Goal: Task Accomplishment & Management: Use online tool/utility

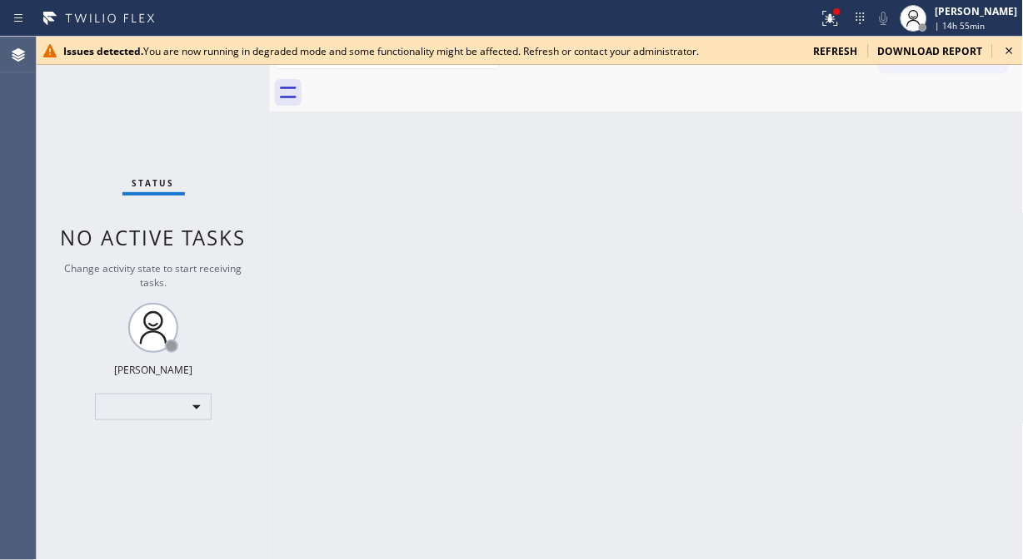
click at [920, 50] on icon at bounding box center [1009, 51] width 20 height 20
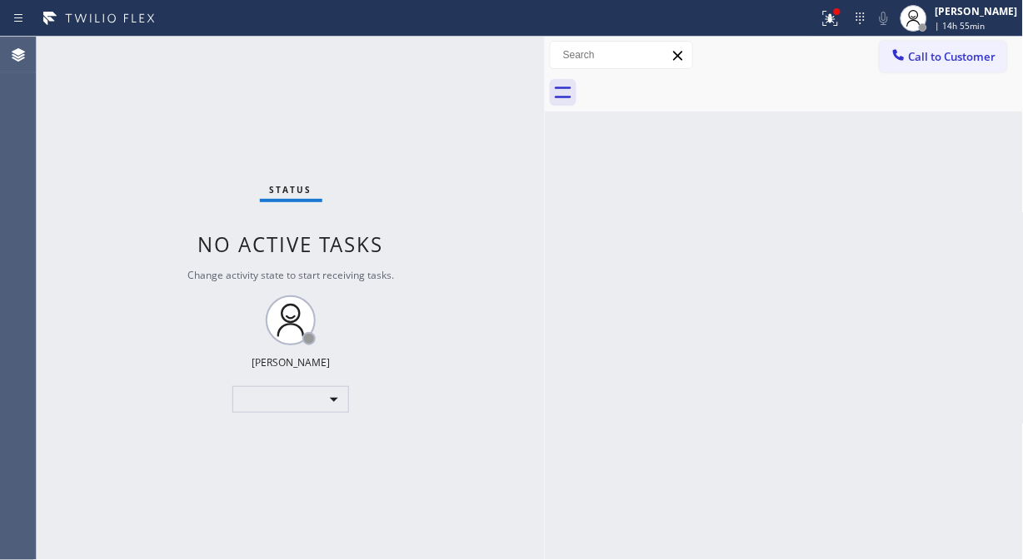
drag, startPoint x: 269, startPoint y: 122, endPoint x: 544, endPoint y: 167, distance: 278.5
click at [545, 167] on div at bounding box center [545, 299] width 0 height 524
click at [328, 404] on div "​" at bounding box center [290, 399] width 117 height 27
click at [297, 465] on li "Unavailable" at bounding box center [289, 464] width 113 height 20
click at [522, 352] on div "Status No active tasks Change activity state to start receiving tasks. Fila Gar…" at bounding box center [291, 299] width 508 height 524
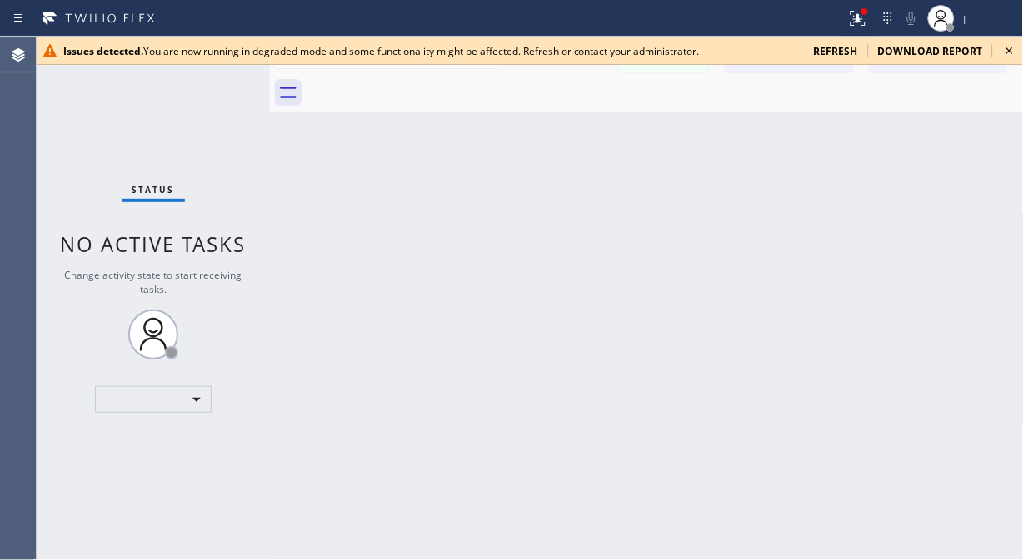
click at [1011, 48] on icon at bounding box center [1009, 50] width 7 height 7
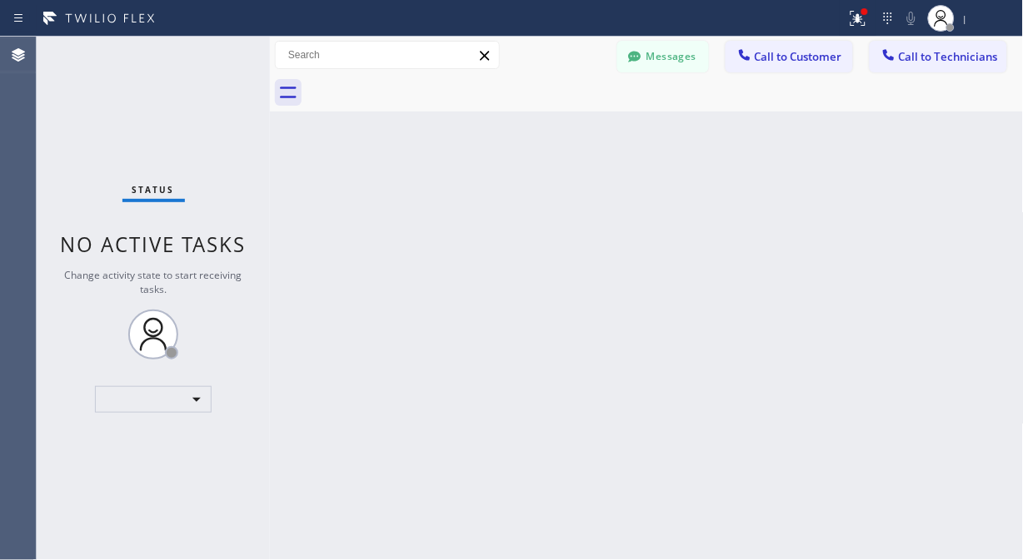
click at [263, 108] on div "Status No active tasks Change activity state to start receiving tasks. ​" at bounding box center [153, 299] width 233 height 524
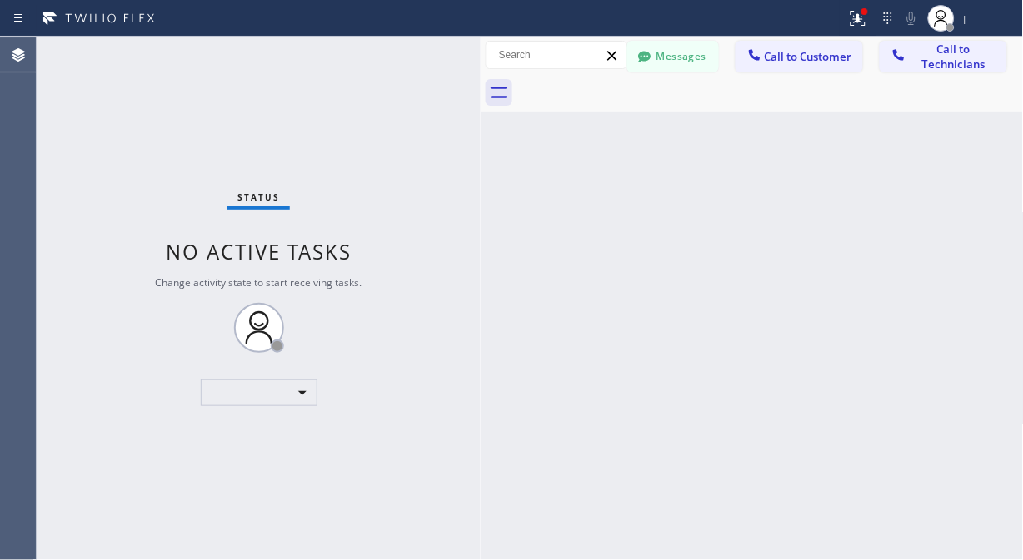
drag, startPoint x: 267, startPoint y: 109, endPoint x: 478, endPoint y: 173, distance: 220.2
click at [480, 173] on div at bounding box center [480, 299] width 0 height 524
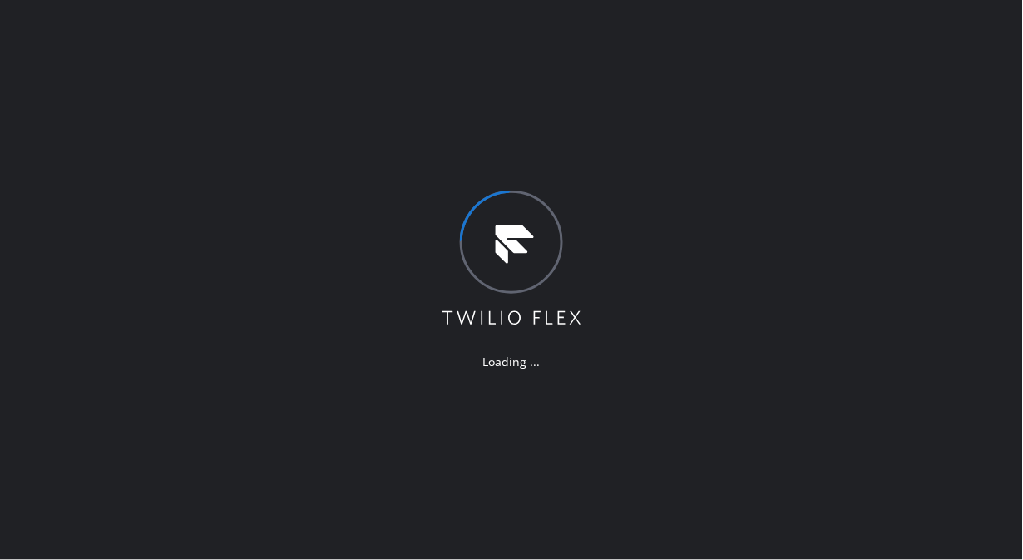
click at [535, 286] on icon at bounding box center [512, 260] width 144 height 138
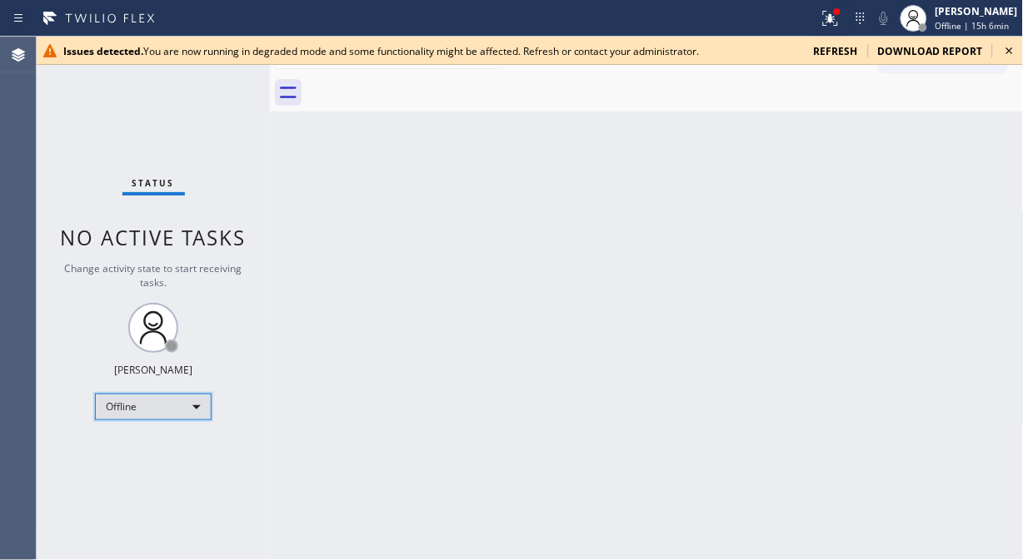
click at [167, 404] on div "Offline" at bounding box center [153, 407] width 117 height 27
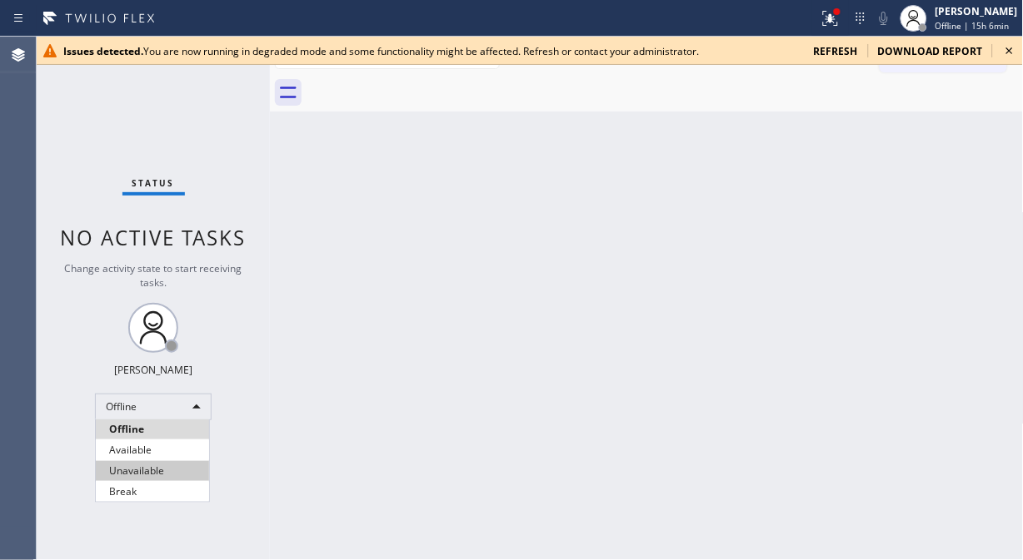
drag, startPoint x: 164, startPoint y: 467, endPoint x: 206, endPoint y: 275, distance: 196.8
click at [164, 468] on li "Unavailable" at bounding box center [152, 471] width 113 height 20
click at [262, 178] on div "Status No active tasks Change activity state to start receiving tasks. Fila Gar…" at bounding box center [153, 299] width 233 height 524
click at [264, 200] on div "Status No active tasks Change activity state to start receiving tasks. Fila Gar…" at bounding box center [153, 299] width 233 height 524
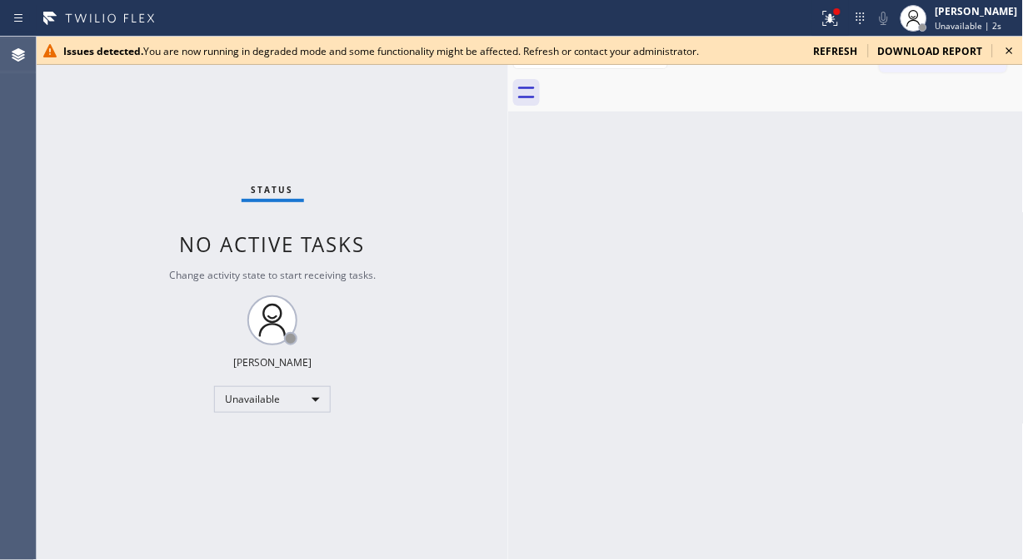
drag, startPoint x: 271, startPoint y: 208, endPoint x: 509, endPoint y: 283, distance: 249.7
click at [508, 283] on div at bounding box center [508, 299] width 0 height 524
click at [1008, 54] on icon at bounding box center [1009, 51] width 20 height 20
click at [1008, 50] on icon at bounding box center [1009, 50] width 7 height 7
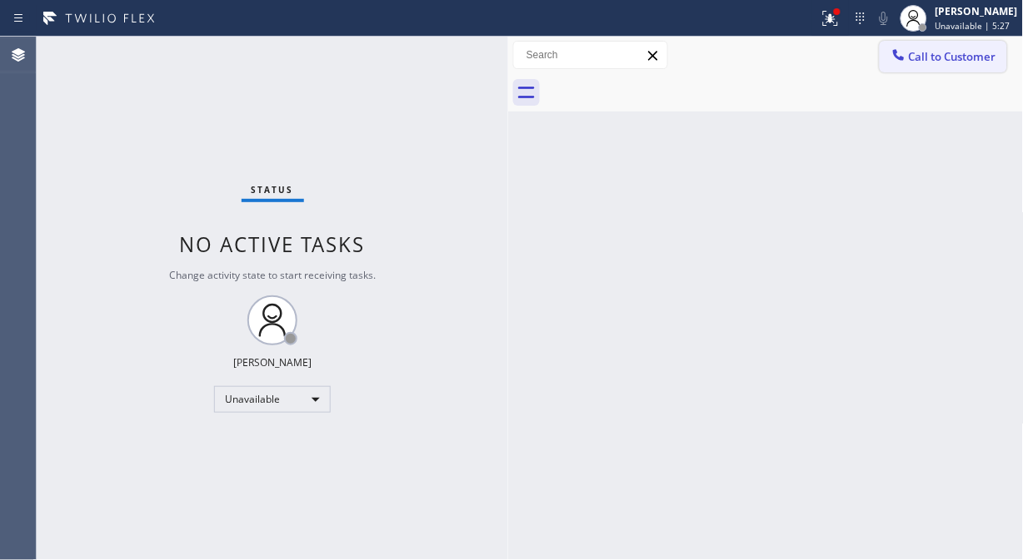
click at [922, 56] on span "Call to Customer" at bounding box center [952, 56] width 87 height 15
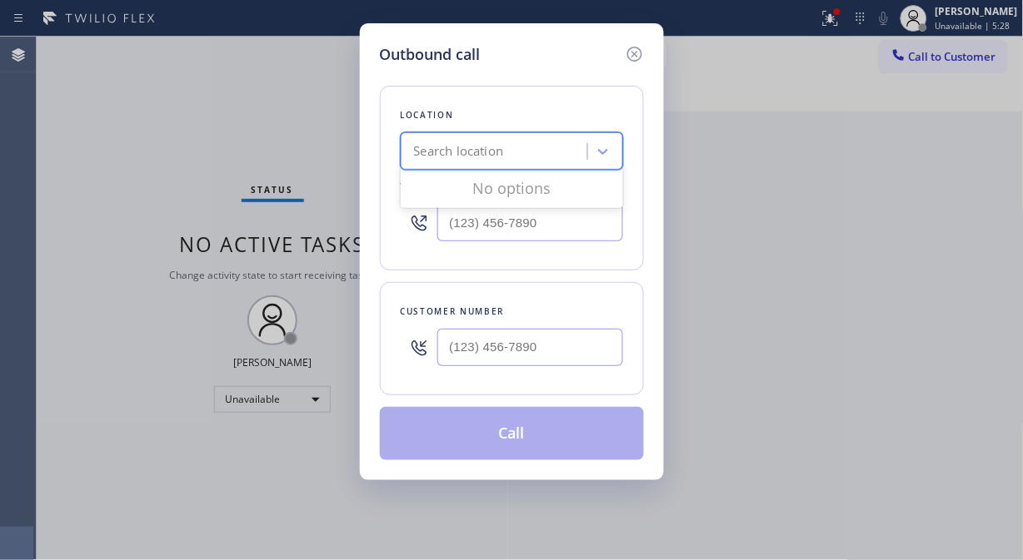
click at [555, 165] on div "Search location" at bounding box center [497, 151] width 182 height 29
type input "5 Star appliance repair"
click at [548, 150] on div "5 Star appliance repair" at bounding box center [480, 151] width 148 height 29
click at [547, 150] on div "Search location" at bounding box center [497, 151] width 182 height 29
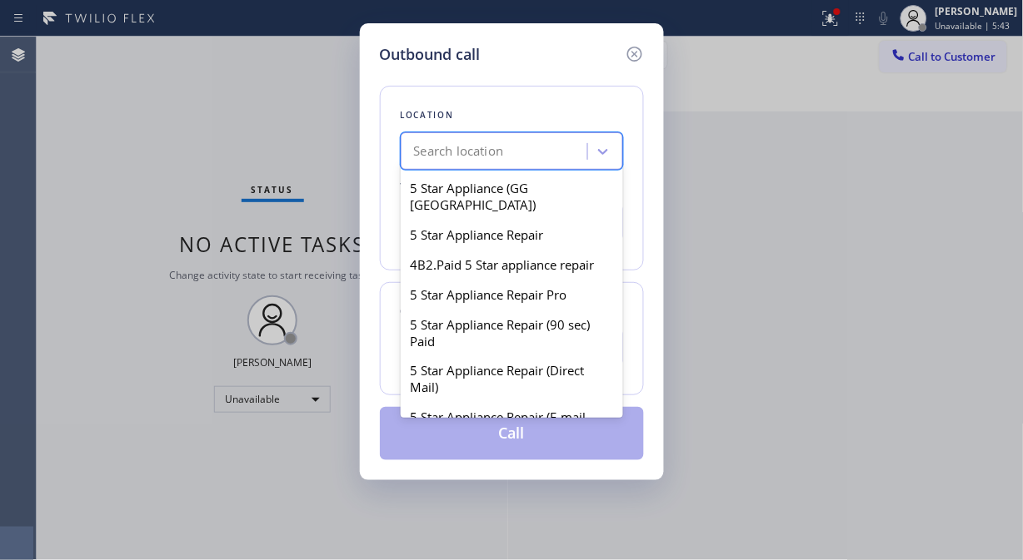
scroll to position [462, 0]
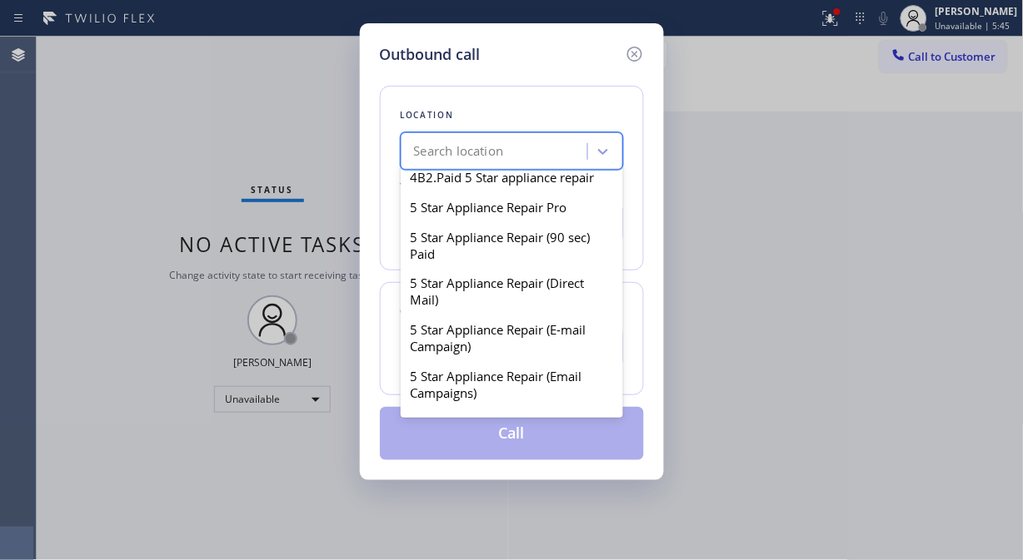
click at [483, 162] on div "5 Star Appliance Repair" at bounding box center [512, 147] width 222 height 30
type input "[PHONE_NUMBER]"
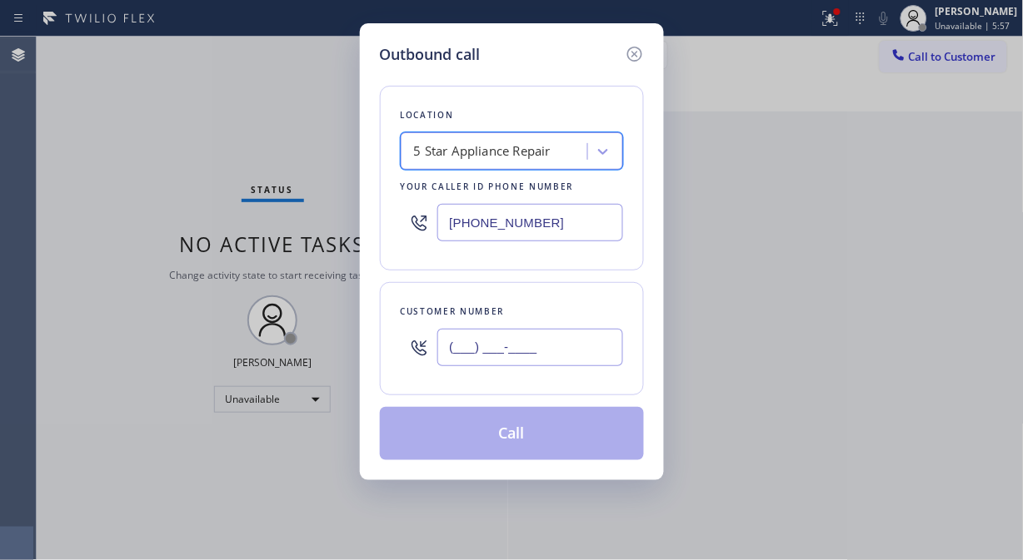
click at [452, 356] on input "(___) ___-____" at bounding box center [530, 347] width 186 height 37
paste input "661) 972-8163"
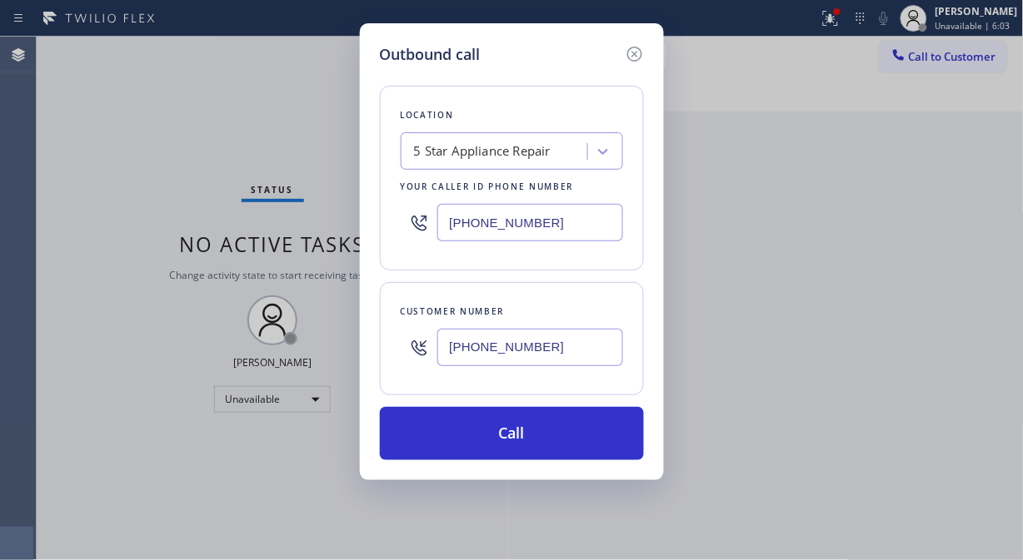
drag, startPoint x: 561, startPoint y: 347, endPoint x: 421, endPoint y: 346, distance: 139.9
click at [421, 346] on div "(661) 972-8163" at bounding box center [512, 348] width 222 height 54
type input "(661) 972-8163"
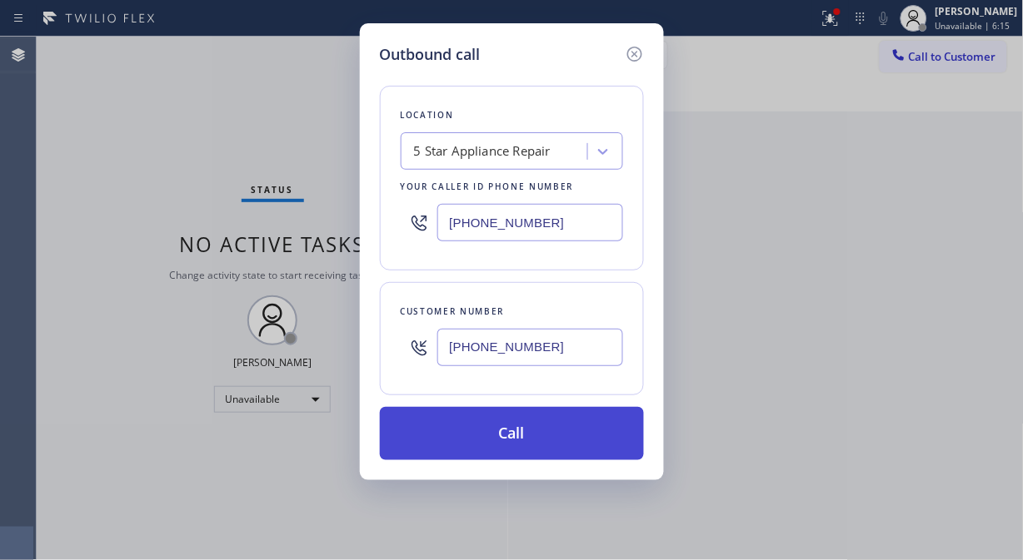
click at [588, 439] on button "Call" at bounding box center [512, 433] width 264 height 53
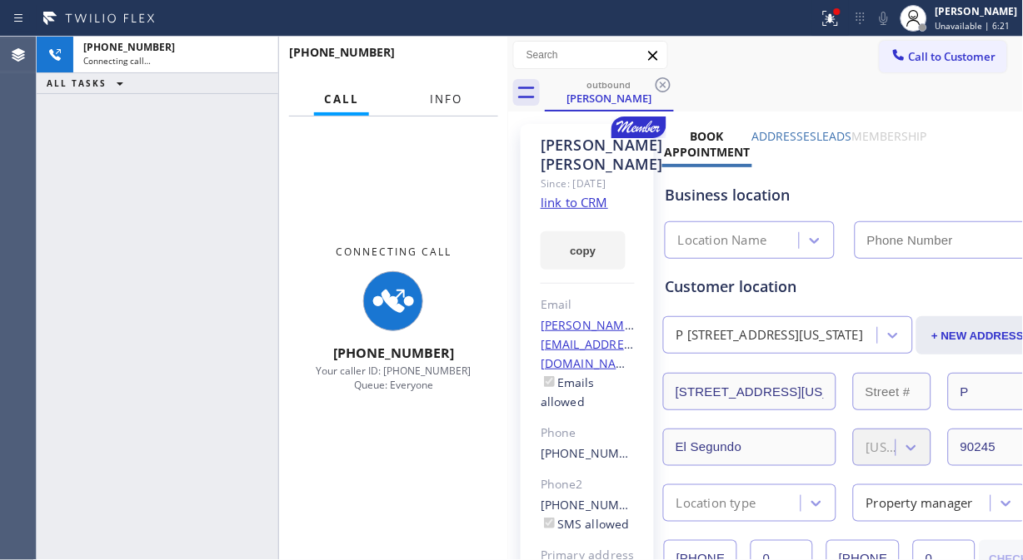
click at [445, 108] on button "Info" at bounding box center [446, 99] width 52 height 32
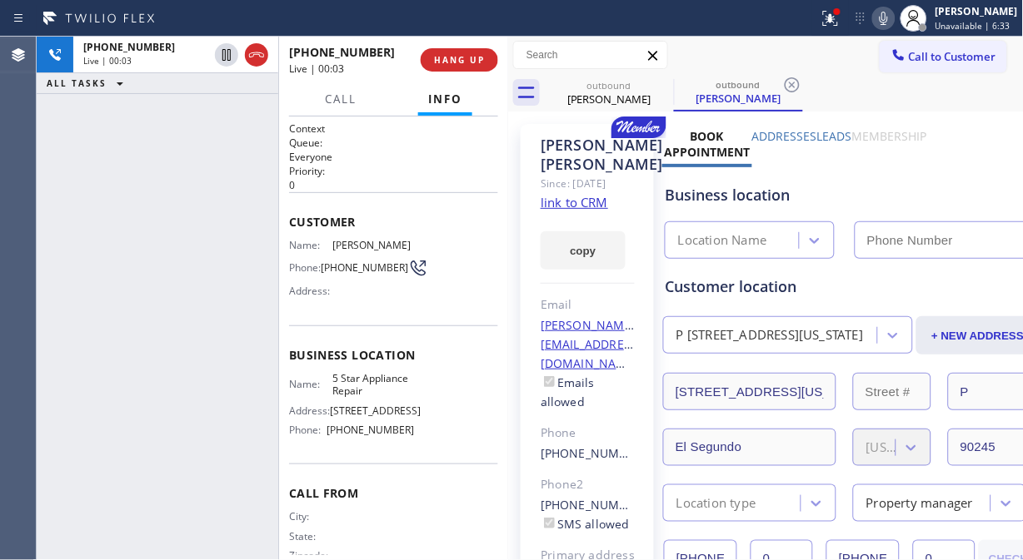
click at [888, 15] on icon at bounding box center [884, 18] width 20 height 20
type input "[PHONE_NUMBER]"
click at [894, 13] on icon at bounding box center [884, 18] width 20 height 20
click at [456, 62] on span "HANG UP" at bounding box center [459, 60] width 51 height 12
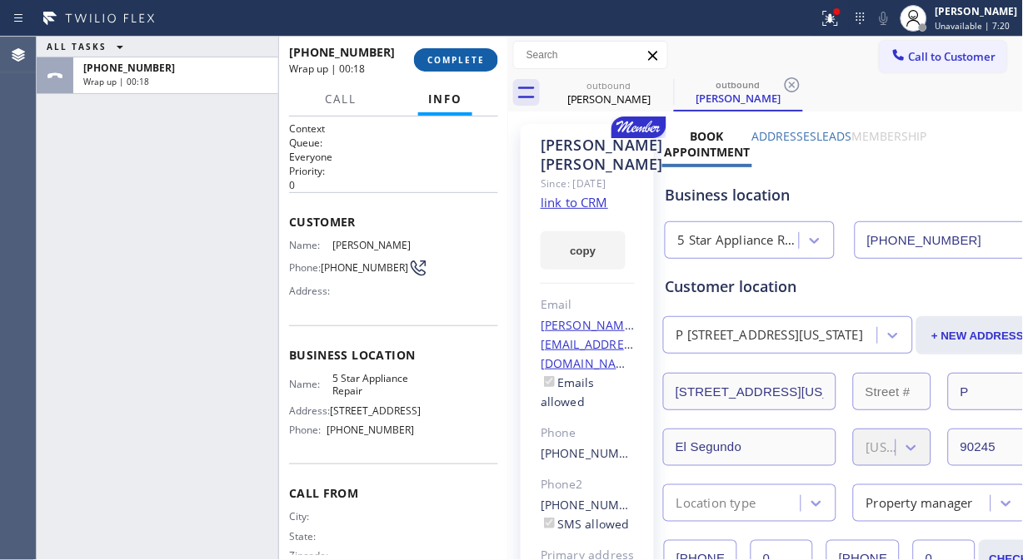
click at [472, 55] on span "COMPLETE" at bounding box center [455, 60] width 57 height 12
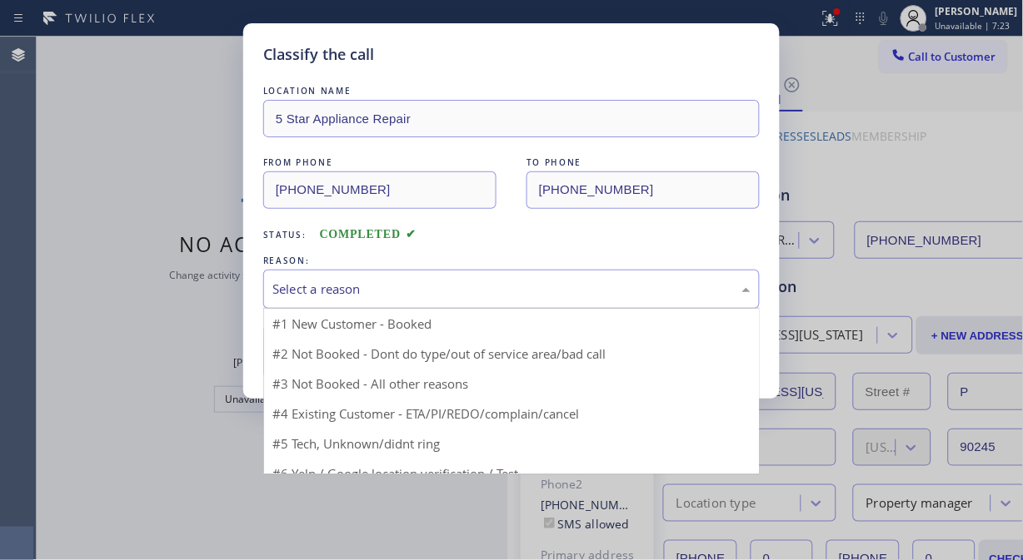
click at [423, 292] on div "Select a reason" at bounding box center [511, 289] width 478 height 19
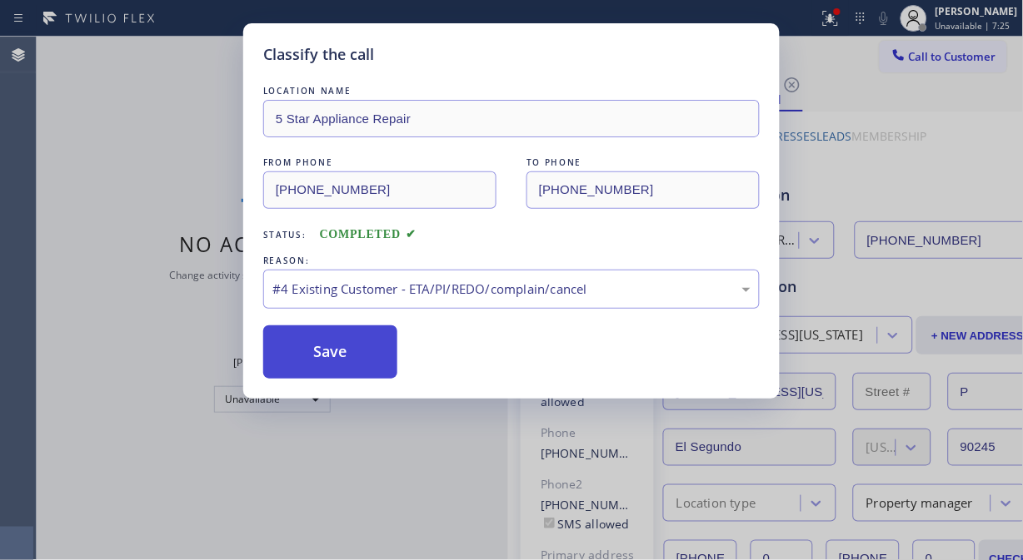
click at [328, 351] on button "Save" at bounding box center [330, 352] width 134 height 53
click at [913, 59] on div "Classify the call LOCATION NAME 5 Star Appliance Repair FROM PHONE (855) 731-49…" at bounding box center [511, 280] width 1023 height 560
click at [375, 345] on button "Save" at bounding box center [330, 352] width 134 height 53
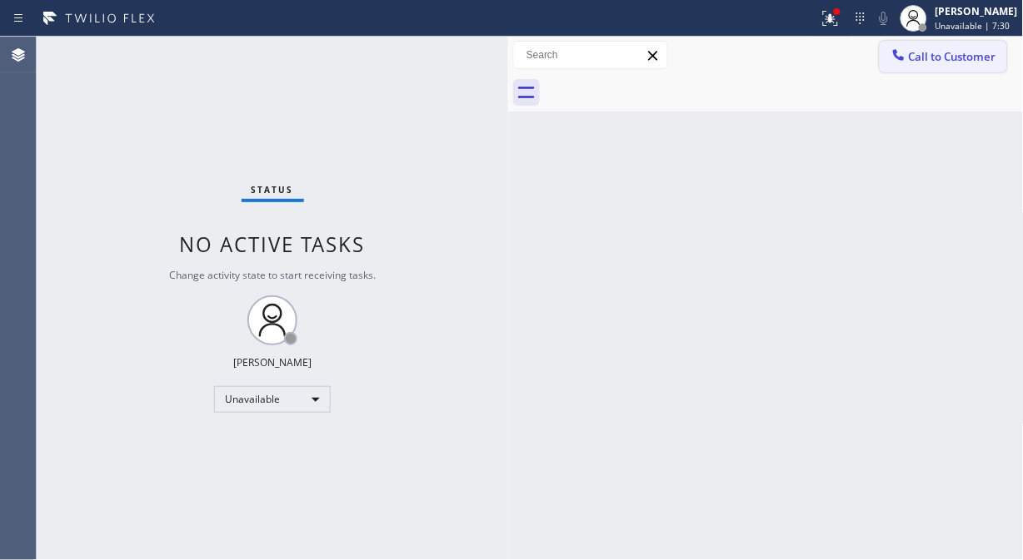
click at [929, 52] on span "Call to Customer" at bounding box center [952, 56] width 87 height 15
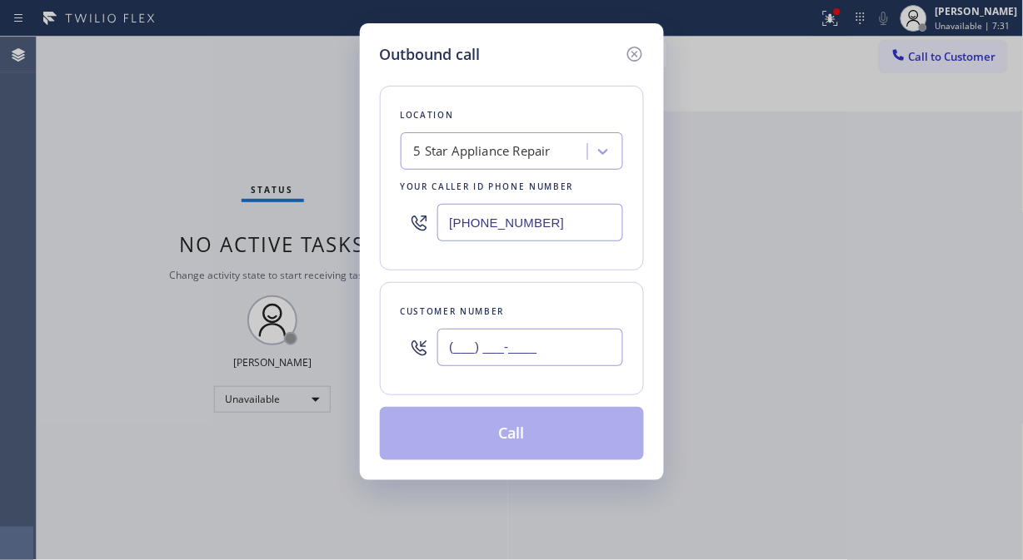
click at [473, 359] on input "(___) ___-____" at bounding box center [530, 347] width 186 height 37
paste input "619) 214-6690"
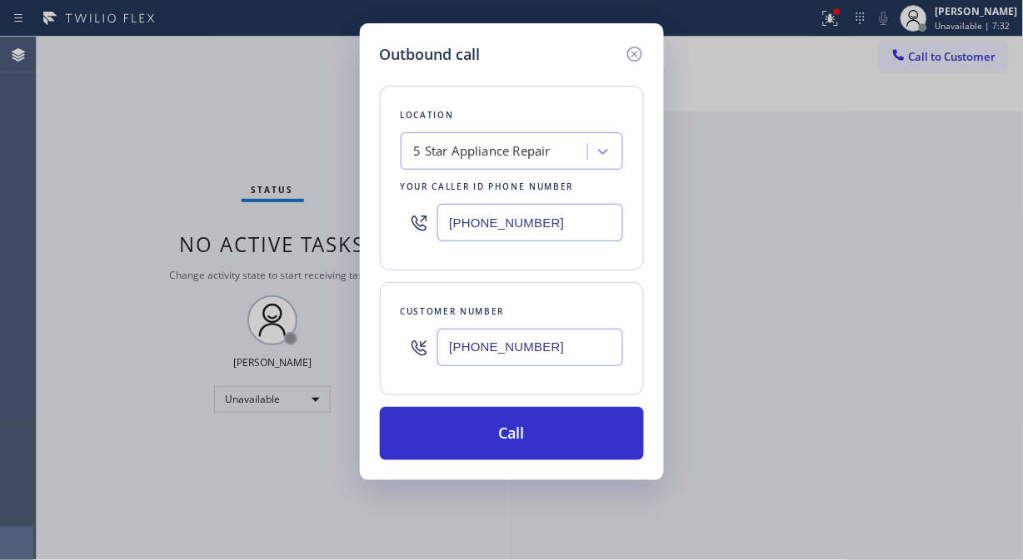
type input "(619) 214-6690"
drag, startPoint x: 555, startPoint y: 327, endPoint x: 426, endPoint y: 358, distance: 133.5
click at [426, 358] on div "(619) 214-6690" at bounding box center [512, 348] width 222 height 54
drag, startPoint x: 520, startPoint y: 352, endPoint x: 417, endPoint y: 353, distance: 102.4
click at [417, 353] on div "(619) 214-6690" at bounding box center [512, 348] width 222 height 54
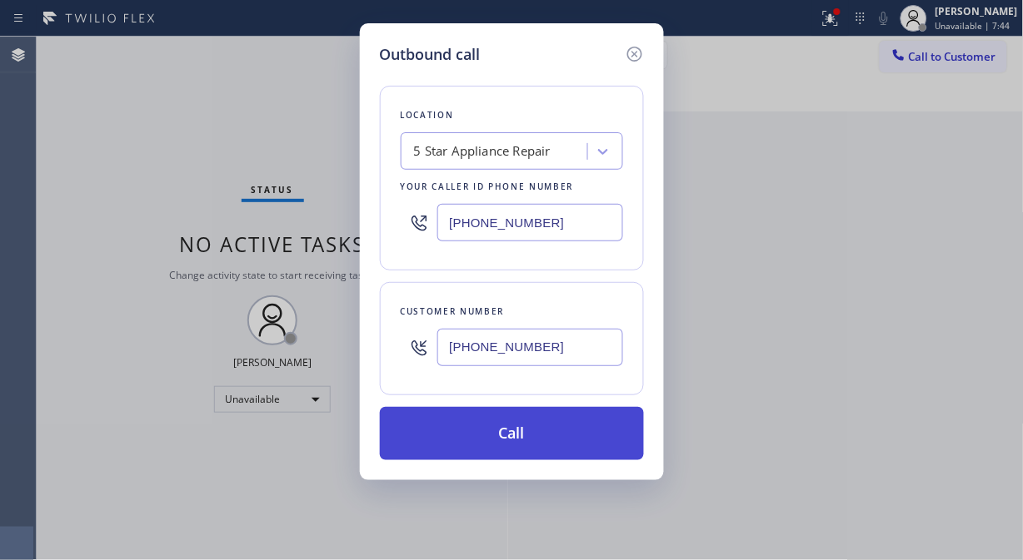
click at [520, 434] on button "Call" at bounding box center [512, 433] width 264 height 53
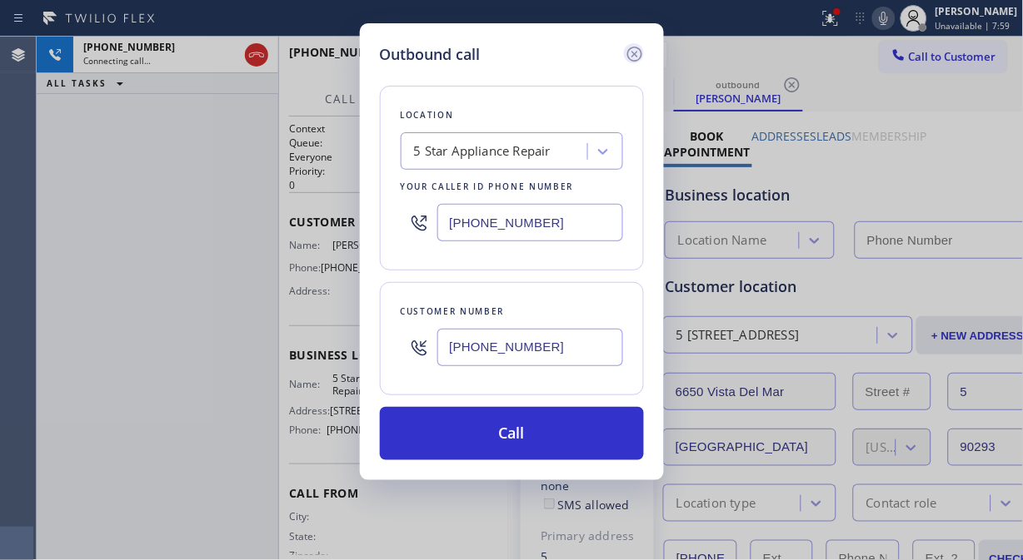
type input "[PHONE_NUMBER]"
click at [635, 52] on icon at bounding box center [633, 54] width 15 height 15
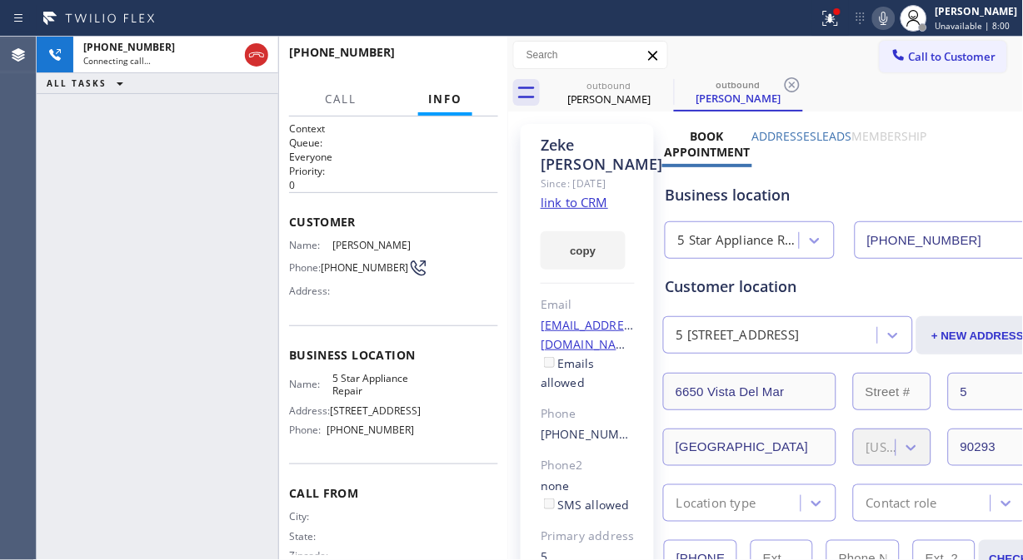
click at [586, 211] on link "link to CRM" at bounding box center [573, 202] width 67 height 17
click at [446, 58] on span "HANG UP" at bounding box center [459, 60] width 51 height 12
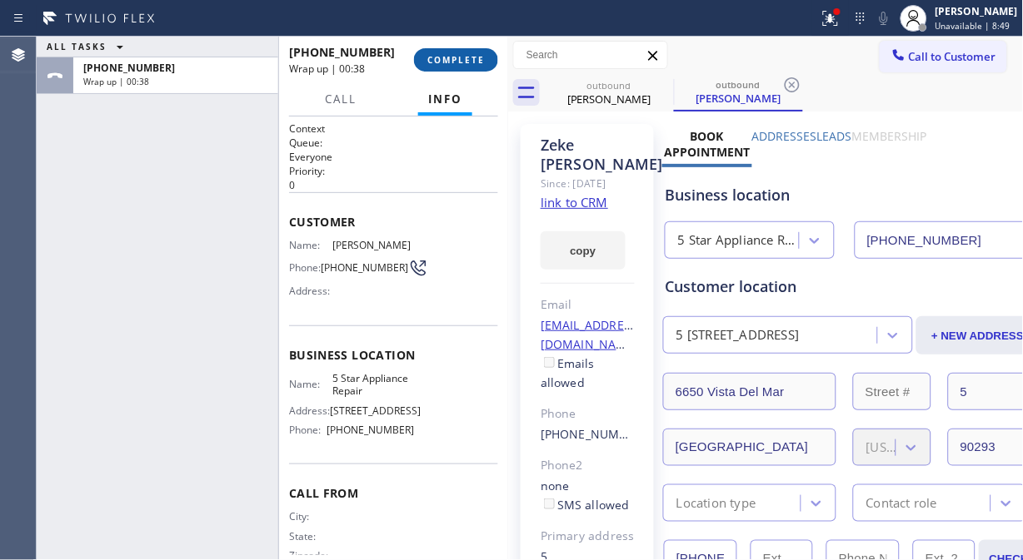
click at [418, 55] on button "COMPLETE" at bounding box center [456, 59] width 84 height 23
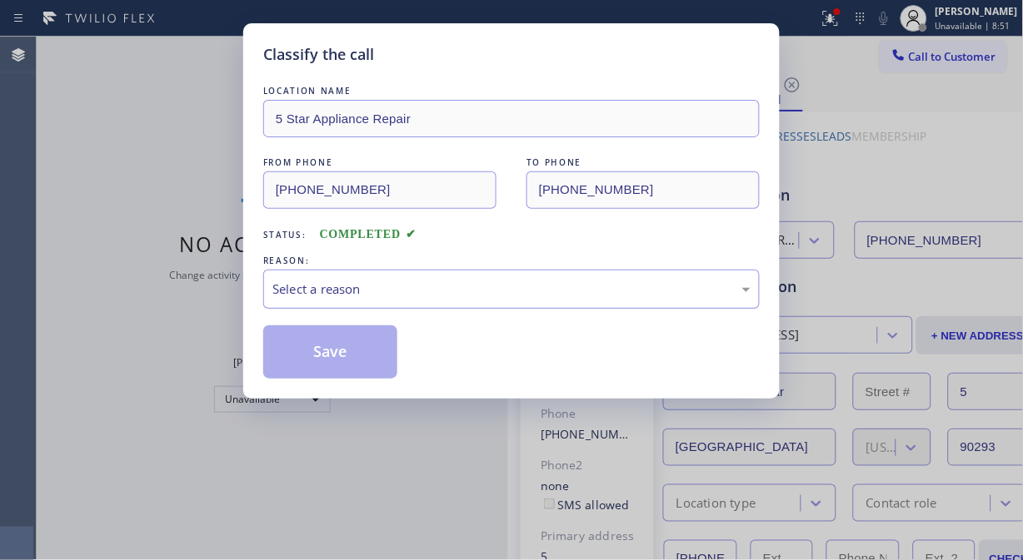
click at [458, 283] on div "Select a reason" at bounding box center [511, 289] width 478 height 19
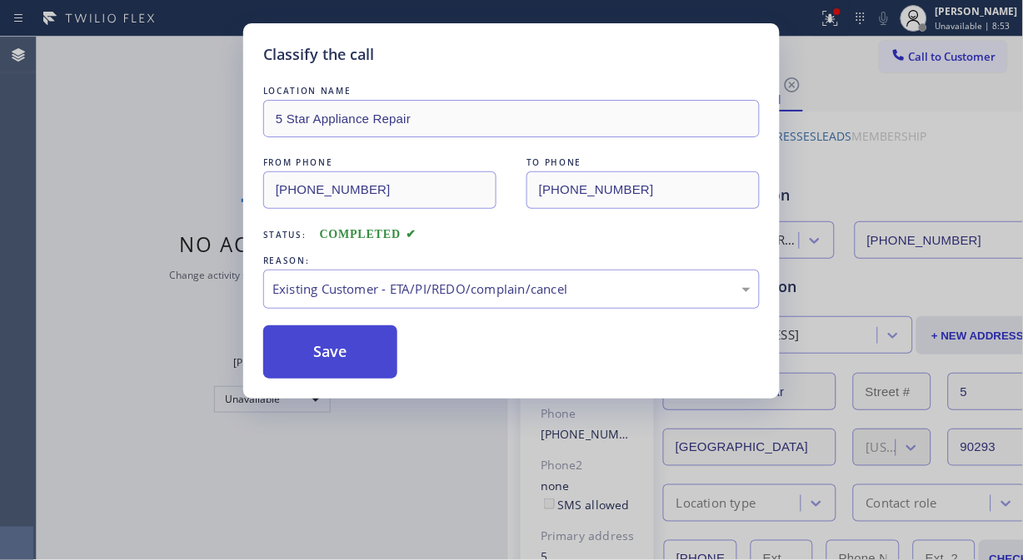
click at [356, 361] on button "Save" at bounding box center [330, 352] width 134 height 53
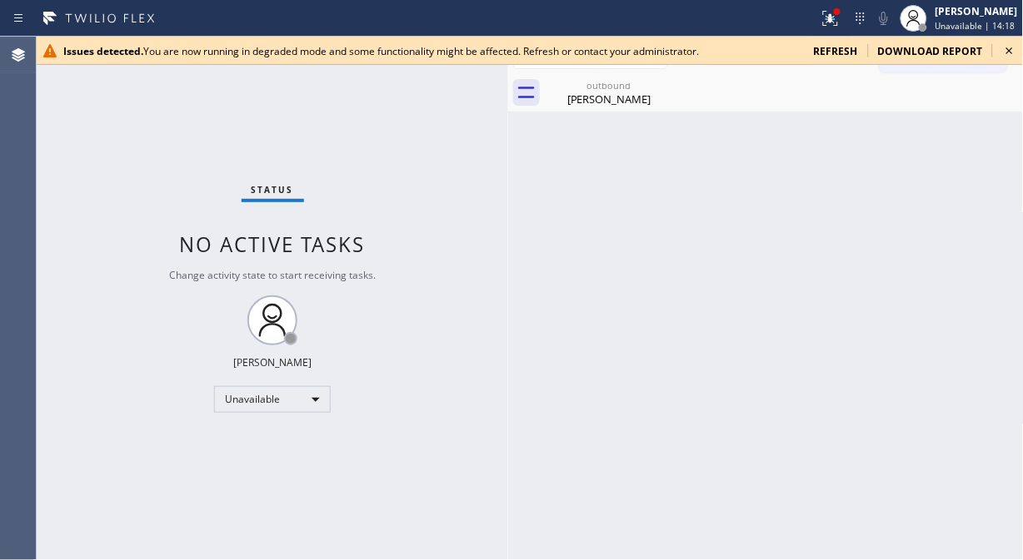
click at [1004, 50] on icon at bounding box center [1009, 51] width 20 height 20
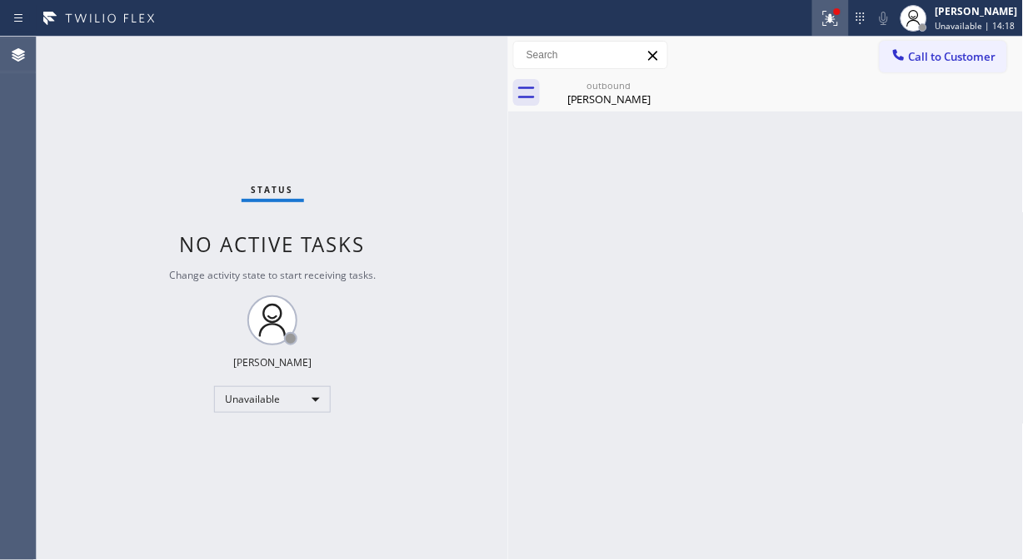
click at [838, 22] on icon at bounding box center [830, 18] width 15 height 15
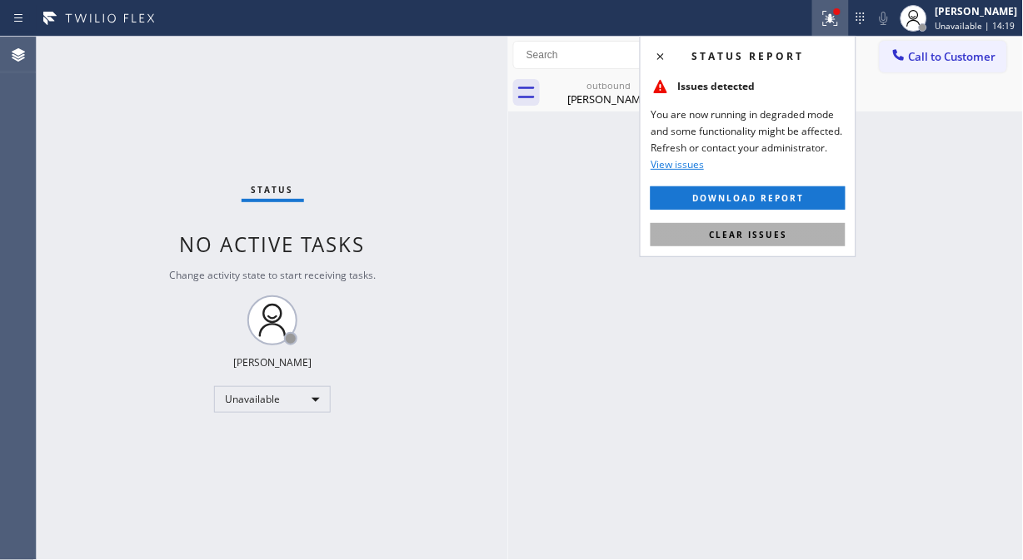
click at [789, 230] on button "Clear issues" at bounding box center [747, 234] width 195 height 23
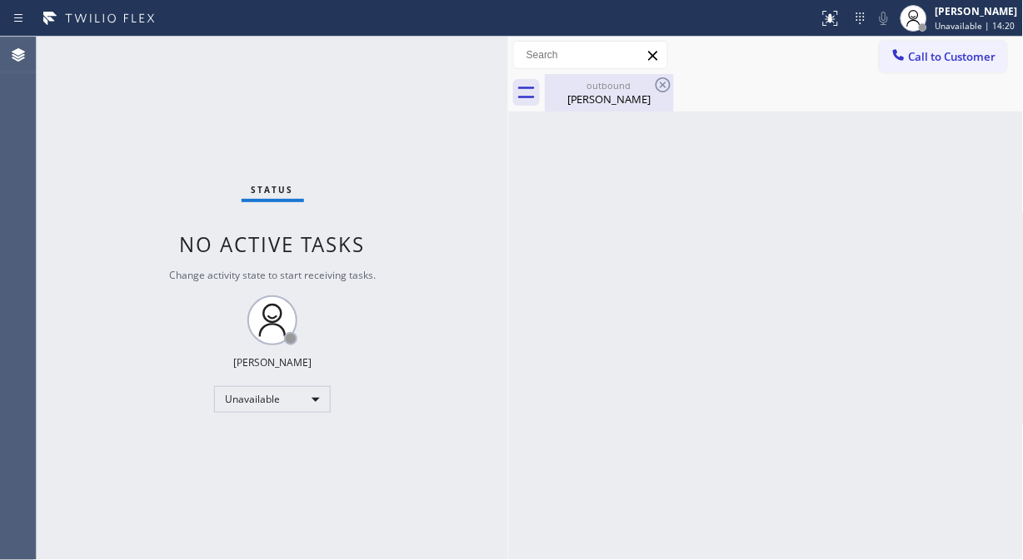
click at [581, 86] on div "outbound" at bounding box center [609, 85] width 126 height 12
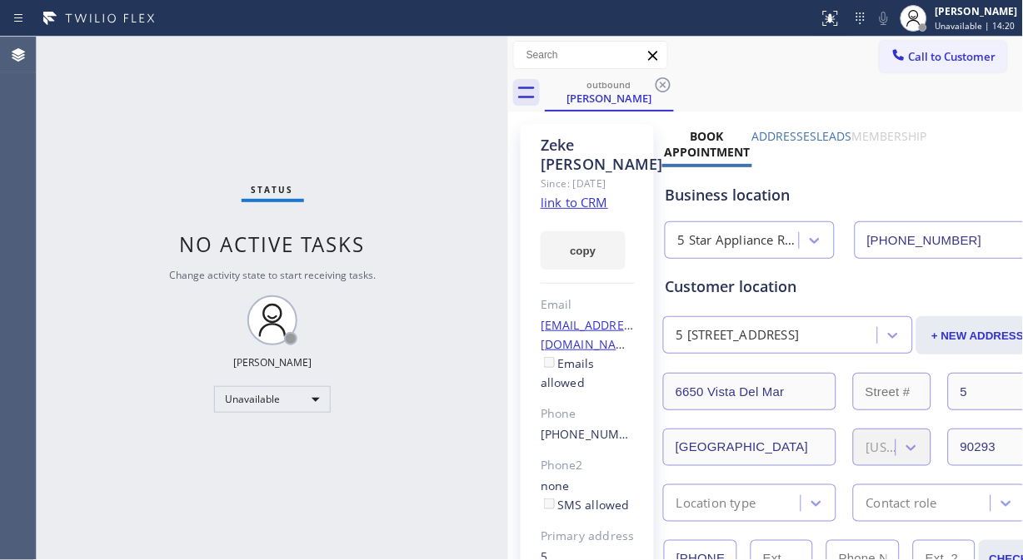
drag, startPoint x: 671, startPoint y: 85, endPoint x: 705, endPoint y: 43, distance: 53.8
click at [672, 84] on icon at bounding box center [663, 85] width 20 height 20
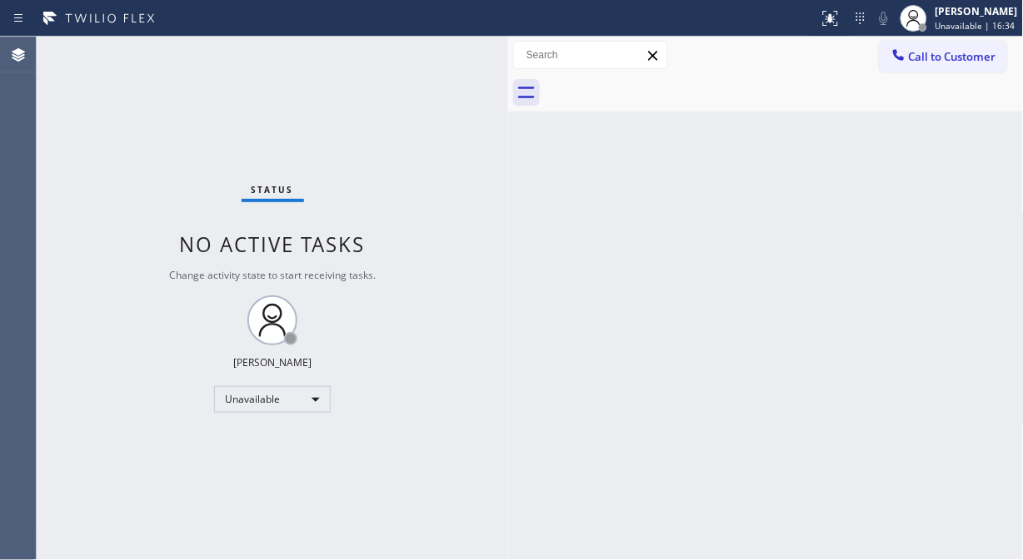
click at [95, 126] on div "Status No active tasks Change activity state to start receiving tasks. Fila Gar…" at bounding box center [272, 299] width 471 height 524
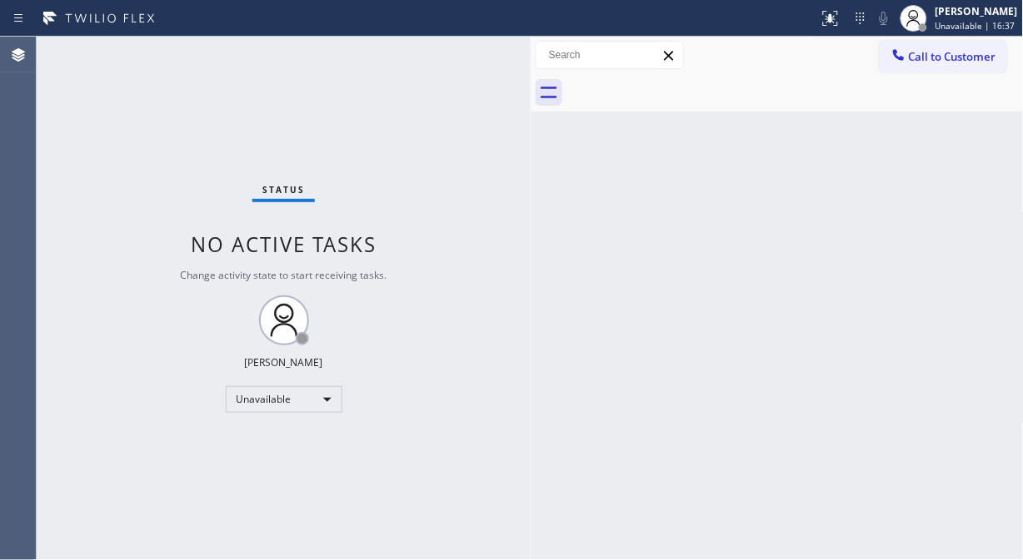
drag, startPoint x: 505, startPoint y: 137, endPoint x: 542, endPoint y: 156, distance: 42.1
click at [530, 144] on div at bounding box center [530, 299] width 0 height 524
click at [123, 171] on div "Status No active tasks Change activity state to start receiving tasks. Fila Gar…" at bounding box center [285, 299] width 496 height 524
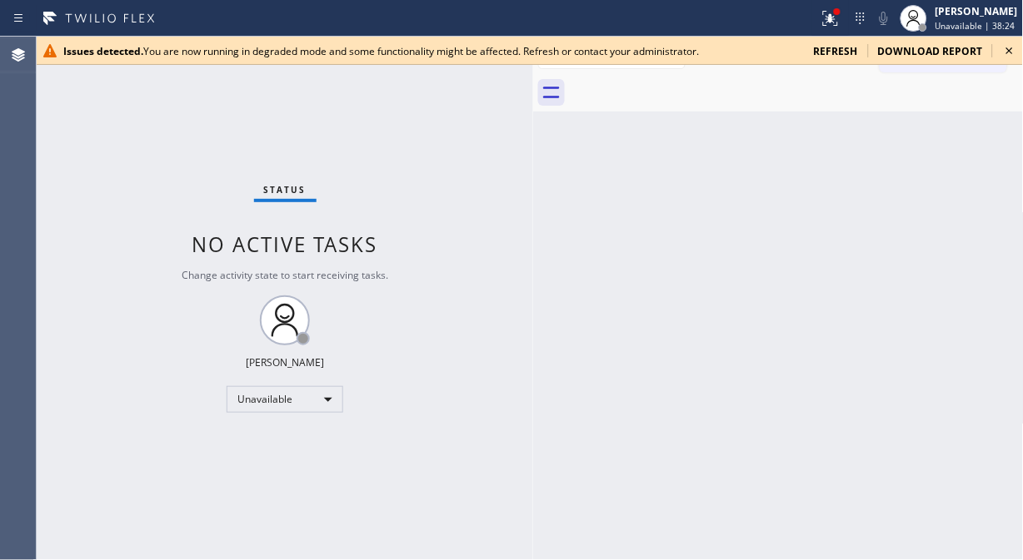
click at [1009, 48] on icon at bounding box center [1009, 51] width 20 height 20
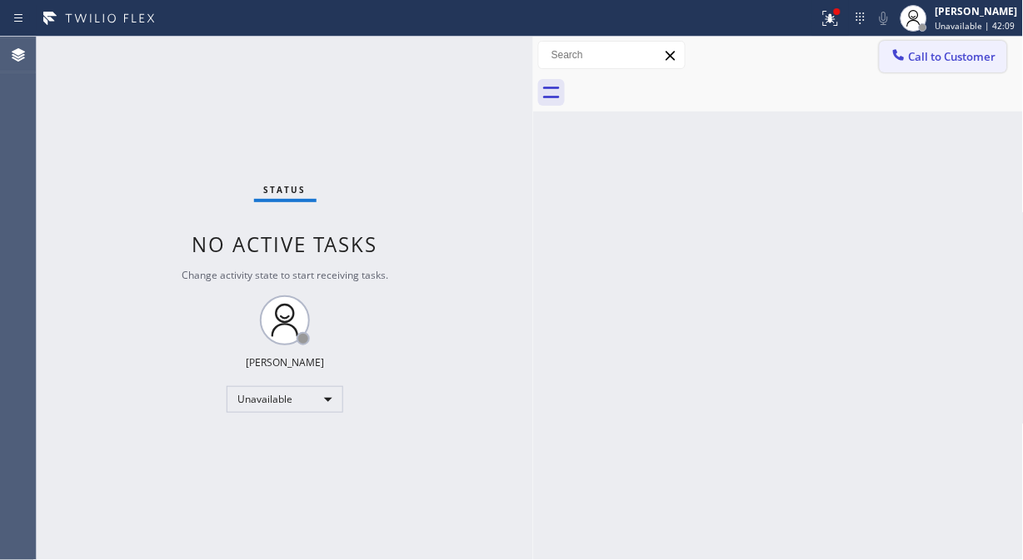
click at [890, 60] on icon at bounding box center [898, 55] width 17 height 17
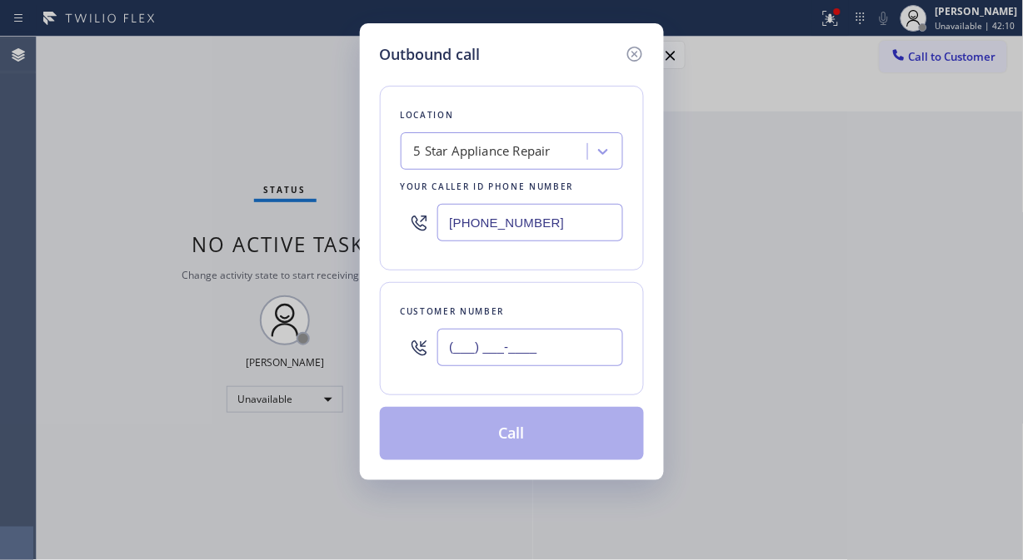
click at [454, 342] on input "(___) ___-____" at bounding box center [530, 347] width 186 height 37
paste input "310) 230-1948"
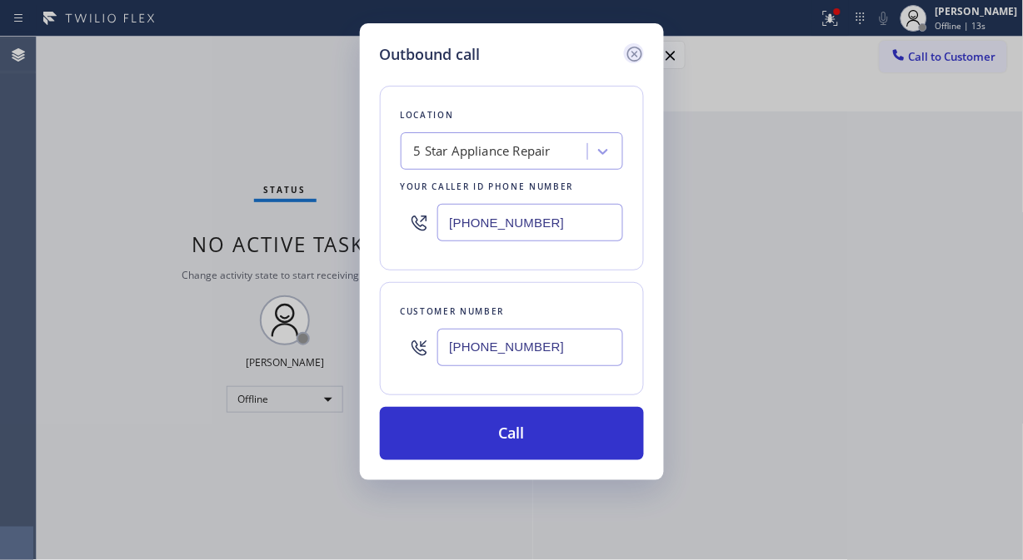
type input "(310) 230-1948"
click at [635, 54] on icon at bounding box center [633, 54] width 15 height 15
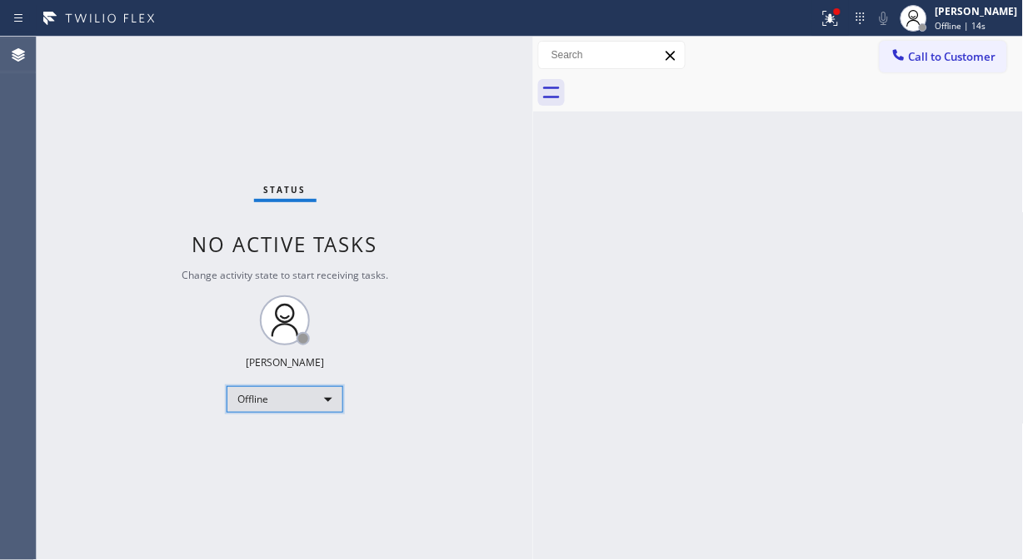
click at [296, 406] on div "Offline" at bounding box center [285, 399] width 117 height 27
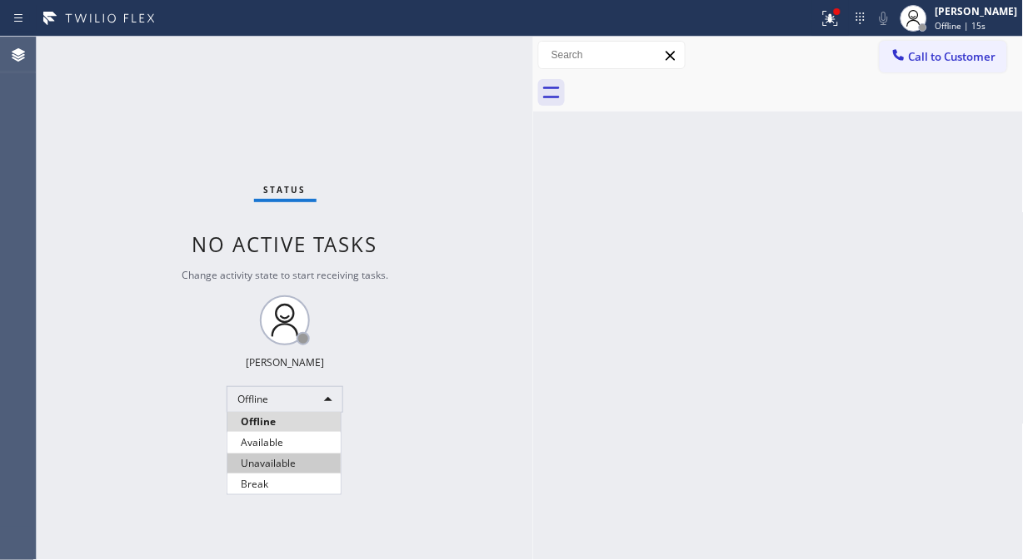
click at [276, 470] on li "Unavailable" at bounding box center [283, 464] width 113 height 20
click at [605, 338] on div "Back to Dashboard Change Sender ID Customers Technicians Select a contact Outbo…" at bounding box center [778, 299] width 490 height 524
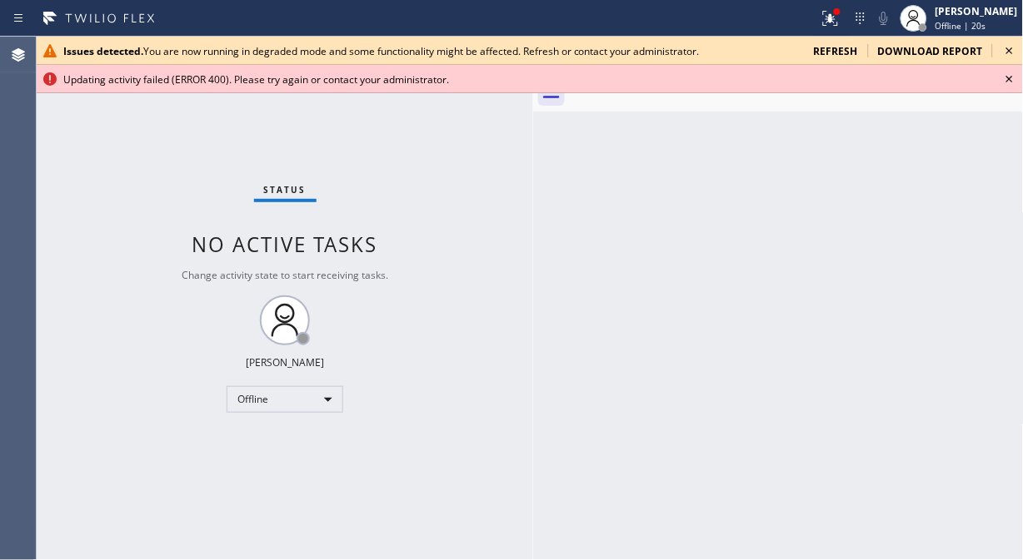
click at [1005, 50] on icon at bounding box center [1009, 51] width 20 height 20
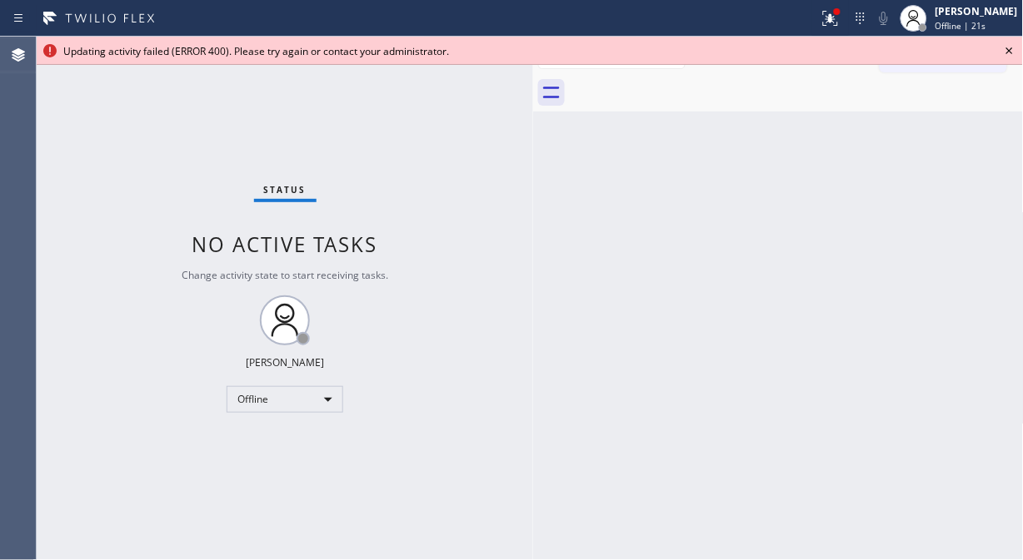
click at [1012, 52] on icon at bounding box center [1009, 51] width 20 height 20
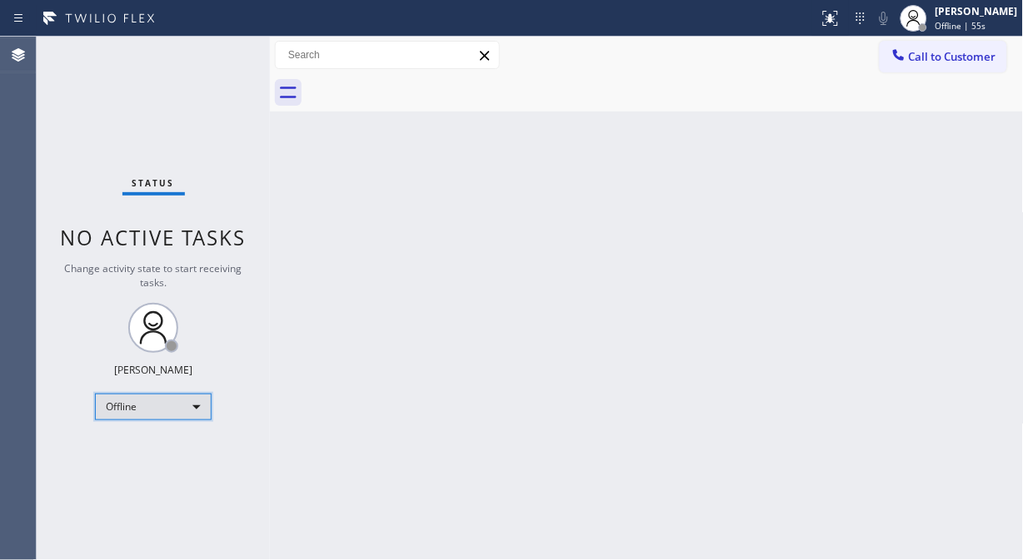
click at [136, 405] on div "Offline" at bounding box center [153, 407] width 117 height 27
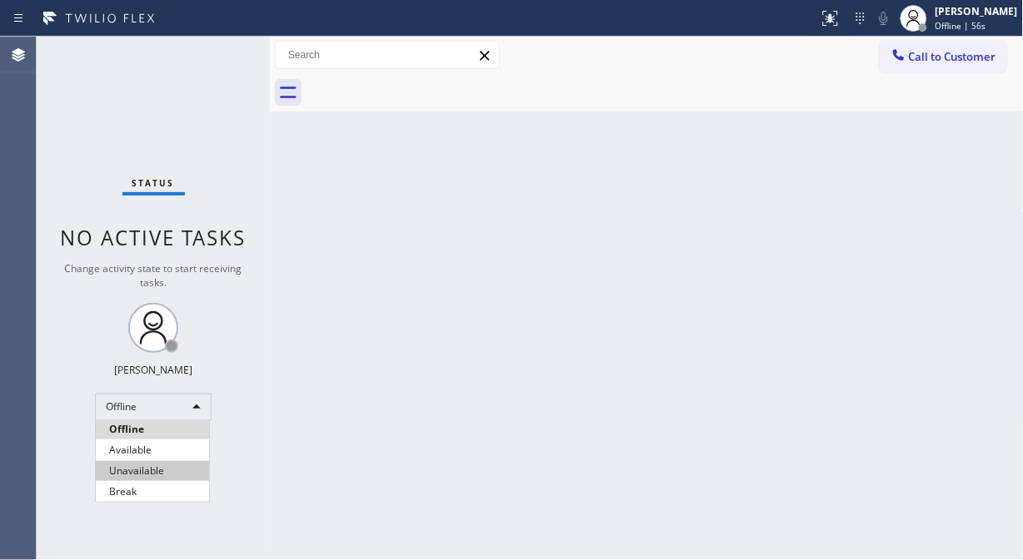
click at [177, 466] on li "Unavailable" at bounding box center [152, 471] width 113 height 20
click at [276, 135] on div "Back to Dashboard Change Sender ID Customers Technicians Select a contact Outbo…" at bounding box center [647, 299] width 754 height 524
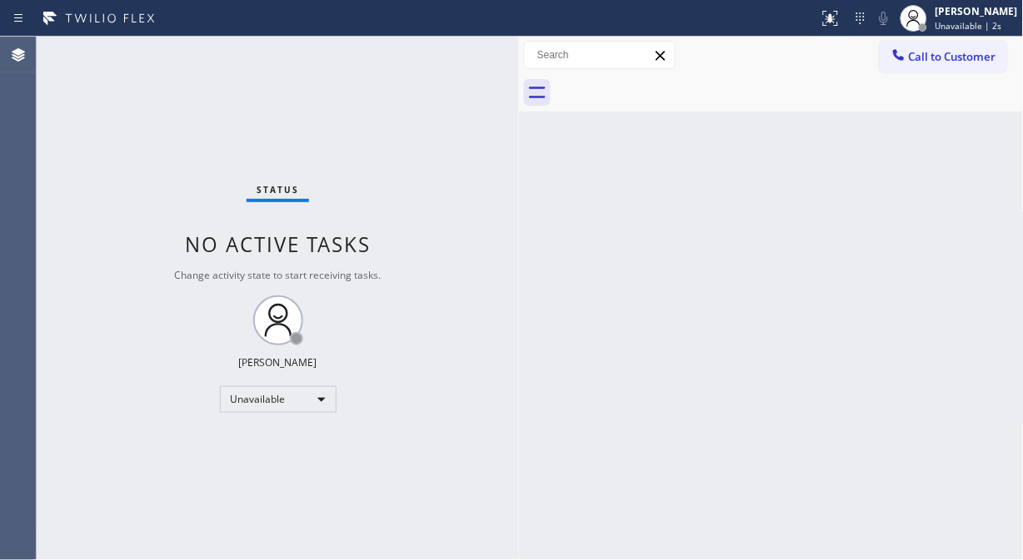
drag, startPoint x: 270, startPoint y: 140, endPoint x: 527, endPoint y: 186, distance: 261.4
click at [519, 184] on div at bounding box center [519, 299] width 0 height 524
drag, startPoint x: 909, startPoint y: 53, endPoint x: 870, endPoint y: 104, distance: 63.6
click at [909, 54] on span "Call to Customer" at bounding box center [952, 56] width 87 height 15
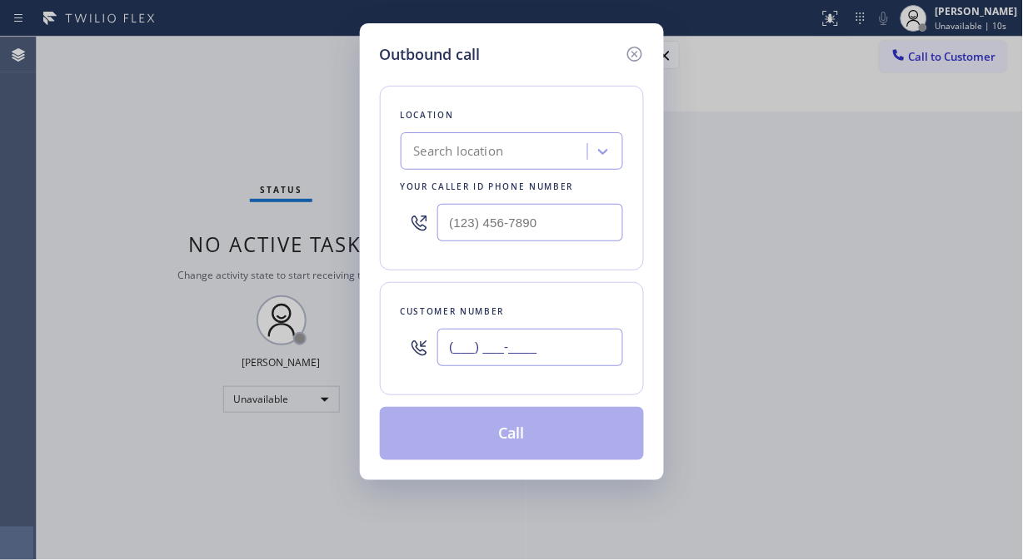
click at [492, 341] on input "(___) ___-____" at bounding box center [530, 347] width 186 height 37
paste input "310) 230-1948"
type input "(310) 230-1948"
click at [476, 147] on div "Search location" at bounding box center [459, 151] width 90 height 19
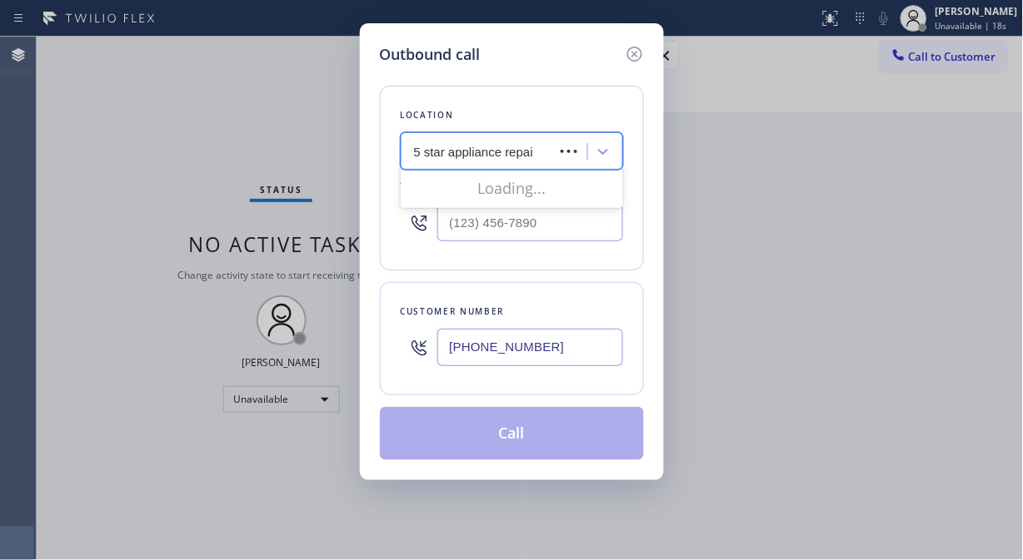
type input "5 star appliance repair"
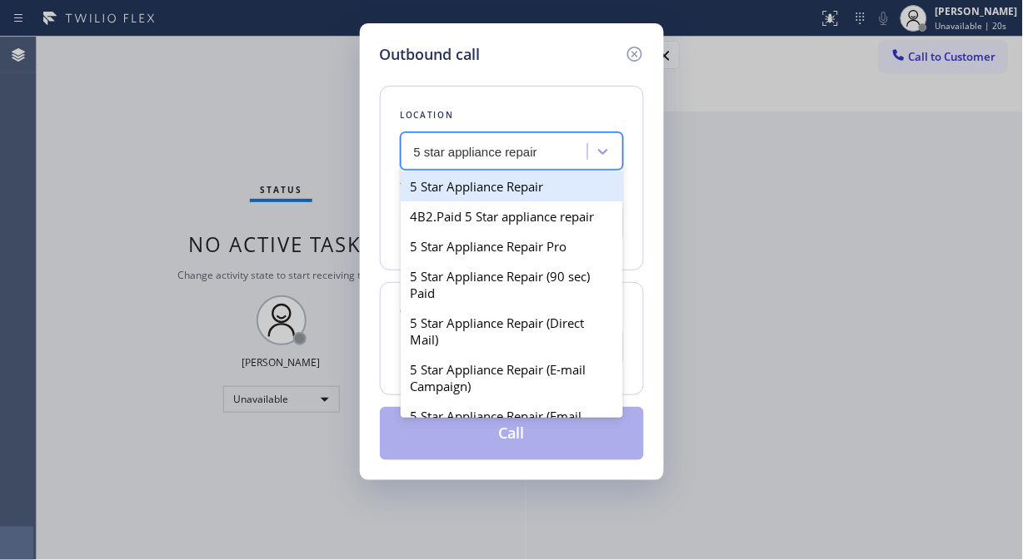
click at [503, 188] on div "5 Star Appliance Repair" at bounding box center [512, 187] width 222 height 30
type input "[PHONE_NUMBER]"
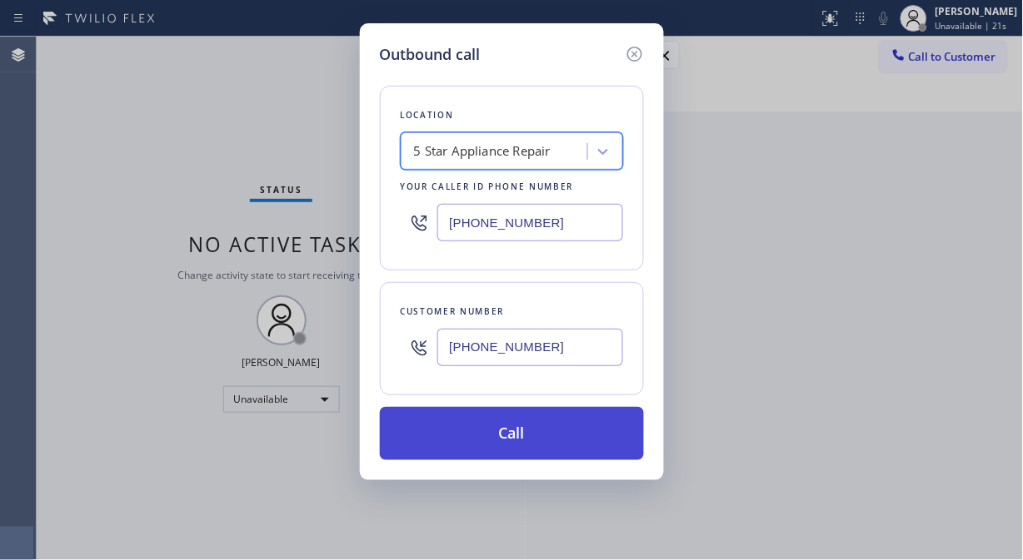
click at [518, 428] on button "Call" at bounding box center [512, 433] width 264 height 53
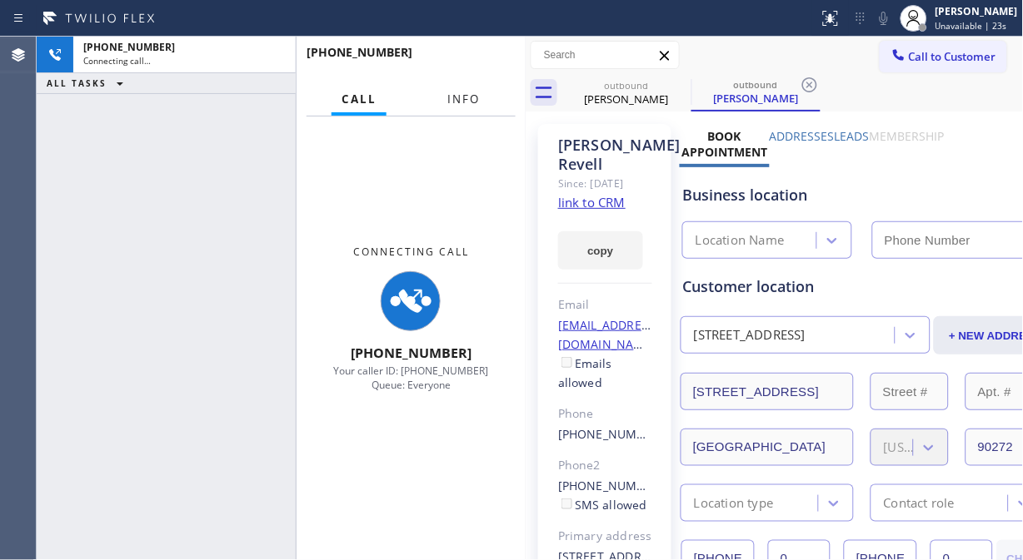
click at [463, 102] on span "Info" at bounding box center [463, 99] width 32 height 15
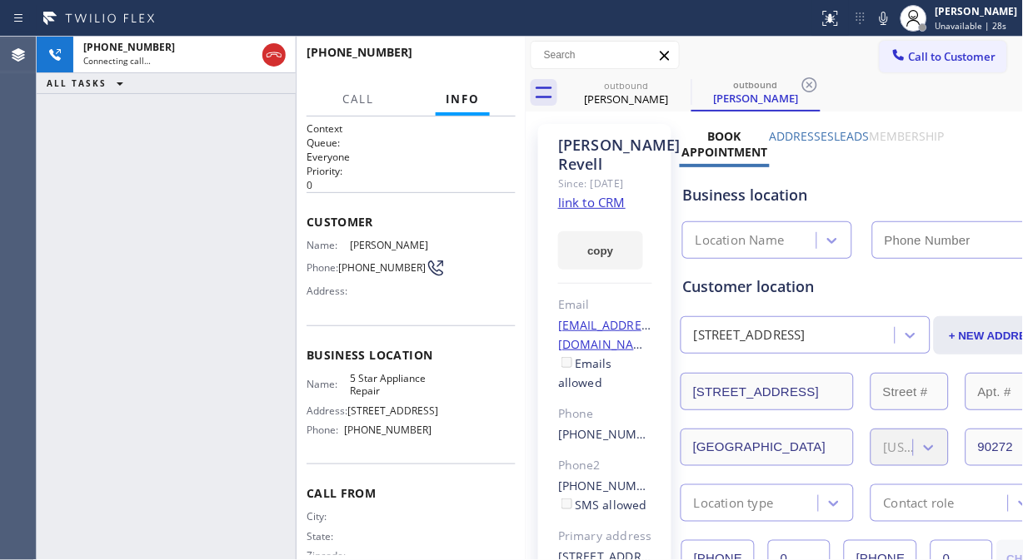
type input "[PHONE_NUMBER]"
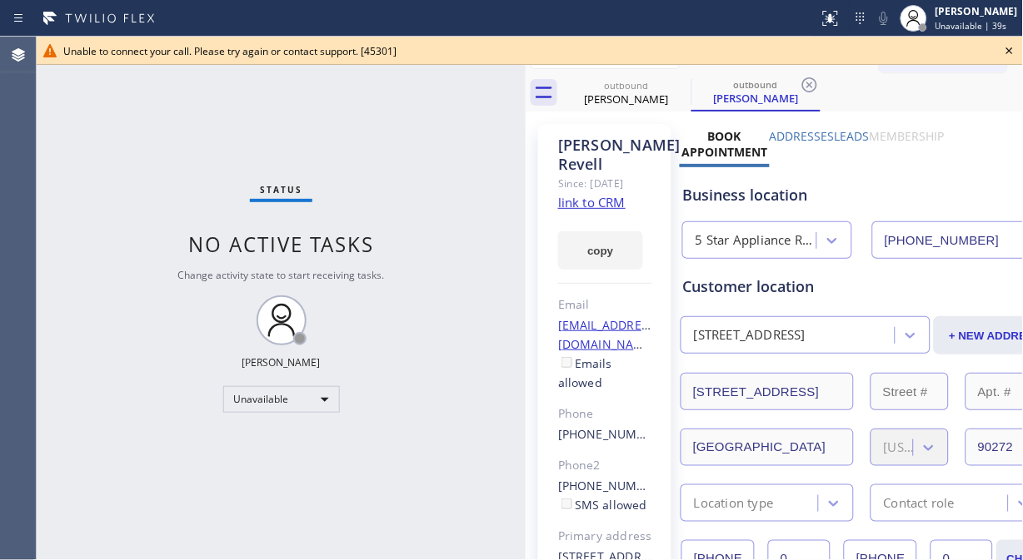
click at [1010, 52] on icon at bounding box center [1009, 51] width 20 height 20
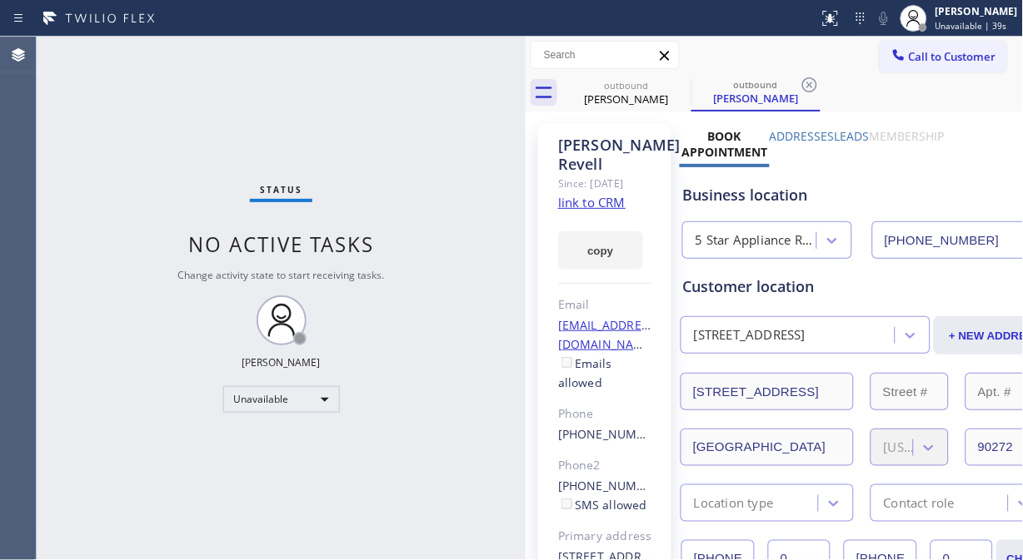
drag, startPoint x: 970, startPoint y: 57, endPoint x: 955, endPoint y: 64, distance: 16.8
click at [969, 58] on span "Call to Customer" at bounding box center [952, 56] width 87 height 15
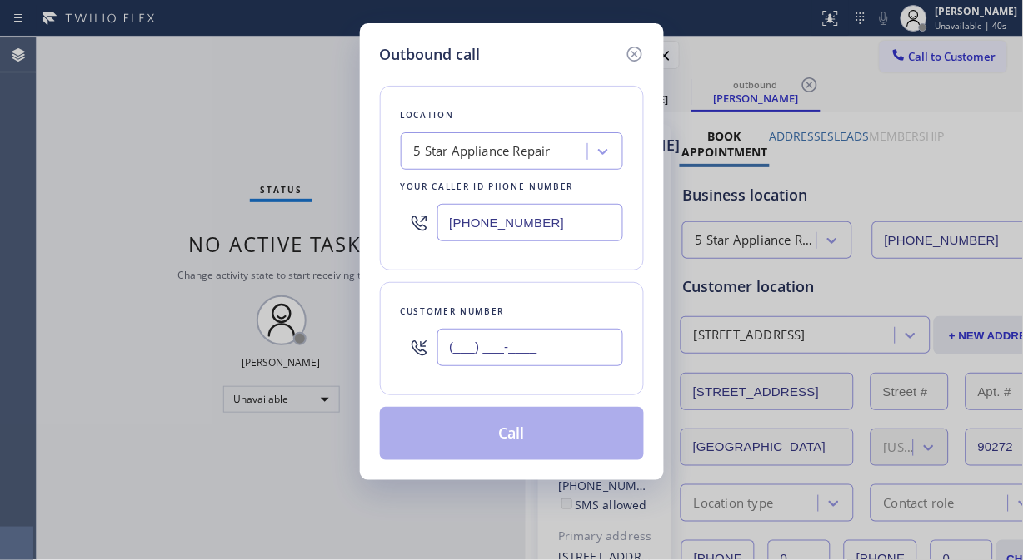
click at [493, 347] on input "(___) ___-____" at bounding box center [530, 347] width 186 height 37
paste input "310) 542-5317"
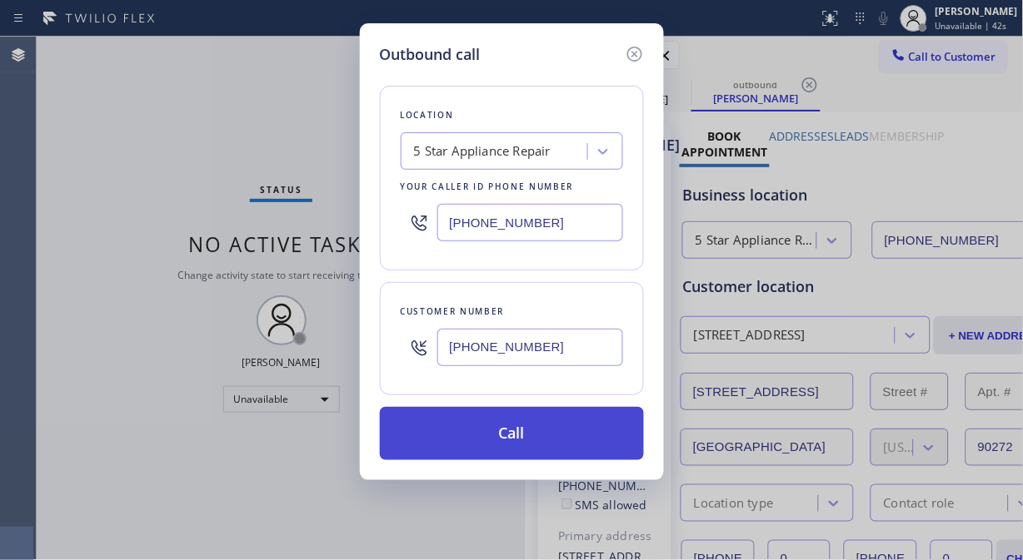
type input "(310) 542-5317"
click at [540, 440] on button "Call" at bounding box center [512, 433] width 264 height 53
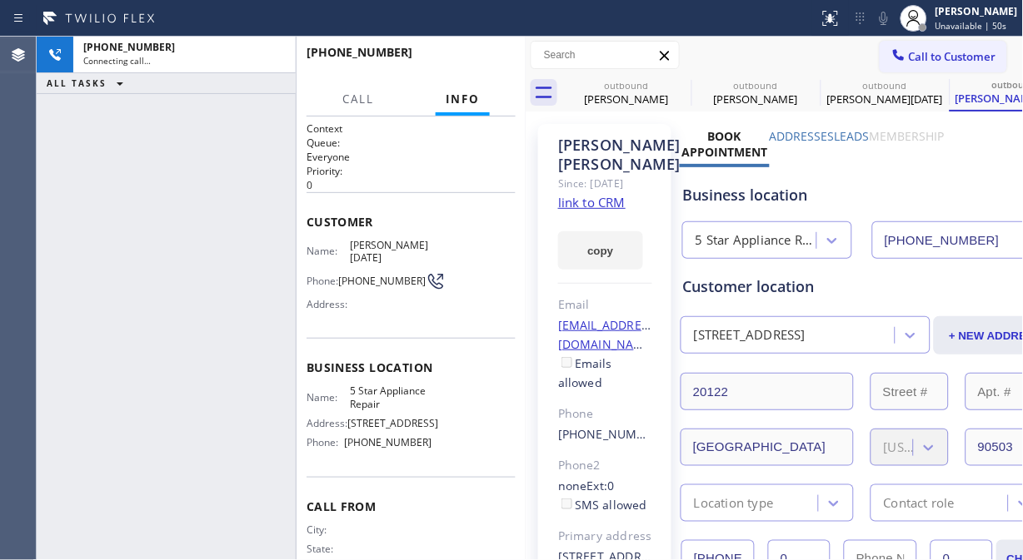
type input "[PHONE_NUMBER]"
click at [0, 0] on icon at bounding box center [0, 0] width 0 height 0
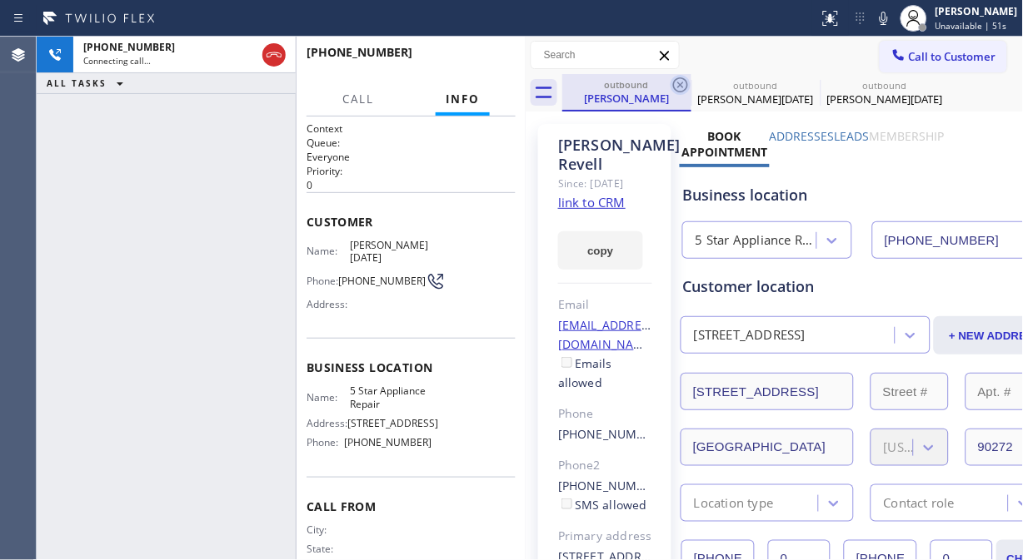
click at [677, 84] on icon at bounding box center [680, 85] width 20 height 20
click at [0, 0] on icon at bounding box center [0, 0] width 0 height 0
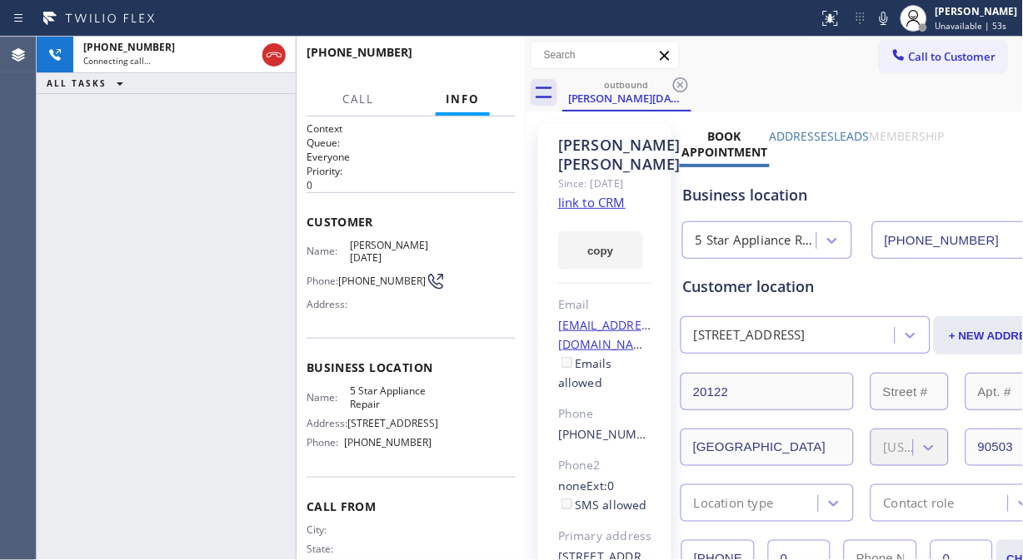
click at [677, 84] on icon at bounding box center [680, 85] width 20 height 20
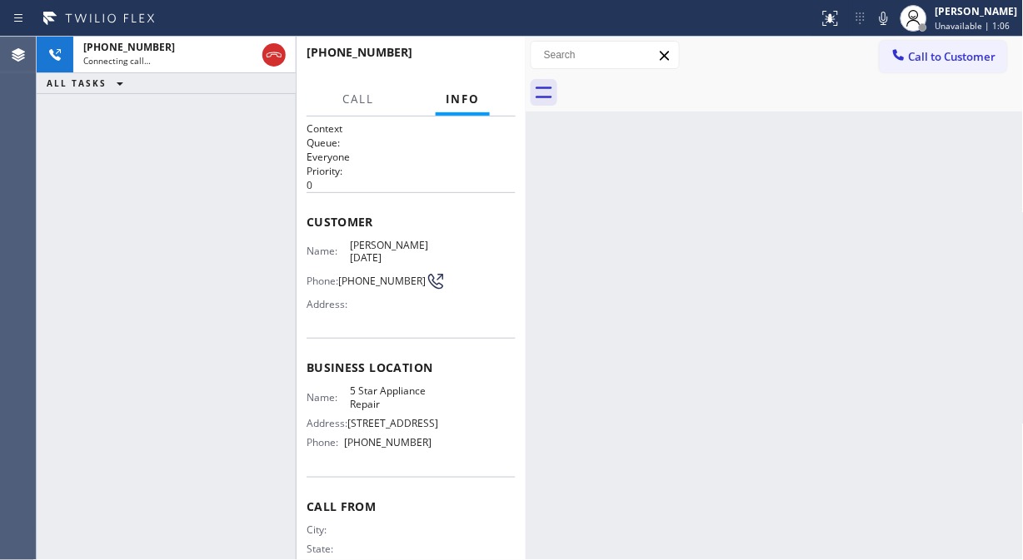
click at [113, 176] on div "+13105425317 Connecting call… ALL TASKS ALL TASKS ACTIVE TASKS TASKS IN WRAP UP" at bounding box center [166, 299] width 259 height 524
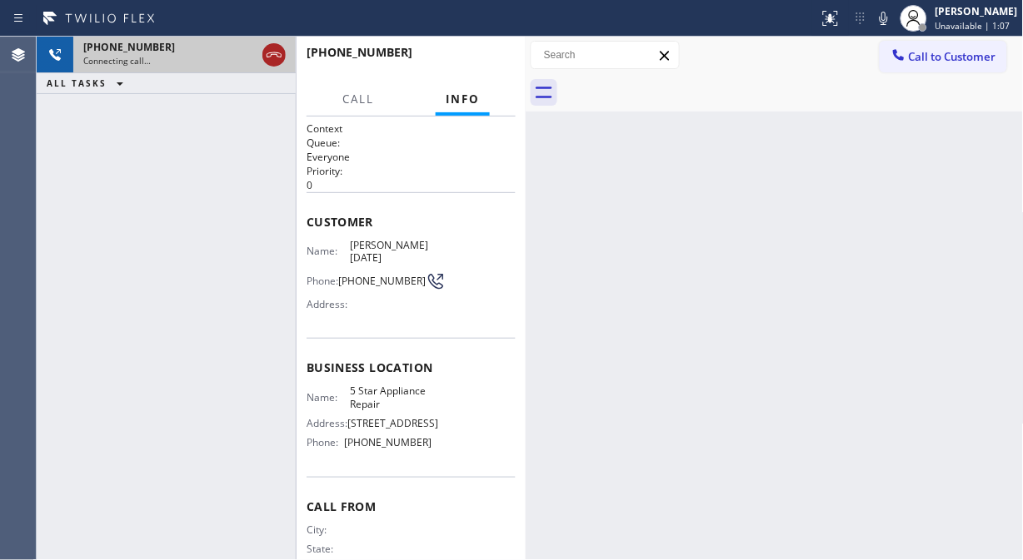
click at [277, 57] on icon at bounding box center [274, 55] width 20 height 20
click at [933, 62] on span "Call to Customer" at bounding box center [952, 56] width 87 height 15
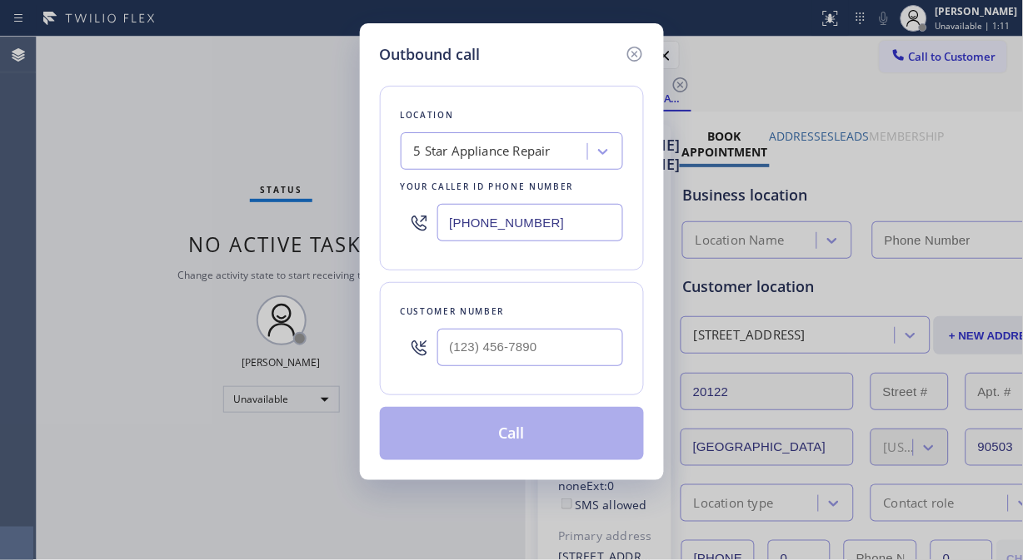
click at [401, 401] on div "Location 5 Star Appliance Repair Your caller id phone number (855) 731-4952 Cus…" at bounding box center [512, 263] width 264 height 395
type input "(___) ___-____"
click at [446, 347] on input "(___) ___-____" at bounding box center [530, 347] width 186 height 37
type input "[PHONE_NUMBER]"
paste input "650) 922-9569"
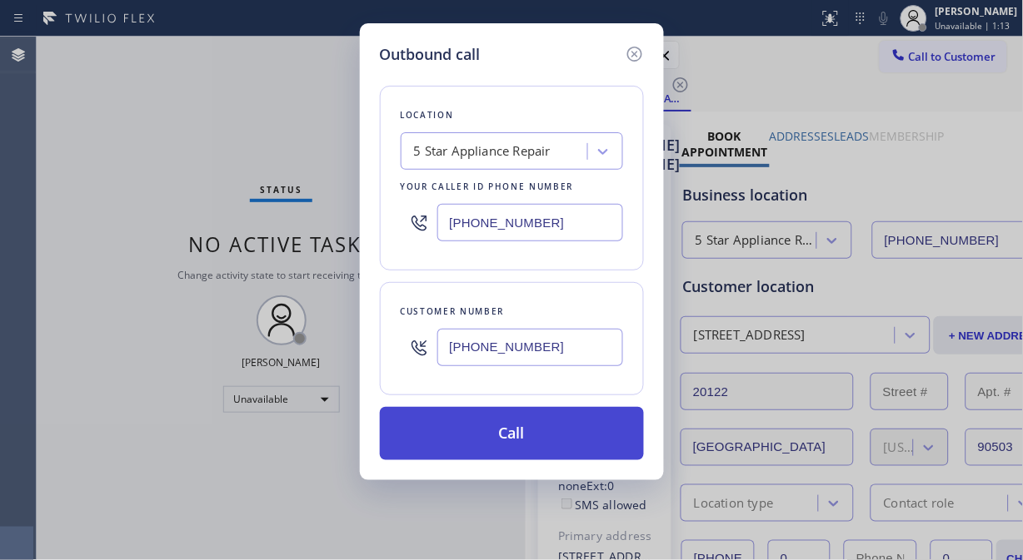
type input "(650) 922-9569"
click at [510, 428] on button "Call" at bounding box center [512, 433] width 264 height 53
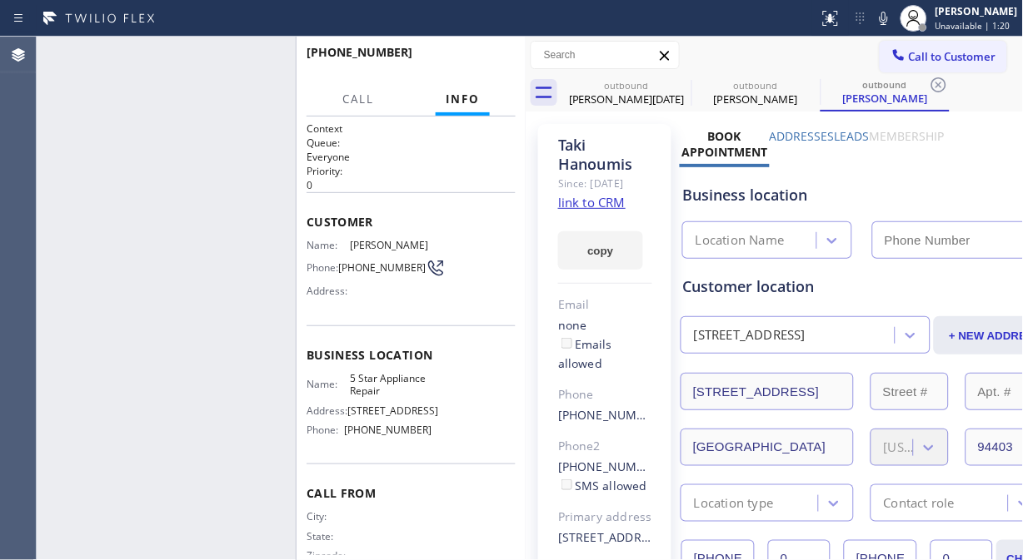
type input "[PHONE_NUMBER]"
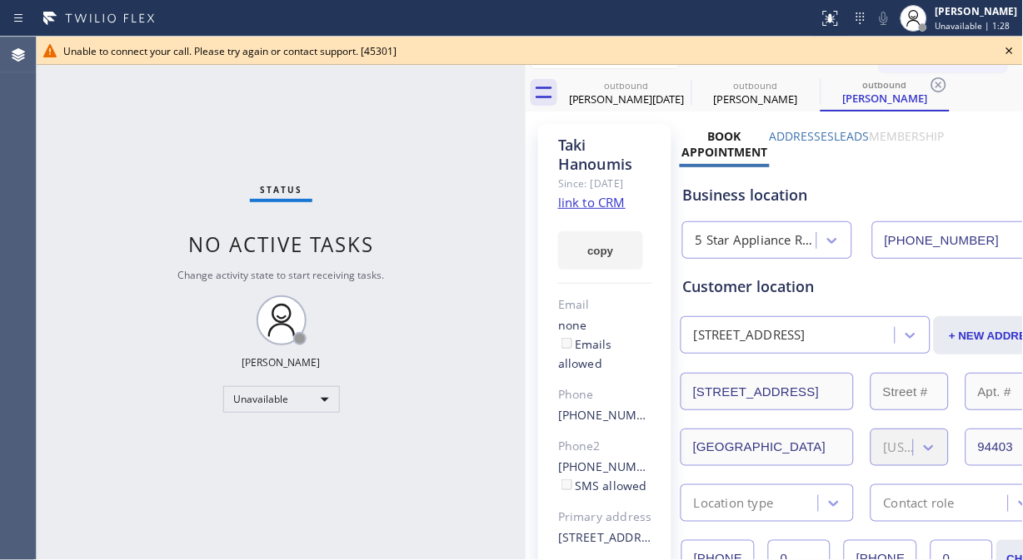
click at [1006, 47] on icon at bounding box center [1009, 51] width 20 height 20
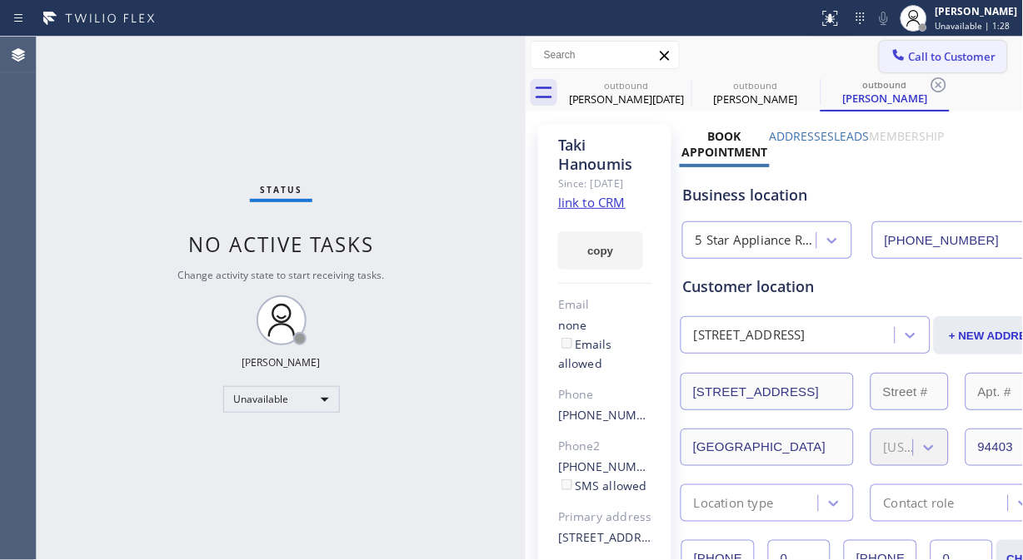
drag, startPoint x: 981, startPoint y: 56, endPoint x: 636, endPoint y: 175, distance: 364.7
click at [980, 57] on span "Call to Customer" at bounding box center [952, 56] width 87 height 15
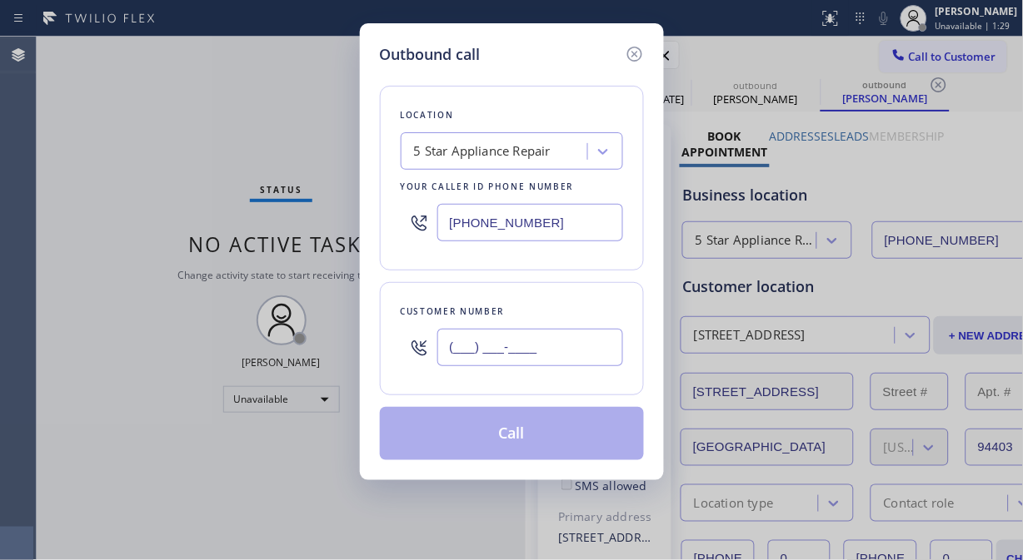
click at [495, 351] on input "(___) ___-____" at bounding box center [530, 347] width 186 height 37
paste input "206) 527-0597"
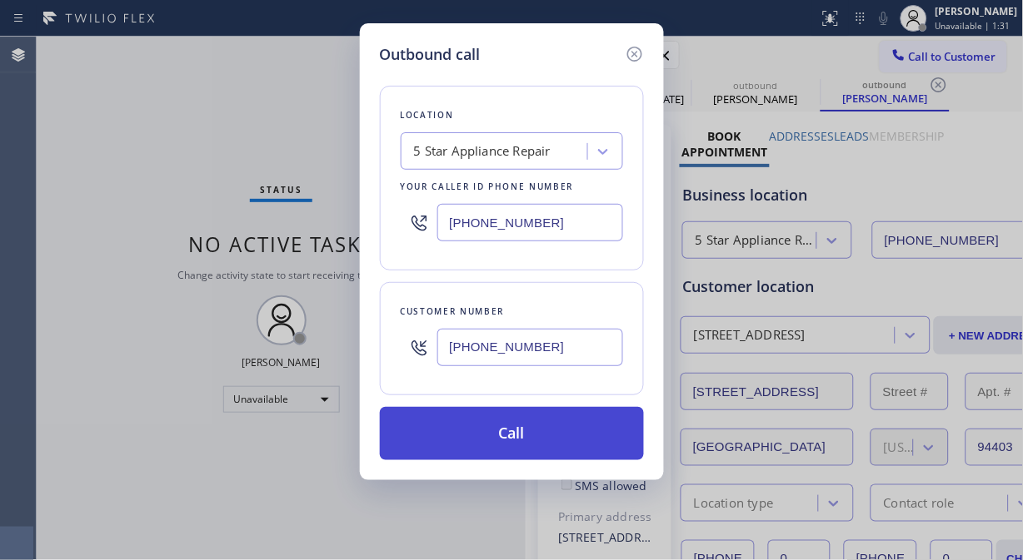
type input "(206) 527-0597"
click at [539, 451] on button "Call" at bounding box center [512, 433] width 264 height 53
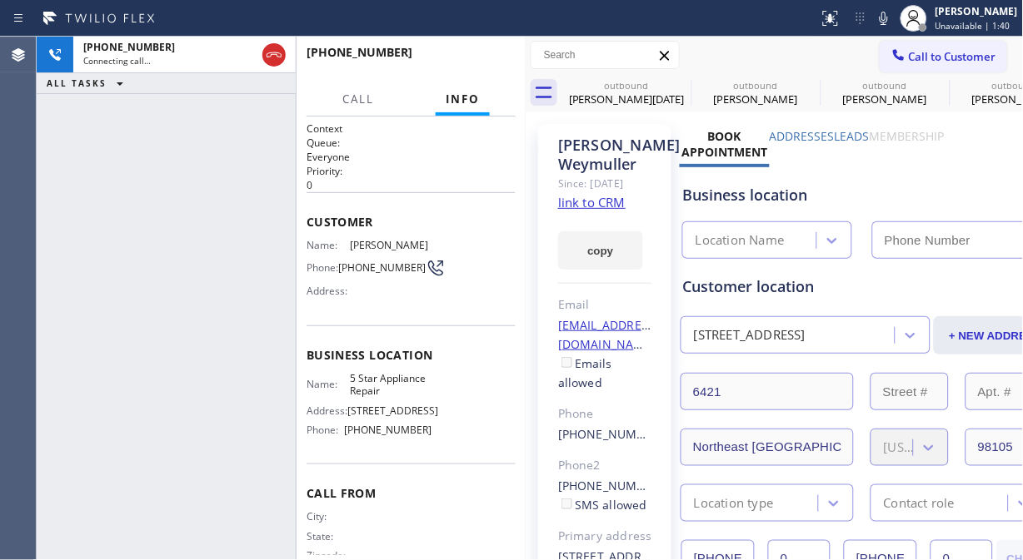
type input "[PHONE_NUMBER]"
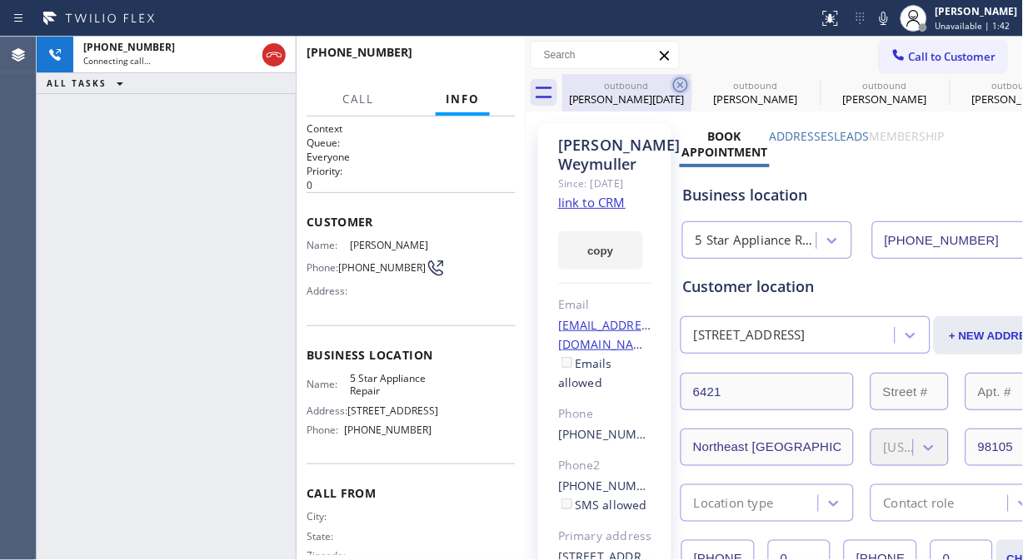
click at [689, 82] on icon at bounding box center [680, 85] width 20 height 20
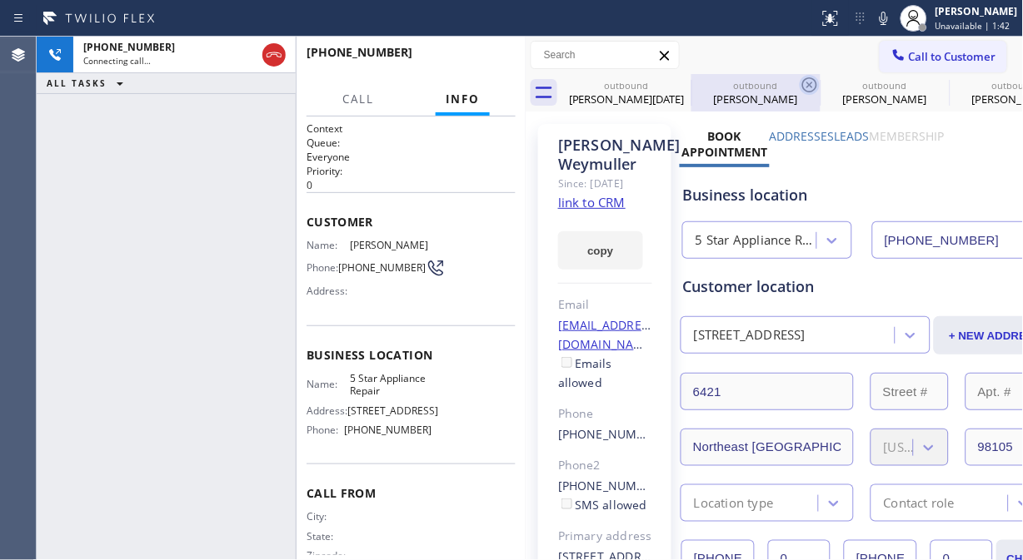
click at [799, 82] on icon at bounding box center [809, 85] width 20 height 20
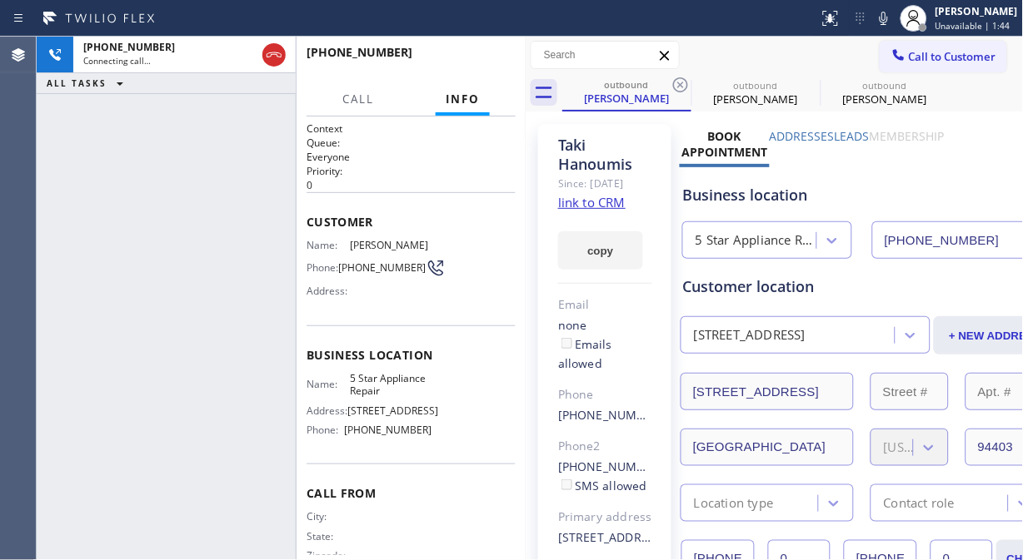
click at [689, 82] on icon at bounding box center [680, 85] width 20 height 20
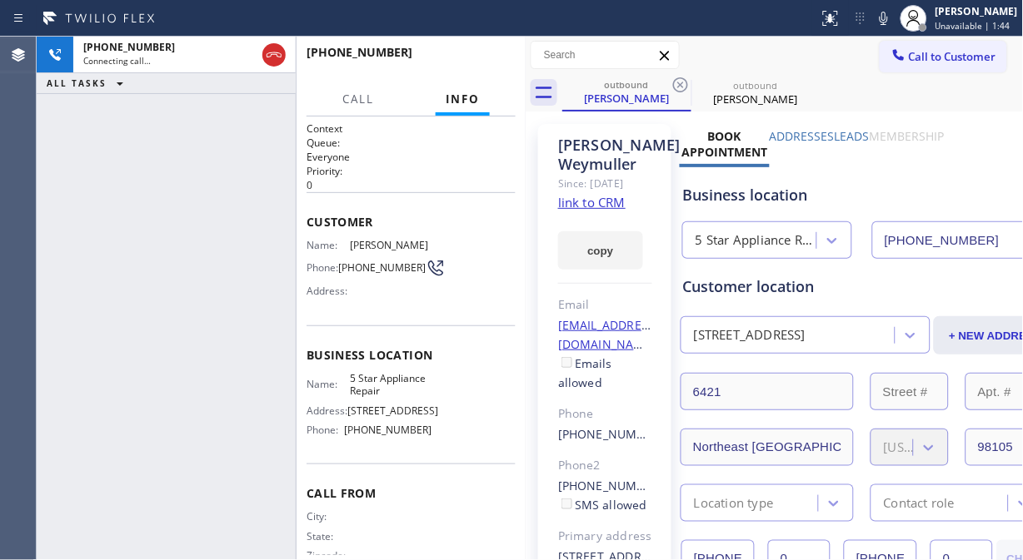
click at [689, 82] on icon at bounding box center [680, 85] width 20 height 20
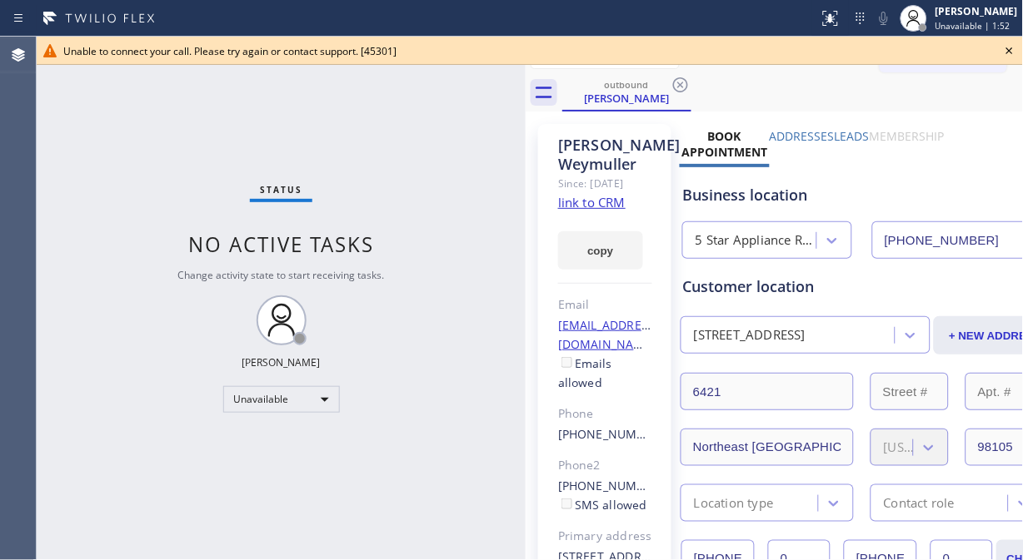
click at [1009, 52] on icon at bounding box center [1009, 51] width 20 height 20
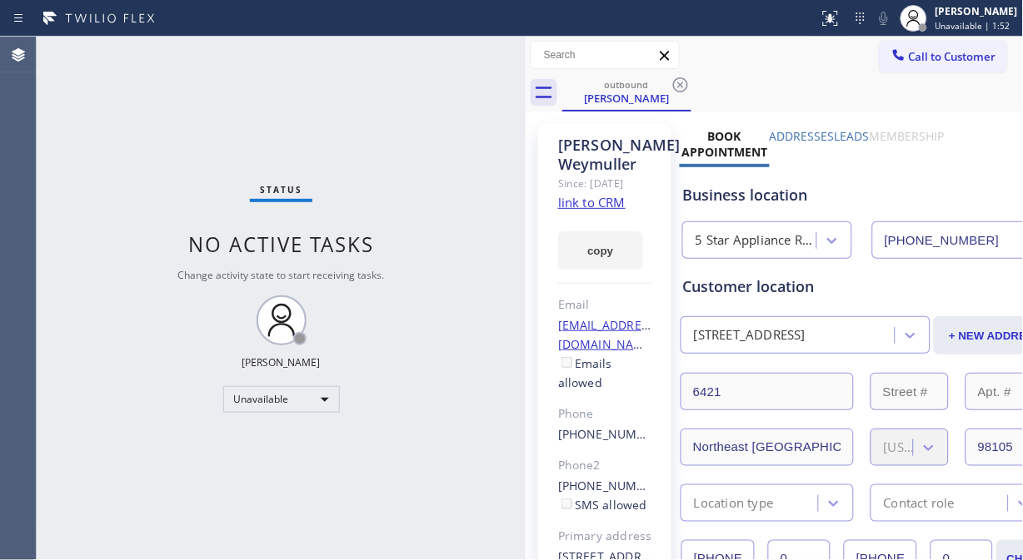
drag, startPoint x: 947, startPoint y: 53, endPoint x: 787, endPoint y: 102, distance: 167.0
click at [945, 53] on span "Call to Customer" at bounding box center [952, 56] width 87 height 15
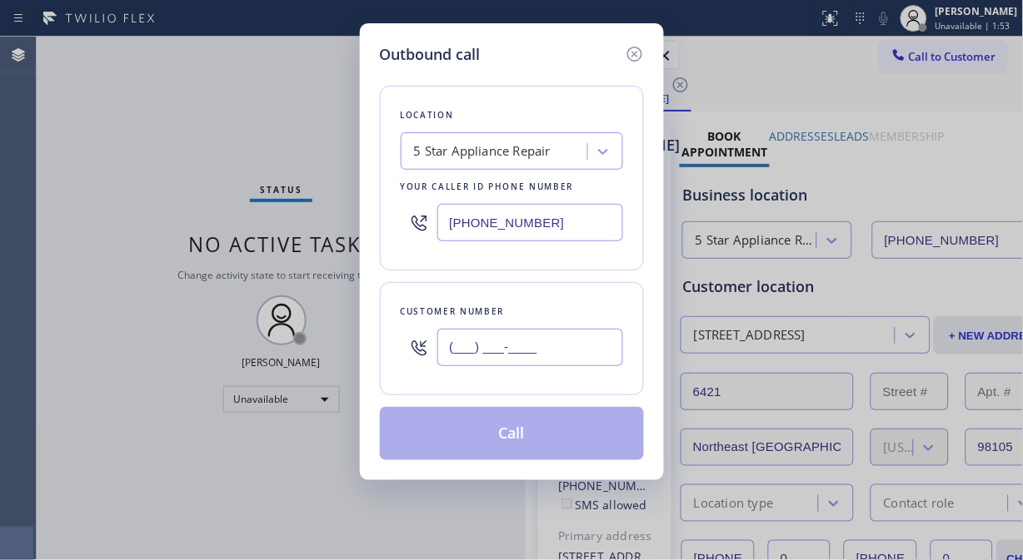
click at [460, 351] on input "(___) ___-____" at bounding box center [530, 347] width 186 height 37
paste input "718) 331-0526"
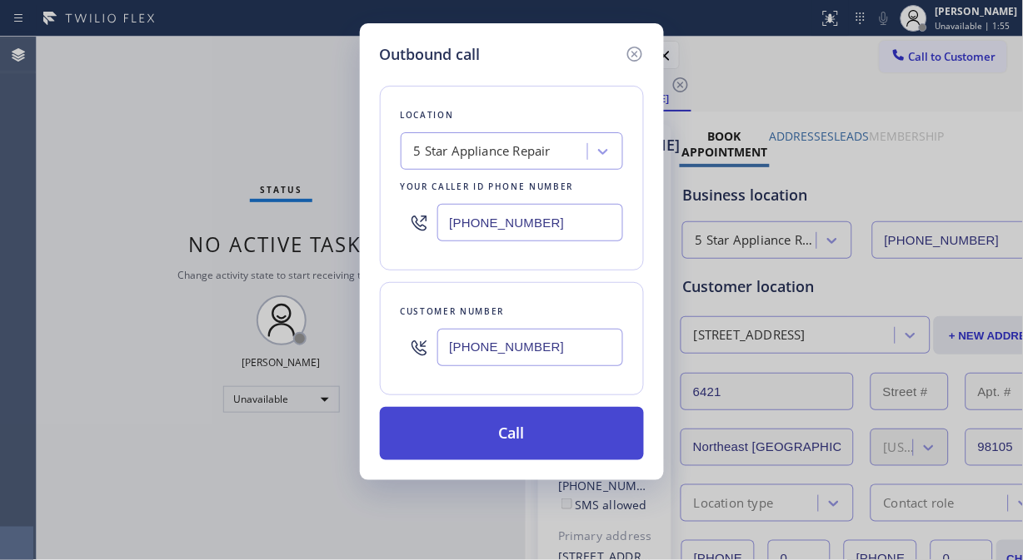
type input "(718) 331-0526"
click at [520, 445] on button "Call" at bounding box center [512, 433] width 264 height 53
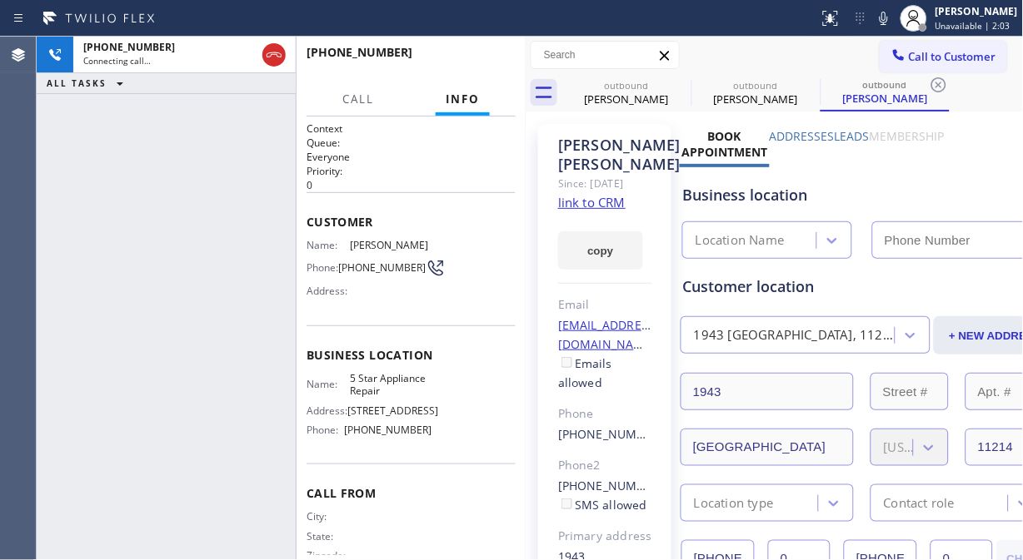
type input "[PHONE_NUMBER]"
click at [275, 57] on icon at bounding box center [274, 55] width 20 height 20
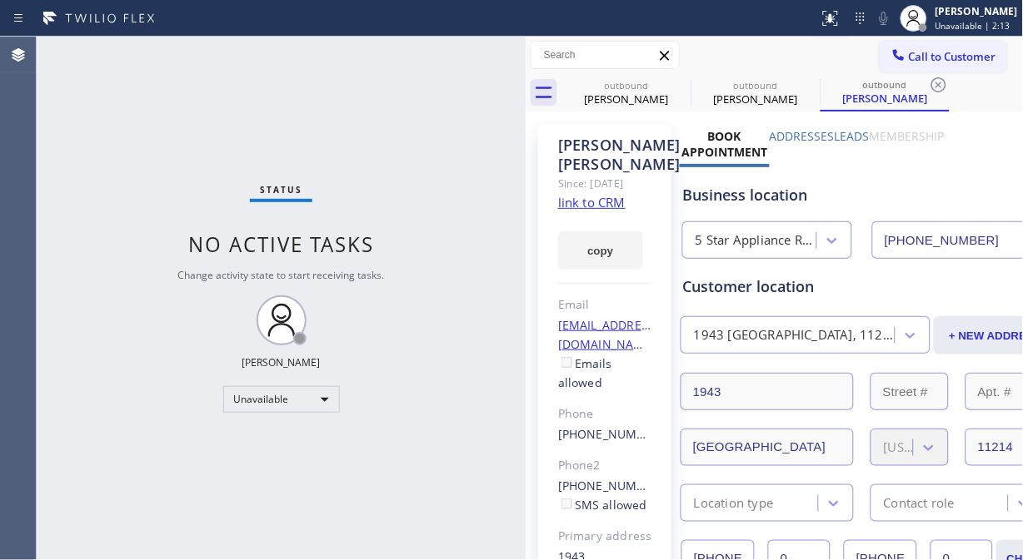
drag, startPoint x: 919, startPoint y: 55, endPoint x: 854, endPoint y: 147, distance: 111.8
click at [918, 61] on span "Call to Customer" at bounding box center [952, 56] width 87 height 15
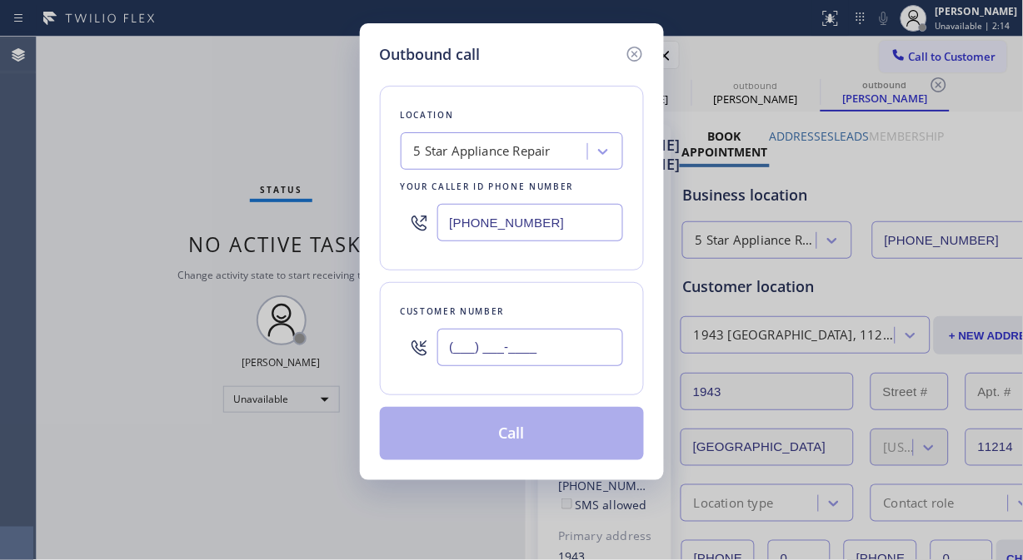
click at [516, 356] on input "(___) ___-____" at bounding box center [530, 347] width 186 height 37
paste input "949) 706-2673"
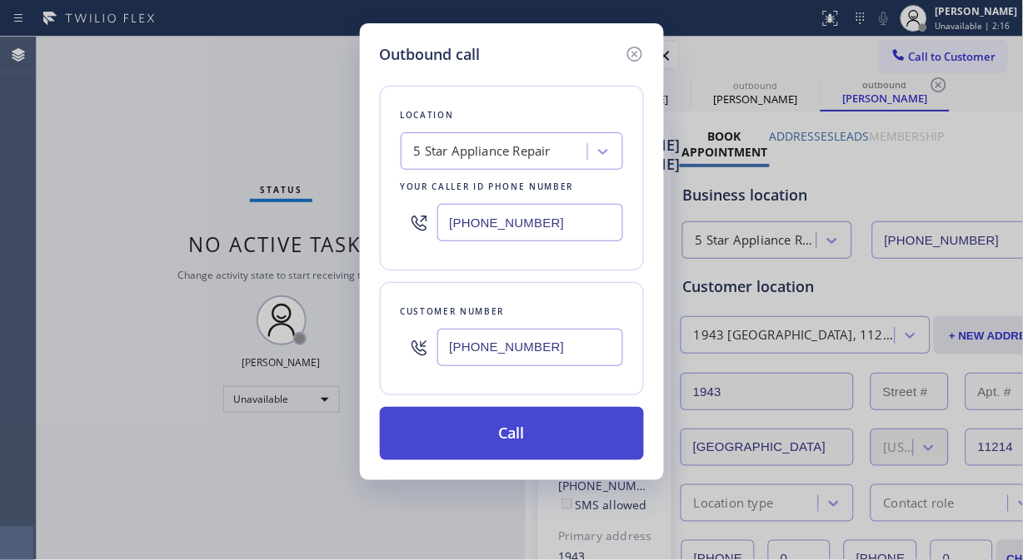
type input "(949) 706-2673"
click at [520, 437] on button "Call" at bounding box center [512, 433] width 264 height 53
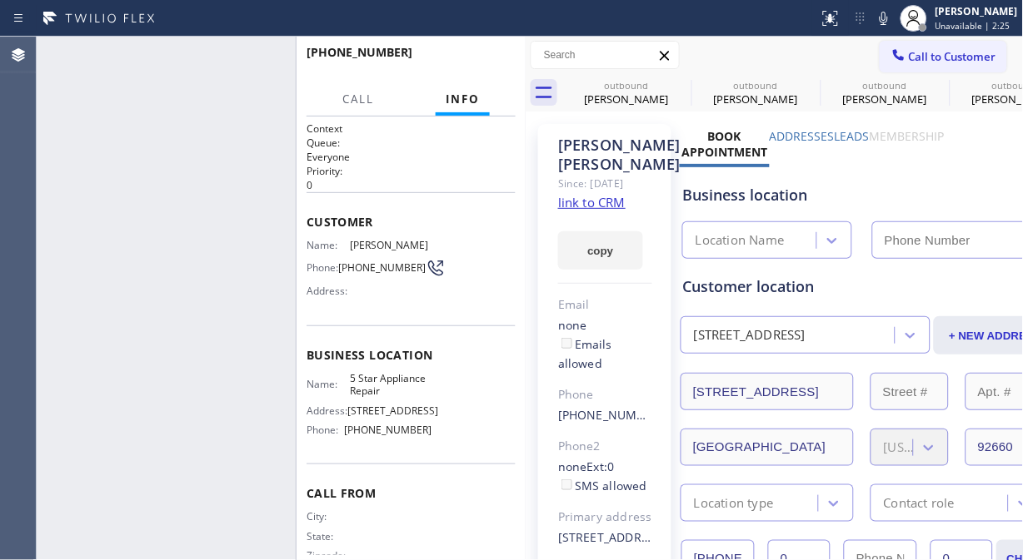
type input "[PHONE_NUMBER]"
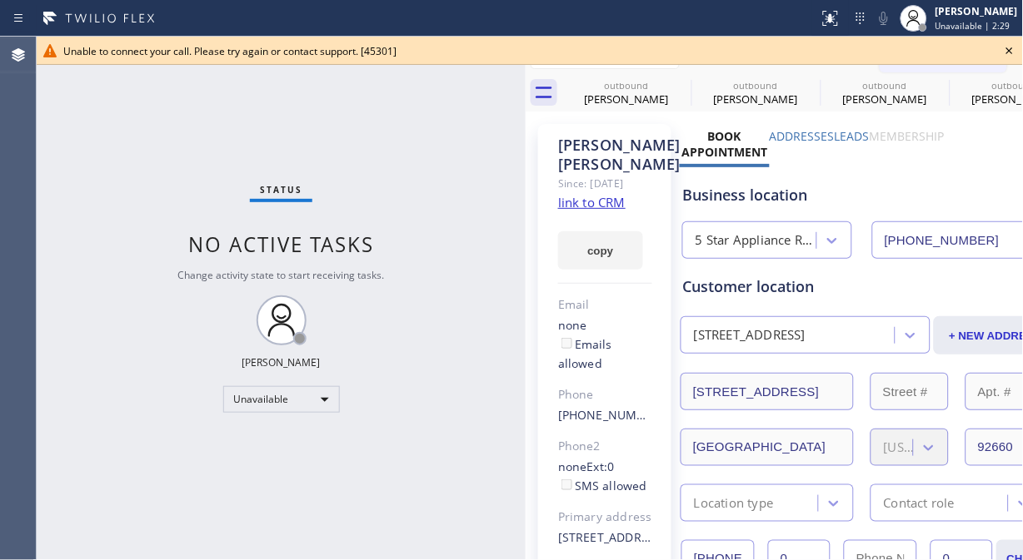
click at [1009, 46] on icon at bounding box center [1009, 51] width 20 height 20
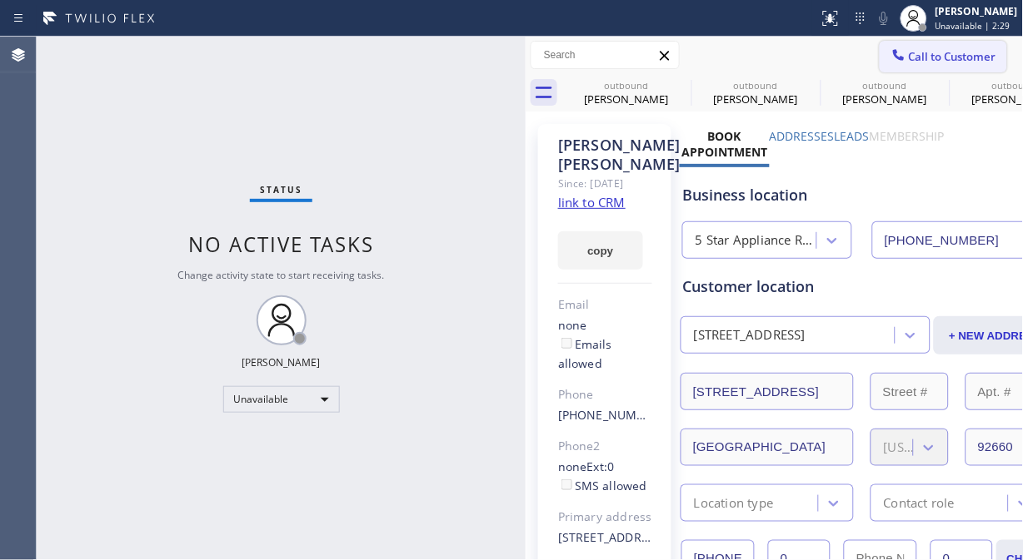
click at [971, 56] on span "Call to Customer" at bounding box center [952, 56] width 87 height 15
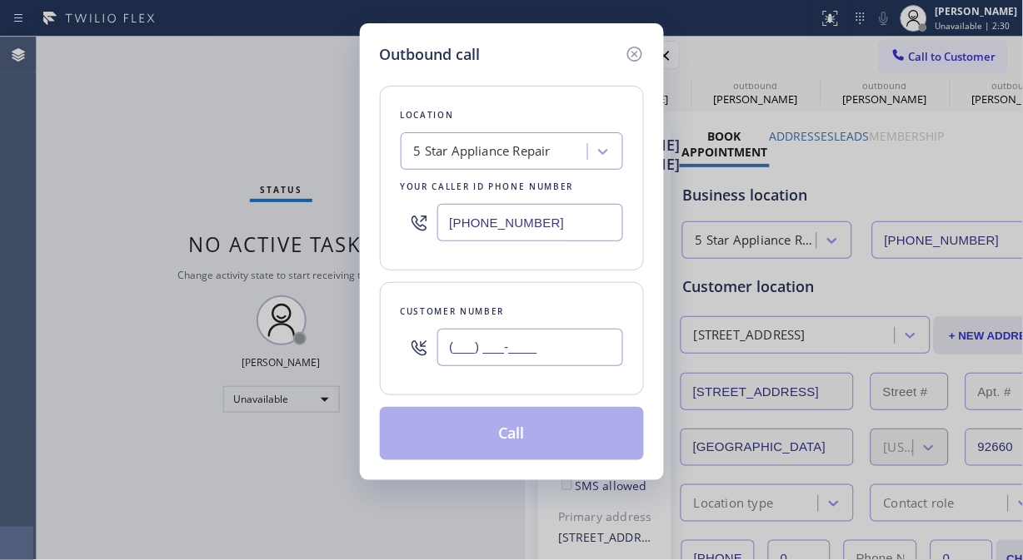
click at [614, 347] on input "(___) ___-____" at bounding box center [530, 347] width 186 height 37
paste input "646) 791-4518"
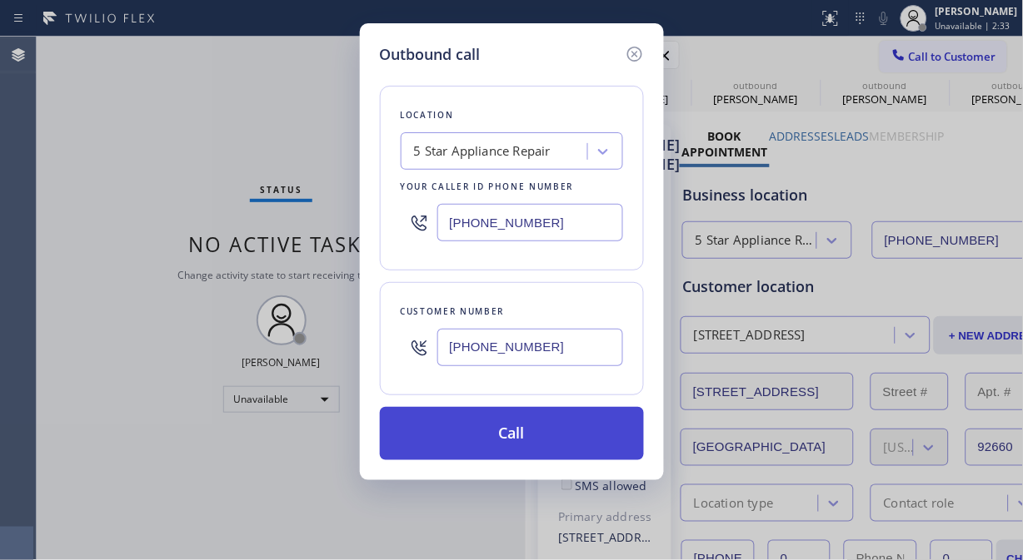
type input "(646) 791-4518"
click at [596, 435] on button "Call" at bounding box center [512, 433] width 264 height 53
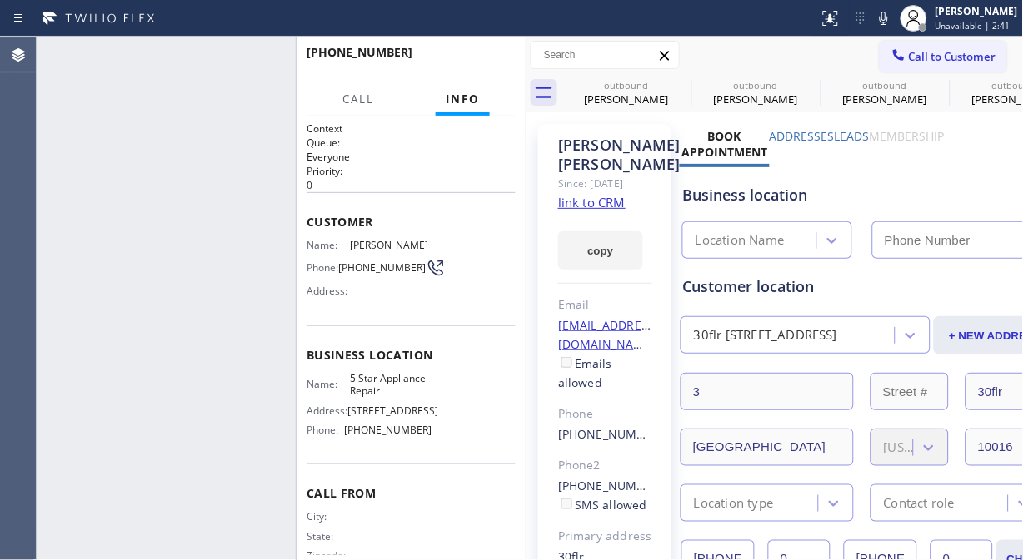
type input "[PHONE_NUMBER]"
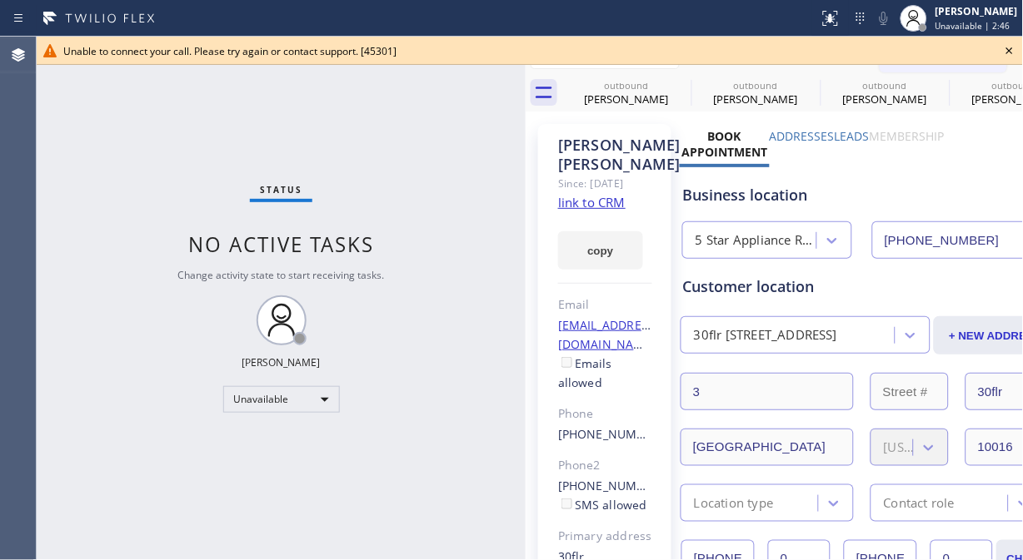
click at [1013, 54] on icon at bounding box center [1009, 51] width 20 height 20
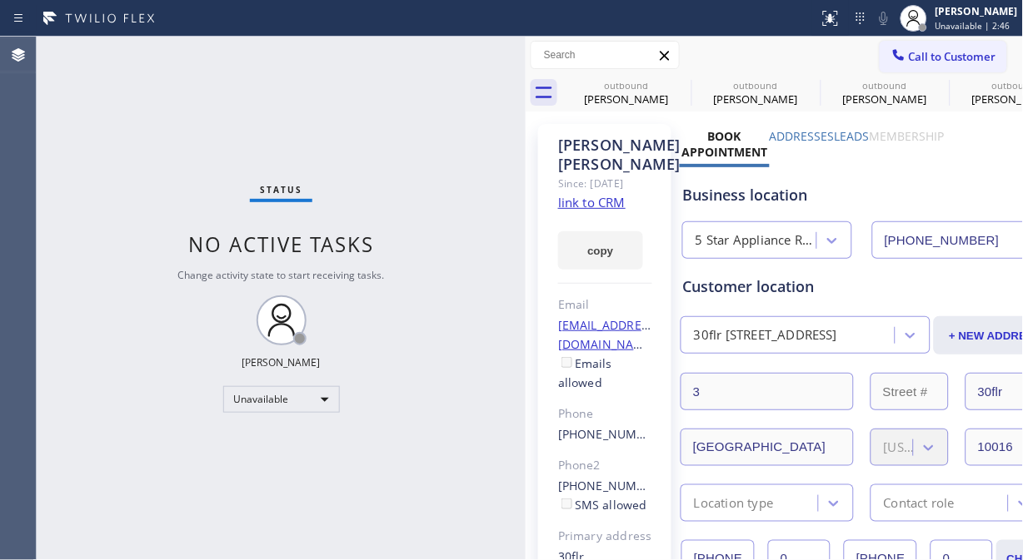
drag, startPoint x: 959, startPoint y: 64, endPoint x: 639, endPoint y: 148, distance: 331.5
click at [956, 67] on button "Call to Customer" at bounding box center [942, 57] width 127 height 32
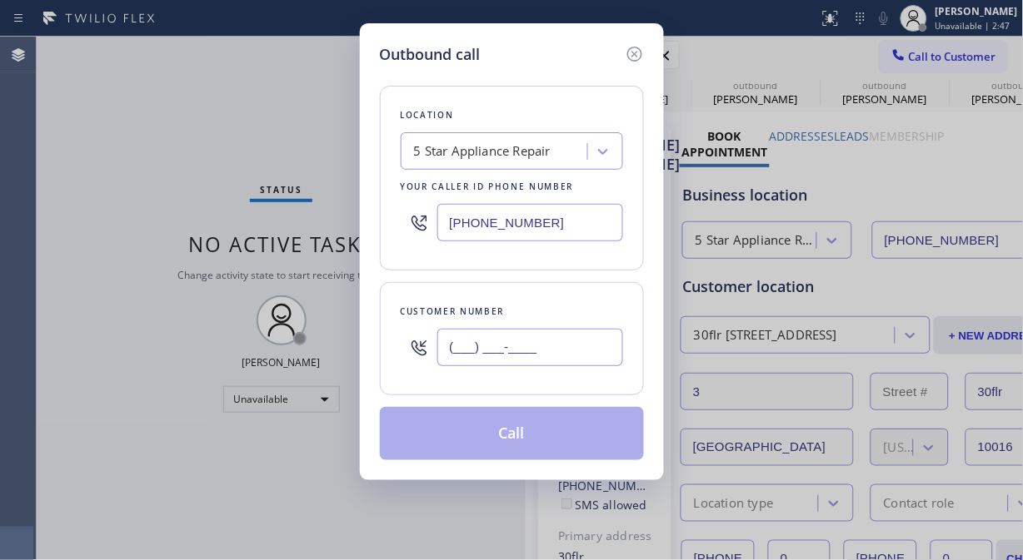
click at [547, 339] on input "(___) ___-____" at bounding box center [530, 347] width 186 height 37
paste input "650) 948-0827"
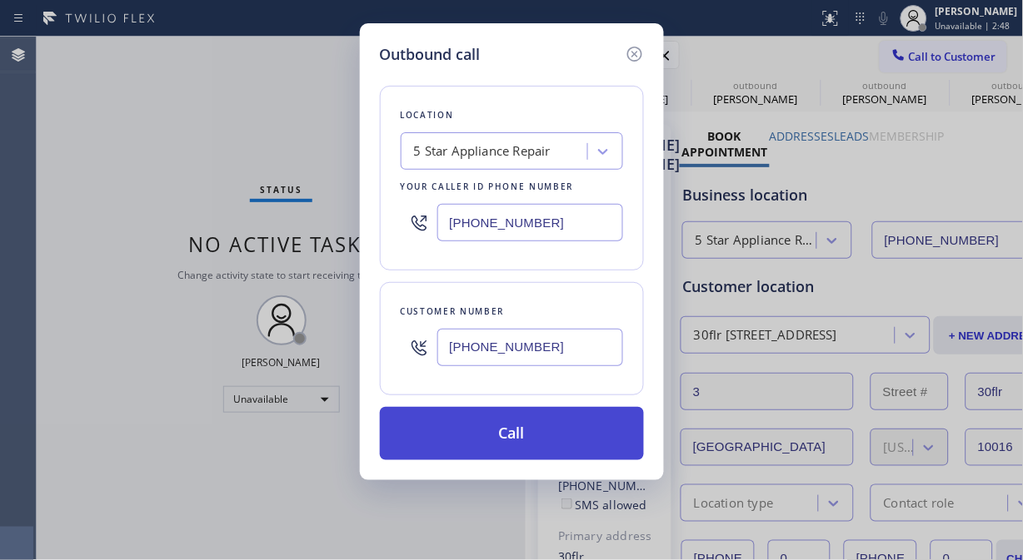
type input "(650) 948-0827"
click at [521, 444] on button "Call" at bounding box center [512, 433] width 264 height 53
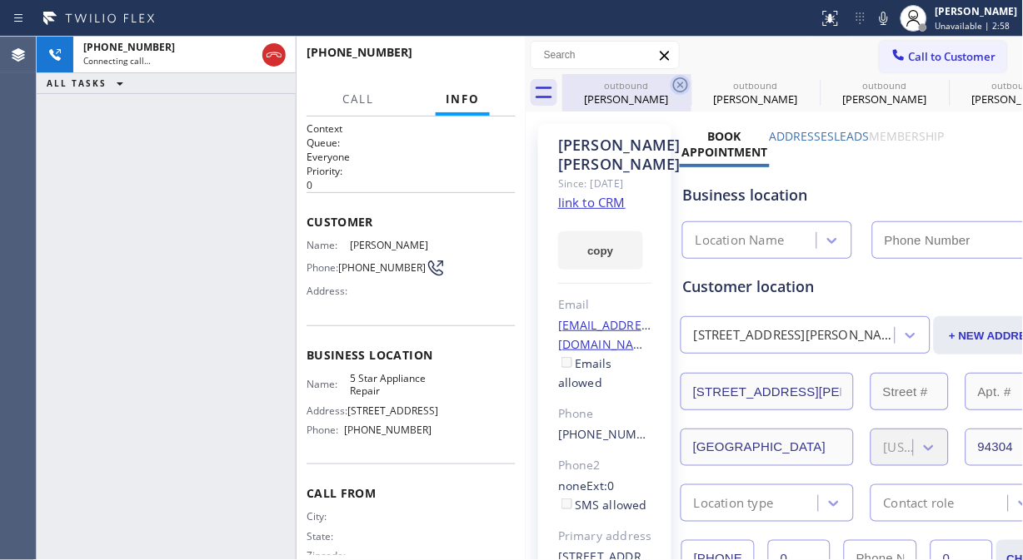
type input "[PHONE_NUMBER]"
click at [677, 80] on icon at bounding box center [680, 85] width 20 height 20
click at [0, 0] on icon at bounding box center [0, 0] width 0 height 0
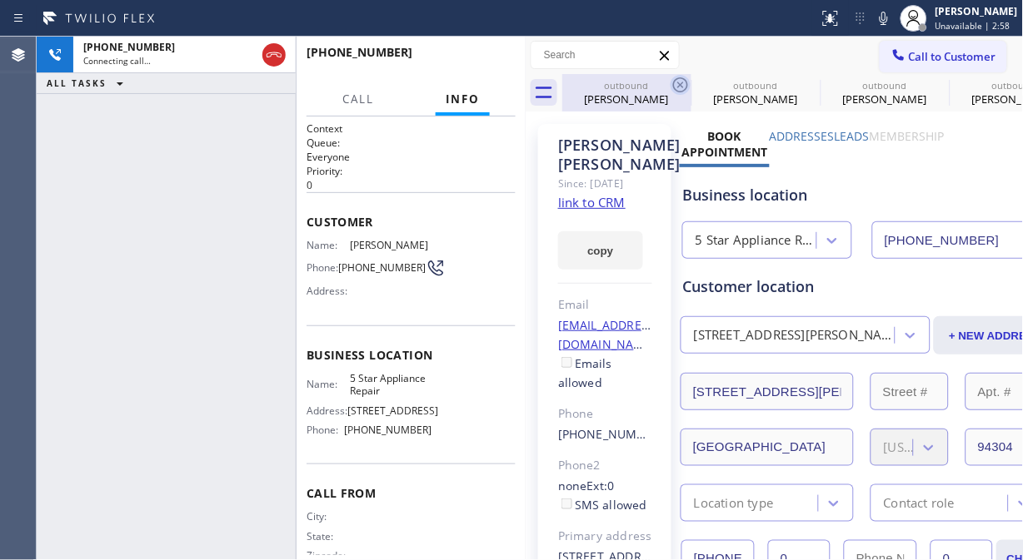
click at [0, 0] on icon at bounding box center [0, 0] width 0 height 0
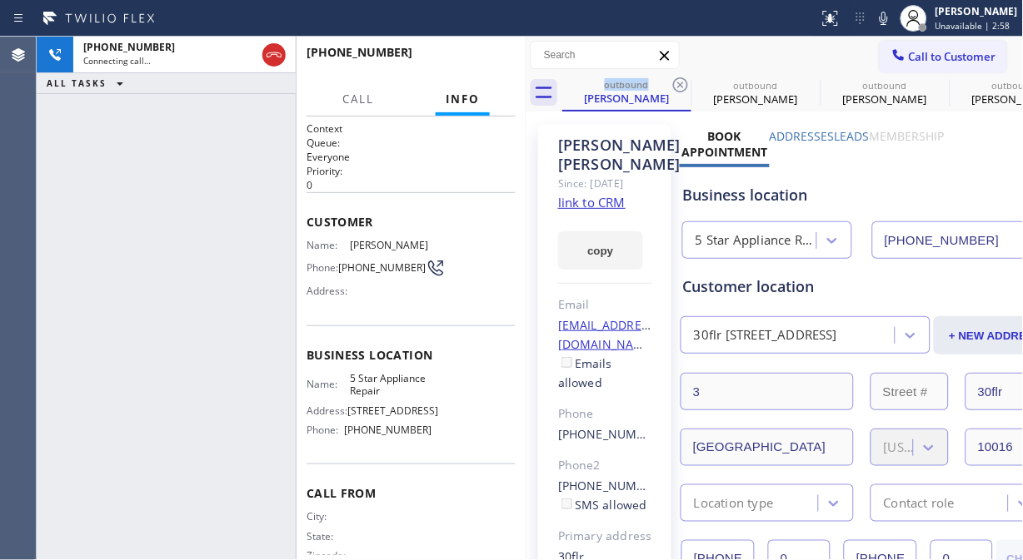
click at [677, 80] on icon at bounding box center [680, 85] width 20 height 20
click at [0, 0] on icon at bounding box center [0, 0] width 0 height 0
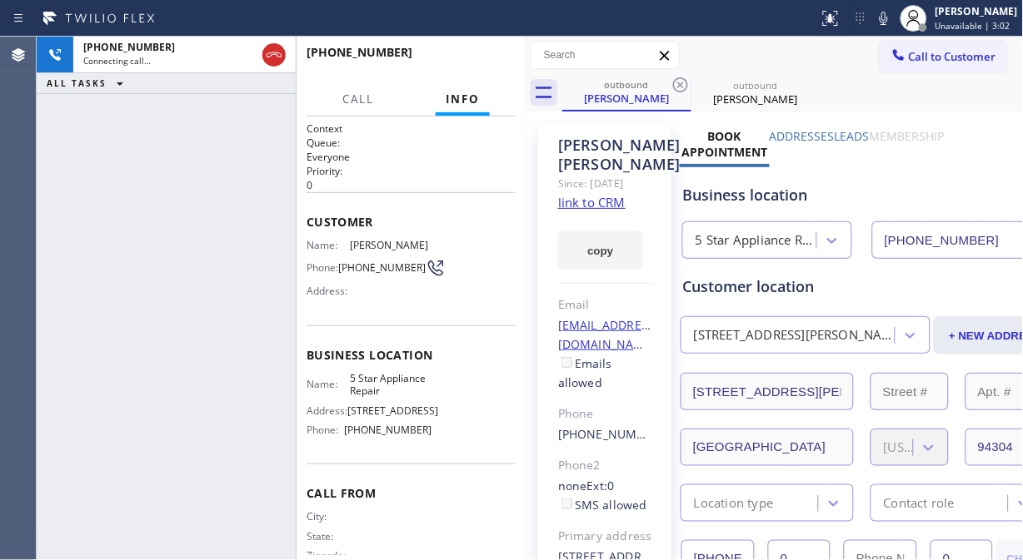
click at [677, 80] on icon at bounding box center [680, 85] width 20 height 20
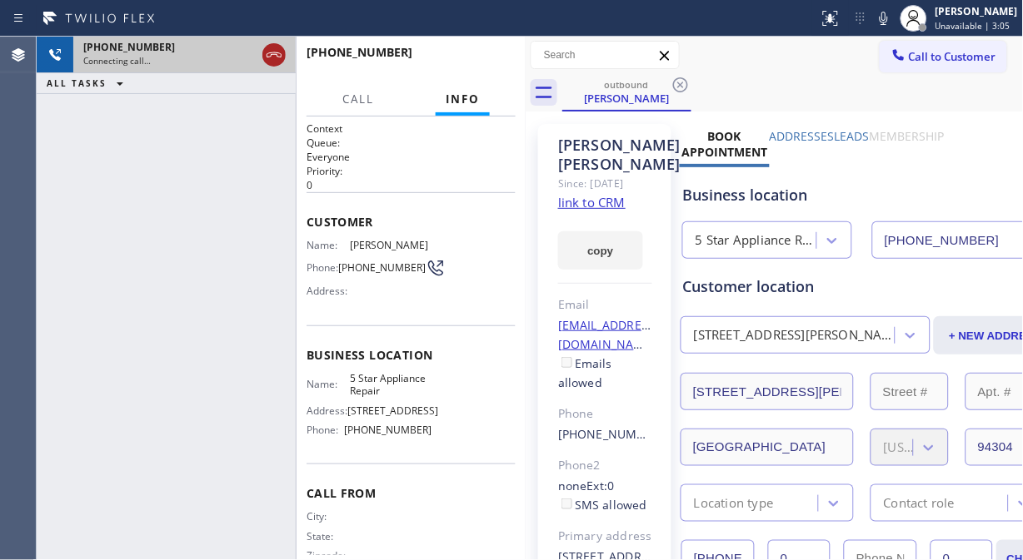
click at [270, 61] on icon at bounding box center [274, 55] width 20 height 20
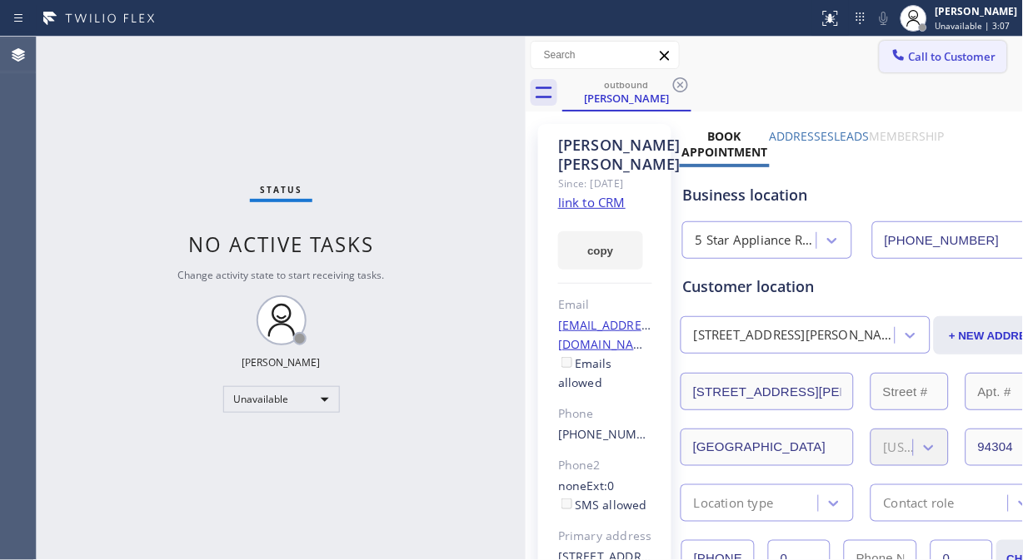
click at [941, 65] on button "Call to Customer" at bounding box center [942, 57] width 127 height 32
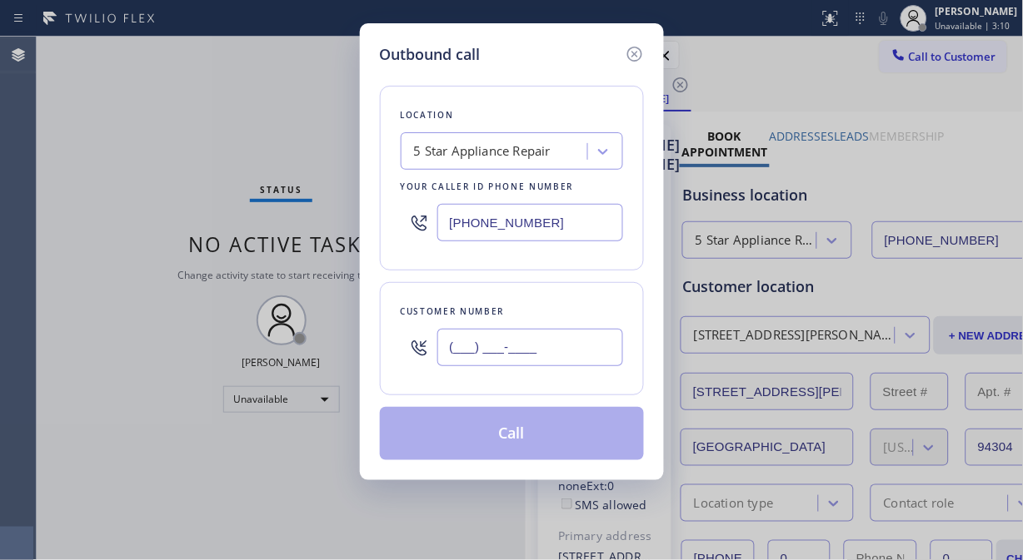
click at [454, 344] on input "(___) ___-____" at bounding box center [530, 347] width 186 height 37
paste input "714) 508-2144"
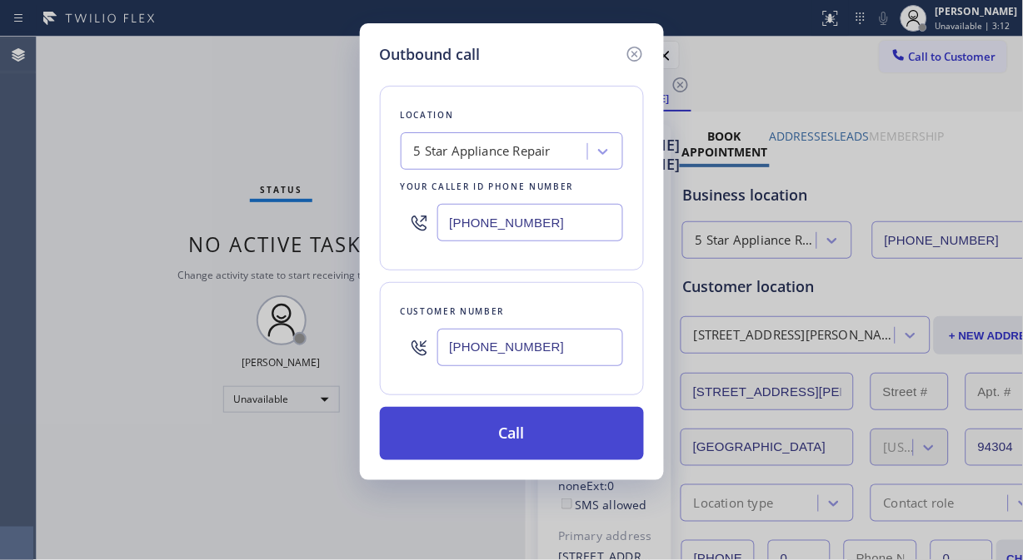
type input "(714) 508-2144"
click at [550, 446] on button "Call" at bounding box center [512, 433] width 264 height 53
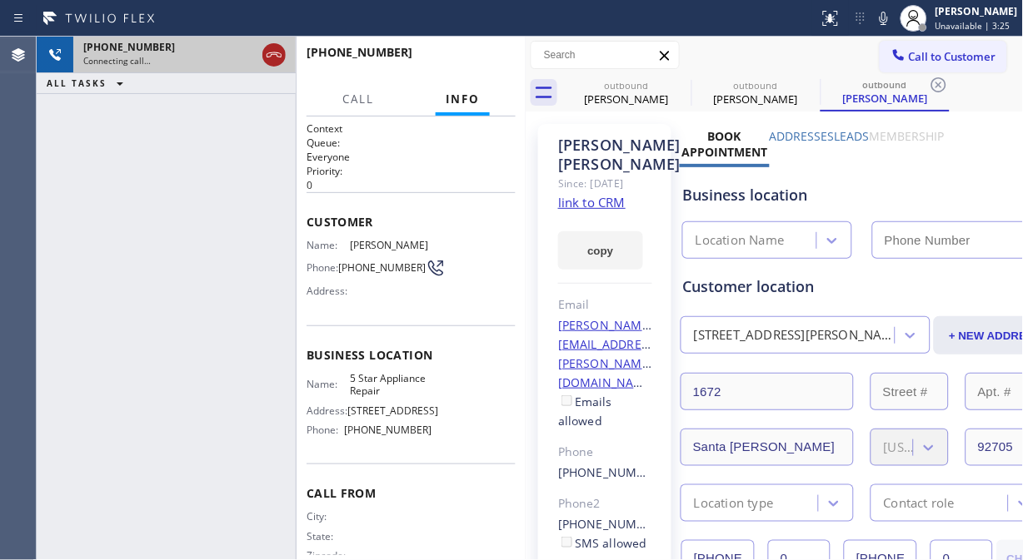
type input "[PHONE_NUMBER]"
click at [276, 53] on icon at bounding box center [274, 55] width 20 height 20
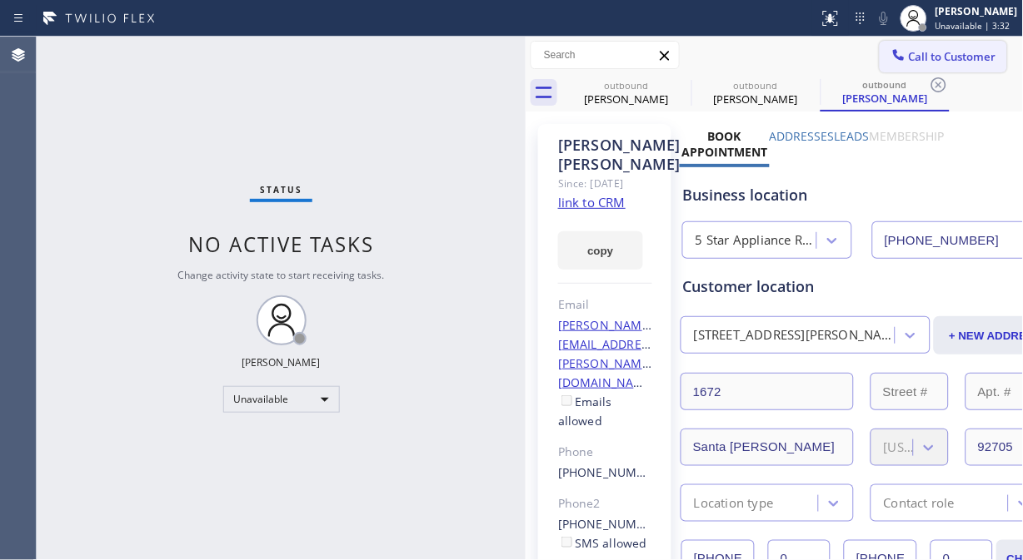
click at [898, 46] on button "Call to Customer" at bounding box center [942, 57] width 127 height 32
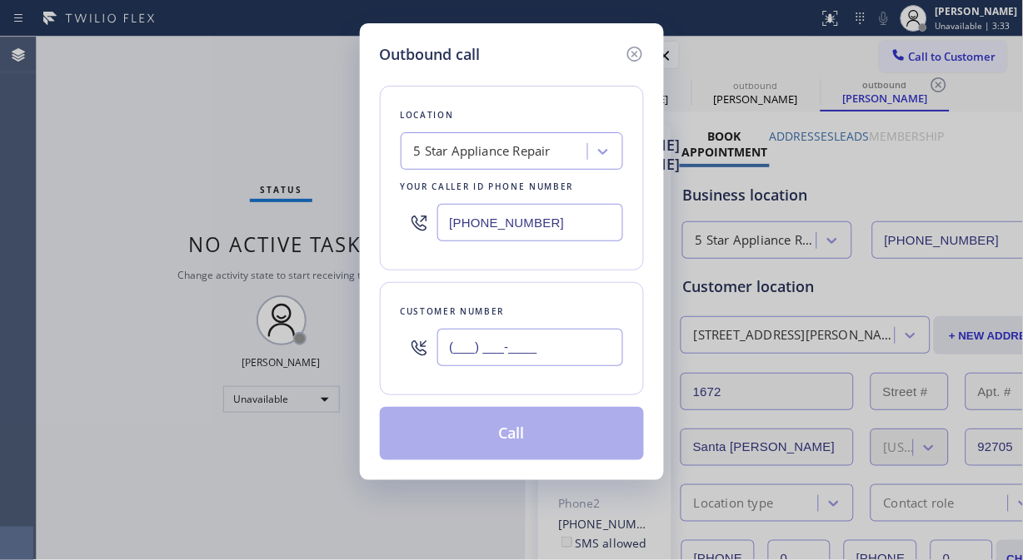
click at [513, 350] on input "(___) ___-____" at bounding box center [530, 347] width 186 height 37
paste input "310) 454-7004"
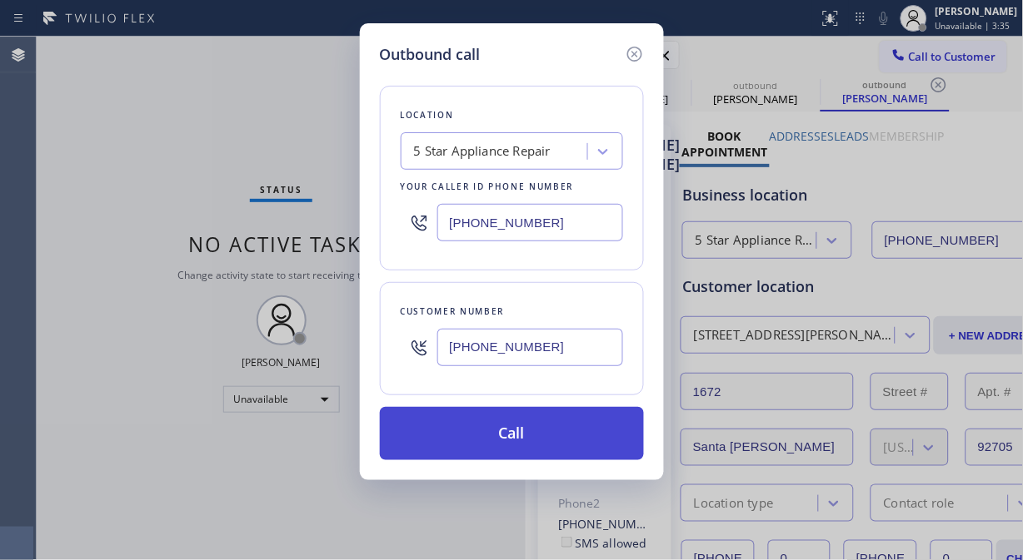
type input "(310) 454-7004"
click at [579, 440] on button "Call" at bounding box center [512, 433] width 264 height 53
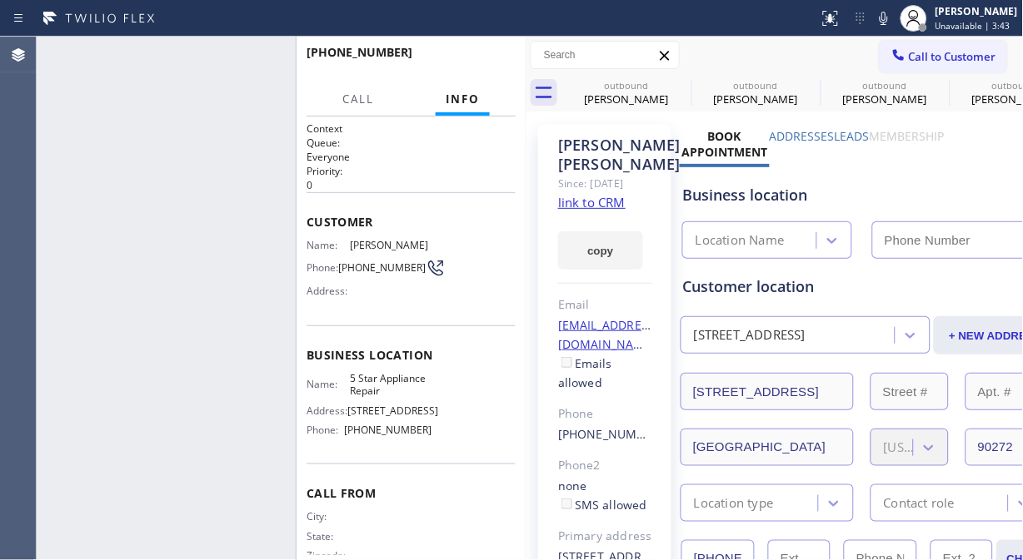
type input "[PHONE_NUMBER]"
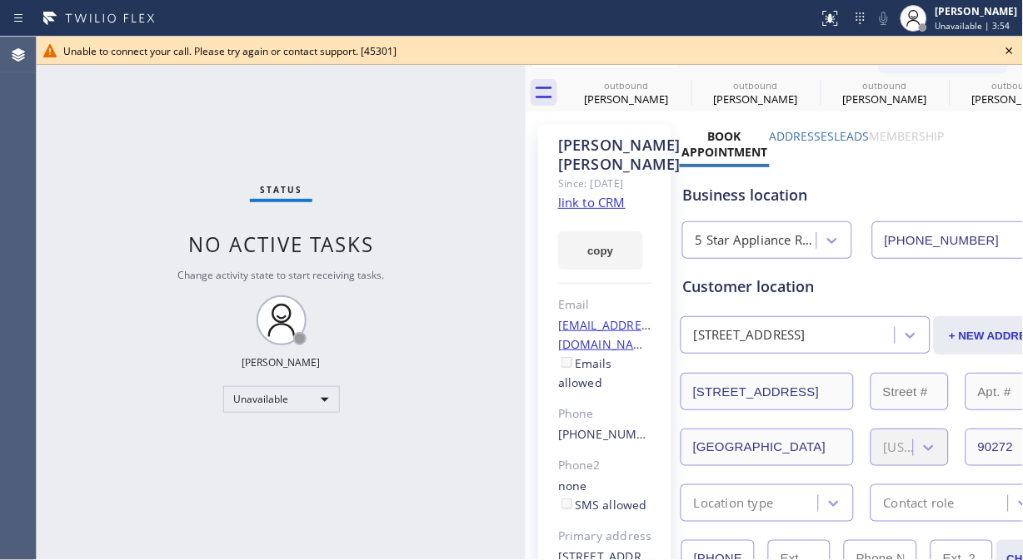
click at [1003, 52] on icon at bounding box center [1009, 51] width 20 height 20
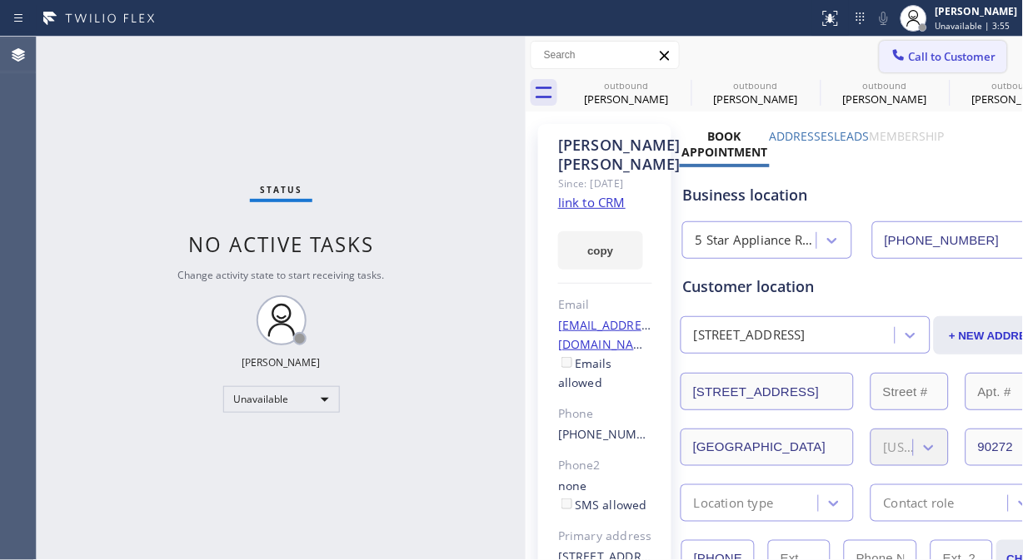
click at [928, 58] on span "Call to Customer" at bounding box center [952, 56] width 87 height 15
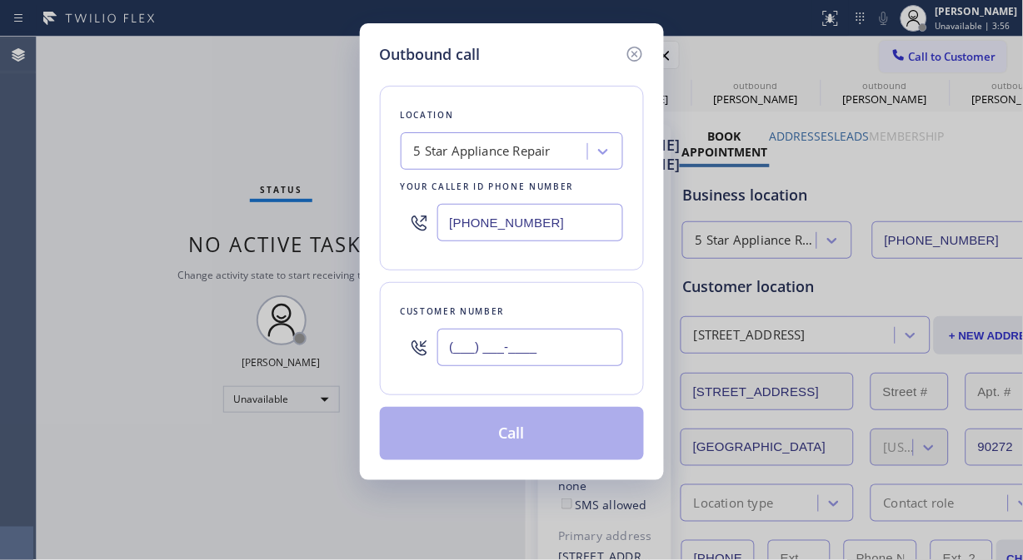
click at [555, 340] on input "(___) ___-____" at bounding box center [530, 347] width 186 height 37
paste input "831) 212-4930"
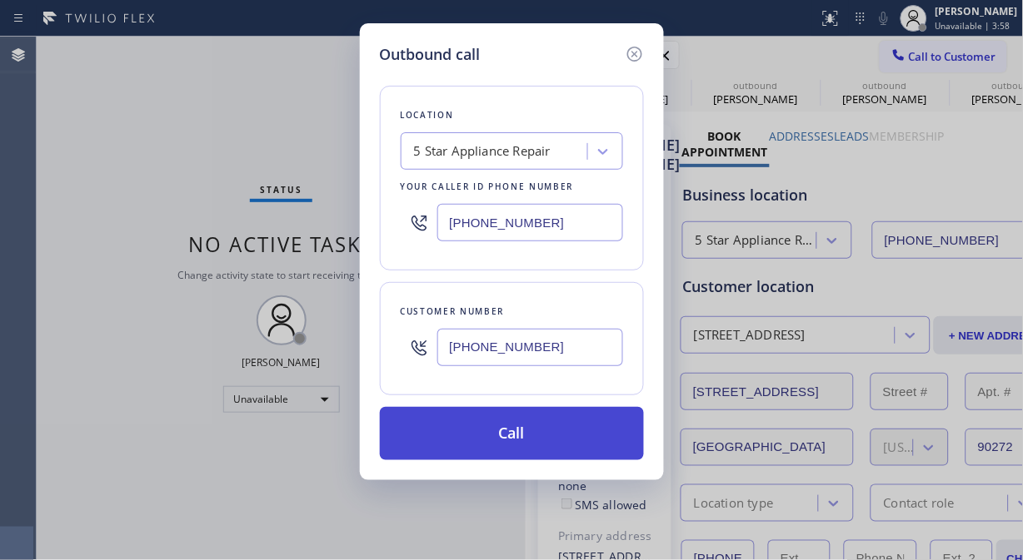
type input "(831) 212-4930"
click at [570, 441] on button "Call" at bounding box center [512, 433] width 264 height 53
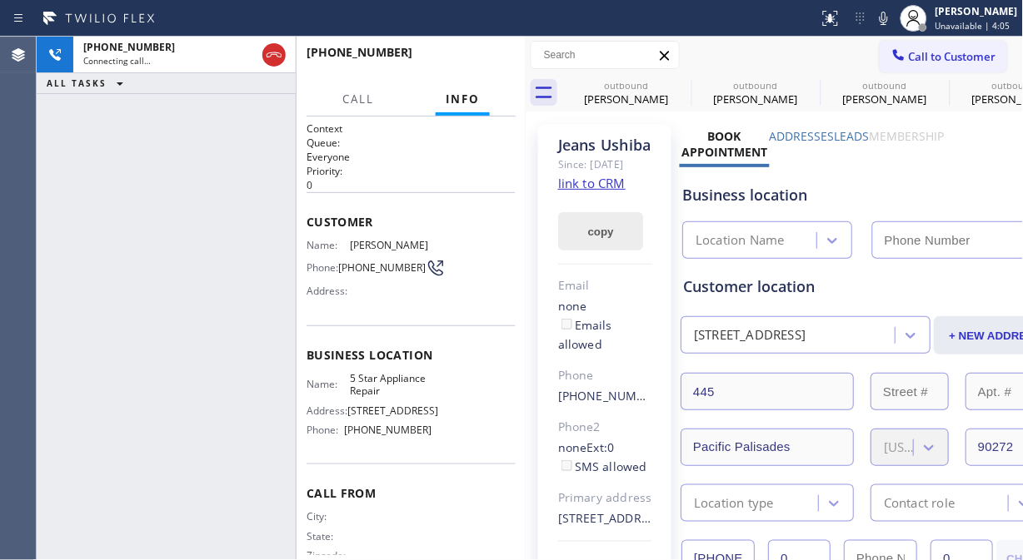
type input "[PHONE_NUMBER]"
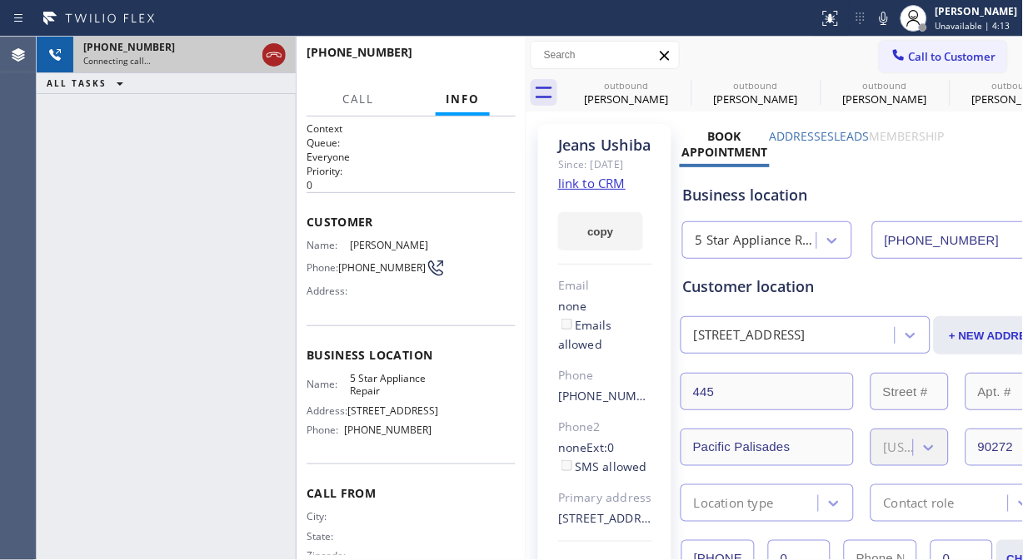
click at [265, 54] on icon at bounding box center [274, 55] width 20 height 20
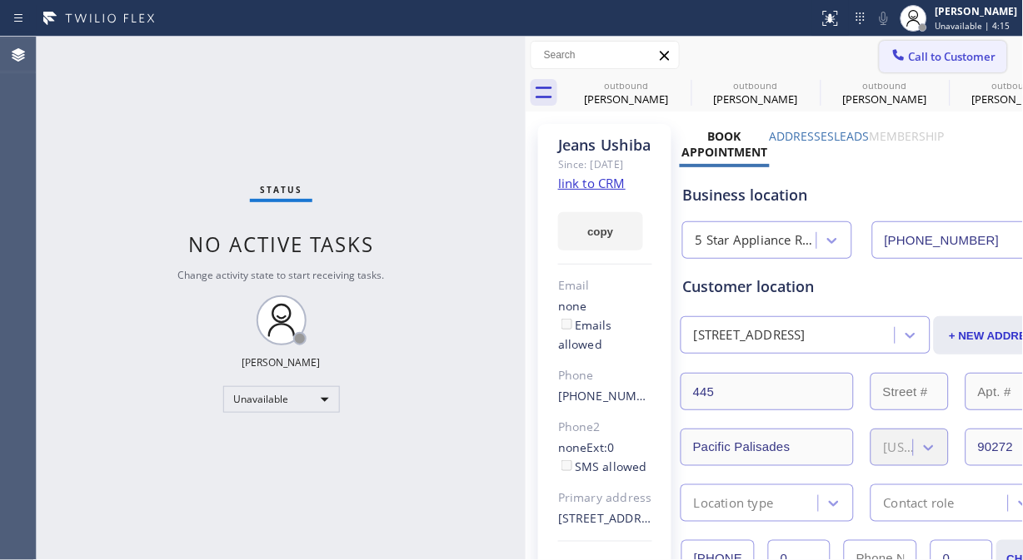
click at [931, 60] on span "Call to Customer" at bounding box center [952, 56] width 87 height 15
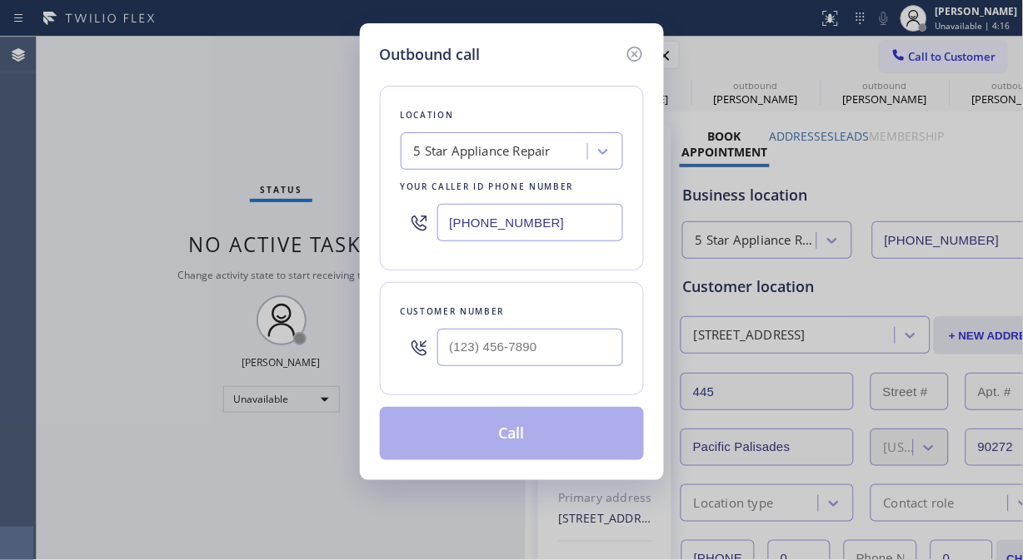
click at [504, 384] on div "Customer number" at bounding box center [512, 338] width 264 height 113
click at [485, 348] on input "(___) ___-____" at bounding box center [530, 347] width 186 height 37
paste input "347) 790-2978"
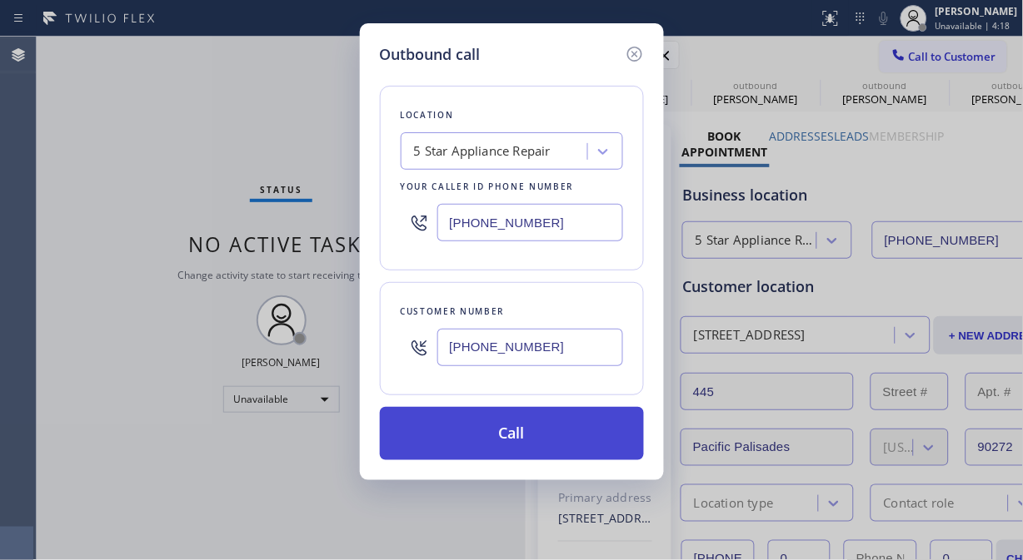
type input "(347) 790-2978"
click at [570, 441] on button "Call" at bounding box center [512, 433] width 264 height 53
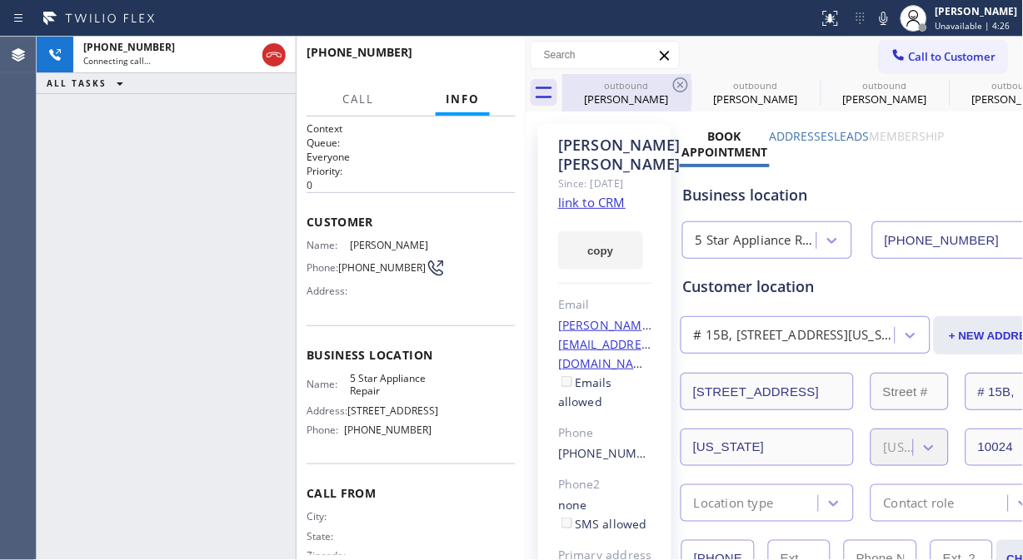
type input "[PHONE_NUMBER]"
click at [679, 80] on icon at bounding box center [680, 85] width 20 height 20
click at [0, 0] on icon at bounding box center [0, 0] width 0 height 0
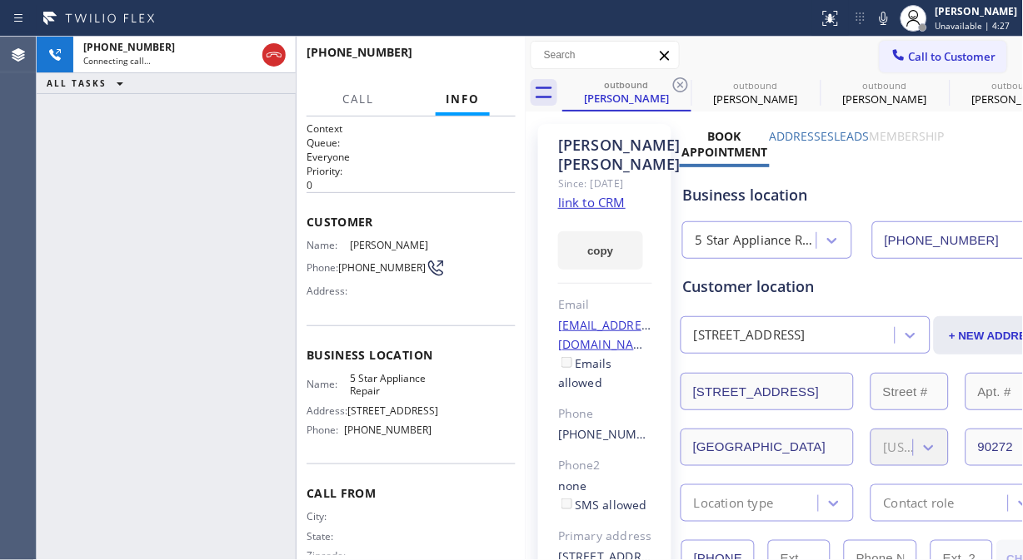
click at [679, 80] on icon at bounding box center [680, 85] width 20 height 20
click at [0, 0] on icon at bounding box center [0, 0] width 0 height 0
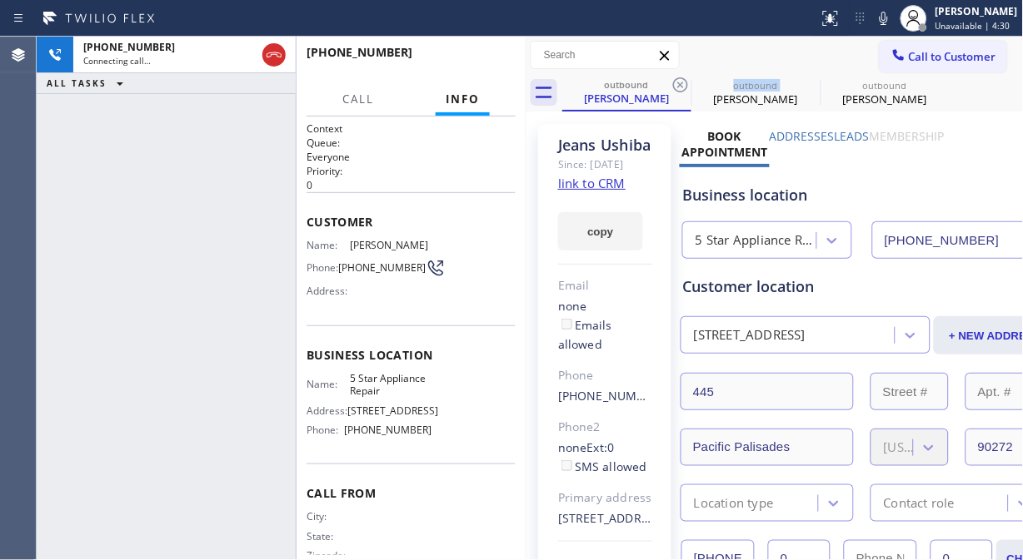
click at [679, 80] on icon at bounding box center [680, 85] width 20 height 20
click at [0, 0] on icon at bounding box center [0, 0] width 0 height 0
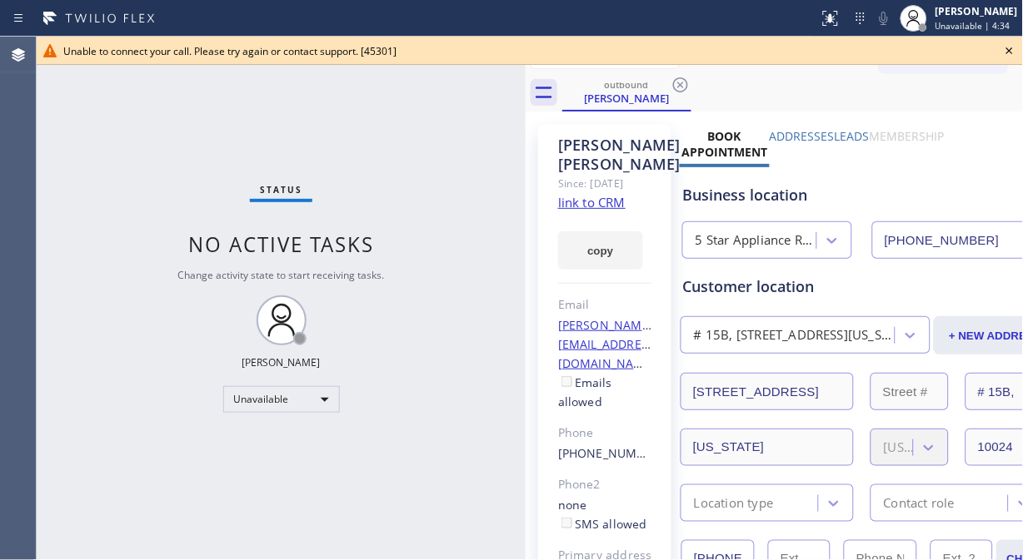
click at [1012, 52] on icon at bounding box center [1009, 50] width 7 height 7
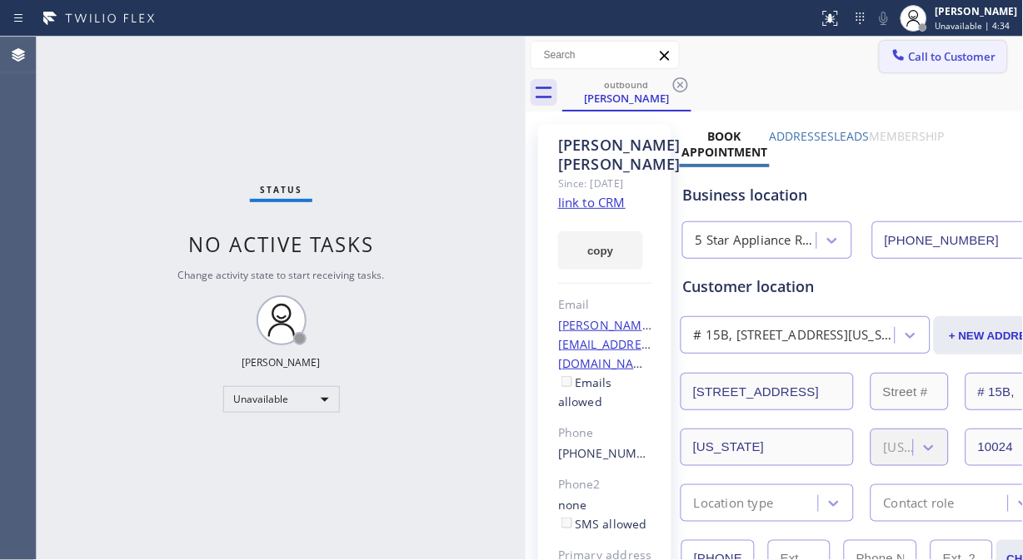
click at [935, 52] on span "Call to Customer" at bounding box center [952, 56] width 87 height 15
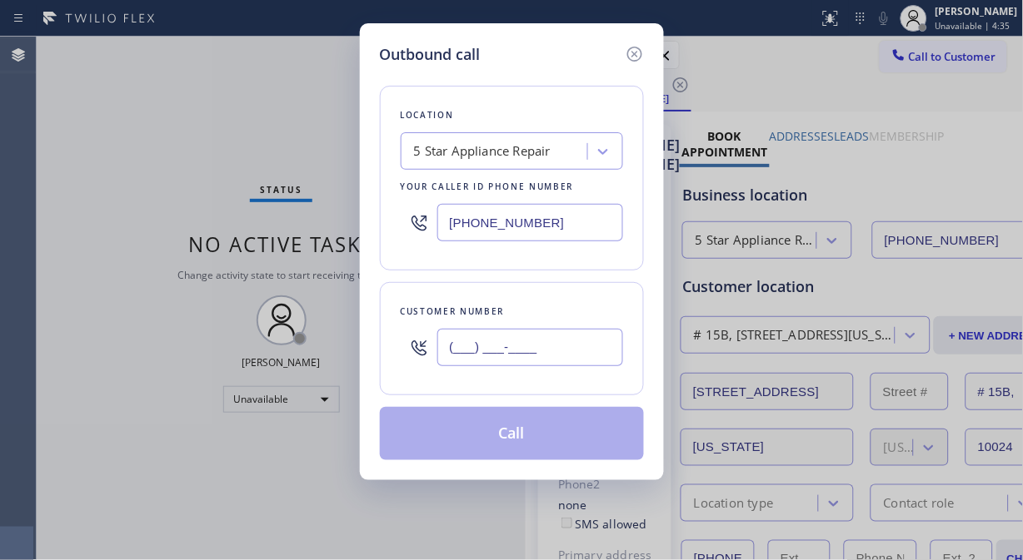
click at [496, 354] on input "(___) ___-____" at bounding box center [530, 347] width 186 height 37
paste input "347) 631-0980"
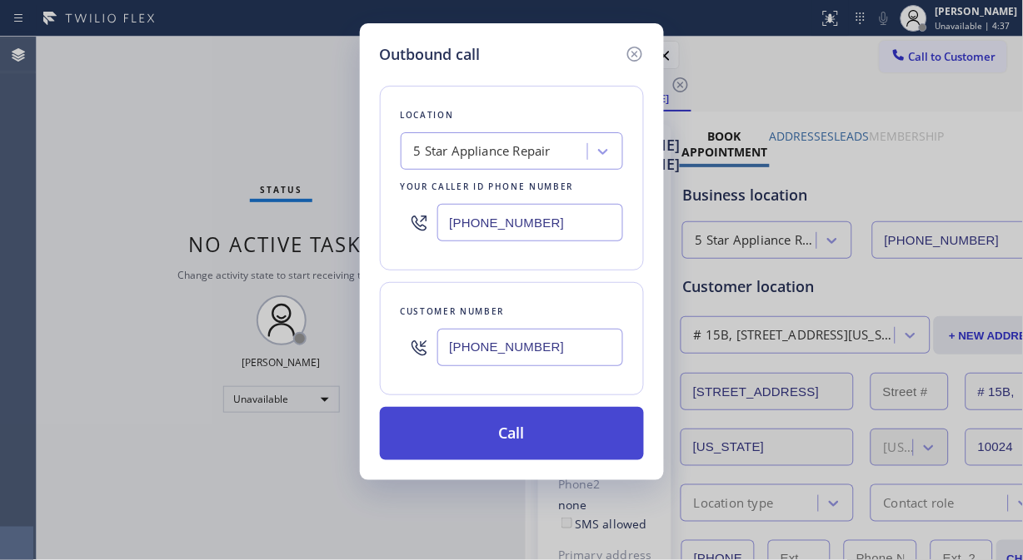
type input "(347) 631-0980"
click at [548, 455] on button "Call" at bounding box center [512, 433] width 264 height 53
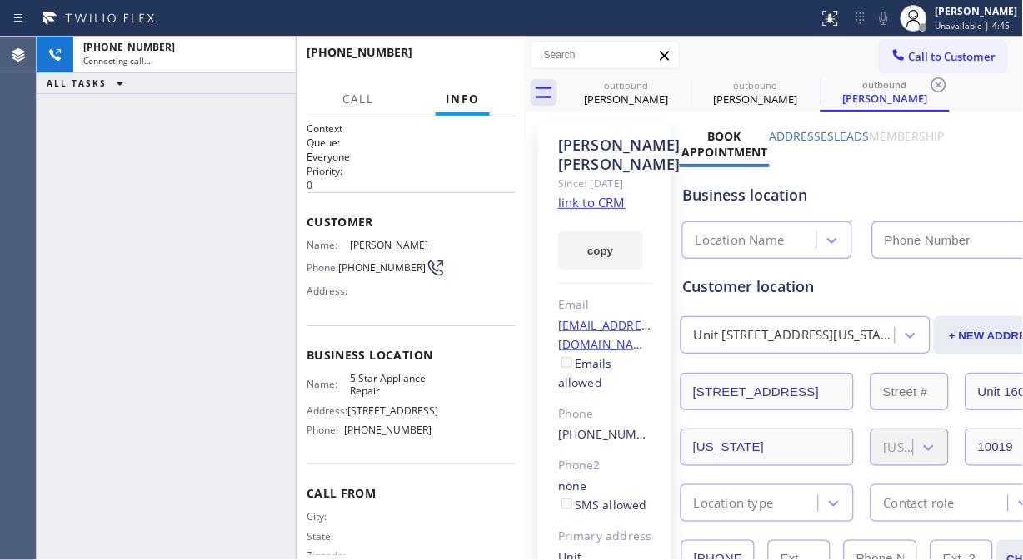
type input "[PHONE_NUMBER]"
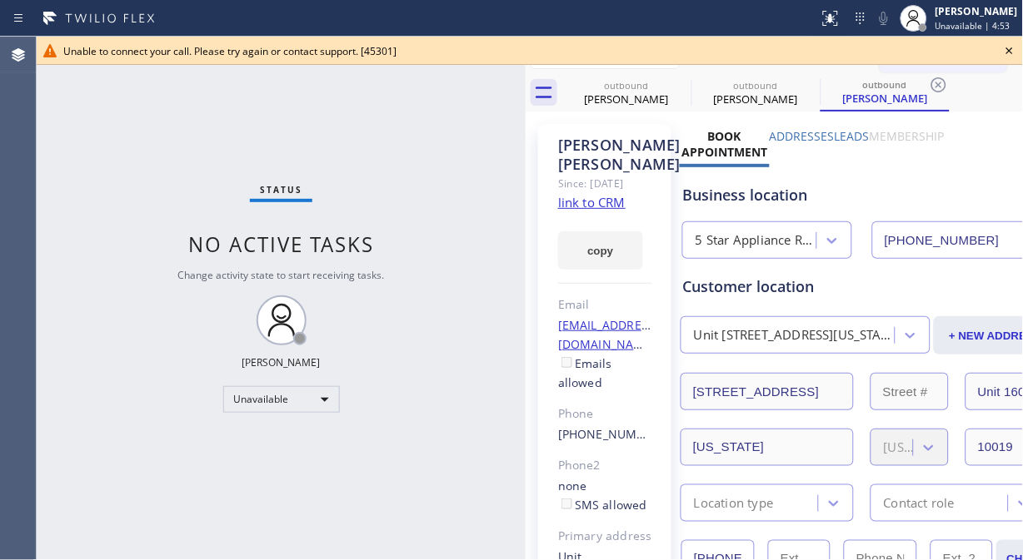
click at [1009, 53] on icon at bounding box center [1009, 51] width 20 height 20
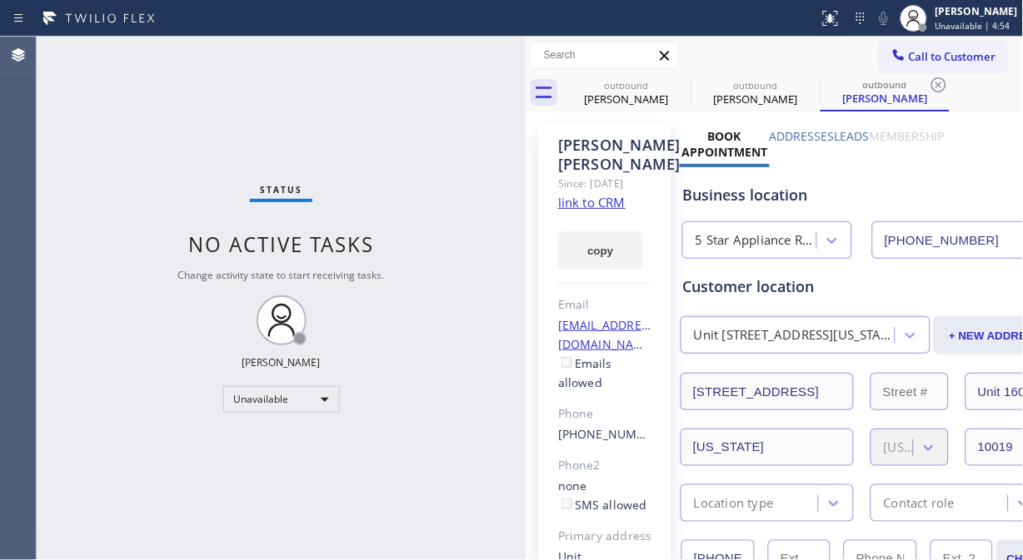
click at [939, 54] on span "Call to Customer" at bounding box center [952, 56] width 87 height 15
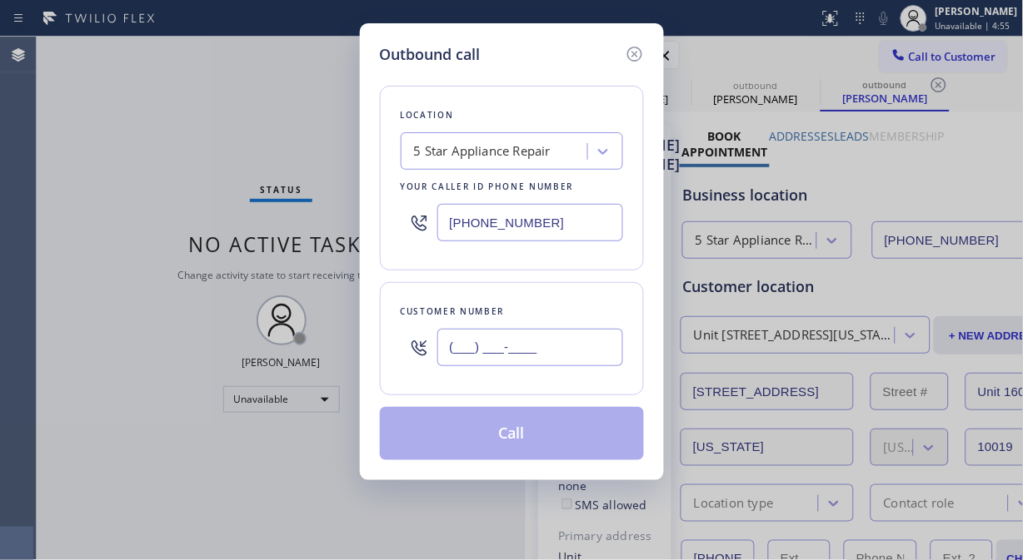
click at [503, 351] on input "(___) ___-____" at bounding box center [530, 347] width 186 height 37
paste input "267) 971-6538"
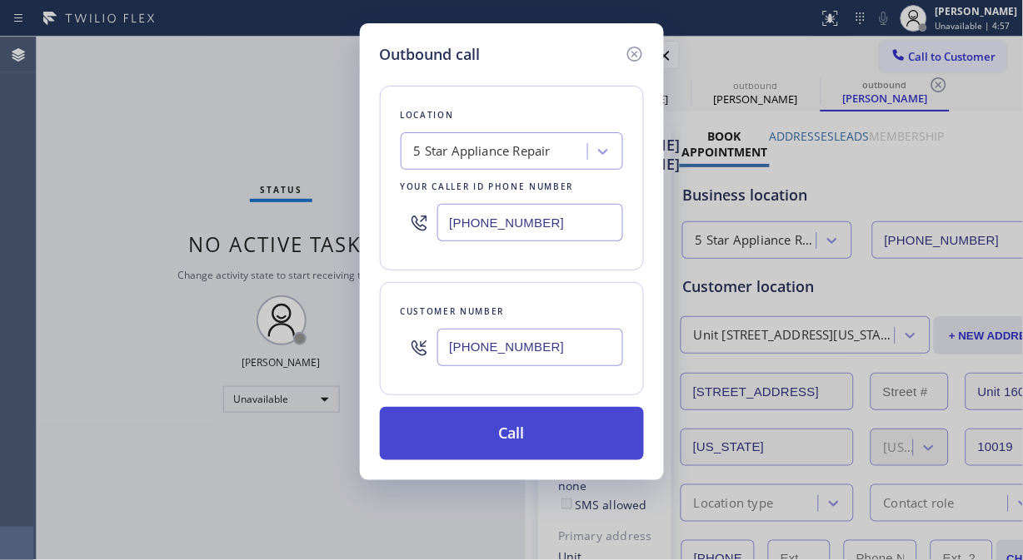
type input "(267) 971-6538"
click at [561, 440] on button "Call" at bounding box center [512, 433] width 264 height 53
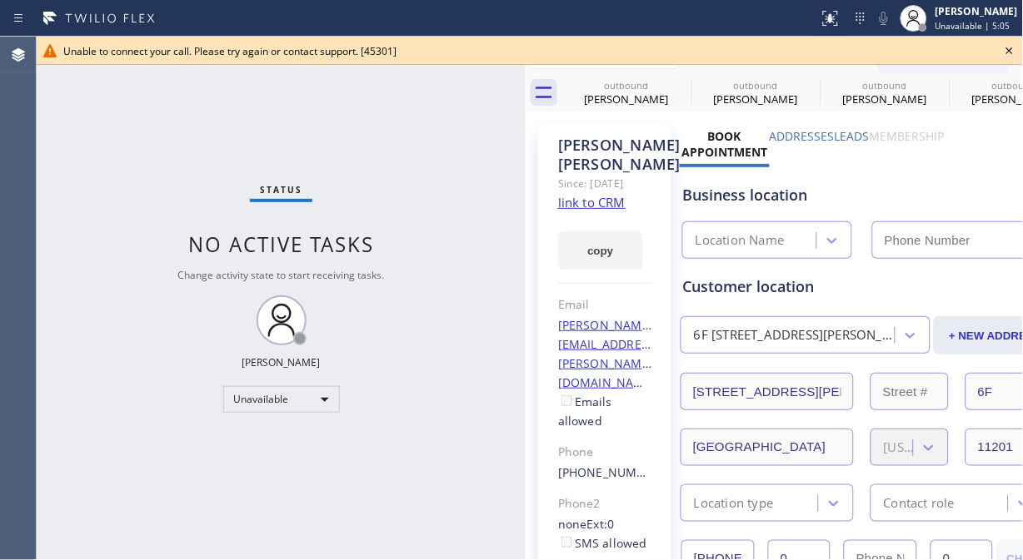
type input "[PHONE_NUMBER]"
click at [1013, 53] on icon at bounding box center [1009, 51] width 20 height 20
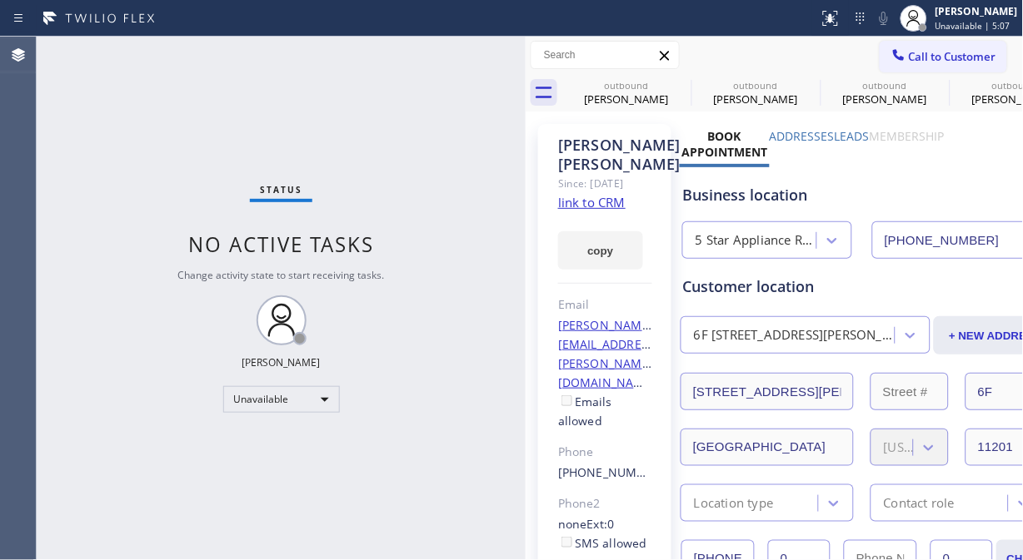
click at [972, 57] on span "Call to Customer" at bounding box center [952, 56] width 87 height 15
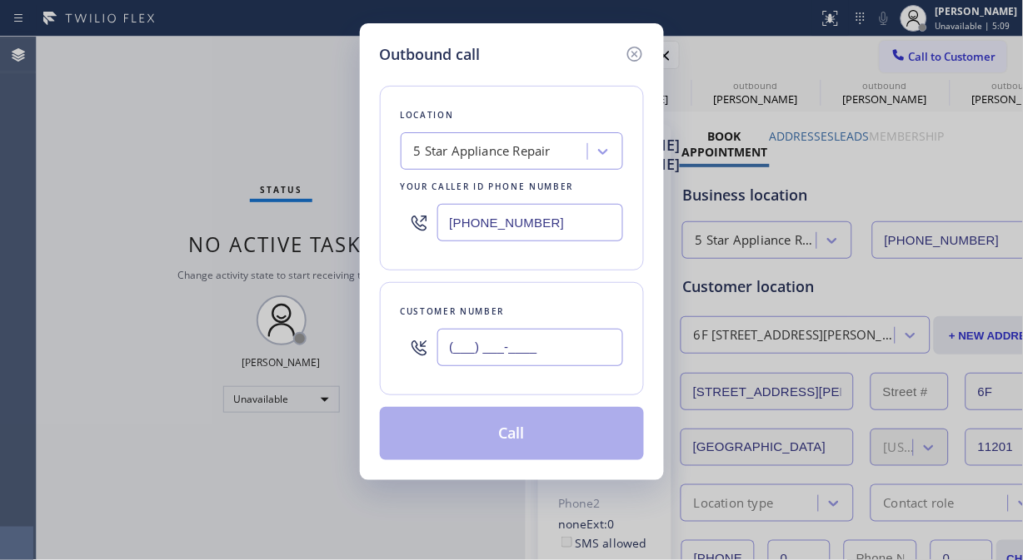
click at [578, 354] on input "(___) ___-____" at bounding box center [530, 347] width 186 height 37
paste input "415) 689-5703"
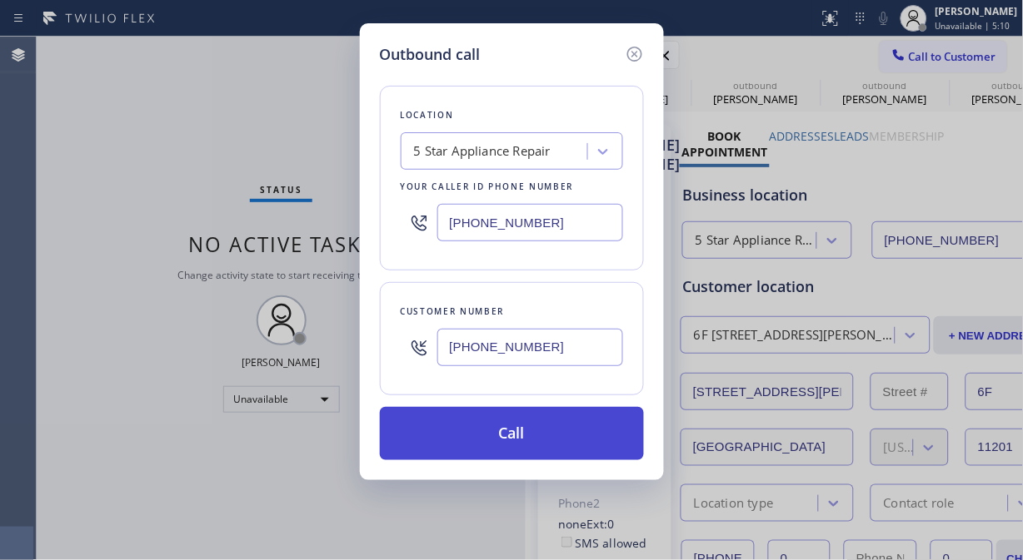
type input "(415) 689-5703"
click at [558, 426] on button "Call" at bounding box center [512, 433] width 264 height 53
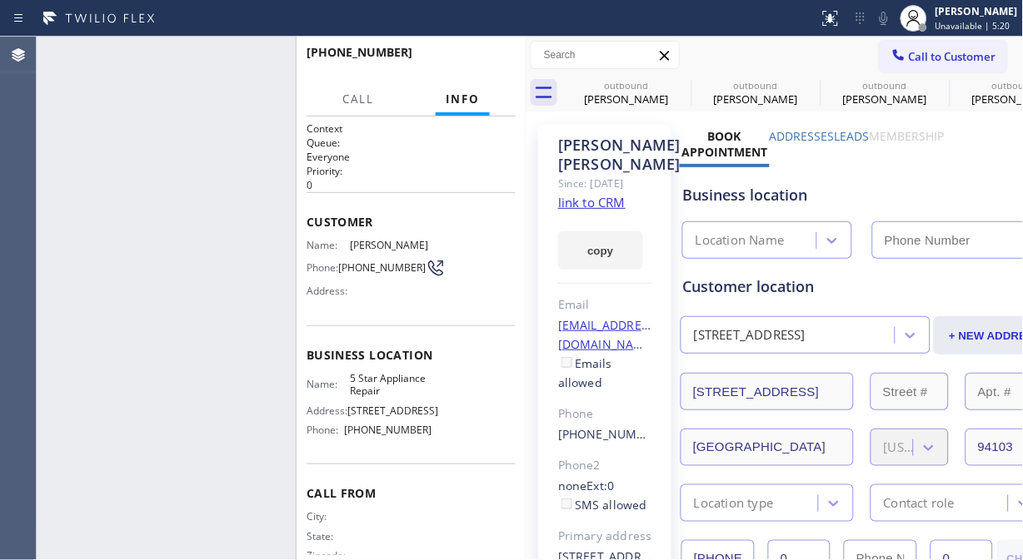
type input "[PHONE_NUMBER]"
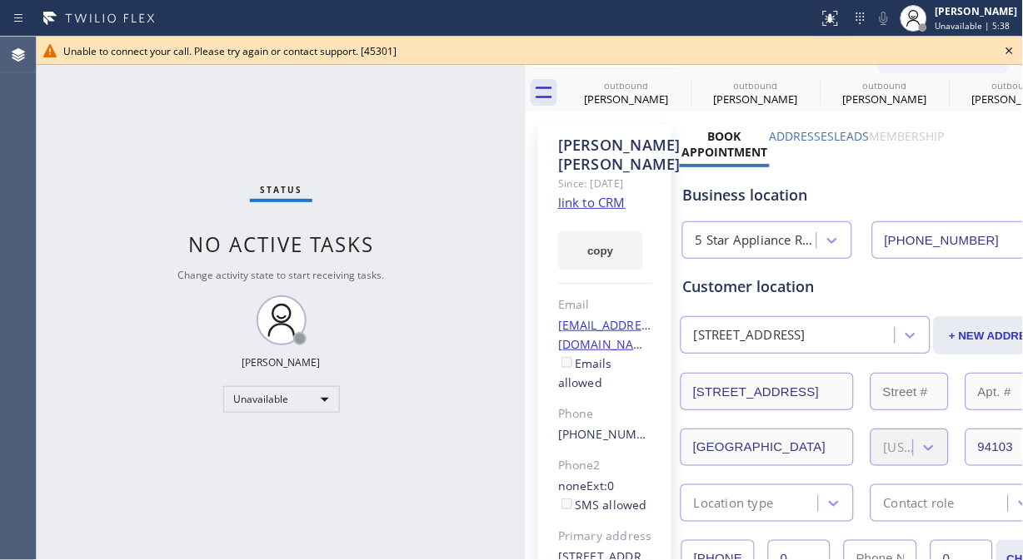
click at [1009, 52] on icon at bounding box center [1009, 50] width 7 height 7
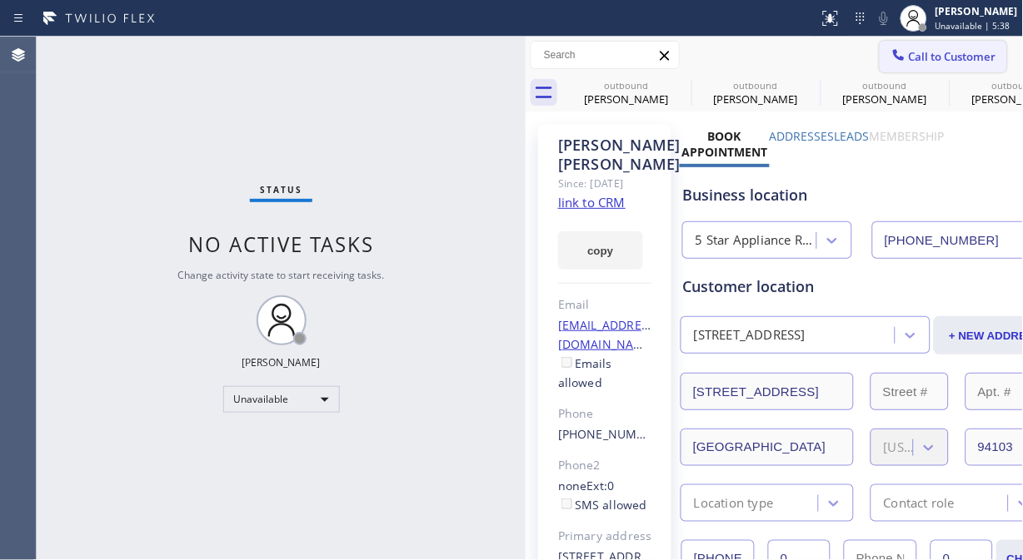
click at [911, 54] on span "Call to Customer" at bounding box center [952, 56] width 87 height 15
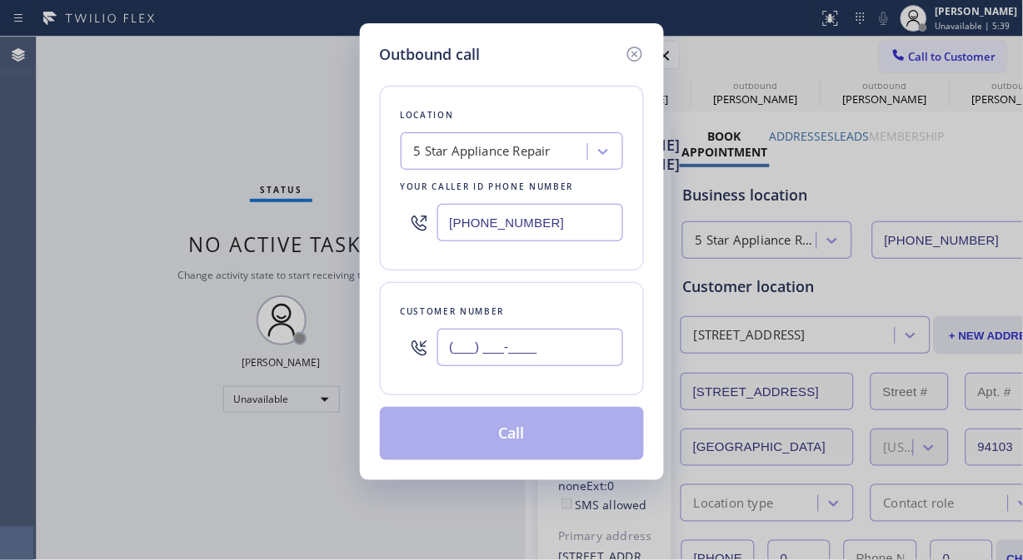
click at [519, 353] on input "(___) ___-____" at bounding box center [530, 347] width 186 height 37
paste input "714) 838-9640"
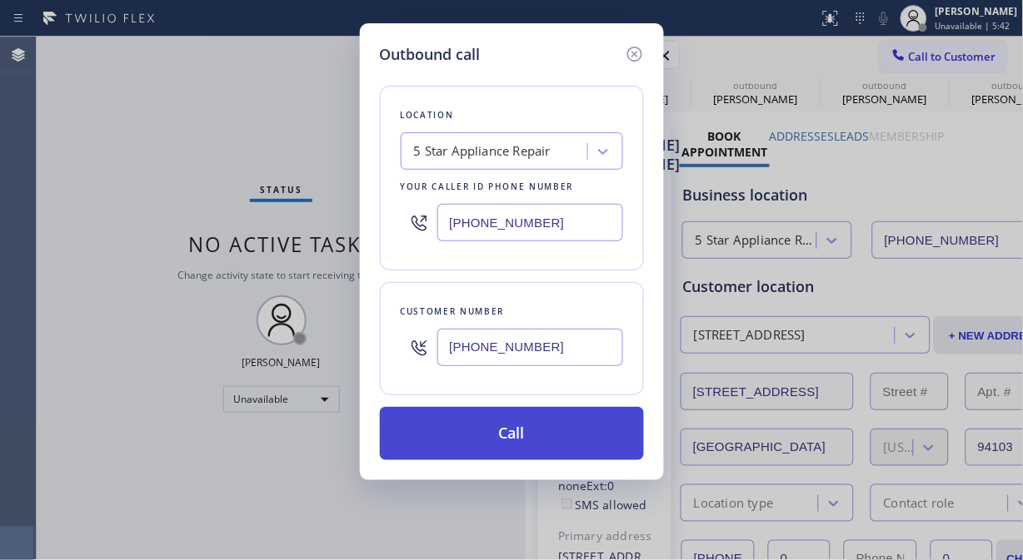
type input "(714) 838-9640"
click at [600, 452] on button "Call" at bounding box center [512, 433] width 264 height 53
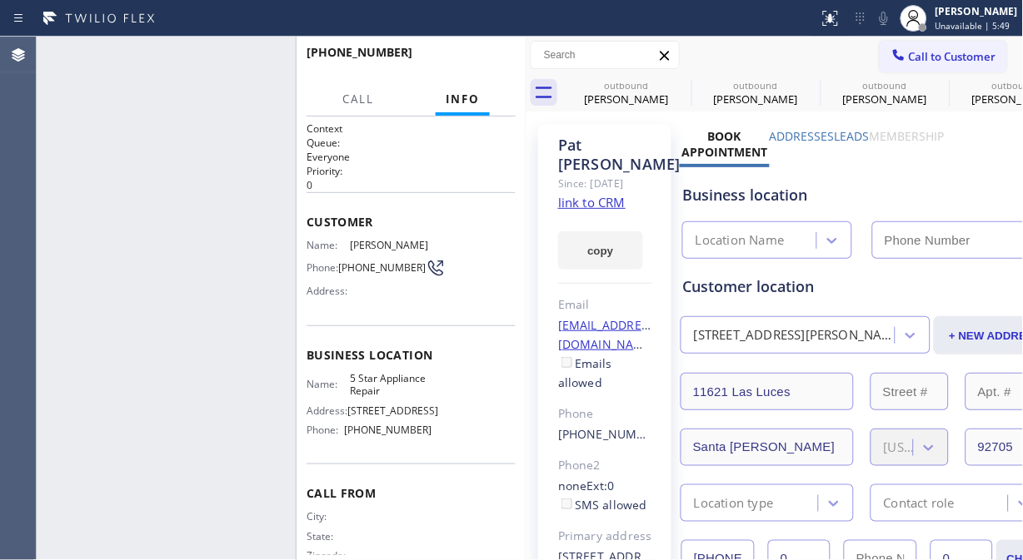
type input "[PHONE_NUMBER]"
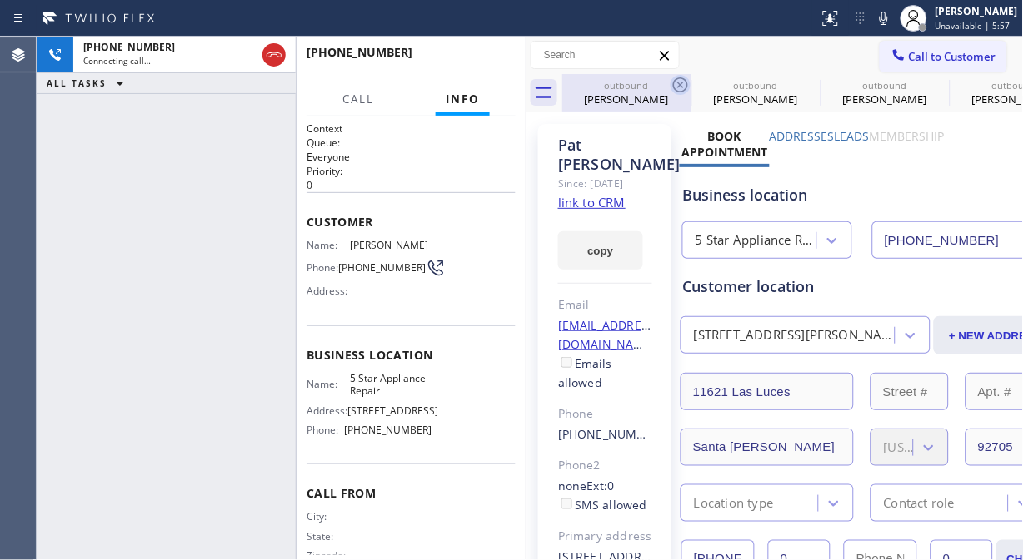
click at [685, 86] on icon at bounding box center [680, 85] width 20 height 20
click at [0, 0] on icon at bounding box center [0, 0] width 0 height 0
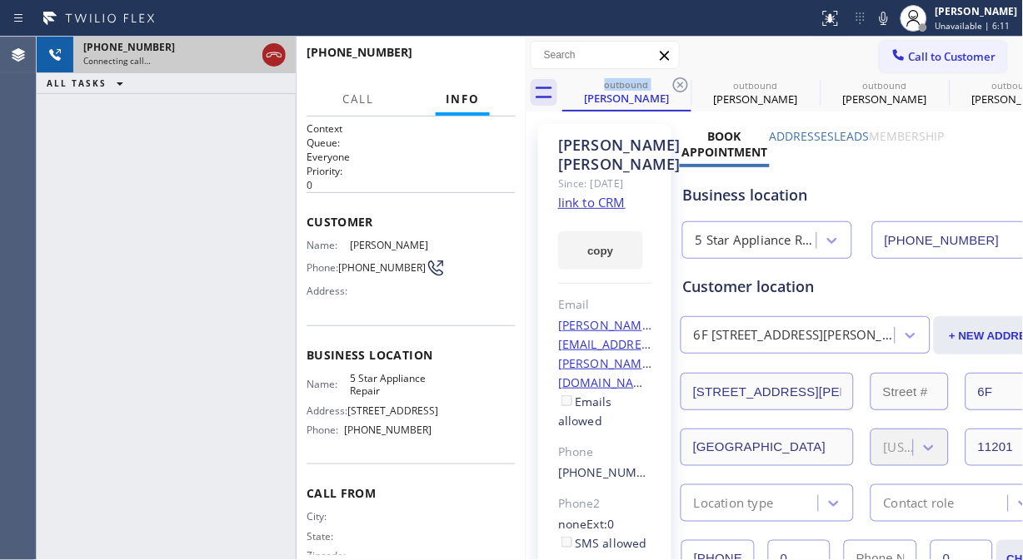
click at [271, 50] on icon at bounding box center [274, 55] width 20 height 20
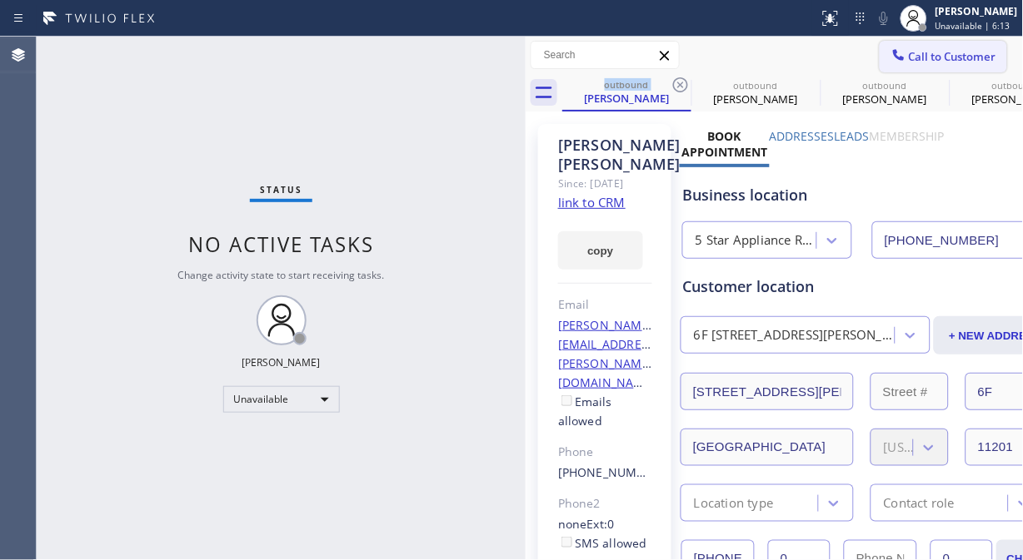
click at [969, 58] on span "Call to Customer" at bounding box center [952, 56] width 87 height 15
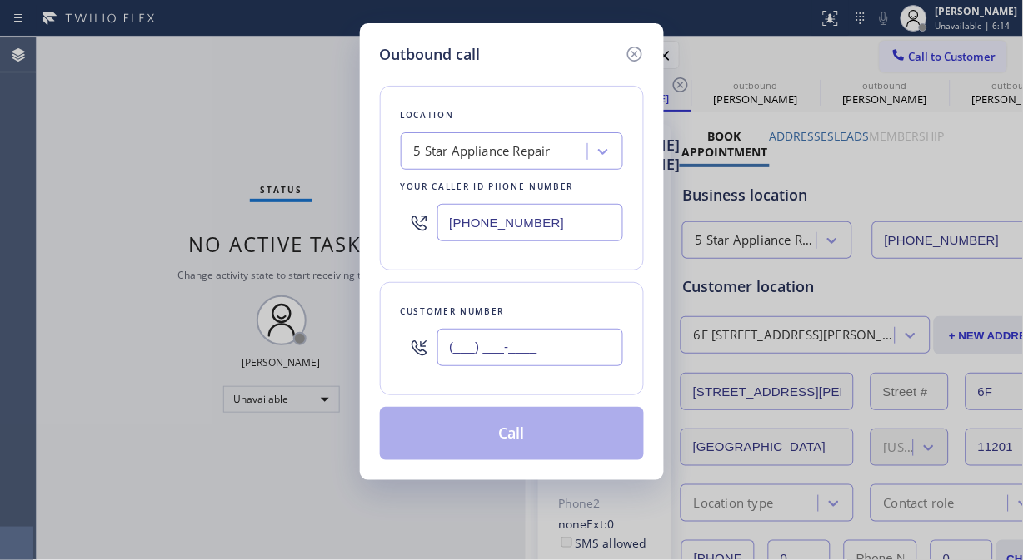
click at [498, 350] on input "(___) ___-____" at bounding box center [530, 347] width 186 height 37
paste input "718) 575-3431"
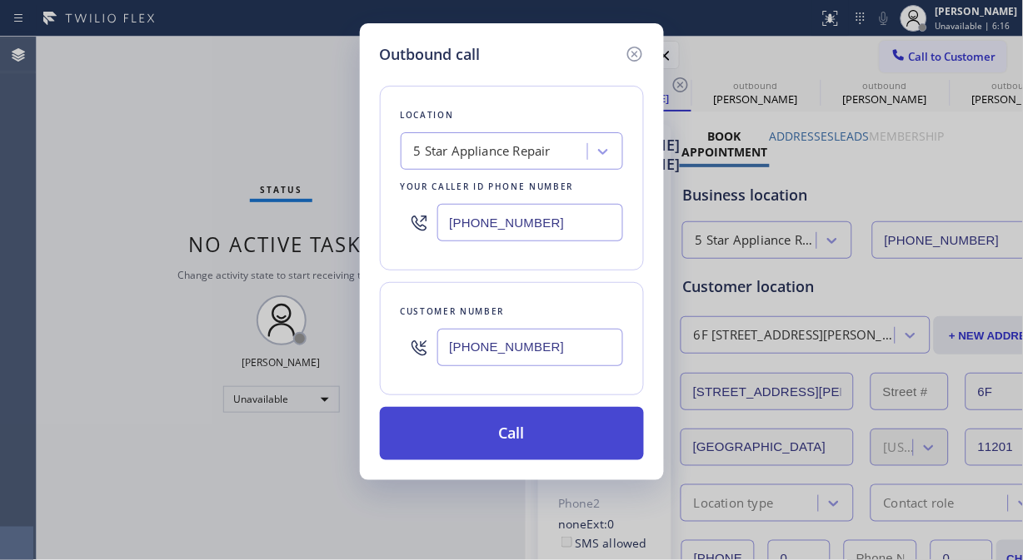
type input "(718) 575-3431"
click at [546, 435] on button "Call" at bounding box center [512, 433] width 264 height 53
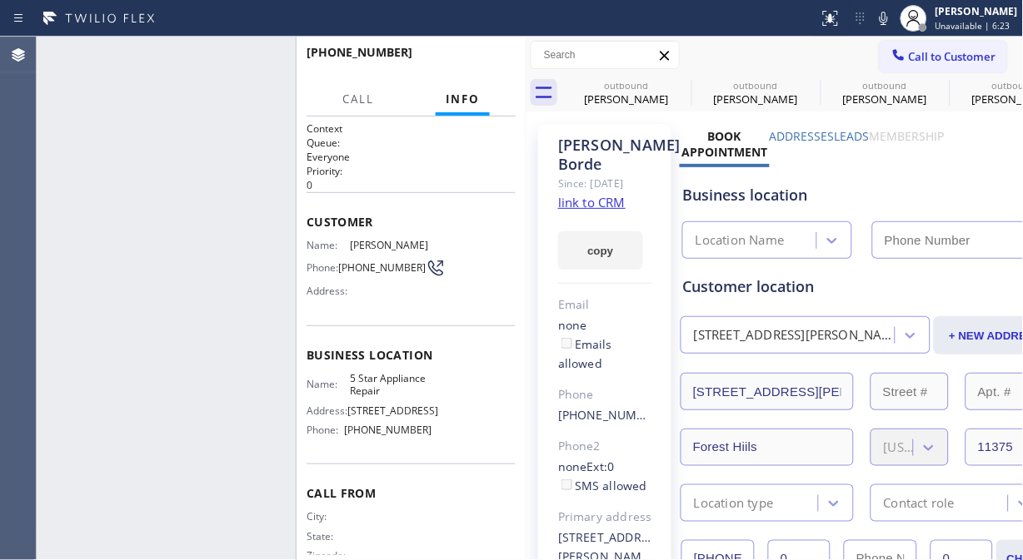
type input "[PHONE_NUMBER]"
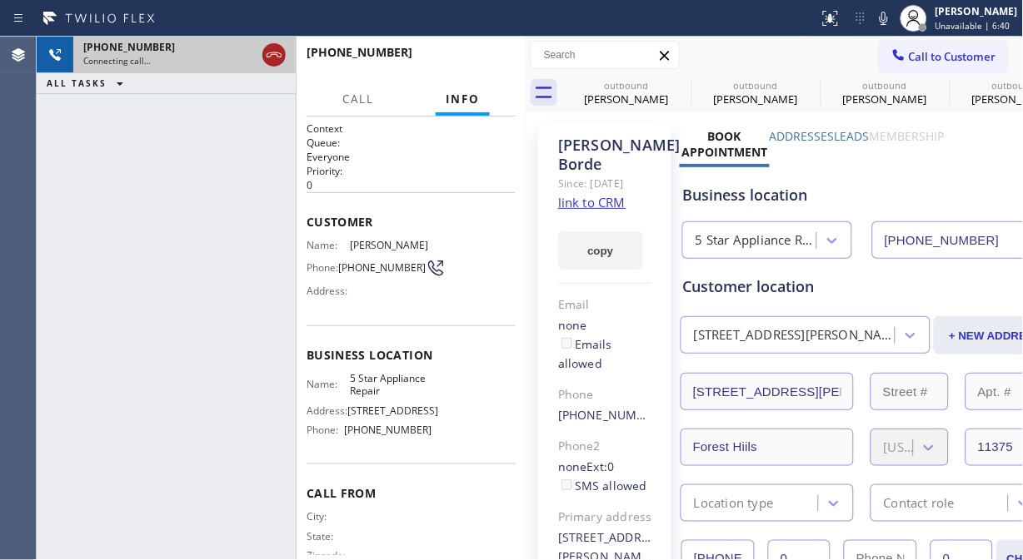
click at [270, 61] on icon at bounding box center [274, 55] width 20 height 20
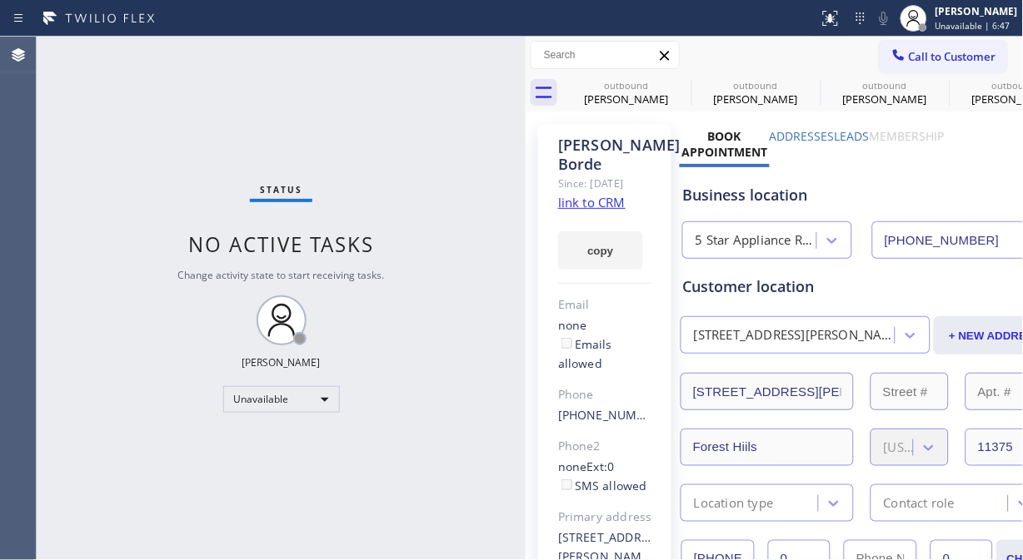
click at [923, 58] on span "Call to Customer" at bounding box center [952, 56] width 87 height 15
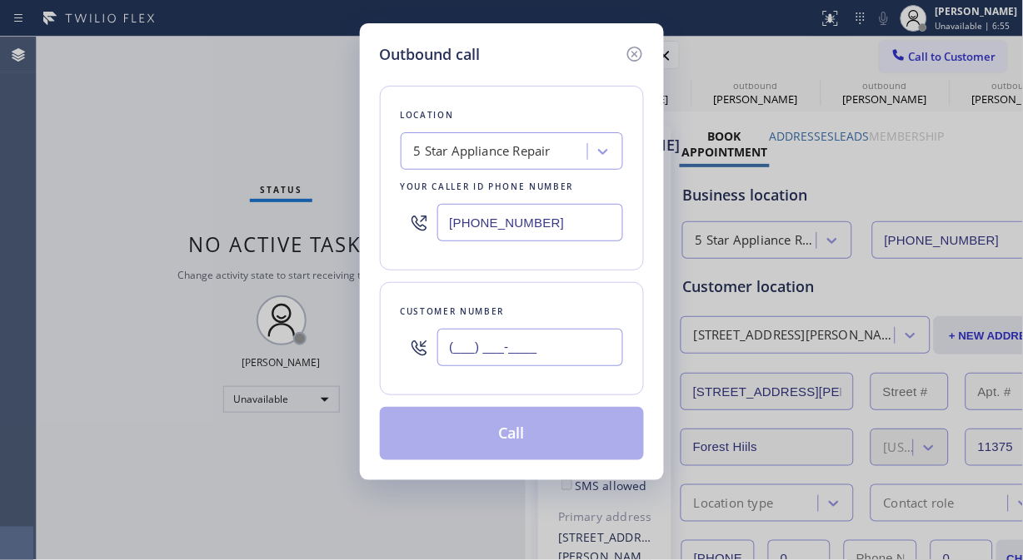
click at [475, 342] on input "(___) ___-____" at bounding box center [530, 347] width 186 height 37
paste input "626) 296-1725"
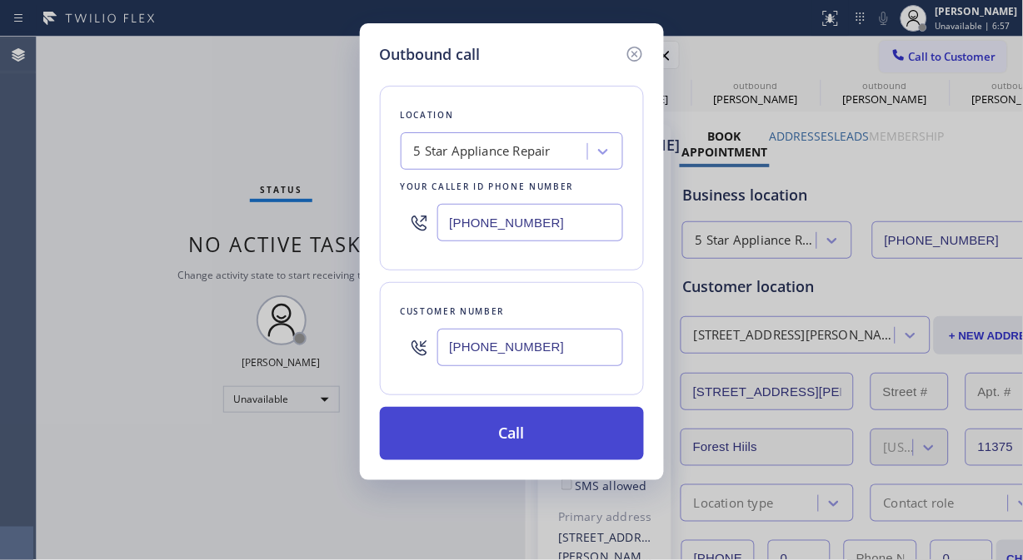
type input "(626) 296-1725"
click at [570, 436] on button "Call" at bounding box center [512, 433] width 264 height 53
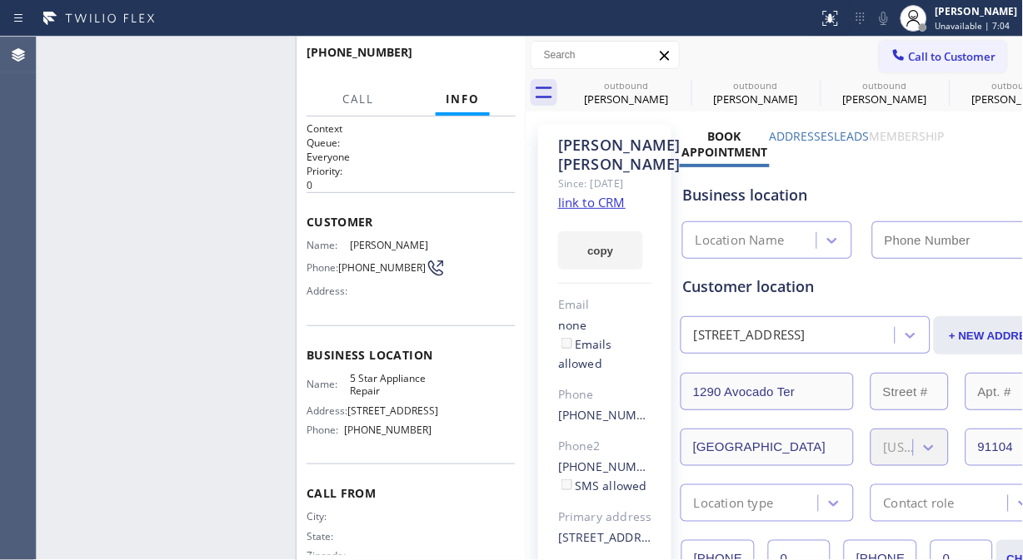
type input "[PHONE_NUMBER]"
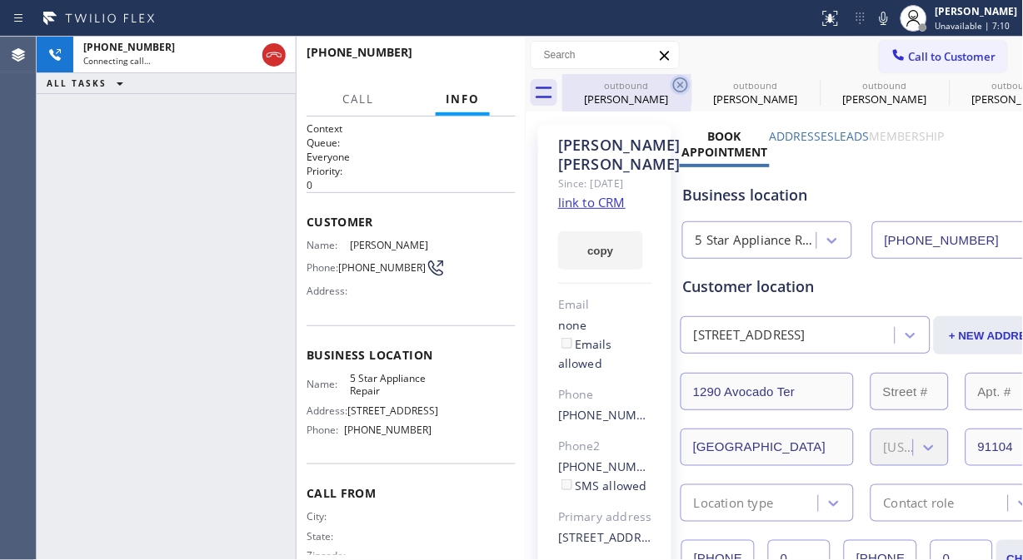
click at [675, 87] on icon at bounding box center [680, 85] width 20 height 20
click at [0, 0] on icon at bounding box center [0, 0] width 0 height 0
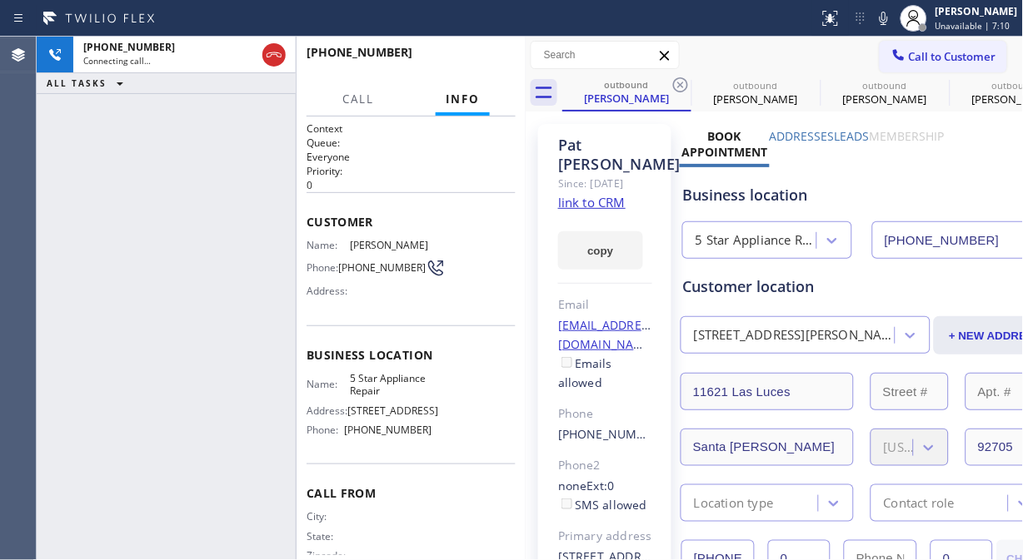
click at [675, 87] on icon at bounding box center [680, 85] width 20 height 20
click at [0, 0] on icon at bounding box center [0, 0] width 0 height 0
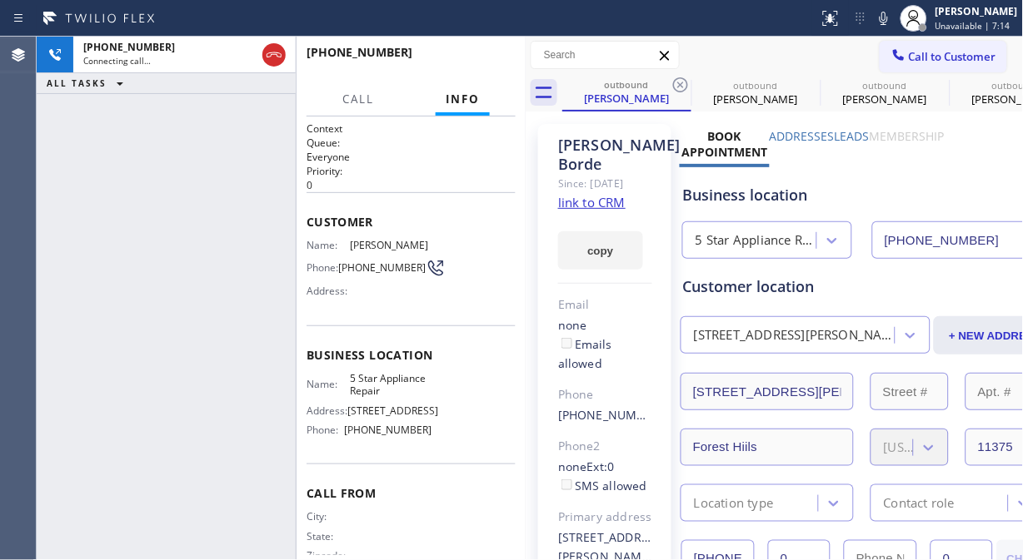
click at [675, 87] on icon at bounding box center [680, 85] width 20 height 20
click at [0, 0] on icon at bounding box center [0, 0] width 0 height 0
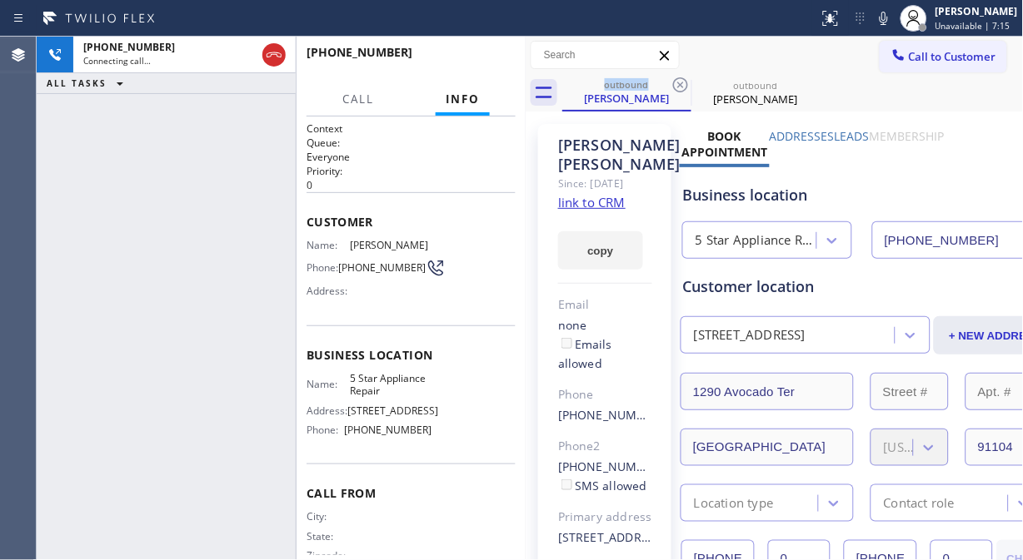
click at [675, 87] on icon at bounding box center [680, 85] width 20 height 20
click at [0, 0] on icon at bounding box center [0, 0] width 0 height 0
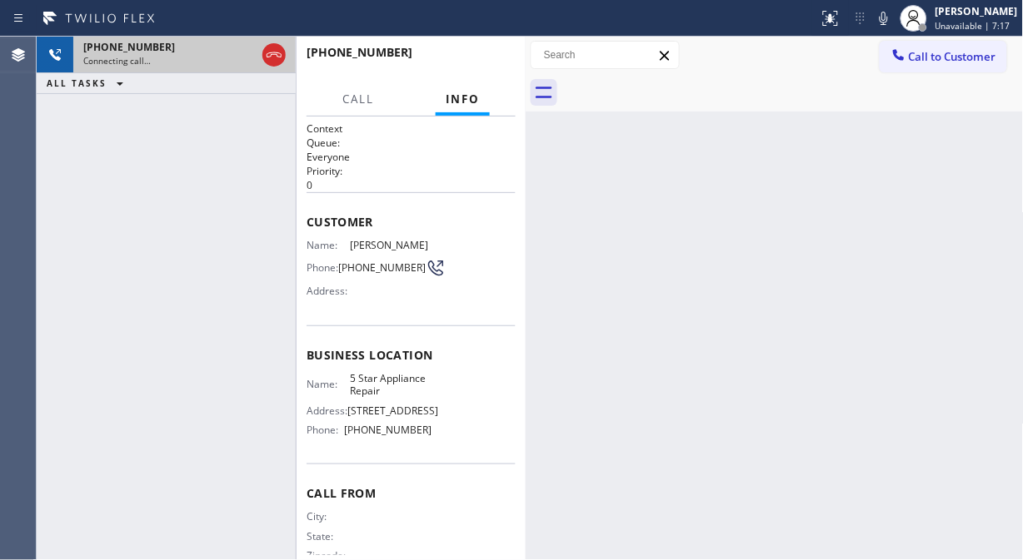
click at [190, 57] on div "Connecting call…" at bounding box center [169, 61] width 172 height 12
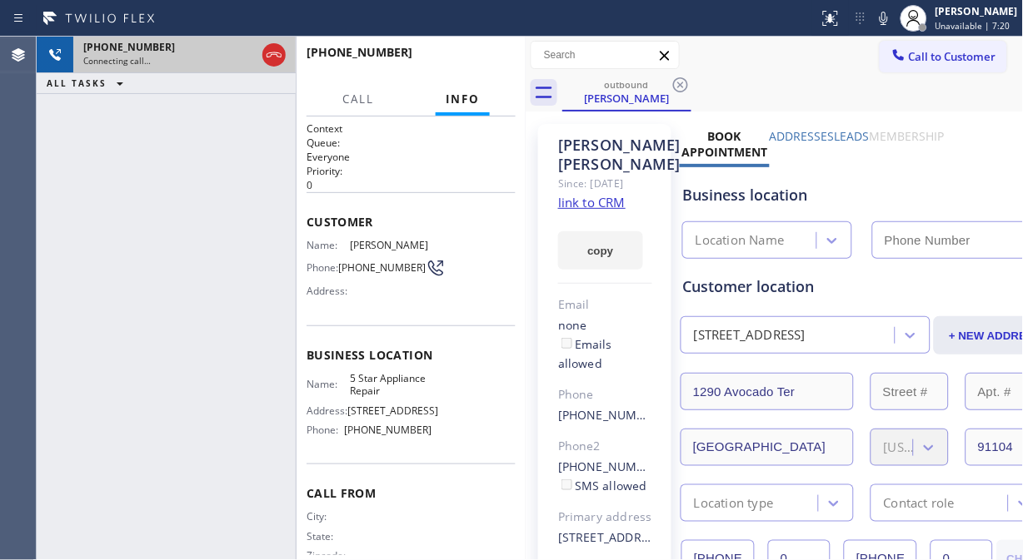
type input "[PHONE_NUMBER]"
click at [273, 50] on icon at bounding box center [274, 55] width 20 height 20
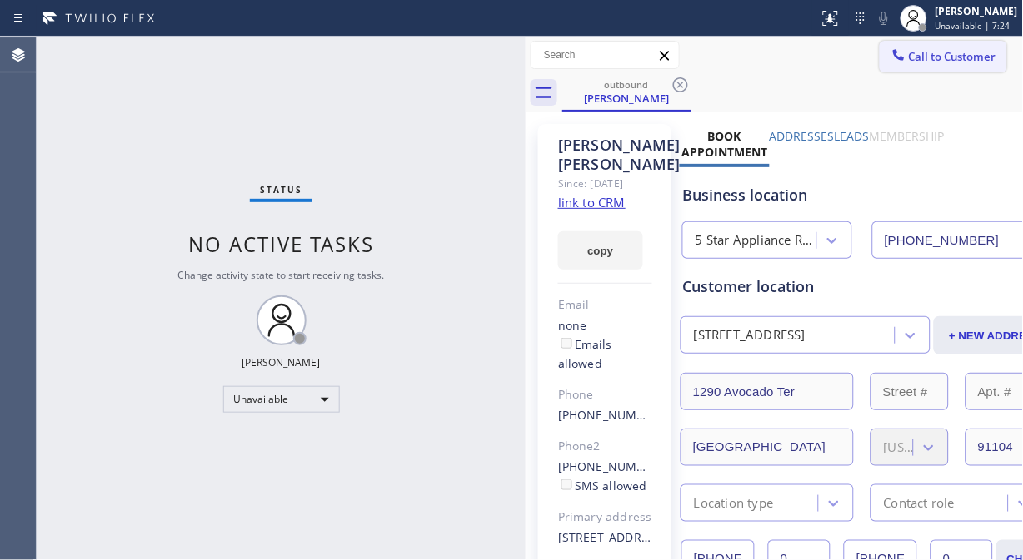
click at [901, 67] on button "Call to Customer" at bounding box center [942, 57] width 127 height 32
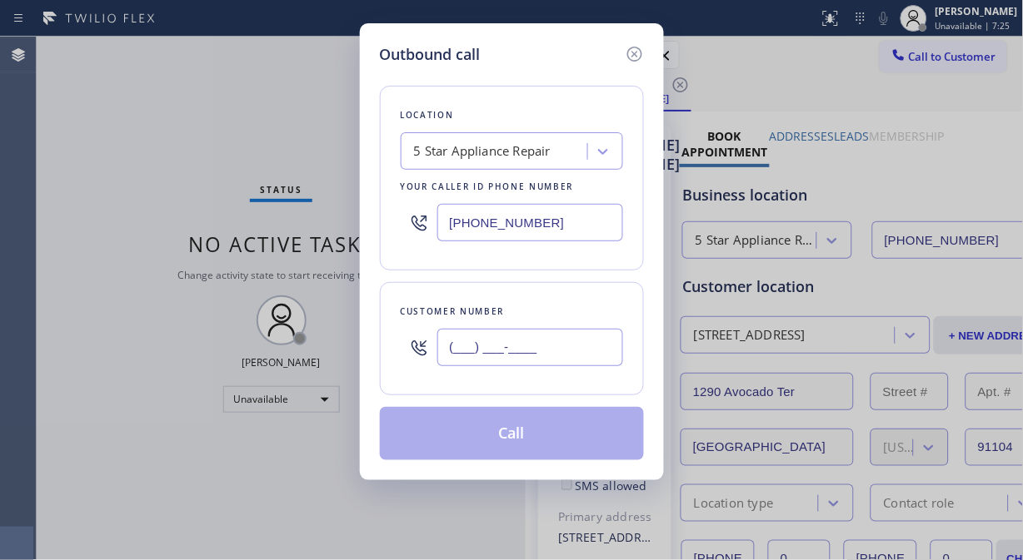
click at [463, 339] on input "(___) ___-____" at bounding box center [530, 347] width 186 height 37
paste input "305) 984-6807"
type input "(305) 984-6807"
click at [555, 438] on button "Call" at bounding box center [512, 433] width 264 height 53
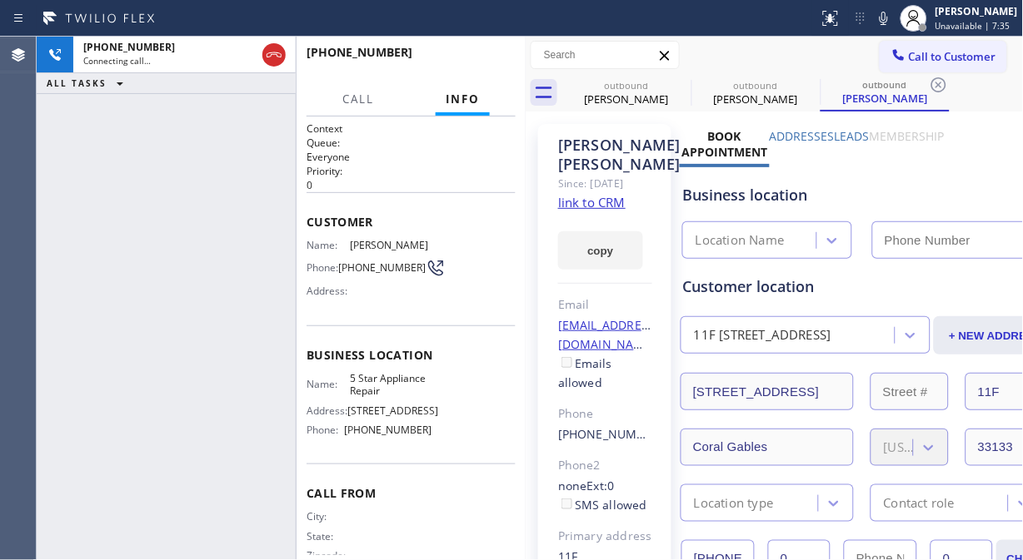
type input "[PHONE_NUMBER]"
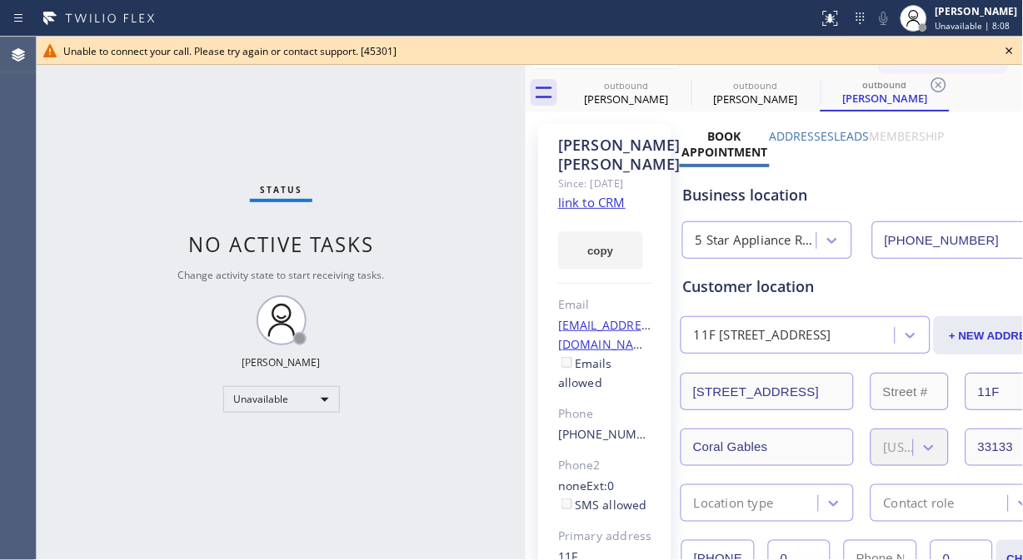
click at [1008, 48] on icon at bounding box center [1009, 50] width 7 height 7
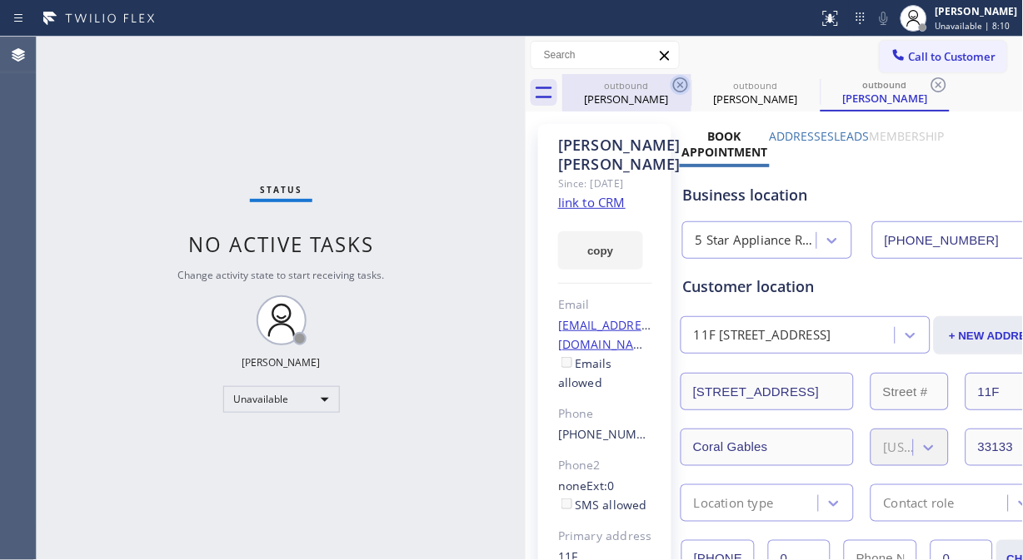
click at [679, 82] on icon at bounding box center [680, 85] width 20 height 20
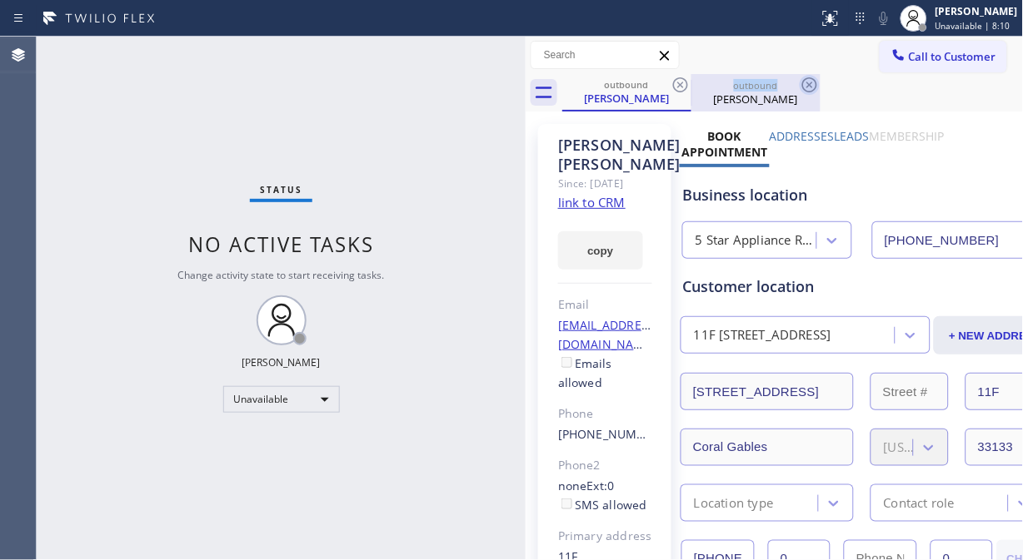
click at [680, 81] on icon at bounding box center [680, 85] width 20 height 20
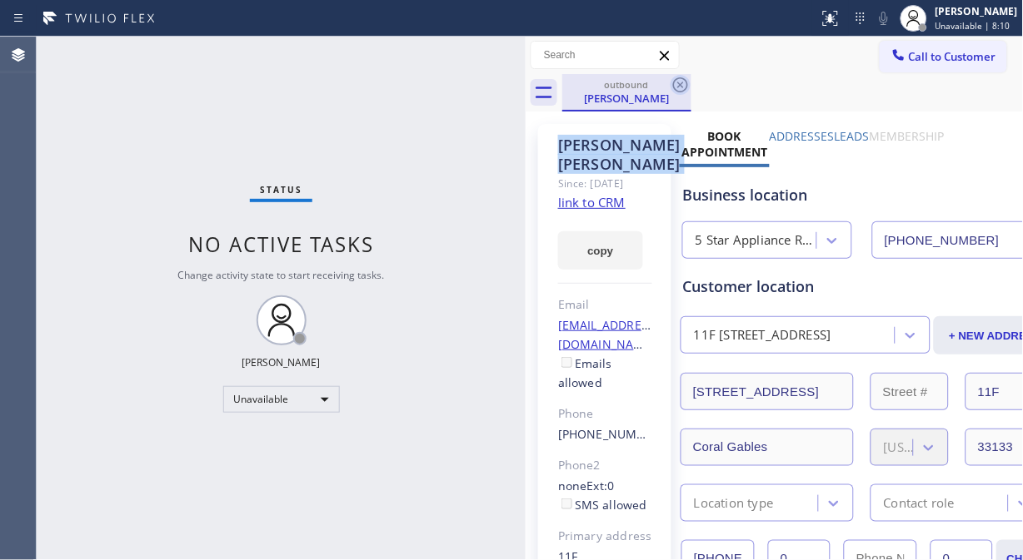
click at [680, 81] on icon at bounding box center [680, 85] width 20 height 20
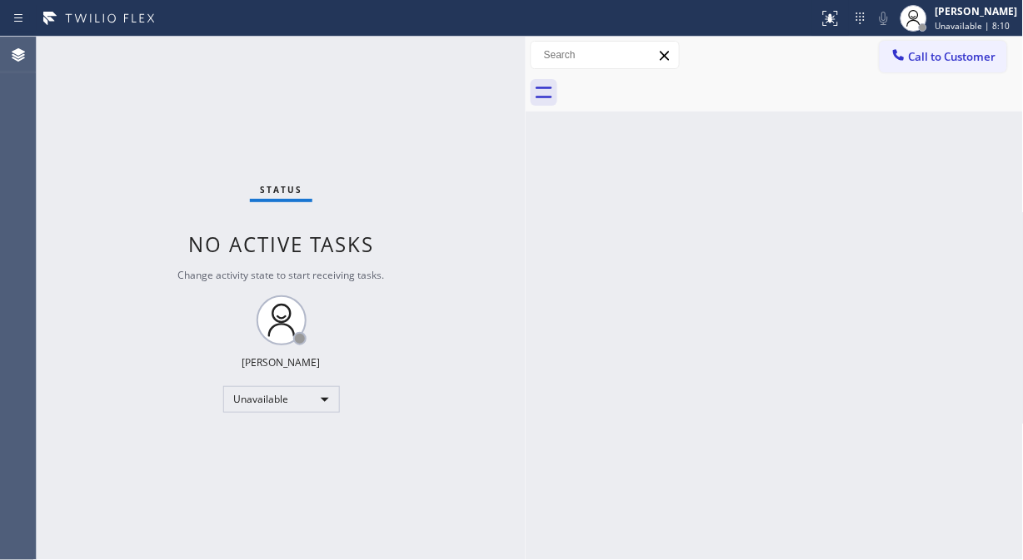
click at [680, 81] on div at bounding box center [792, 92] width 461 height 37
click at [681, 81] on div at bounding box center [792, 92] width 461 height 37
click at [110, 160] on div "Status No active tasks Change activity state to start receiving tasks. Fila Gar…" at bounding box center [281, 299] width 489 height 524
click at [902, 52] on icon at bounding box center [898, 55] width 17 height 17
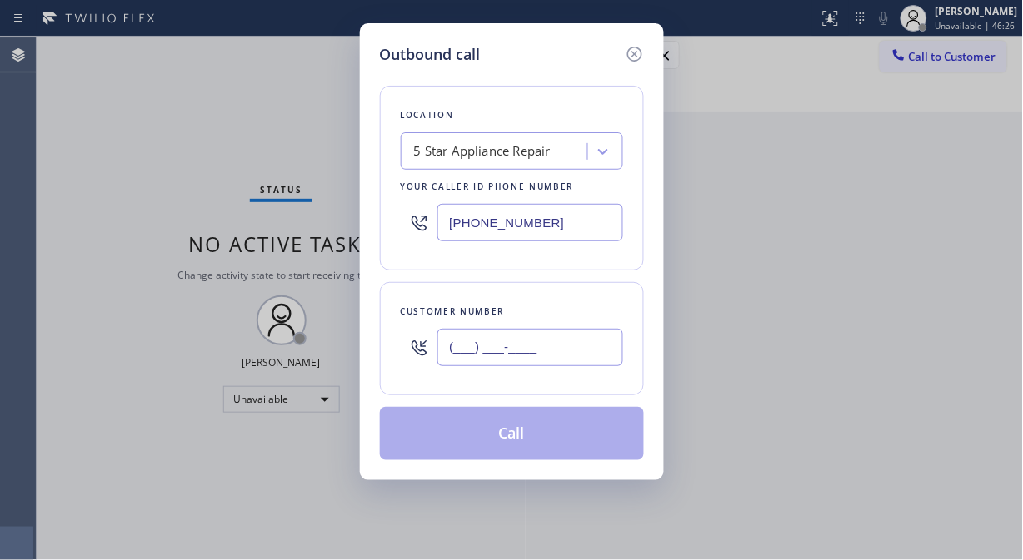
click at [452, 360] on input "(___) ___-____" at bounding box center [530, 347] width 186 height 37
paste input "917) 732-6024"
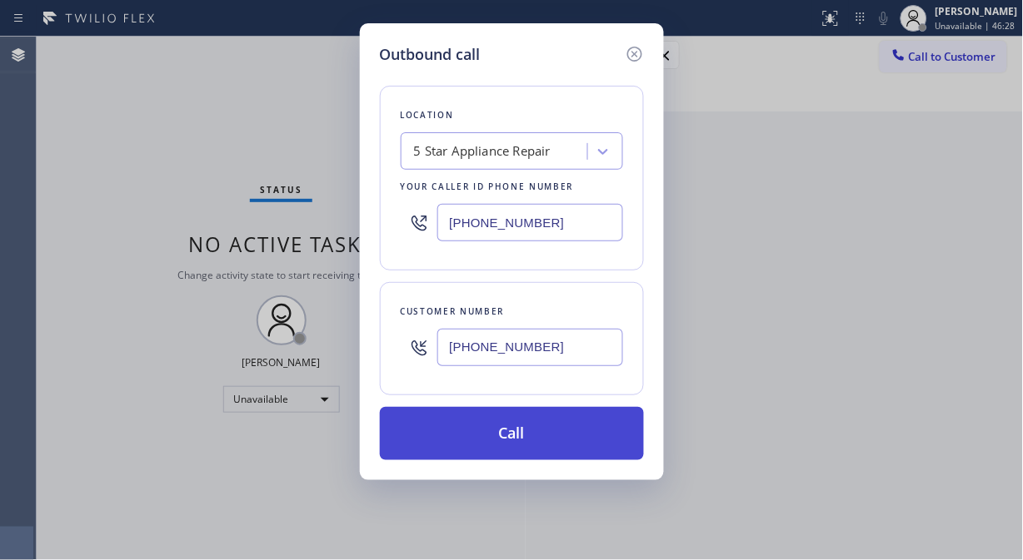
type input "(917) 732-6024"
click at [517, 436] on button "Call" at bounding box center [512, 433] width 264 height 53
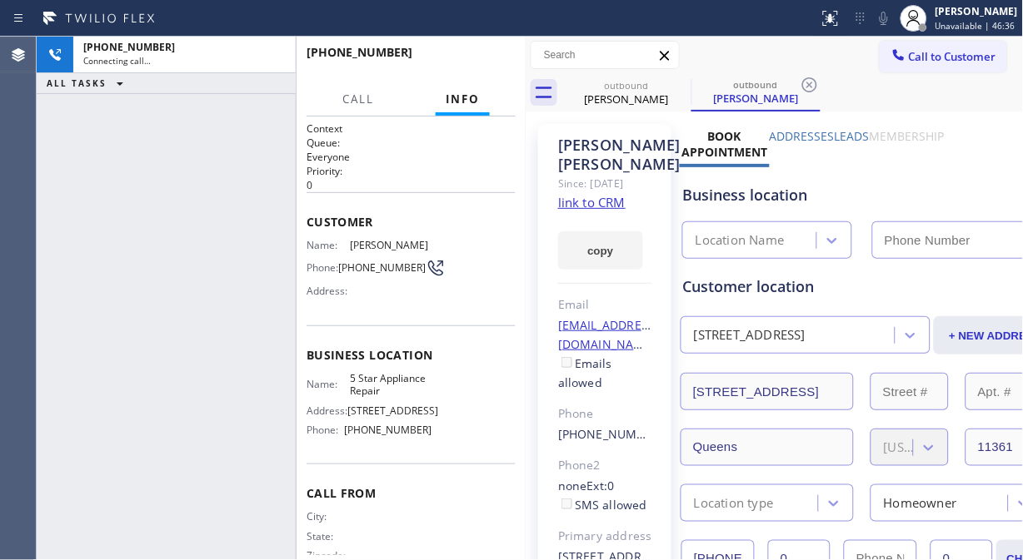
type input "[PHONE_NUMBER]"
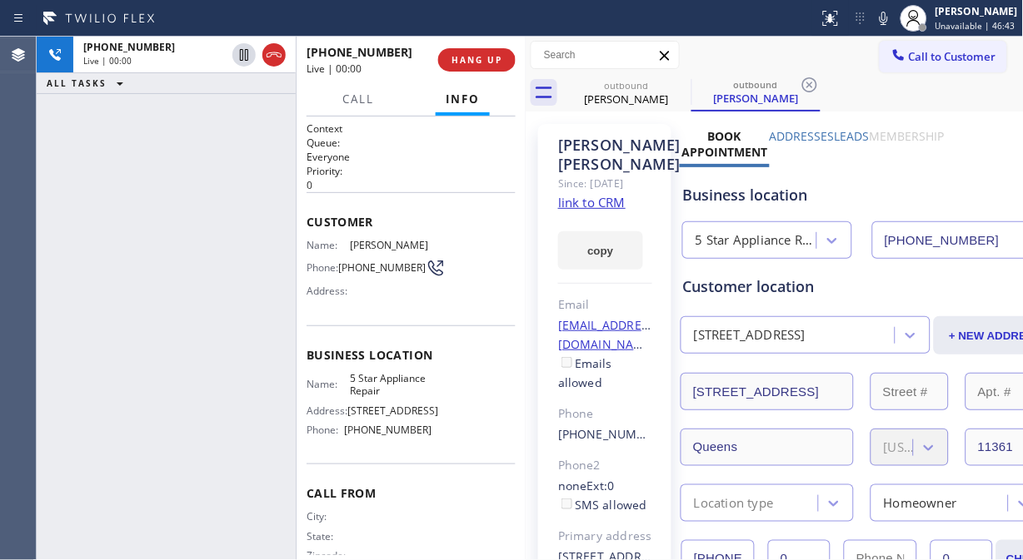
click at [467, 47] on div "+19177326024 Live | 00:00 HANG UP" at bounding box center [410, 59] width 209 height 43
drag, startPoint x: 468, startPoint y: 53, endPoint x: 473, endPoint y: 67, distance: 15.0
click at [470, 60] on button "HANG UP" at bounding box center [476, 59] width 77 height 23
click at [473, 67] on button "HANG UP" at bounding box center [476, 59] width 77 height 23
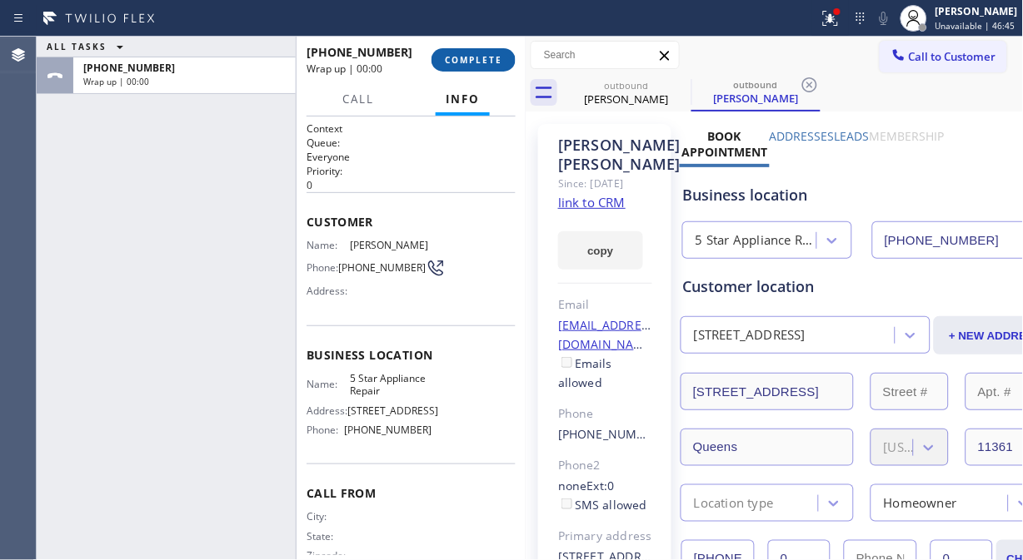
click at [473, 67] on button "COMPLETE" at bounding box center [473, 59] width 84 height 23
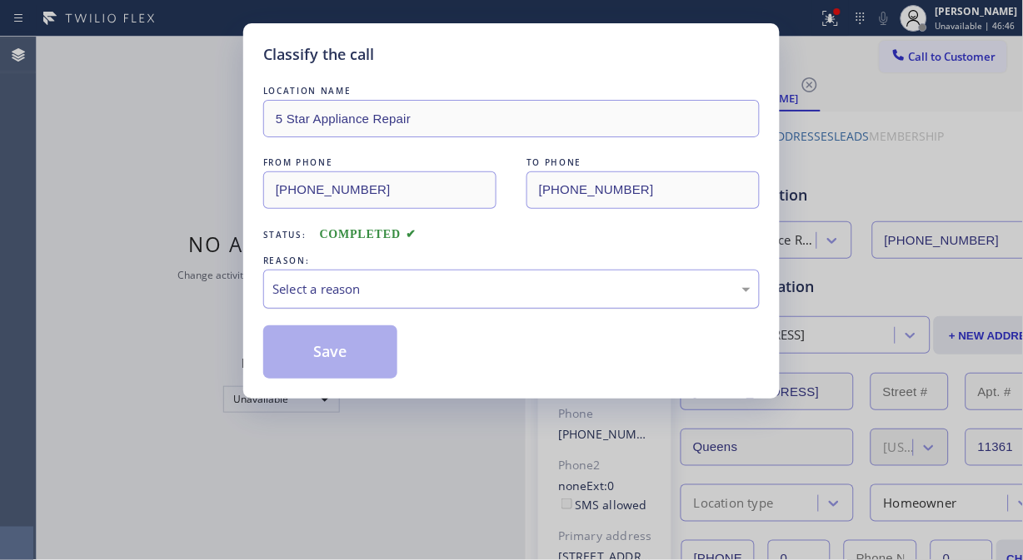
click at [522, 309] on div "Select a reason" at bounding box center [511, 289] width 496 height 39
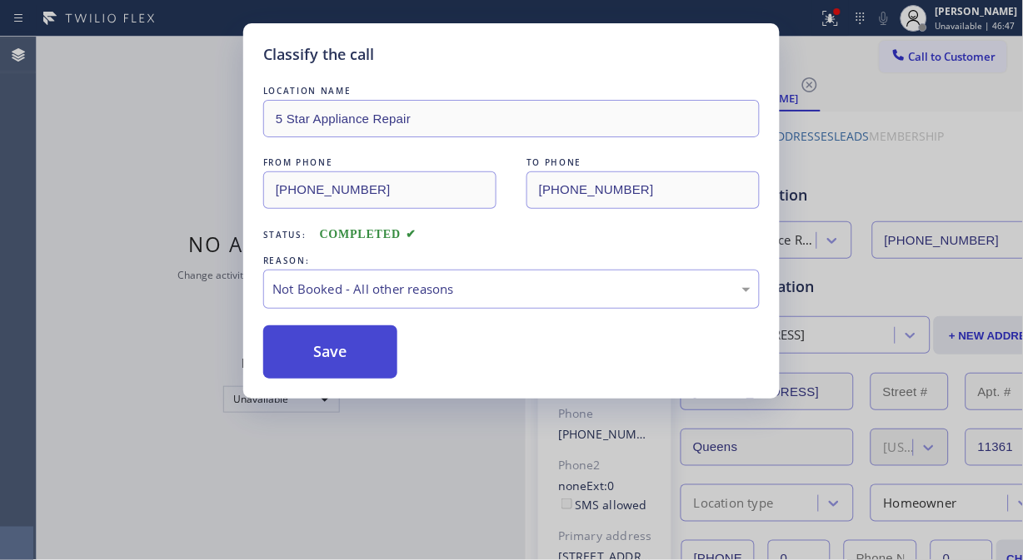
click at [333, 376] on button "Save" at bounding box center [330, 352] width 134 height 53
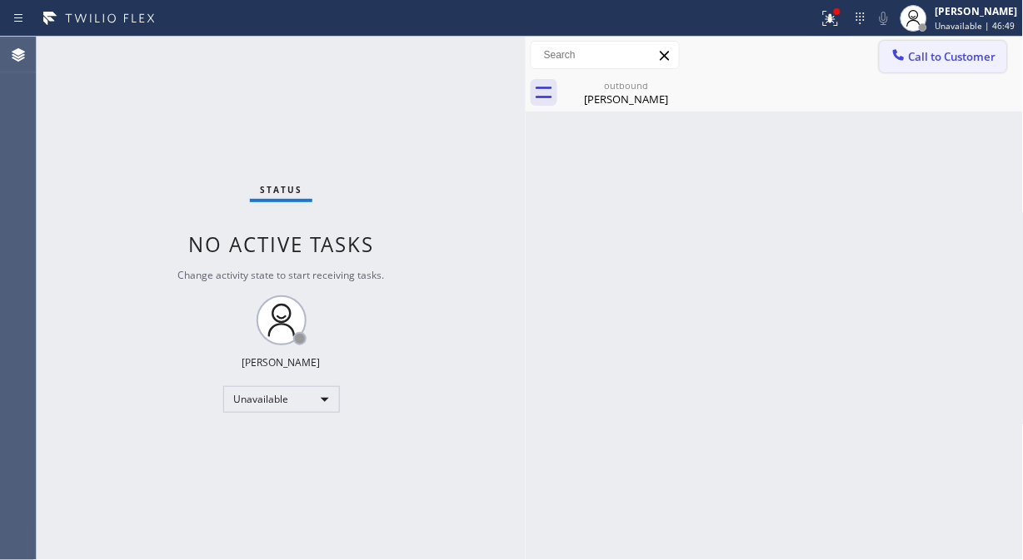
click at [899, 58] on icon at bounding box center [898, 54] width 11 height 11
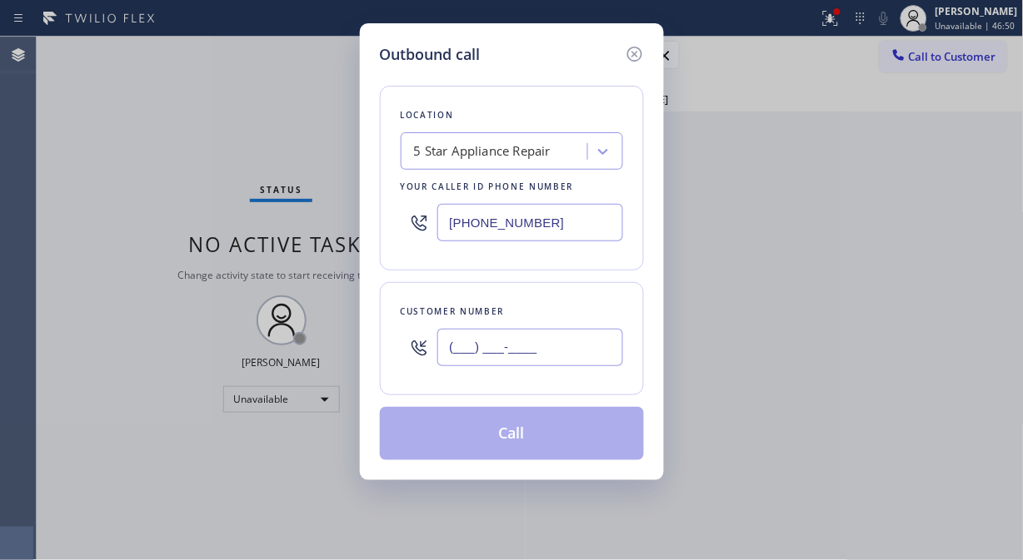
click at [534, 344] on input "(___) ___-____" at bounding box center [530, 347] width 186 height 37
paste input "858) 230-2421"
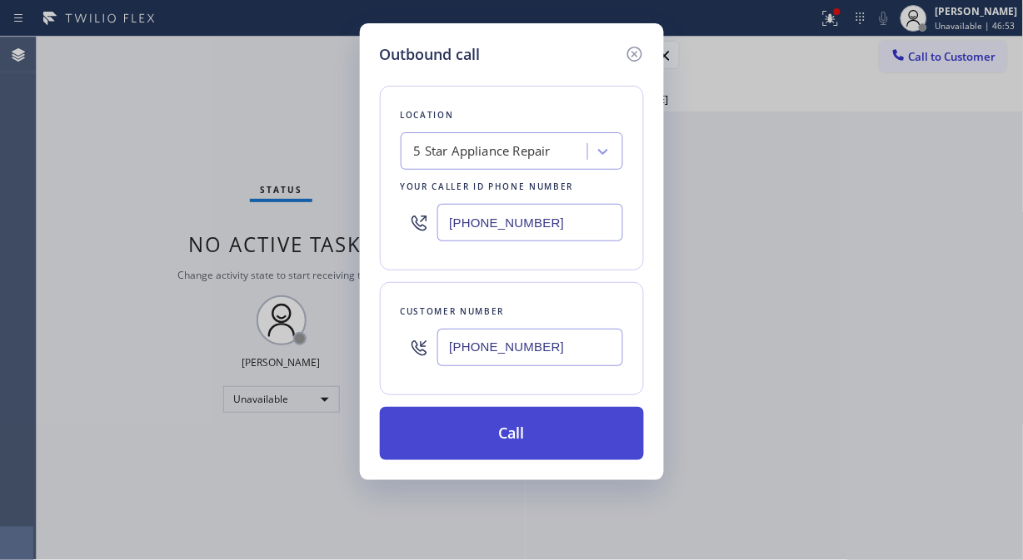
type input "(858) 230-2421"
click at [537, 443] on button "Call" at bounding box center [512, 433] width 264 height 53
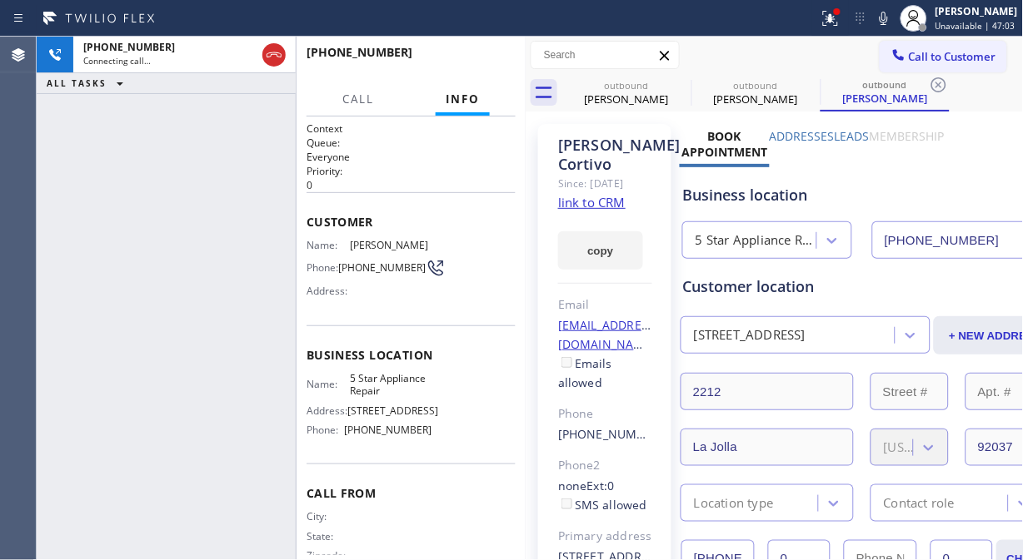
type input "[PHONE_NUMBER]"
click at [71, 143] on div "+18582302421 Live | 00:00 ALL TASKS ALL TASKS ACTIVE TASKS TASKS IN WRAP UP" at bounding box center [166, 299] width 259 height 524
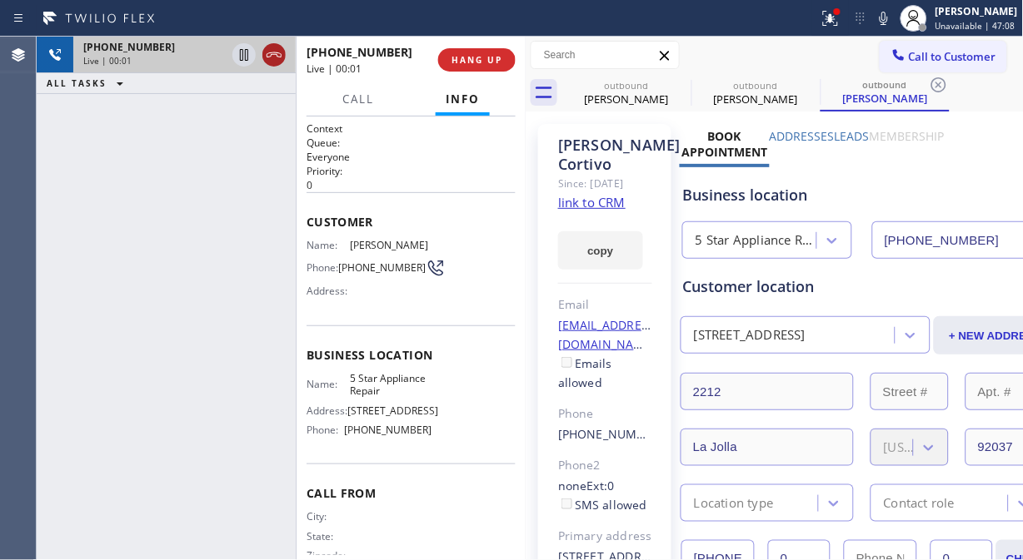
click at [270, 57] on icon at bounding box center [274, 55] width 20 height 20
click at [475, 62] on span "HANG UP" at bounding box center [476, 60] width 51 height 12
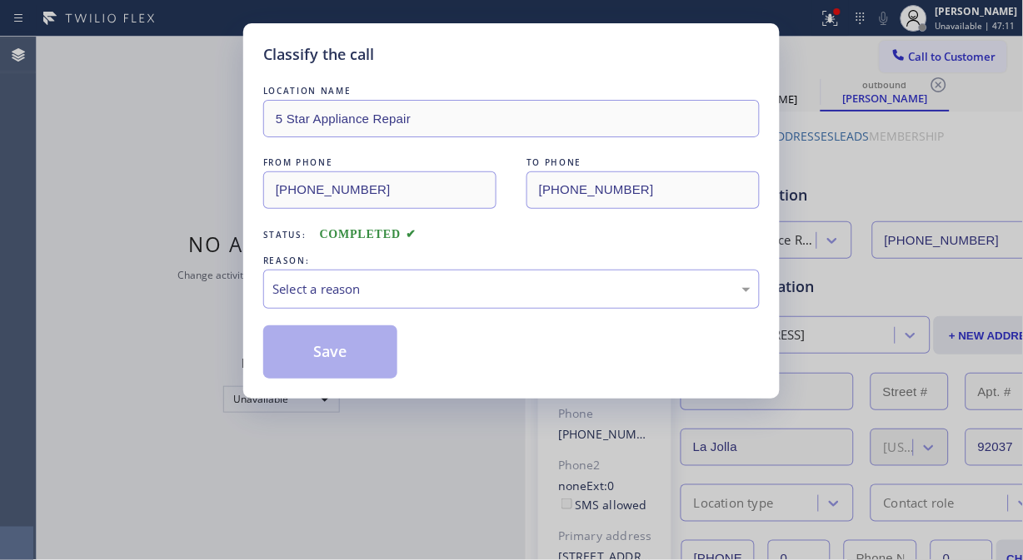
click at [500, 64] on div "Classify the call" at bounding box center [511, 54] width 496 height 22
click at [496, 63] on div "Classify the call" at bounding box center [511, 54] width 496 height 22
click at [518, 280] on div "Select a reason" at bounding box center [511, 289] width 478 height 19
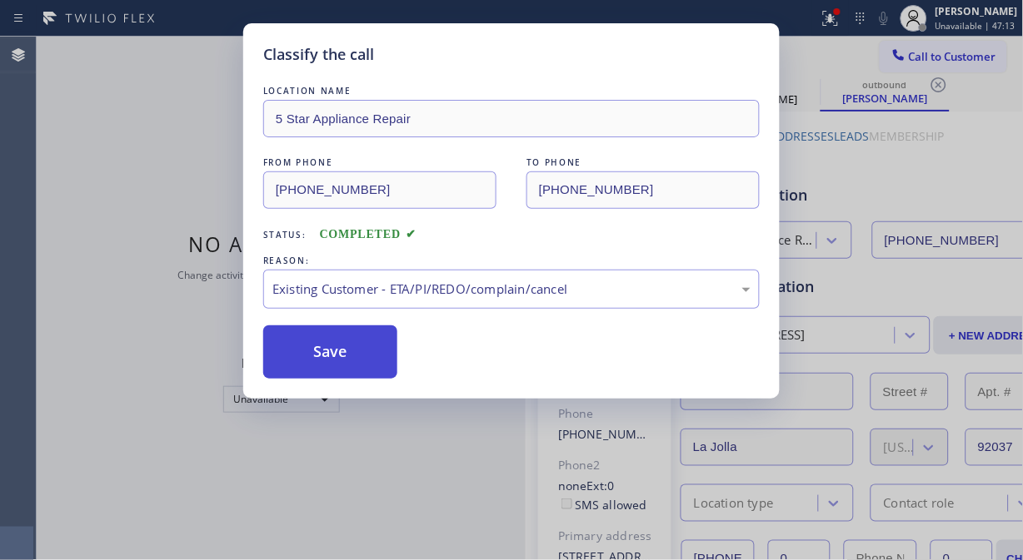
click at [269, 360] on button "Save" at bounding box center [330, 352] width 134 height 53
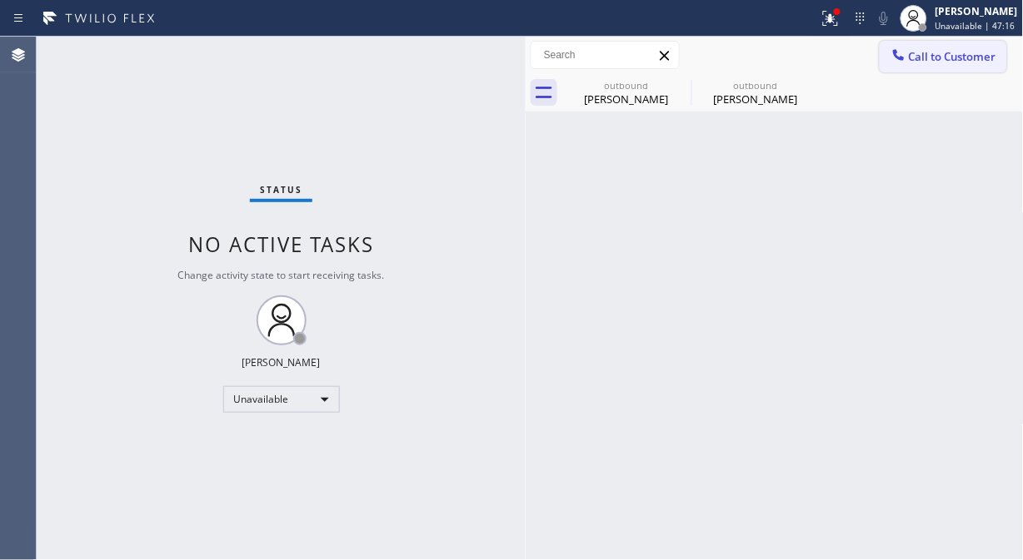
click at [935, 59] on span "Call to Customer" at bounding box center [952, 56] width 87 height 15
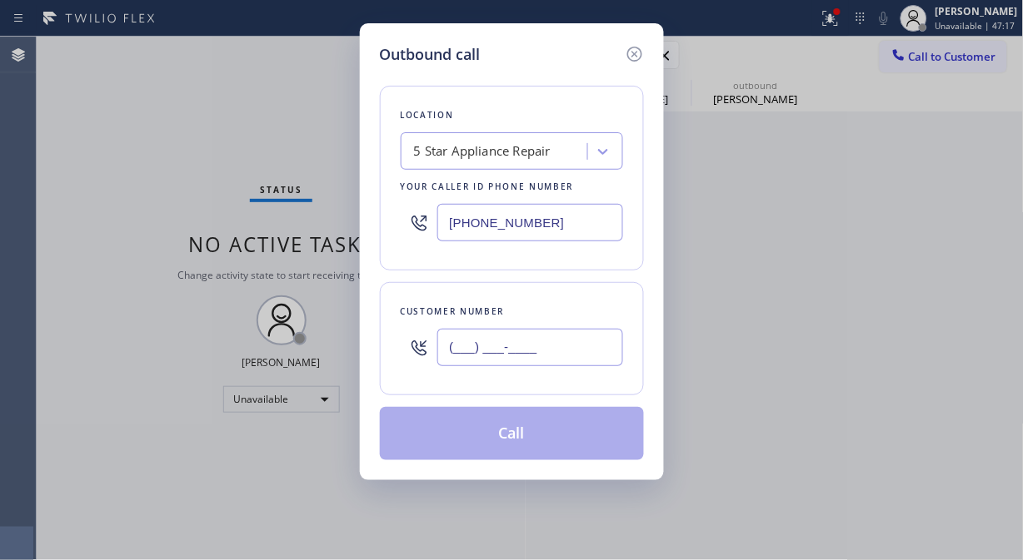
click at [503, 352] on input "(___) ___-____" at bounding box center [530, 347] width 186 height 37
paste input "562) 431-5653"
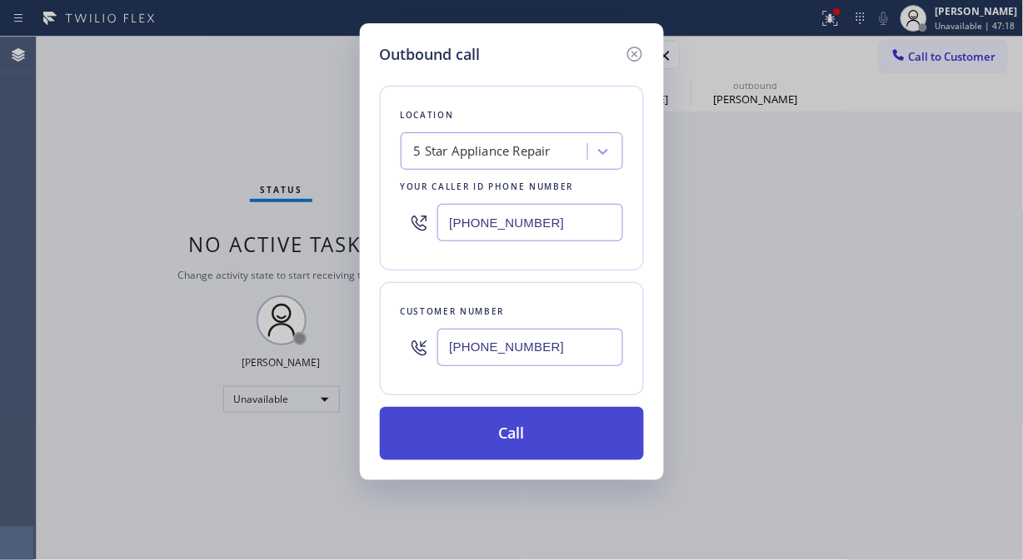
type input "(562) 431-5653"
click at [555, 431] on button "Call" at bounding box center [512, 433] width 264 height 53
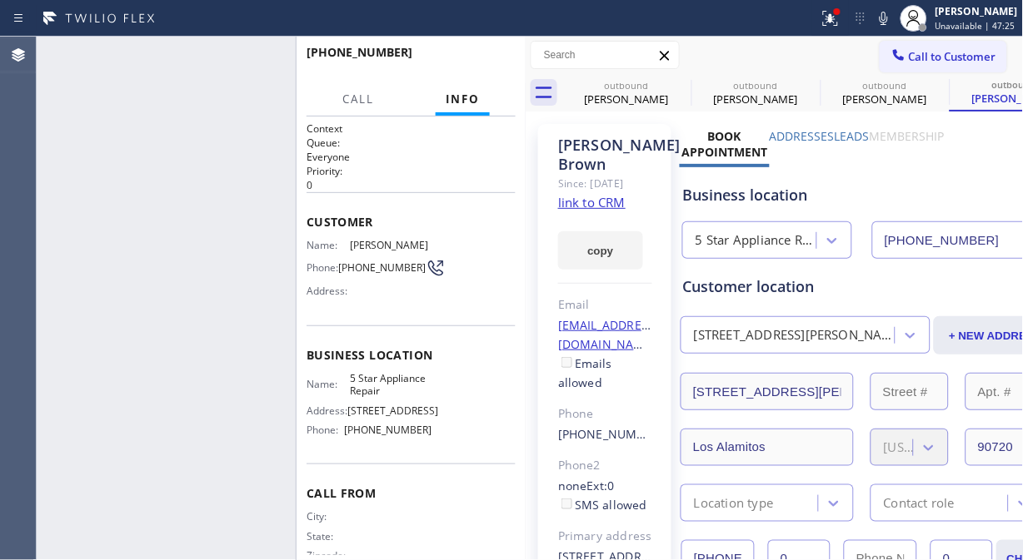
type input "[PHONE_NUMBER]"
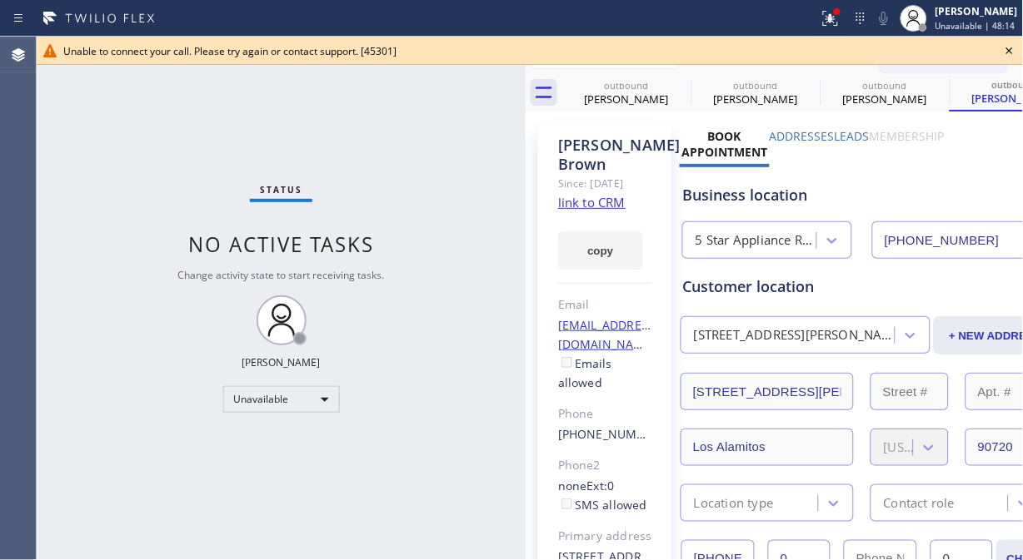
click at [1010, 48] on icon at bounding box center [1009, 51] width 20 height 20
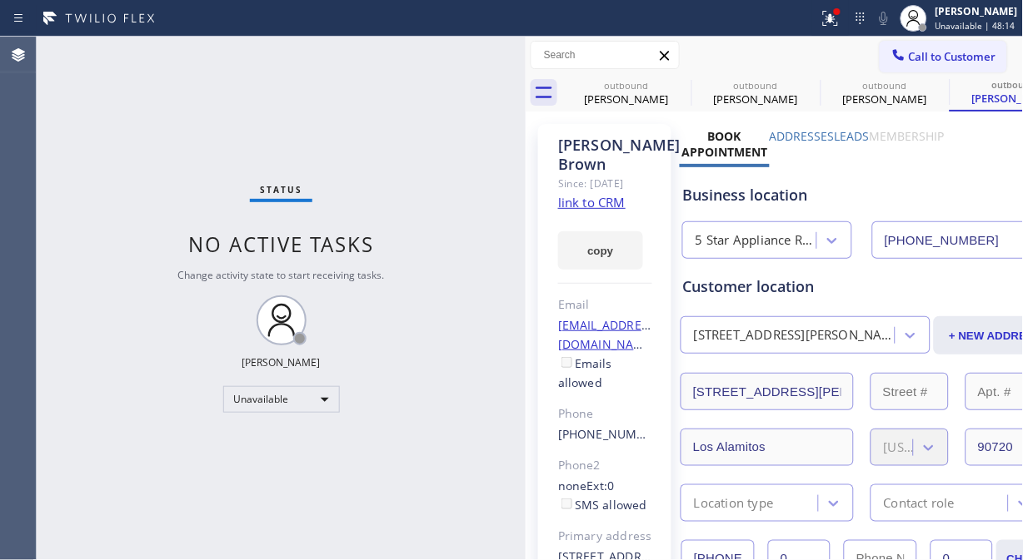
drag, startPoint x: 953, startPoint y: 55, endPoint x: 676, endPoint y: 171, distance: 299.7
click at [952, 55] on span "Call to Customer" at bounding box center [952, 56] width 87 height 15
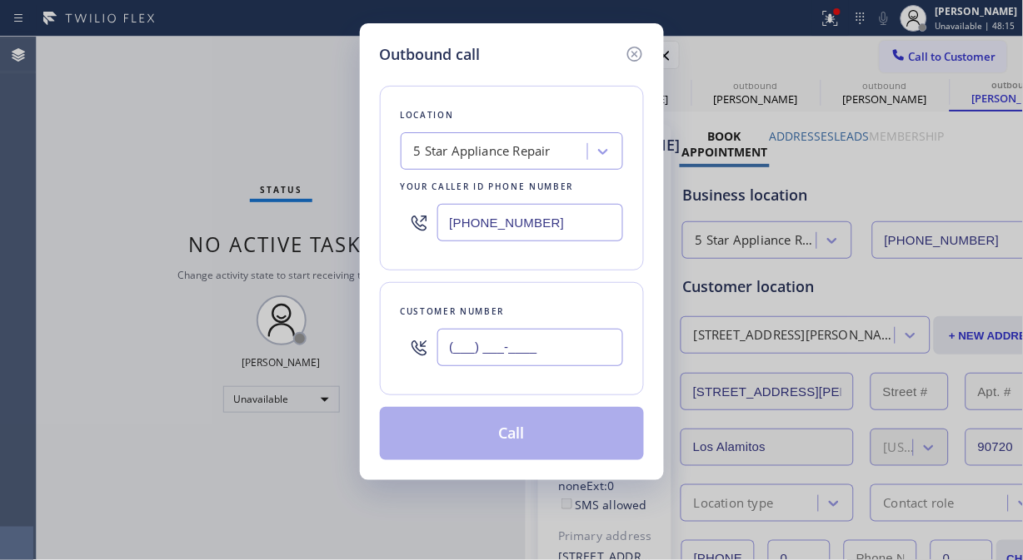
click at [552, 346] on input "(___) ___-____" at bounding box center [530, 347] width 186 height 37
paste input "347) 563-2449"
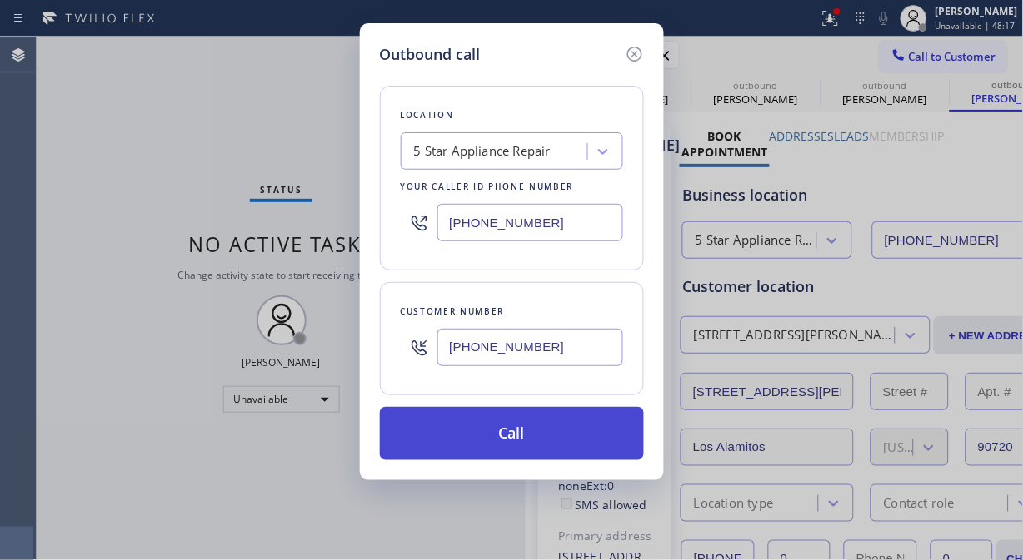
type input "(347) 563-2449"
click at [528, 444] on button "Call" at bounding box center [512, 433] width 264 height 53
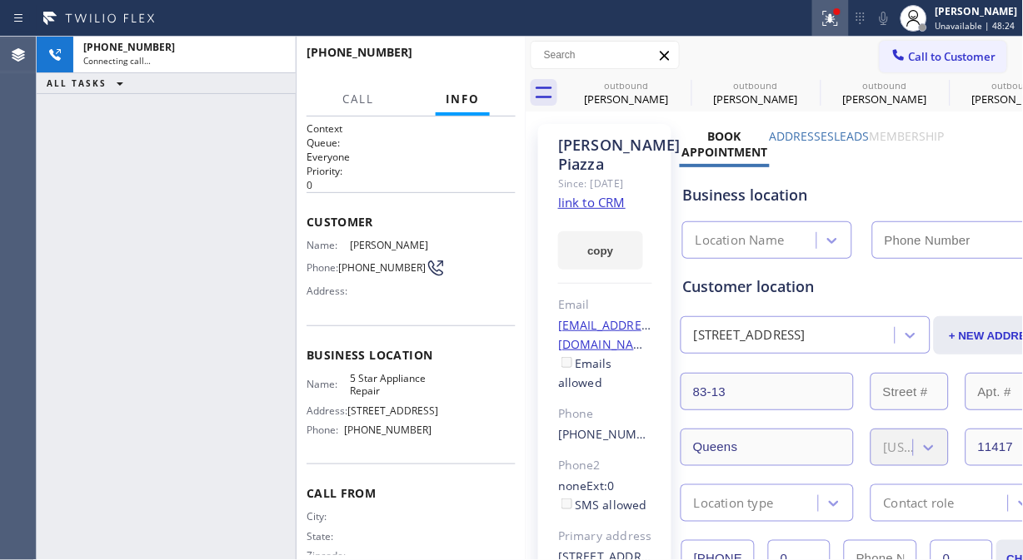
click at [840, 17] on icon at bounding box center [830, 18] width 20 height 20
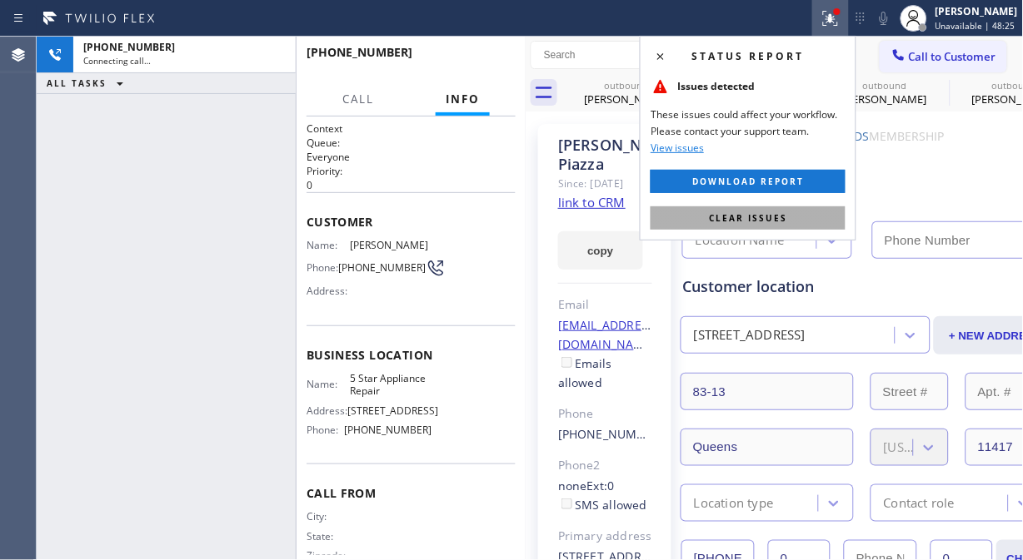
click at [768, 222] on span "Clear issues" at bounding box center [748, 218] width 78 height 12
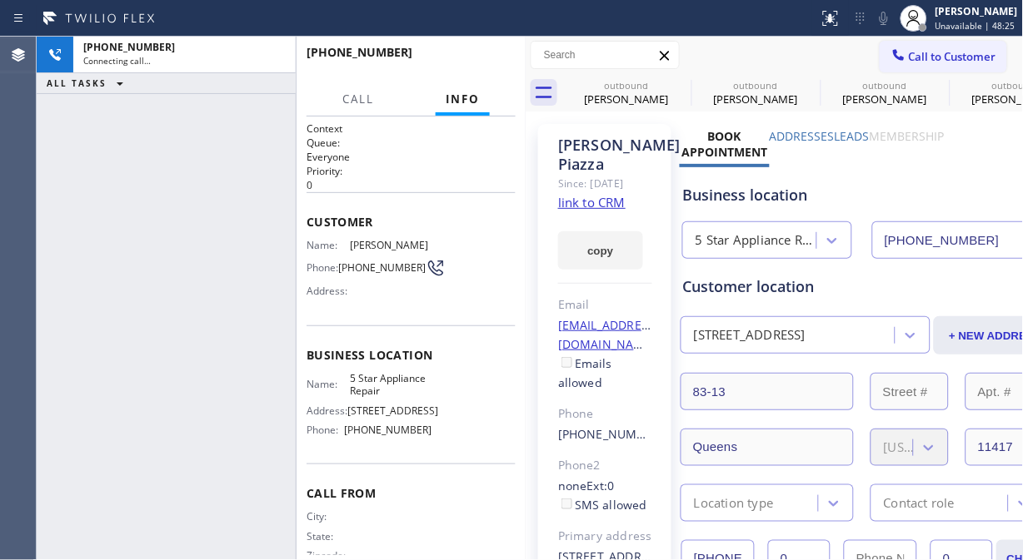
type input "[PHONE_NUMBER]"
drag, startPoint x: 100, startPoint y: 173, endPoint x: 573, endPoint y: 72, distance: 483.6
click at [100, 172] on div "+13475632449 Connecting call… ALL TASKS ALL TASKS ACTIVE TASKS TASKS IN WRAP UP" at bounding box center [166, 299] width 259 height 524
click at [886, 20] on icon at bounding box center [884, 18] width 20 height 20
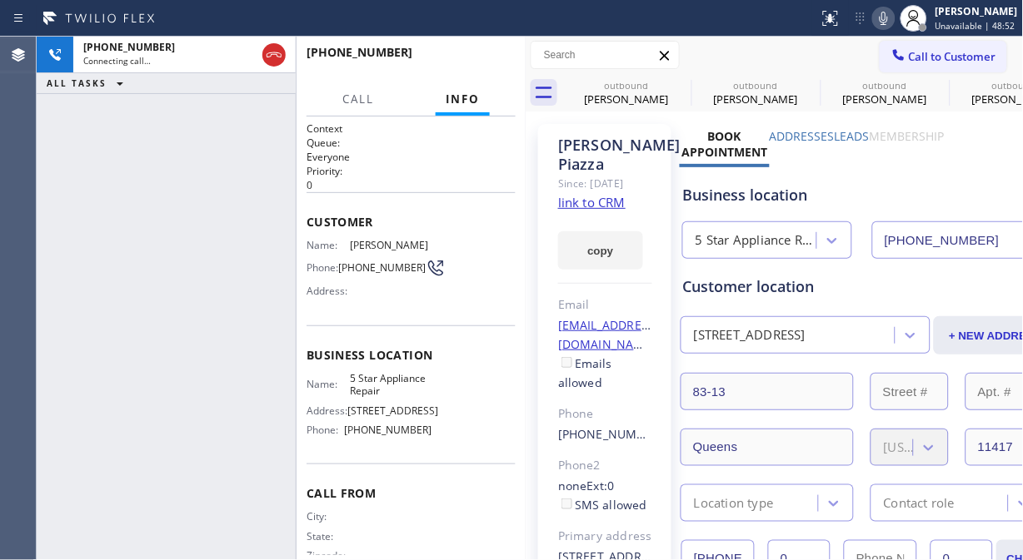
click at [270, 30] on div at bounding box center [409, 18] width 805 height 27
drag, startPoint x: 277, startPoint y: 62, endPoint x: 485, endPoint y: 53, distance: 207.5
click at [276, 62] on icon at bounding box center [274, 55] width 20 height 20
click at [941, 56] on span "Call to Customer" at bounding box center [952, 56] width 87 height 15
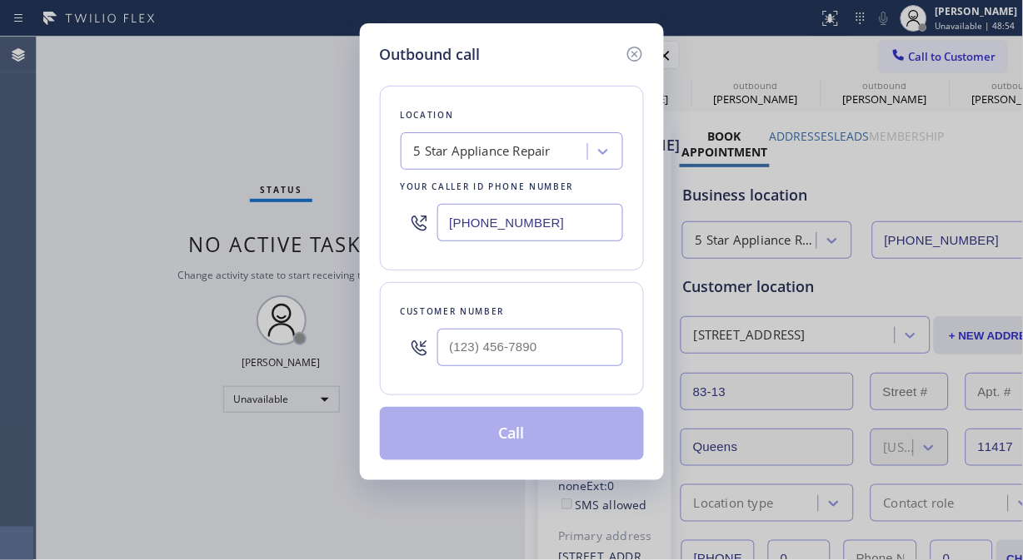
click at [463, 335] on input "text" at bounding box center [530, 347] width 186 height 37
click at [454, 359] on input "text" at bounding box center [530, 347] width 186 height 37
click at [458, 365] on input "(___) ___-____" at bounding box center [530, 347] width 186 height 37
paste input "51) 038-1552"
click at [446, 341] on input "(_51) 038-1552" at bounding box center [530, 347] width 186 height 37
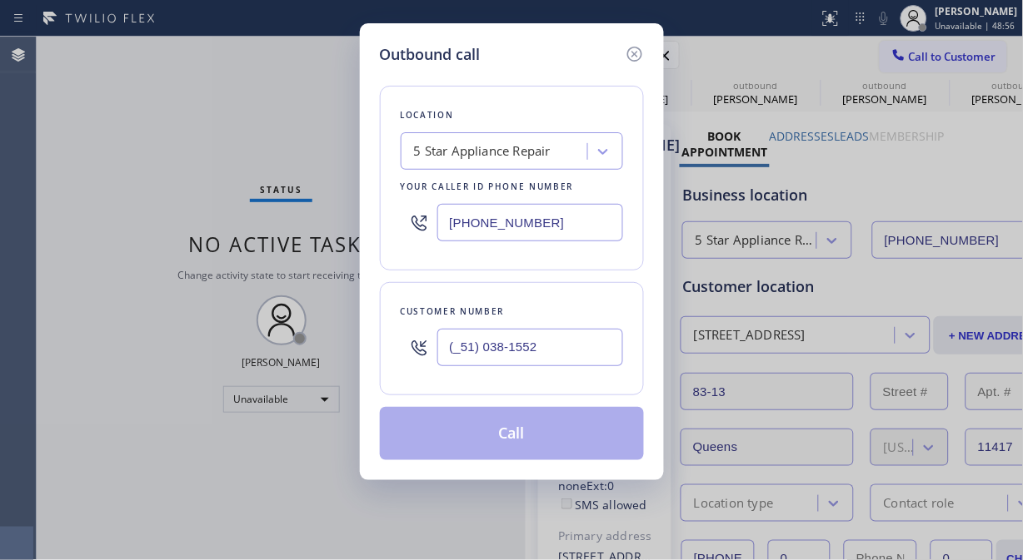
paste input "510) 381-5521"
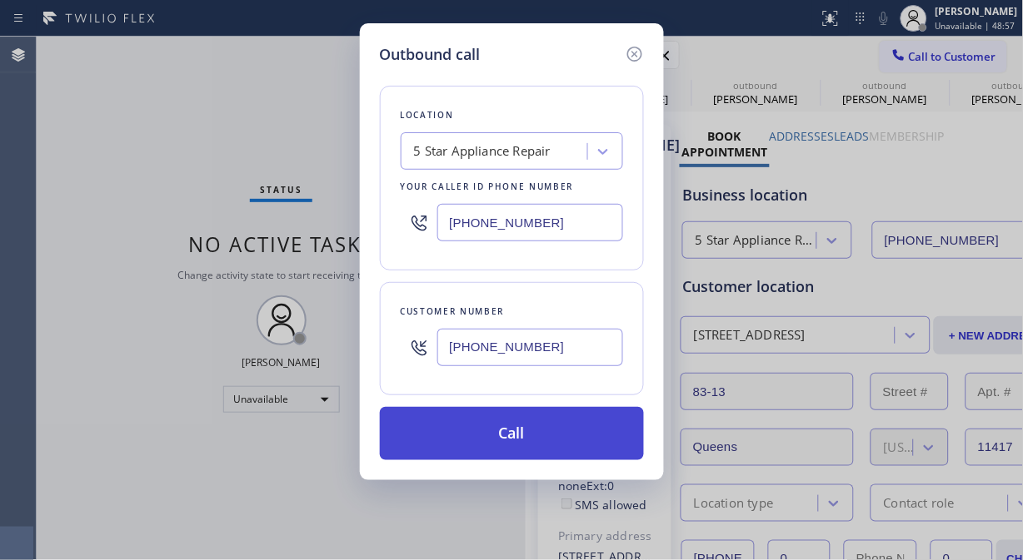
type input "(510) 381-5521"
click at [540, 438] on button "Call" at bounding box center [512, 433] width 264 height 53
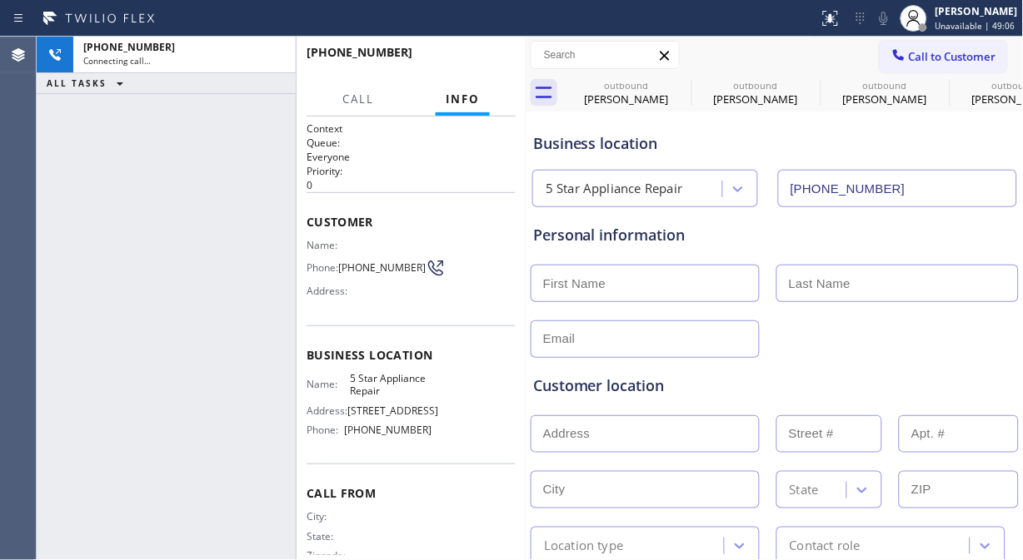
type input "[PHONE_NUMBER]"
click at [472, 61] on span "HANG UP" at bounding box center [476, 60] width 51 height 12
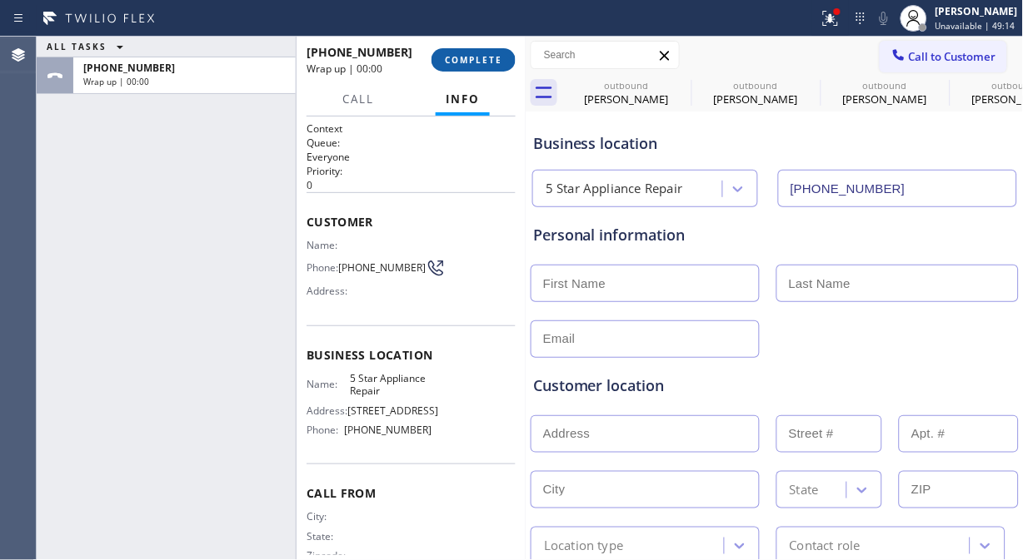
click at [475, 62] on span "COMPLETE" at bounding box center [473, 60] width 57 height 12
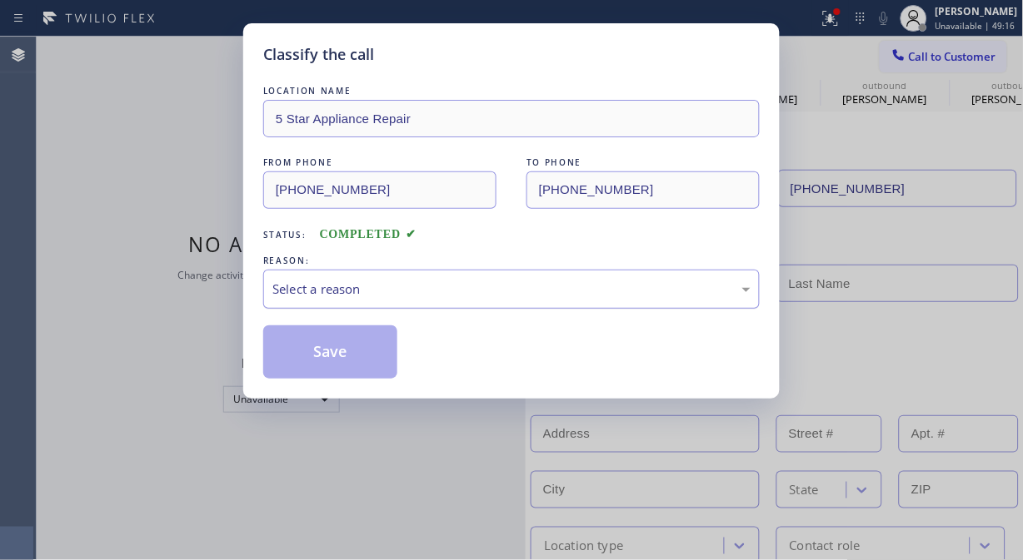
click at [485, 278] on div "Select a reason" at bounding box center [511, 289] width 496 height 39
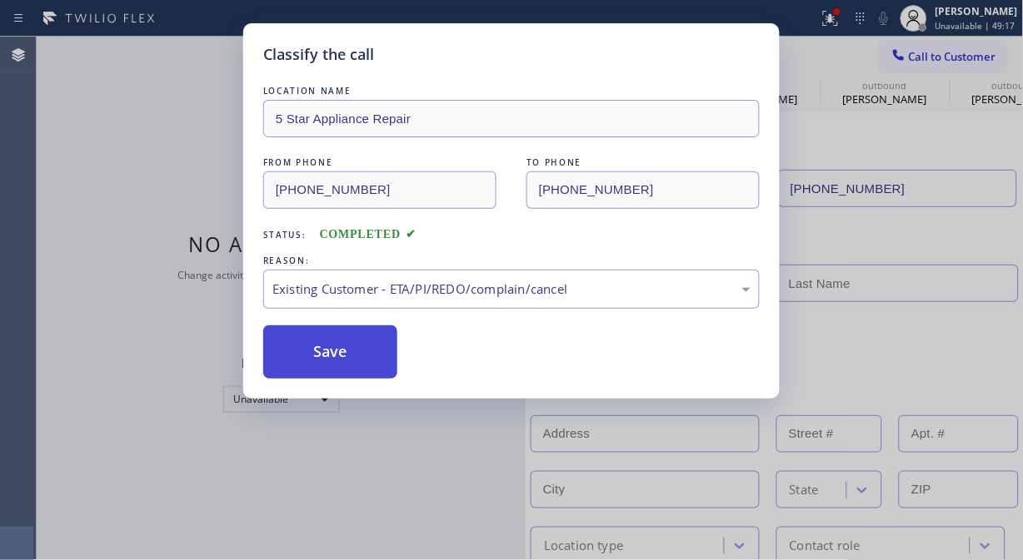
click at [362, 353] on button "Save" at bounding box center [330, 352] width 134 height 53
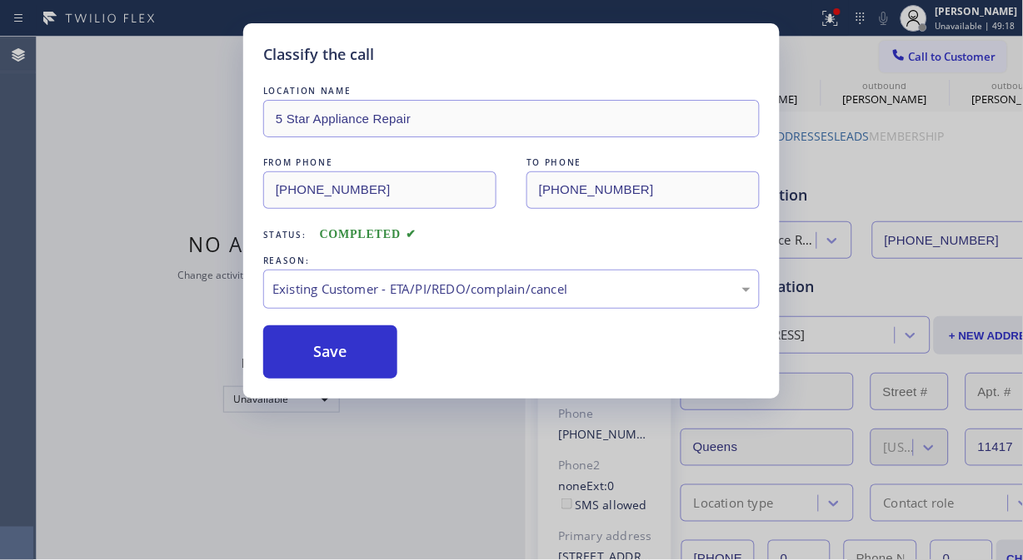
click at [919, 63] on span "Call to Customer" at bounding box center [952, 56] width 87 height 15
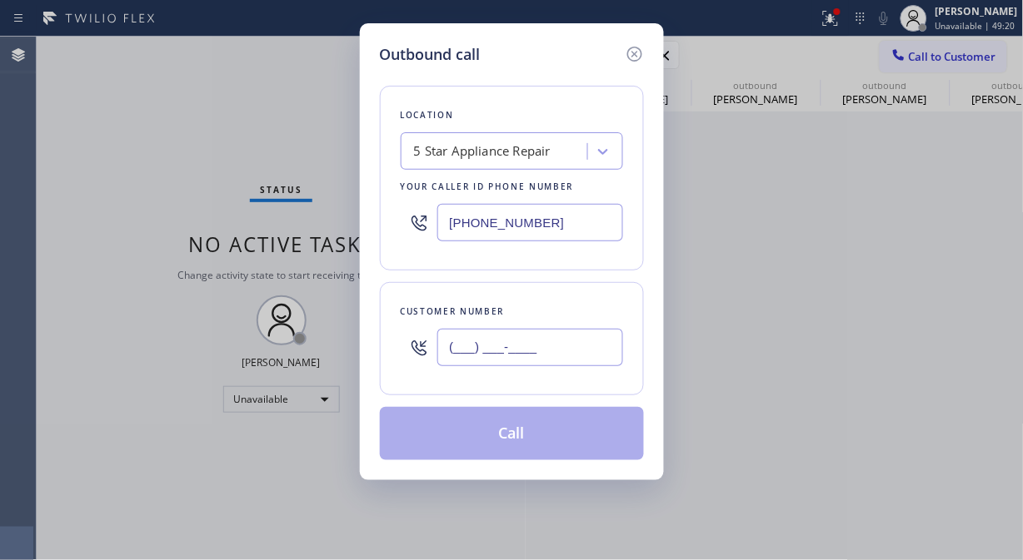
click at [597, 353] on input "(___) ___-____" at bounding box center [530, 347] width 186 height 37
paste input "310) 395-3992"
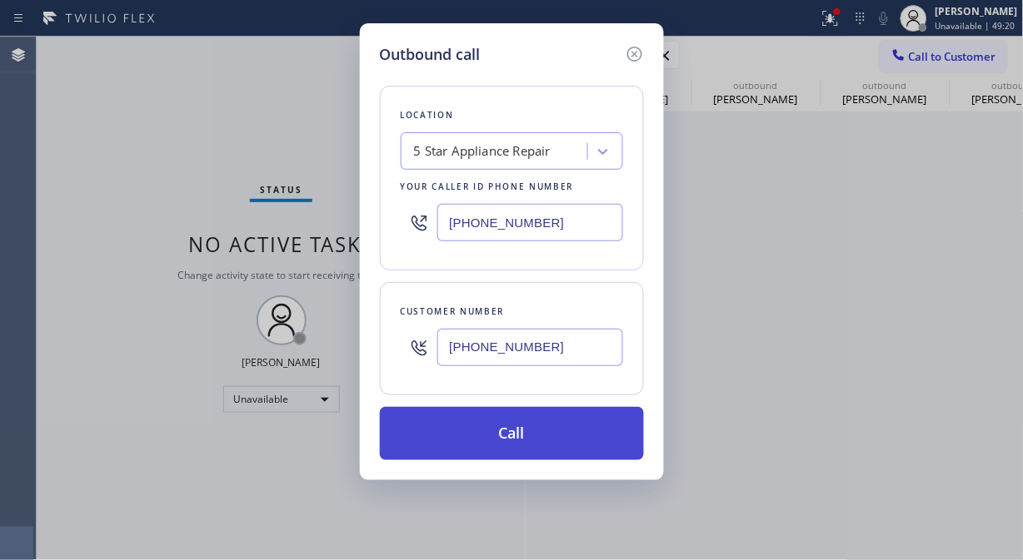
type input "(310) 395-3992"
click at [570, 441] on button "Call" at bounding box center [512, 433] width 264 height 53
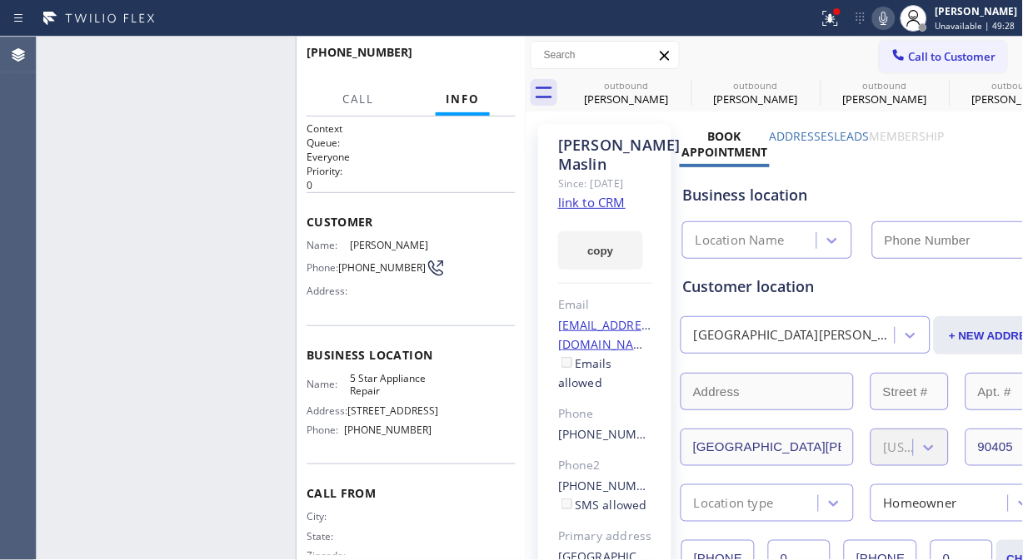
type input "[PHONE_NUMBER]"
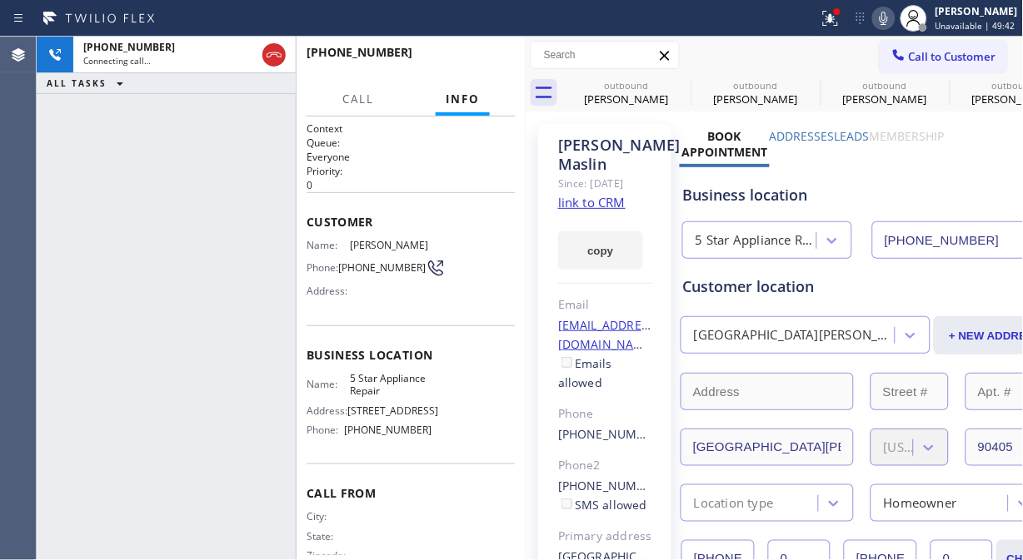
drag, startPoint x: 851, startPoint y: 13, endPoint x: 828, endPoint y: 70, distance: 61.2
click at [849, 13] on div at bounding box center [830, 18] width 37 height 20
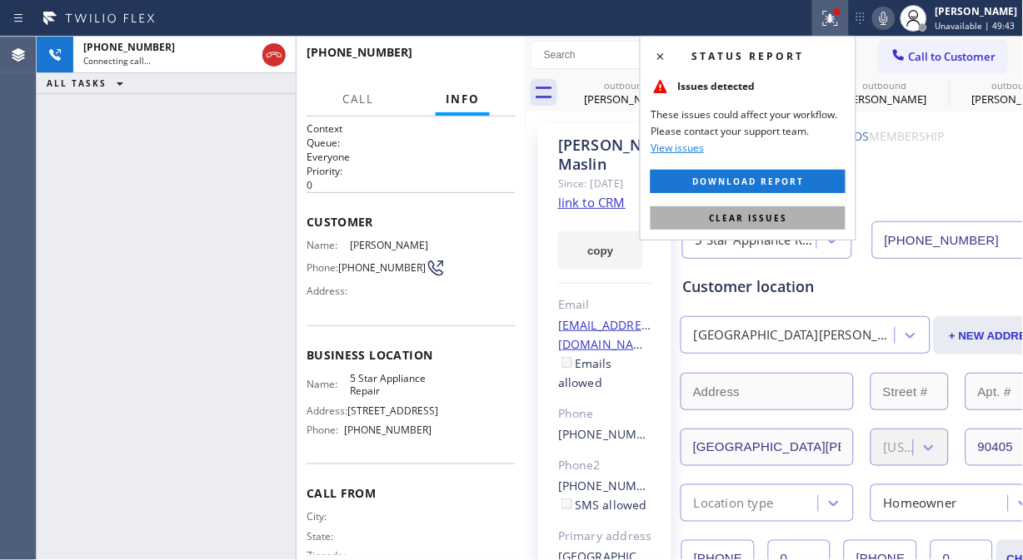
click at [749, 212] on span "Clear issues" at bounding box center [748, 218] width 78 height 12
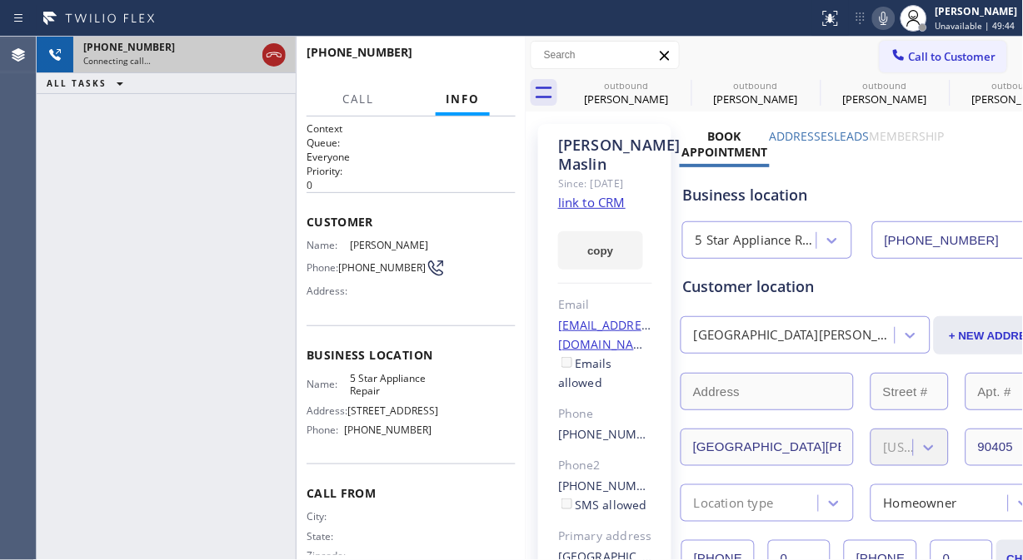
click at [276, 63] on icon at bounding box center [274, 55] width 20 height 20
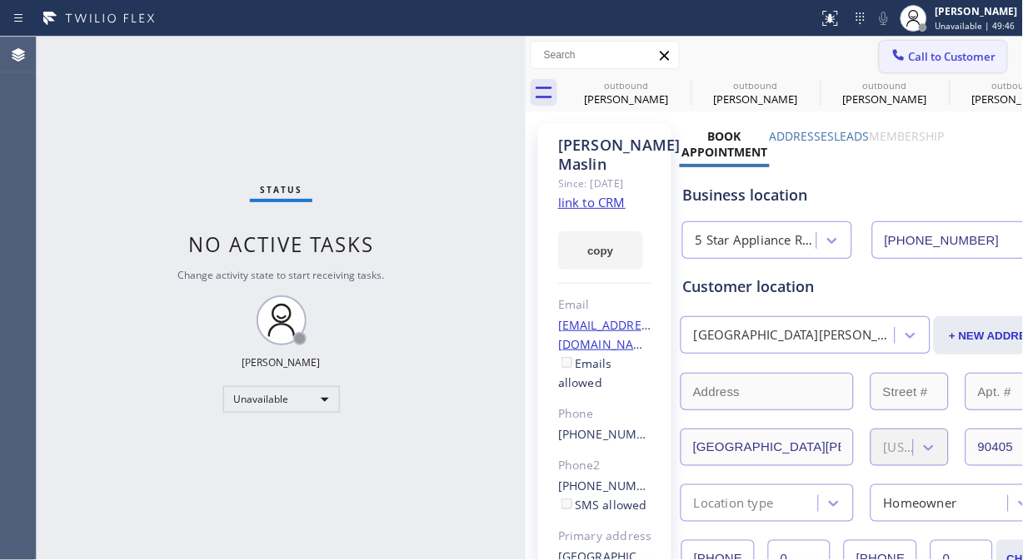
click at [953, 55] on span "Call to Customer" at bounding box center [952, 56] width 87 height 15
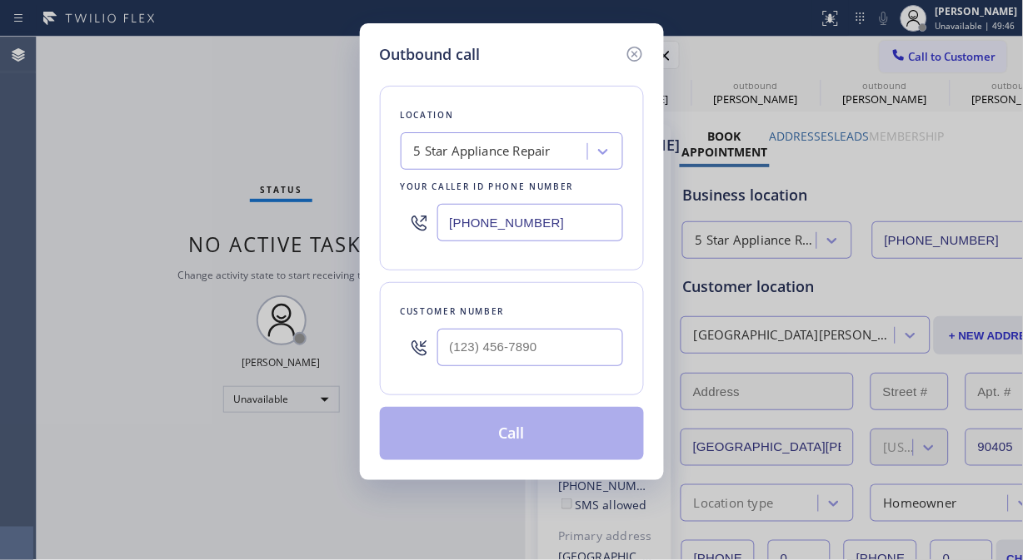
click at [505, 377] on div "Customer number" at bounding box center [512, 338] width 264 height 113
click at [501, 392] on div "Customer number" at bounding box center [512, 338] width 264 height 113
click at [500, 351] on input "(___) ___-____" at bounding box center [530, 347] width 186 height 37
paste input "312) 375-9277"
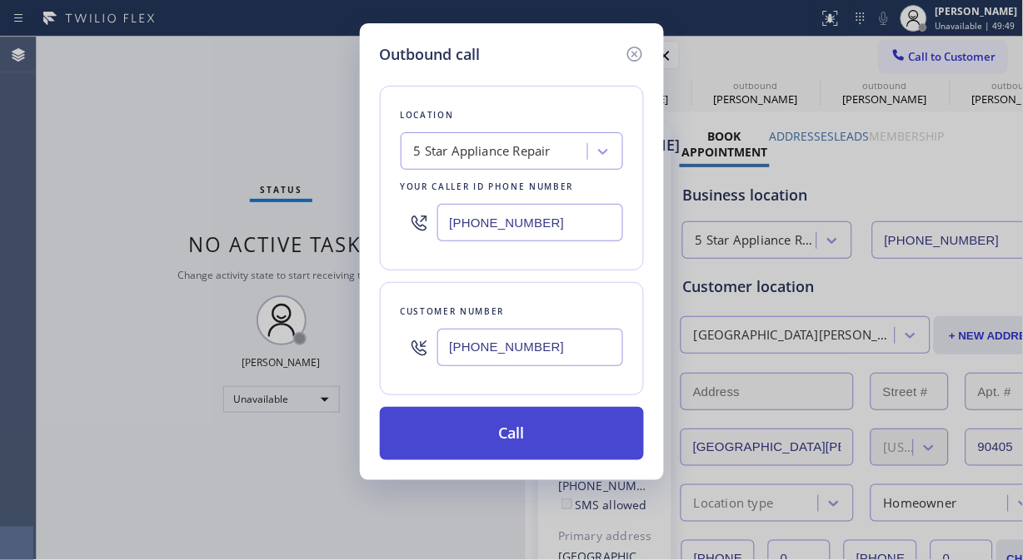
type input "(312) 375-9277"
click at [572, 441] on button "Call" at bounding box center [512, 433] width 264 height 53
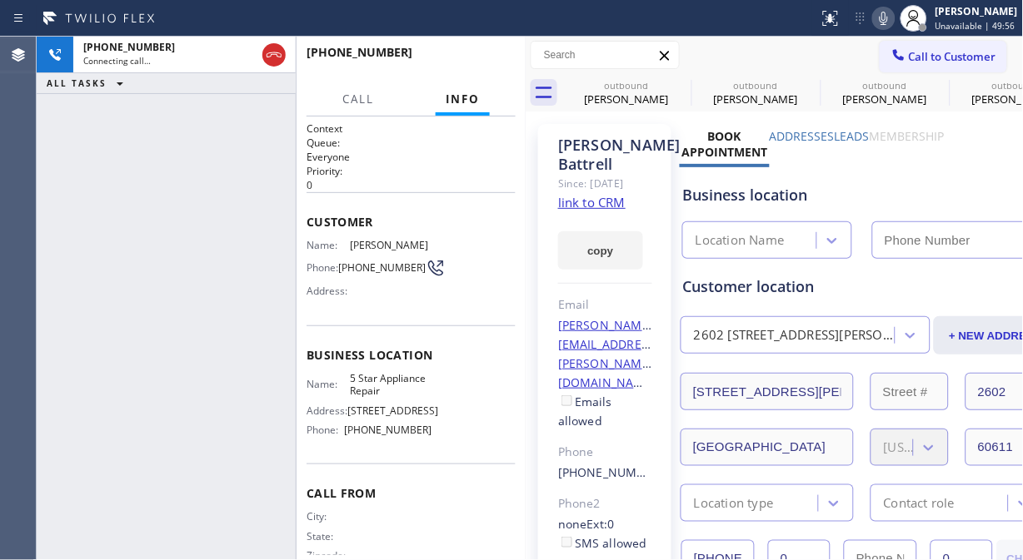
type input "[PHONE_NUMBER]"
click at [886, 27] on icon at bounding box center [884, 18] width 20 height 20
click at [486, 67] on button "HANG UP" at bounding box center [476, 59] width 77 height 23
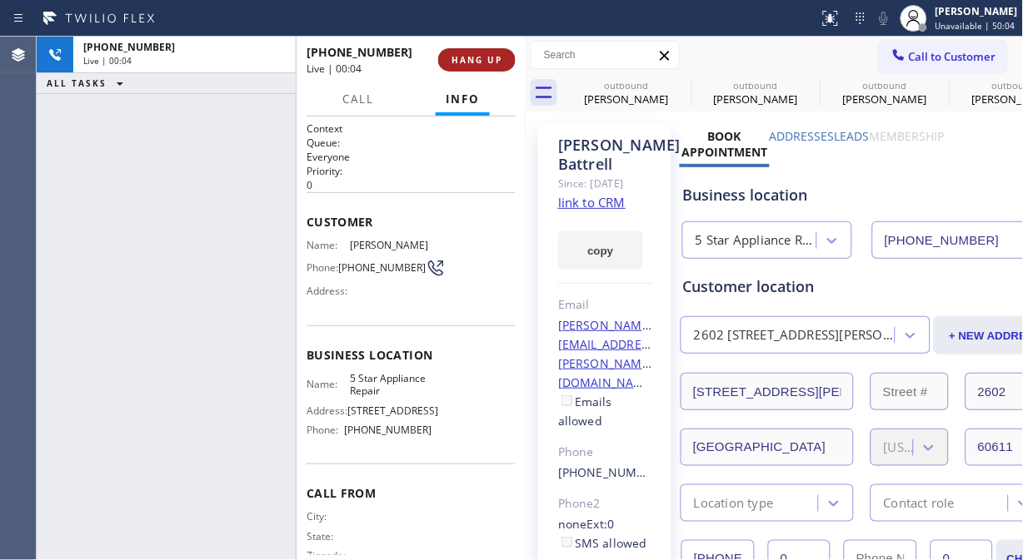
click at [486, 67] on button "HANG UP" at bounding box center [476, 59] width 77 height 23
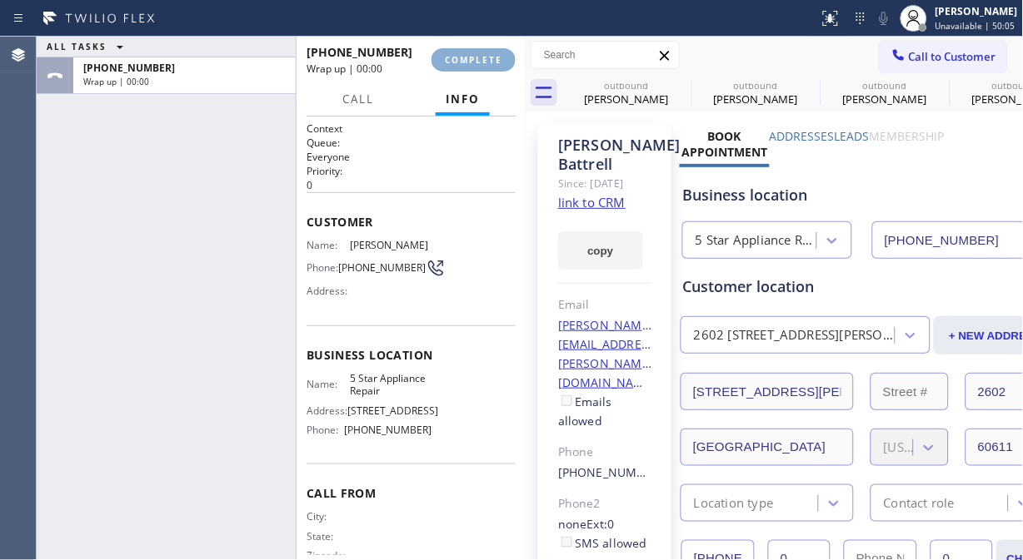
click at [486, 67] on button "COMPLETE" at bounding box center [473, 59] width 84 height 23
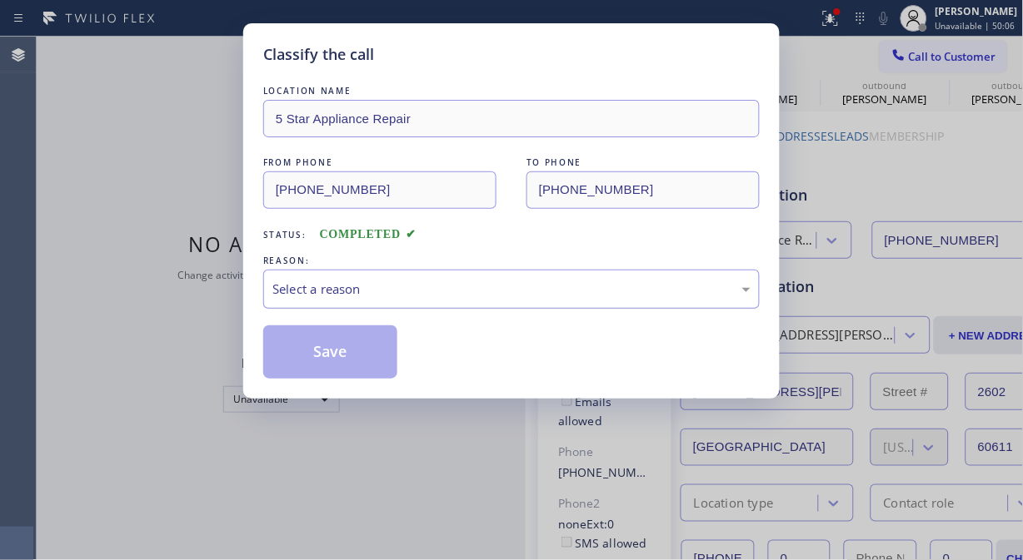
click at [490, 288] on div "Select a reason" at bounding box center [511, 289] width 478 height 19
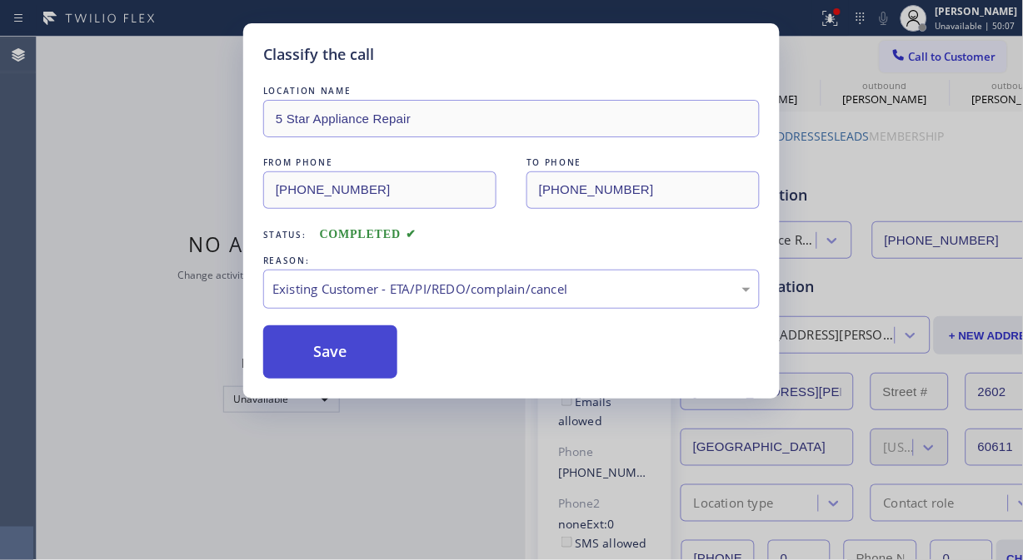
click at [309, 356] on button "Save" at bounding box center [330, 352] width 134 height 53
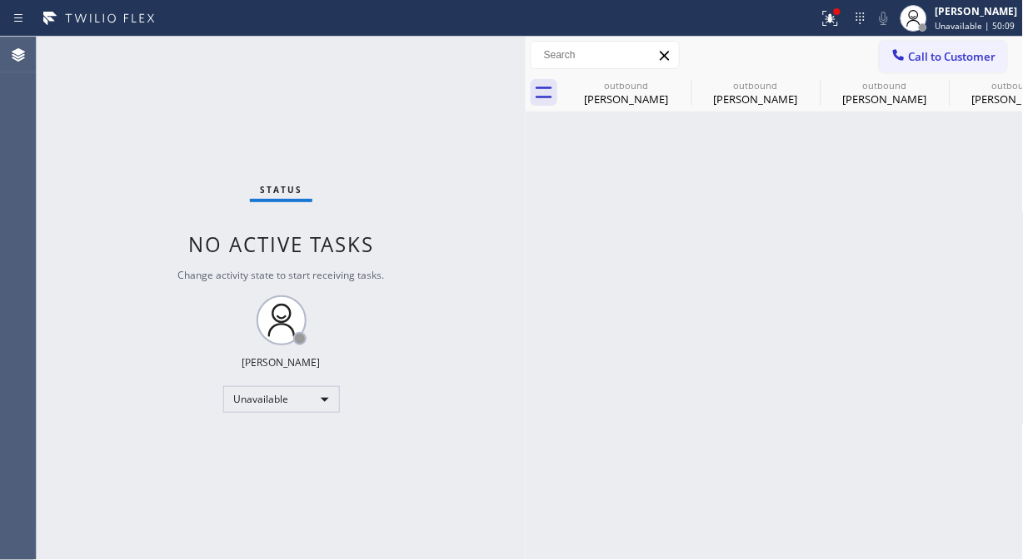
click at [904, 59] on icon at bounding box center [898, 55] width 17 height 17
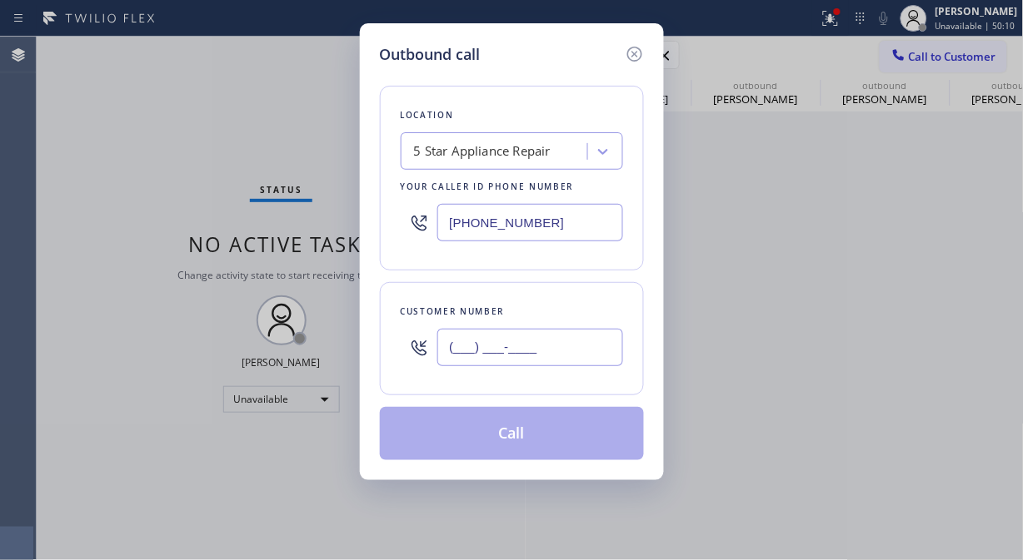
click at [530, 342] on input "(___) ___-____" at bounding box center [530, 347] width 186 height 37
paste input "818) 632-1454"
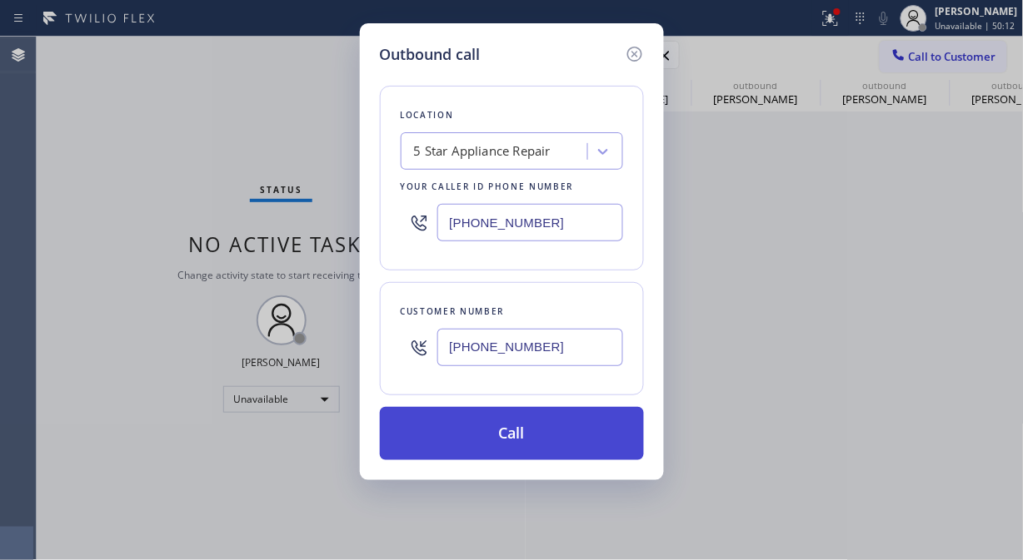
type input "(818) 632-1454"
click at [548, 431] on button "Call" at bounding box center [512, 433] width 264 height 53
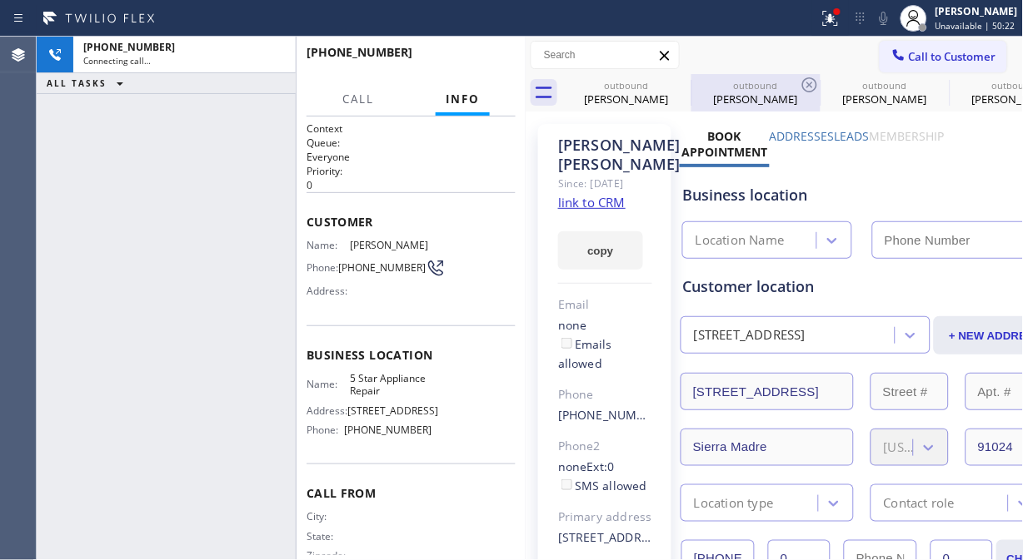
type input "[PHONE_NUMBER]"
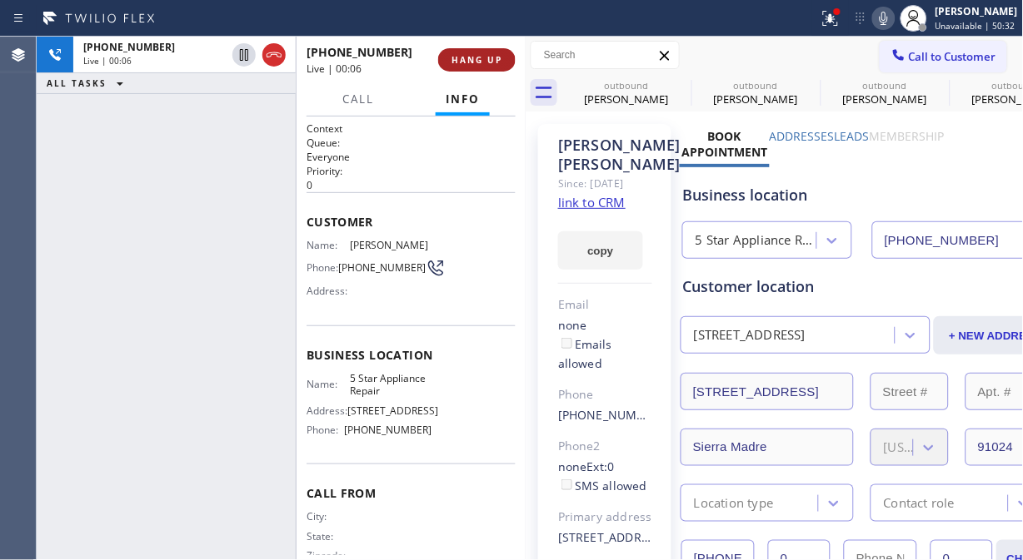
click at [463, 61] on span "HANG UP" at bounding box center [476, 60] width 51 height 12
click at [465, 61] on span "HANG UP" at bounding box center [476, 60] width 51 height 12
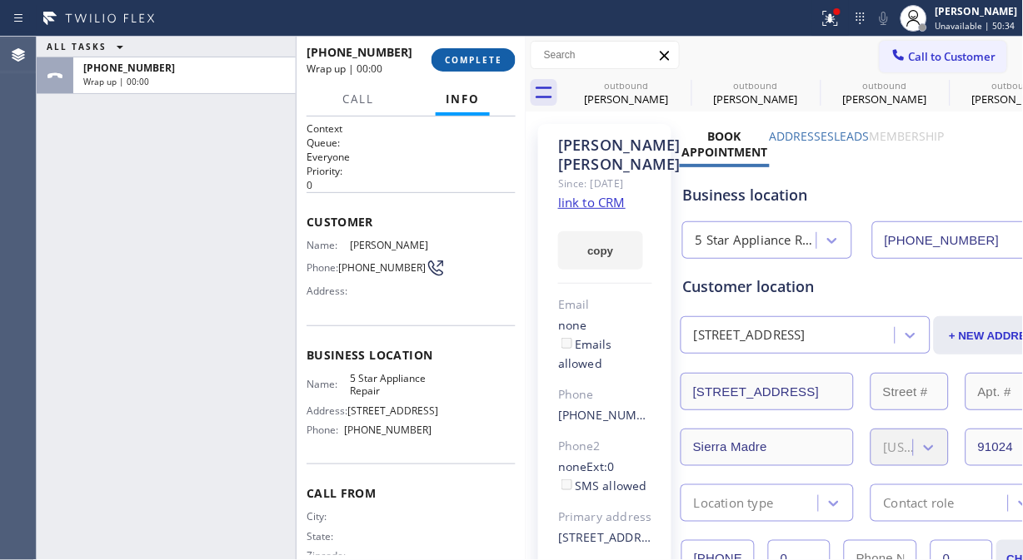
click at [465, 61] on span "COMPLETE" at bounding box center [473, 60] width 57 height 12
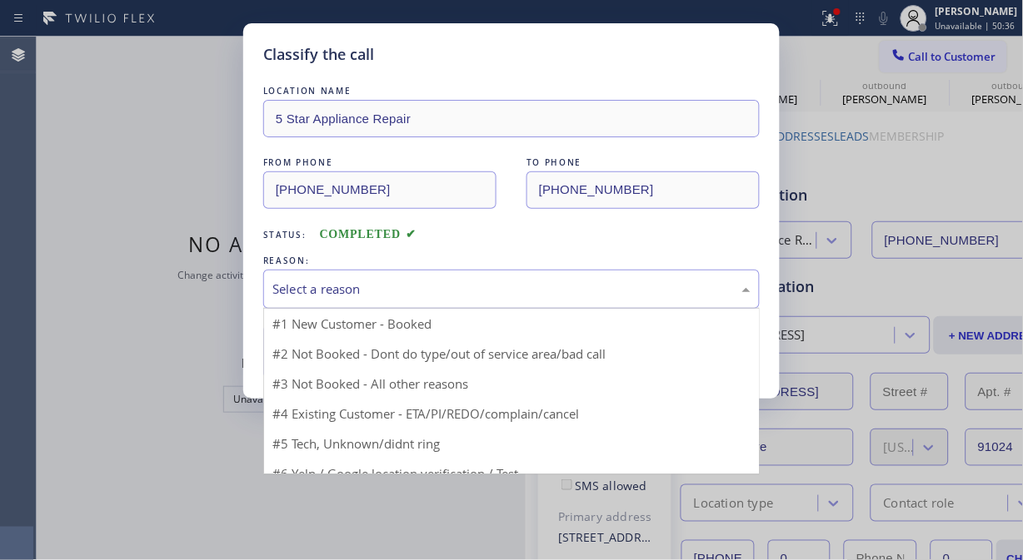
click at [533, 275] on div "Select a reason" at bounding box center [511, 289] width 496 height 39
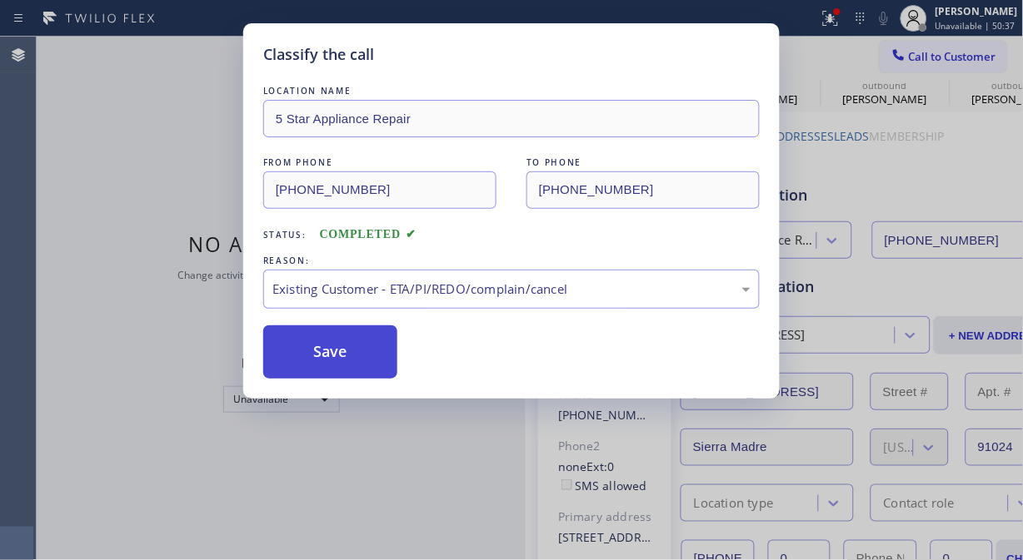
click at [392, 358] on button "Save" at bounding box center [330, 352] width 134 height 53
click at [920, 55] on span "Call to Customer" at bounding box center [952, 56] width 87 height 15
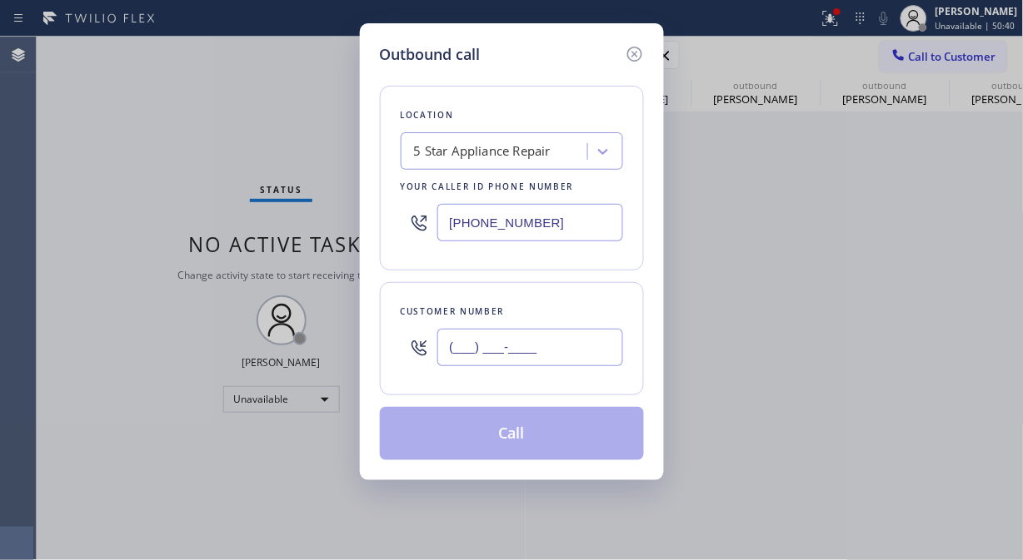
click at [560, 346] on input "(___) ___-____" at bounding box center [530, 347] width 186 height 37
paste input "443) 691-0234"
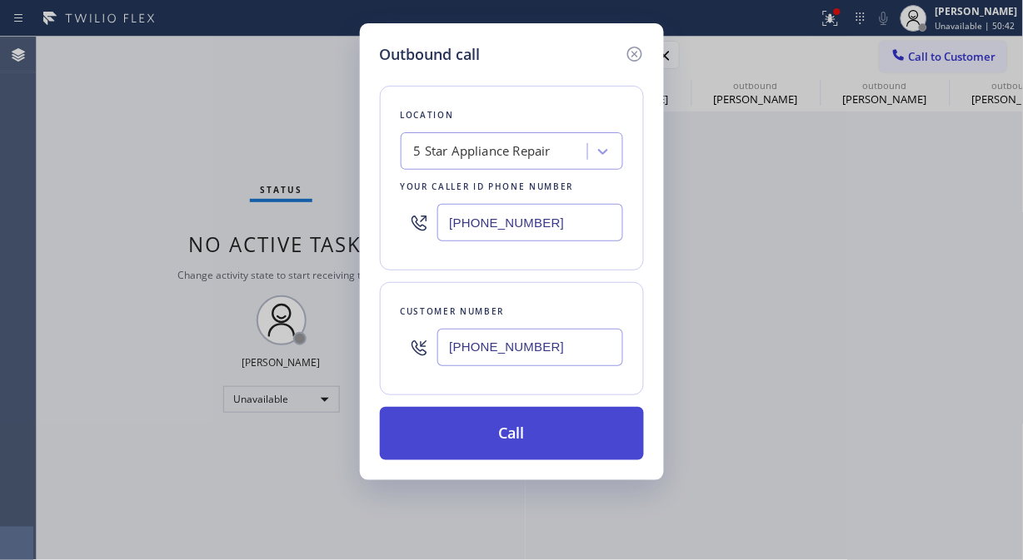
type input "(443) 691-0234"
click at [530, 431] on button "Call" at bounding box center [512, 433] width 264 height 53
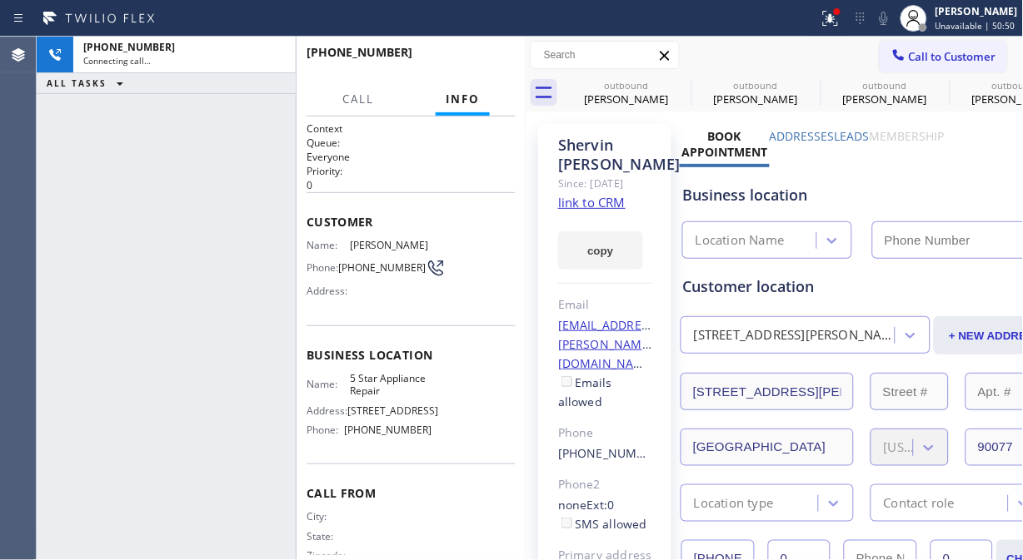
type input "[PHONE_NUMBER]"
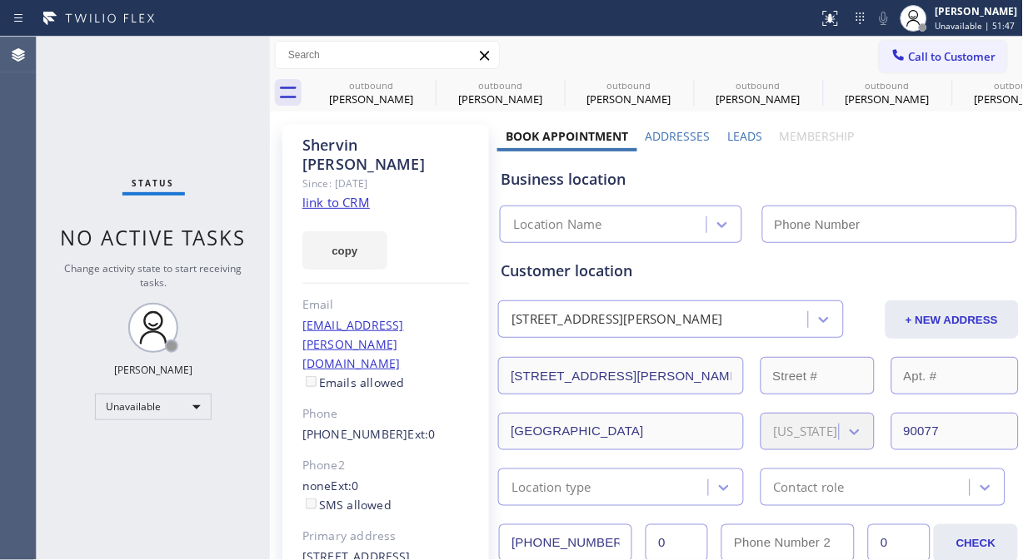
type input "[PHONE_NUMBER]"
click at [264, 136] on div "Status No active tasks Change activity state to start receiving tasks. [PERSON_…" at bounding box center [153, 299] width 233 height 524
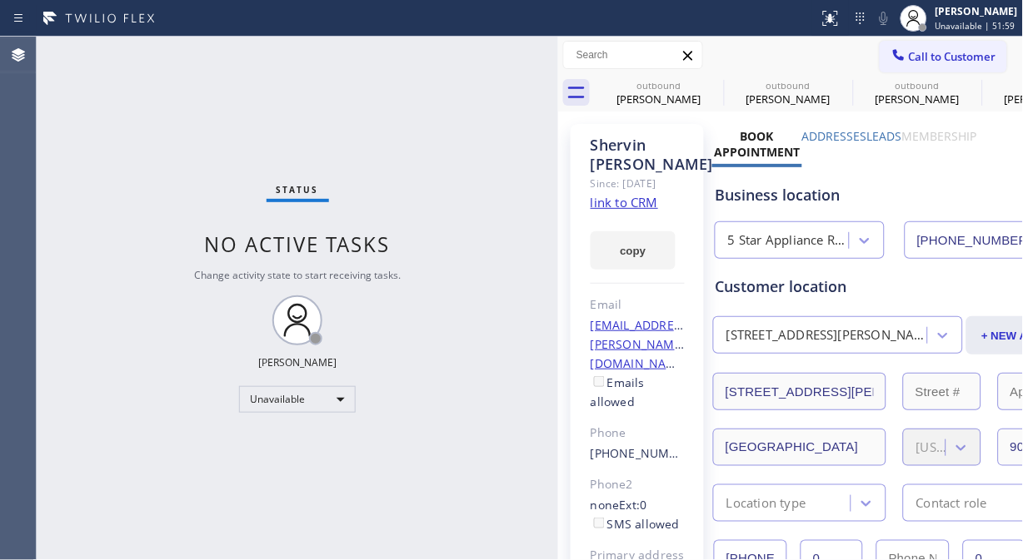
click at [558, 187] on div at bounding box center [558, 299] width 0 height 524
click at [0, 0] on icon at bounding box center [0, 0] width 0 height 0
click at [834, 87] on icon at bounding box center [841, 84] width 15 height 15
click at [0, 0] on icon at bounding box center [0, 0] width 0 height 0
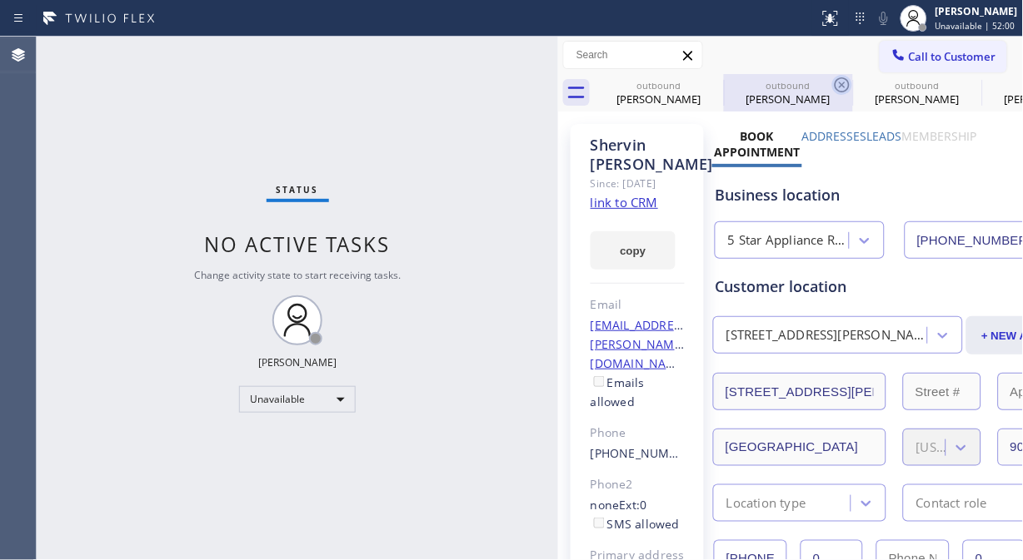
click at [0, 0] on icon at bounding box center [0, 0] width 0 height 0
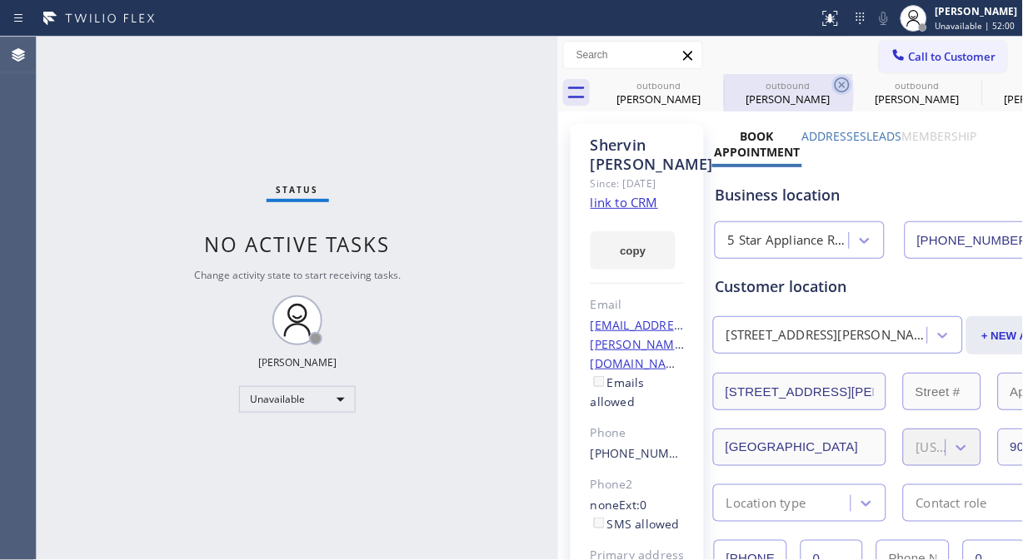
click at [0, 0] on icon at bounding box center [0, 0] width 0 height 0
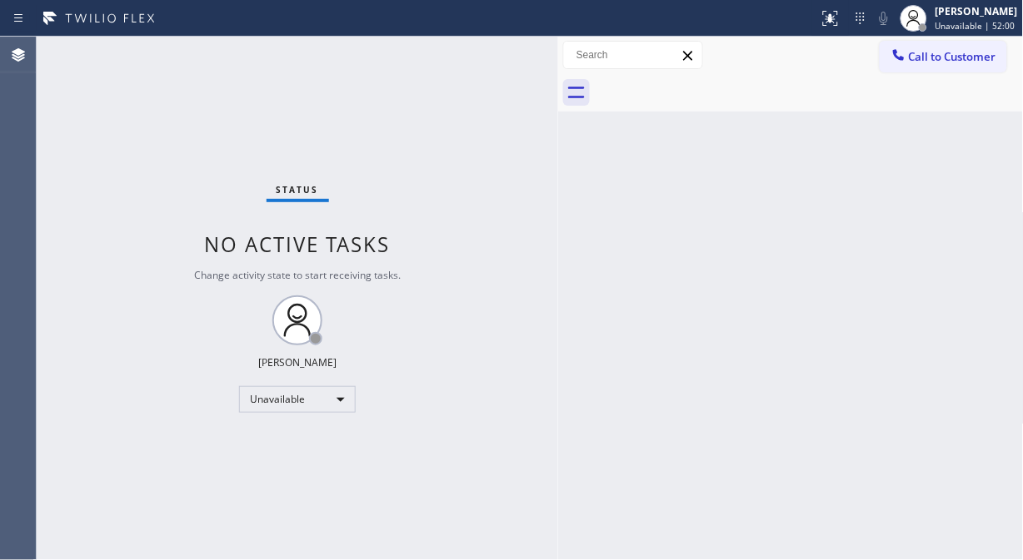
click at [710, 87] on div at bounding box center [809, 92] width 429 height 37
click at [921, 61] on span "Call to Customer" at bounding box center [952, 56] width 87 height 15
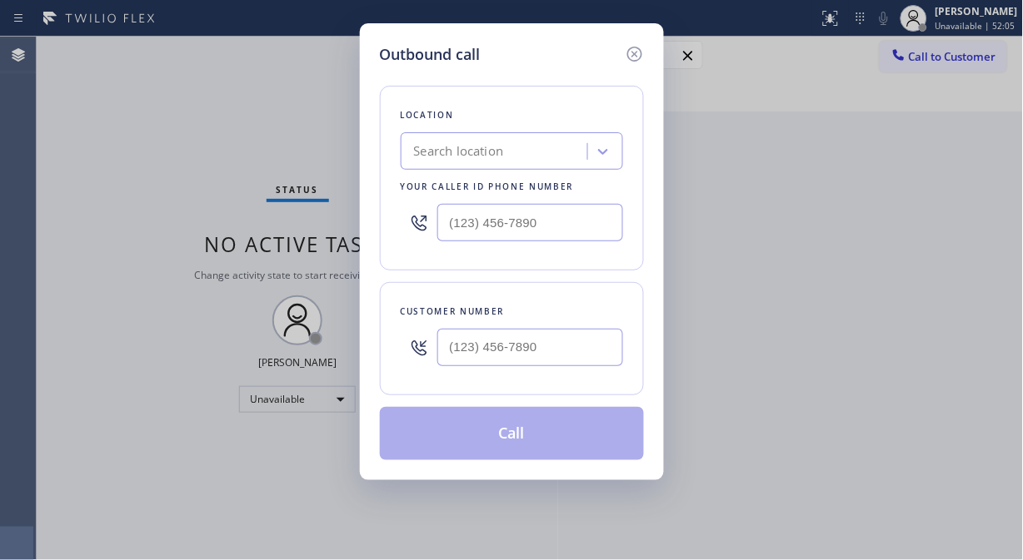
click at [537, 147] on div "Search location" at bounding box center [497, 151] width 182 height 29
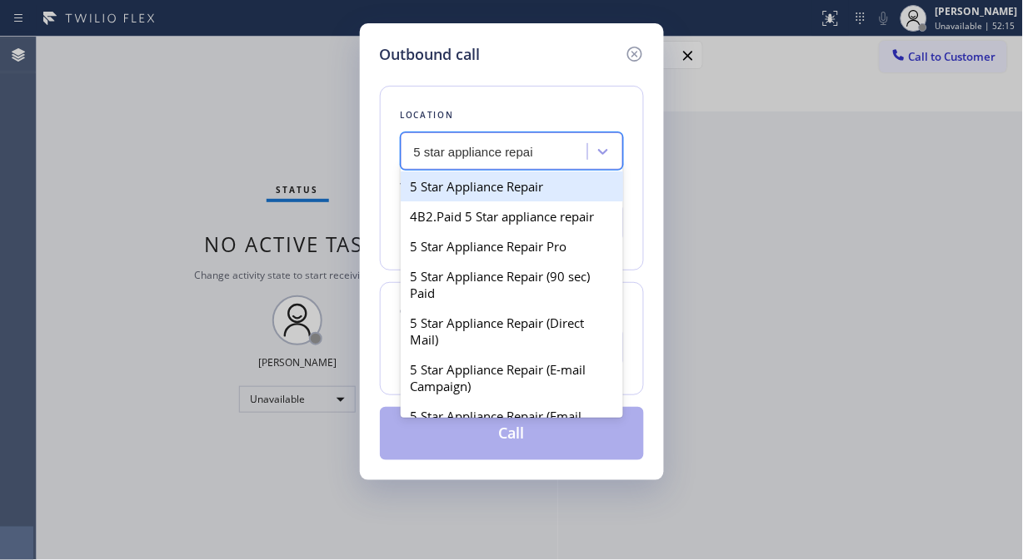
type input "5 star appliance repair"
click at [501, 193] on div "5 Star Appliance Repair" at bounding box center [512, 187] width 222 height 30
type input "[PHONE_NUMBER]"
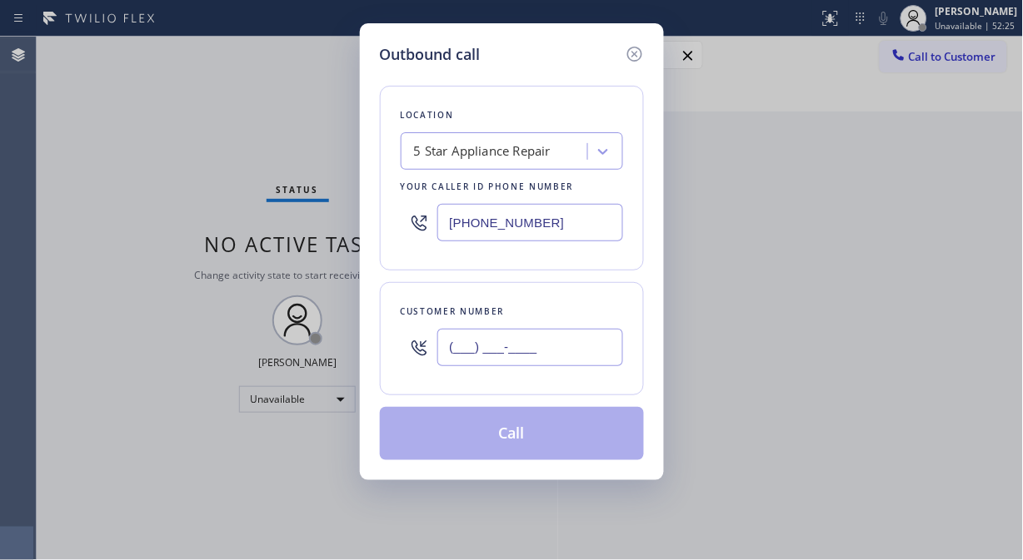
click at [455, 355] on input "(___) ___-____" at bounding box center [530, 347] width 186 height 37
paste input "650) 924-5728"
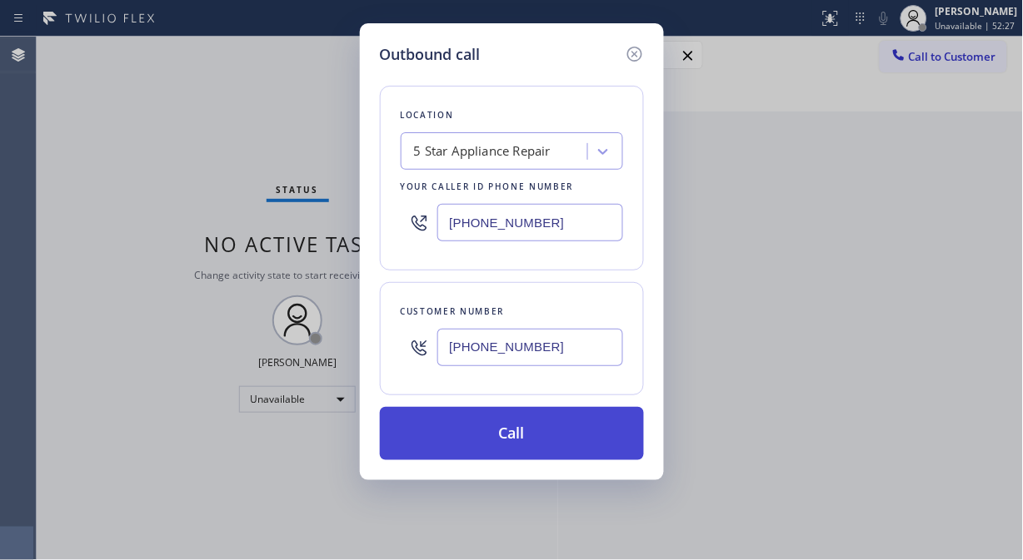
type input "(650) 924-5728"
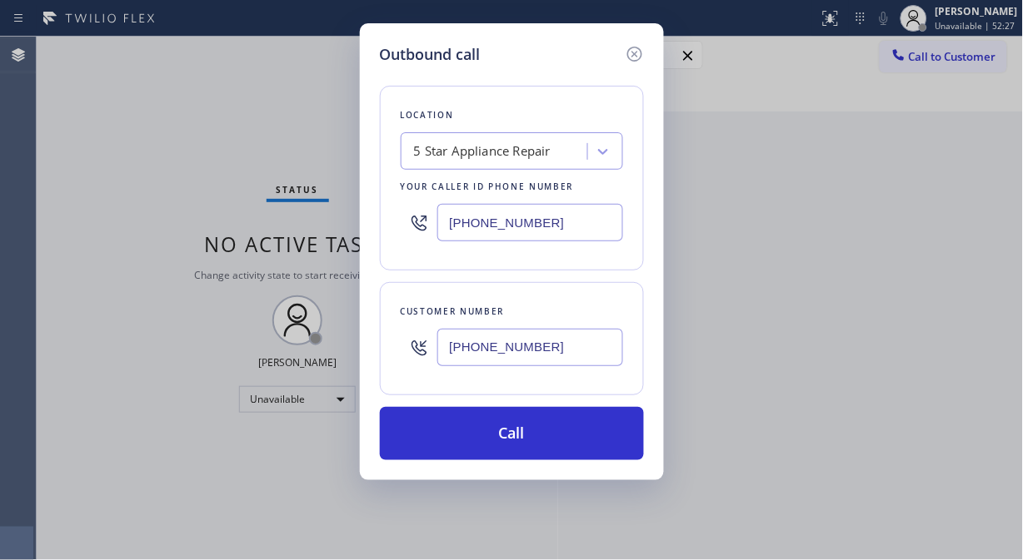
drag, startPoint x: 505, startPoint y: 440, endPoint x: 567, endPoint y: 318, distance: 136.3
click at [506, 441] on button "Call" at bounding box center [512, 433] width 264 height 53
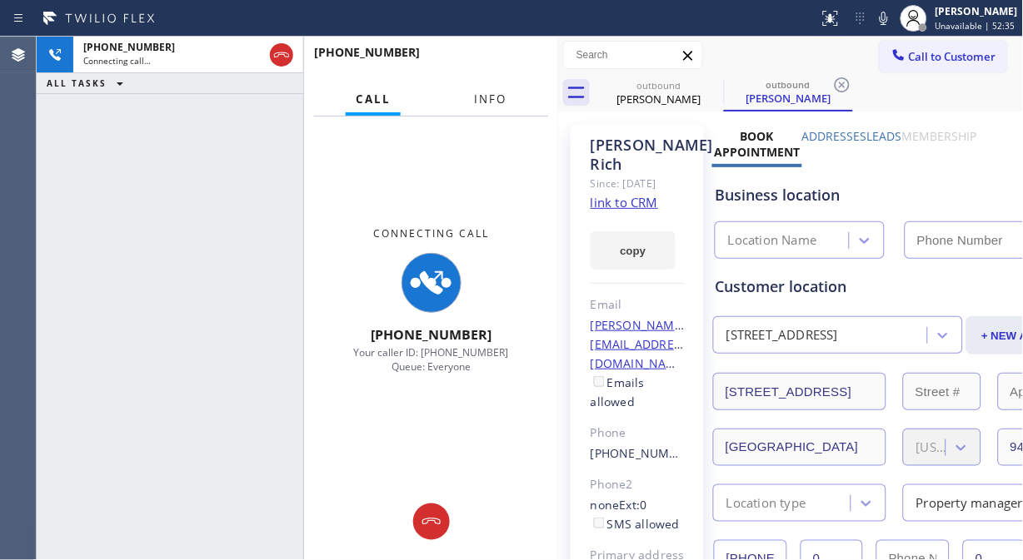
click at [481, 110] on button "Info" at bounding box center [490, 99] width 52 height 32
type input "[PHONE_NUMBER]"
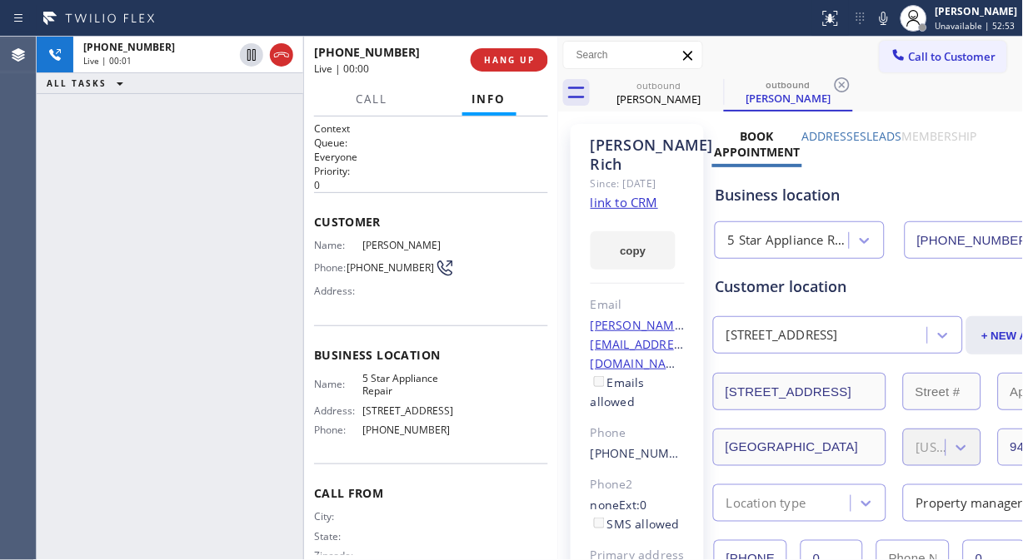
click at [81, 143] on div "+16509245728 Live | 00:01 ALL TASKS ALL TASKS ACTIVE TASKS TASKS IN WRAP UP" at bounding box center [170, 299] width 266 height 524
click at [502, 50] on button "HANG UP" at bounding box center [508, 59] width 77 height 23
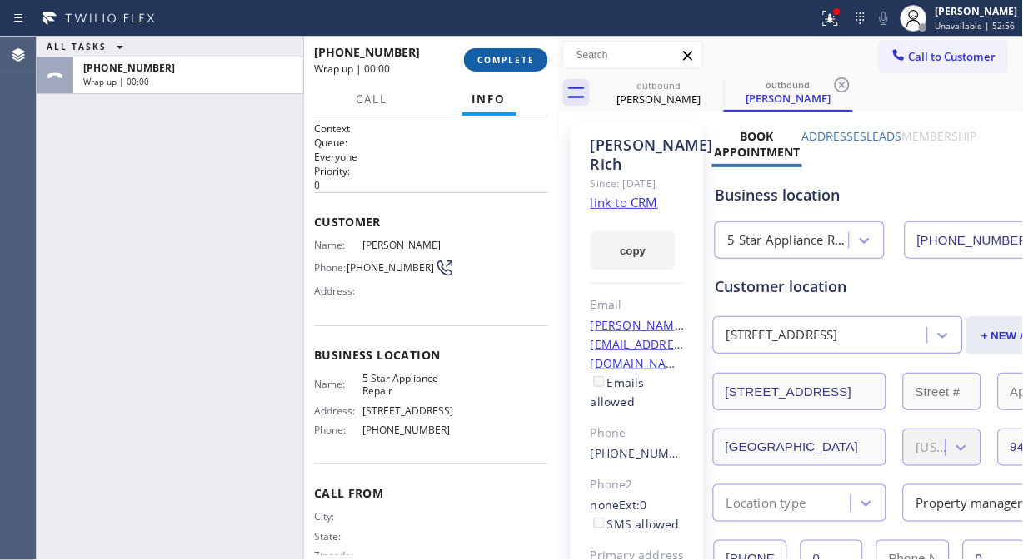
click at [502, 50] on button "COMPLETE" at bounding box center [506, 59] width 84 height 23
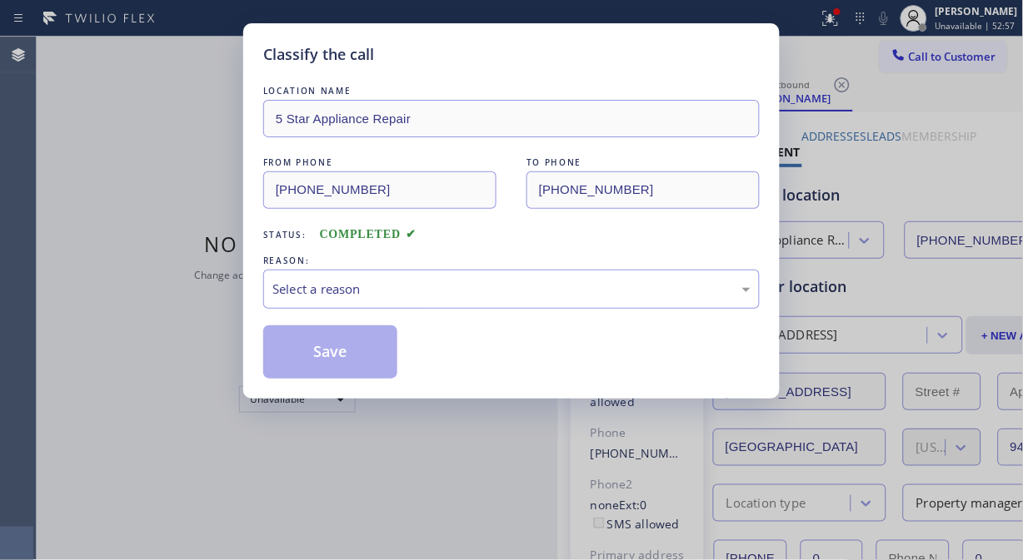
click at [502, 50] on div "Classify the call" at bounding box center [511, 54] width 496 height 22
click at [484, 291] on div "Select a reason" at bounding box center [511, 289] width 478 height 19
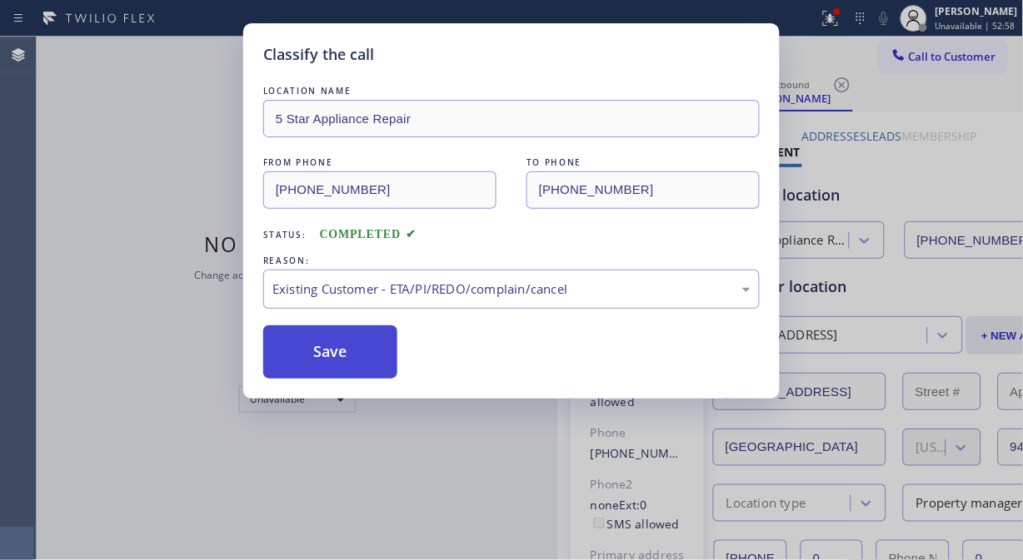
drag, startPoint x: 346, startPoint y: 356, endPoint x: 362, endPoint y: 328, distance: 31.7
click at [346, 356] on button "Save" at bounding box center [330, 352] width 134 height 53
click at [903, 57] on div "Classify the call LOCATION NAME 5 Star Appliance Repair FROM PHONE (855) 731-49…" at bounding box center [530, 299] width 986 height 524
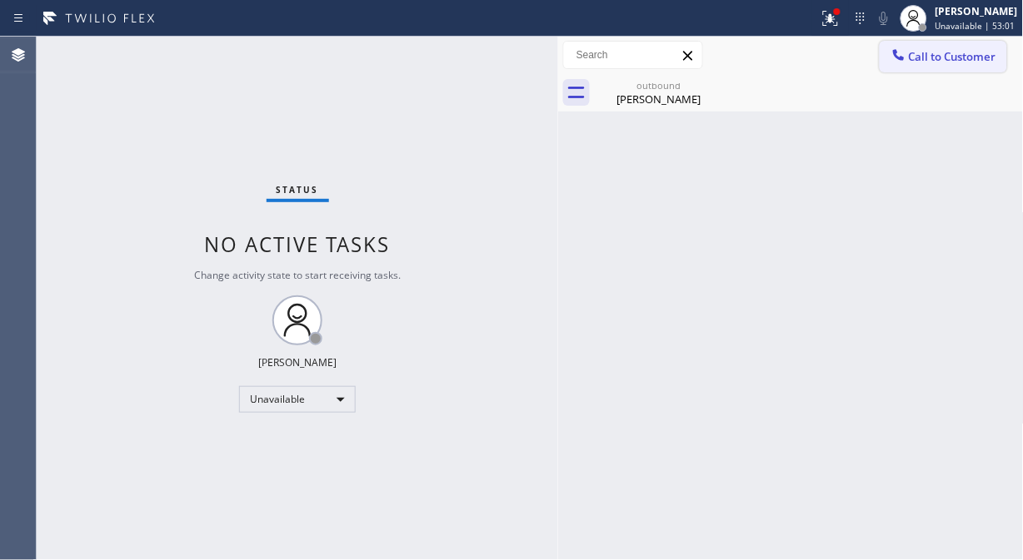
click at [921, 57] on span "Call to Customer" at bounding box center [952, 56] width 87 height 15
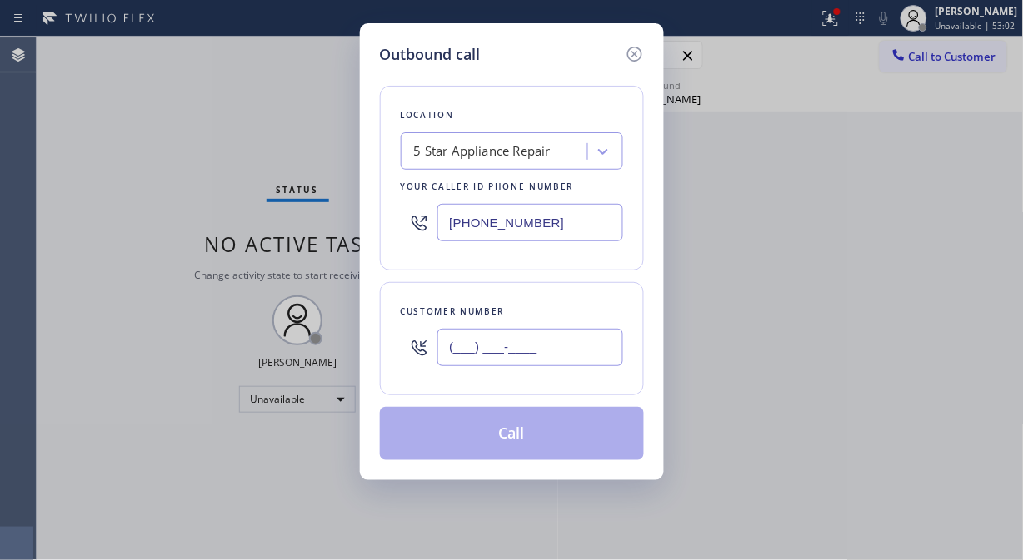
click at [547, 331] on input "(___) ___-____" at bounding box center [530, 347] width 186 height 37
paste input "310) 459-5825"
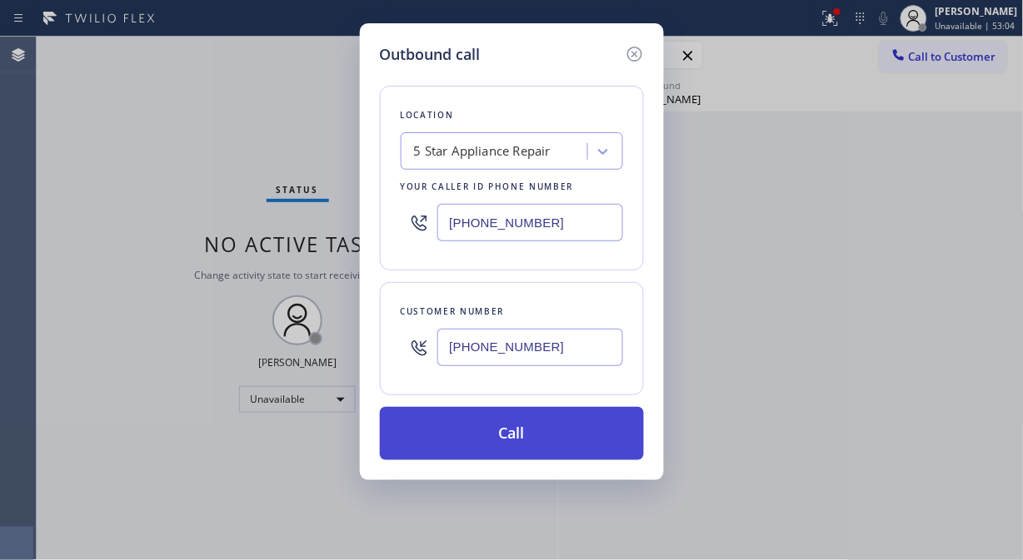
type input "(310) 459-5825"
click at [500, 421] on button "Call" at bounding box center [512, 433] width 264 height 53
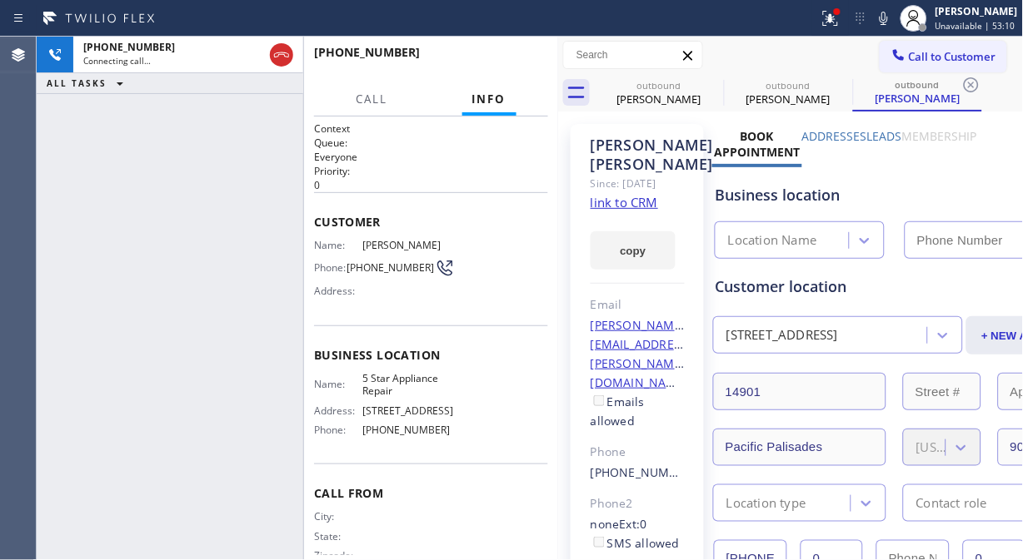
type input "[PHONE_NUMBER]"
click at [711, 87] on icon at bounding box center [713, 85] width 20 height 20
click at [0, 0] on icon at bounding box center [0, 0] width 0 height 0
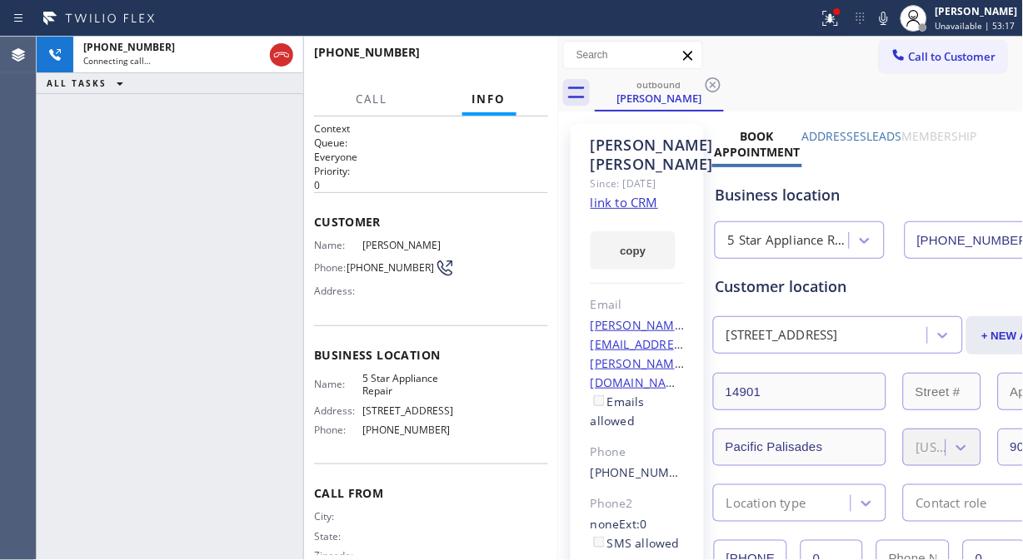
click at [711, 87] on icon at bounding box center [713, 85] width 20 height 20
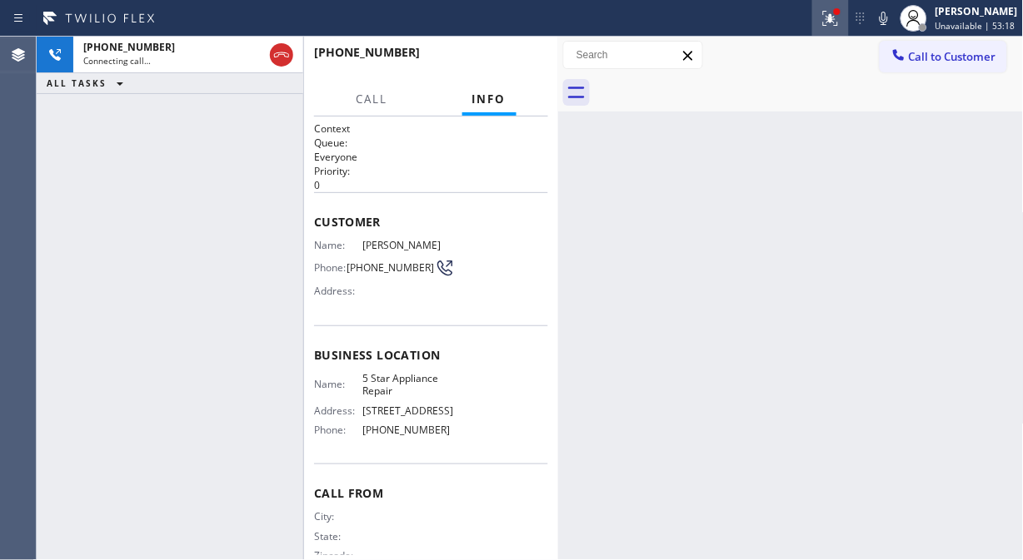
click at [829, 22] on icon at bounding box center [830, 18] width 20 height 20
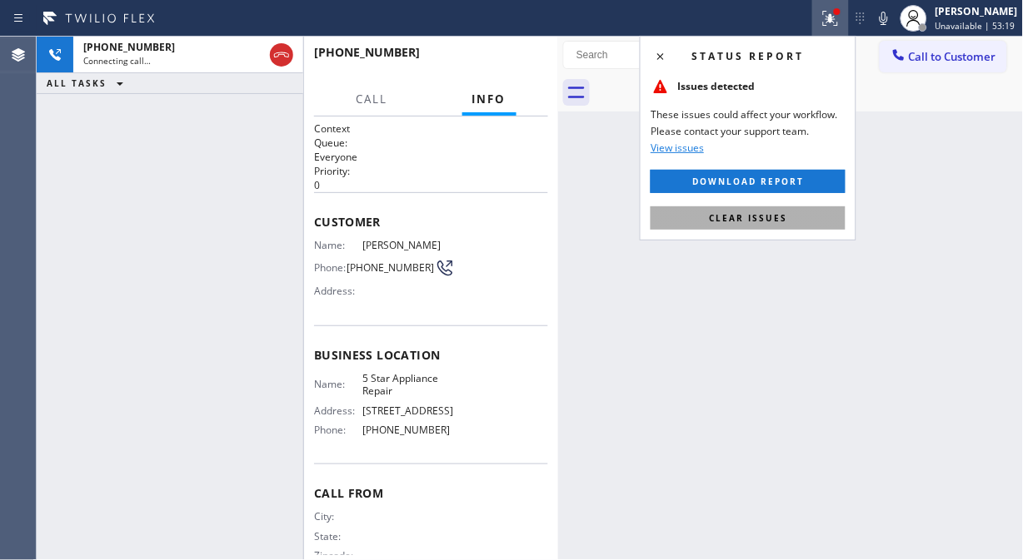
click at [729, 221] on span "Clear issues" at bounding box center [748, 218] width 78 height 12
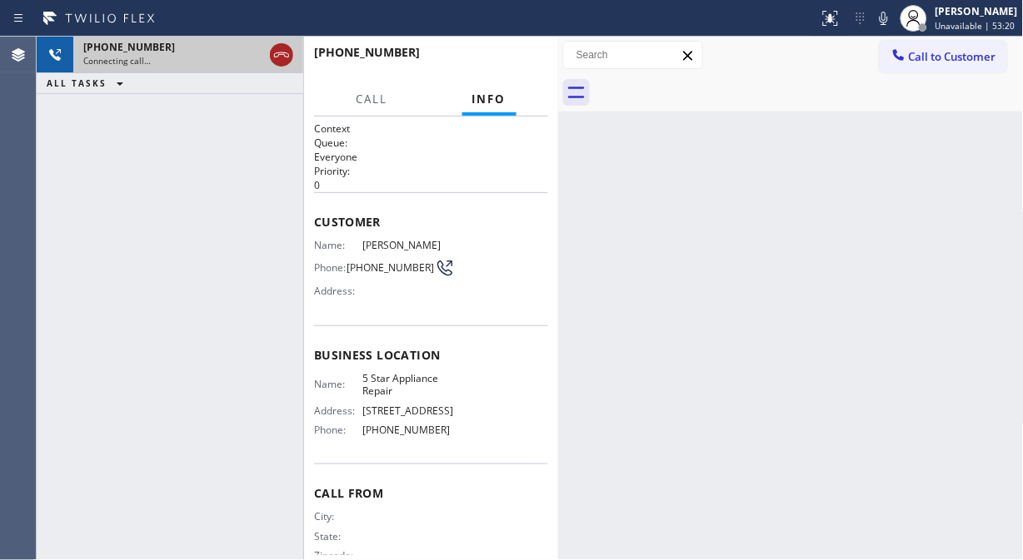
click at [285, 54] on icon at bounding box center [281, 55] width 20 height 20
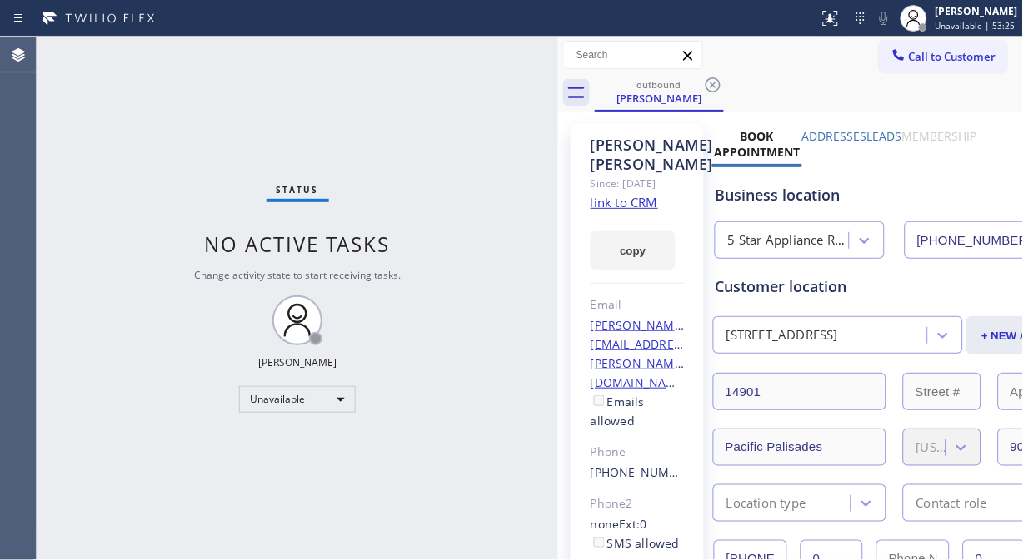
type input "[PHONE_NUMBER]"
click at [924, 52] on span "Call to Customer" at bounding box center [952, 56] width 87 height 15
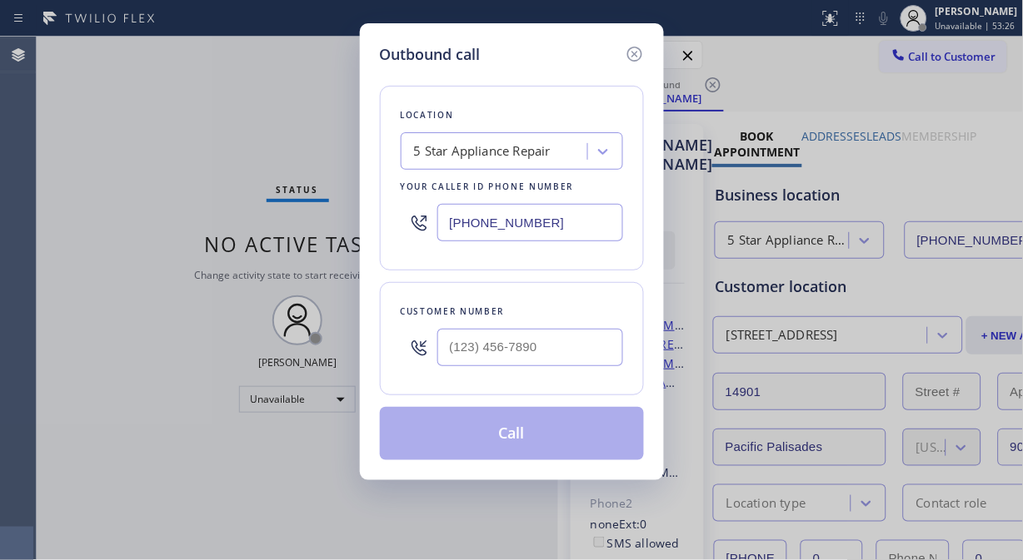
click at [495, 378] on div "Customer number" at bounding box center [512, 338] width 264 height 113
click at [495, 366] on div at bounding box center [530, 348] width 186 height 54
click at [429, 346] on div at bounding box center [419, 348] width 37 height 54
click at [452, 346] on input "(___) ___-____" at bounding box center [530, 347] width 186 height 37
paste input "408) 203-1068"
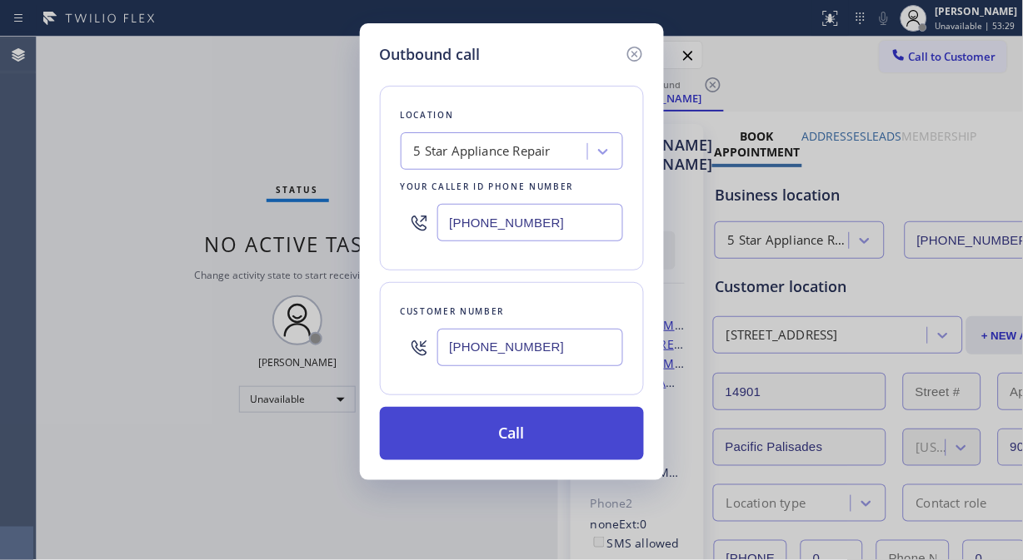
type input "(408) 203-1068"
click at [518, 438] on button "Call" at bounding box center [512, 433] width 264 height 53
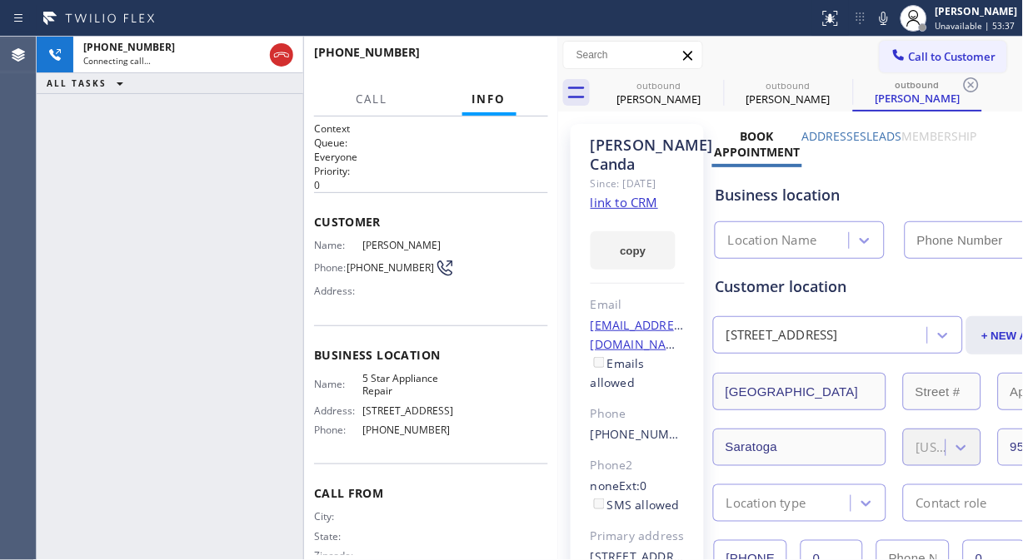
type input "[PHONE_NUMBER]"
click at [519, 70] on button "HANG UP" at bounding box center [508, 59] width 77 height 23
click at [520, 65] on span "HANG UP" at bounding box center [509, 60] width 51 height 12
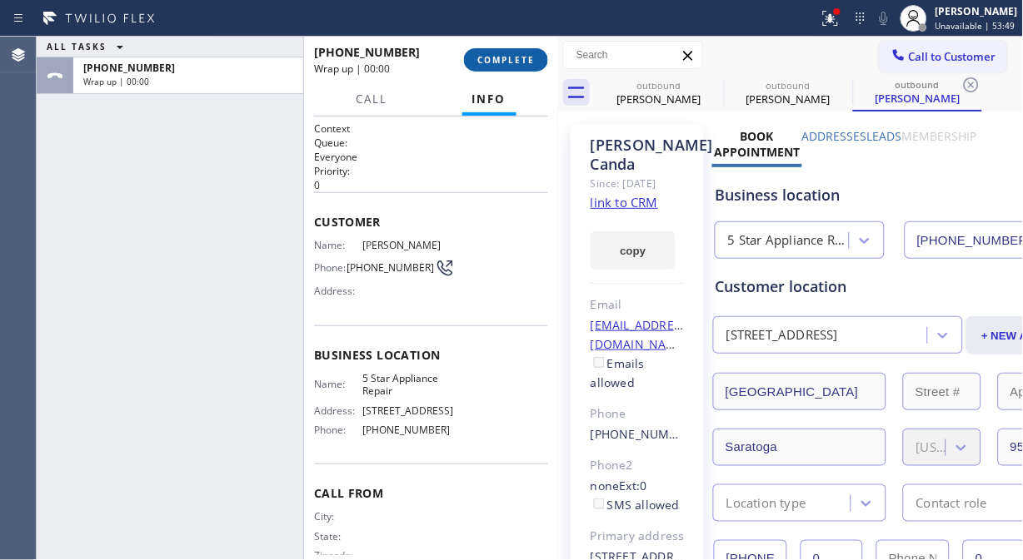
click at [520, 65] on span "COMPLETE" at bounding box center [505, 60] width 57 height 12
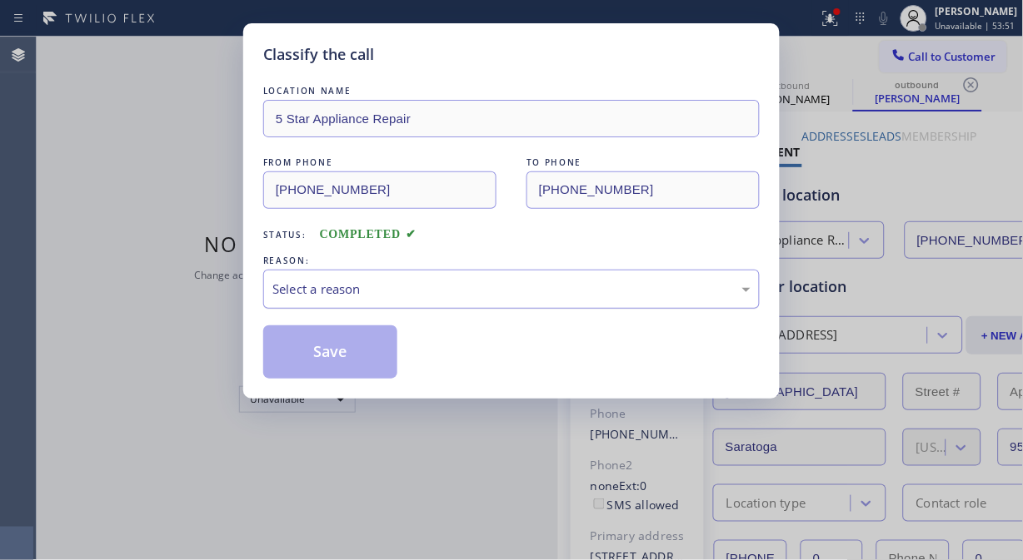
click at [533, 296] on div "Select a reason" at bounding box center [511, 289] width 478 height 19
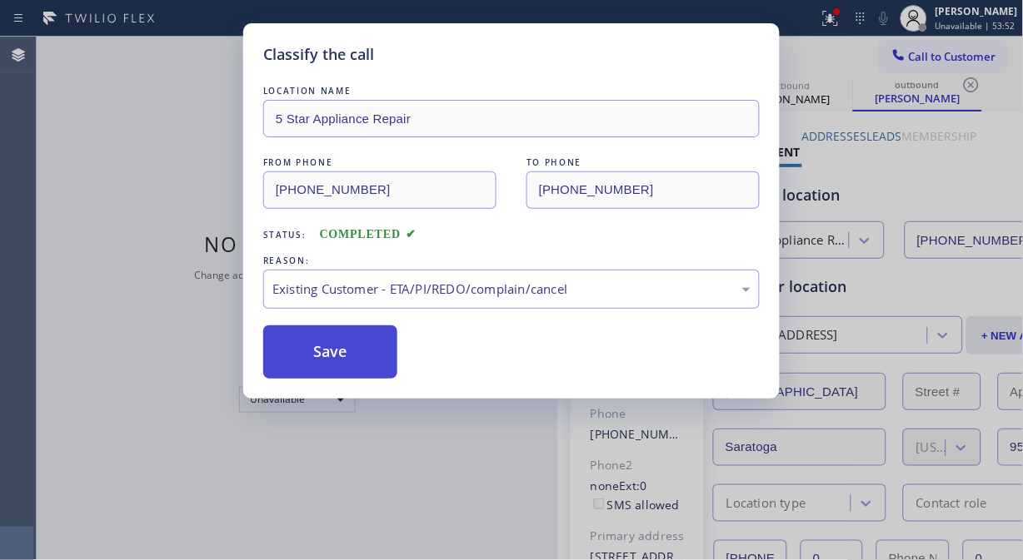
click at [312, 363] on button "Save" at bounding box center [330, 352] width 134 height 53
click at [938, 69] on div "Classify the call LOCATION NAME 5 Star Appliance Repair FROM PHONE (855) 731-49…" at bounding box center [511, 280] width 1023 height 560
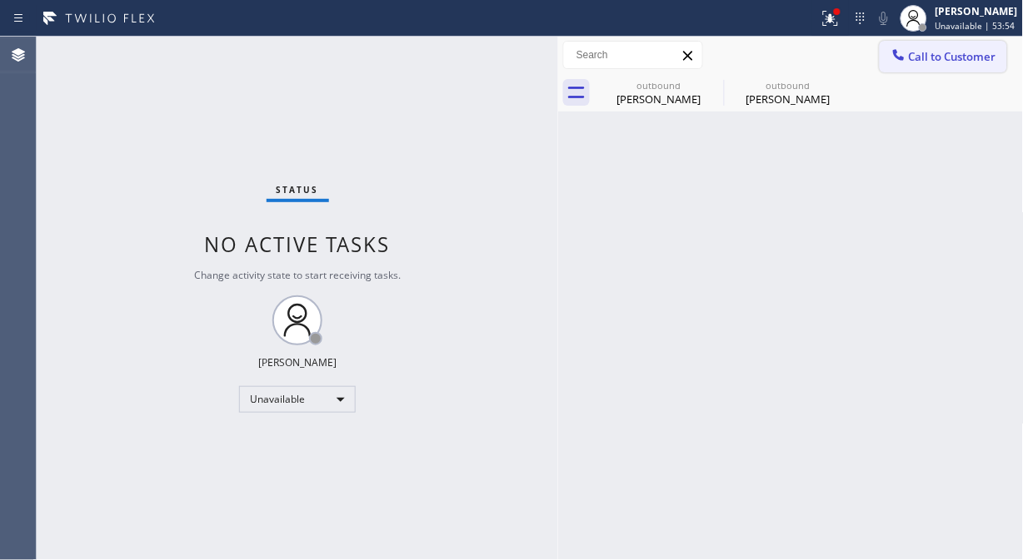
click at [934, 64] on button "Call to Customer" at bounding box center [942, 57] width 127 height 32
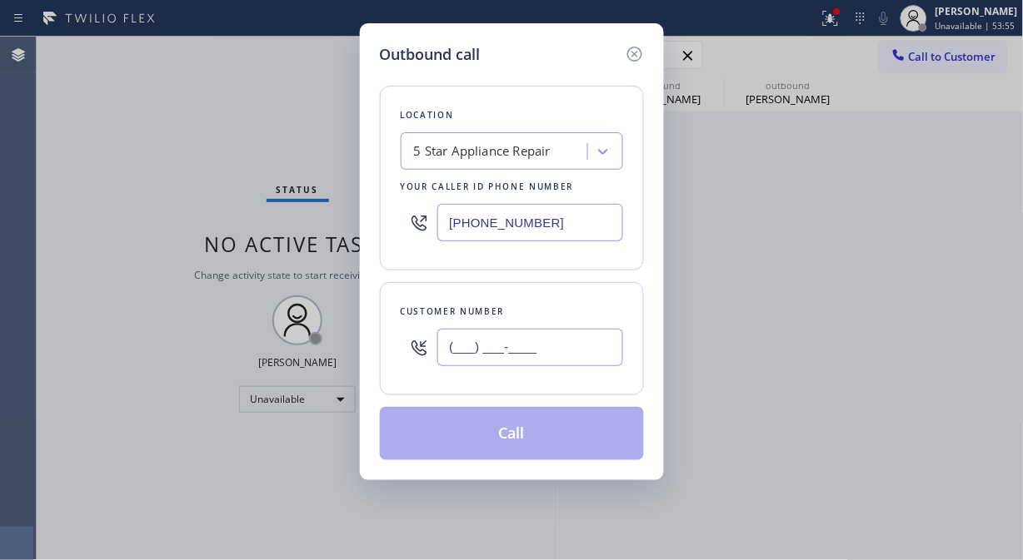
click at [595, 344] on input "(___) ___-____" at bounding box center [530, 347] width 186 height 37
paste input "305) 342-1697"
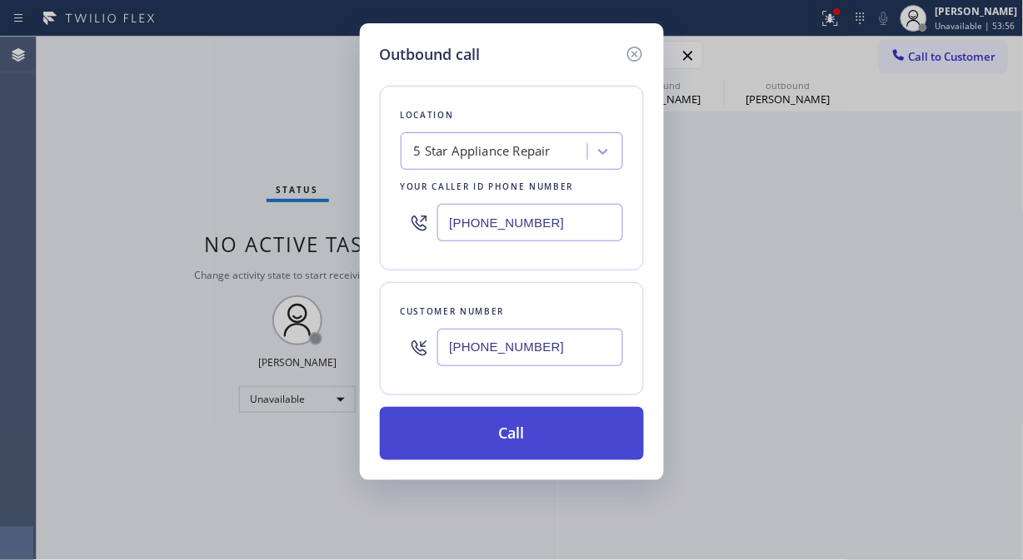
type input "(305) 342-1697"
click at [569, 445] on button "Call" at bounding box center [512, 433] width 264 height 53
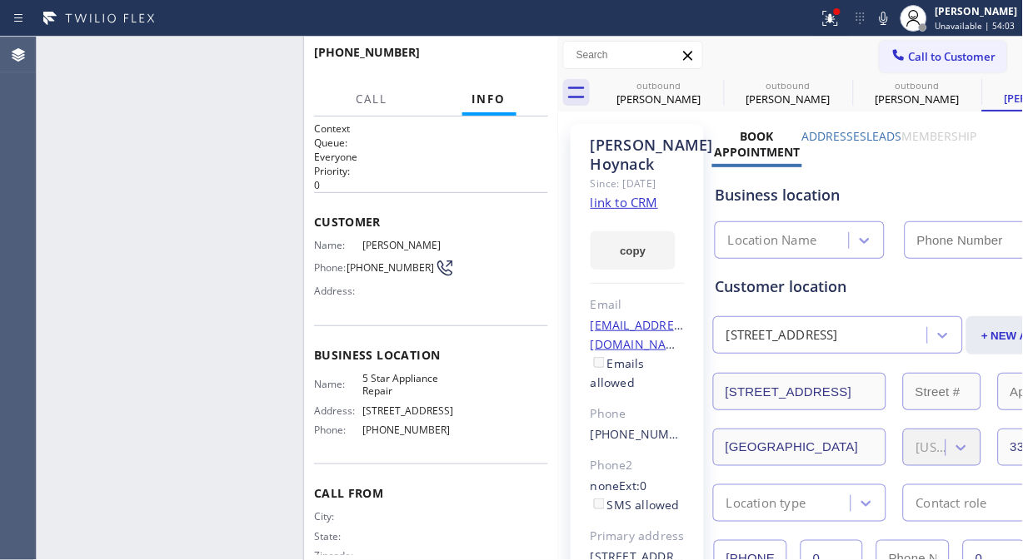
type input "[PHONE_NUMBER]"
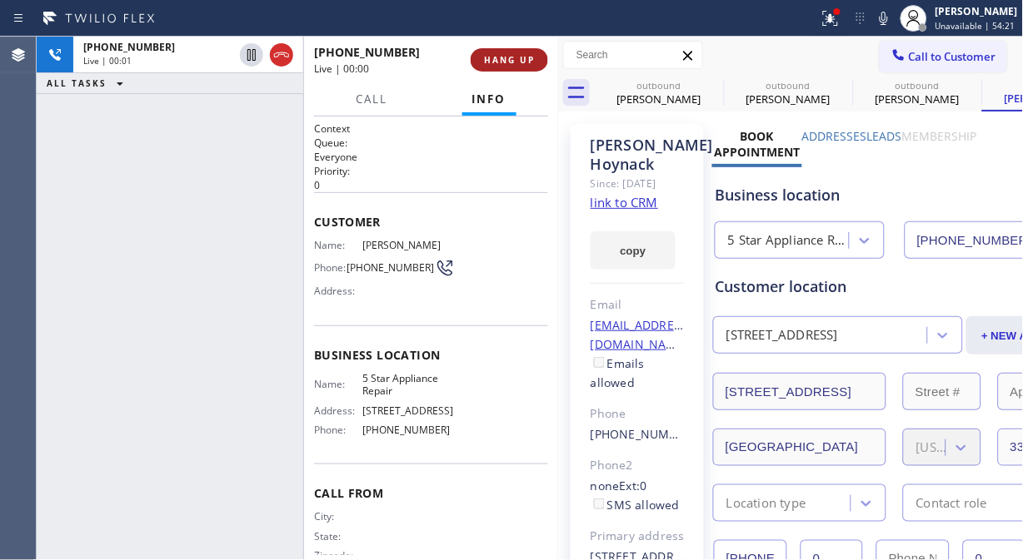
click at [521, 58] on span "HANG UP" at bounding box center [509, 60] width 51 height 12
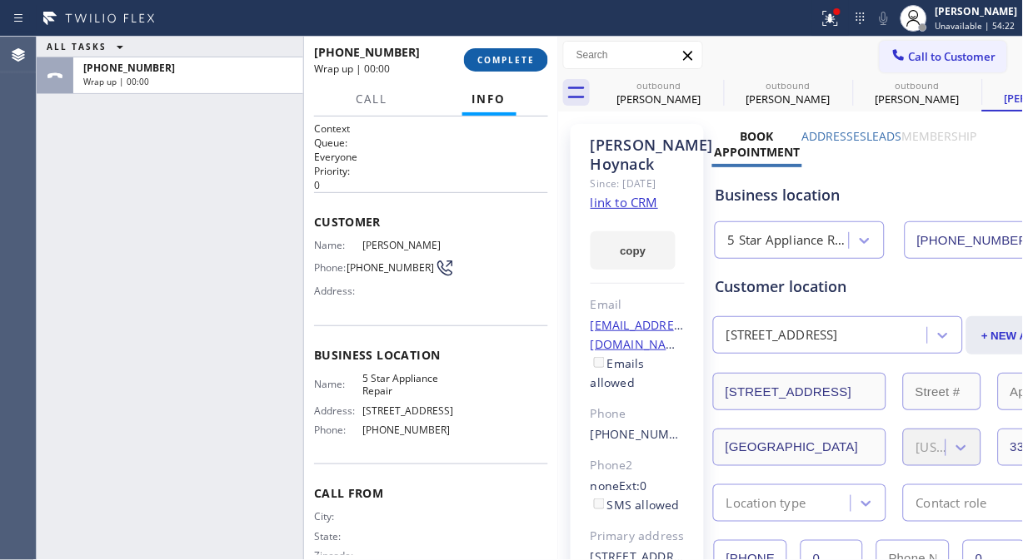
click at [545, 62] on button "COMPLETE" at bounding box center [506, 59] width 84 height 23
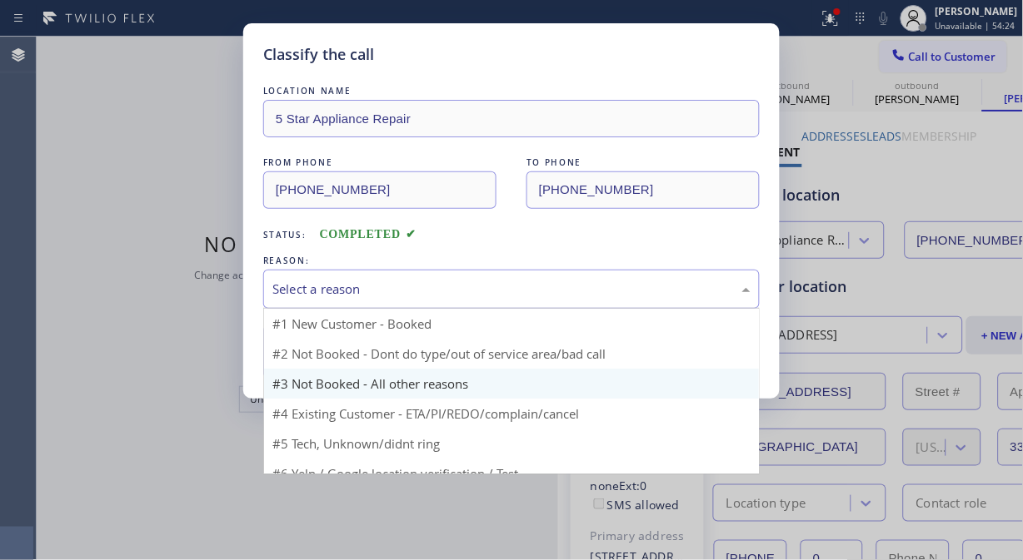
drag, startPoint x: 500, startPoint y: 292, endPoint x: 485, endPoint y: 378, distance: 86.9
click at [500, 293] on div "Select a reason" at bounding box center [511, 289] width 478 height 19
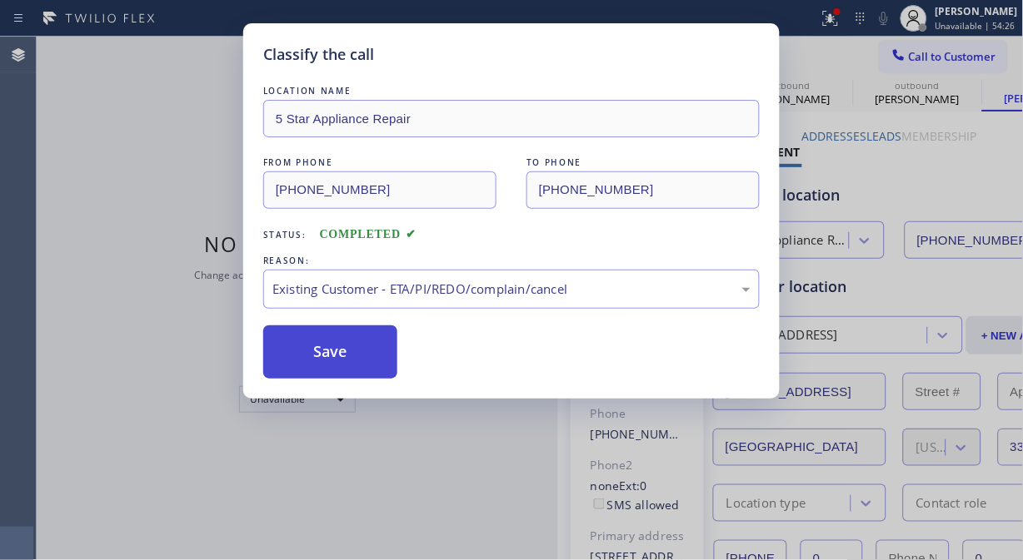
click at [341, 376] on button "Save" at bounding box center [330, 352] width 134 height 53
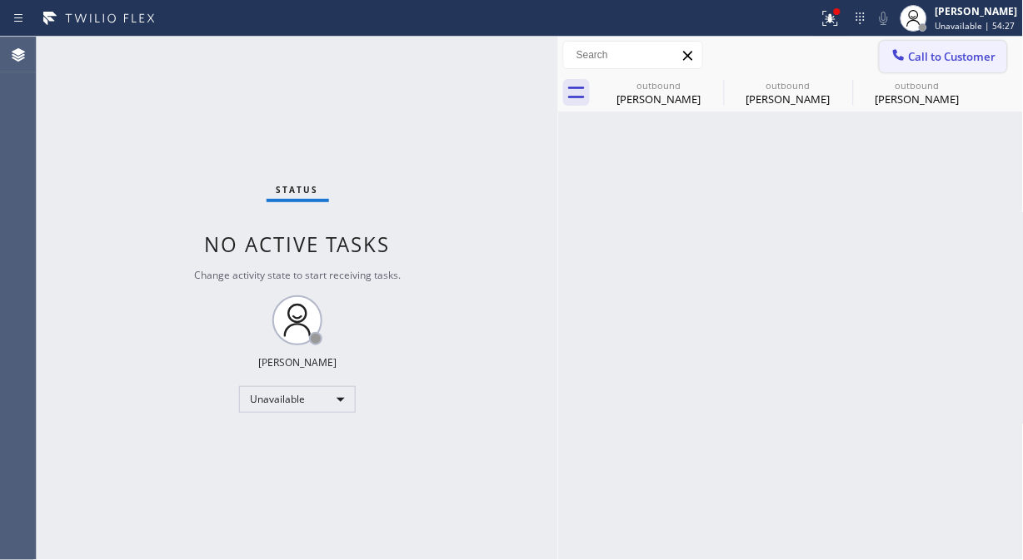
click at [943, 67] on button "Call to Customer" at bounding box center [942, 57] width 127 height 32
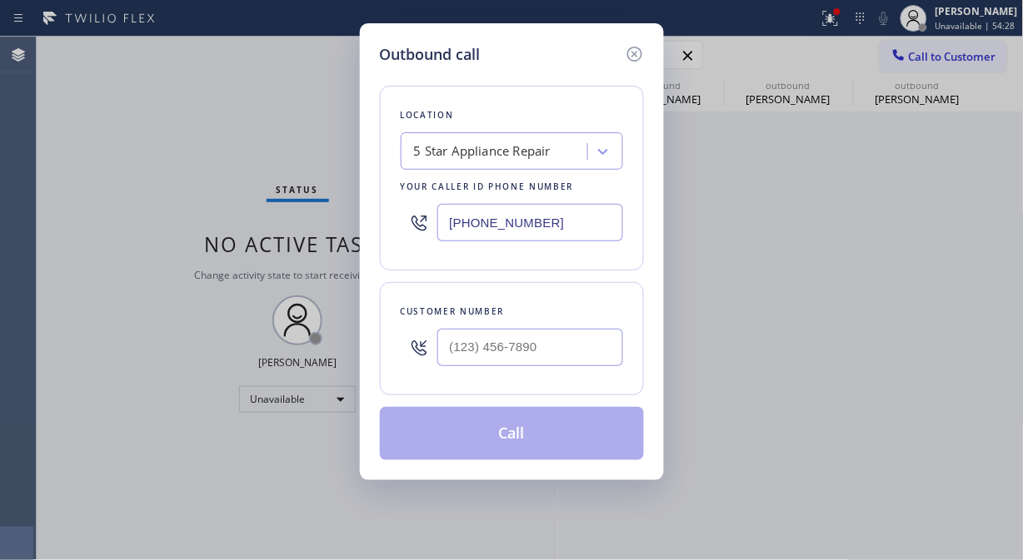
drag, startPoint x: 510, startPoint y: 318, endPoint x: 501, endPoint y: 333, distance: 17.6
click at [501, 333] on div "Customer number" at bounding box center [512, 338] width 264 height 113
click at [493, 344] on input "(___) ___-____" at bounding box center [530, 347] width 186 height 37
paste input "310) 738-4618"
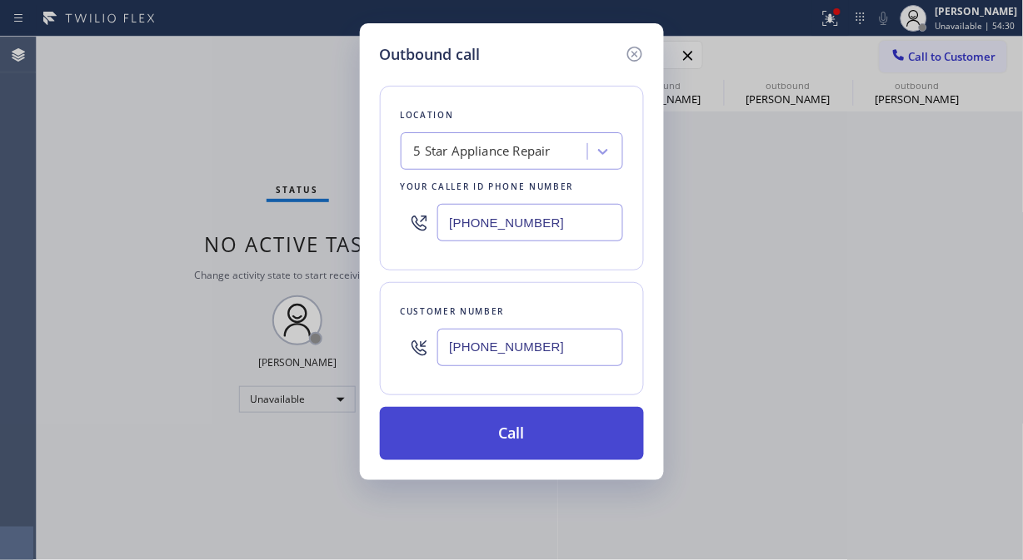
type input "(310) 738-4618"
click at [534, 446] on button "Call" at bounding box center [512, 433] width 264 height 53
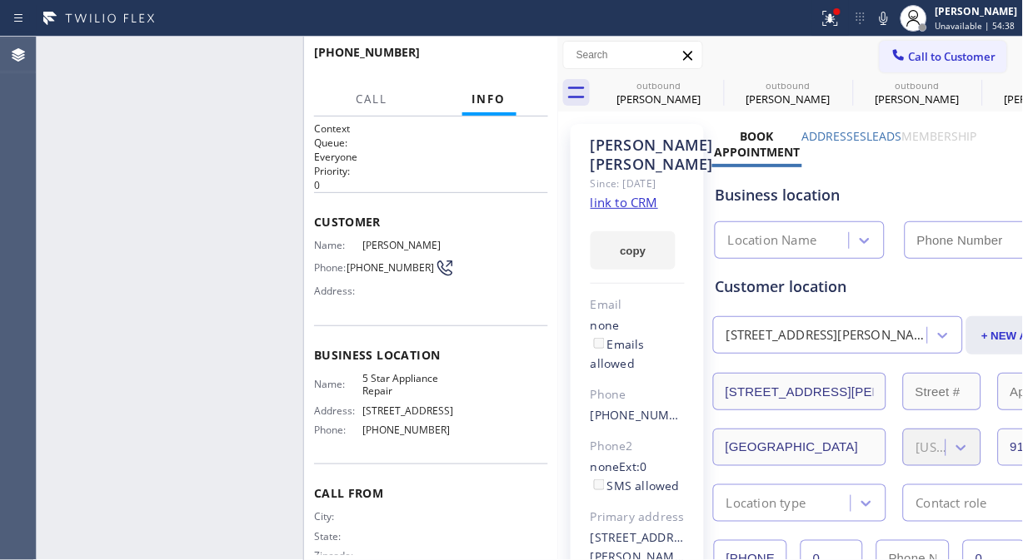
type input "[PHONE_NUMBER]"
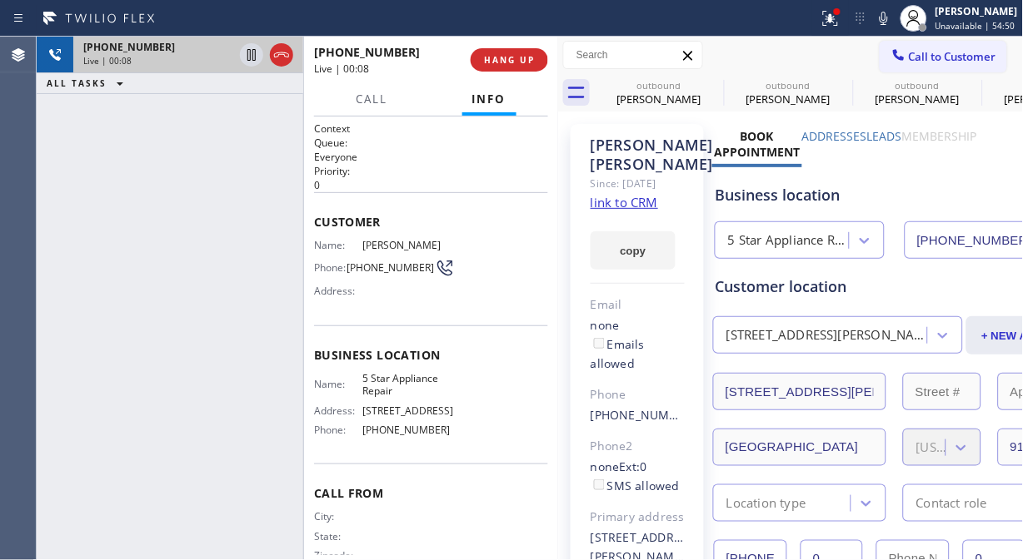
click at [273, 40] on div at bounding box center [266, 55] width 60 height 37
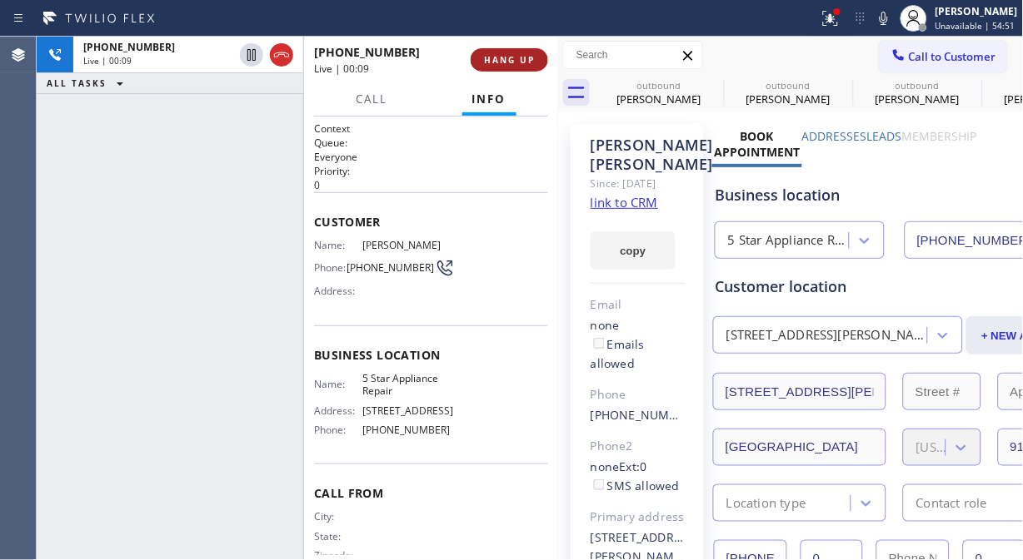
click at [504, 58] on span "HANG UP" at bounding box center [509, 60] width 51 height 12
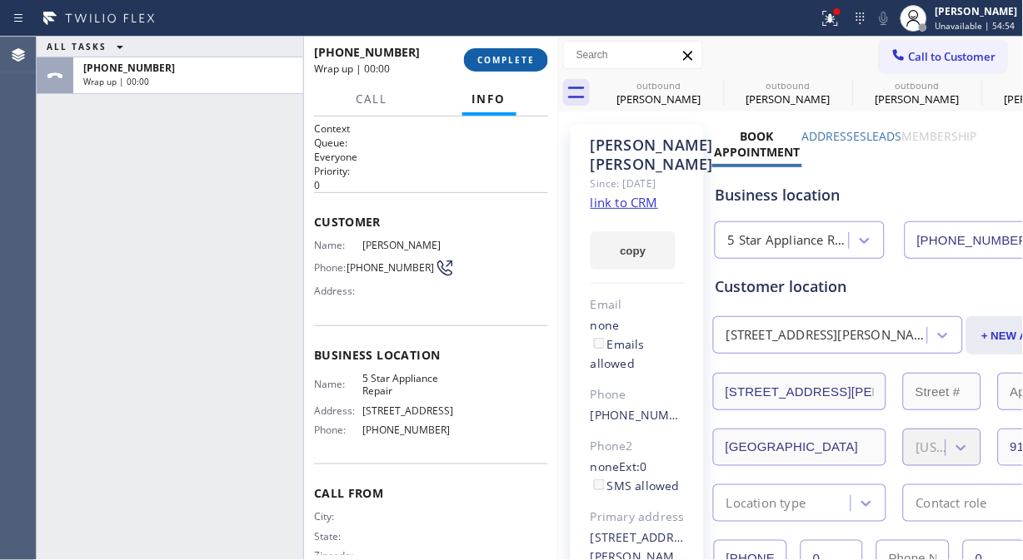
click at [504, 58] on span "COMPLETE" at bounding box center [505, 60] width 57 height 12
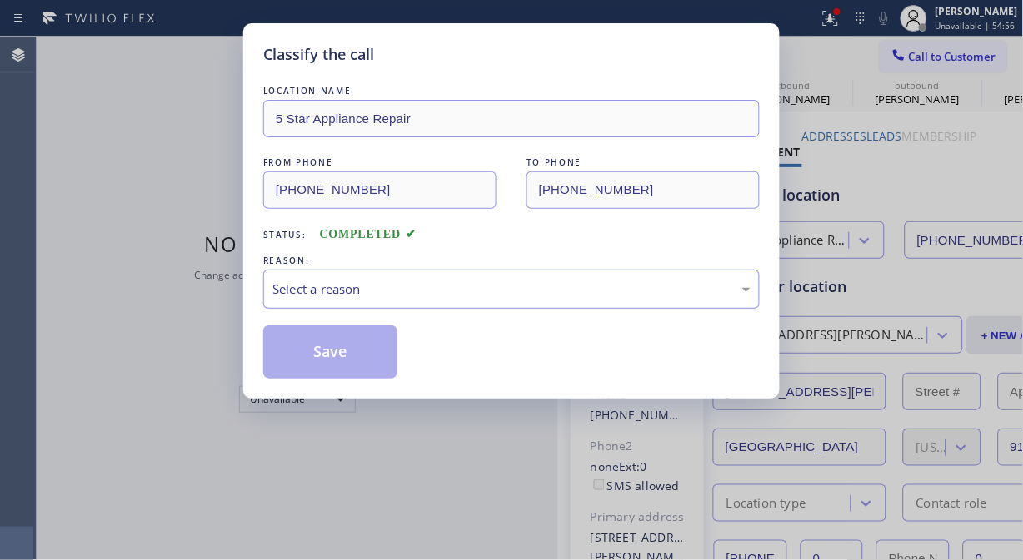
click at [483, 309] on div "Select a reason" at bounding box center [511, 289] width 496 height 39
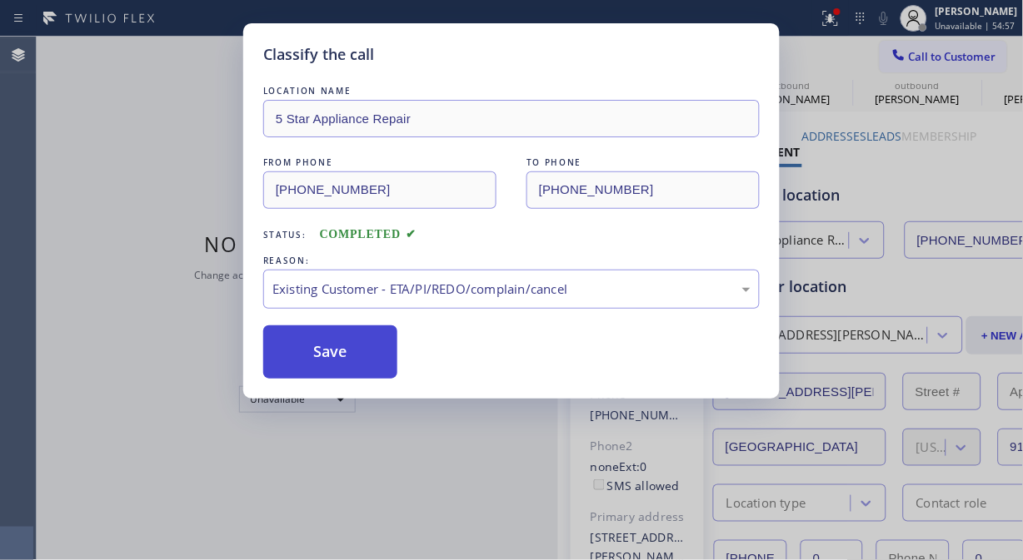
click at [344, 362] on button "Save" at bounding box center [330, 352] width 134 height 53
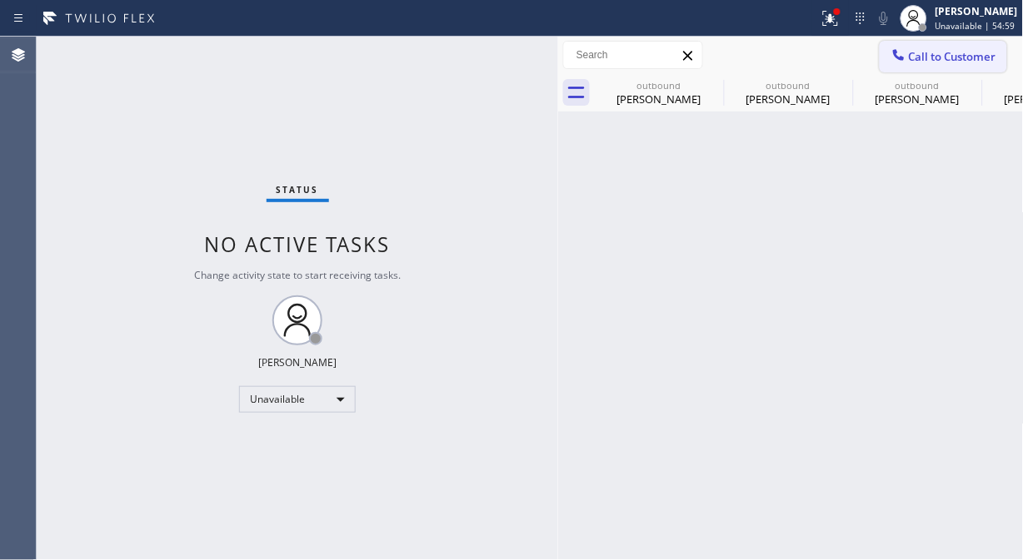
click at [951, 62] on span "Call to Customer" at bounding box center [952, 56] width 87 height 15
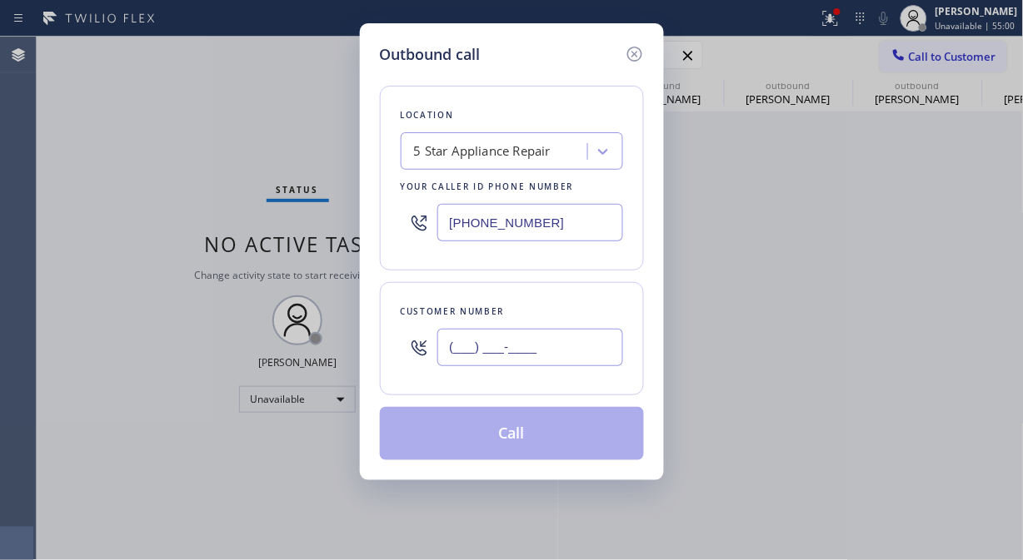
click at [478, 356] on input "(___) ___-____" at bounding box center [530, 347] width 186 height 37
paste input "619) 723-9101"
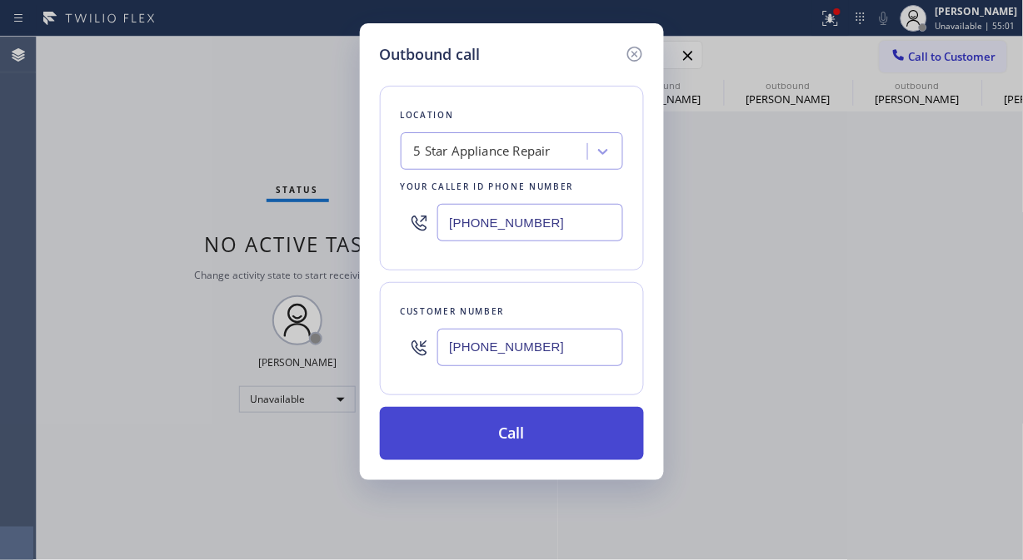
type input "(619) 723-9101"
click at [519, 439] on button "Call" at bounding box center [512, 433] width 264 height 53
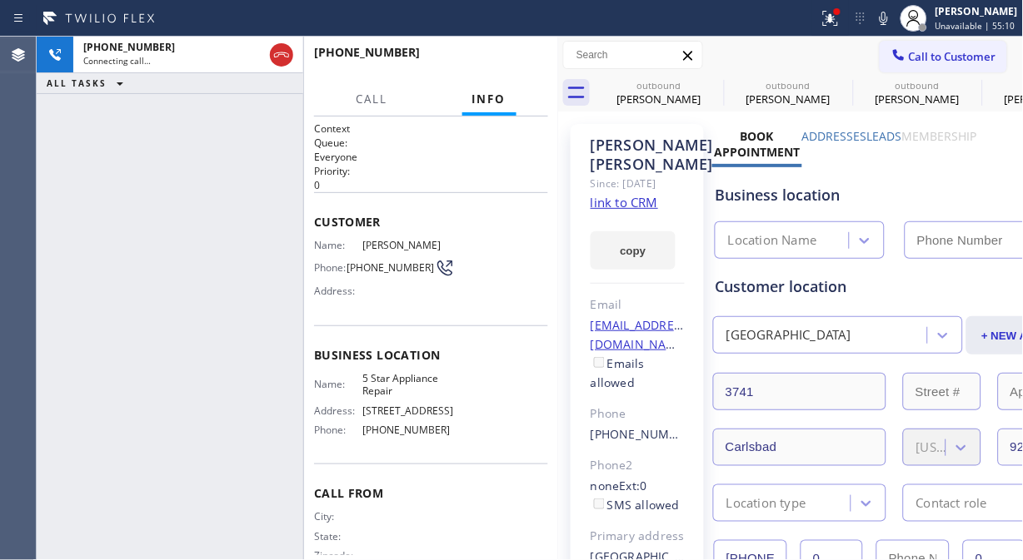
type input "[PHONE_NUMBER]"
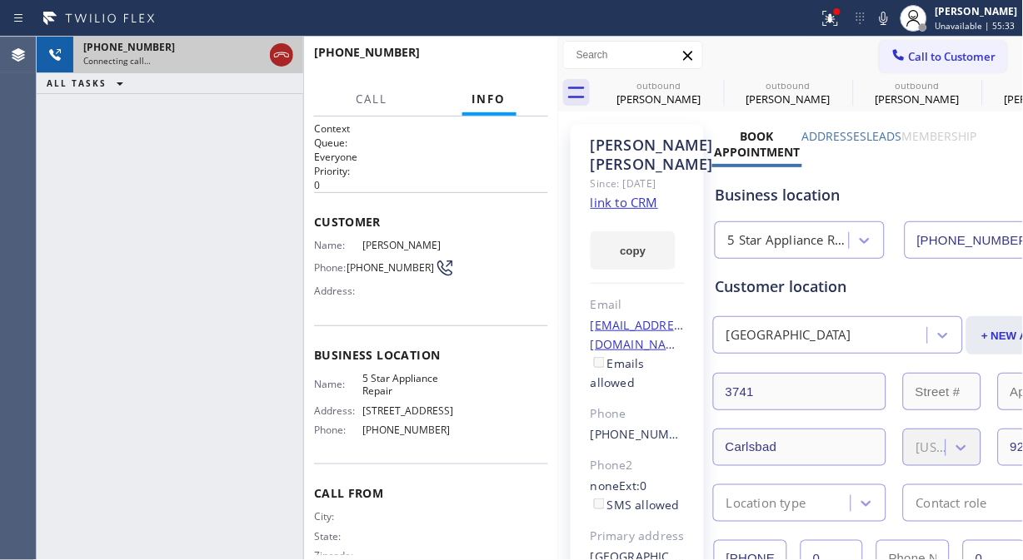
click at [277, 53] on icon at bounding box center [281, 55] width 20 height 20
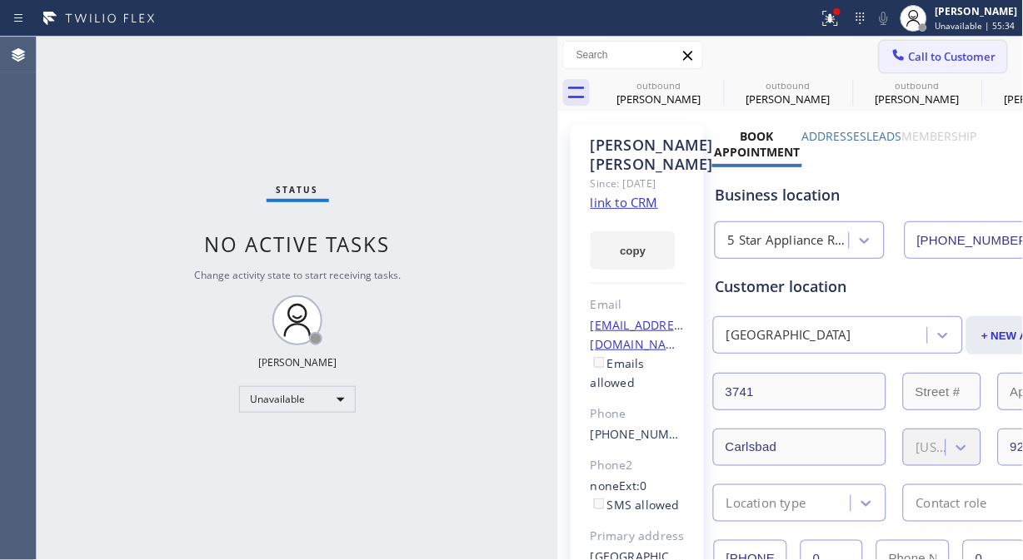
click at [969, 67] on button "Call to Customer" at bounding box center [942, 57] width 127 height 32
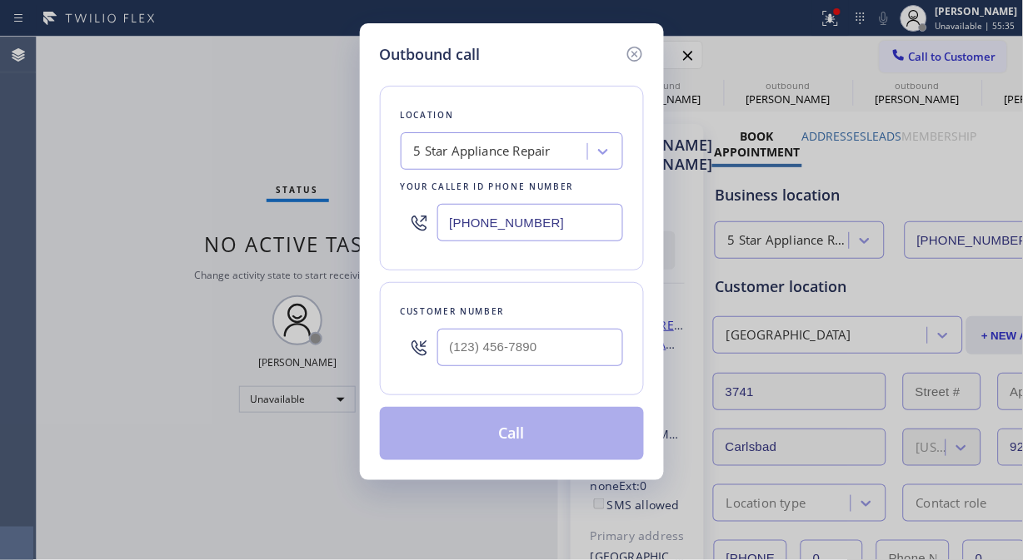
click at [439, 346] on input "text" at bounding box center [530, 347] width 186 height 37
click at [454, 376] on div "Customer number" at bounding box center [512, 338] width 264 height 113
click at [454, 354] on input "(___) ___-____" at bounding box center [530, 347] width 186 height 37
paste input "310) 540-2909"
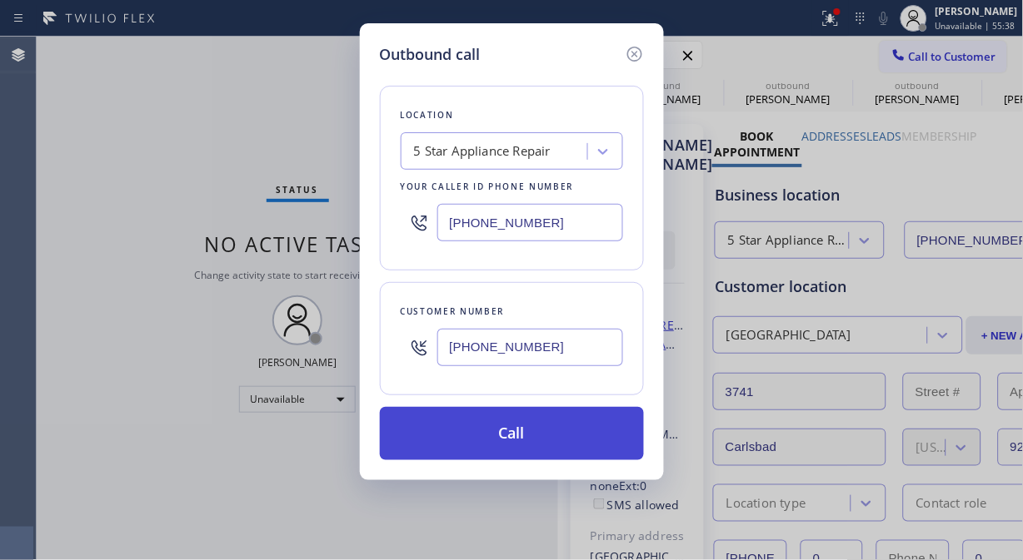
type input "(310) 540-2909"
click at [575, 436] on button "Call" at bounding box center [512, 433] width 264 height 53
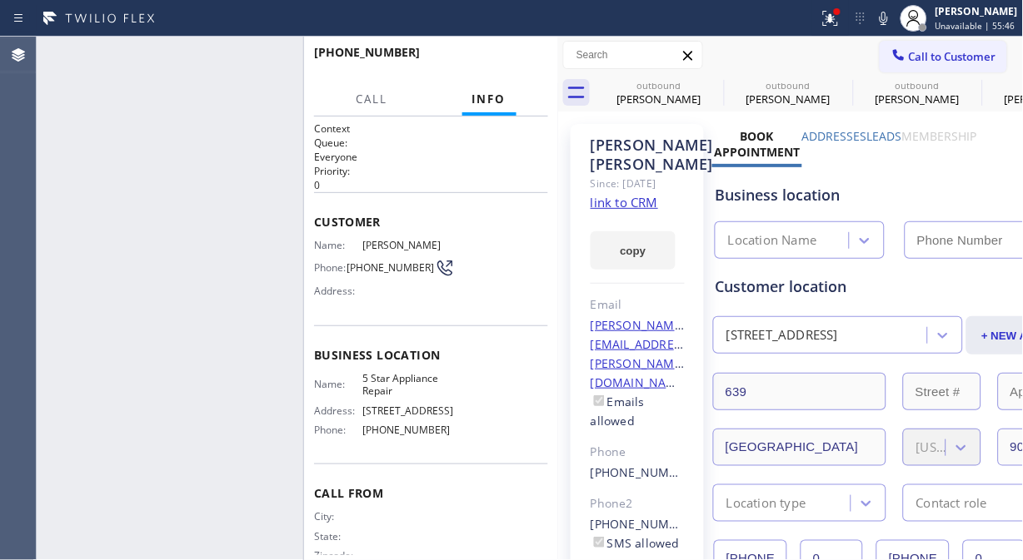
type input "[PHONE_NUMBER]"
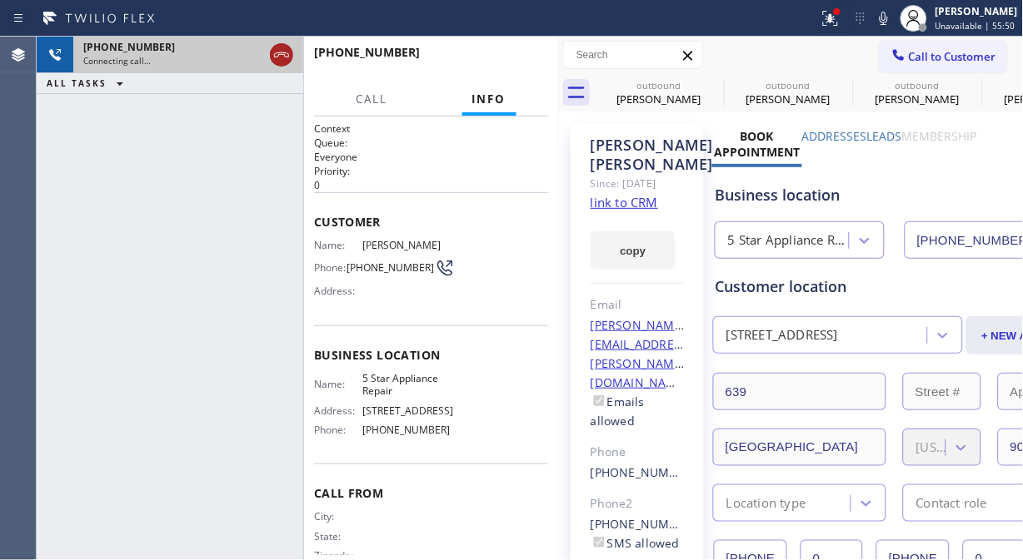
click at [285, 52] on icon at bounding box center [281, 55] width 20 height 20
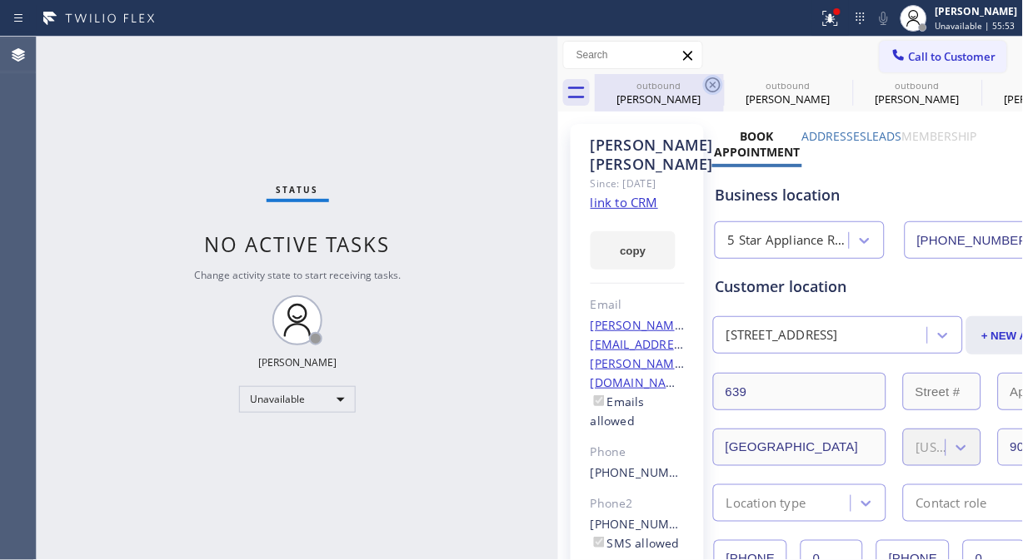
click at [708, 92] on icon at bounding box center [713, 85] width 20 height 20
click at [0, 0] on icon at bounding box center [0, 0] width 0 height 0
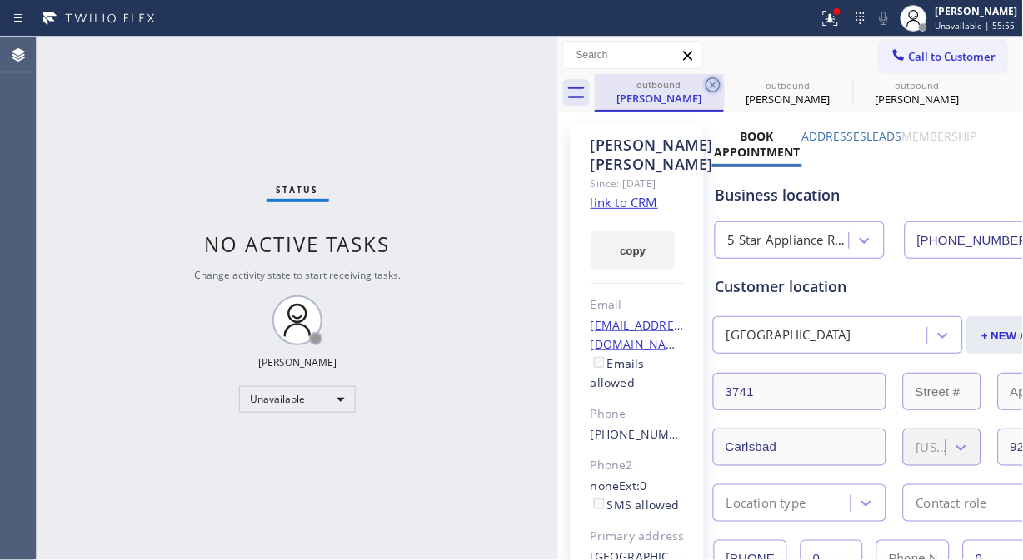
click at [711, 93] on icon at bounding box center [713, 85] width 20 height 20
click at [0, 0] on icon at bounding box center [0, 0] width 0 height 0
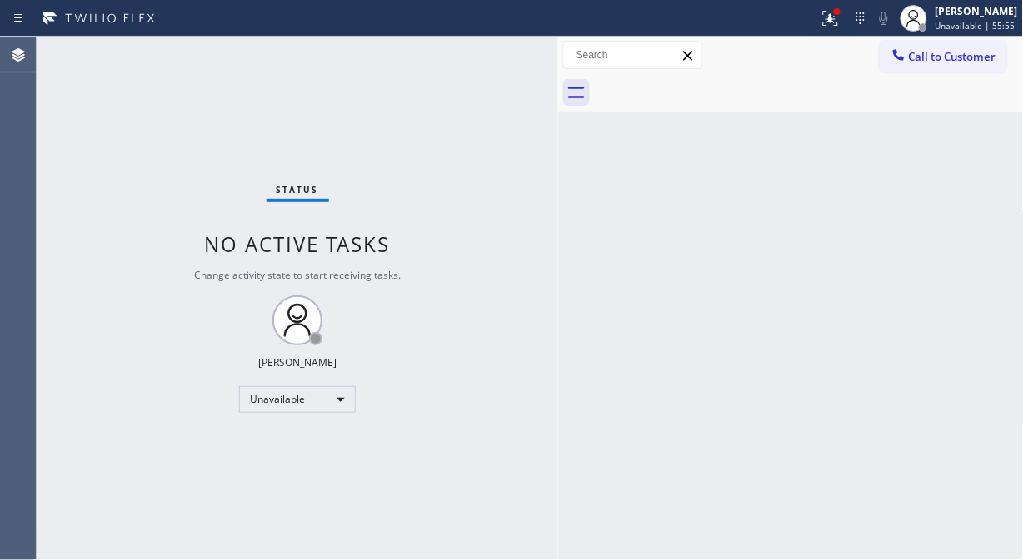
click at [711, 93] on div at bounding box center [809, 92] width 429 height 37
click at [840, 22] on icon at bounding box center [830, 18] width 20 height 20
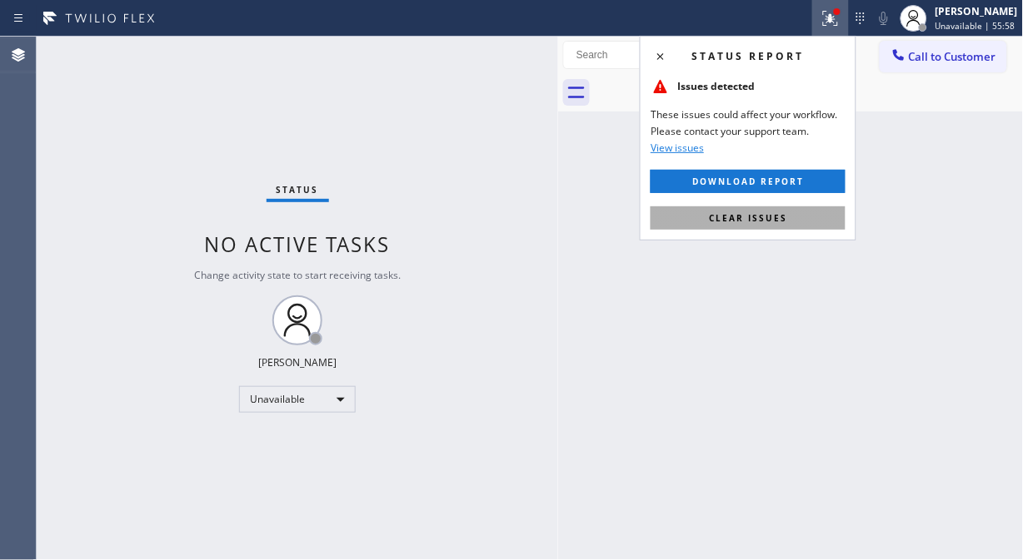
click at [824, 217] on button "Clear issues" at bounding box center [747, 218] width 195 height 23
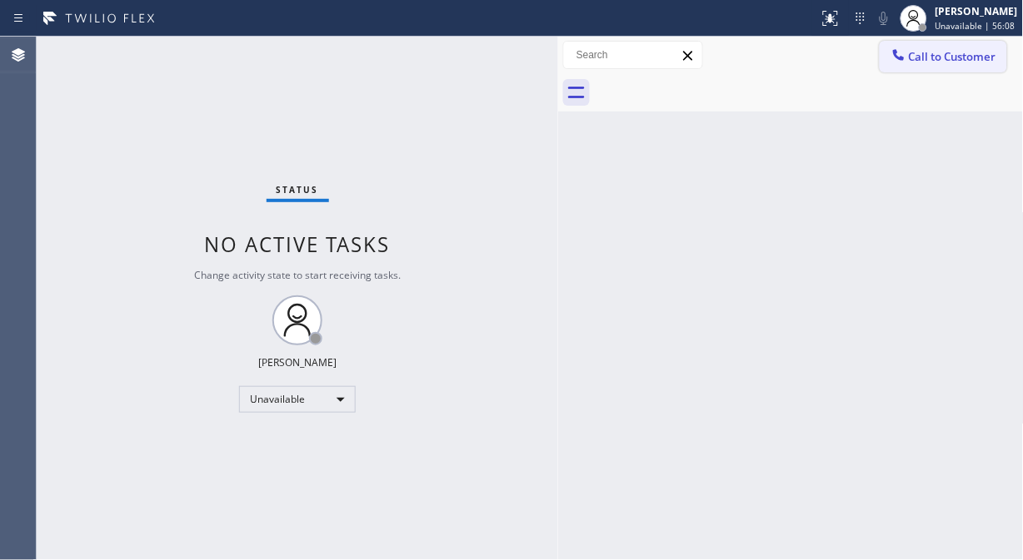
click at [928, 62] on span "Call to Customer" at bounding box center [952, 56] width 87 height 15
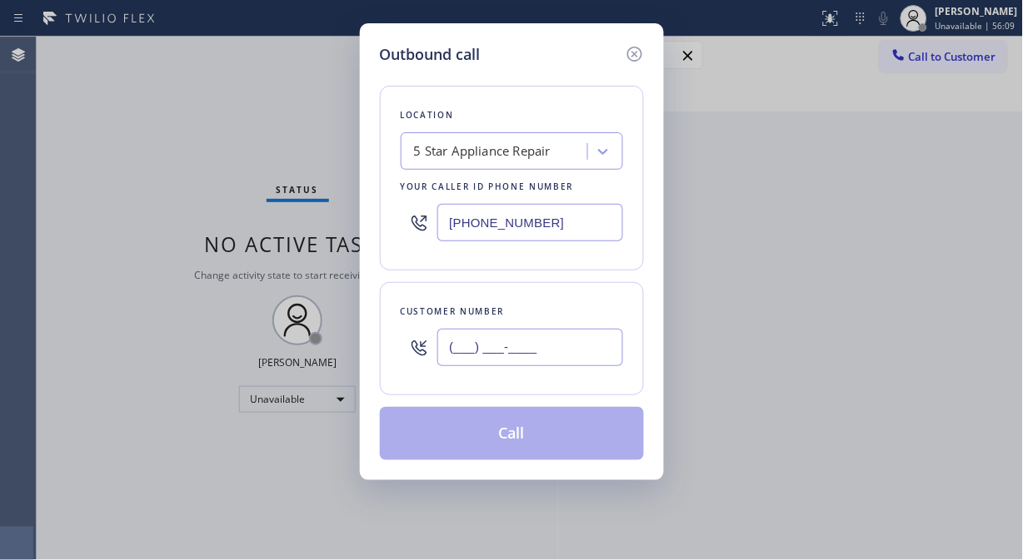
click at [583, 346] on input "(___) ___-____" at bounding box center [530, 347] width 186 height 37
paste input "949) 697-2894"
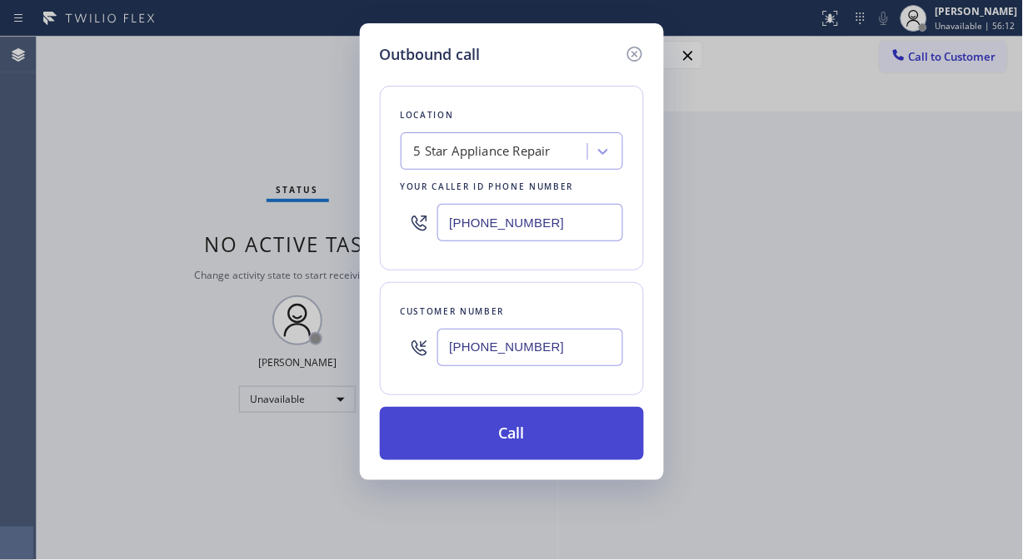
type input "(949) 697-2894"
click at [525, 437] on button "Call" at bounding box center [512, 433] width 264 height 53
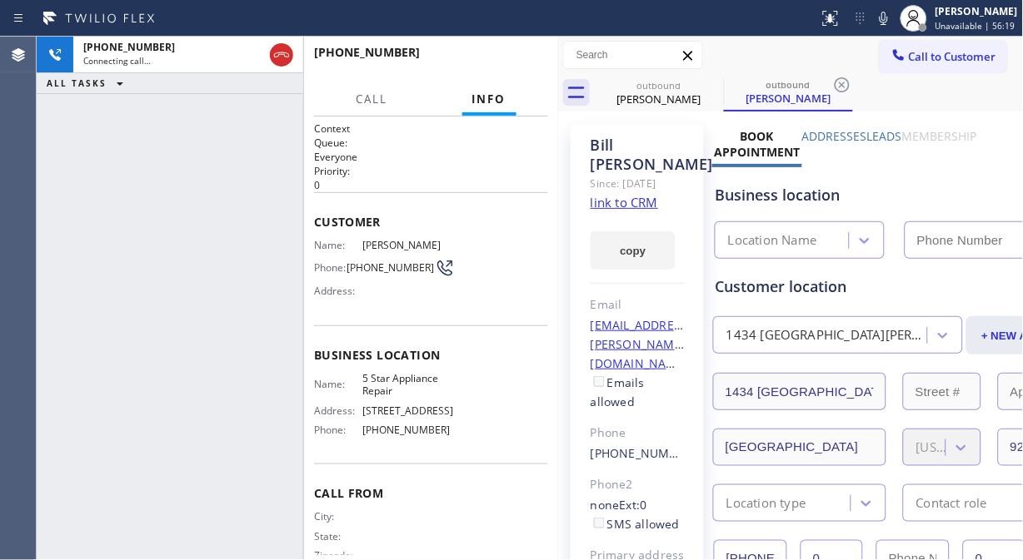
type input "[PHONE_NUMBER]"
click at [511, 67] on button "HANG UP" at bounding box center [508, 59] width 77 height 23
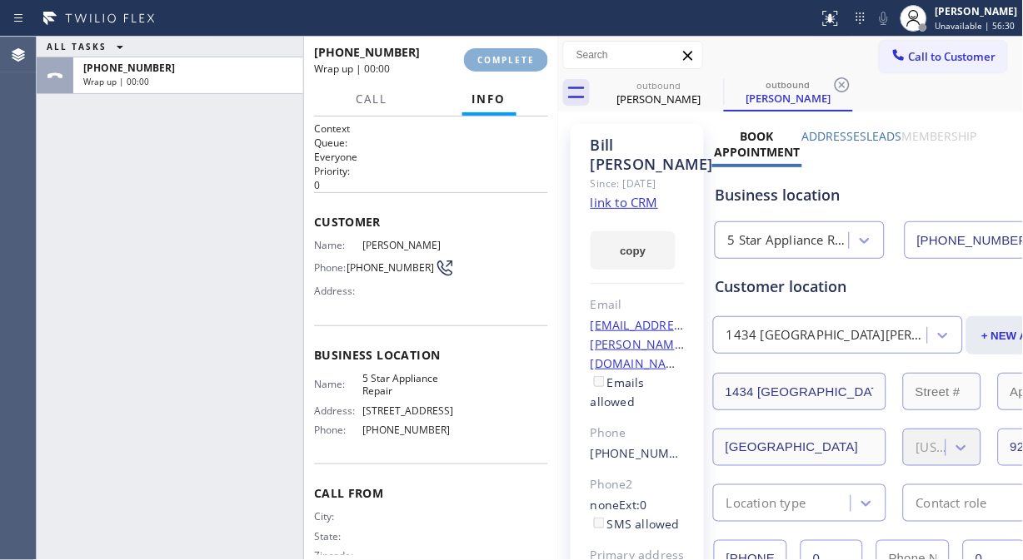
click at [511, 67] on button "COMPLETE" at bounding box center [506, 59] width 84 height 23
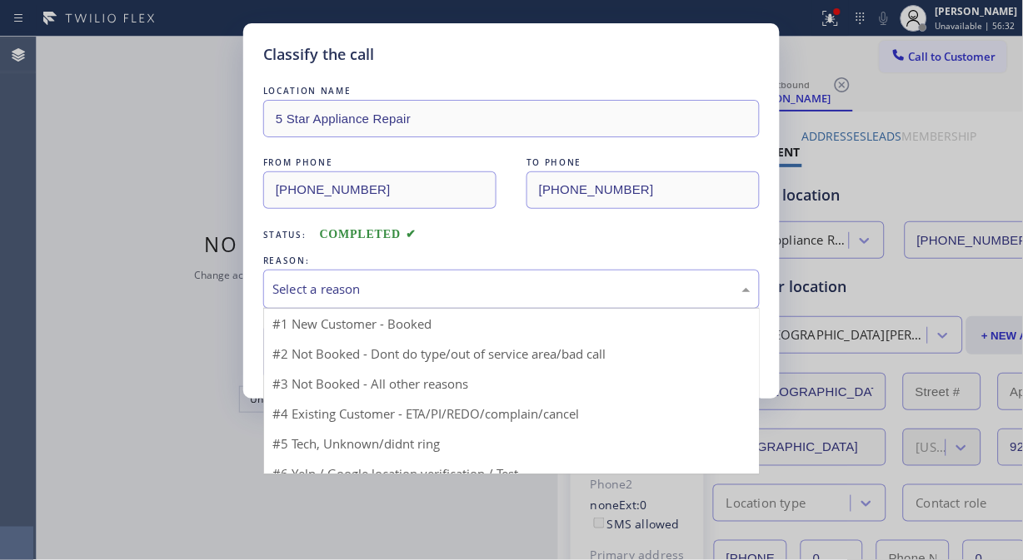
click at [469, 306] on div "Select a reason" at bounding box center [511, 289] width 496 height 39
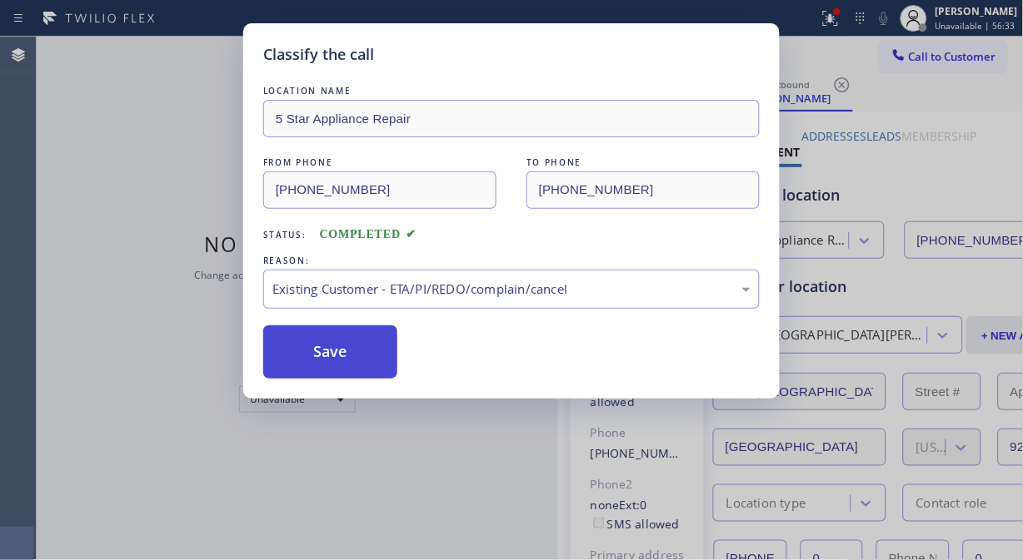
click at [345, 371] on button "Save" at bounding box center [330, 352] width 134 height 53
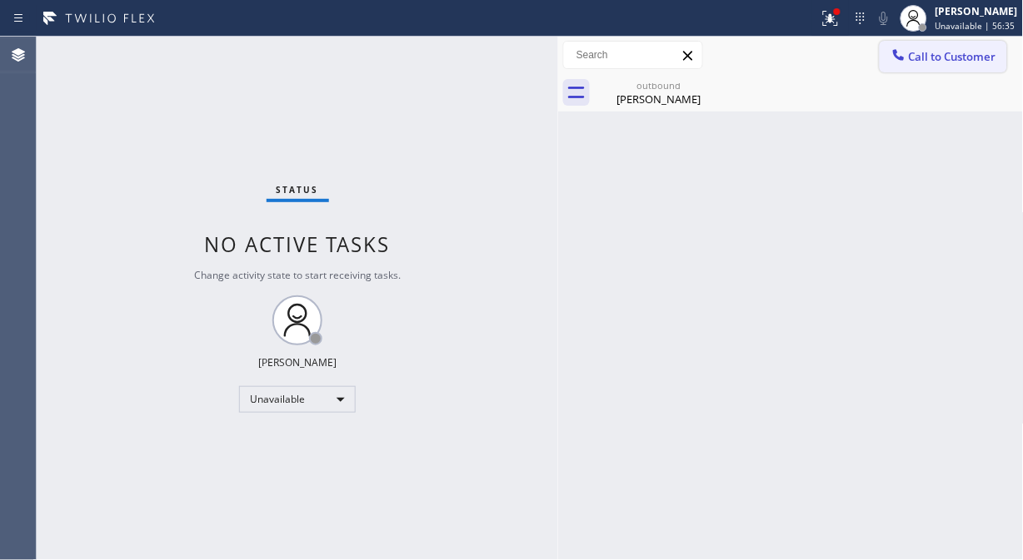
click at [931, 56] on span "Call to Customer" at bounding box center [952, 56] width 87 height 15
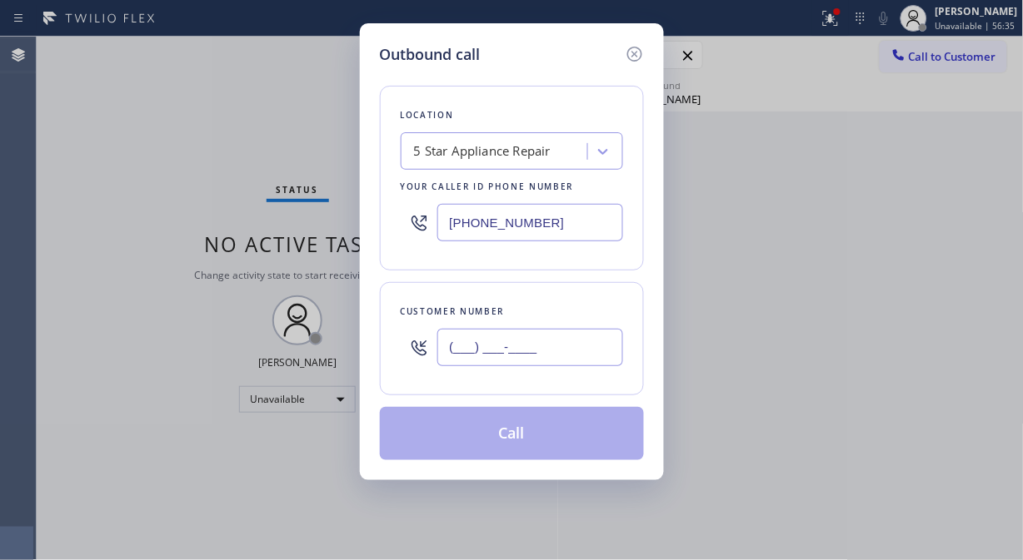
click at [555, 348] on input "(___) ___-____" at bounding box center [530, 347] width 186 height 37
paste input "562) 650-4687"
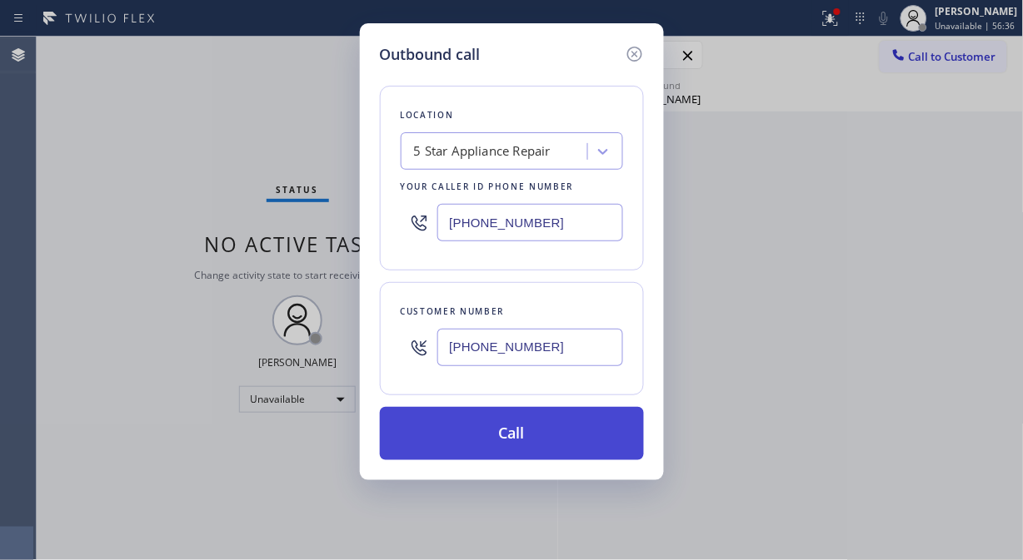
type input "(562) 650-4687"
click at [538, 431] on button "Call" at bounding box center [512, 433] width 264 height 53
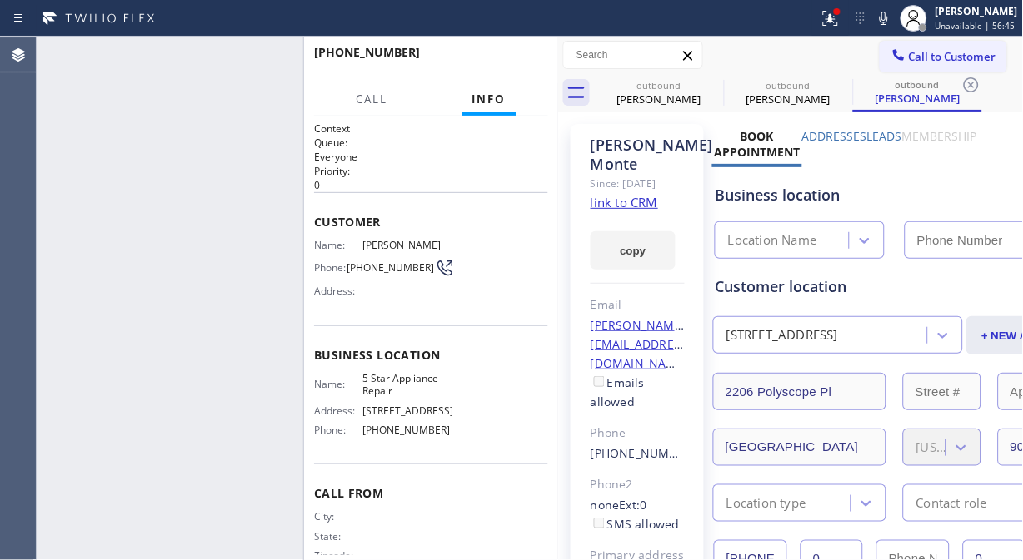
type input "[PHONE_NUMBER]"
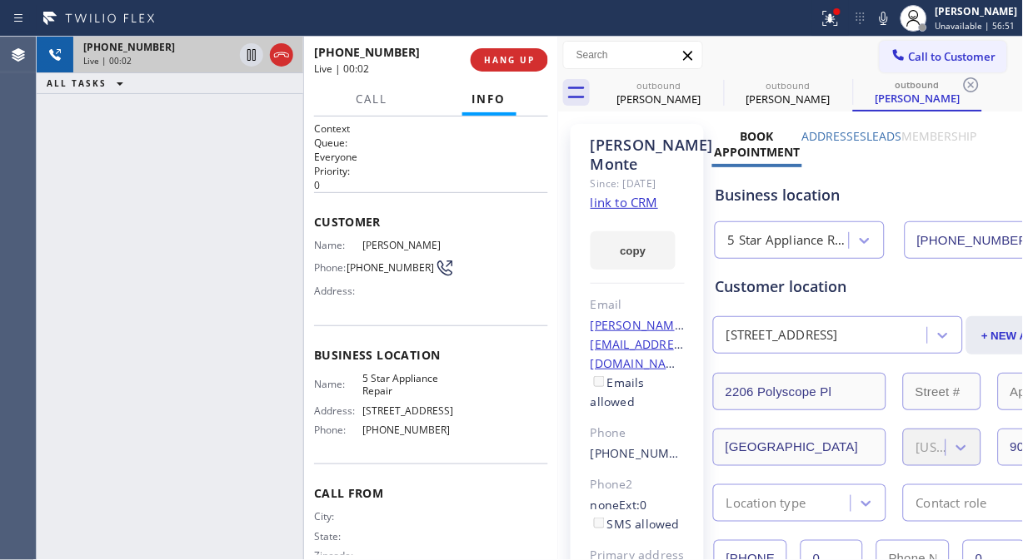
click at [275, 68] on div at bounding box center [266, 55] width 60 height 37
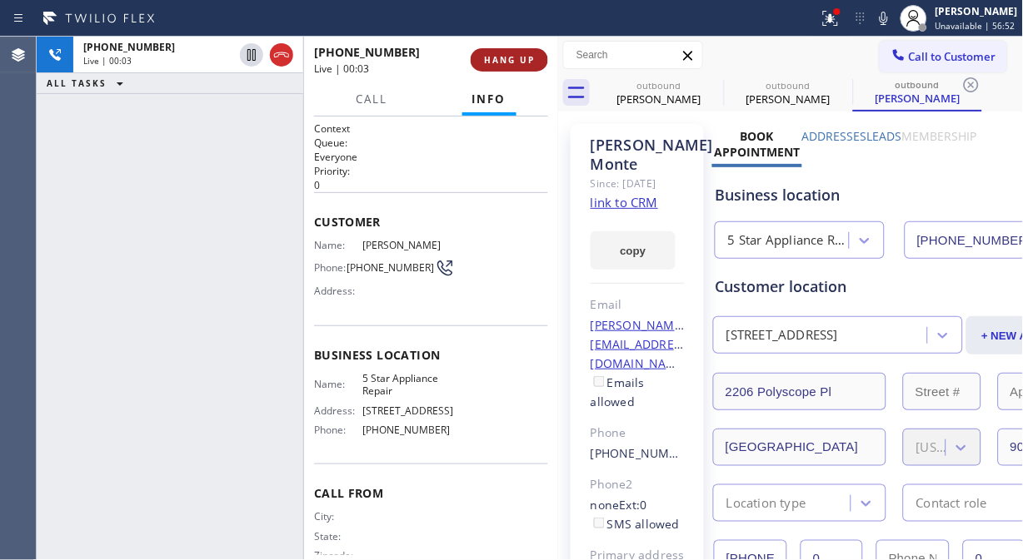
click at [521, 54] on span "HANG UP" at bounding box center [509, 60] width 51 height 12
click at [513, 56] on span "HANG UP" at bounding box center [509, 60] width 51 height 12
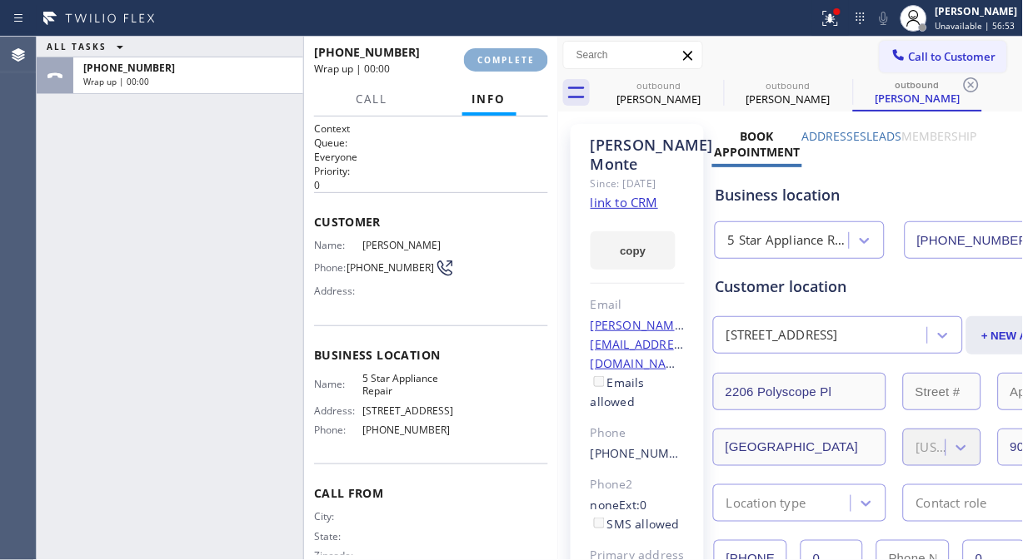
click at [510, 63] on span "COMPLETE" at bounding box center [505, 60] width 57 height 12
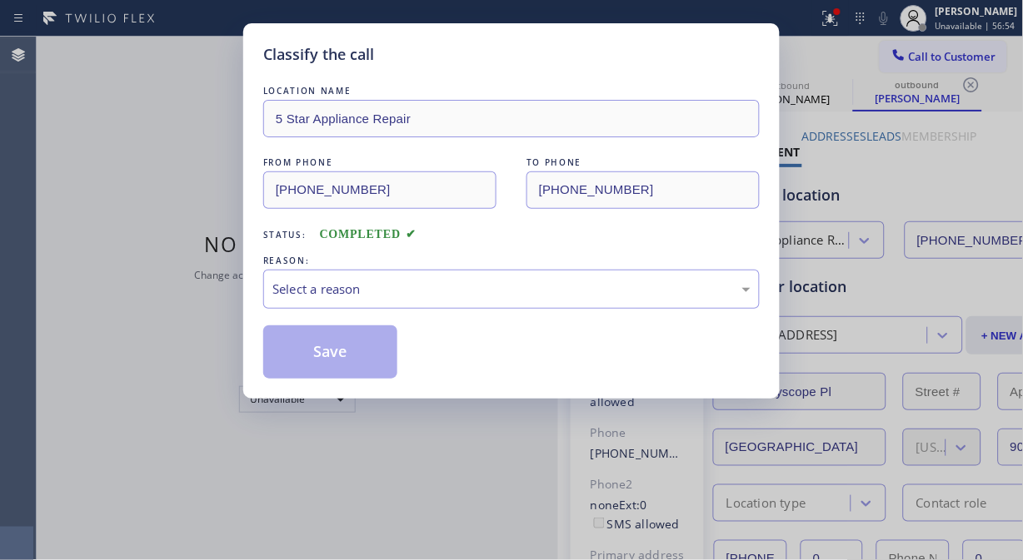
click at [489, 60] on div "Classify the call" at bounding box center [511, 54] width 496 height 22
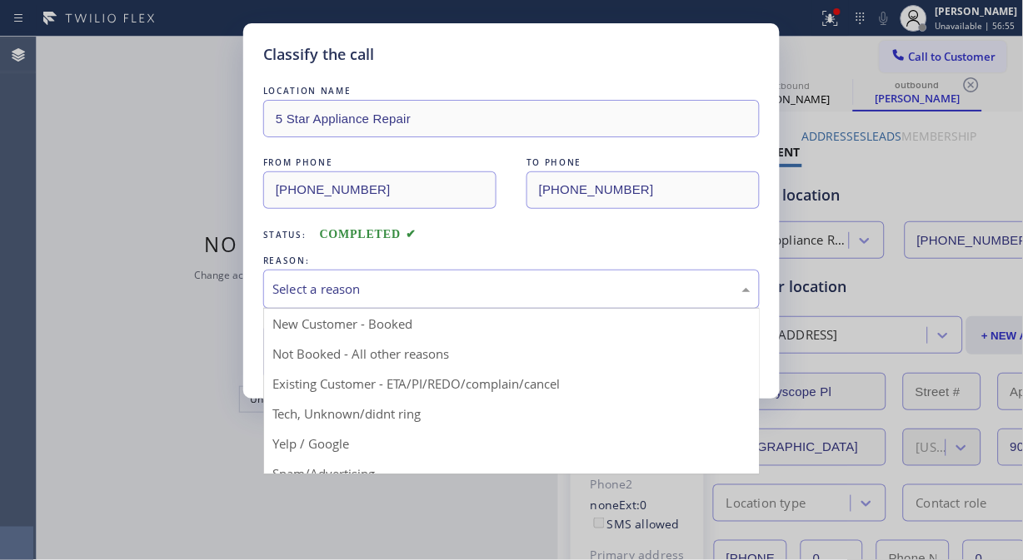
click at [444, 289] on div "Select a reason" at bounding box center [511, 289] width 478 height 19
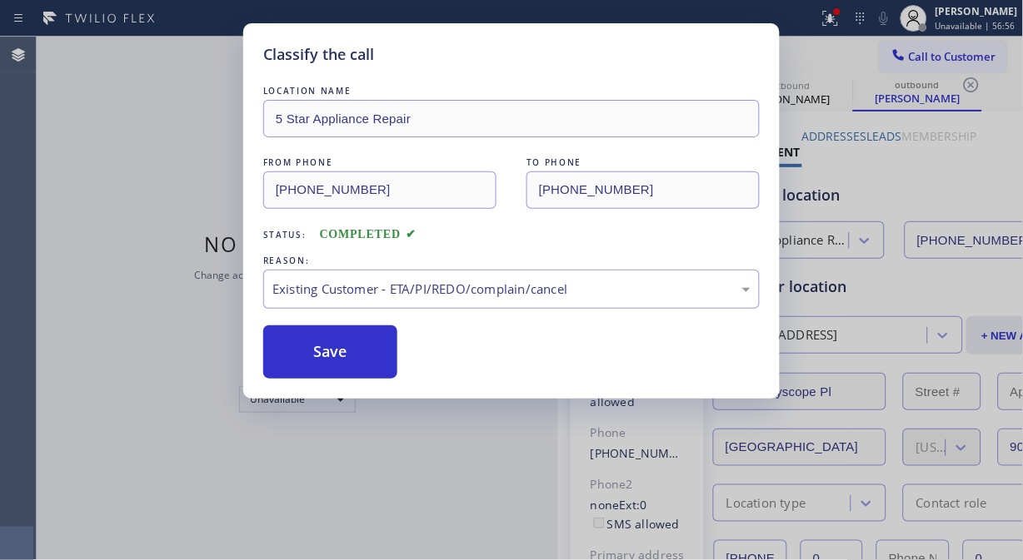
drag, startPoint x: 354, startPoint y: 363, endPoint x: 608, endPoint y: 262, distance: 273.2
click at [353, 362] on button "Save" at bounding box center [330, 352] width 134 height 53
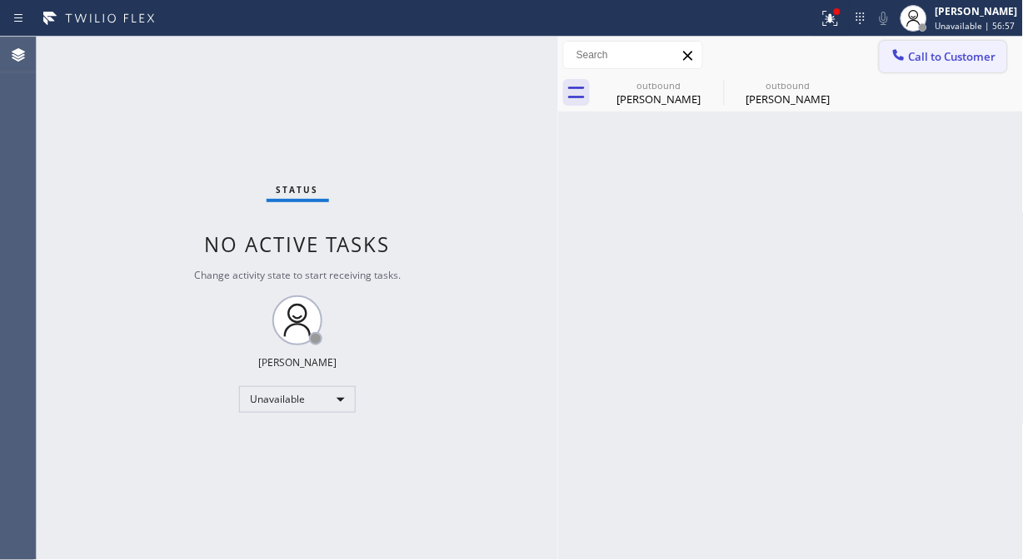
click at [919, 54] on span "Call to Customer" at bounding box center [952, 56] width 87 height 15
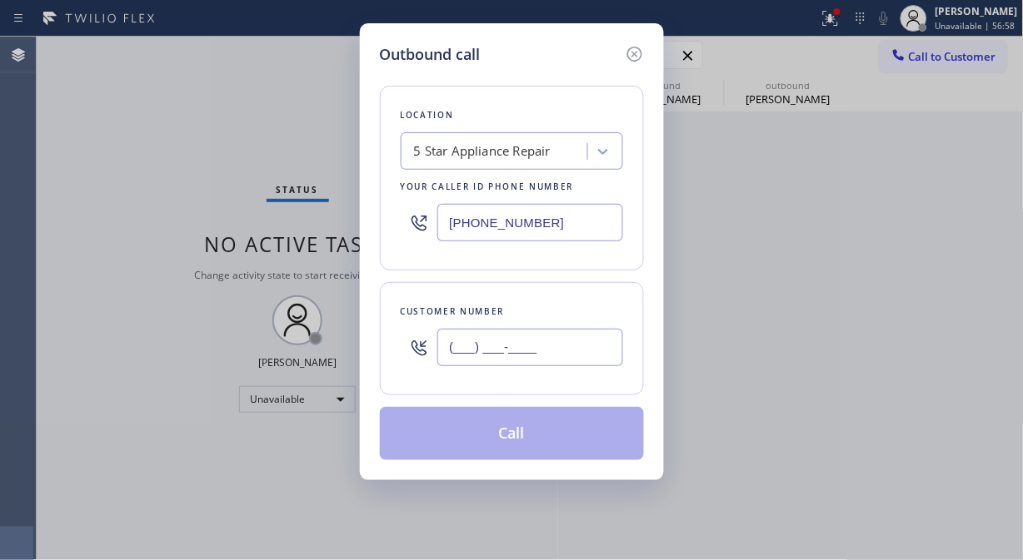
click at [573, 352] on input "(___) ___-____" at bounding box center [530, 347] width 186 height 37
paste input "206) 363-2410"
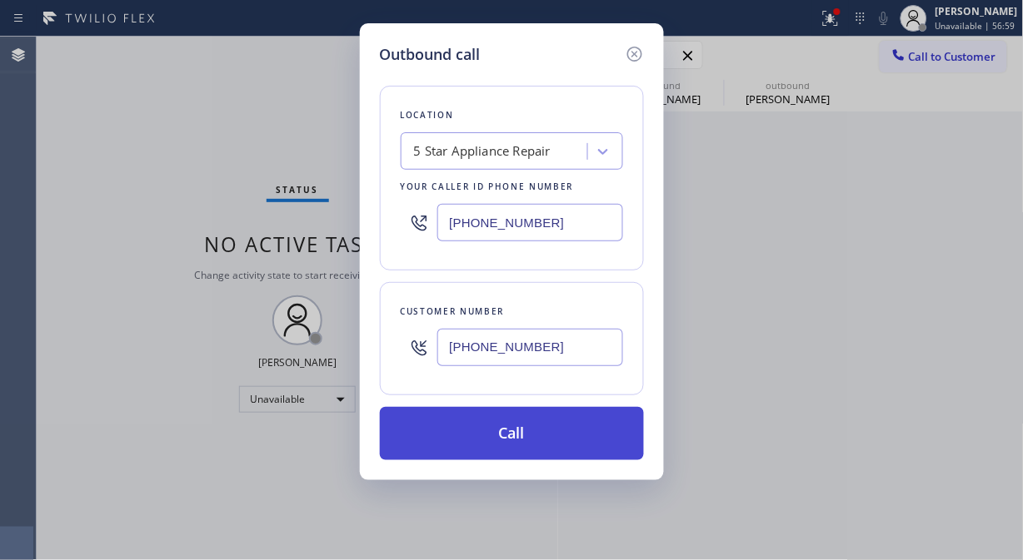
type input "(206) 363-2410"
click at [555, 443] on button "Call" at bounding box center [512, 433] width 264 height 53
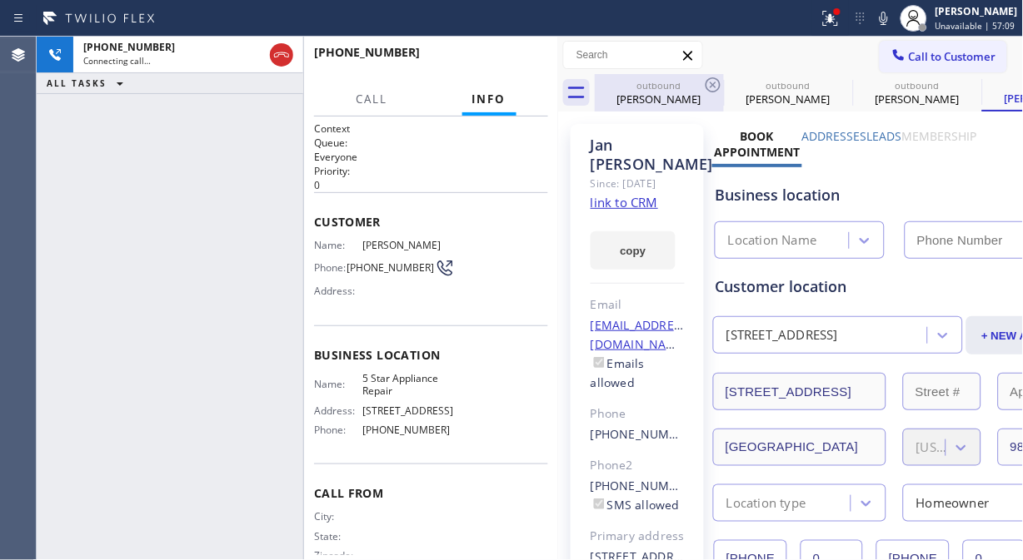
type input "[PHONE_NUMBER]"
click at [704, 86] on icon at bounding box center [713, 85] width 20 height 20
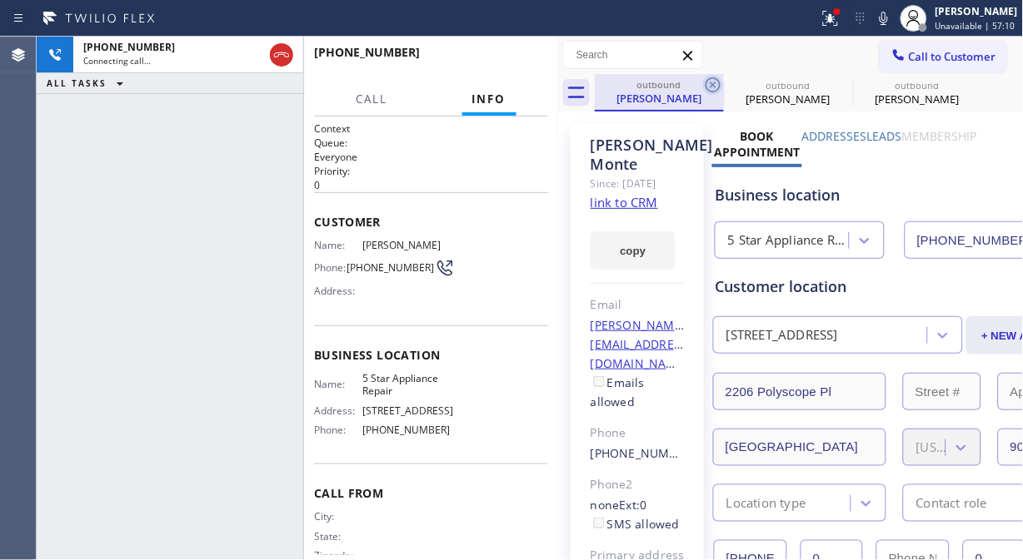
click at [706, 86] on icon at bounding box center [713, 85] width 20 height 20
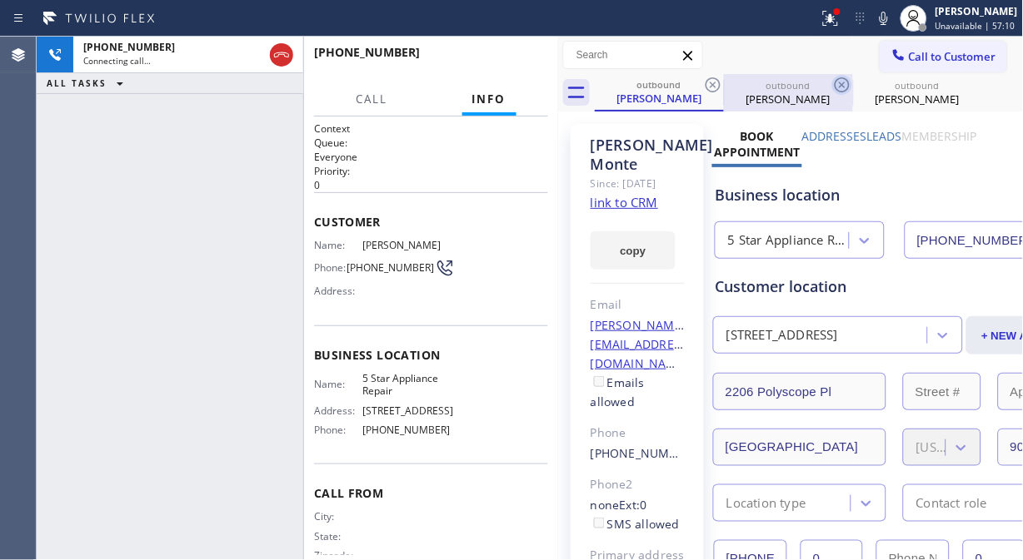
click at [832, 86] on icon at bounding box center [842, 85] width 20 height 20
click at [0, 0] on icon at bounding box center [0, 0] width 0 height 0
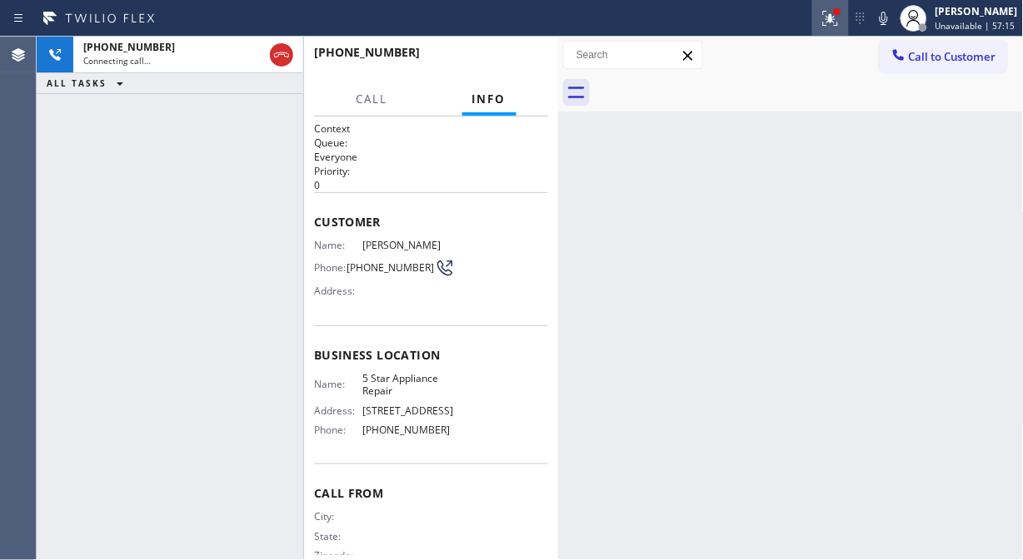
click at [826, 17] on div at bounding box center [830, 18] width 37 height 20
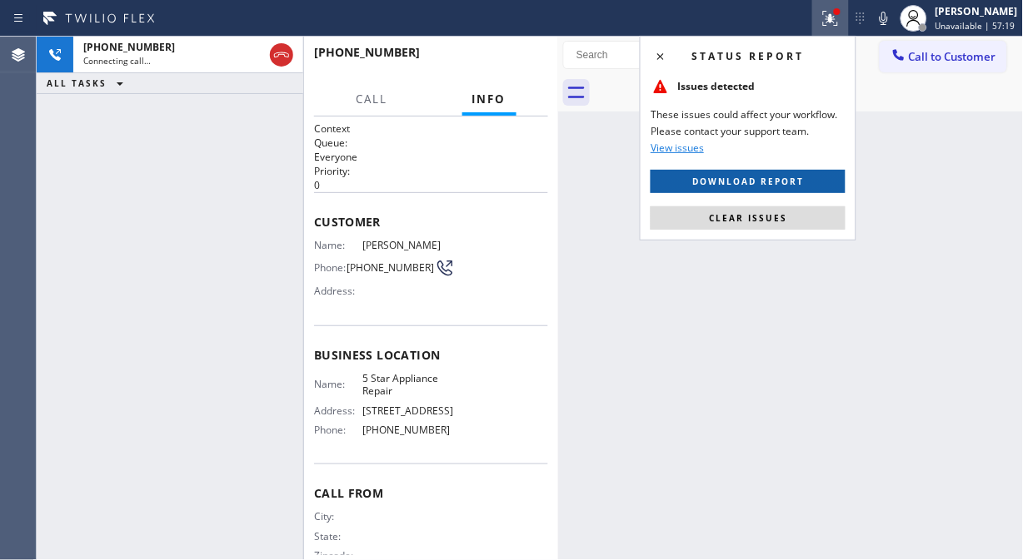
click at [761, 185] on span "Download report" at bounding box center [748, 182] width 112 height 12
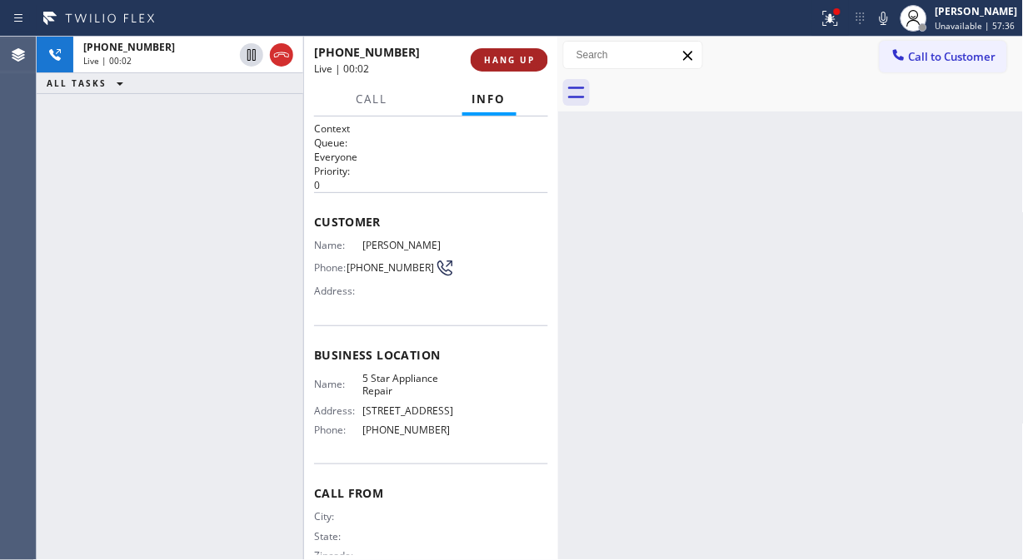
click at [518, 60] on span "HANG UP" at bounding box center [509, 60] width 51 height 12
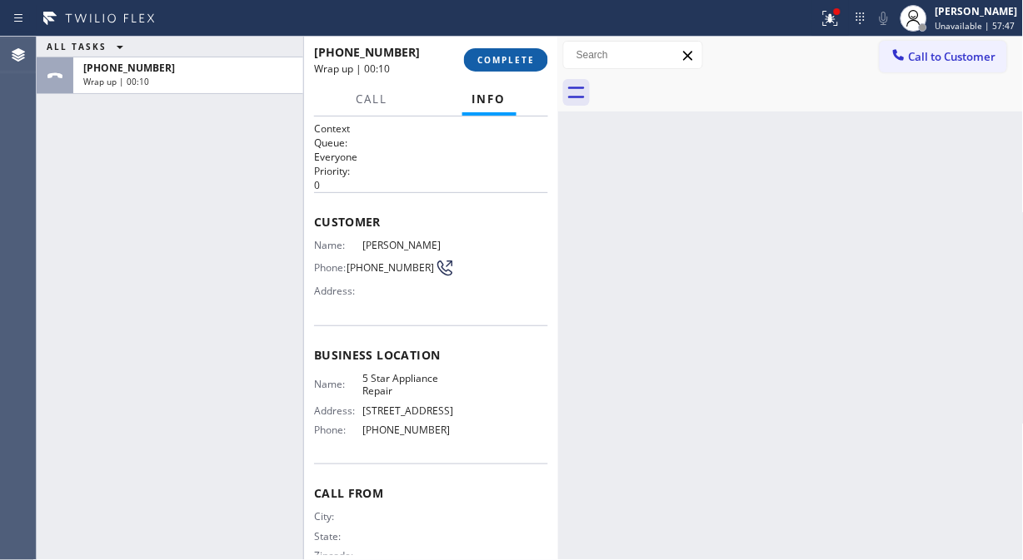
click at [503, 61] on span "COMPLETE" at bounding box center [505, 60] width 57 height 12
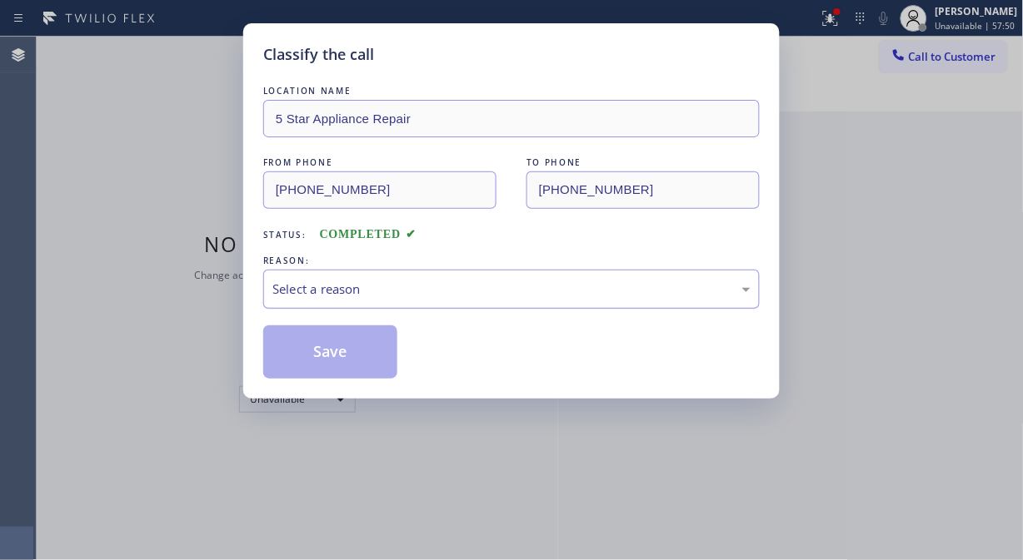
click at [436, 298] on div "Select a reason" at bounding box center [511, 289] width 478 height 19
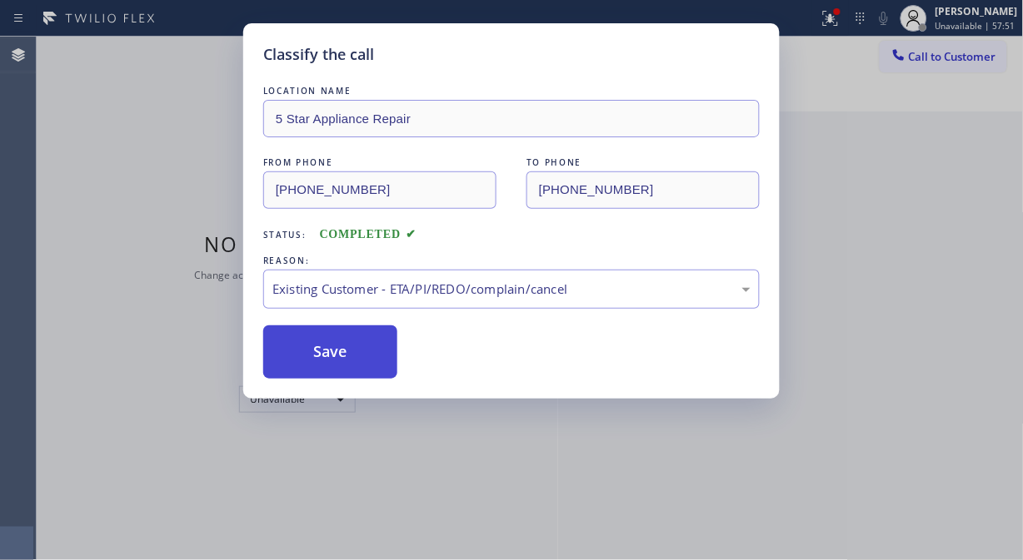
click at [322, 365] on button "Save" at bounding box center [330, 352] width 134 height 53
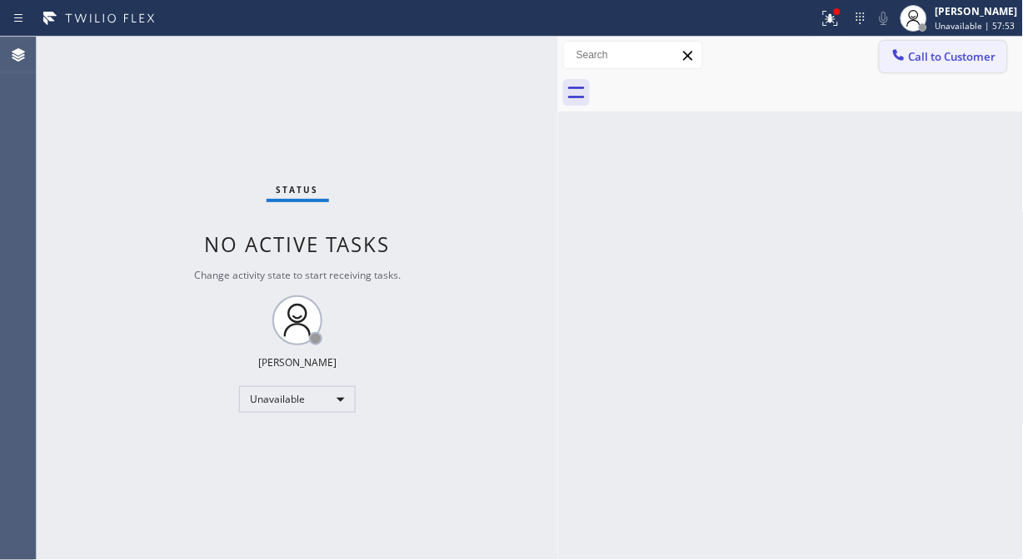
click at [925, 59] on span "Call to Customer" at bounding box center [952, 56] width 87 height 15
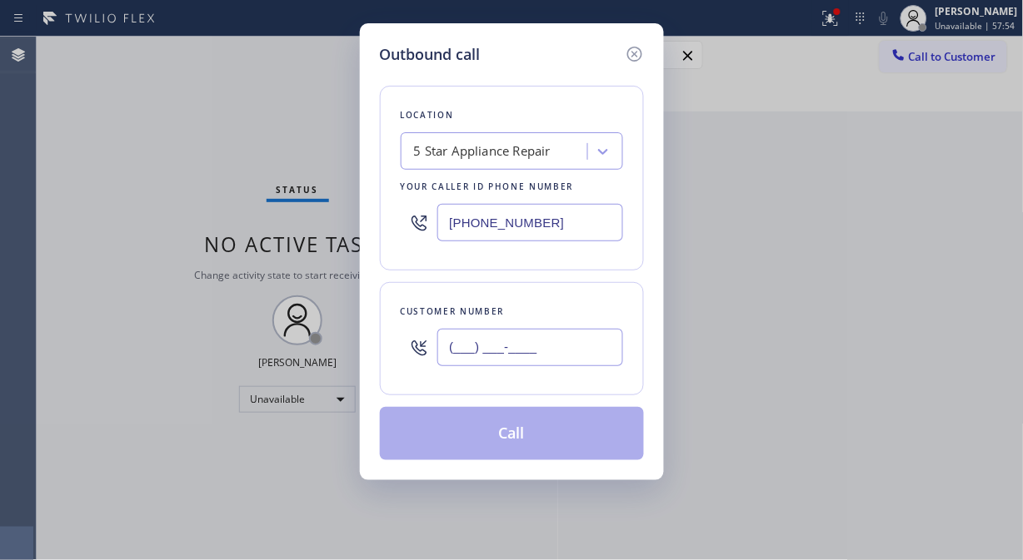
click at [522, 361] on input "(___) ___-____" at bounding box center [530, 347] width 186 height 37
paste input "323) 256-2246"
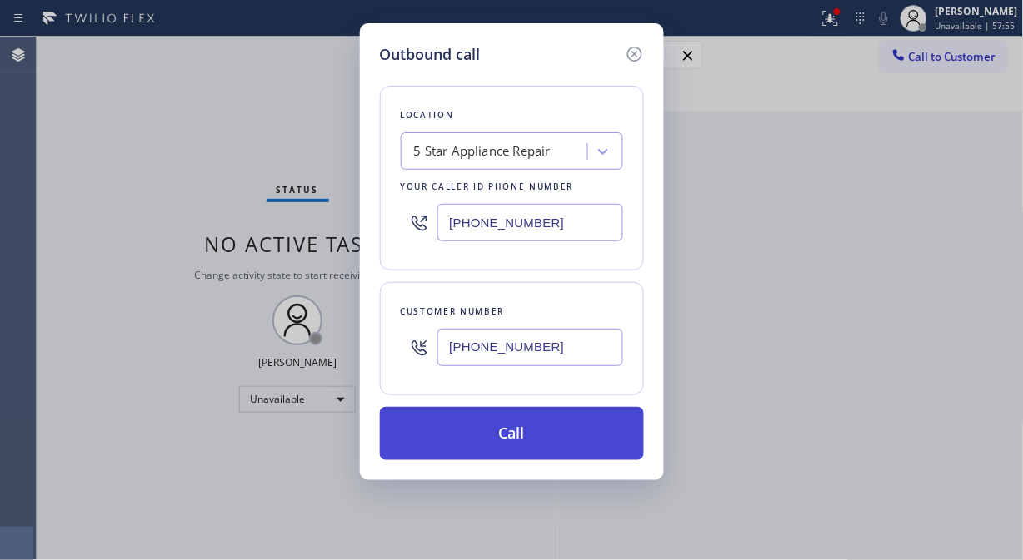
type input "(323) 256-2246"
click at [542, 448] on button "Call" at bounding box center [512, 433] width 264 height 53
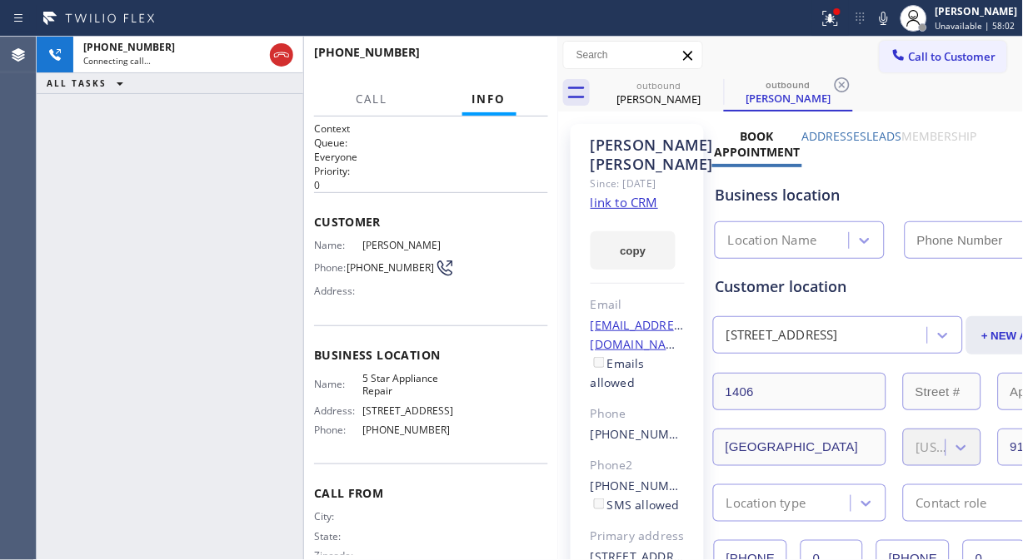
type input "[PHONE_NUMBER]"
click at [111, 189] on div "+13232562246 Live | 00:02 ALL TASKS ALL TASKS ACTIVE TASKS TASKS IN WRAP UP" at bounding box center [170, 299] width 266 height 524
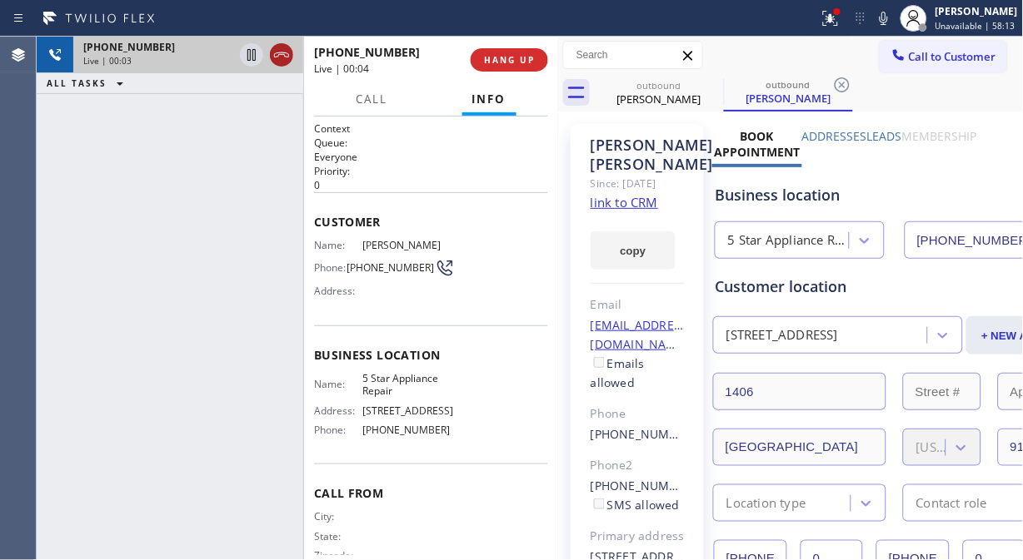
click at [278, 53] on icon at bounding box center [281, 55] width 20 height 20
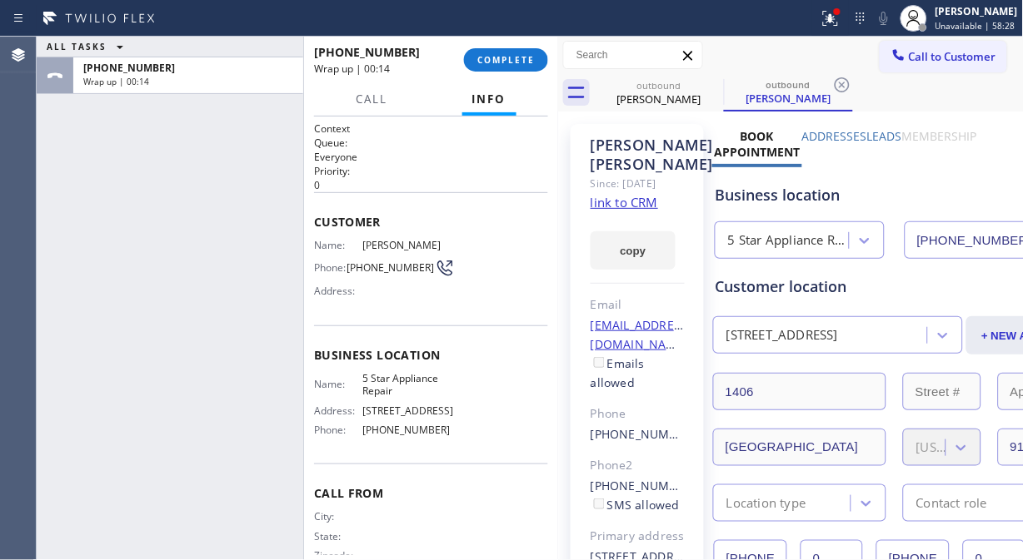
click at [140, 157] on div "ALL TASKS ALL TASKS ACTIVE TASKS TASKS IN WRAP UP +13232562246 Wrap up | 00:14" at bounding box center [170, 299] width 266 height 524
click at [511, 73] on div "+13232562246 Wrap up | 00:15 COMPLETE" at bounding box center [431, 59] width 234 height 43
click at [516, 68] on button "COMPLETE" at bounding box center [506, 59] width 84 height 23
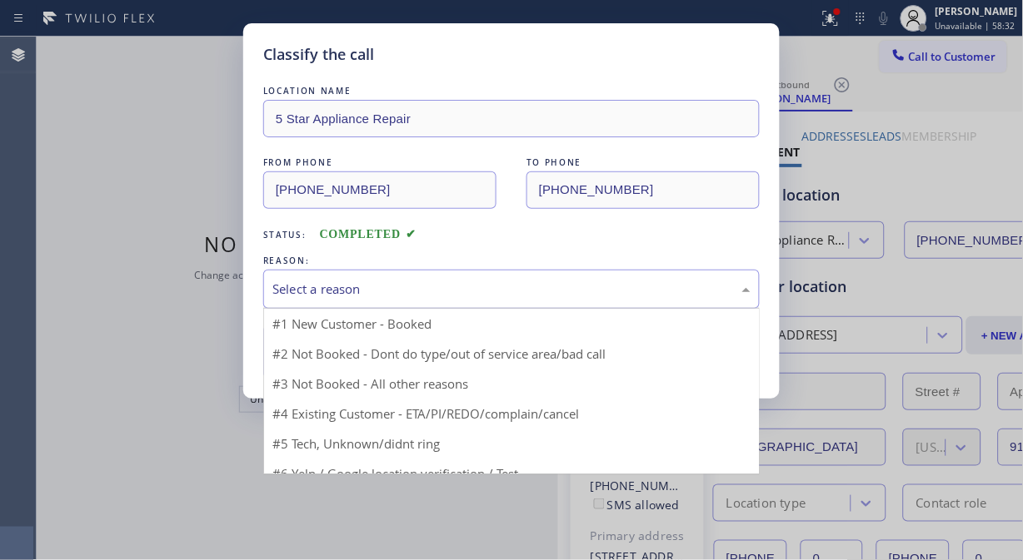
click at [470, 293] on div "Select a reason" at bounding box center [511, 289] width 478 height 19
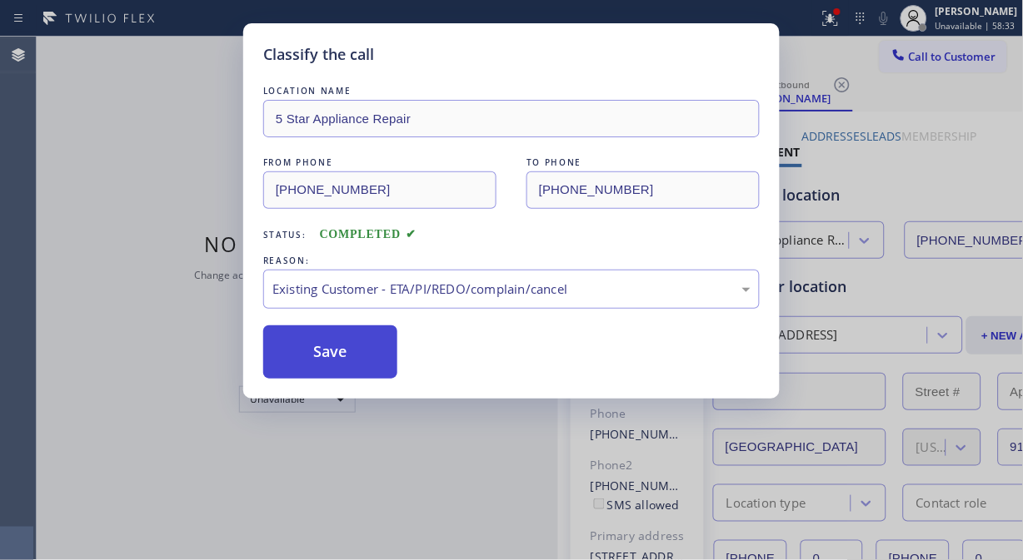
drag, startPoint x: 473, startPoint y: 390, endPoint x: 372, endPoint y: 372, distance: 102.3
drag, startPoint x: 350, startPoint y: 355, endPoint x: 372, endPoint y: 345, distance: 24.6
click at [355, 354] on button "Save" at bounding box center [330, 352] width 134 height 53
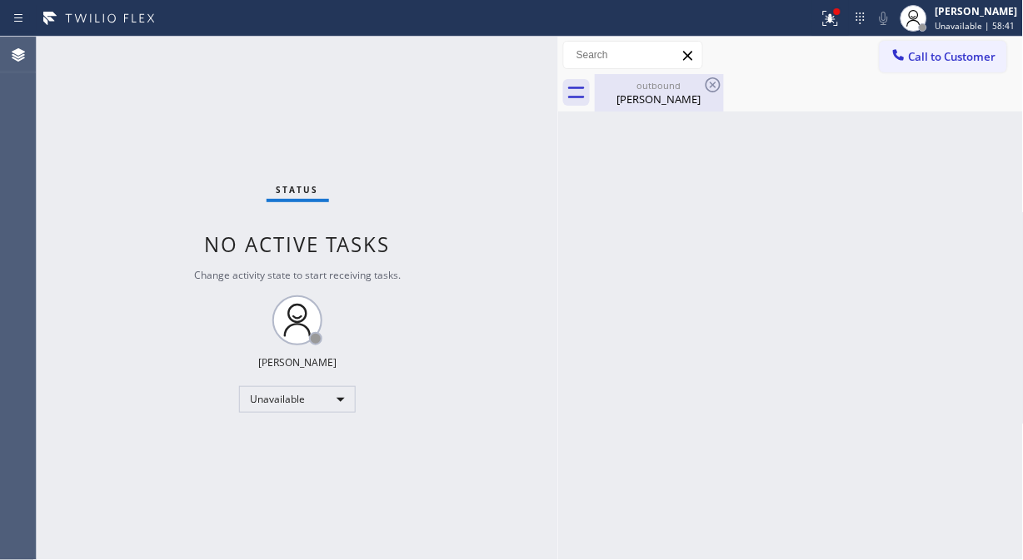
click at [684, 100] on div "Brent Harris" at bounding box center [659, 99] width 126 height 15
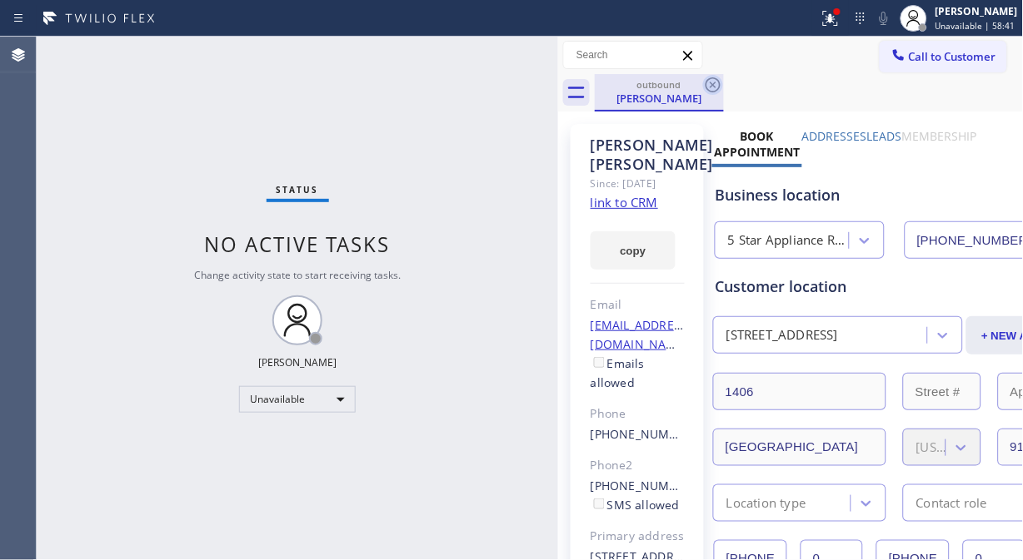
click at [714, 86] on icon at bounding box center [713, 85] width 20 height 20
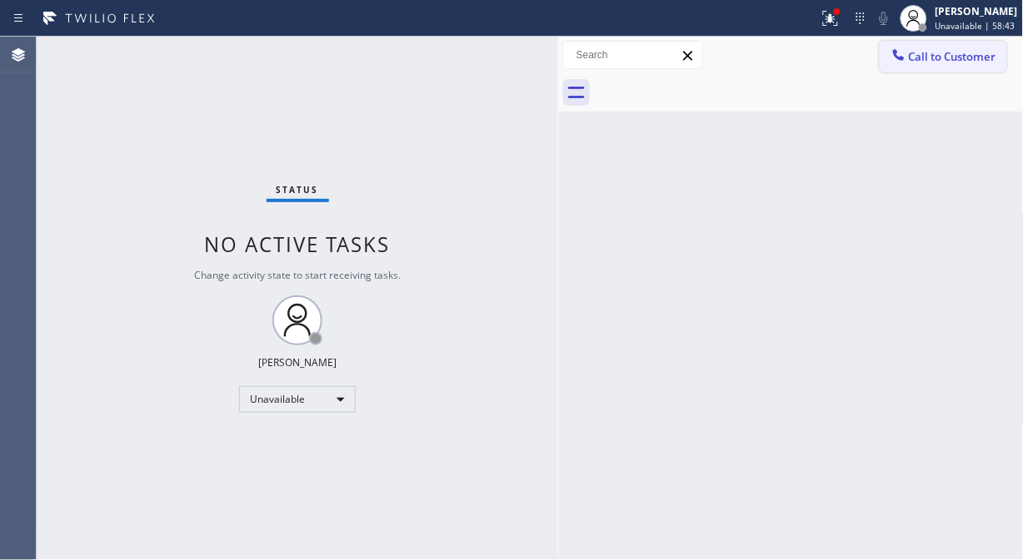
click at [914, 63] on span "Call to Customer" at bounding box center [952, 56] width 87 height 15
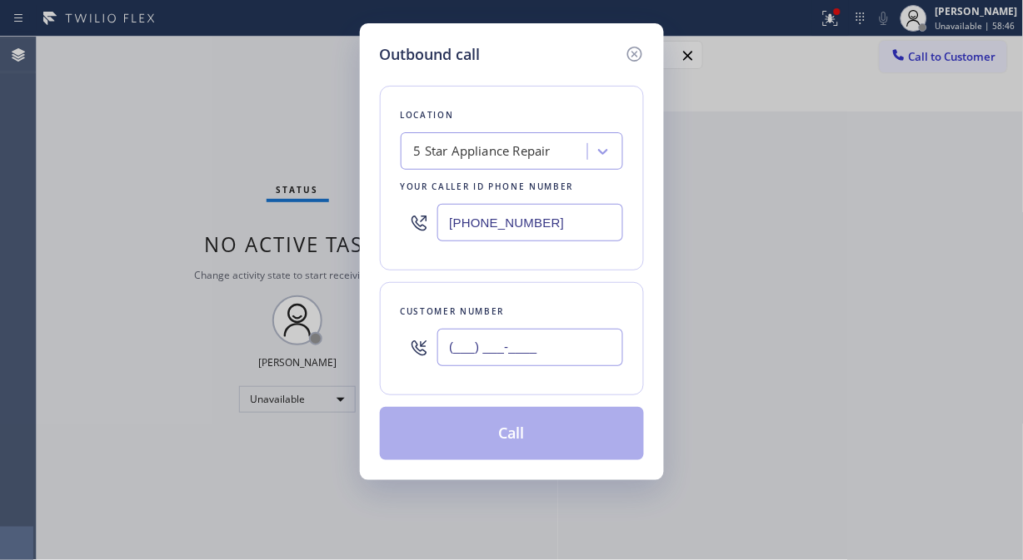
click at [476, 346] on input "(___) ___-____" at bounding box center [530, 347] width 186 height 37
paste input "818) 822-9527"
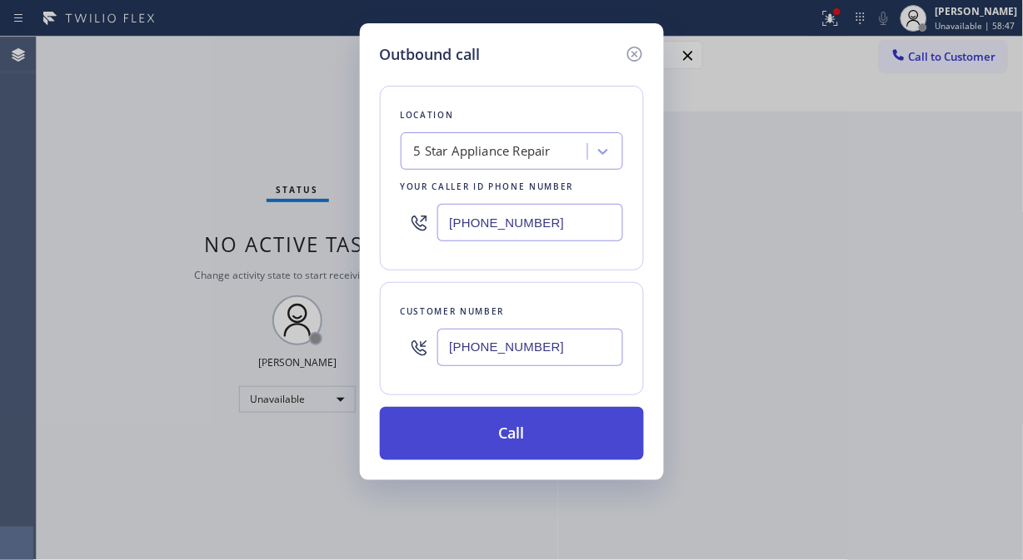
type input "(818) 822-9527"
click at [575, 437] on button "Call" at bounding box center [512, 433] width 264 height 53
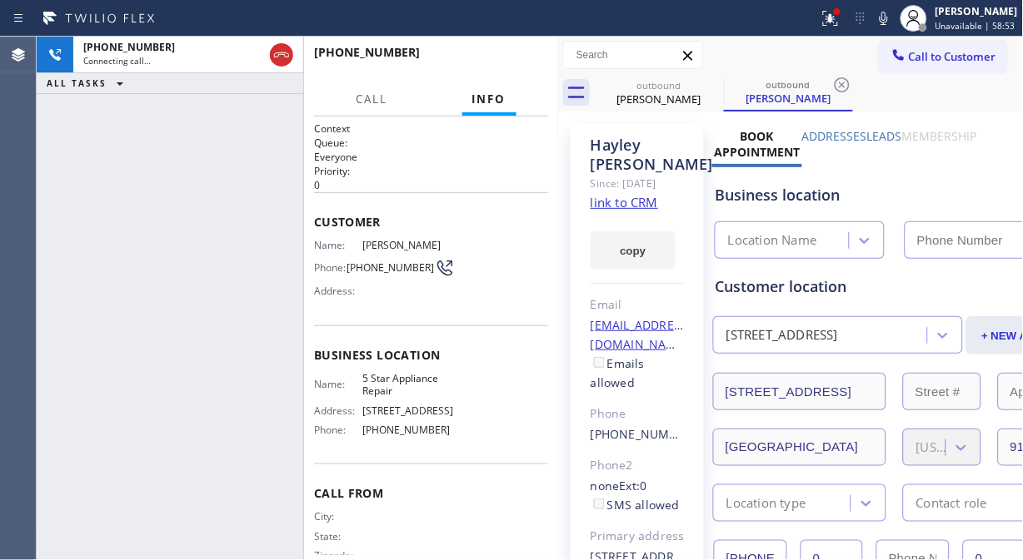
type input "[PHONE_NUMBER]"
click at [531, 65] on span "HANG UP" at bounding box center [509, 60] width 51 height 12
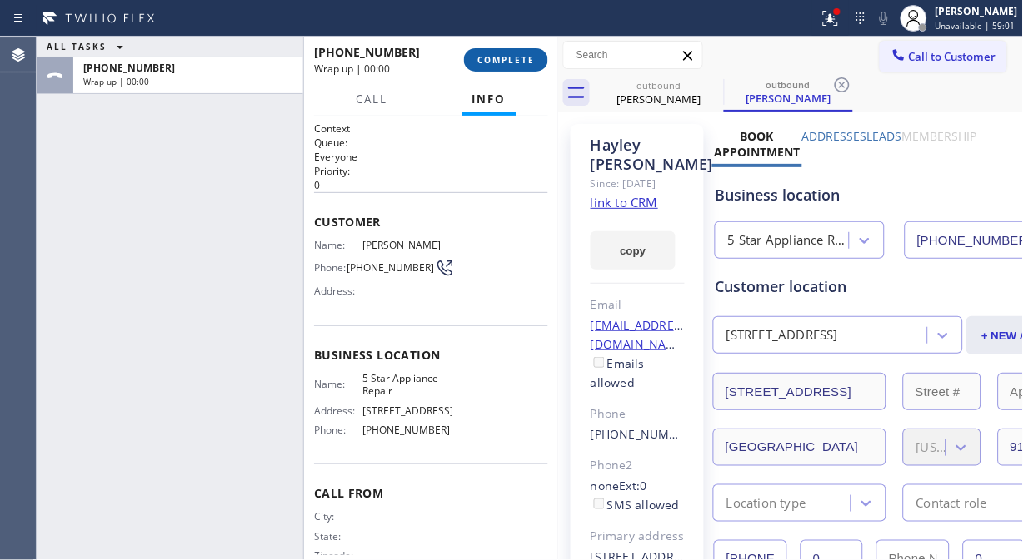
click at [531, 65] on span "COMPLETE" at bounding box center [505, 60] width 57 height 12
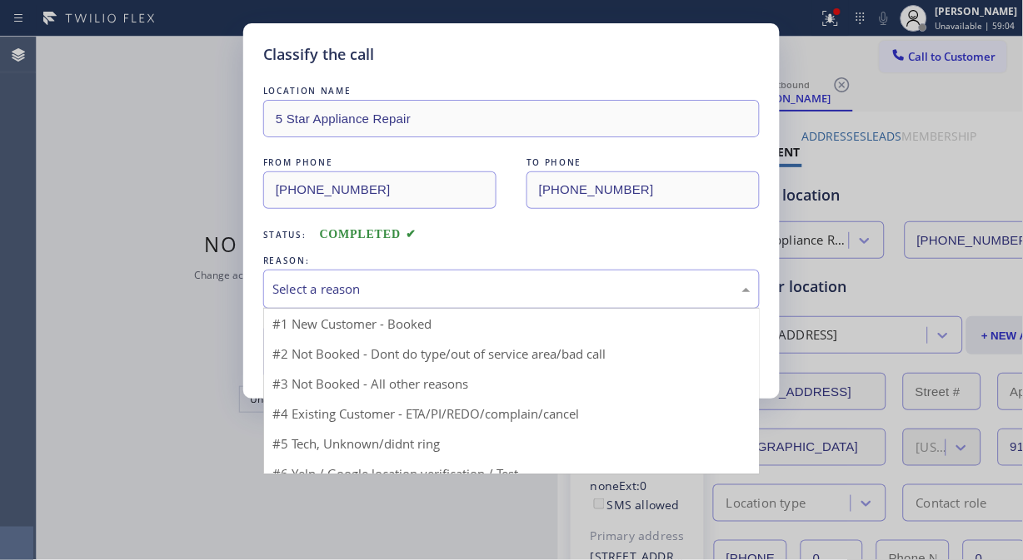
click at [495, 293] on div "Select a reason" at bounding box center [511, 289] width 478 height 19
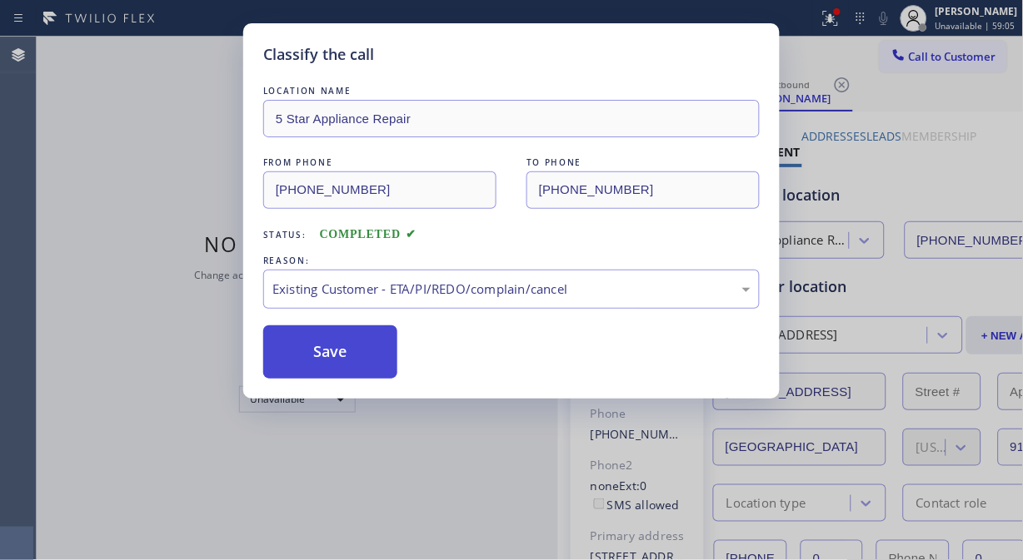
click at [336, 361] on button "Save" at bounding box center [330, 352] width 134 height 53
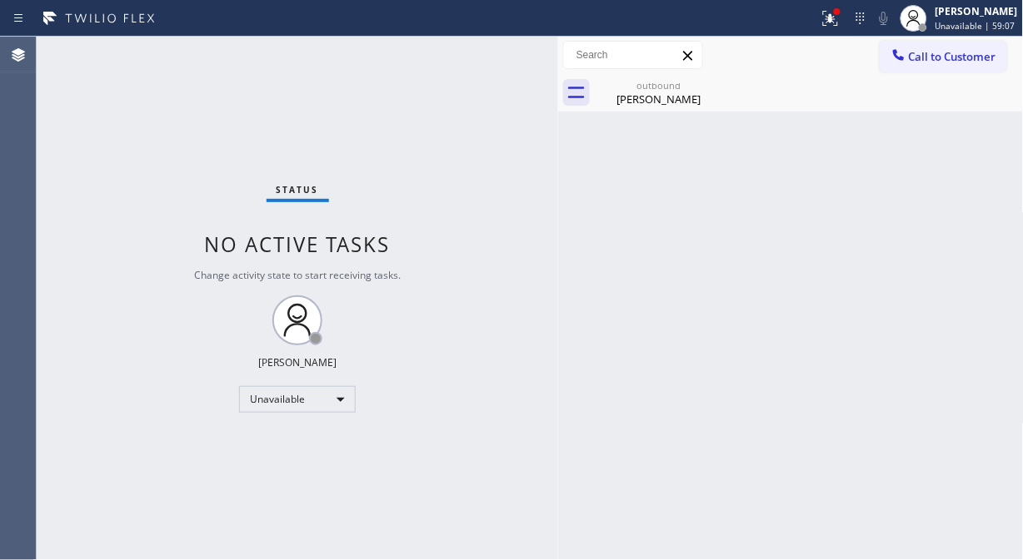
click at [922, 55] on span "Call to Customer" at bounding box center [952, 56] width 87 height 15
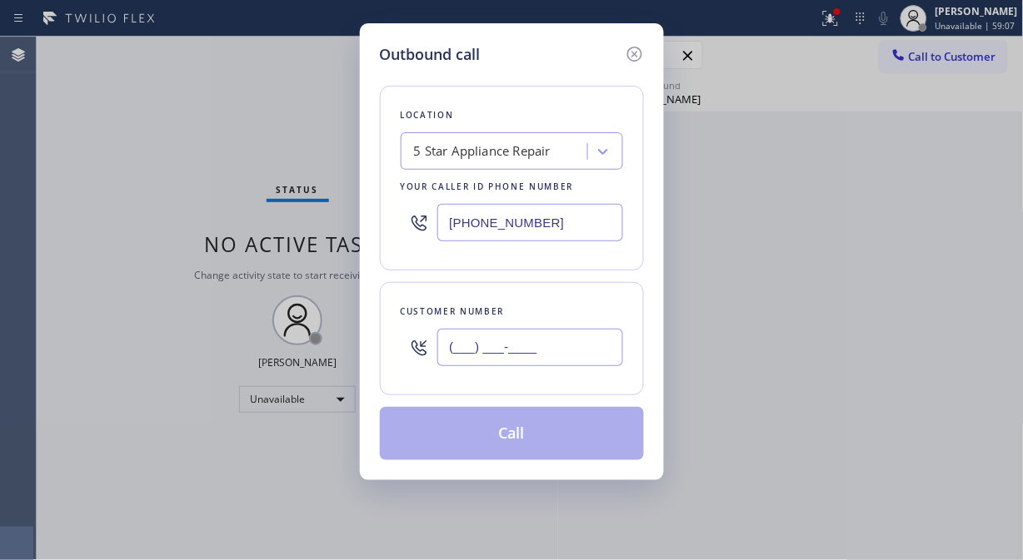
click at [508, 359] on input "(___) ___-____" at bounding box center [530, 347] width 186 height 37
paste input "818) 996-1918"
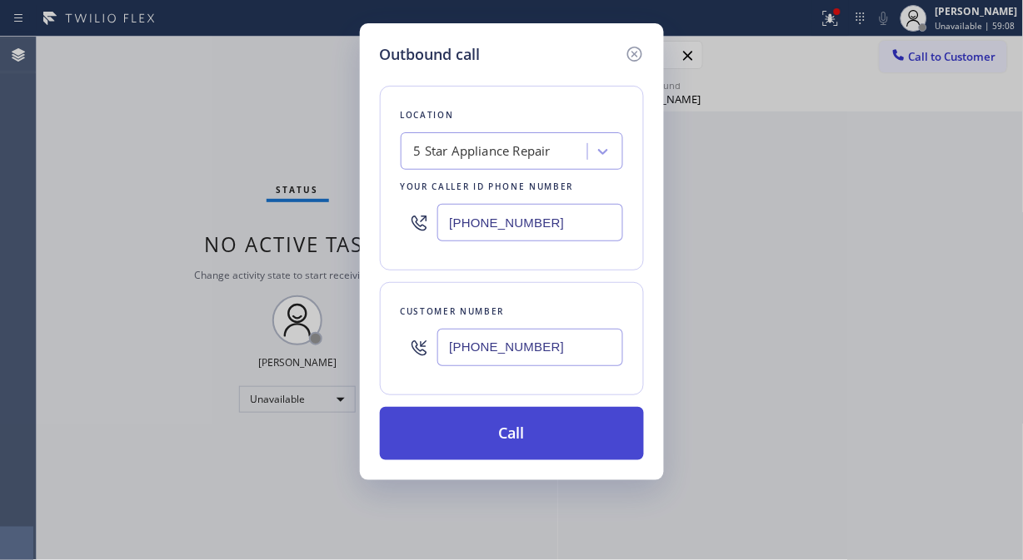
type input "(818) 996-1918"
click at [505, 431] on button "Call" at bounding box center [512, 433] width 264 height 53
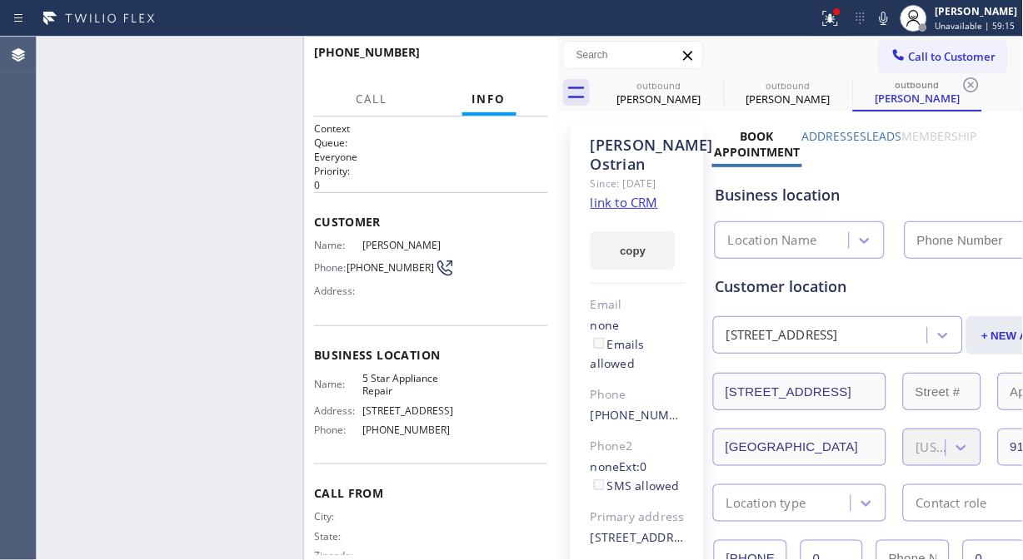
type input "[PHONE_NUMBER]"
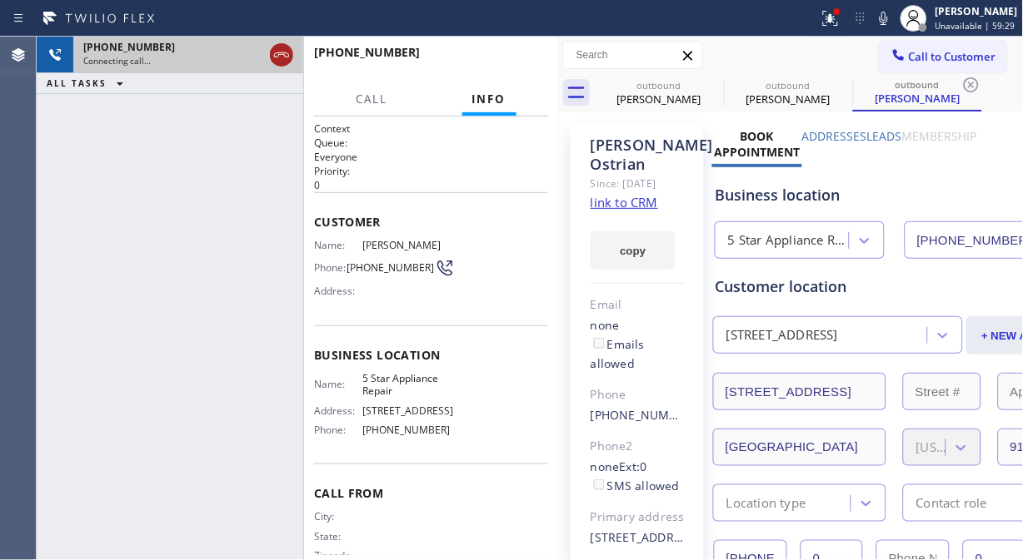
click at [276, 52] on icon at bounding box center [281, 55] width 20 height 20
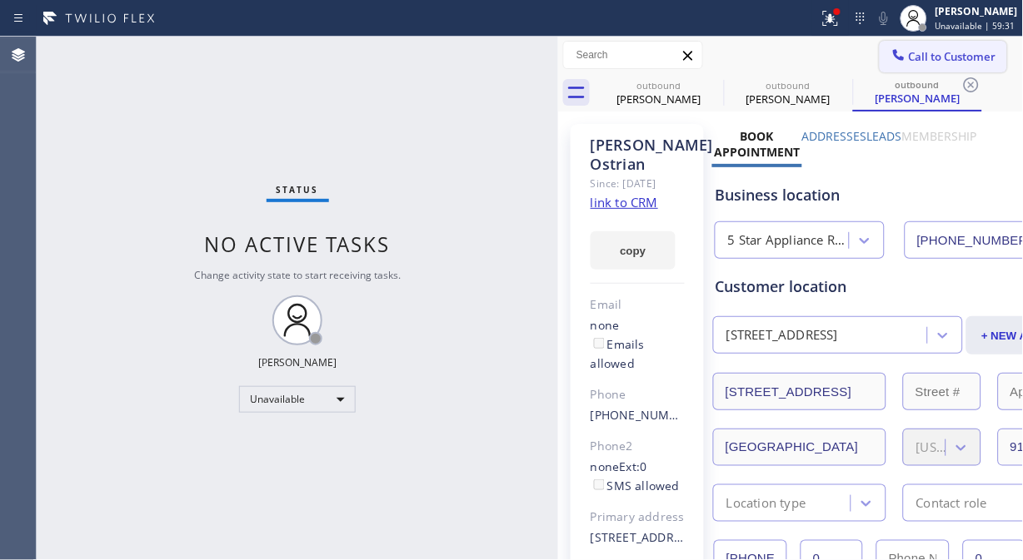
click at [949, 61] on span "Call to Customer" at bounding box center [952, 56] width 87 height 15
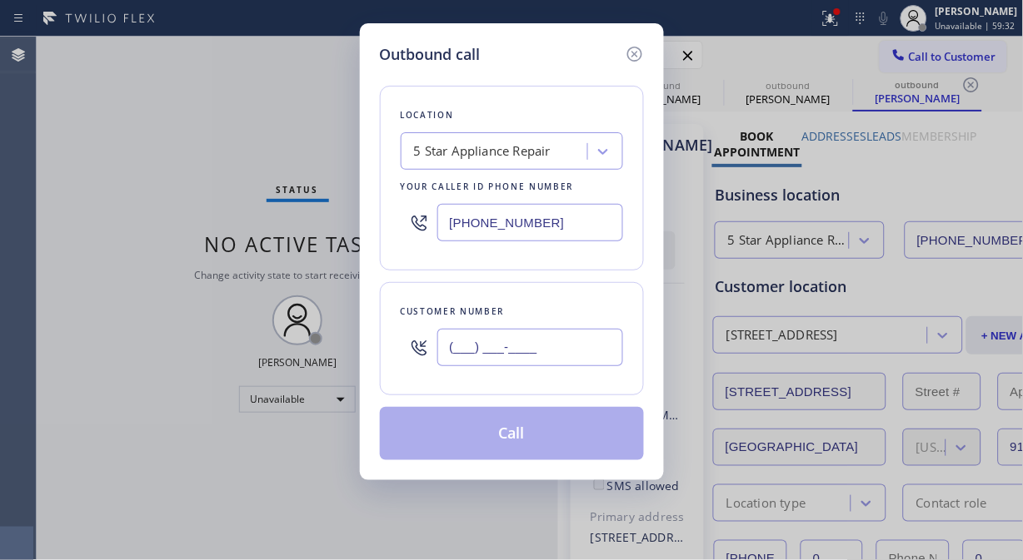
click at [485, 351] on input "(___) ___-____" at bounding box center [530, 347] width 186 height 37
paste input "206) 979-6854"
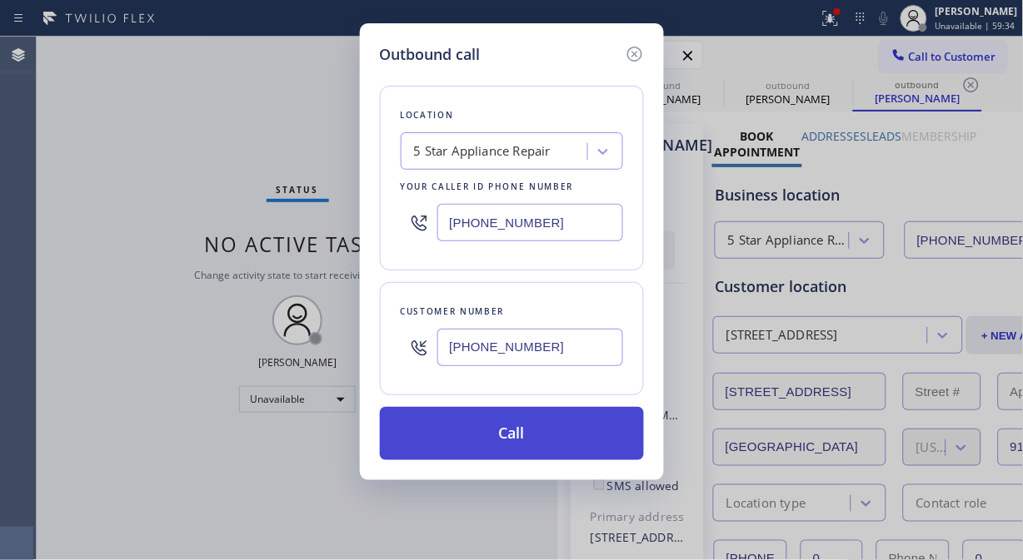
type input "(206) 979-6854"
click at [526, 446] on button "Call" at bounding box center [512, 433] width 264 height 53
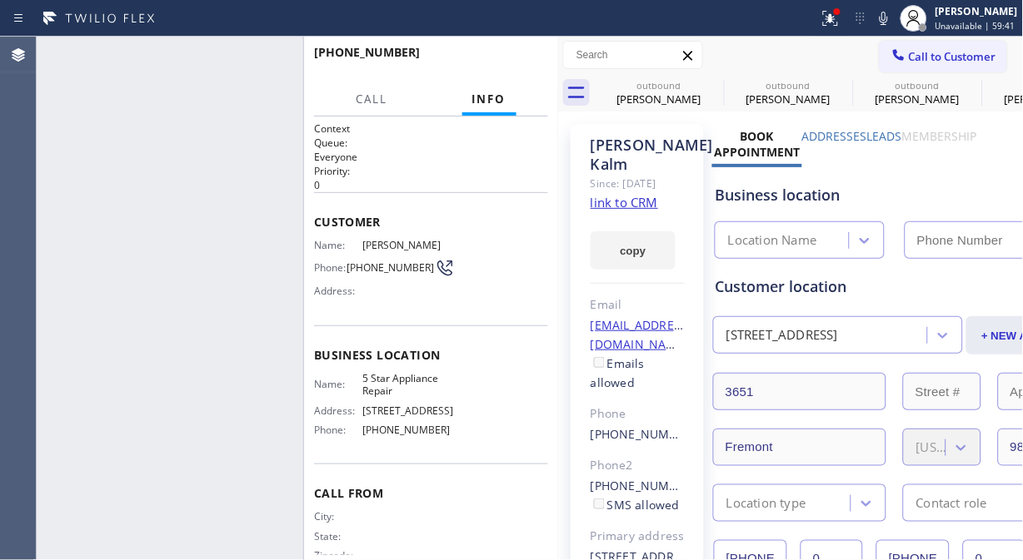
type input "[PHONE_NUMBER]"
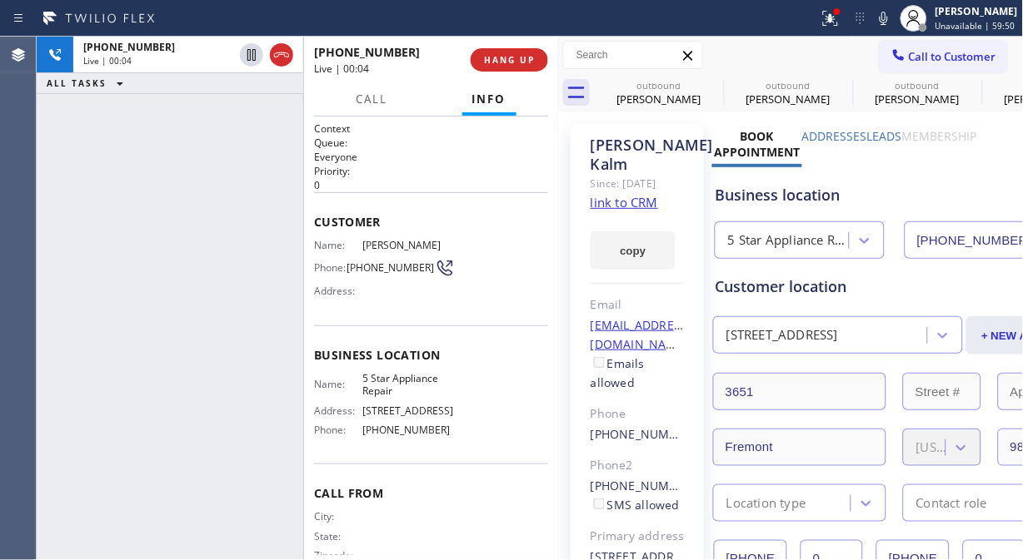
click at [521, 73] on div "+12069796854 Live | 00:04 HANG UP" at bounding box center [431, 59] width 234 height 43
click at [521, 73] on div "+12069796854 Live | 00:05 HANG UP" at bounding box center [431, 59] width 234 height 43
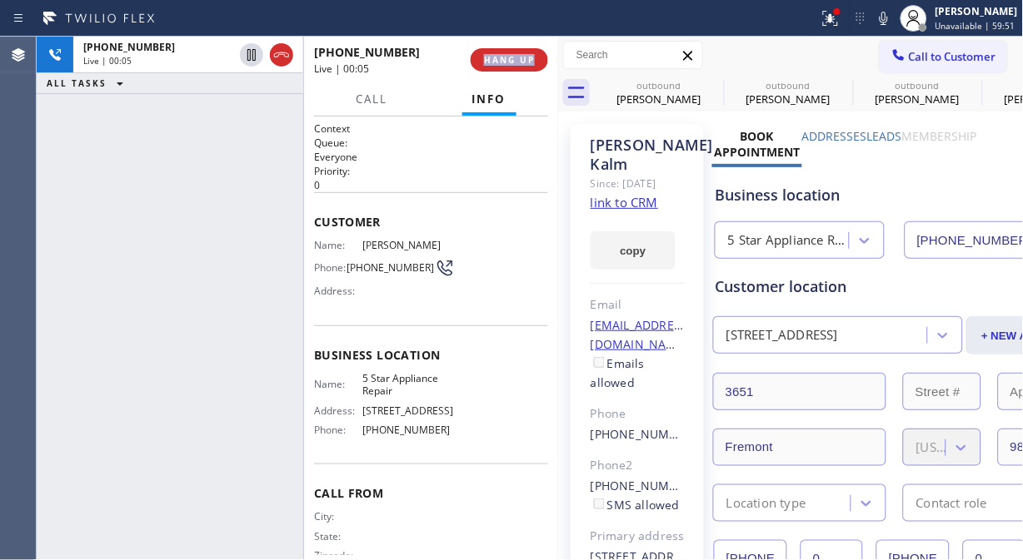
click at [521, 73] on div "+12069796854 Live | 00:05 HANG UP" at bounding box center [431, 59] width 234 height 43
click at [511, 62] on span "HANG UP" at bounding box center [509, 60] width 51 height 12
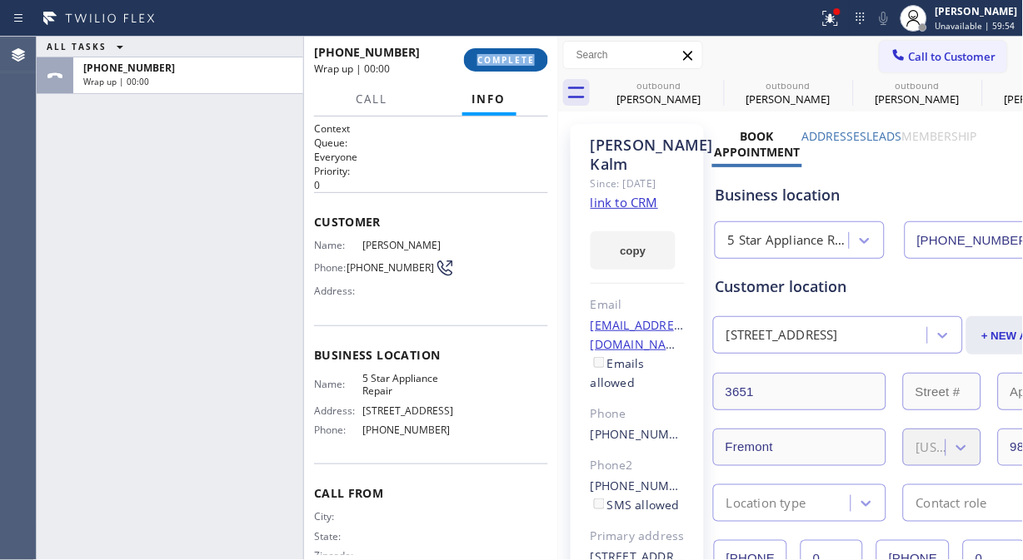
click at [515, 61] on span "COMPLETE" at bounding box center [505, 60] width 57 height 12
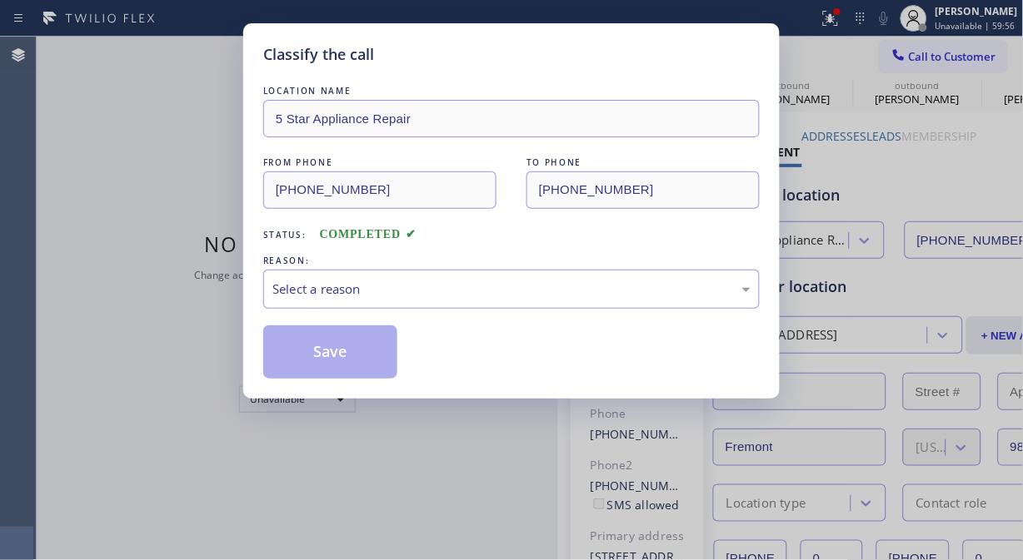
click at [495, 172] on div "[PHONE_NUMBER]" at bounding box center [379, 190] width 233 height 37
click at [442, 273] on div "Select a reason" at bounding box center [511, 289] width 496 height 39
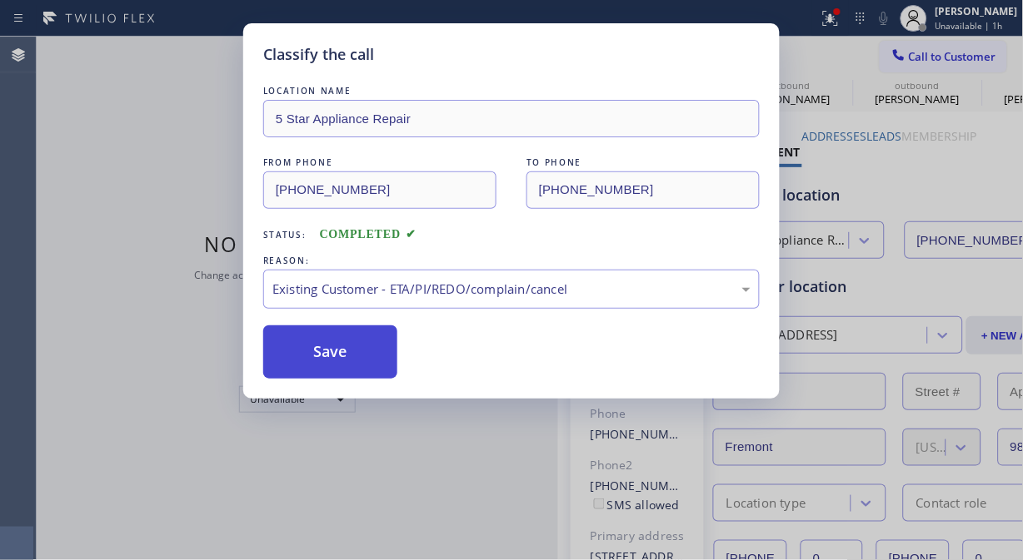
click at [383, 361] on button "Save" at bounding box center [330, 352] width 134 height 53
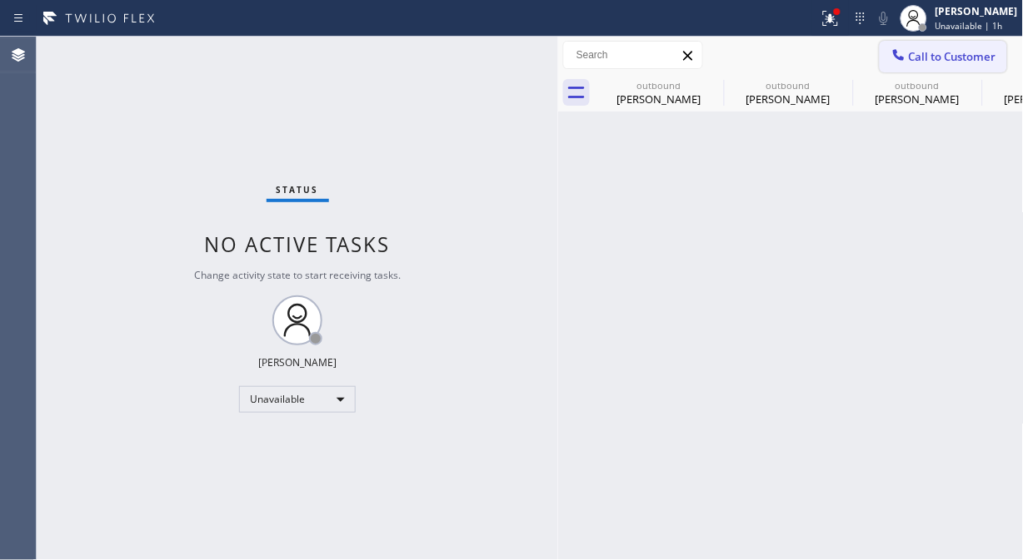
click at [924, 58] on span "Call to Customer" at bounding box center [952, 56] width 87 height 15
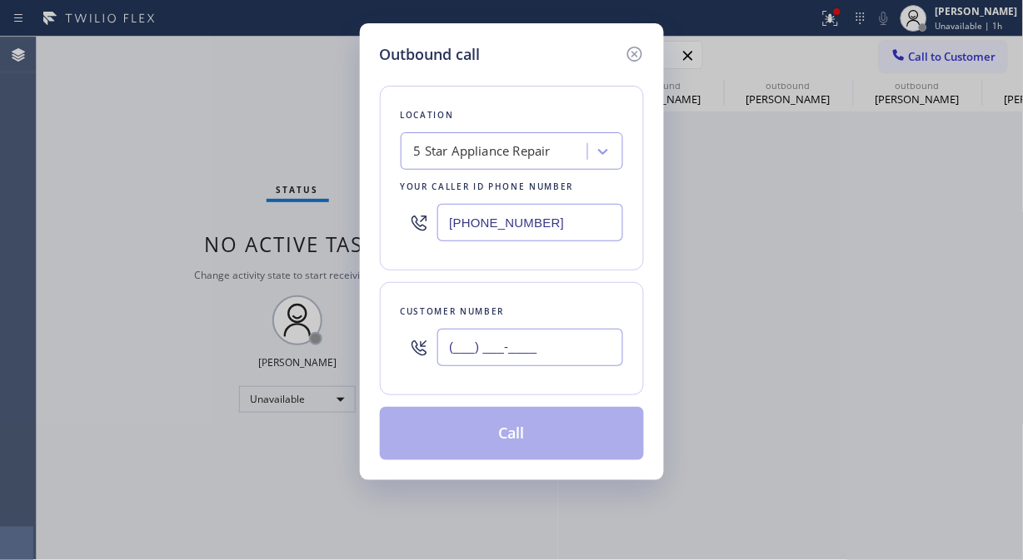
click at [523, 339] on input "(___) ___-____" at bounding box center [530, 347] width 186 height 37
paste input "310) 457-6586"
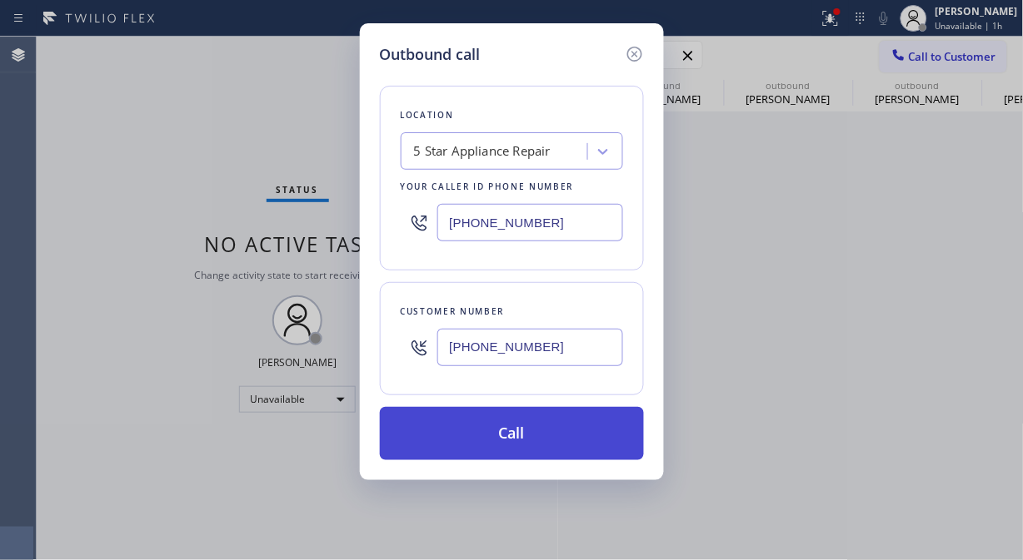
type input "(310) 457-6586"
click at [535, 433] on button "Call" at bounding box center [512, 433] width 264 height 53
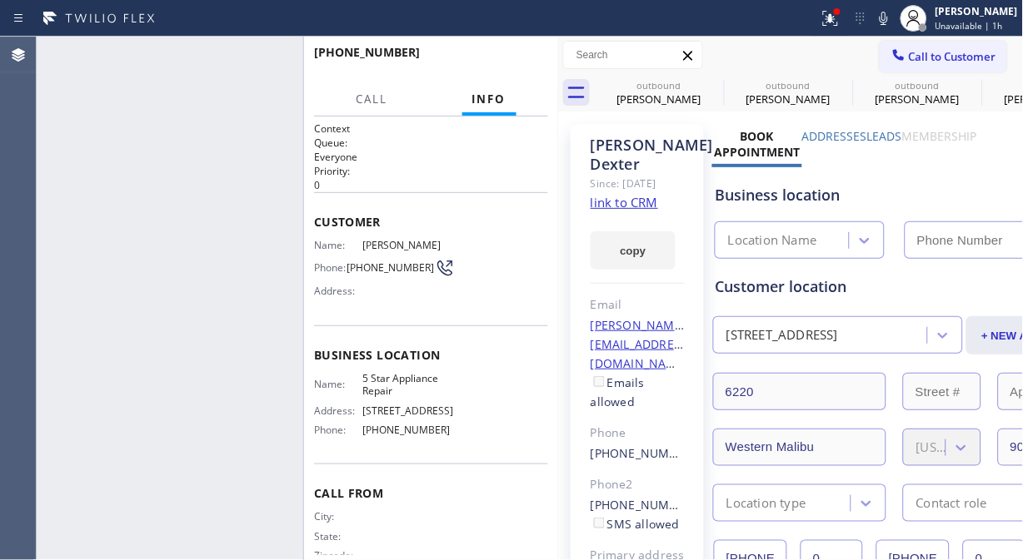
type input "[PHONE_NUMBER]"
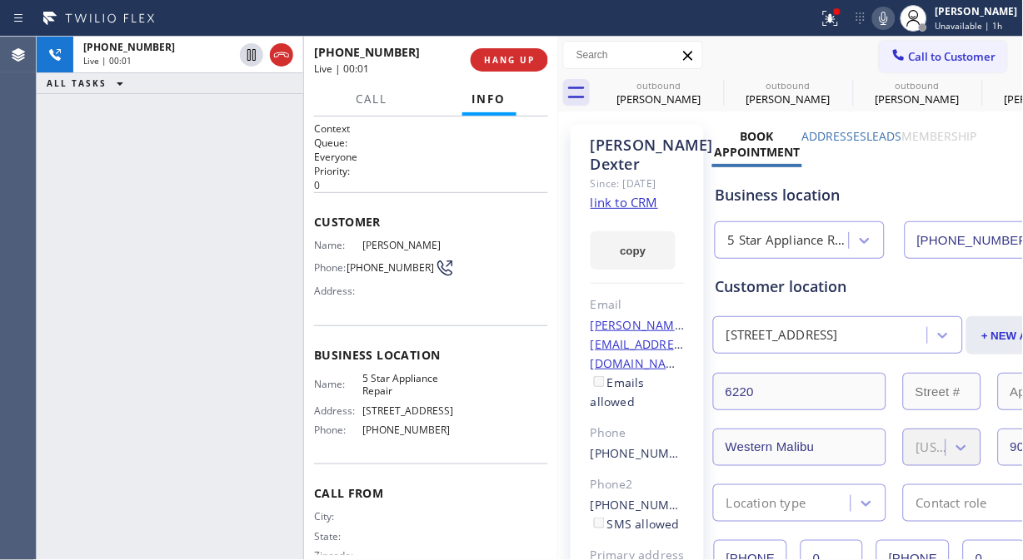
click at [894, 22] on icon at bounding box center [884, 18] width 20 height 20
click at [520, 57] on span "HANG UP" at bounding box center [509, 60] width 51 height 12
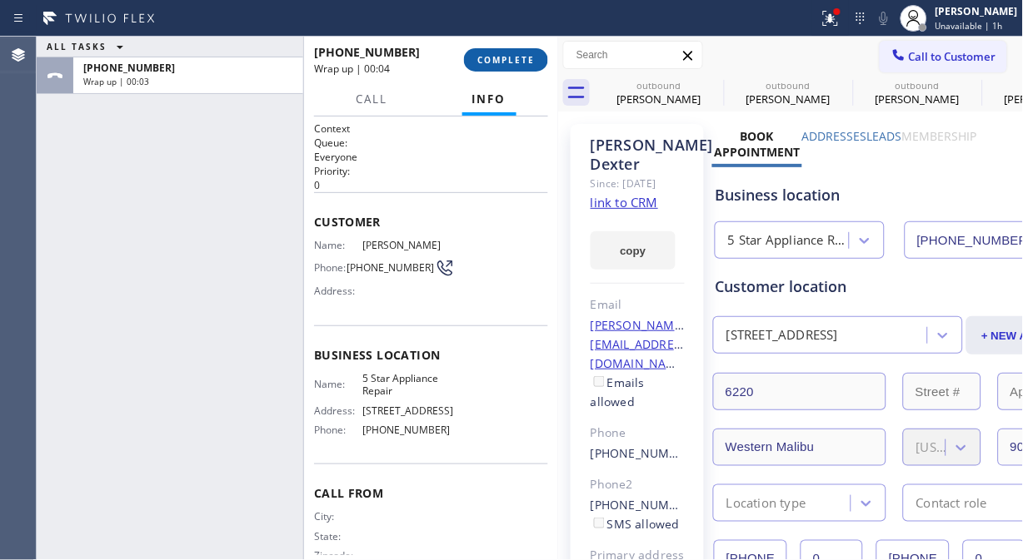
click at [520, 57] on span "COMPLETE" at bounding box center [505, 60] width 57 height 12
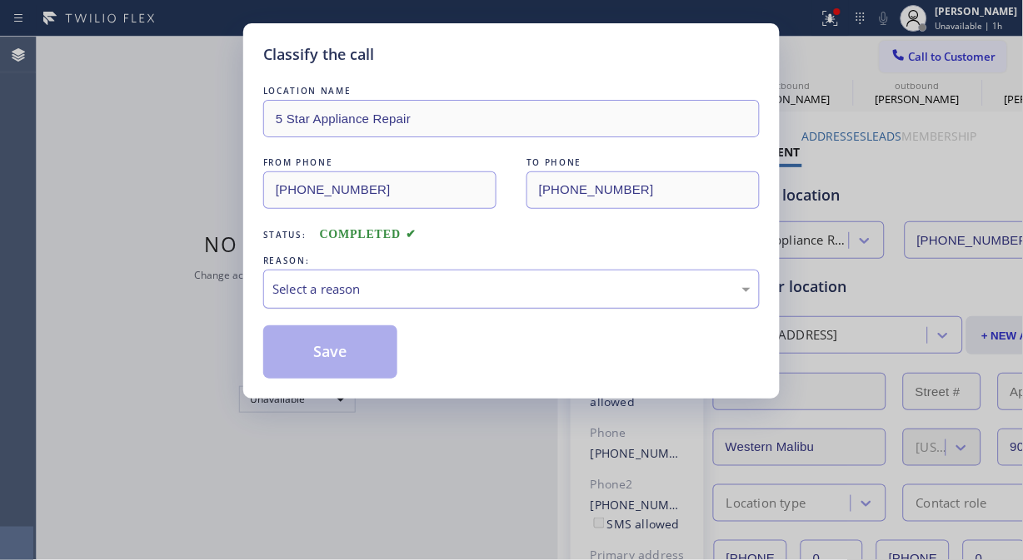
click at [503, 300] on div "Select a reason" at bounding box center [511, 289] width 496 height 39
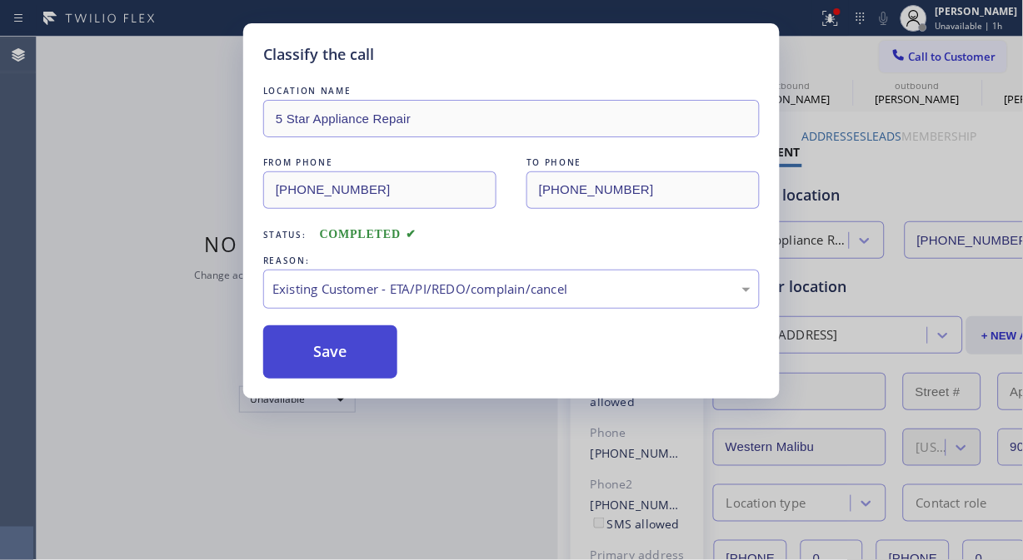
click at [331, 354] on button "Save" at bounding box center [330, 352] width 134 height 53
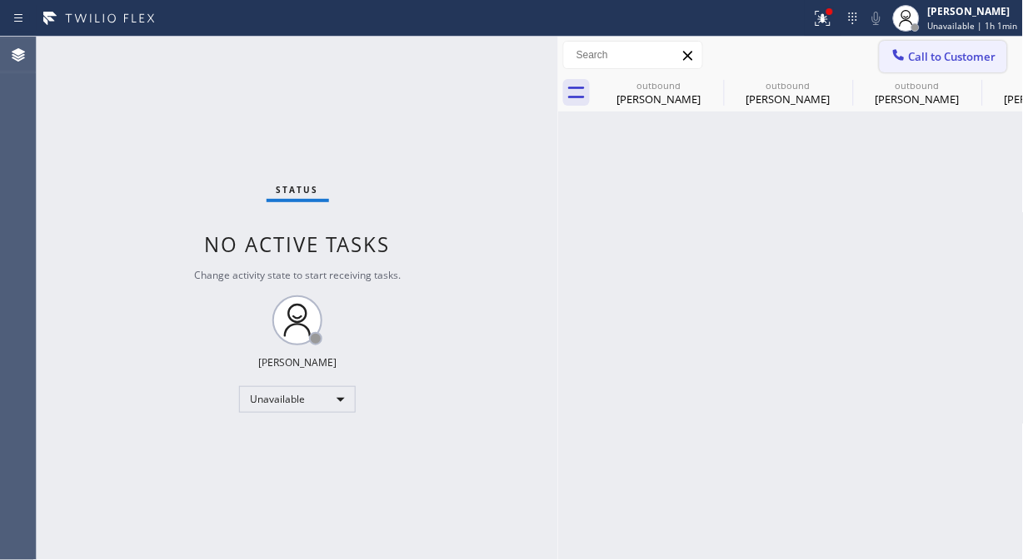
click at [922, 58] on span "Call to Customer" at bounding box center [952, 56] width 87 height 15
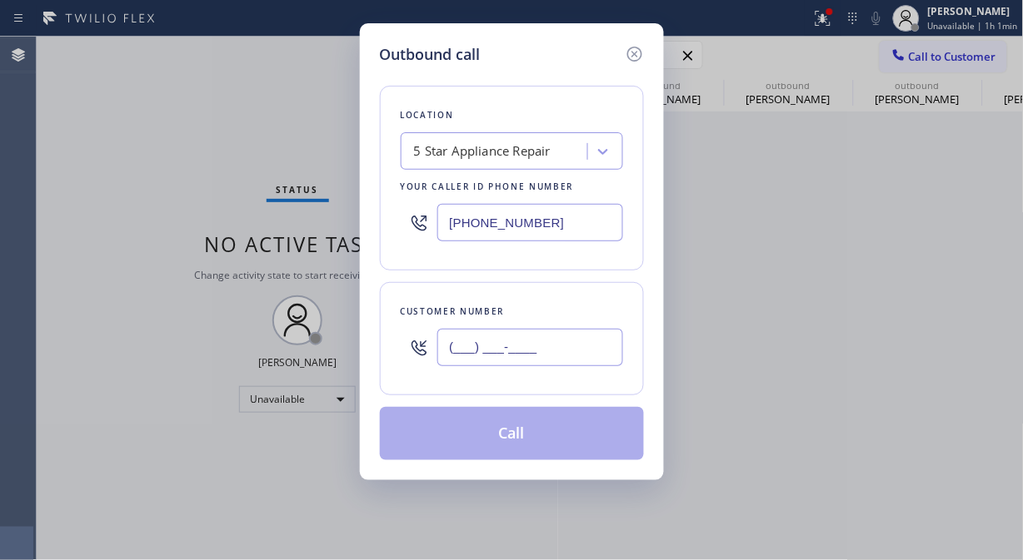
click at [598, 336] on input "(___) ___-____" at bounding box center [530, 347] width 186 height 37
paste input "818) 388-1162"
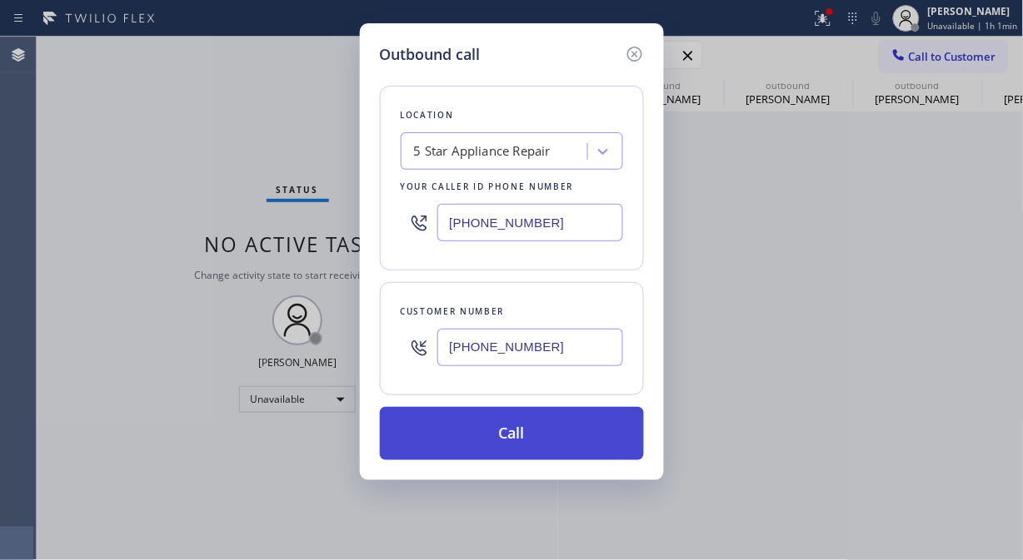
type input "(818) 388-1162"
click at [575, 443] on button "Call" at bounding box center [512, 433] width 264 height 53
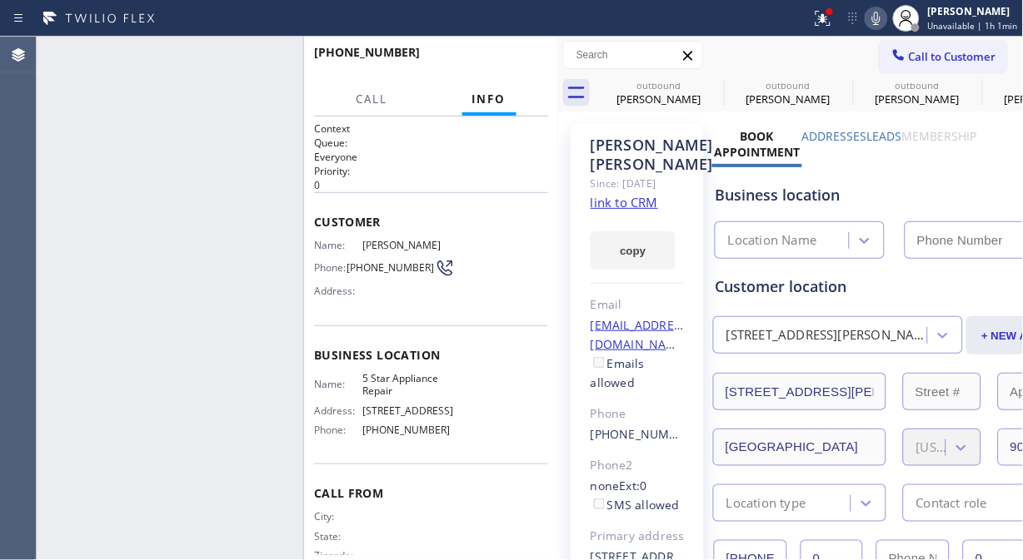
type input "[PHONE_NUMBER]"
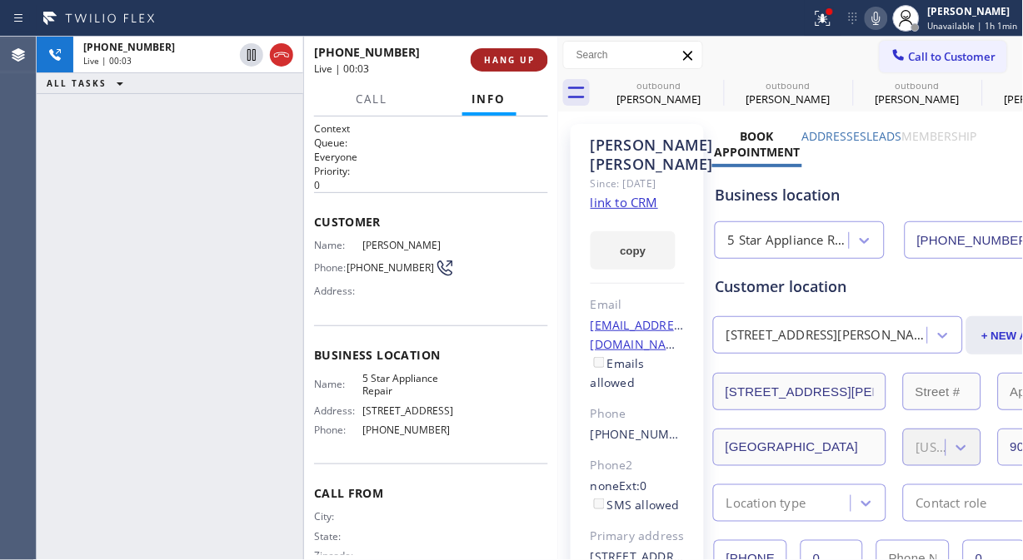
click at [528, 54] on span "HANG UP" at bounding box center [509, 60] width 51 height 12
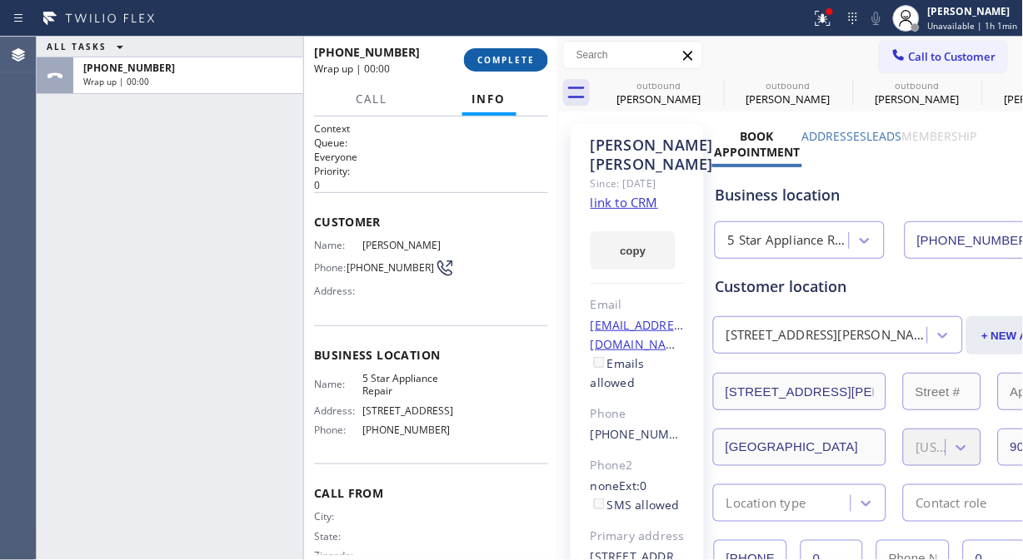
click at [528, 55] on span "COMPLETE" at bounding box center [505, 60] width 57 height 12
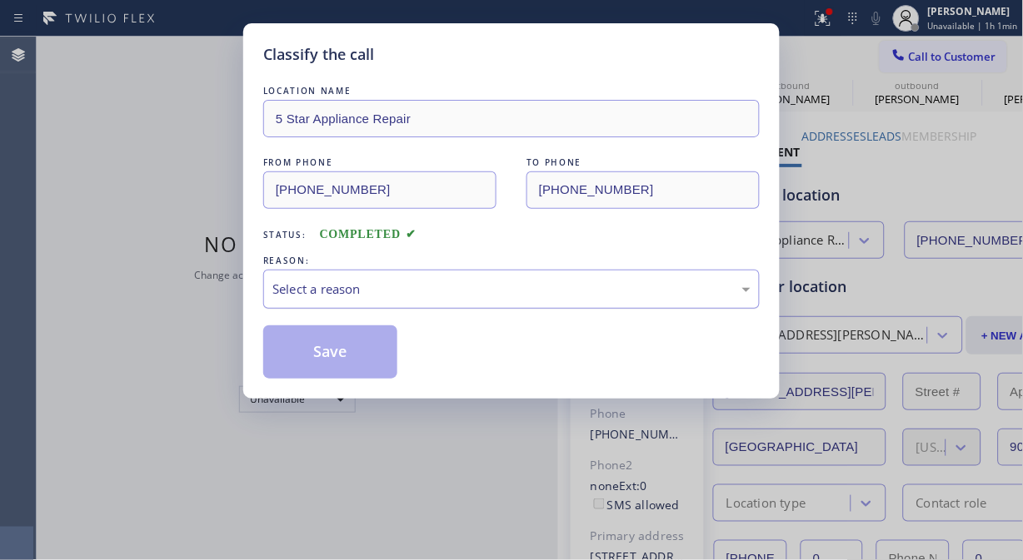
click at [480, 298] on div "Select a reason" at bounding box center [511, 289] width 478 height 19
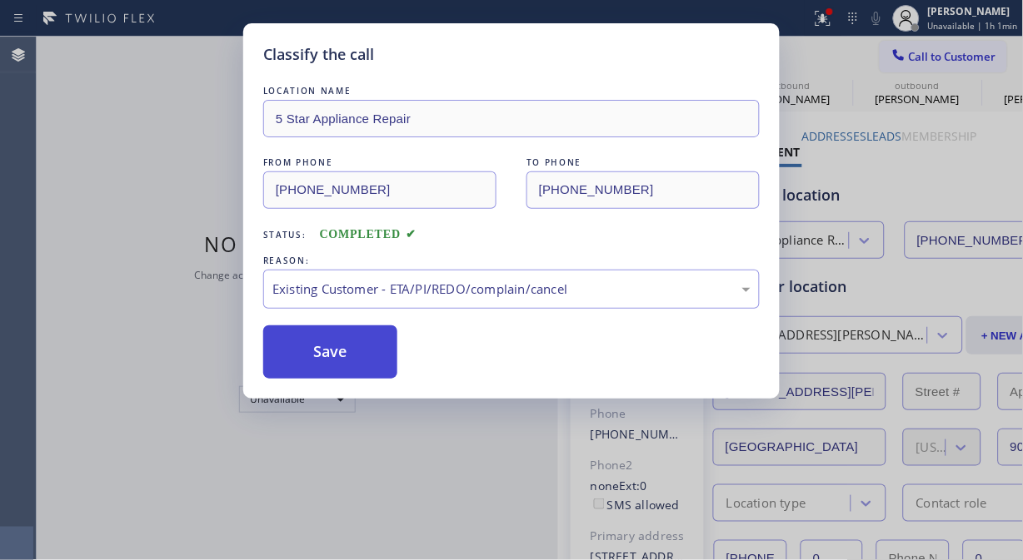
click at [331, 367] on button "Save" at bounding box center [330, 352] width 134 height 53
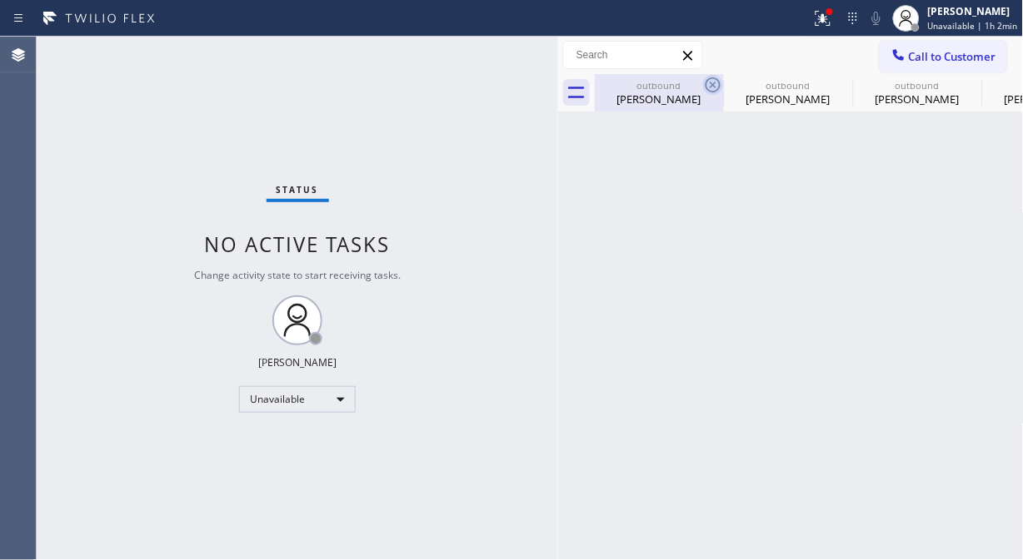
click at [716, 75] on icon at bounding box center [713, 85] width 20 height 20
click at [0, 0] on icon at bounding box center [0, 0] width 0 height 0
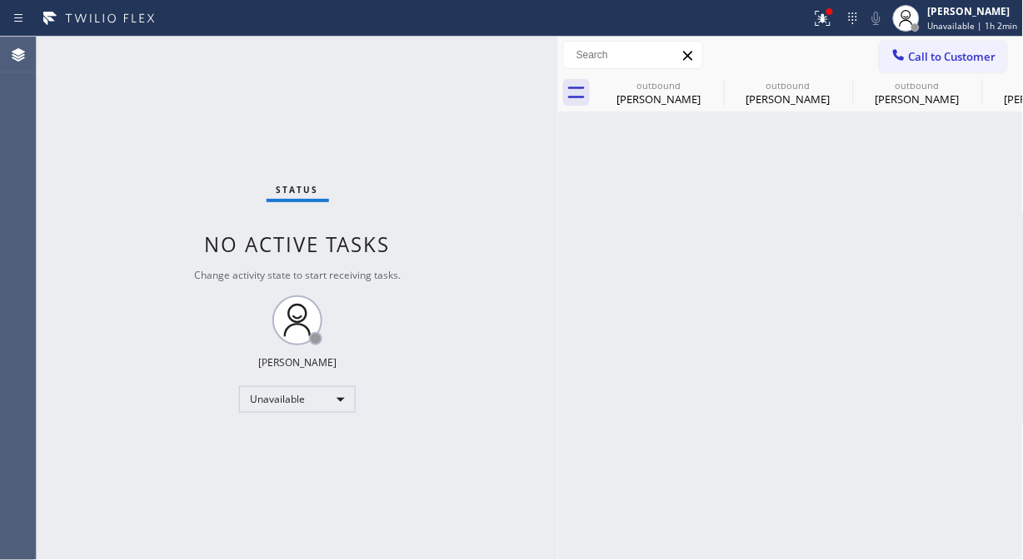
click at [820, 18] on icon at bounding box center [823, 18] width 20 height 20
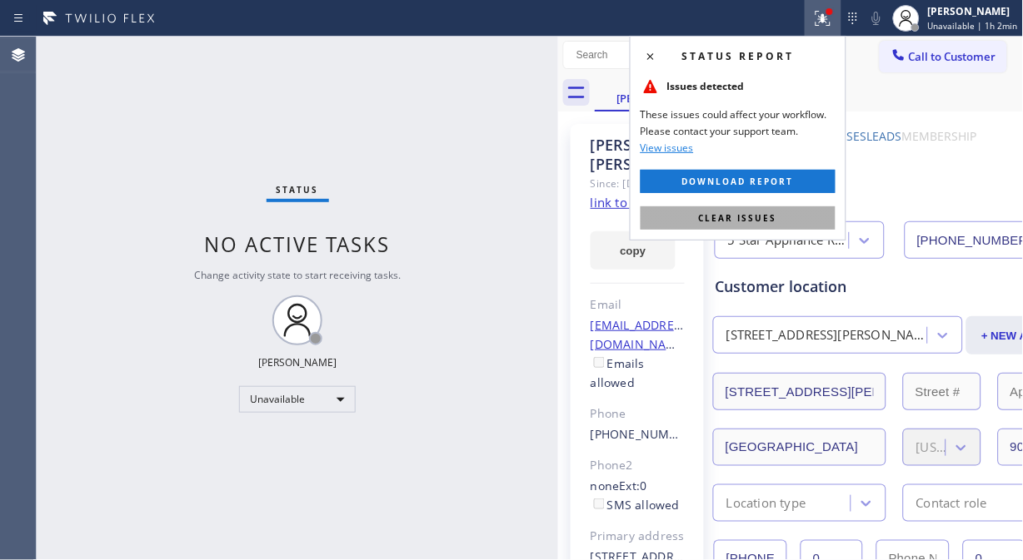
click at [760, 217] on span "Clear issues" at bounding box center [738, 218] width 78 height 12
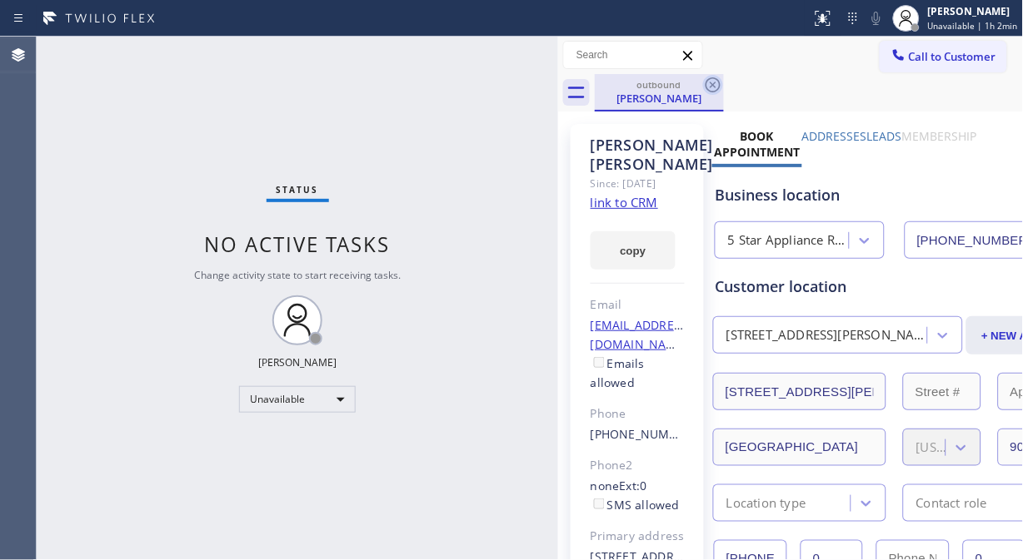
click at [712, 90] on icon at bounding box center [713, 85] width 20 height 20
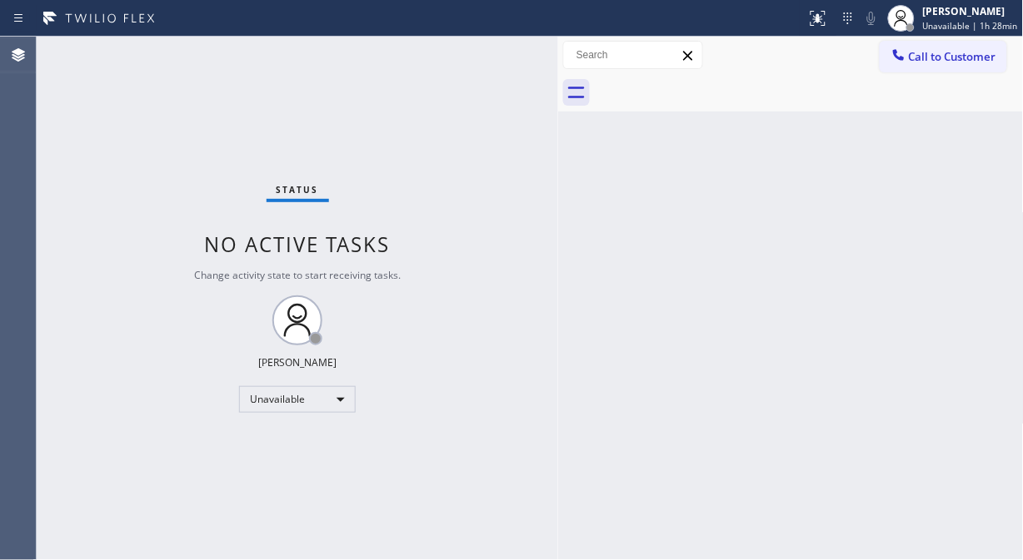
click at [81, 207] on div "Status No active tasks Change activity state to start receiving tasks. Fila Gar…" at bounding box center [297, 299] width 521 height 524
click at [956, 74] on div at bounding box center [809, 92] width 429 height 37
click at [943, 57] on span "Call to Customer" at bounding box center [952, 56] width 87 height 15
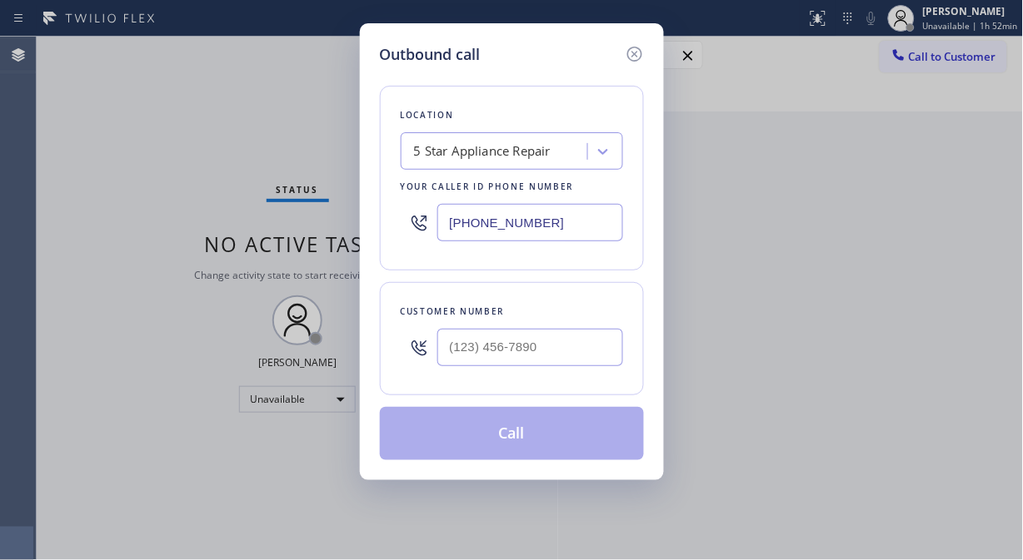
click at [454, 215] on input "[PHONE_NUMBER]" at bounding box center [530, 222] width 186 height 37
paste input "907-1049"
type input "(855) 907-1049"
click at [51, 173] on div "Outbound call Location Diamond Electrical Repair Your caller id phone number (8…" at bounding box center [511, 280] width 1023 height 560
click at [456, 361] on input "(___) ___-____" at bounding box center [530, 347] width 186 height 37
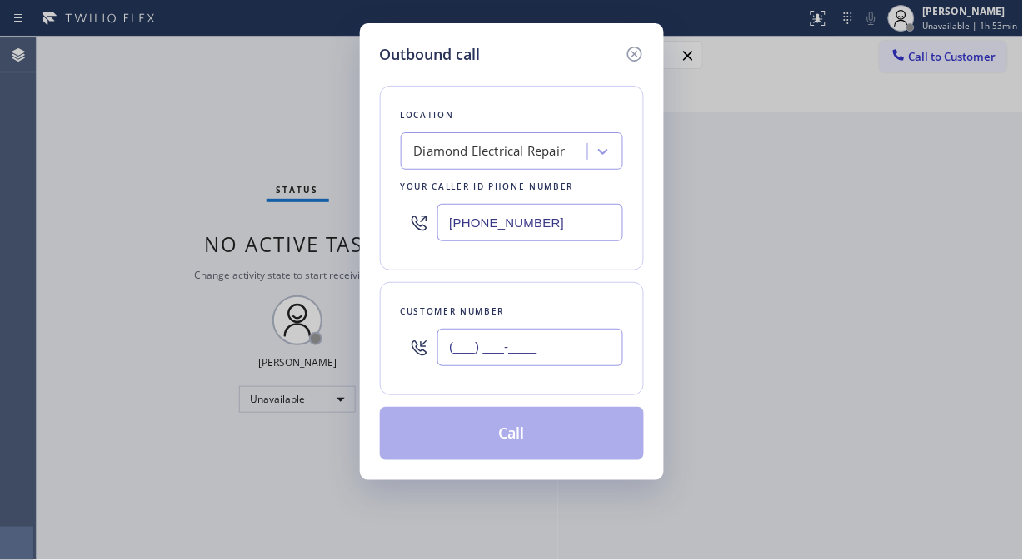
paste input "909) 436-7928"
type input "(909) 436-7928"
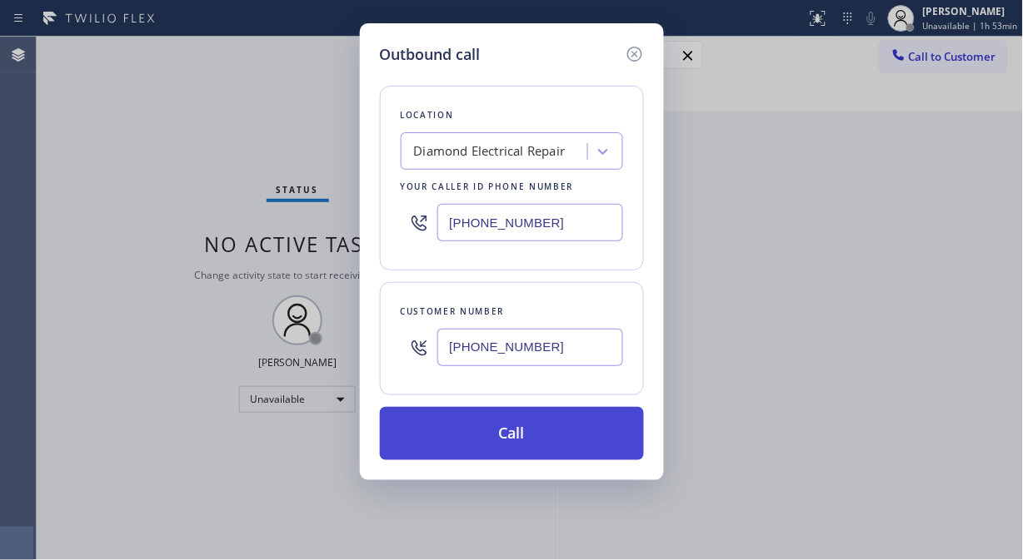
click at [559, 431] on button "Call" at bounding box center [512, 433] width 264 height 53
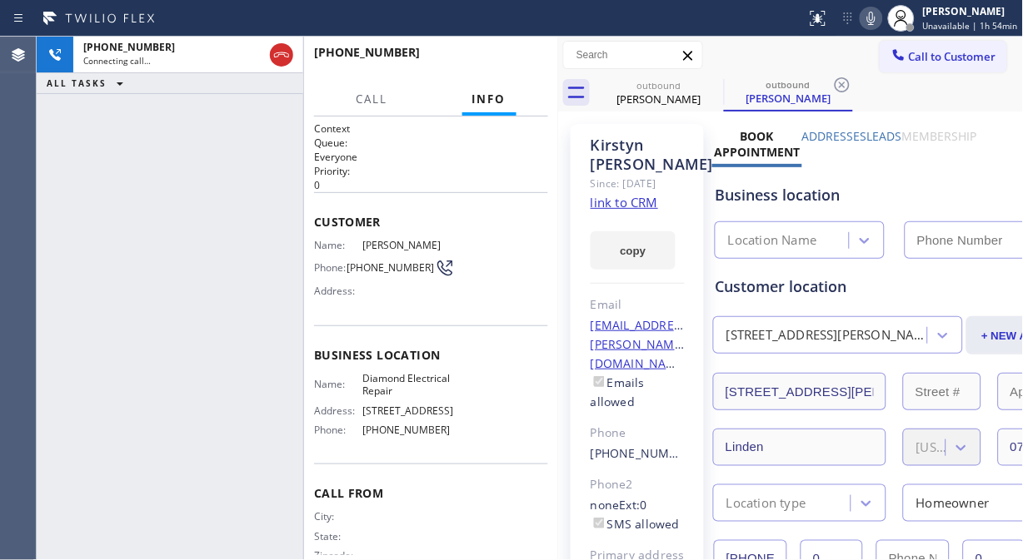
click at [633, 211] on link "link to CRM" at bounding box center [623, 202] width 67 height 17
type input "(855) 907-1049"
click at [877, 21] on icon at bounding box center [871, 18] width 20 height 20
click at [878, 17] on icon at bounding box center [871, 18] width 20 height 20
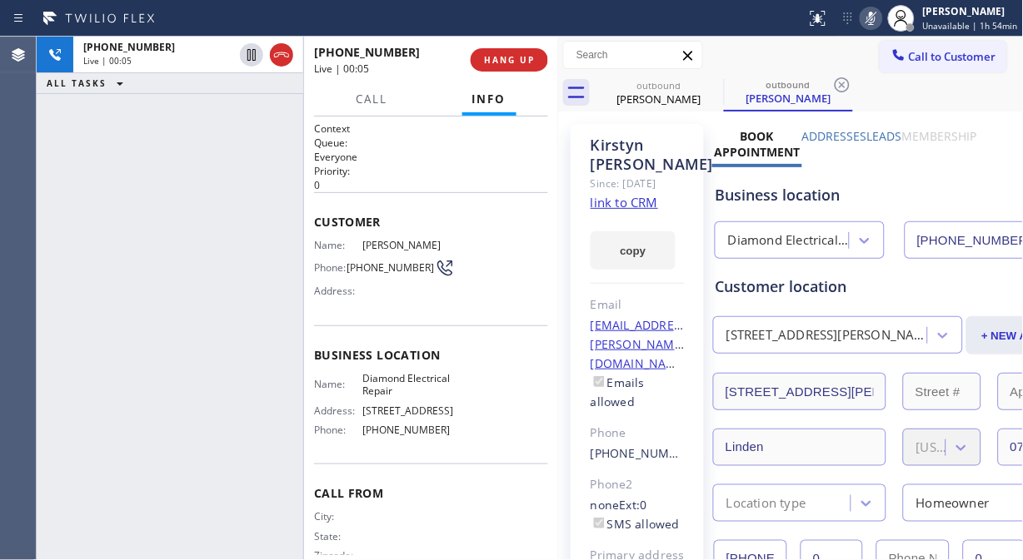
click at [878, 17] on icon at bounding box center [871, 18] width 20 height 20
click at [875, 23] on icon at bounding box center [871, 18] width 8 height 13
click at [879, 23] on icon at bounding box center [871, 18] width 20 height 20
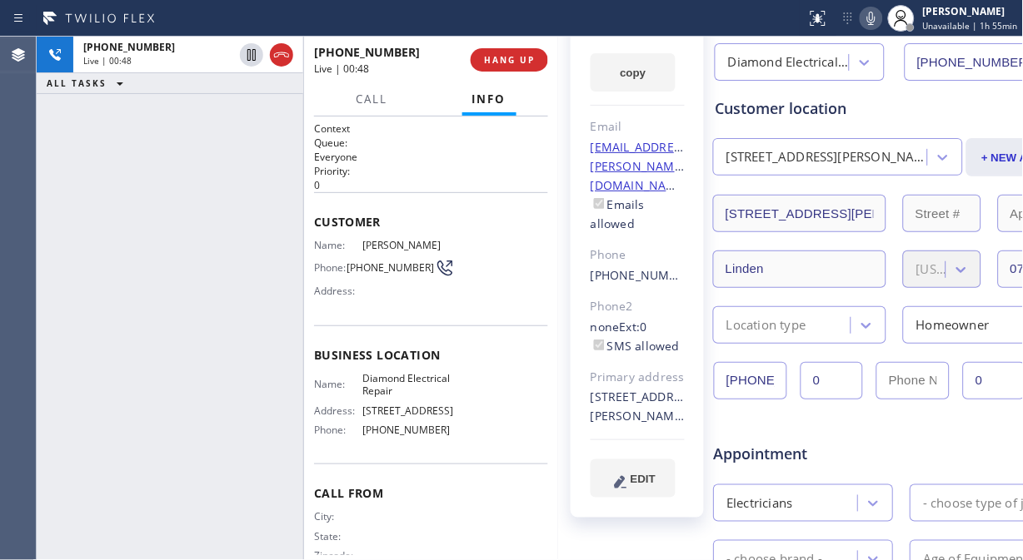
scroll to position [370, 0]
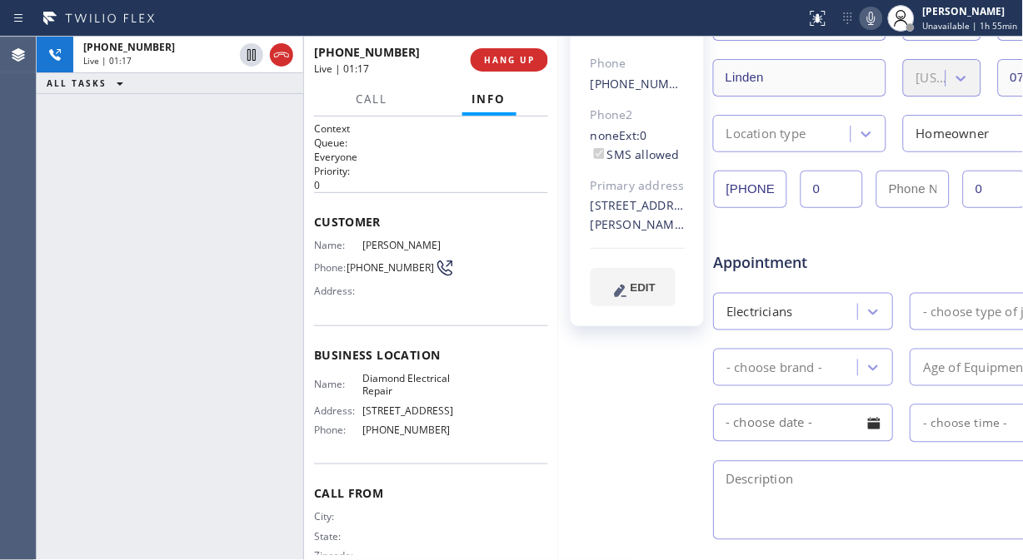
click at [880, 18] on icon at bounding box center [871, 18] width 20 height 20
click at [875, 18] on icon at bounding box center [871, 18] width 8 height 13
click at [878, 20] on icon at bounding box center [871, 18] width 20 height 20
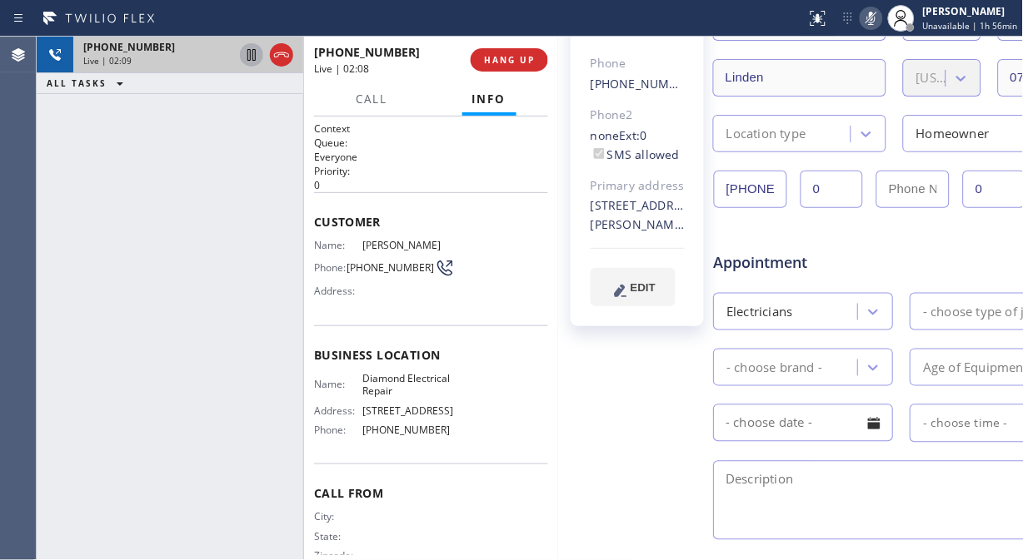
click at [250, 59] on icon at bounding box center [251, 55] width 20 height 20
click at [877, 14] on rect at bounding box center [871, 17] width 12 height 12
click at [246, 51] on icon at bounding box center [251, 55] width 20 height 20
click at [880, 17] on icon at bounding box center [871, 18] width 20 height 20
click at [875, 18] on icon at bounding box center [871, 18] width 8 height 13
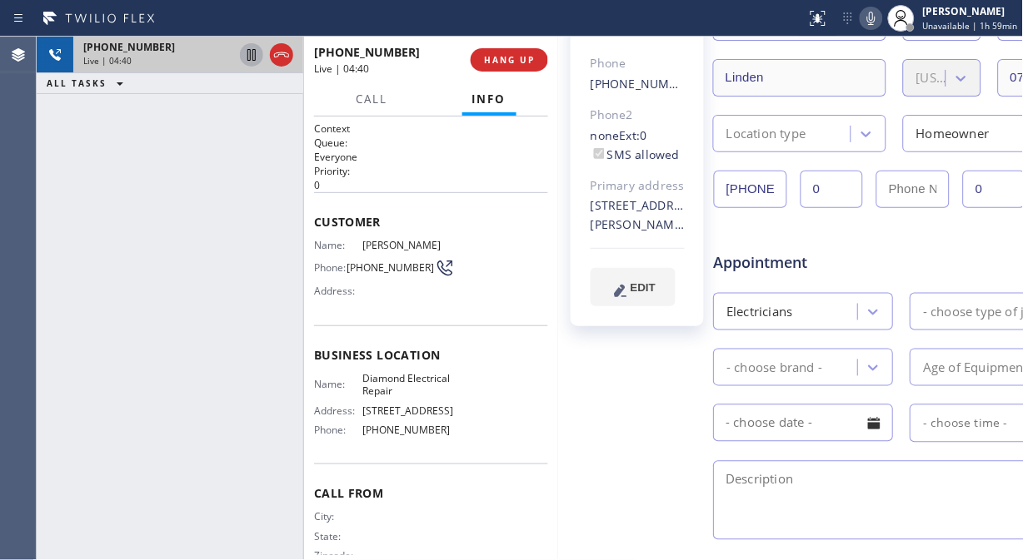
click at [134, 214] on div "+19094367928 Live | 04:40 ALL TASKS ALL TASKS ACTIVE TASKS TASKS IN WRAP UP" at bounding box center [170, 299] width 266 height 524
click at [875, 19] on icon at bounding box center [871, 18] width 8 height 13
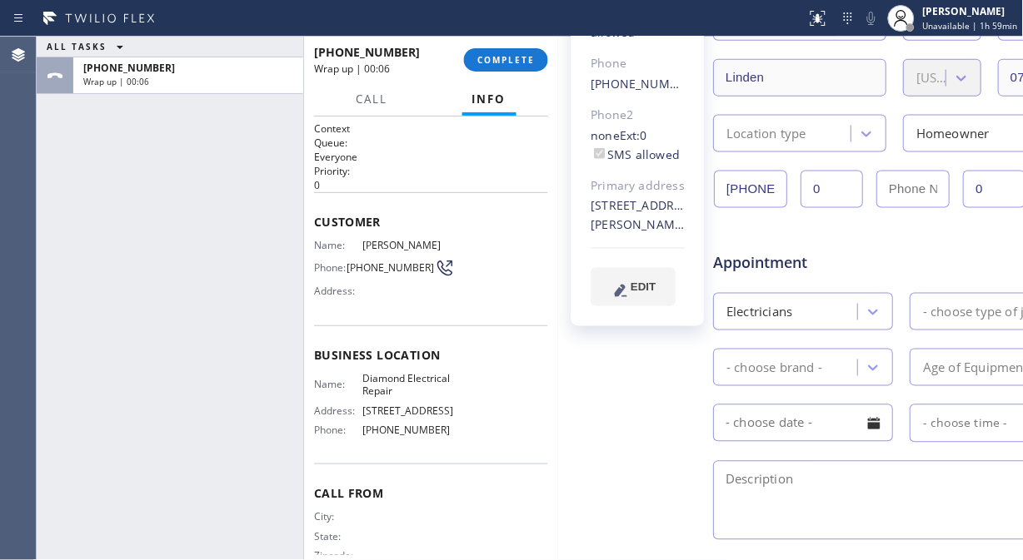
click at [123, 164] on div "ALL TASKS ALL TASKS ACTIVE TASKS TASKS IN WRAP UP +19094367928 Wrap up | 00:06" at bounding box center [170, 299] width 266 height 524
click at [506, 61] on span "COMPLETE" at bounding box center [505, 60] width 57 height 12
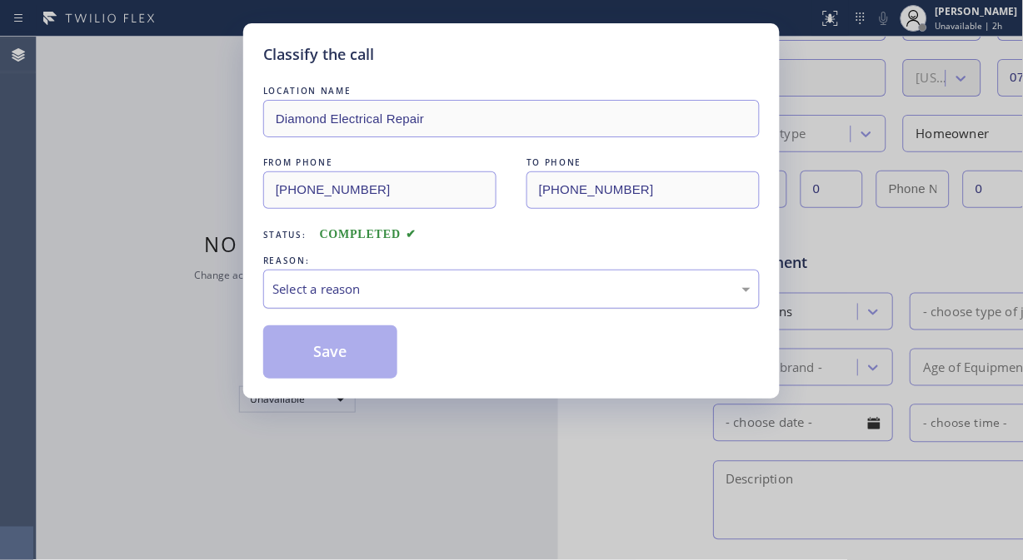
click at [505, 298] on div "Select a reason" at bounding box center [511, 289] width 478 height 19
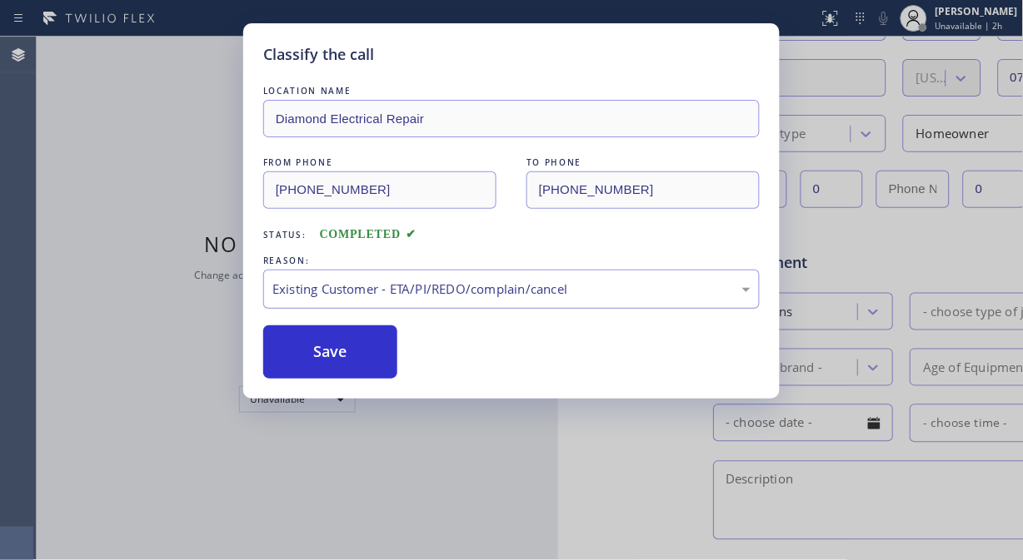
click at [386, 289] on div "Existing Customer - ETA/PI/REDO/complain/cancel" at bounding box center [511, 289] width 478 height 19
click at [337, 342] on button "Save" at bounding box center [330, 352] width 134 height 53
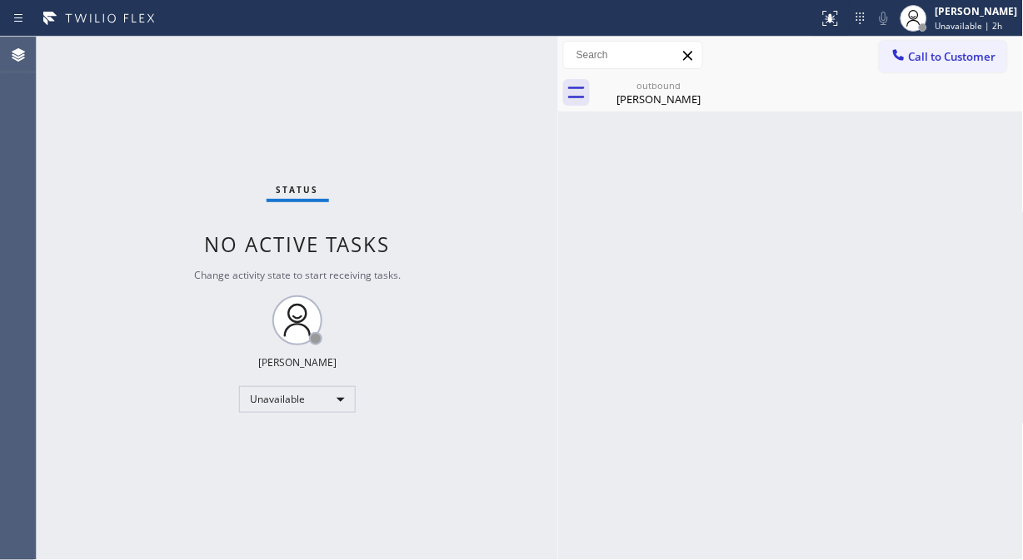
drag, startPoint x: 89, startPoint y: 127, endPoint x: 117, endPoint y: 128, distance: 28.3
click at [89, 127] on div "Status No active tasks Change activity state to start receiving tasks. Fila Gar…" at bounding box center [297, 299] width 521 height 524
click at [983, 56] on span "Call to Customer" at bounding box center [952, 56] width 87 height 15
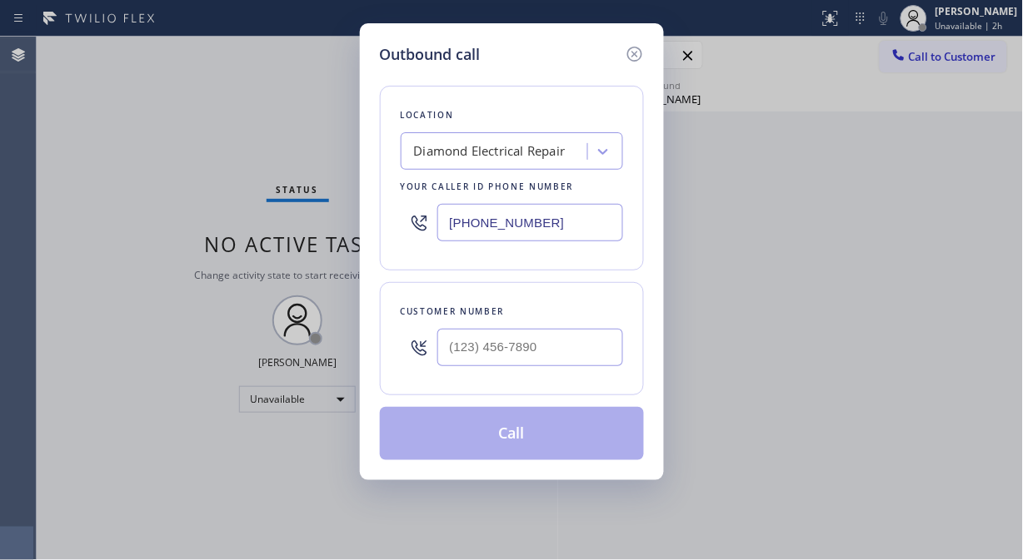
click at [539, 157] on div "Diamond Electrical Repair" at bounding box center [490, 151] width 152 height 19
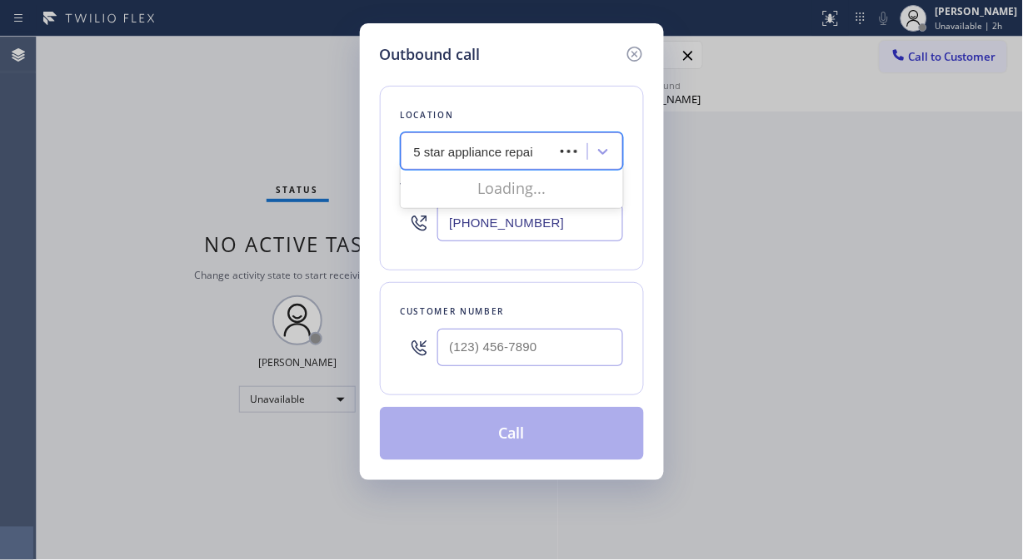
type input "5 star appliance repair"
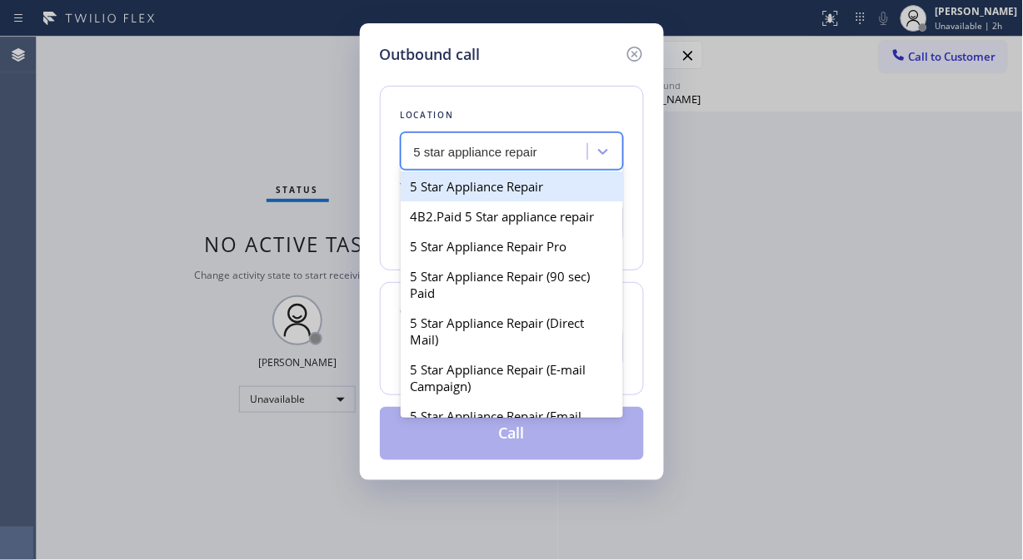
click at [525, 188] on div "5 Star Appliance Repair" at bounding box center [512, 187] width 222 height 30
type input "[PHONE_NUMBER]"
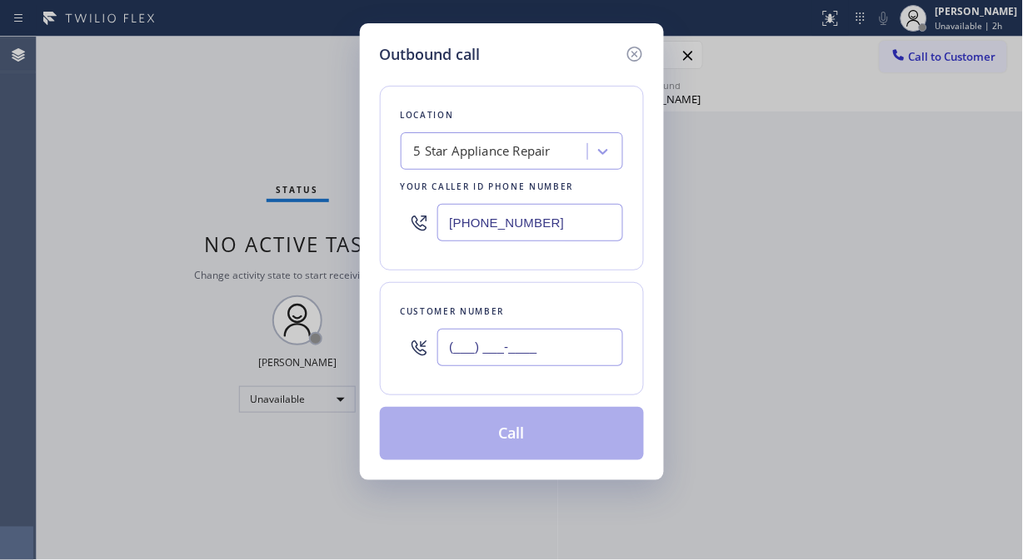
click at [451, 356] on input "(___) ___-____" at bounding box center [530, 347] width 186 height 37
paste input "661) 972-8163"
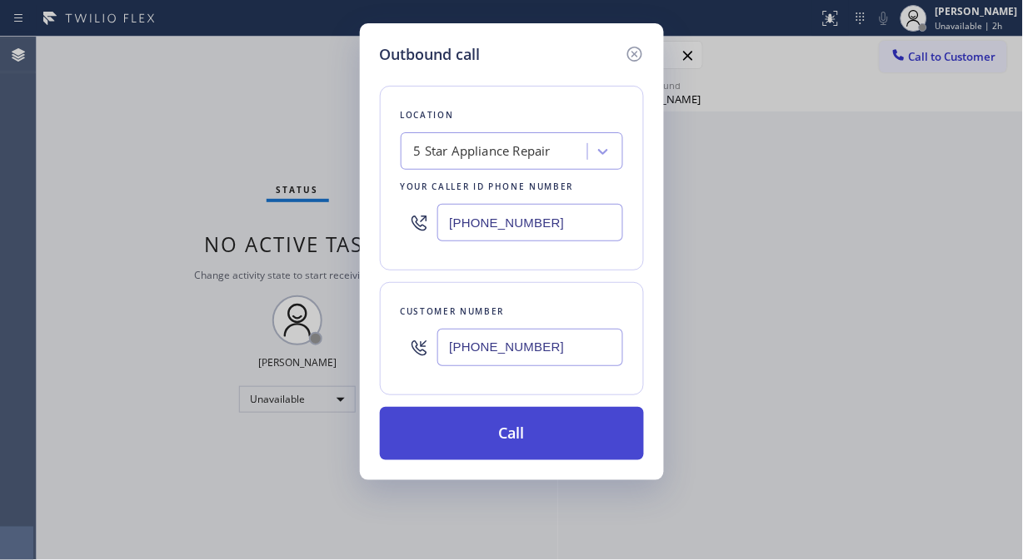
type input "(661) 972-8163"
click at [550, 437] on button "Call" at bounding box center [512, 433] width 264 height 53
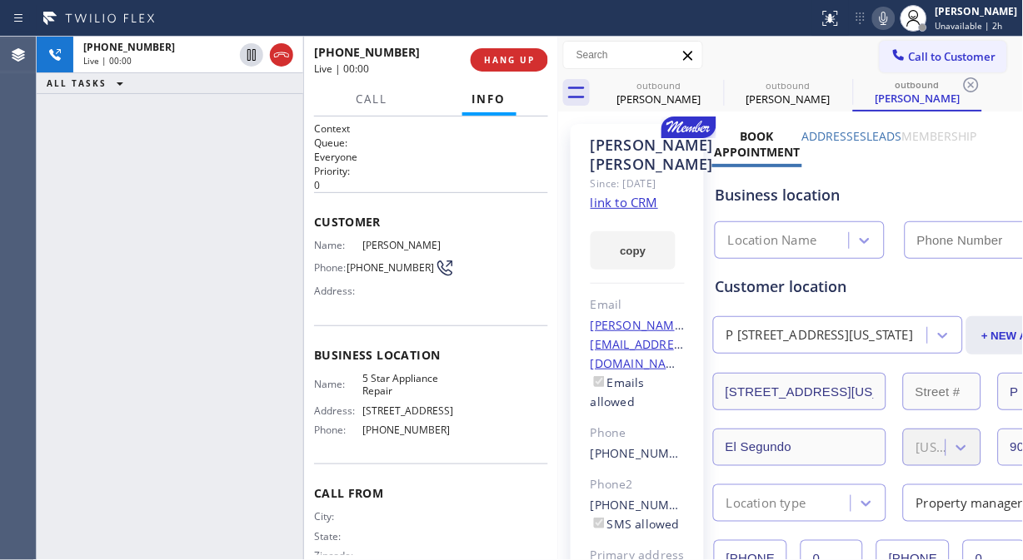
type input "[PHONE_NUMBER]"
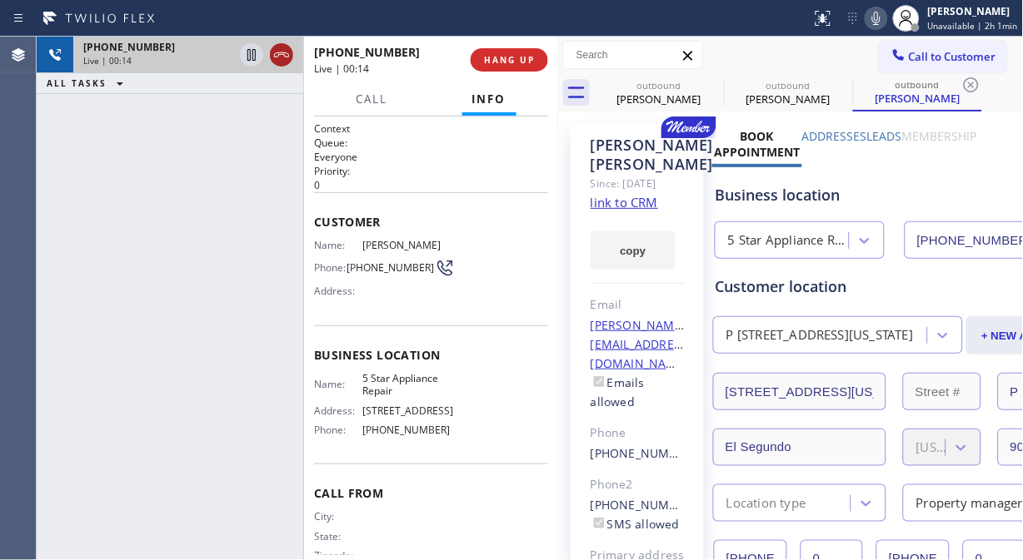
click at [276, 53] on icon at bounding box center [281, 54] width 15 height 5
click at [498, 54] on span "HANG UP" at bounding box center [509, 60] width 51 height 12
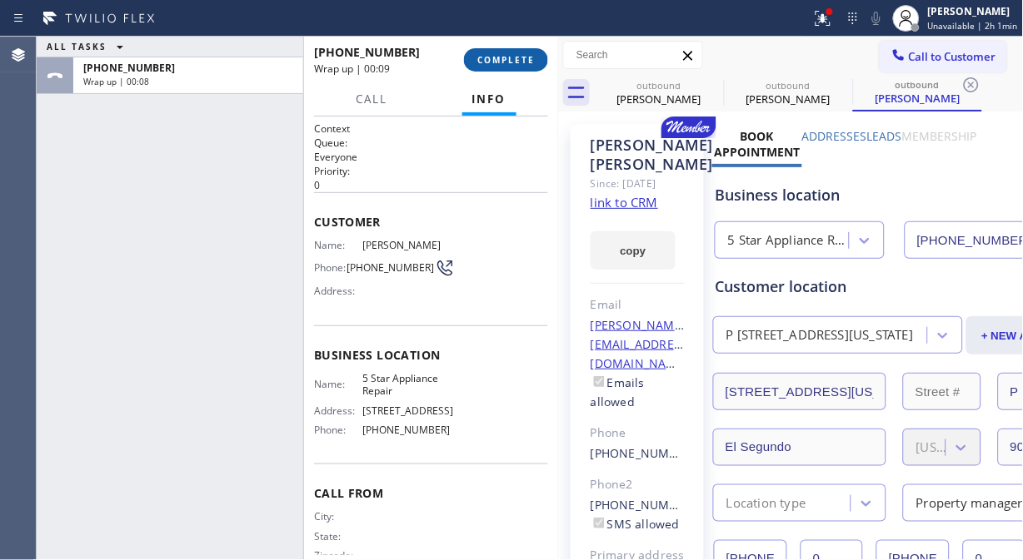
click at [517, 51] on button "COMPLETE" at bounding box center [506, 59] width 84 height 23
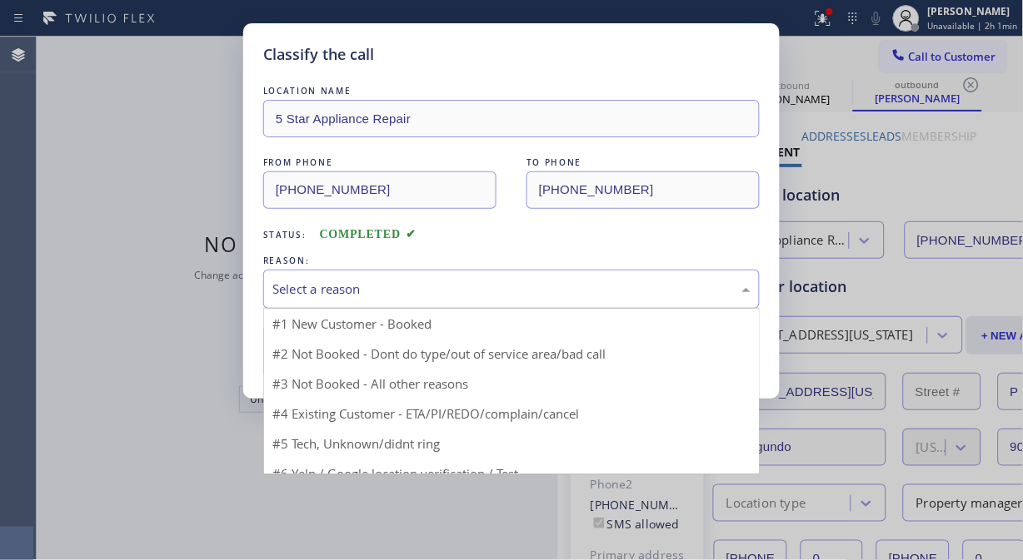
click at [509, 285] on div "Select a reason" at bounding box center [511, 289] width 478 height 19
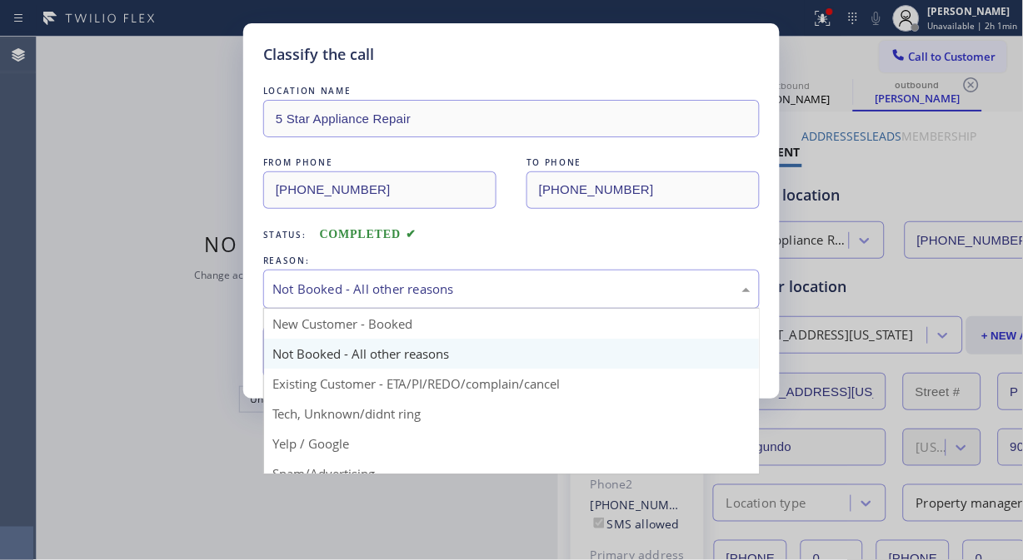
click at [451, 301] on div "Not Booked - All other reasons" at bounding box center [511, 289] width 496 height 39
drag, startPoint x: 447, startPoint y: 386, endPoint x: 350, endPoint y: 367, distance: 99.1
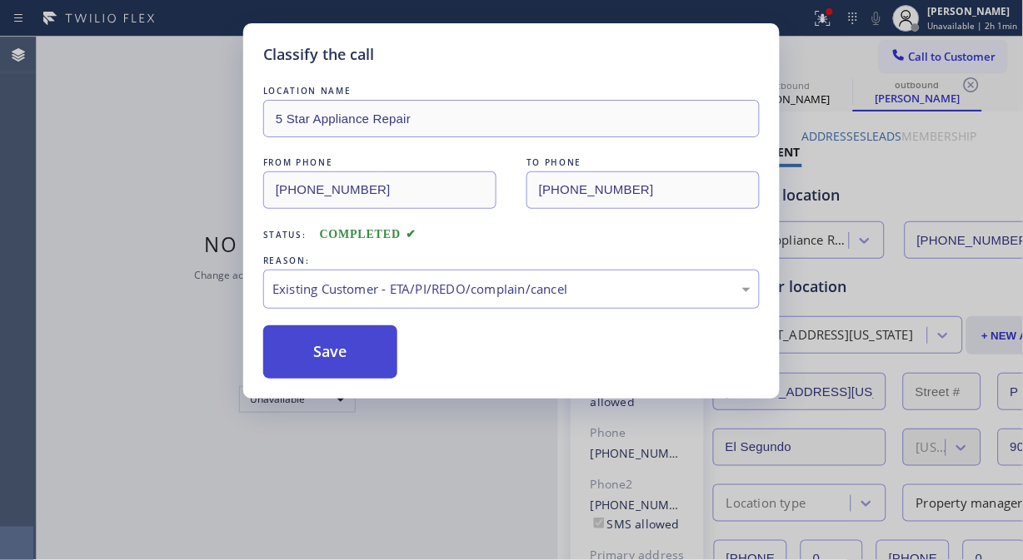
click at [331, 363] on button "Save" at bounding box center [330, 352] width 134 height 53
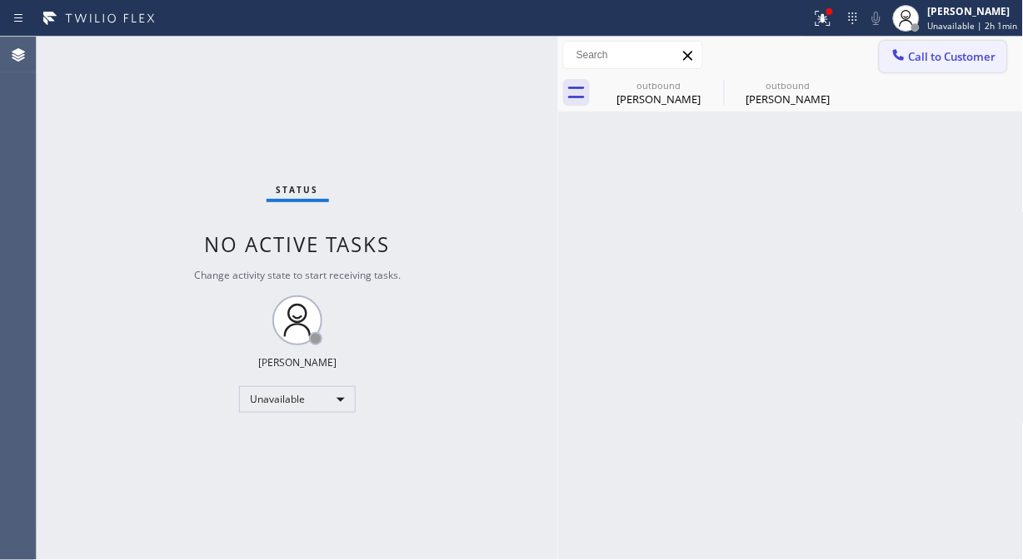
click at [941, 61] on span "Call to Customer" at bounding box center [952, 56] width 87 height 15
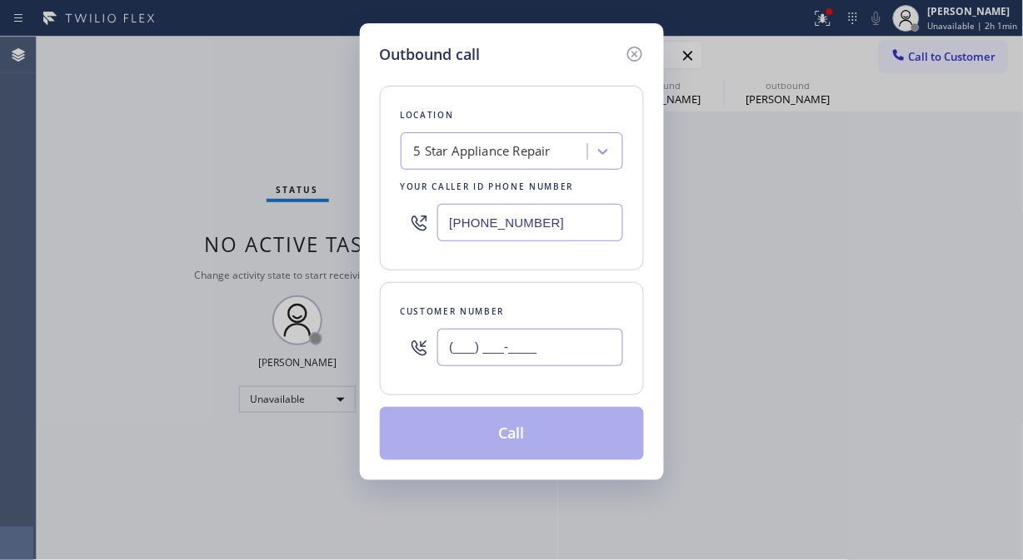
click at [480, 350] on input "(___) ___-____" at bounding box center [530, 347] width 186 height 37
paste input "619) 214-6690"
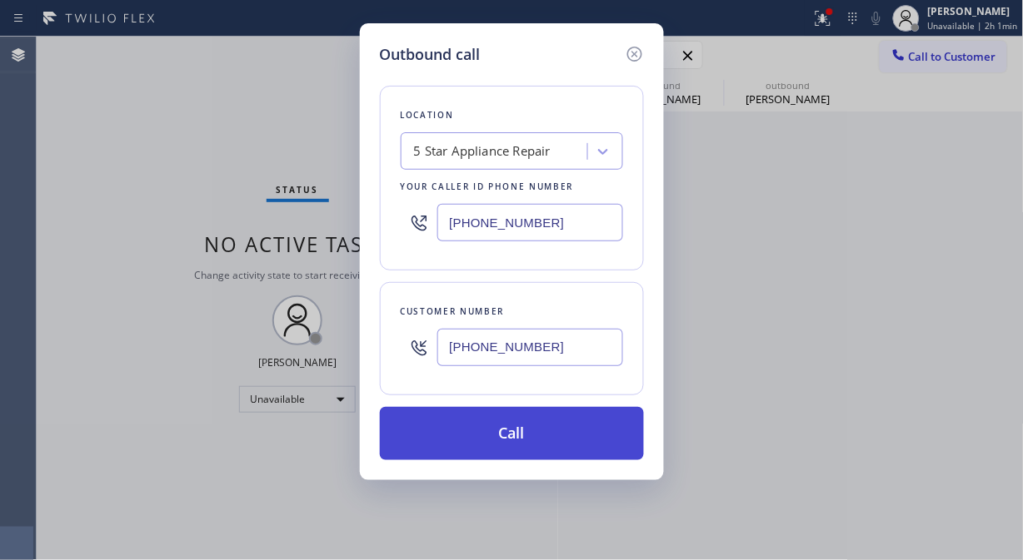
type input "(619) 214-6690"
click at [515, 439] on button "Call" at bounding box center [512, 433] width 264 height 53
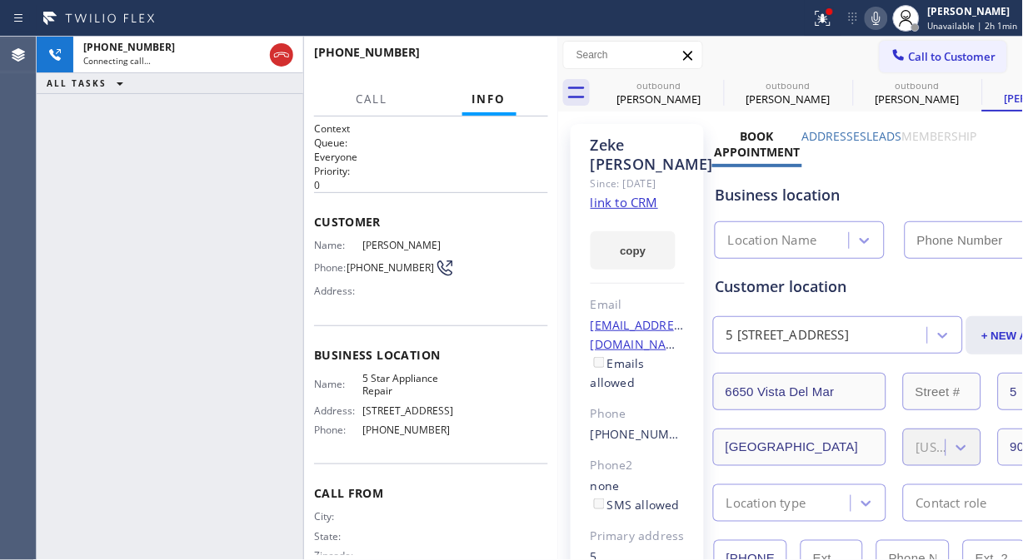
click at [884, 20] on icon at bounding box center [876, 18] width 20 height 20
type input "[PHONE_NUMBER]"
click at [878, 17] on icon at bounding box center [876, 18] width 20 height 20
click at [879, 17] on icon at bounding box center [876, 18] width 8 height 13
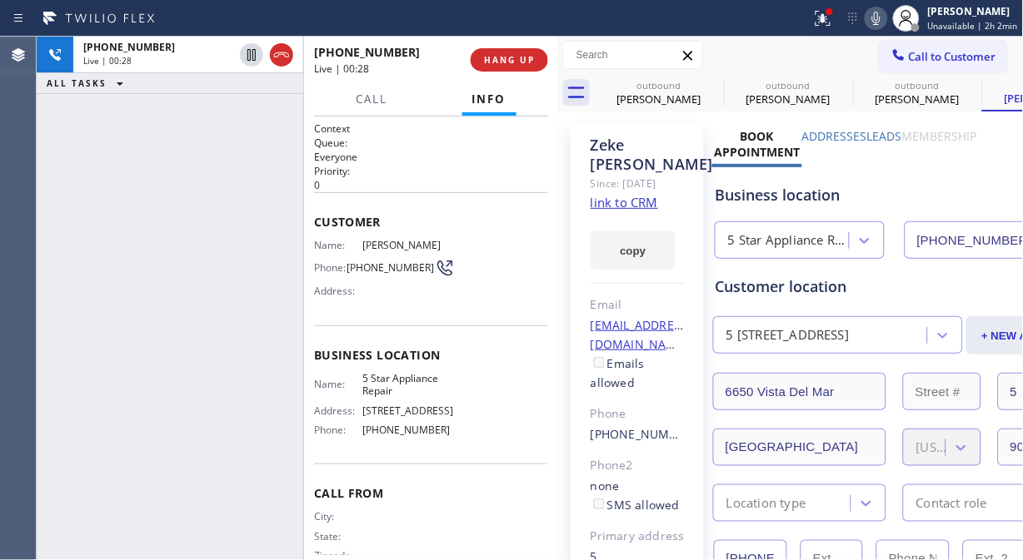
click at [880, 17] on icon at bounding box center [876, 18] width 8 height 13
click at [506, 62] on span "HANG UP" at bounding box center [509, 60] width 51 height 12
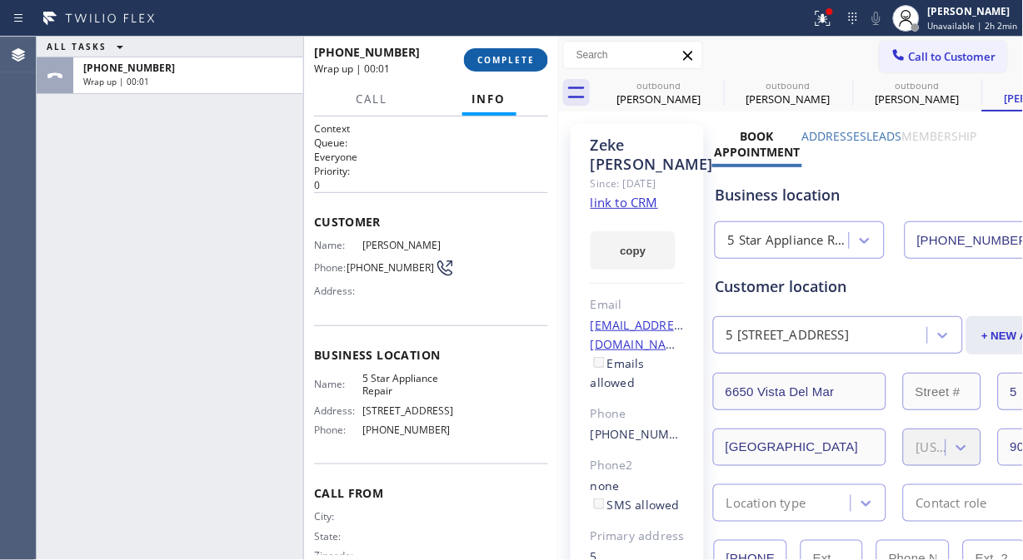
click at [506, 62] on span "COMPLETE" at bounding box center [505, 60] width 57 height 12
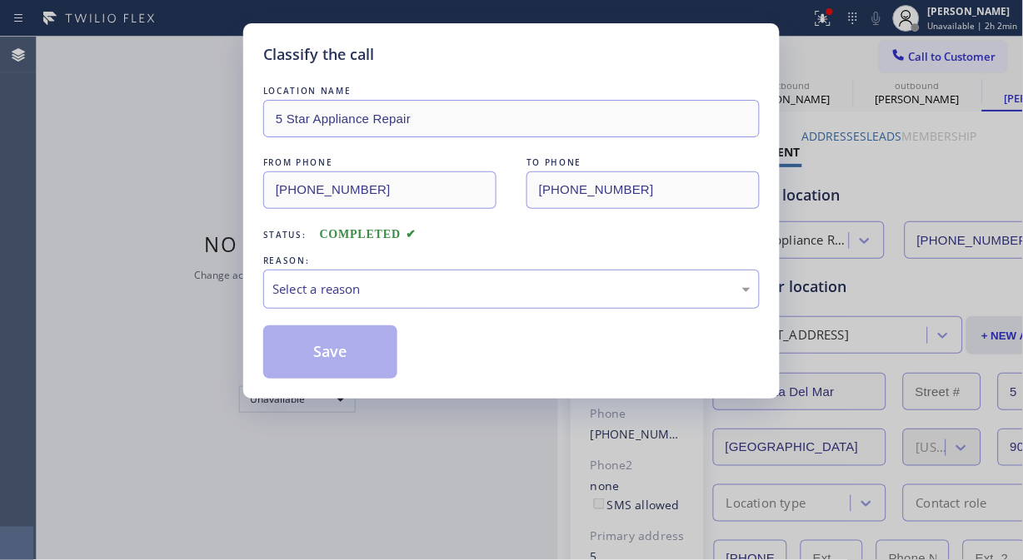
click at [520, 266] on div "REASON:" at bounding box center [511, 260] width 496 height 17
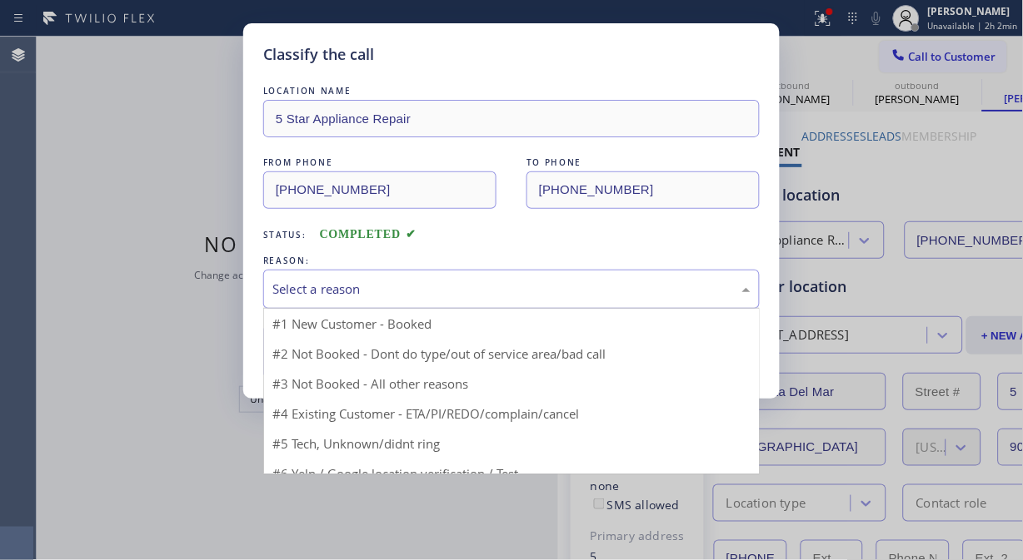
click at [517, 293] on div "Select a reason" at bounding box center [511, 289] width 478 height 19
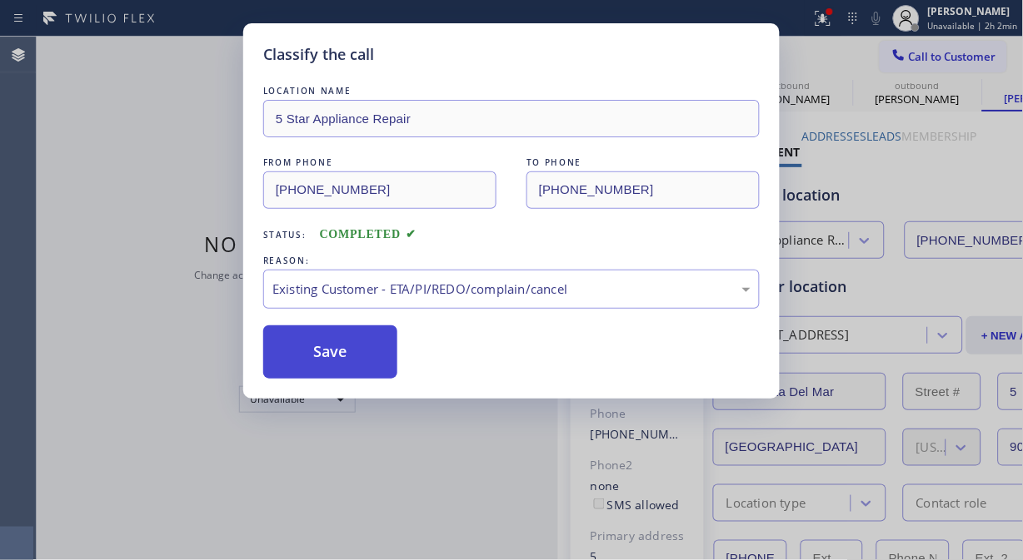
click at [320, 359] on button "Save" at bounding box center [330, 352] width 134 height 53
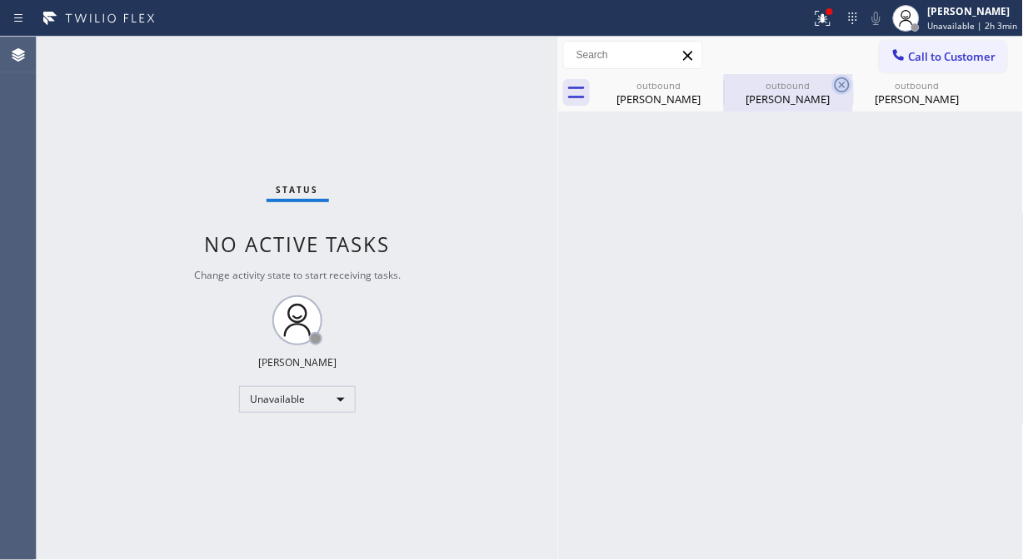
click at [0, 0] on icon at bounding box center [0, 0] width 0 height 0
click at [834, 83] on icon at bounding box center [841, 84] width 15 height 15
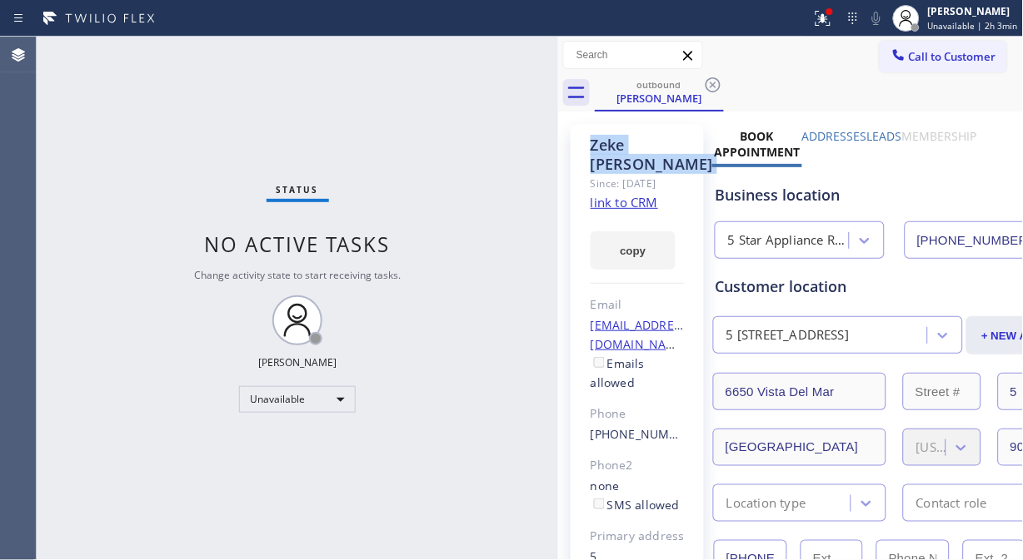
click at [714, 83] on icon at bounding box center [712, 84] width 15 height 15
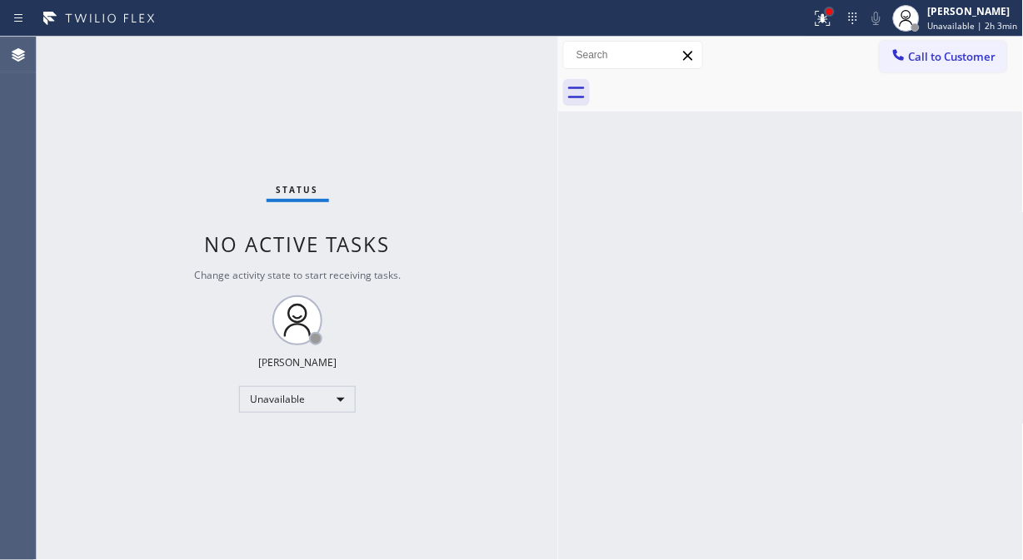
click at [829, 12] on div at bounding box center [822, 18] width 37 height 37
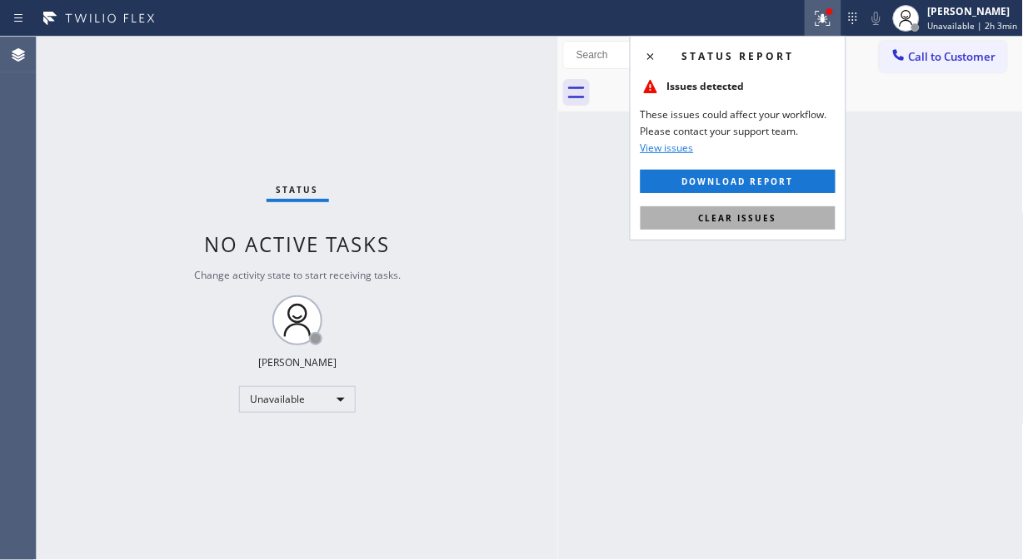
click at [783, 222] on button "Clear issues" at bounding box center [737, 218] width 195 height 23
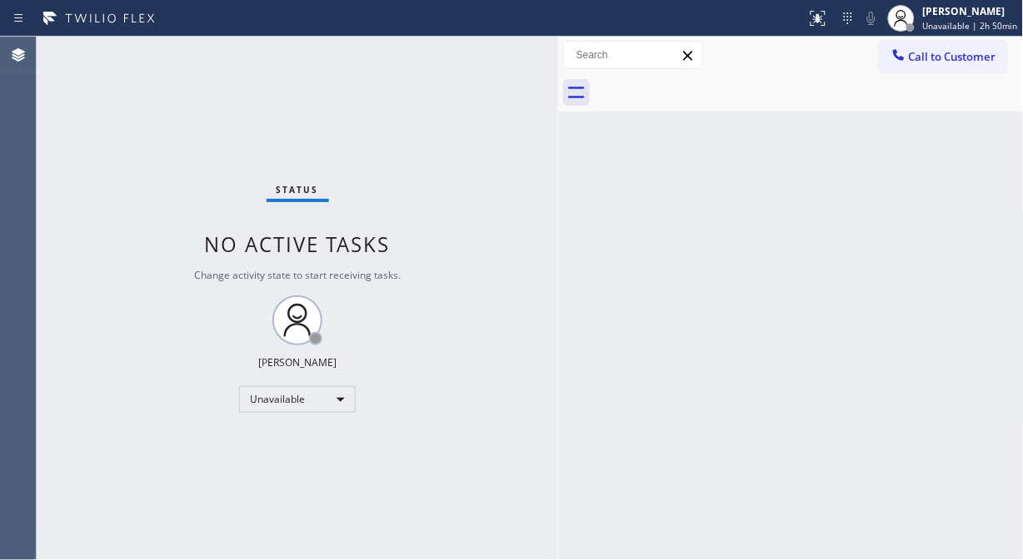
drag, startPoint x: 928, startPoint y: 50, endPoint x: 919, endPoint y: 55, distance: 10.4
click at [929, 50] on span "Call to Customer" at bounding box center [952, 56] width 87 height 15
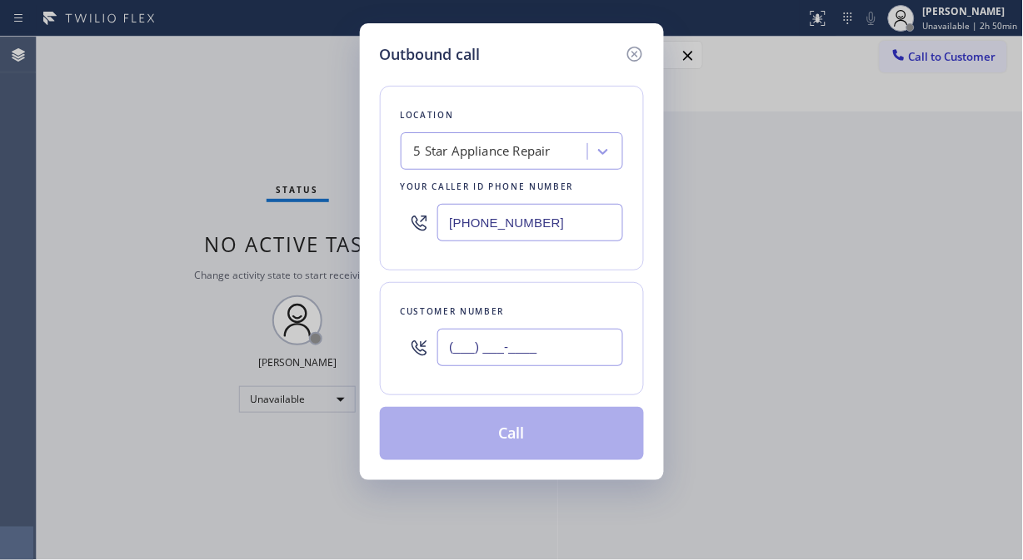
click at [442, 363] on input "(___) ___-____" at bounding box center [530, 347] width 186 height 37
paste input "646) 483-6054"
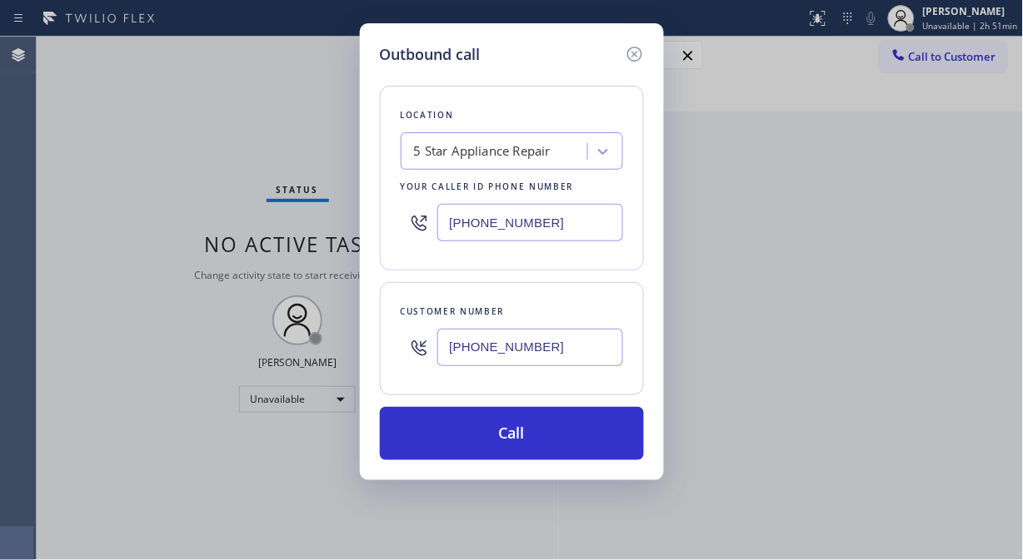
type input "[PHONE_NUMBER]"
click at [492, 148] on div "5 Star Appliance Repair" at bounding box center [482, 151] width 137 height 19
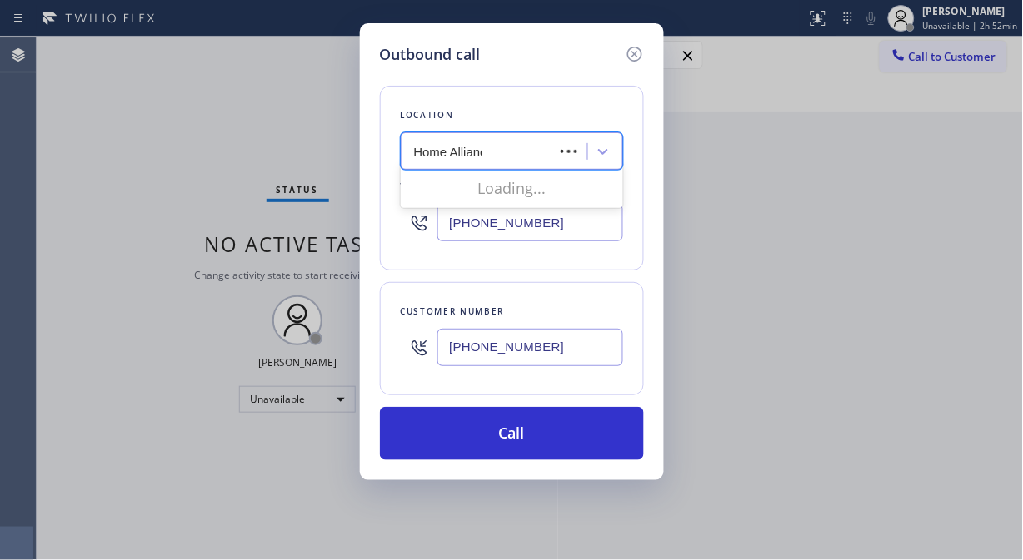
type input "Home Alliance"
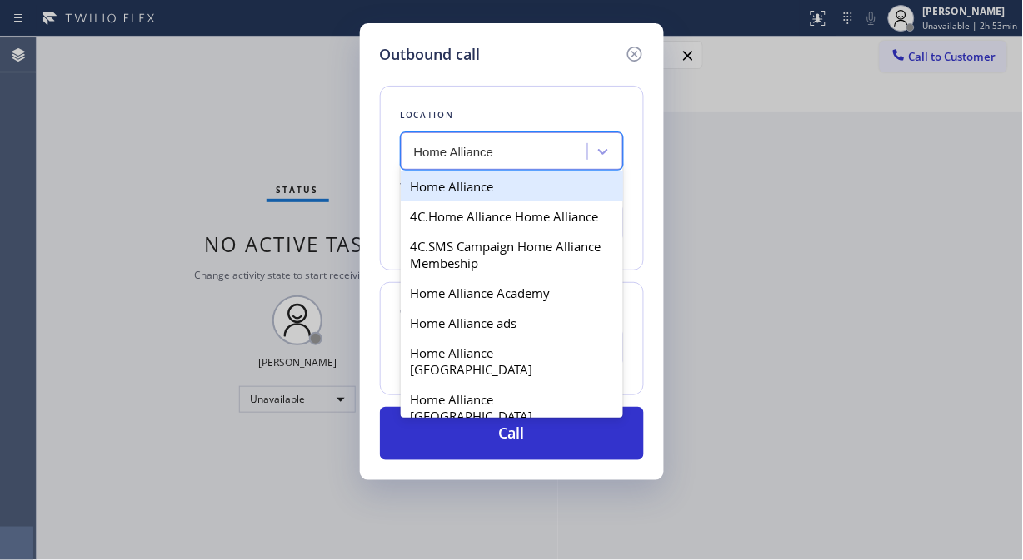
click at [484, 177] on div "Home Alliance" at bounding box center [512, 187] width 222 height 30
type input "[PHONE_NUMBER]"
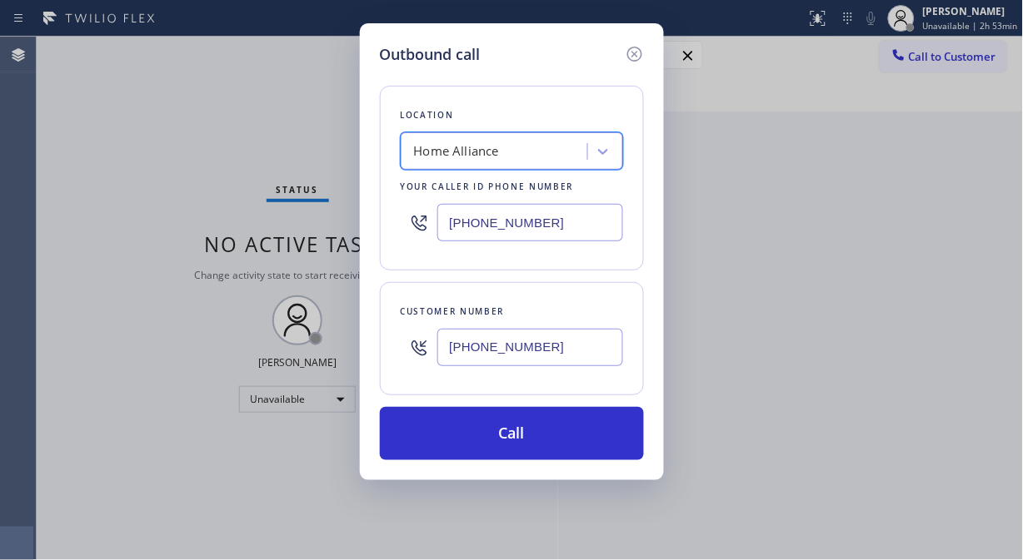
click at [443, 346] on input "[PHONE_NUMBER]" at bounding box center [530, 347] width 186 height 37
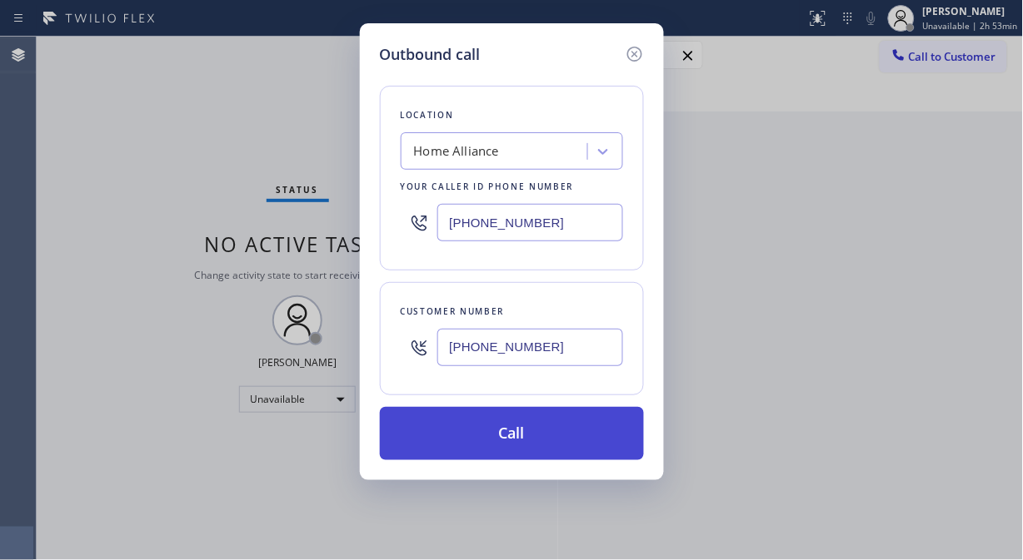
click at [511, 438] on button "Call" at bounding box center [512, 433] width 264 height 53
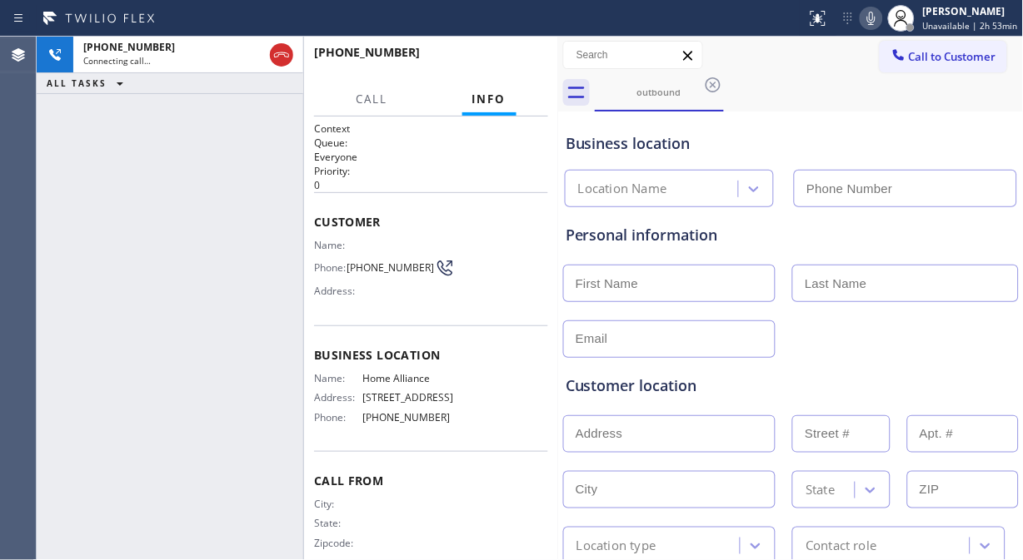
type input "[PHONE_NUMBER]"
drag, startPoint x: 311, startPoint y: 245, endPoint x: 425, endPoint y: 265, distance: 115.8
click at [422, 264] on div "Context Queue: Everyone Priority: 0 Customer Name: Phone: (646) 483-6054 Addres…" at bounding box center [431, 339] width 254 height 444
copy div "Name: Phone: (646) 483-6054"
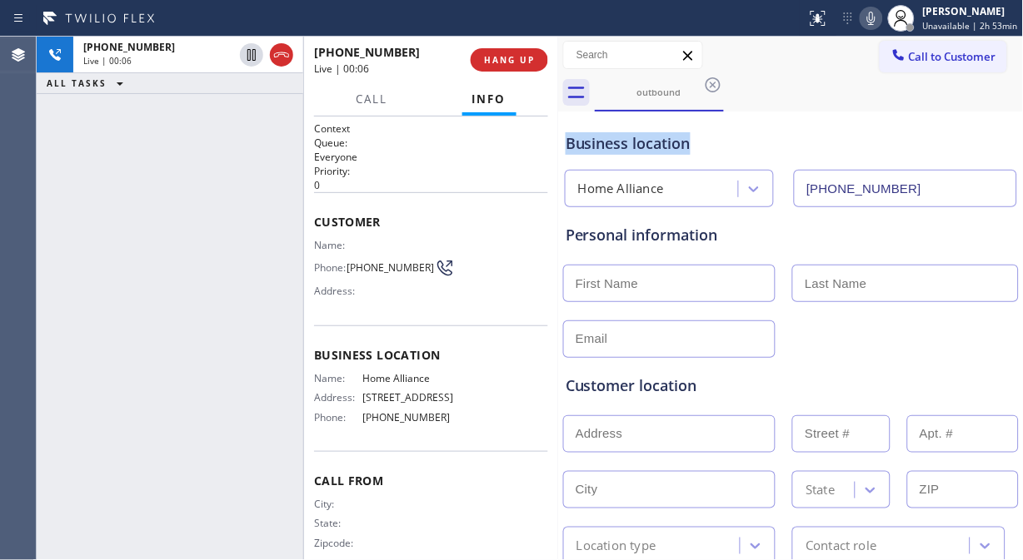
click at [536, 51] on button "HANG UP" at bounding box center [508, 59] width 77 height 23
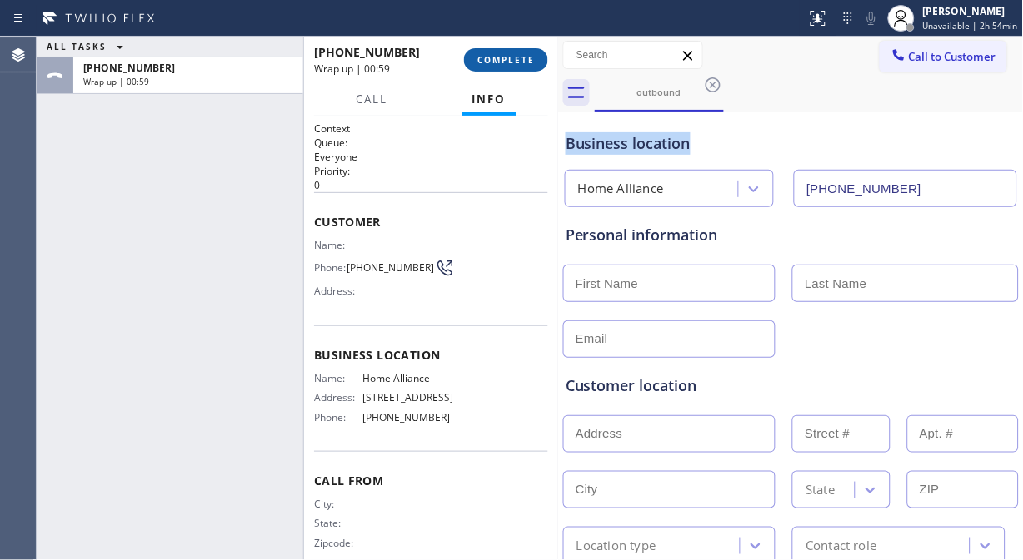
click at [483, 58] on span "COMPLETE" at bounding box center [505, 60] width 57 height 12
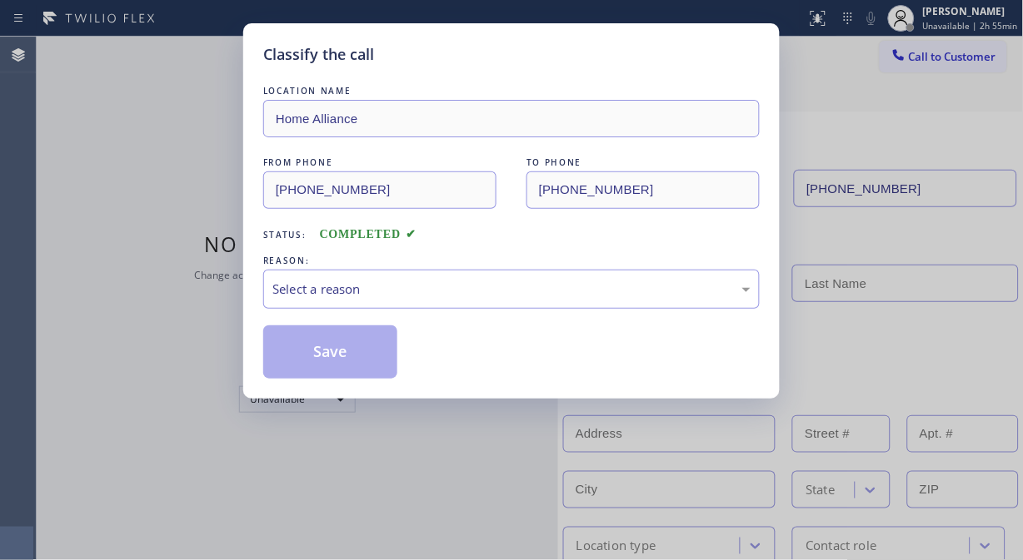
click at [480, 271] on div "Select a reason" at bounding box center [511, 289] width 496 height 39
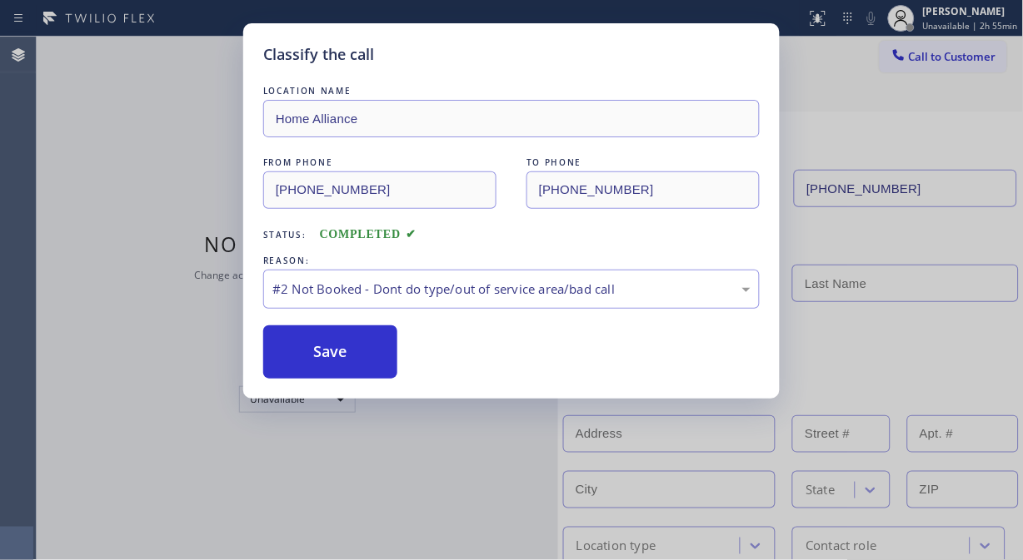
click at [363, 348] on button "Save" at bounding box center [330, 352] width 134 height 53
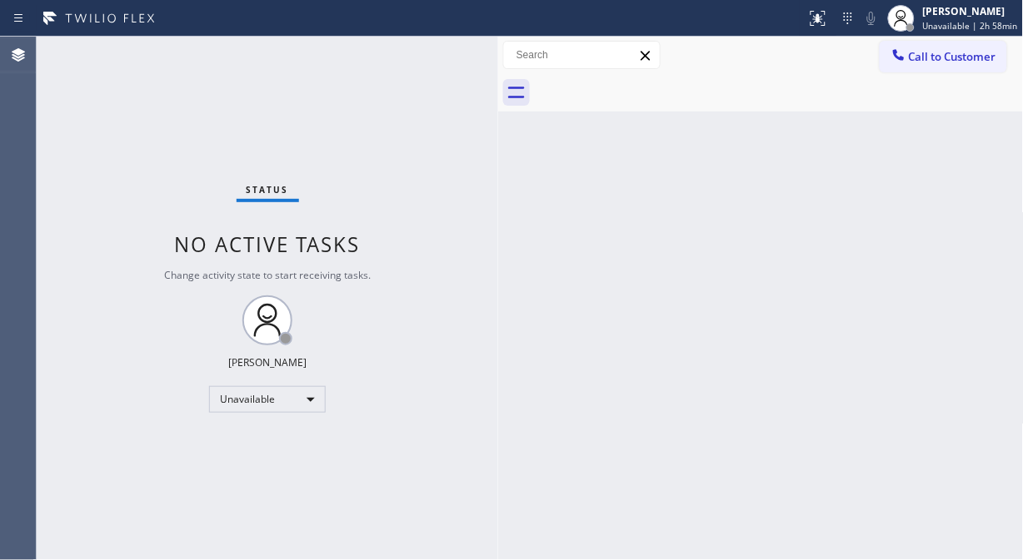
drag, startPoint x: 269, startPoint y: 184, endPoint x: 509, endPoint y: 245, distance: 247.4
click at [498, 245] on div at bounding box center [498, 299] width 0 height 524
click at [913, 69] on button "Call to Customer" at bounding box center [942, 57] width 127 height 32
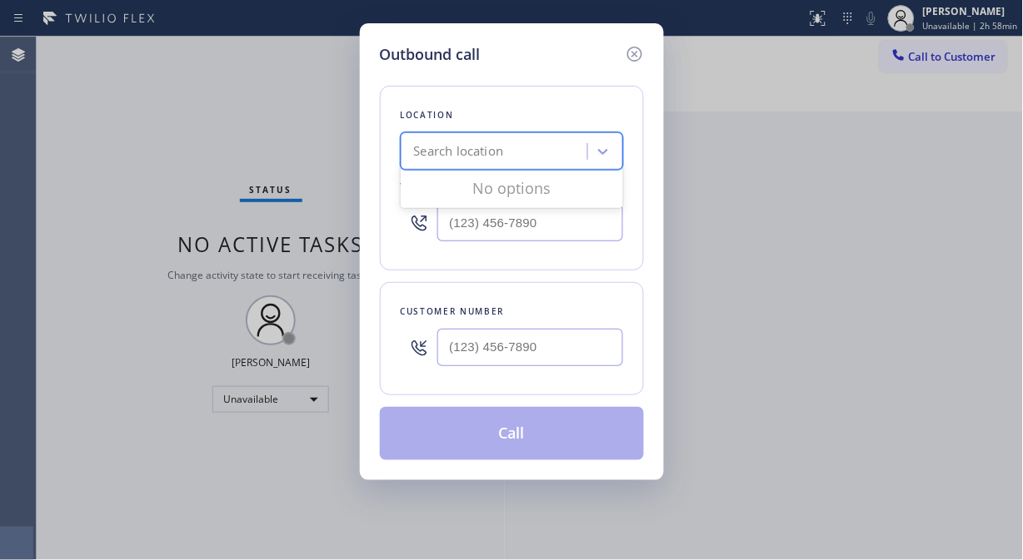
click at [512, 167] on div "Search location" at bounding box center [512, 150] width 222 height 37
type input "Home Alliance"
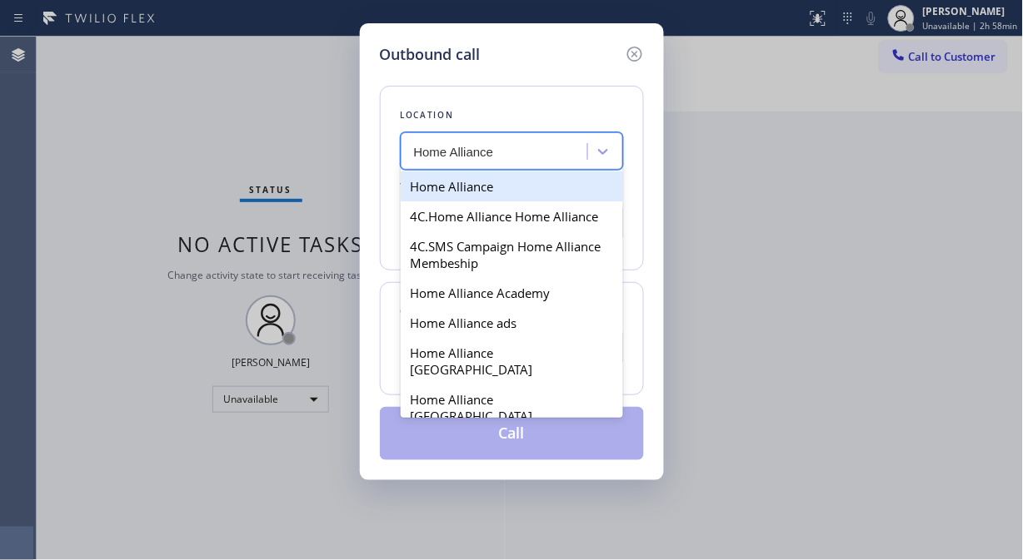
click at [569, 185] on div "Home Alliance" at bounding box center [512, 187] width 222 height 30
type input "[PHONE_NUMBER]"
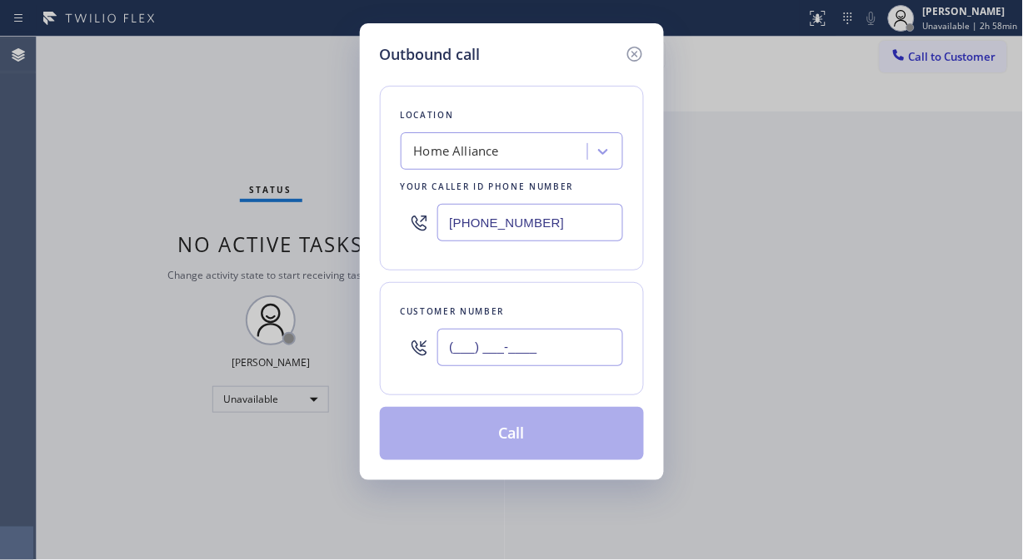
click at [515, 351] on input "(___) ___-____" at bounding box center [530, 347] width 186 height 37
paste input "646) 483-6054"
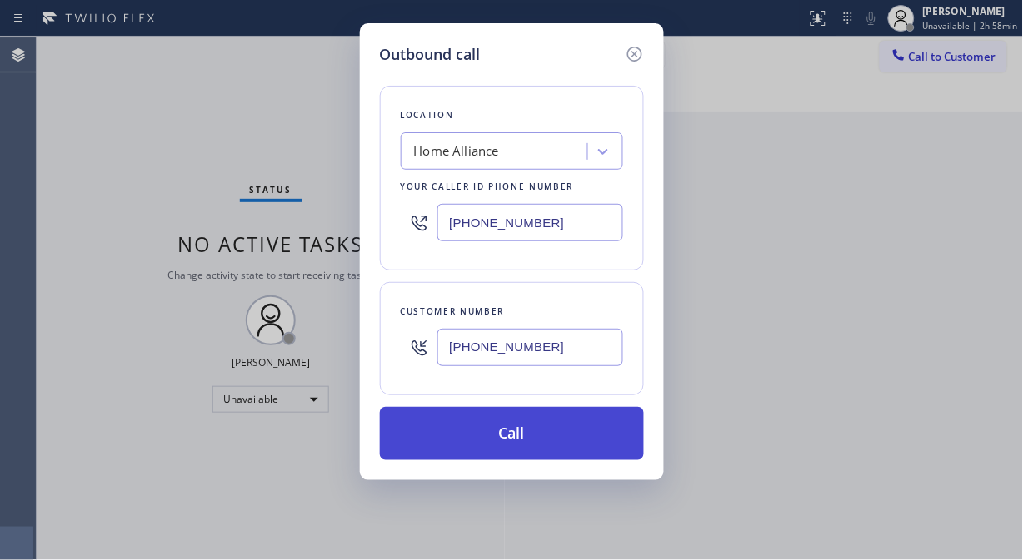
type input "[PHONE_NUMBER]"
click at [535, 436] on button "Call" at bounding box center [512, 433] width 264 height 53
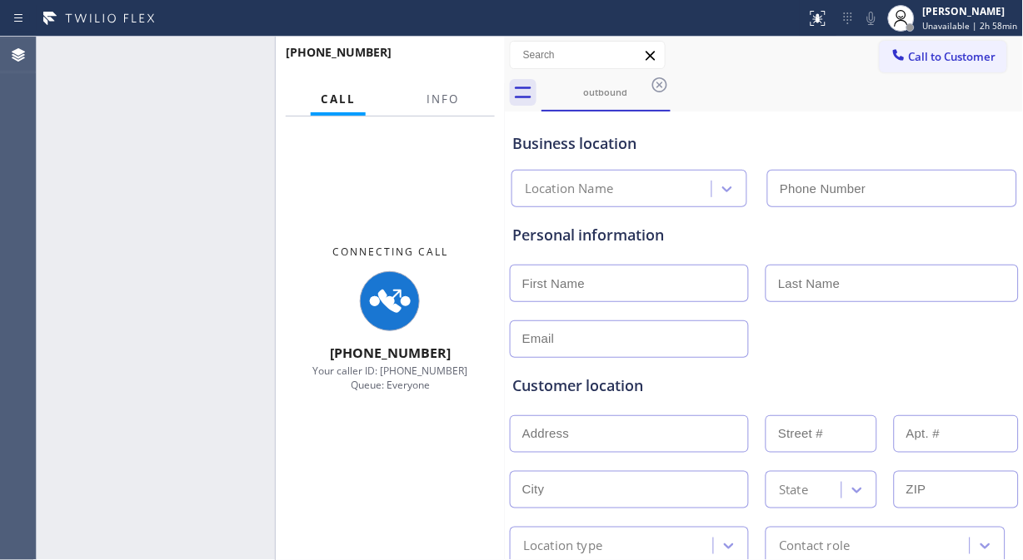
type input "[PHONE_NUMBER]"
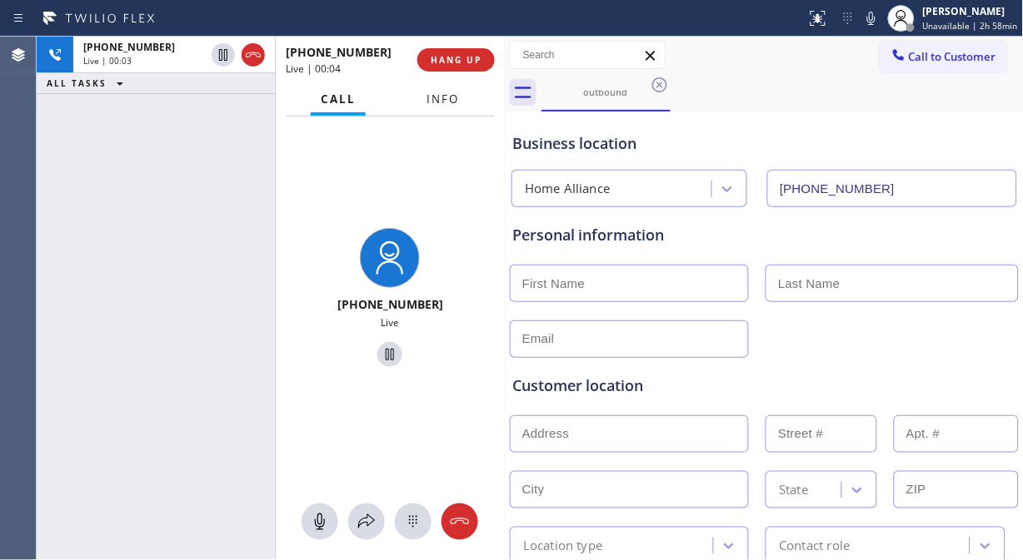
click at [445, 100] on span "Info" at bounding box center [442, 99] width 32 height 15
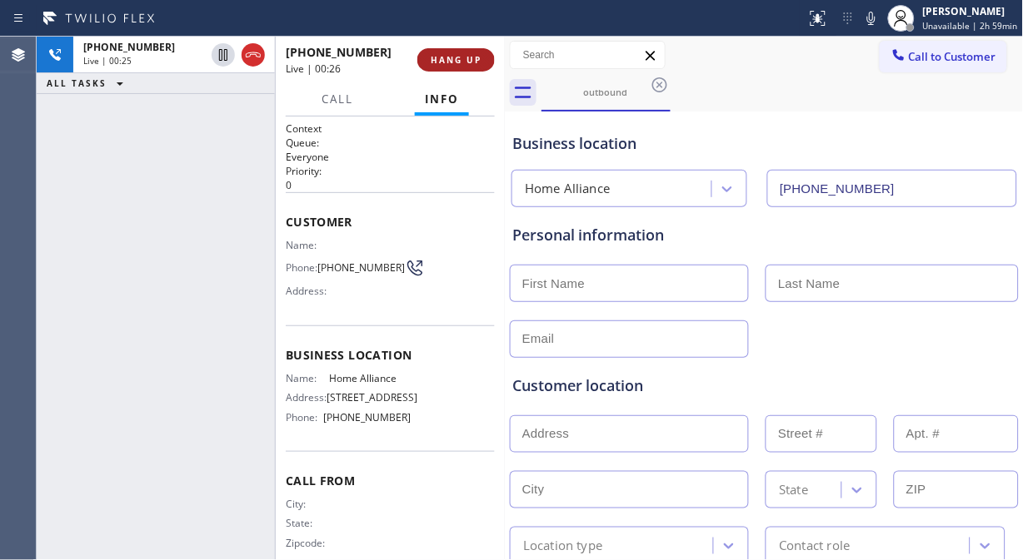
drag, startPoint x: 456, startPoint y: 56, endPoint x: 475, endPoint y: 62, distance: 20.3
click at [456, 57] on span "HANG UP" at bounding box center [456, 60] width 51 height 12
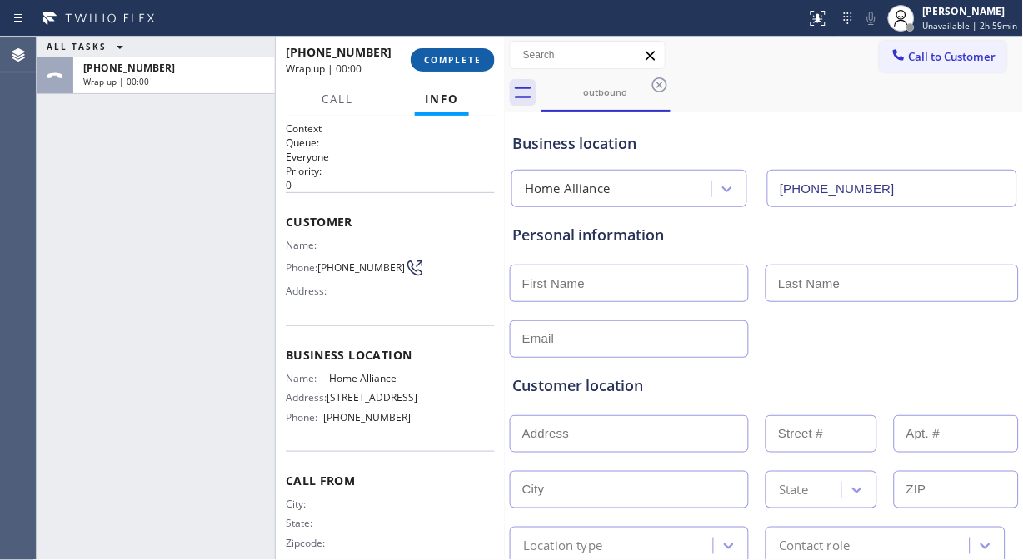
click at [454, 60] on span "COMPLETE" at bounding box center [452, 60] width 57 height 12
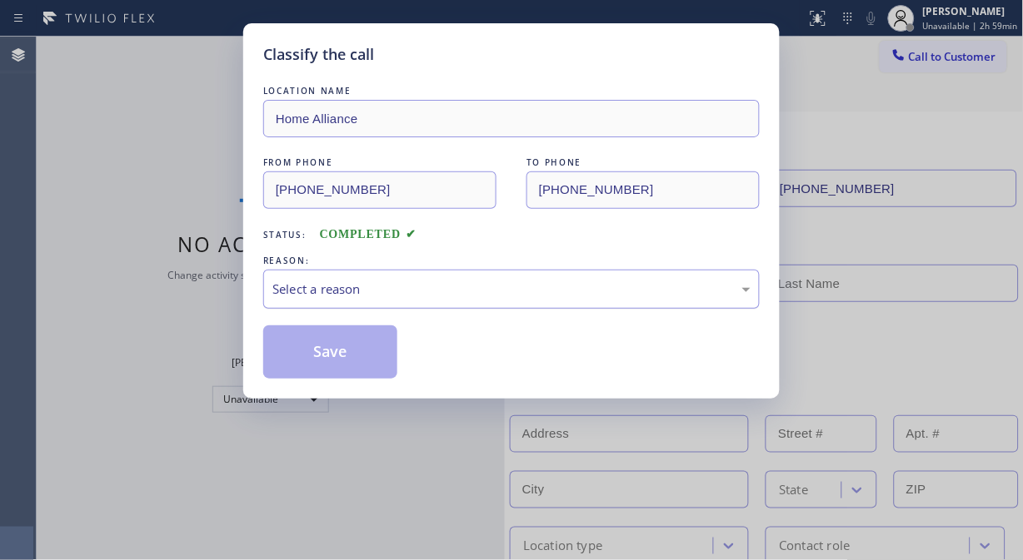
click at [464, 284] on div "Select a reason" at bounding box center [511, 289] width 478 height 19
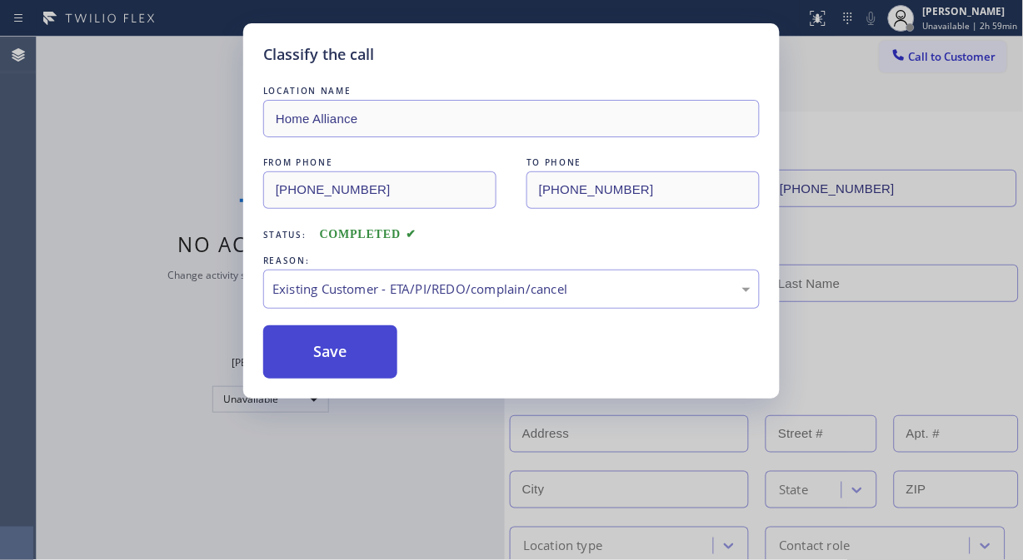
click at [350, 369] on button "Save" at bounding box center [330, 352] width 134 height 53
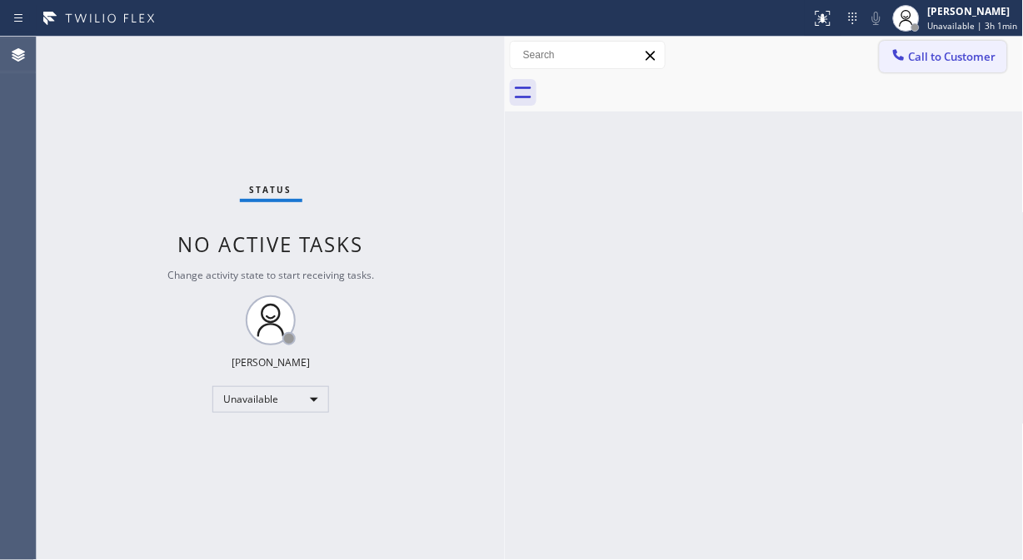
click at [935, 61] on span "Call to Customer" at bounding box center [952, 56] width 87 height 15
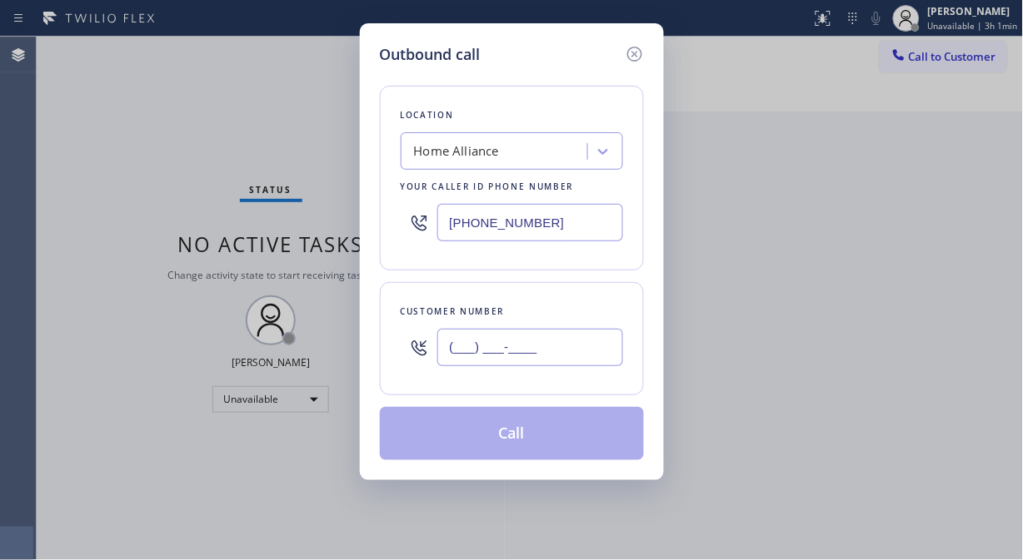
click at [501, 362] on input "(___) ___-____" at bounding box center [530, 347] width 186 height 37
paste input "480) 532-0861"
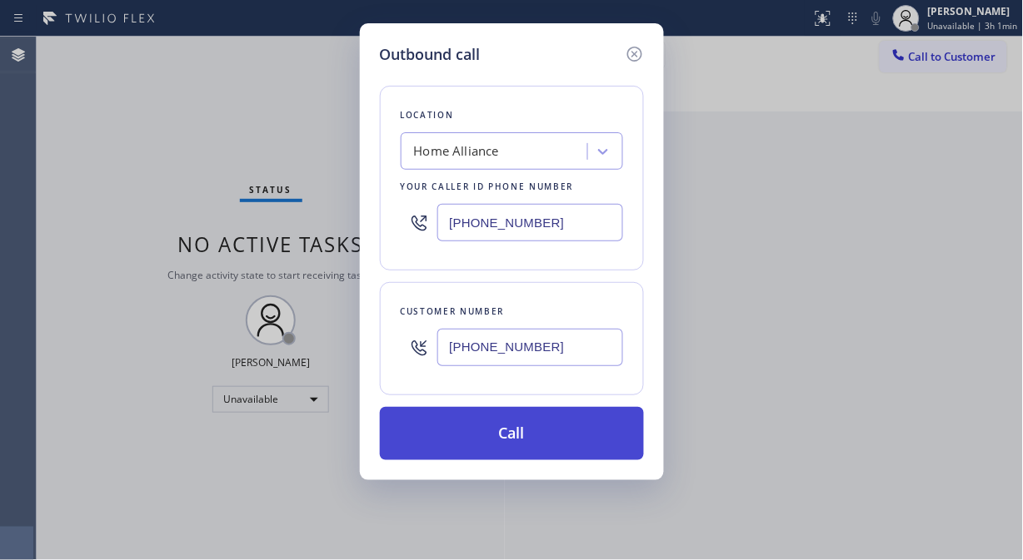
type input "[PHONE_NUMBER]"
click at [550, 445] on button "Call" at bounding box center [512, 433] width 264 height 53
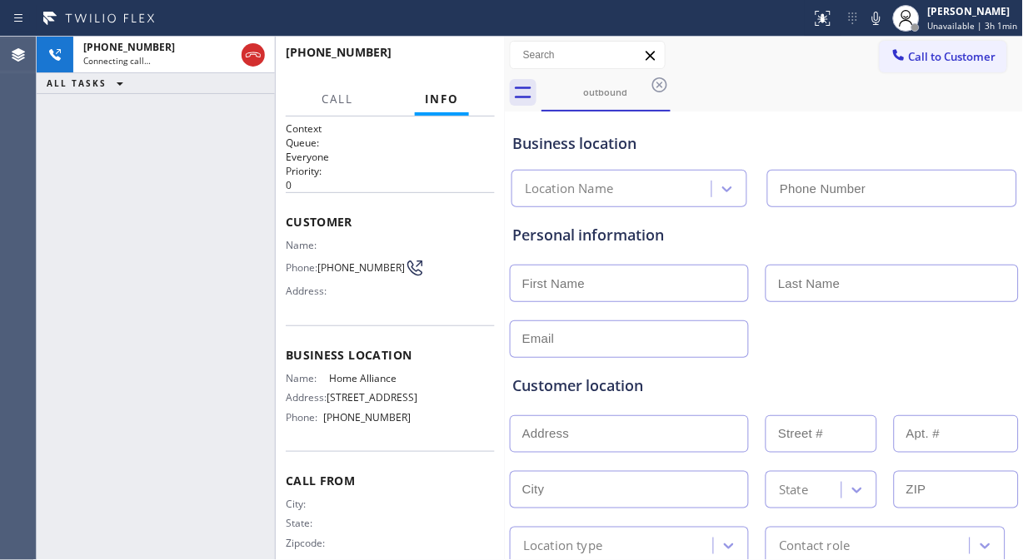
type input "[PHONE_NUMBER]"
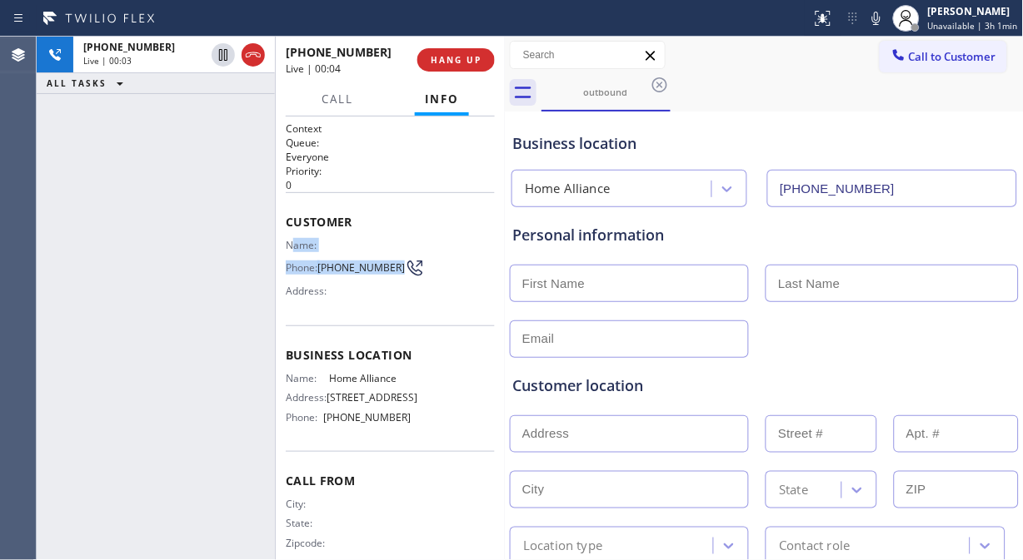
drag, startPoint x: 345, startPoint y: 276, endPoint x: 292, endPoint y: 238, distance: 64.5
click at [292, 239] on div "Name: Phone: [PHONE_NUMBER] Address:" at bounding box center [349, 272] width 126 height 66
copy div "ame: Phone: [PHONE_NUMBER]"
click at [475, 59] on span "HANG UP" at bounding box center [456, 60] width 51 height 12
click at [475, 58] on span "HANG UP" at bounding box center [456, 60] width 51 height 12
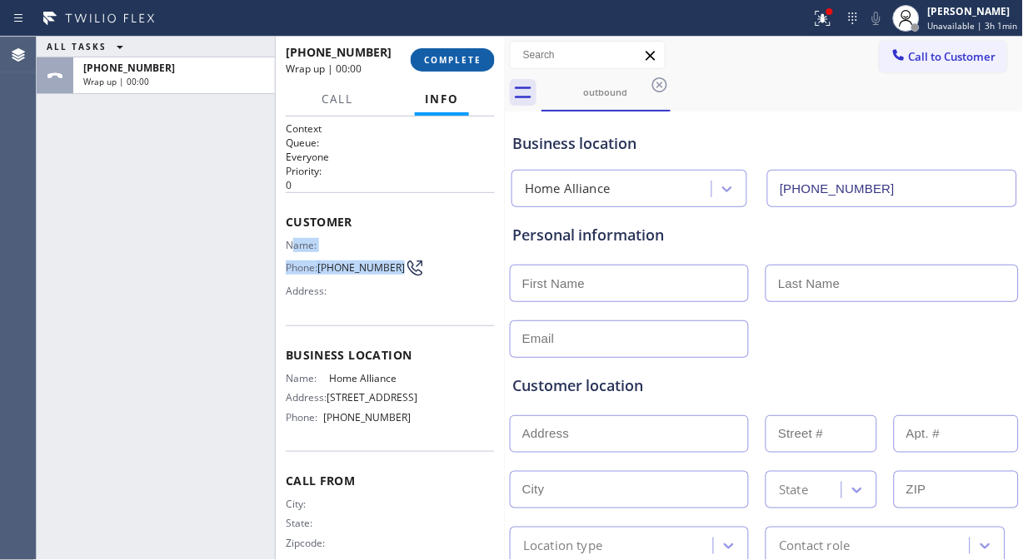
click at [475, 58] on span "COMPLETE" at bounding box center [452, 60] width 57 height 12
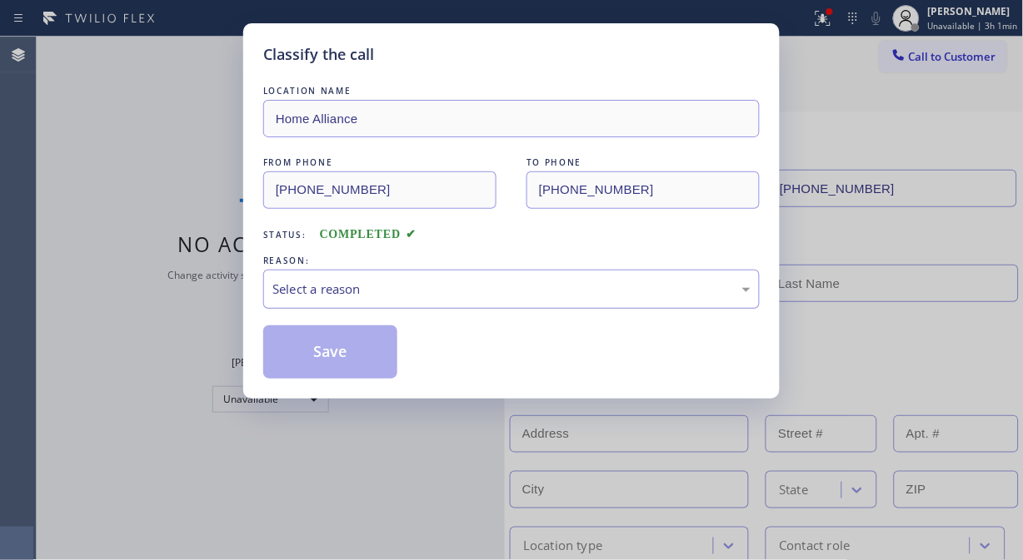
click at [456, 293] on div "Select a reason" at bounding box center [511, 289] width 478 height 19
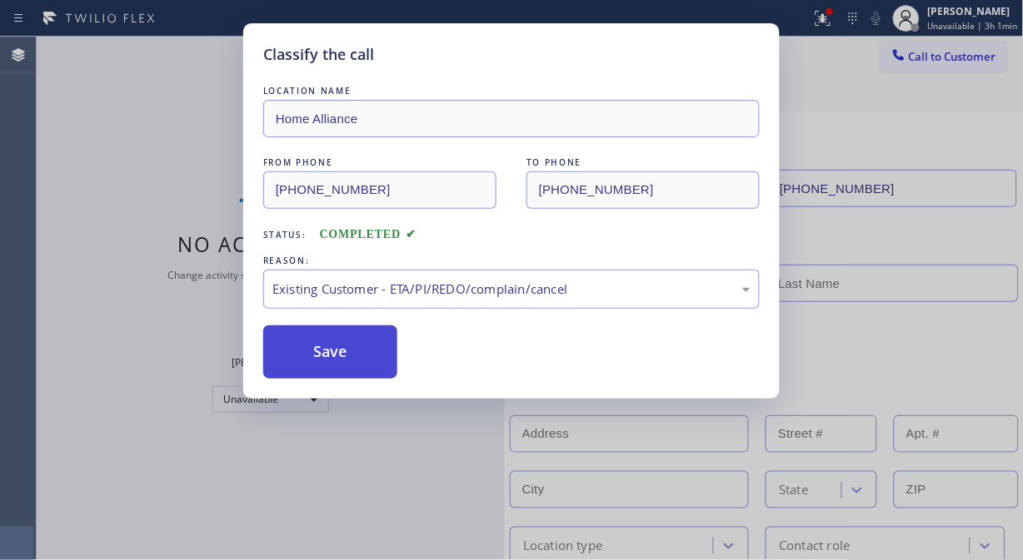
click at [351, 362] on button "Save" at bounding box center [330, 352] width 134 height 53
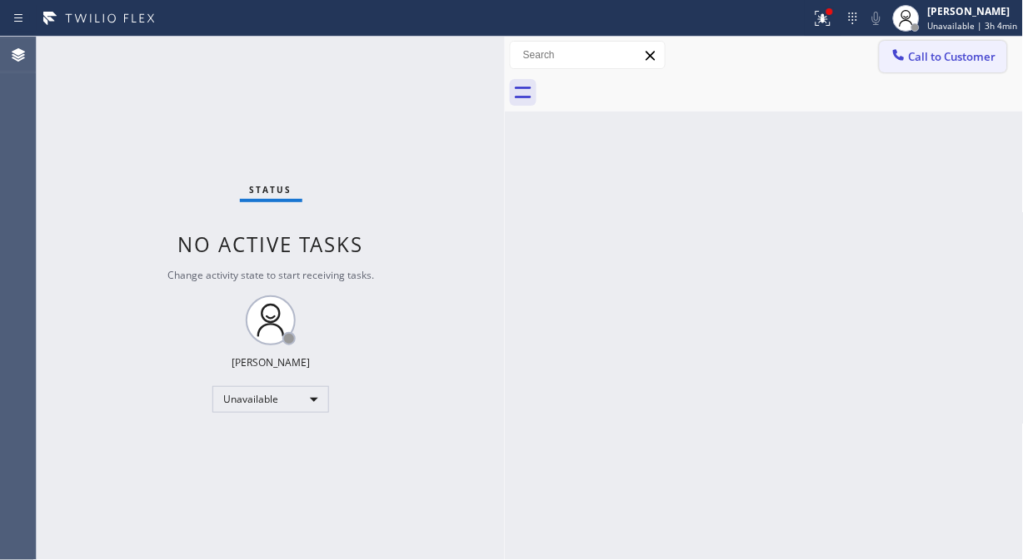
click at [939, 61] on span "Call to Customer" at bounding box center [952, 56] width 87 height 15
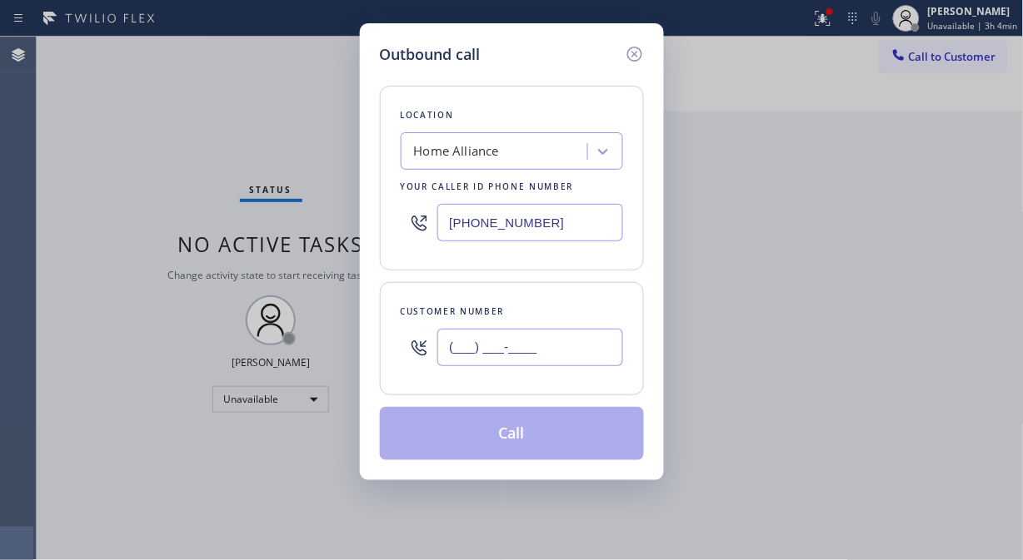
click at [452, 354] on input "(___) ___-____" at bounding box center [530, 347] width 186 height 37
paste input "814) 976-9153"
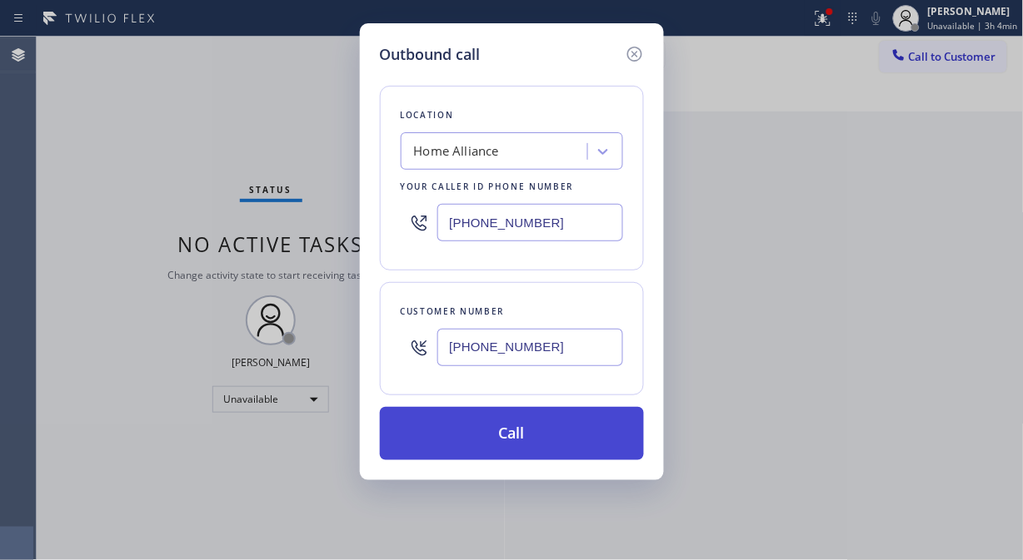
type input "[PHONE_NUMBER]"
click at [568, 444] on button "Call" at bounding box center [512, 433] width 264 height 53
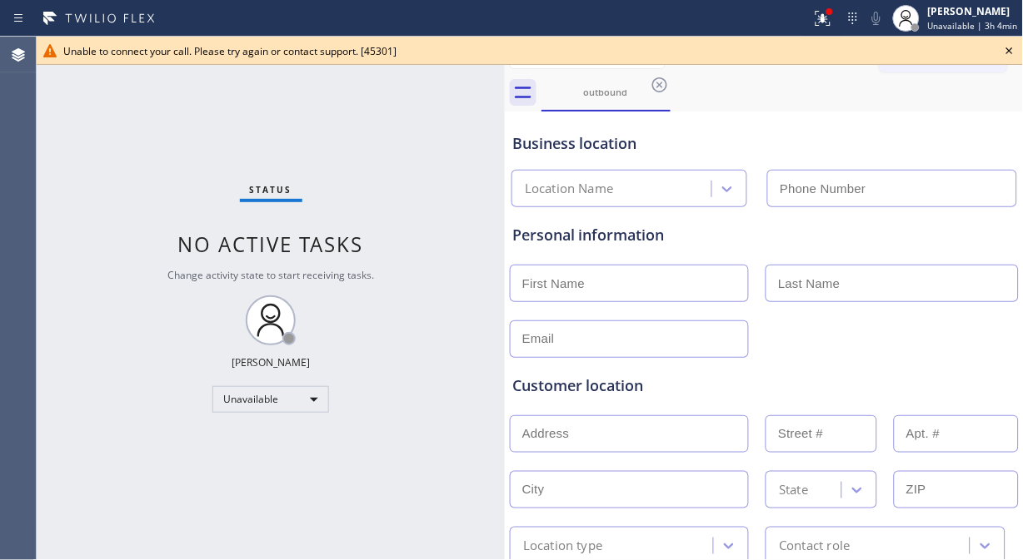
type input "[PHONE_NUMBER]"
click at [1017, 48] on icon at bounding box center [1009, 51] width 20 height 20
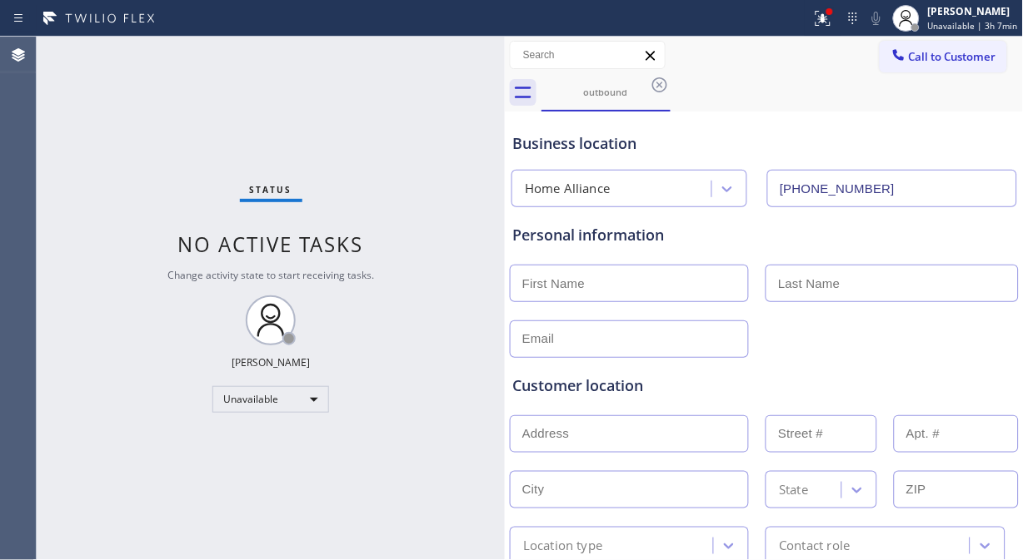
drag, startPoint x: 825, startPoint y: 17, endPoint x: 801, endPoint y: 182, distance: 166.6
click at [826, 17] on icon at bounding box center [822, 18] width 15 height 15
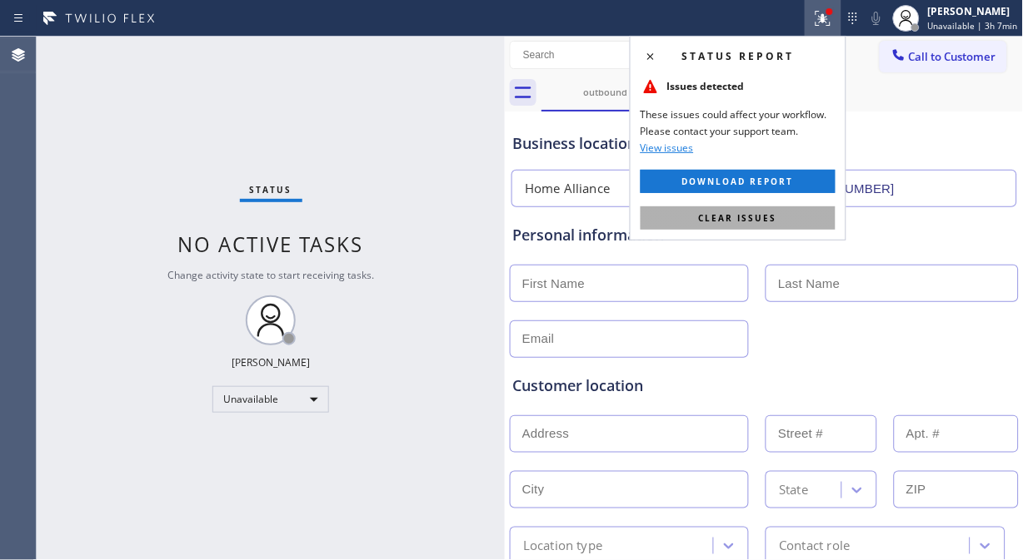
click at [769, 219] on span "Clear issues" at bounding box center [738, 218] width 78 height 12
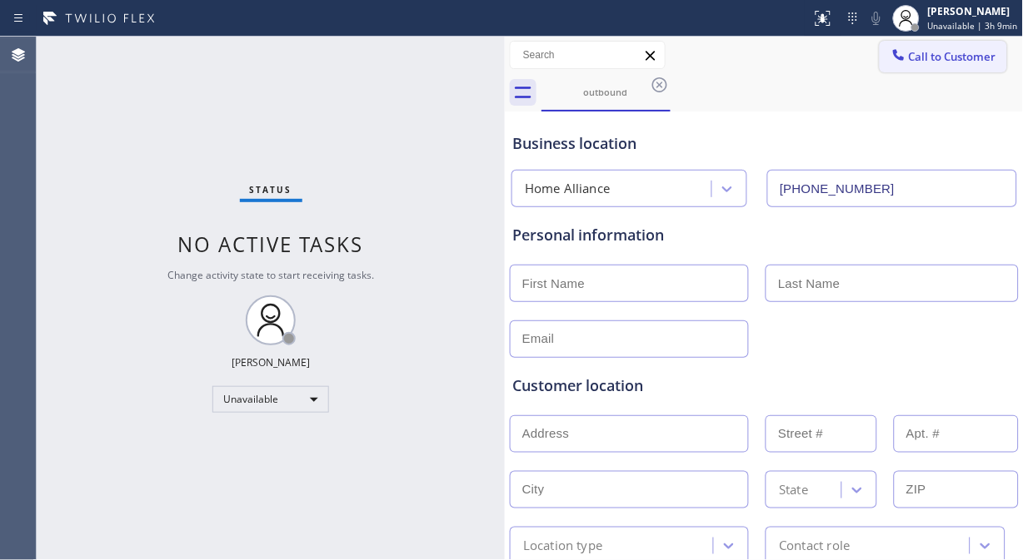
click at [919, 59] on span "Call to Customer" at bounding box center [952, 56] width 87 height 15
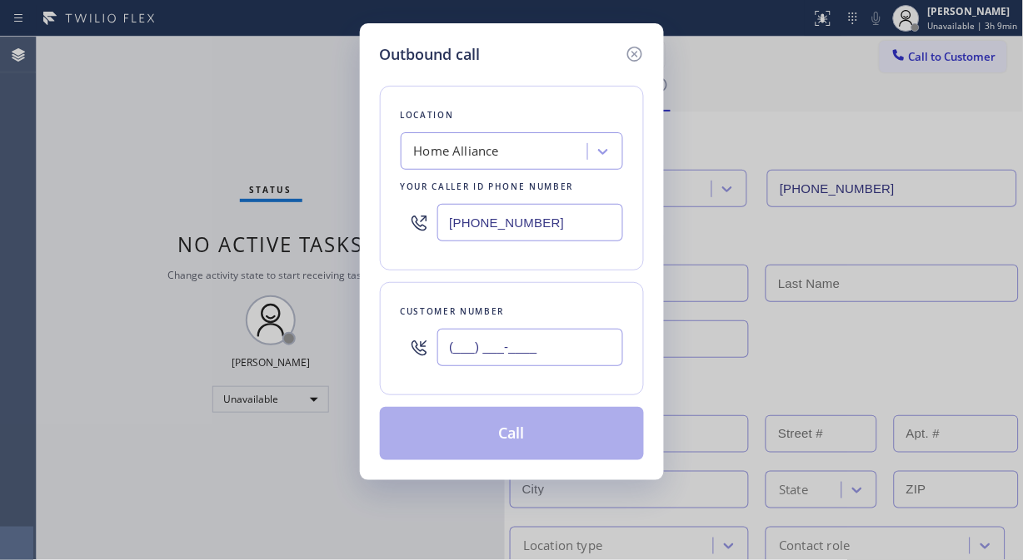
click at [450, 352] on input "(___) ___-____" at bounding box center [530, 347] width 186 height 37
paste input "949) 572-7187"
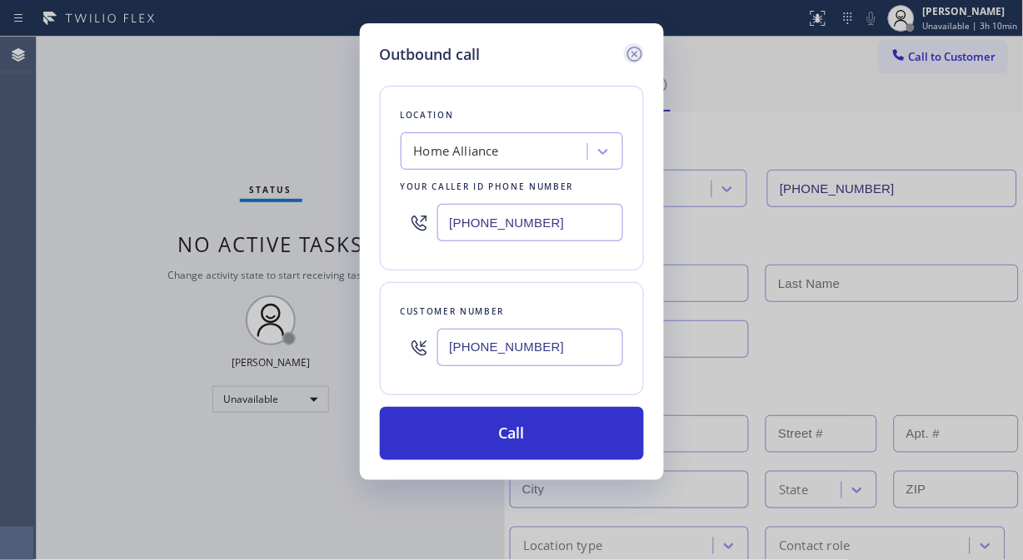
click at [638, 53] on icon at bounding box center [635, 54] width 20 height 20
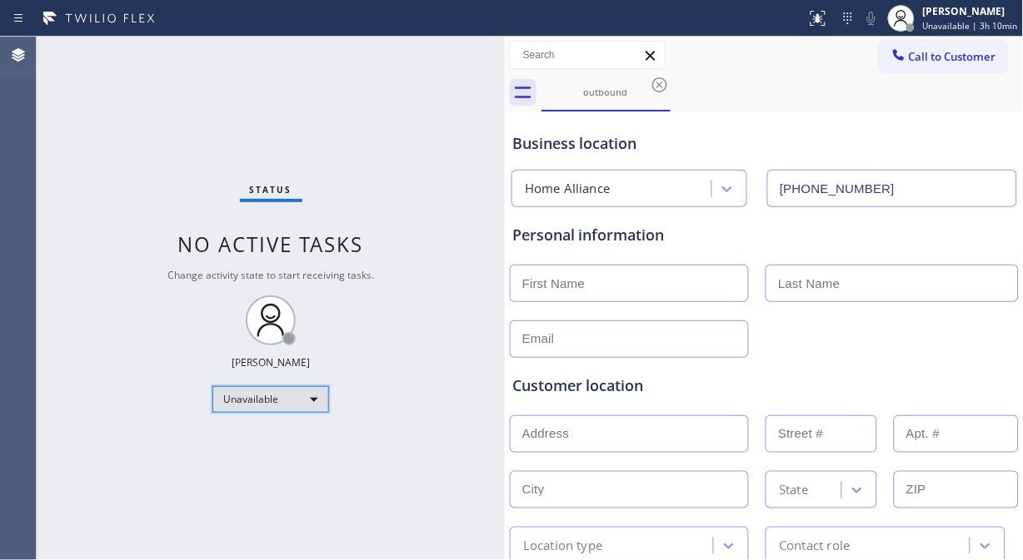
click at [290, 404] on div "Unavailable" at bounding box center [270, 399] width 117 height 27
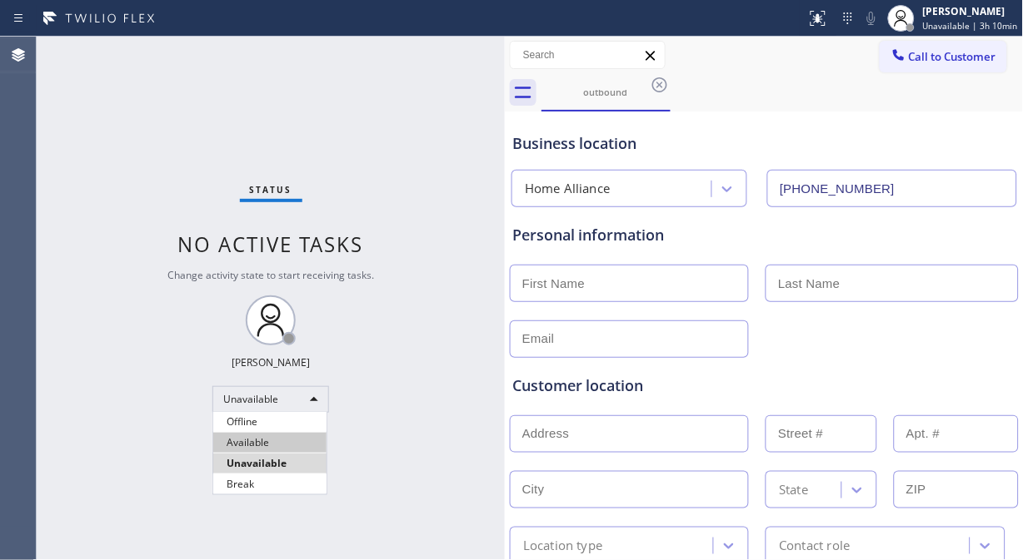
click at [259, 443] on li "Available" at bounding box center [269, 443] width 113 height 20
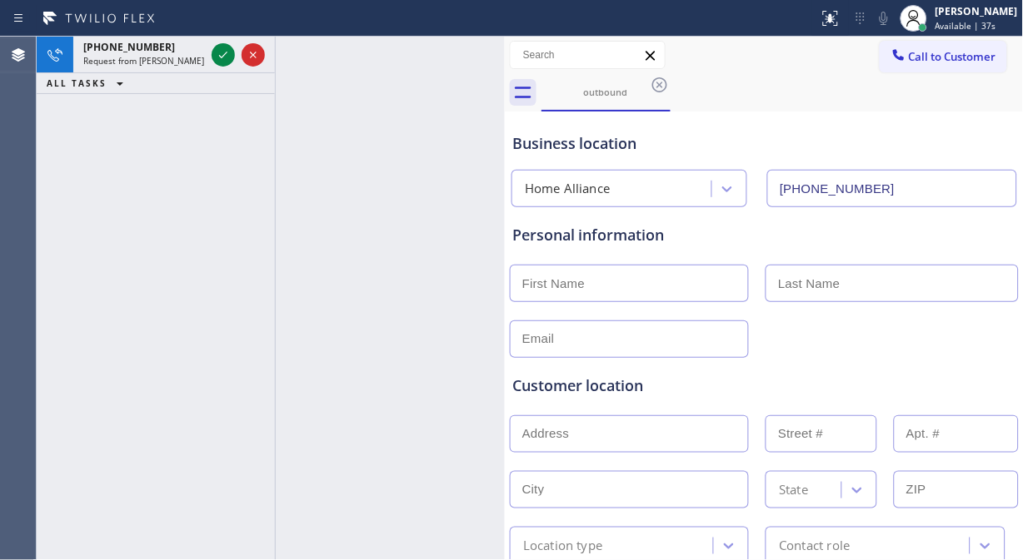
click at [51, 131] on div "[PHONE_NUMBER] Request from [PERSON_NAME] (direct) ALL TASKS ALL TASKS ACTIVE T…" at bounding box center [156, 299] width 238 height 524
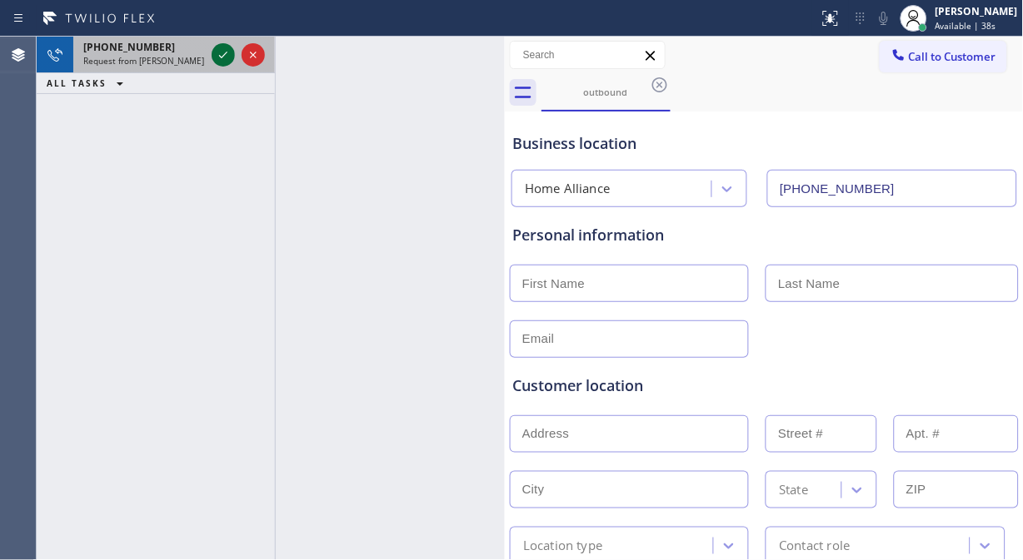
click at [218, 56] on icon at bounding box center [223, 55] width 20 height 20
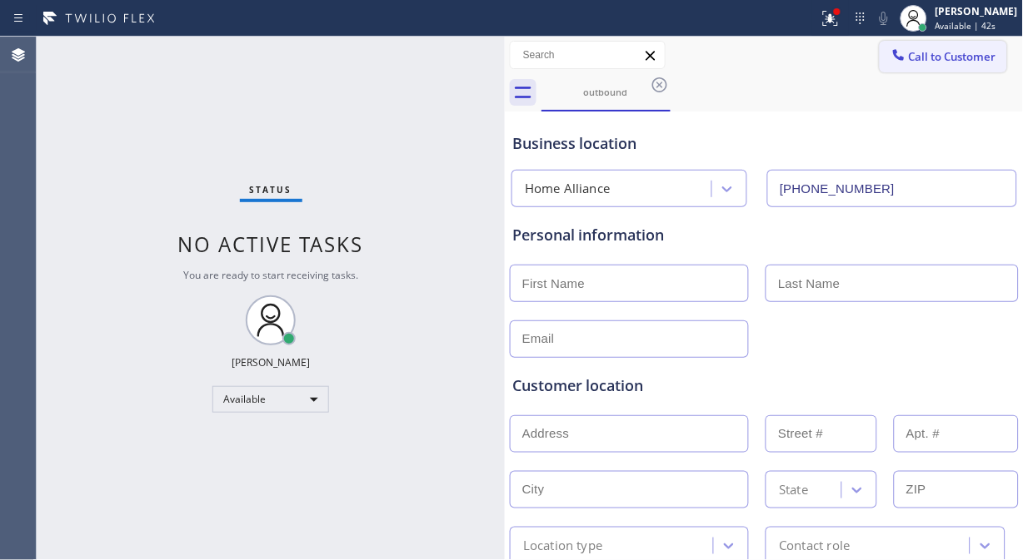
click at [909, 54] on span "Call to Customer" at bounding box center [952, 56] width 87 height 15
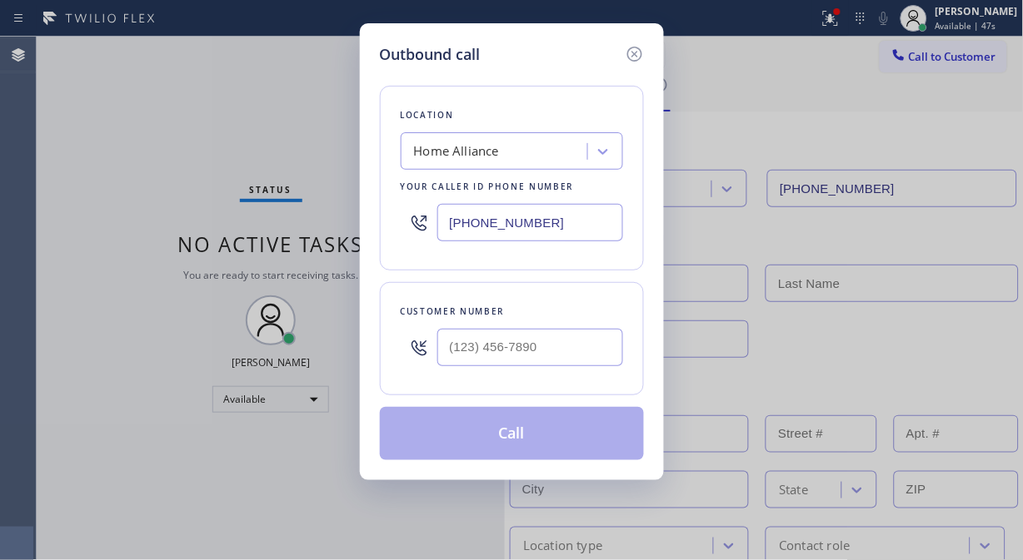
drag, startPoint x: 52, startPoint y: 112, endPoint x: 105, endPoint y: 127, distance: 55.4
click at [52, 112] on div "Outbound call Location Home Alliance Your caller id phone number [PHONE_NUMBER]…" at bounding box center [511, 280] width 1023 height 560
click at [451, 351] on input "(___) ___-____" at bounding box center [530, 347] width 186 height 37
paste input "480) 532-0861"
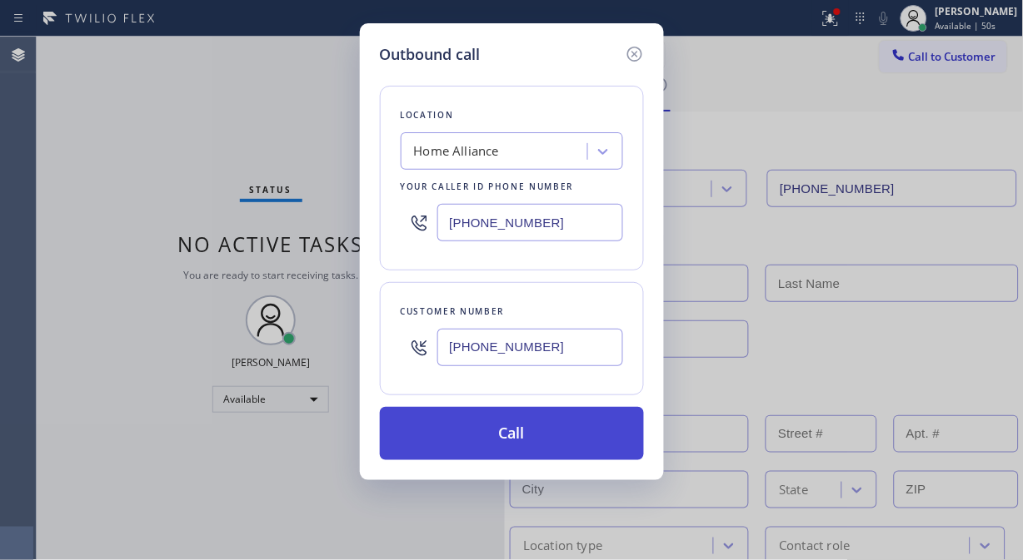
type input "[PHONE_NUMBER]"
click at [550, 434] on button "Call" at bounding box center [512, 433] width 264 height 53
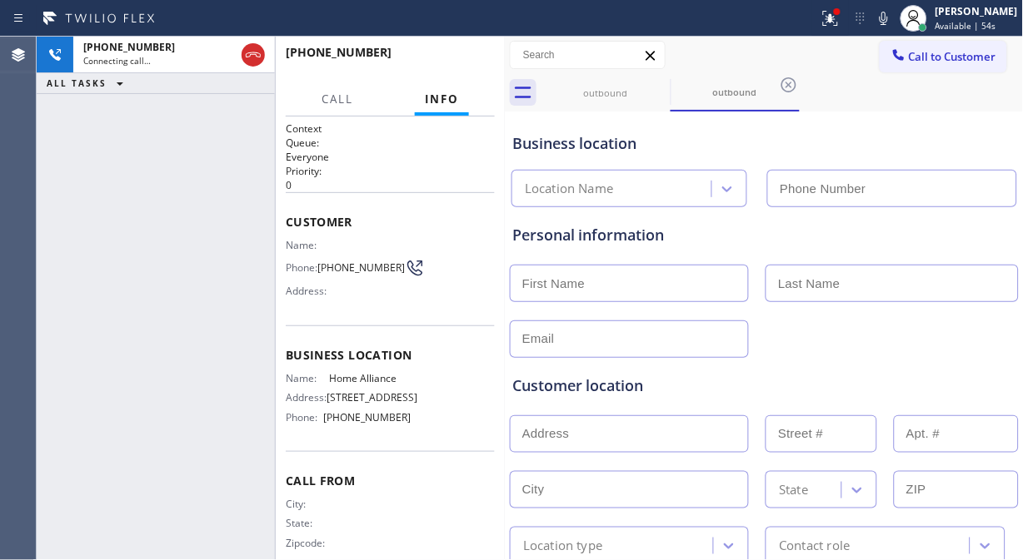
type input "[PHONE_NUMBER]"
click at [48, 327] on div "[PHONE_NUMBER] Live | 00:09 ALL TASKS ALL TASKS ACTIVE TASKS TASKS IN WRAP UP" at bounding box center [156, 299] width 238 height 524
click at [789, 337] on div at bounding box center [764, 337] width 512 height 41
click at [888, 15] on icon at bounding box center [883, 18] width 8 height 13
click at [894, 17] on icon at bounding box center [884, 18] width 20 height 20
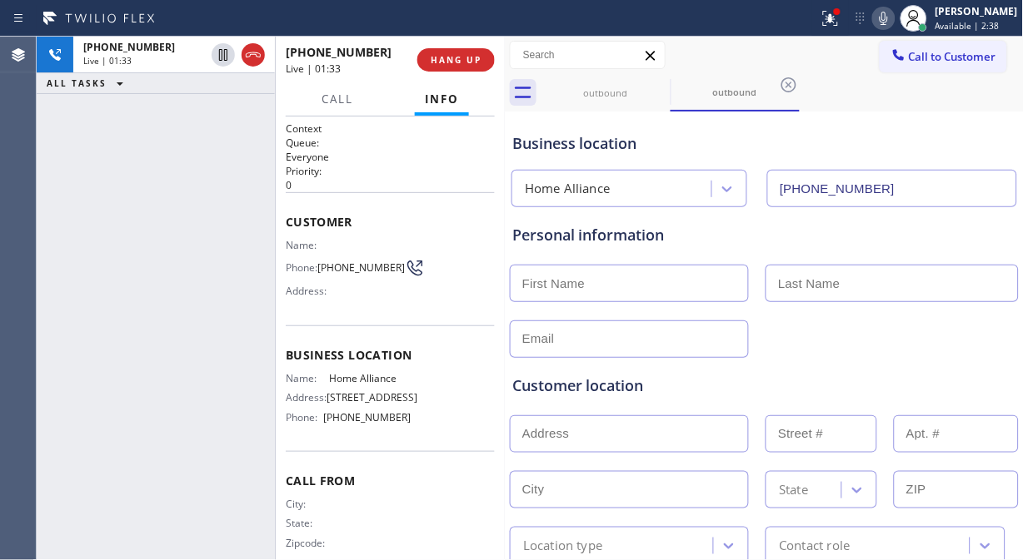
click at [894, 19] on icon at bounding box center [884, 18] width 20 height 20
click at [889, 19] on rect at bounding box center [884, 17] width 12 height 12
click at [894, 14] on icon at bounding box center [884, 18] width 20 height 20
click at [888, 14] on icon at bounding box center [883, 18] width 8 height 13
click at [470, 58] on span "HANG UP" at bounding box center [456, 60] width 51 height 12
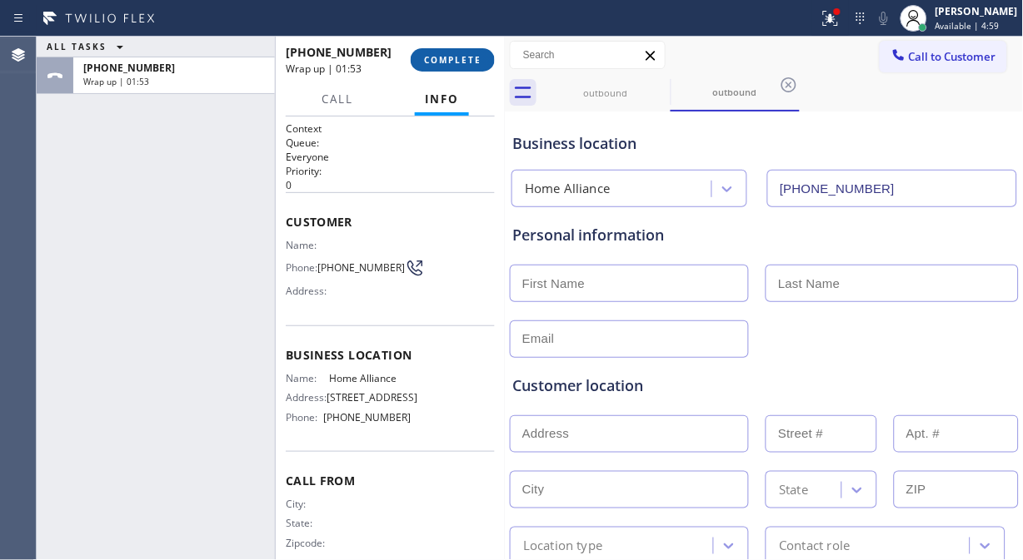
click at [429, 67] on button "COMPLETE" at bounding box center [453, 59] width 84 height 23
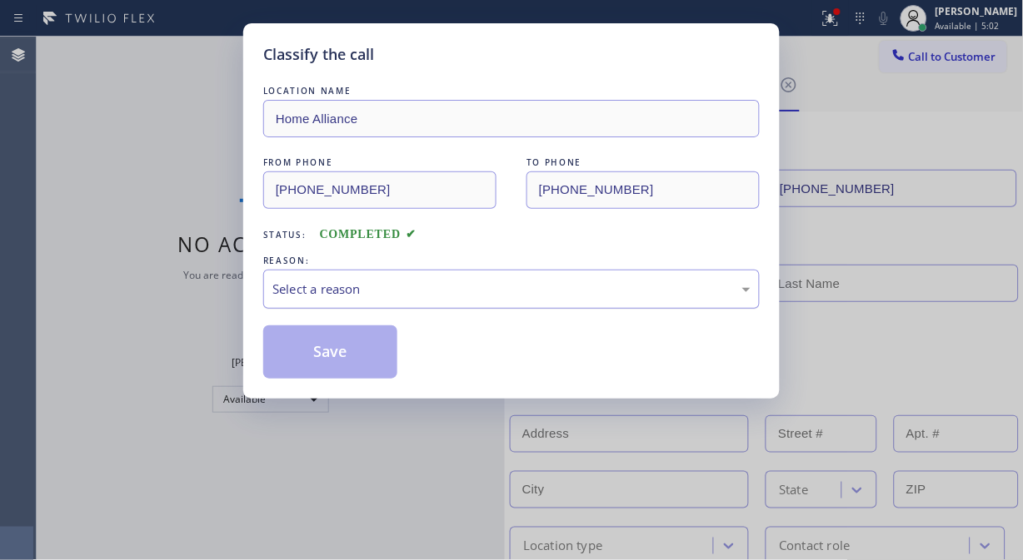
click at [459, 291] on div "Select a reason" at bounding box center [511, 289] width 478 height 19
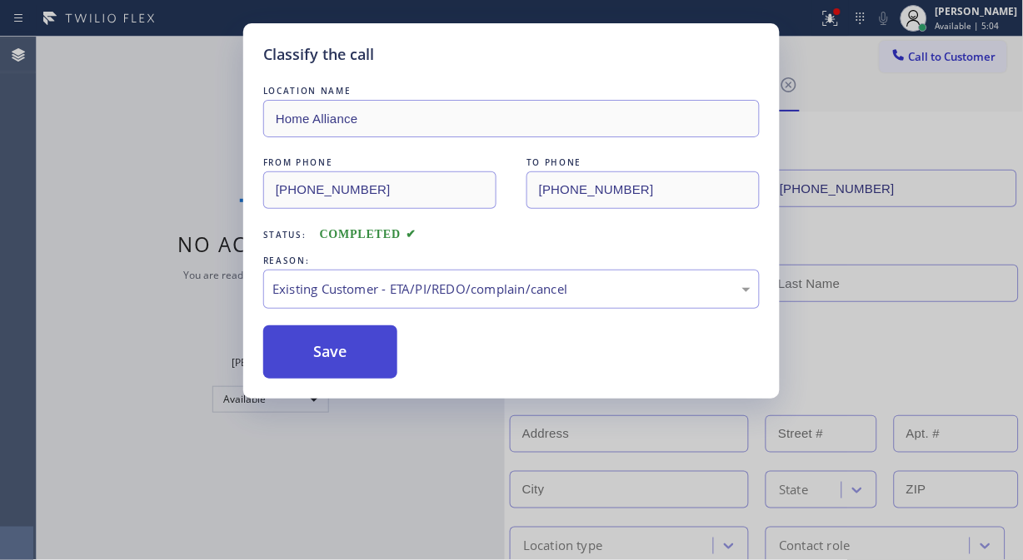
click at [309, 344] on button "Save" at bounding box center [330, 352] width 134 height 53
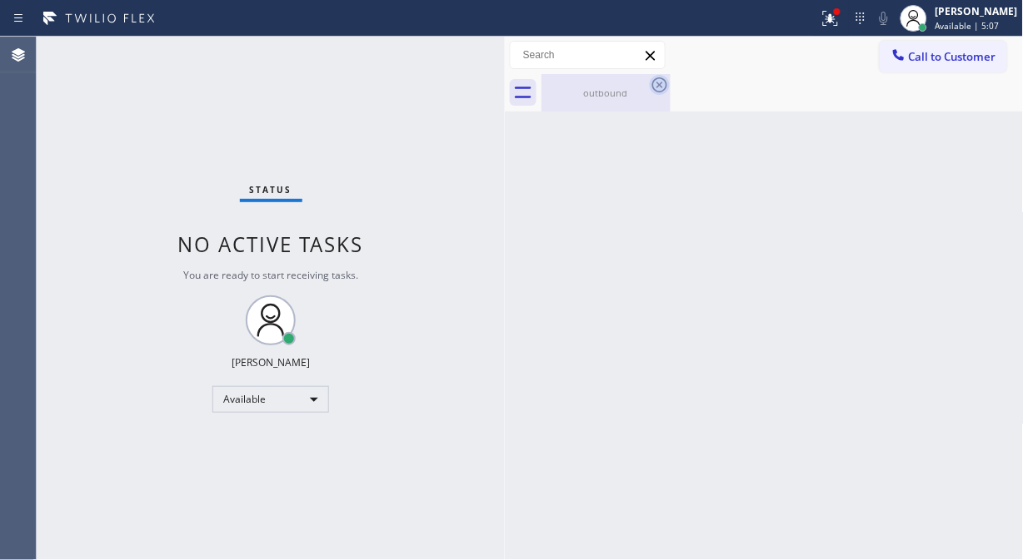
click at [655, 88] on icon at bounding box center [660, 85] width 20 height 20
click at [58, 104] on div "Status No active tasks You are ready to start receiving tasks. [PERSON_NAME] Av…" at bounding box center [271, 299] width 468 height 524
drag, startPoint x: 847, startPoint y: 177, endPoint x: 855, endPoint y: 158, distance: 20.1
click at [847, 177] on div "Back to Dashboard Change Sender ID Customers Technicians Select a contact Outbo…" at bounding box center [764, 299] width 519 height 524
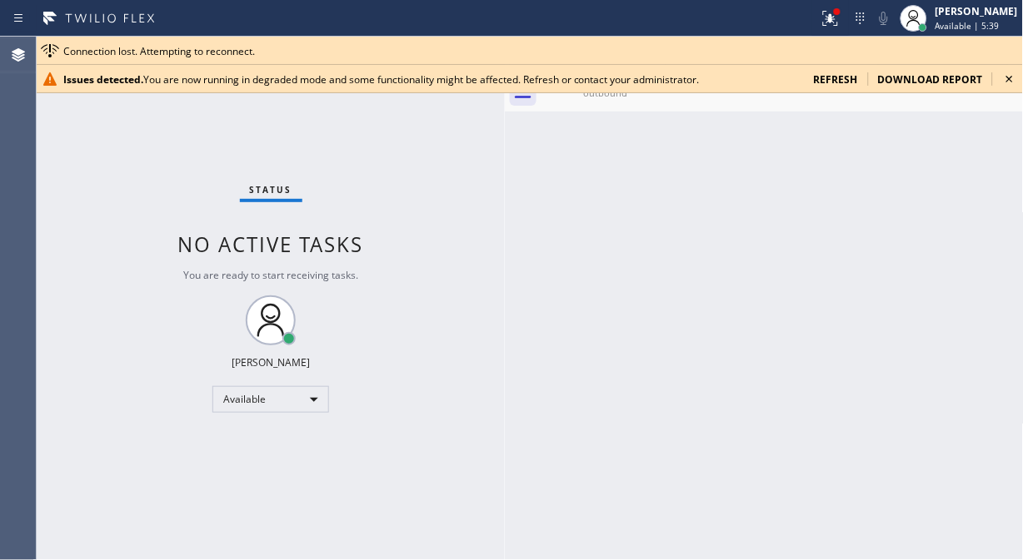
click at [810, 197] on div "Back to Dashboard Change Sender ID Customers Technicians Select a contact Outbo…" at bounding box center [764, 299] width 519 height 524
click at [1003, 83] on icon at bounding box center [1009, 79] width 20 height 20
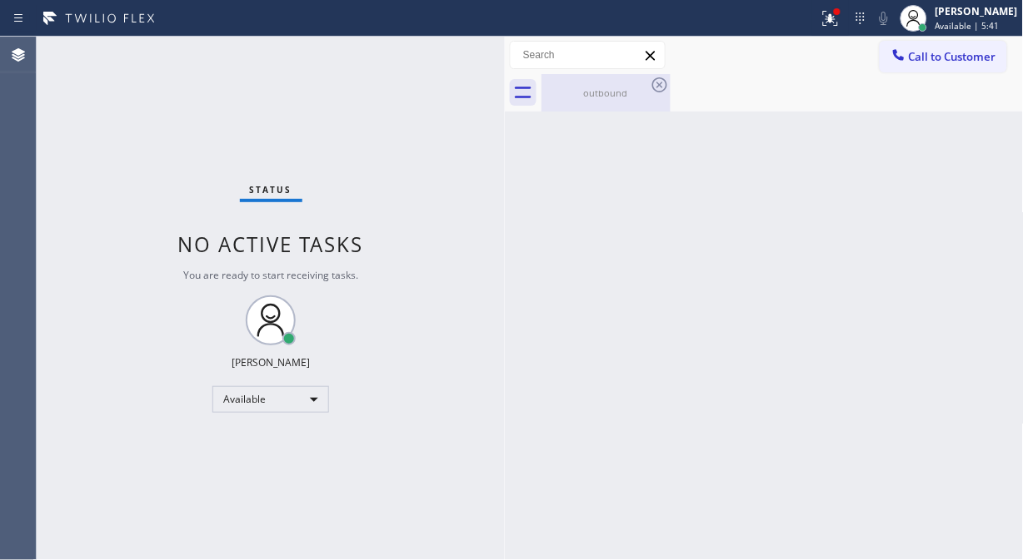
click at [628, 97] on div "outbound" at bounding box center [606, 93] width 126 height 12
click at [639, 90] on div at bounding box center [782, 92] width 482 height 37
click at [913, 61] on span "Call to Customer" at bounding box center [952, 56] width 87 height 15
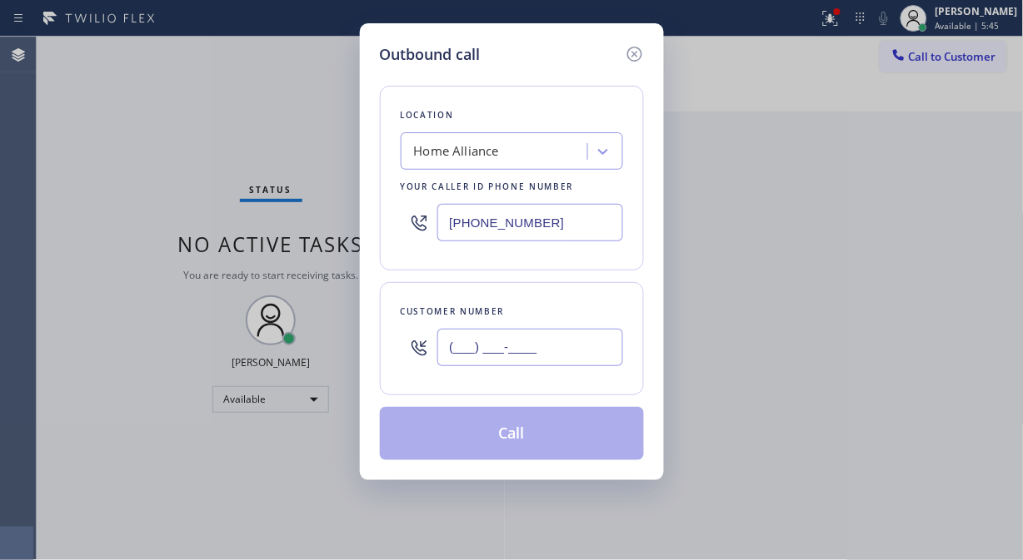
click at [480, 338] on input "(___) ___-____" at bounding box center [530, 347] width 186 height 37
paste input "480) 532-0861"
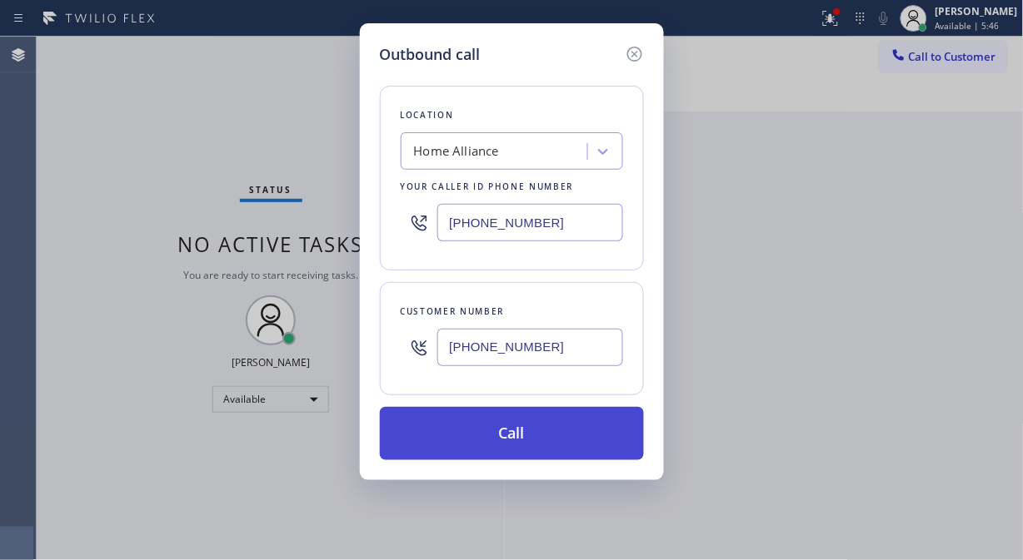
type input "[PHONE_NUMBER]"
click at [553, 442] on button "Call" at bounding box center [512, 433] width 264 height 53
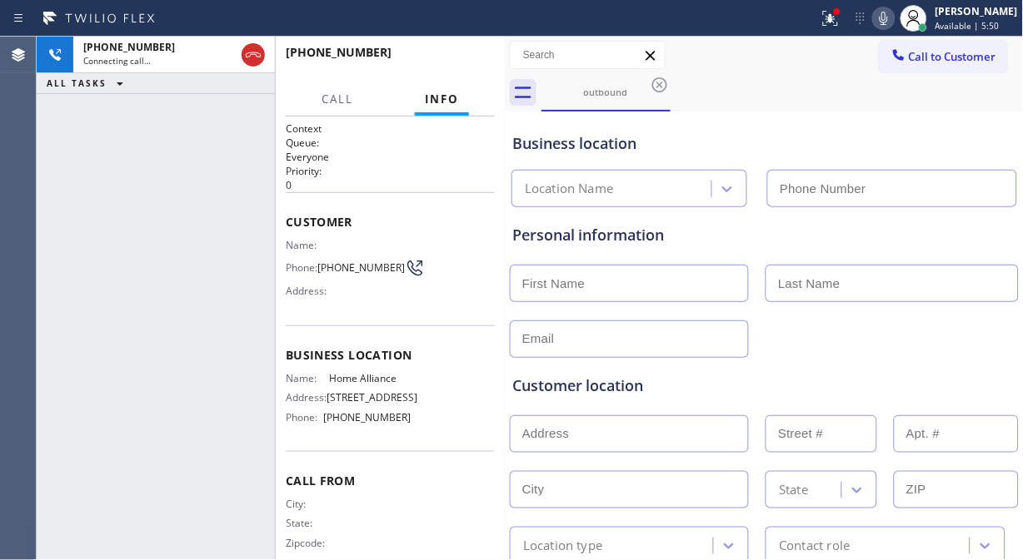
type input "[PHONE_NUMBER]"
click at [47, 179] on div "[PHONE_NUMBER] Connecting call… ALL TASKS ALL TASKS ACTIVE TASKS TASKS IN WRAP …" at bounding box center [156, 299] width 238 height 524
click at [840, 20] on icon at bounding box center [830, 18] width 20 height 20
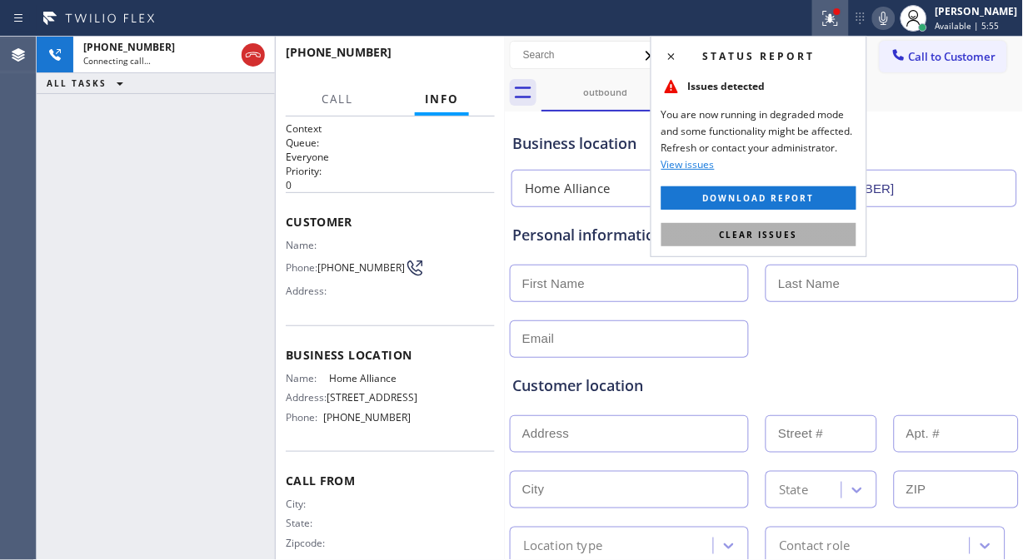
click at [770, 237] on span "Clear issues" at bounding box center [758, 235] width 78 height 12
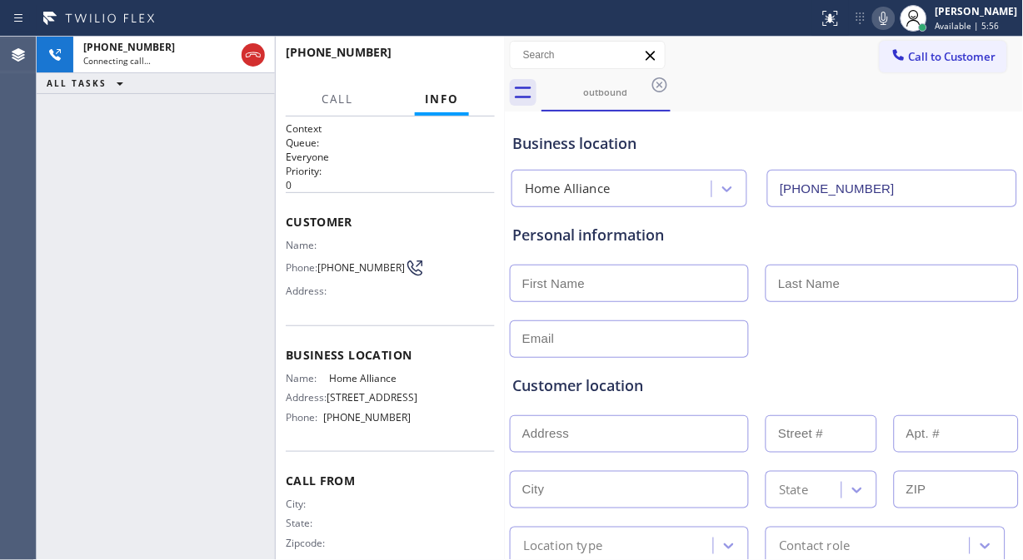
click at [894, 13] on icon at bounding box center [884, 18] width 20 height 20
click at [888, 22] on icon at bounding box center [883, 18] width 8 height 13
click at [446, 57] on span "HANG UP" at bounding box center [456, 60] width 51 height 12
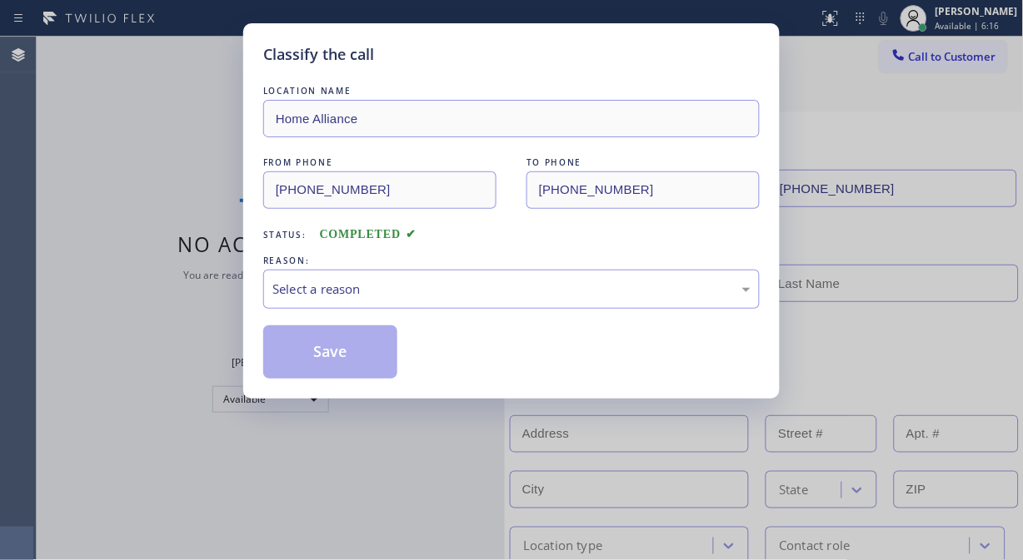
click at [446, 57] on div "Classify the call" at bounding box center [511, 54] width 496 height 22
click at [479, 296] on div "Select a reason" at bounding box center [511, 289] width 478 height 19
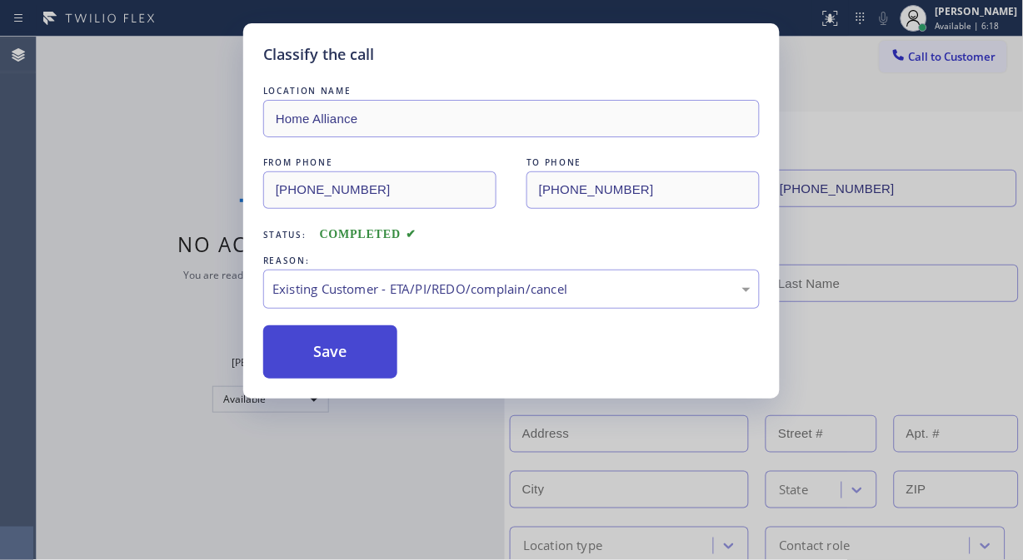
click at [331, 347] on button "Save" at bounding box center [330, 352] width 134 height 53
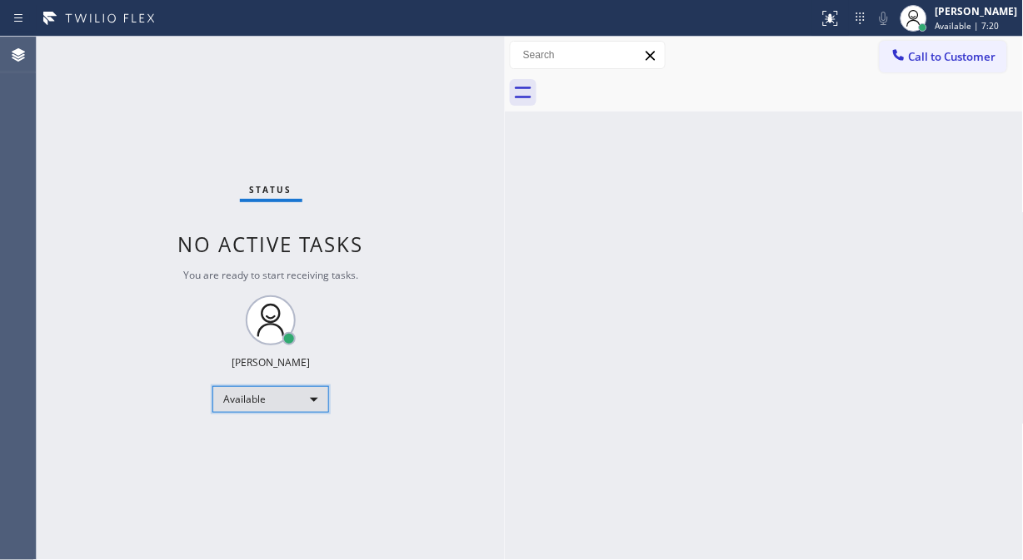
click at [304, 394] on div "Available" at bounding box center [270, 399] width 117 height 27
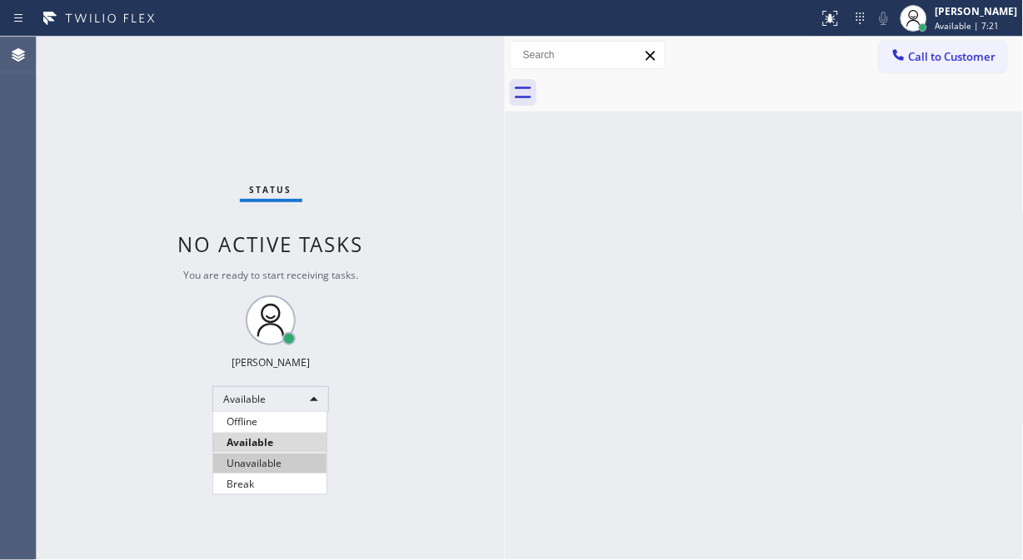
click at [271, 465] on li "Unavailable" at bounding box center [269, 464] width 113 height 20
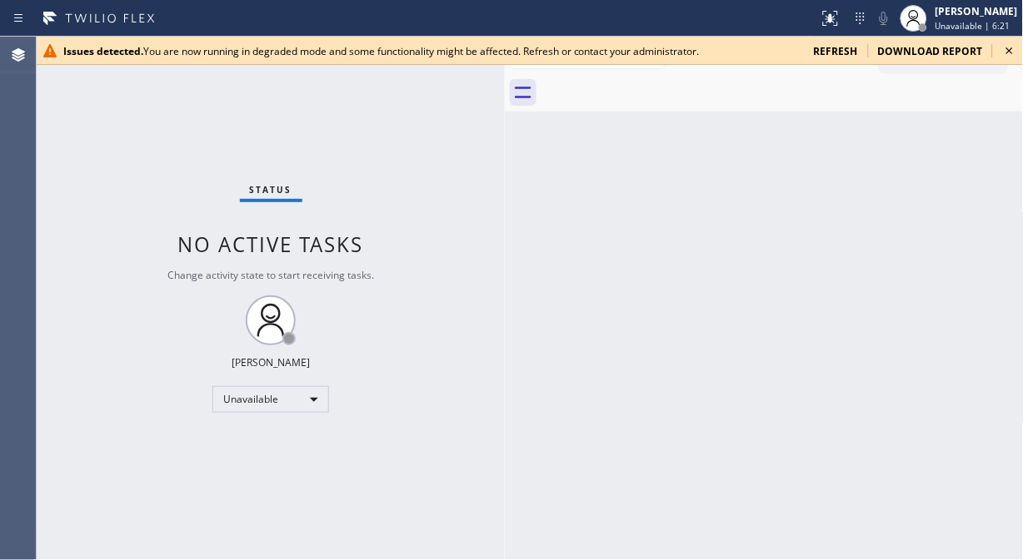
click at [1008, 51] on icon at bounding box center [1009, 51] width 20 height 20
click at [1013, 52] on icon at bounding box center [1009, 51] width 20 height 20
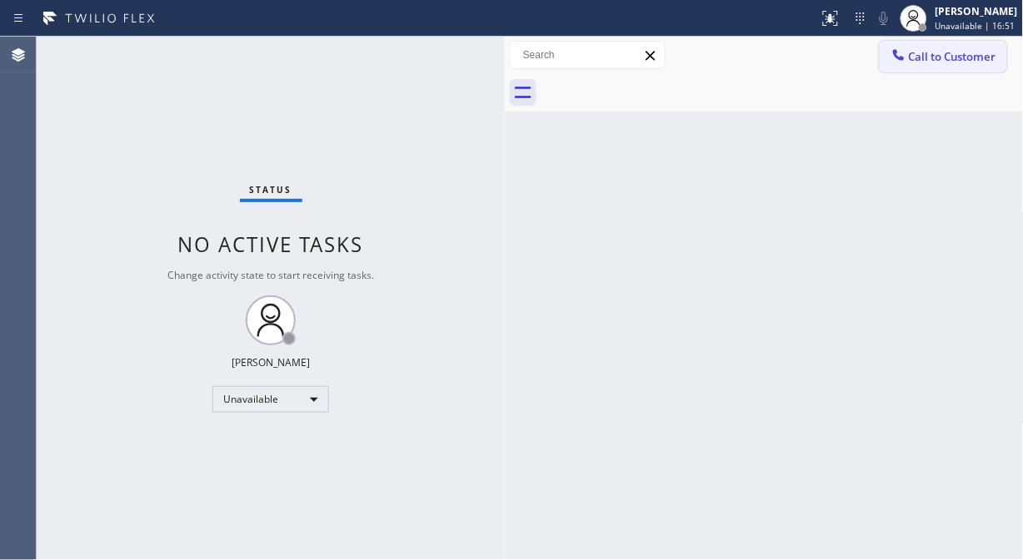
click at [943, 49] on span "Call to Customer" at bounding box center [952, 56] width 87 height 15
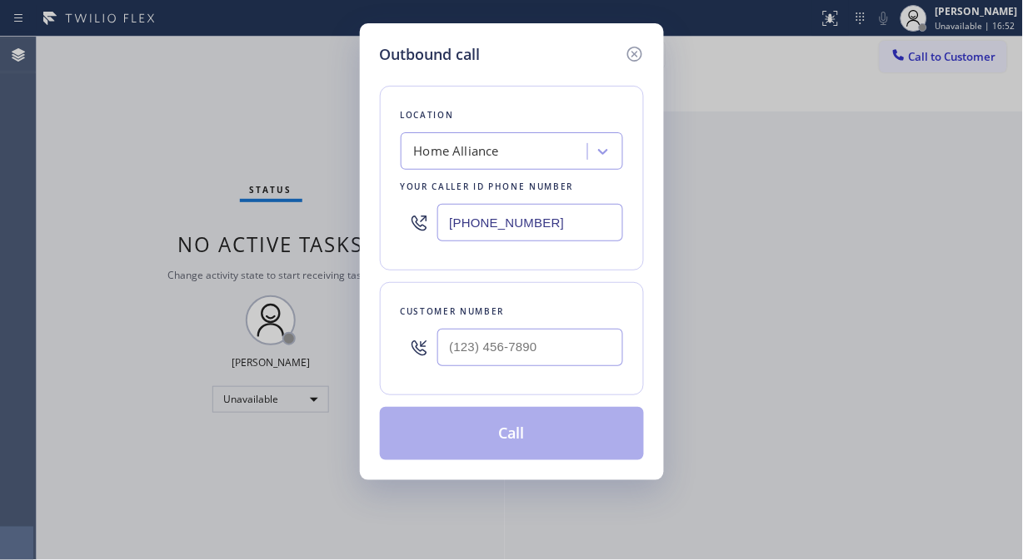
click at [512, 150] on div "Home Alliance" at bounding box center [497, 151] width 182 height 29
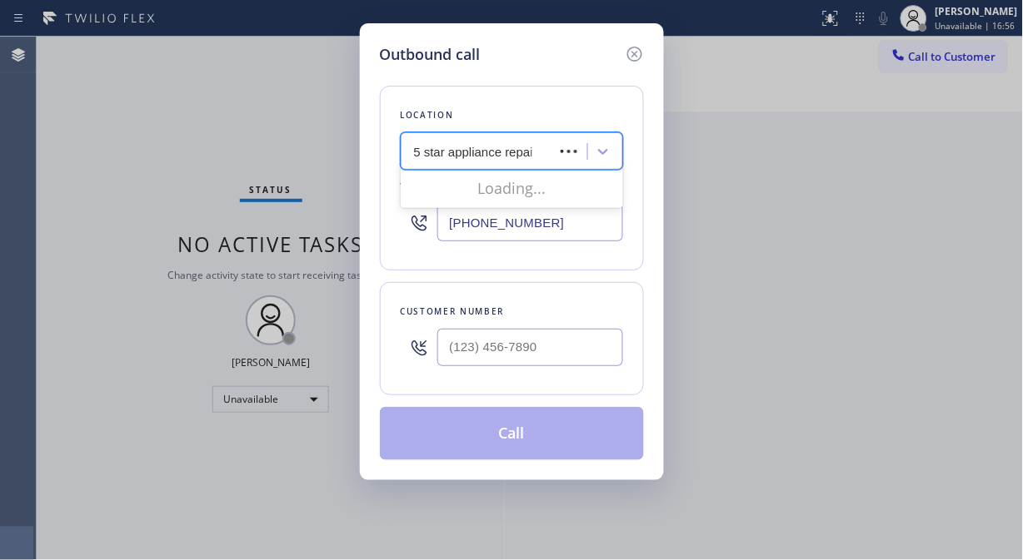
type input "5 star appliance repair"
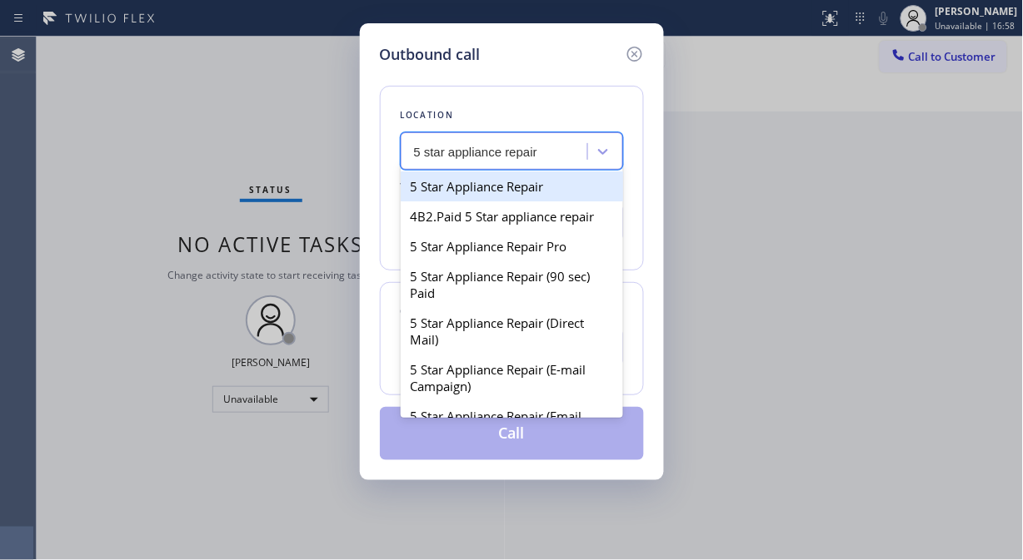
click at [514, 179] on div "5 Star Appliance Repair" at bounding box center [512, 187] width 222 height 30
type input "[PHONE_NUMBER]"
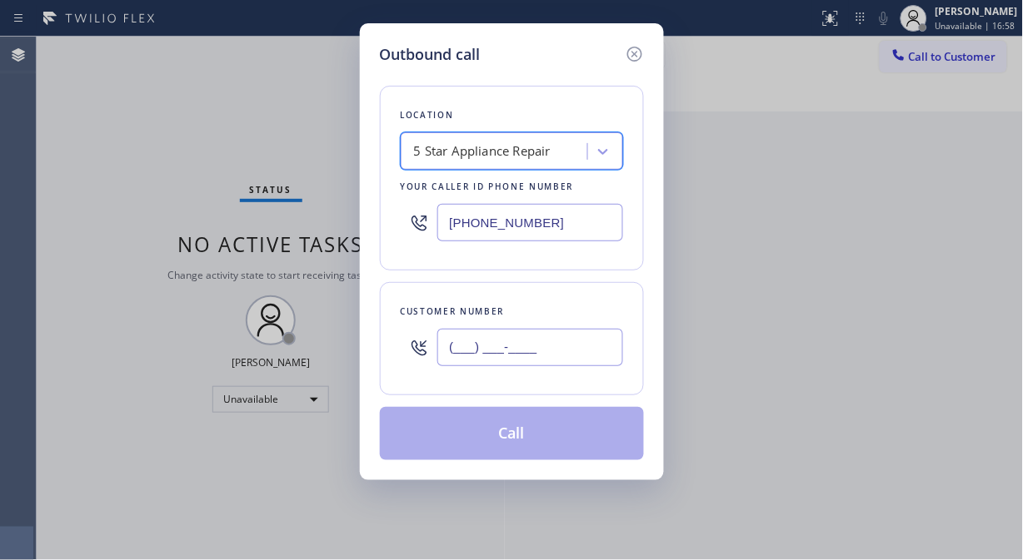
click at [468, 354] on input "(___) ___-____" at bounding box center [530, 347] width 186 height 37
paste input "646) 645-4569"
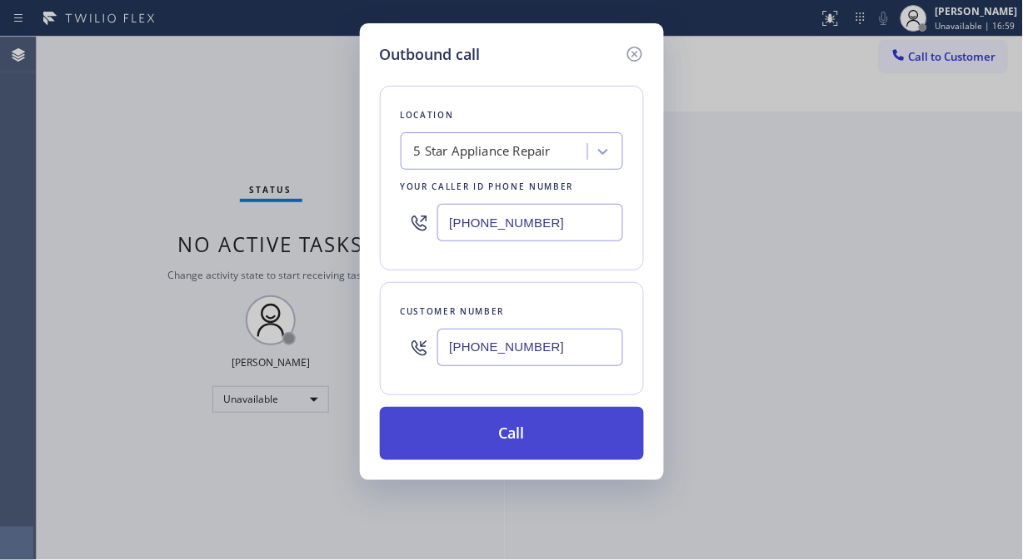
type input "[PHONE_NUMBER]"
click at [543, 444] on button "Call" at bounding box center [512, 433] width 264 height 53
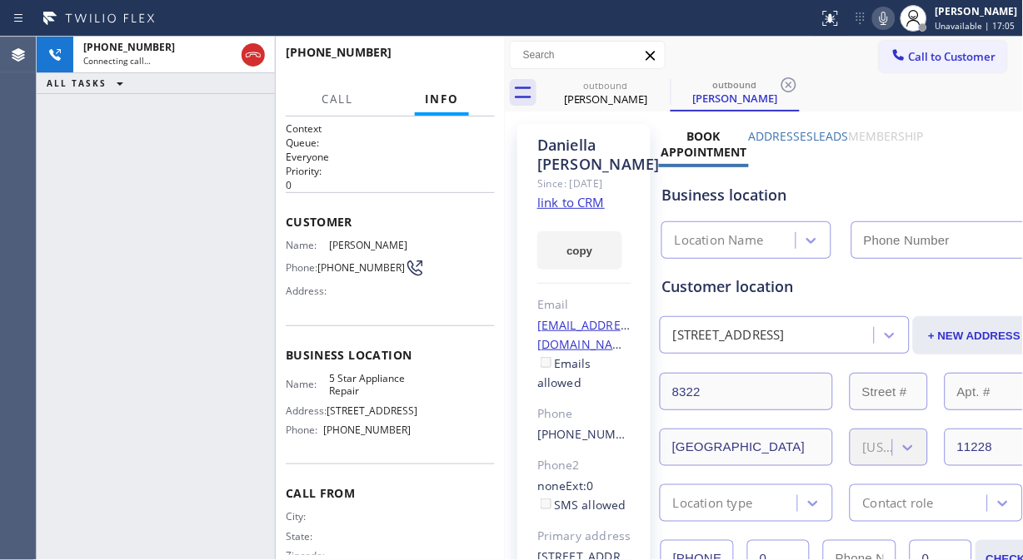
type input "[PHONE_NUMBER]"
click at [889, 21] on icon at bounding box center [884, 18] width 20 height 20
click at [456, 62] on span "HANG UP" at bounding box center [456, 60] width 51 height 12
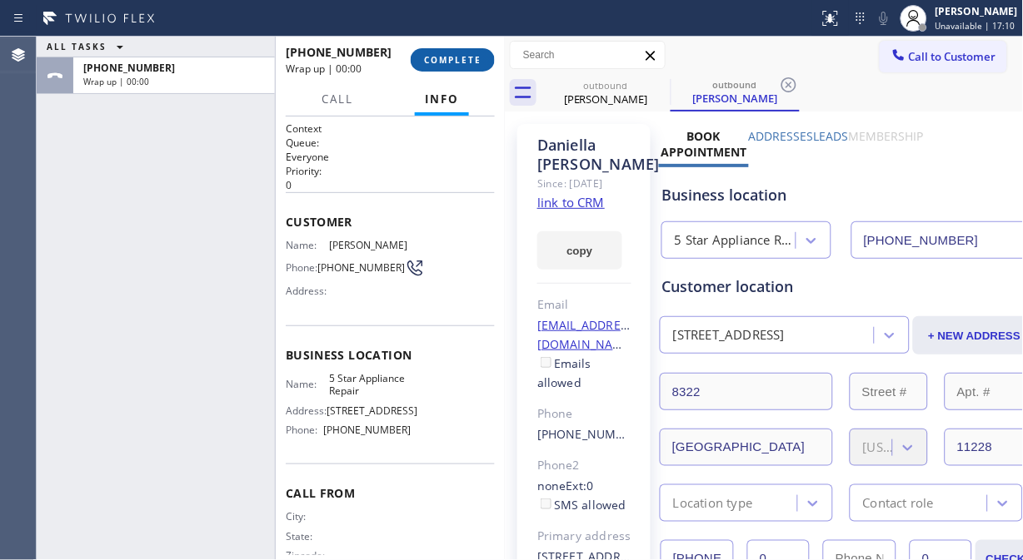
click at [454, 64] on span "COMPLETE" at bounding box center [452, 60] width 57 height 12
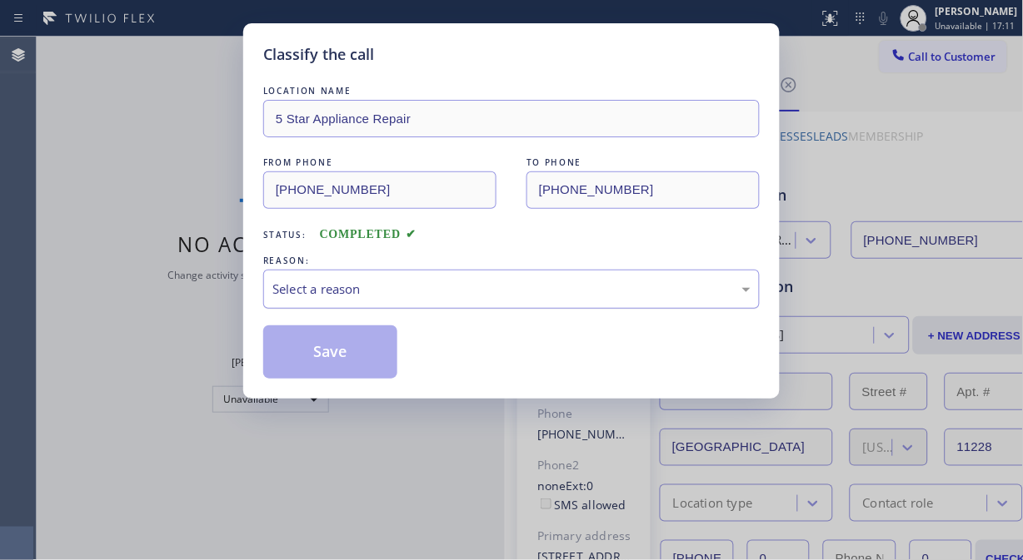
click at [464, 289] on div "Select a reason" at bounding box center [511, 289] width 478 height 19
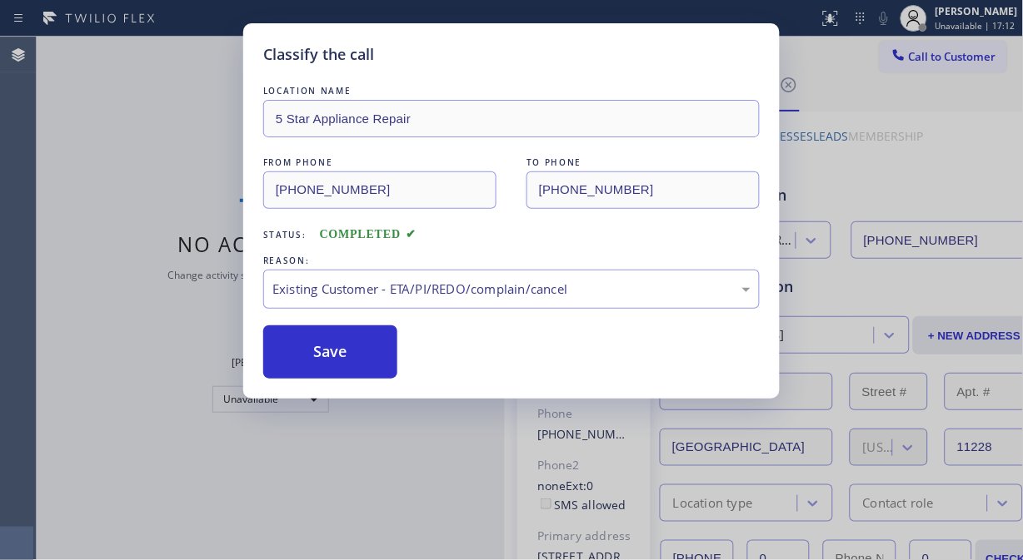
drag, startPoint x: 479, startPoint y: 383, endPoint x: 395, endPoint y: 383, distance: 84.1
click at [347, 367] on button "Save" at bounding box center [330, 352] width 134 height 53
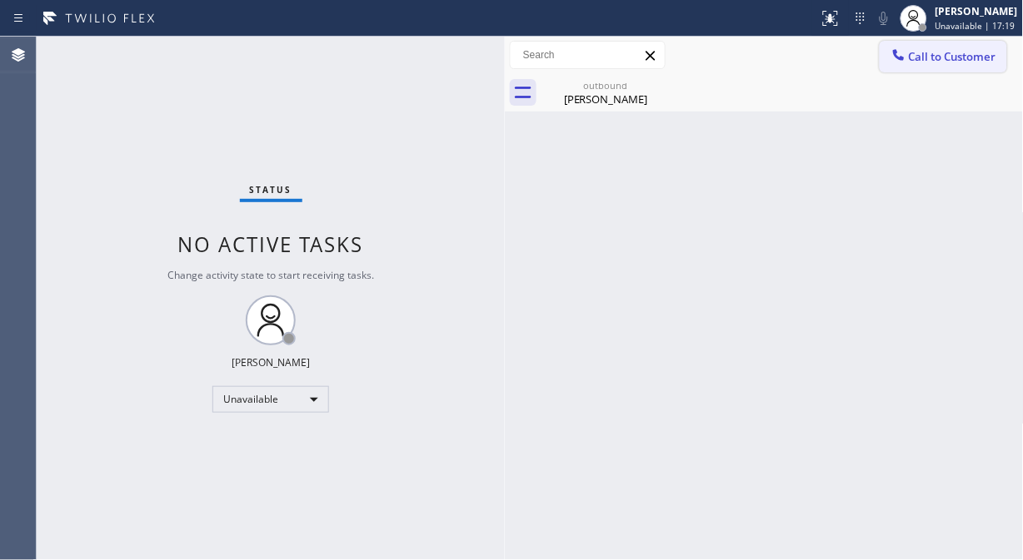
click at [966, 46] on button "Call to Customer" at bounding box center [942, 57] width 127 height 32
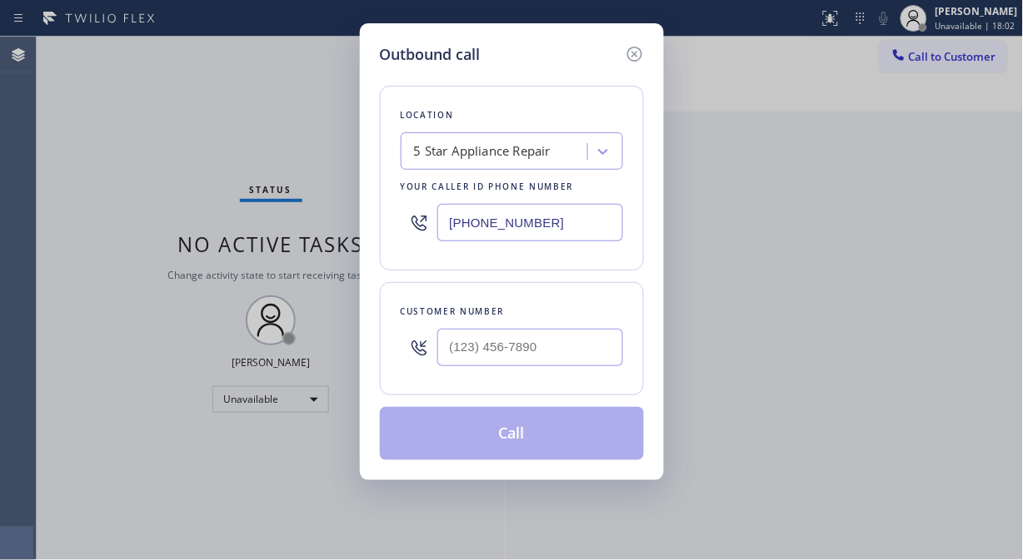
drag, startPoint x: 978, startPoint y: 163, endPoint x: 987, endPoint y: 62, distance: 102.0
click at [979, 156] on div "Outbound call Location 5 Star Appliance Repair Your caller id phone number [PHO…" at bounding box center [511, 280] width 1023 height 560
click at [974, 45] on div "Outbound call Location 5 Star Appliance Repair Your caller id phone number [PHO…" at bounding box center [511, 280] width 1023 height 560
click at [448, 218] on input "[PHONE_NUMBER]" at bounding box center [530, 222] width 186 height 37
paste input "77) 777-0796"
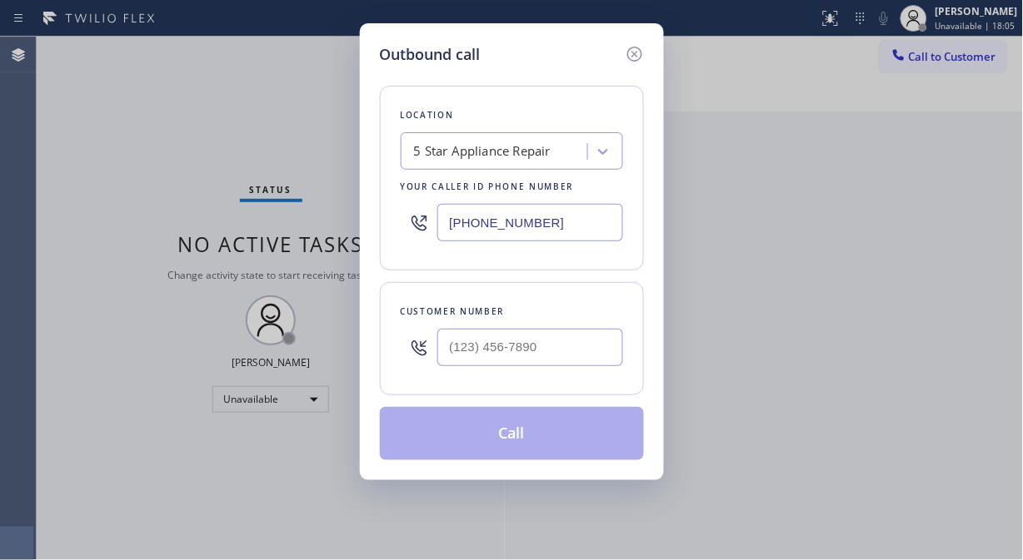
type input "[PHONE_NUMBER]"
click at [943, 189] on div "Outbound call Location Home Alliance Your caller id phone number [PHONE_NUMBER]…" at bounding box center [511, 280] width 1023 height 560
click at [496, 361] on input "(___) ___-____" at bounding box center [530, 347] width 186 height 37
paste input "480) 532-0861"
type input "[PHONE_NUMBER]"
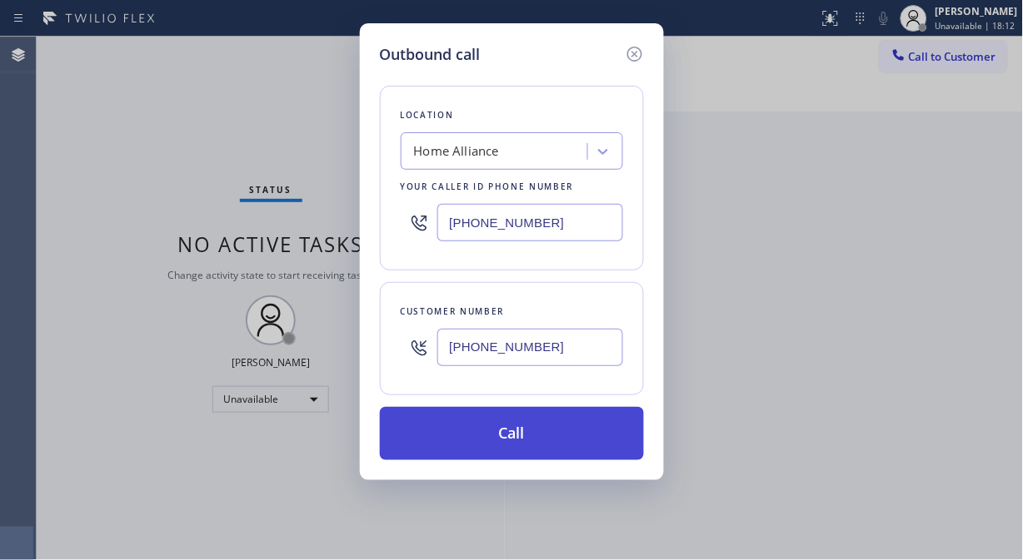
click at [552, 440] on button "Call" at bounding box center [512, 433] width 264 height 53
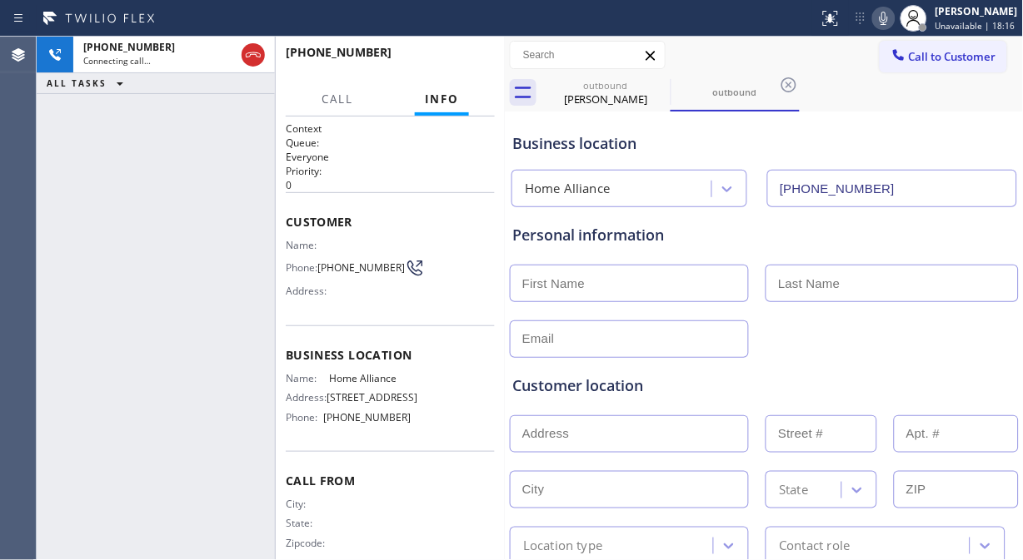
type input "[PHONE_NUMBER]"
click at [655, 80] on icon at bounding box center [660, 85] width 20 height 20
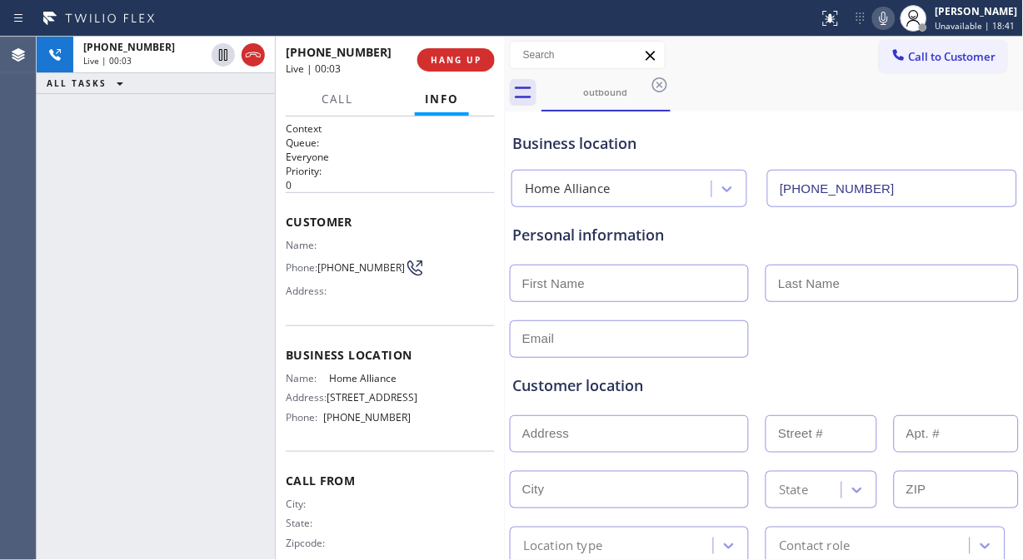
click at [887, 20] on icon at bounding box center [884, 18] width 20 height 20
click at [892, 22] on icon at bounding box center [884, 18] width 20 height 20
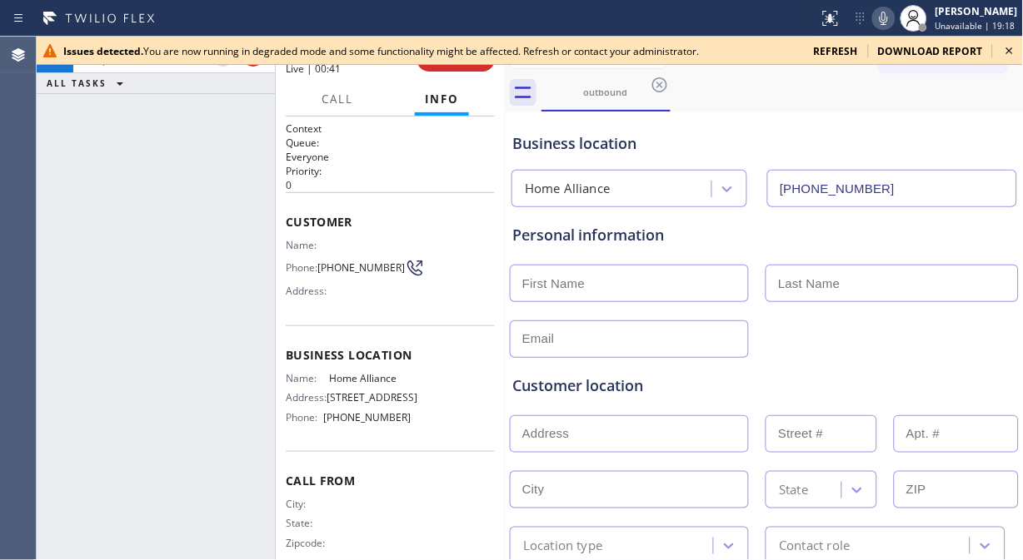
click at [1013, 52] on icon at bounding box center [1009, 51] width 20 height 20
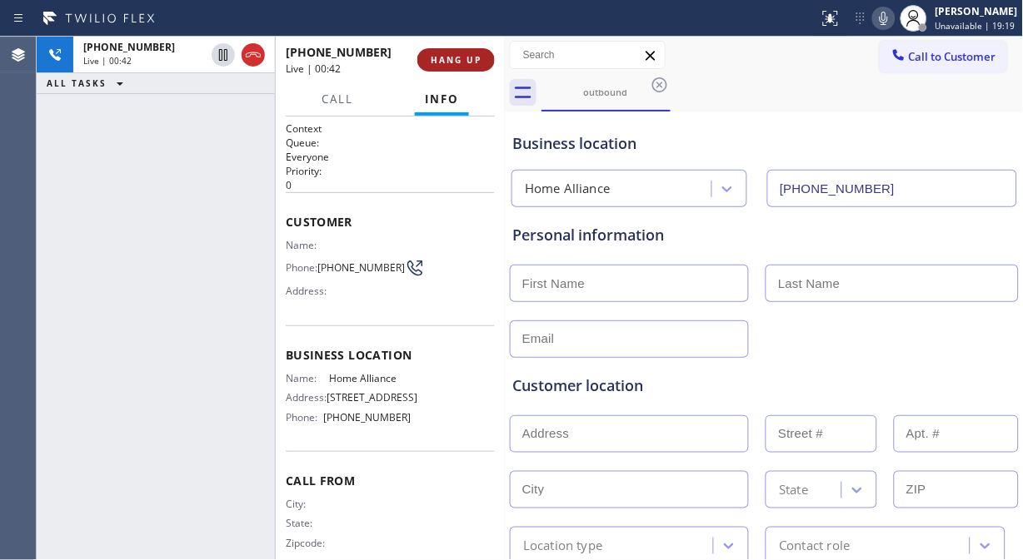
click at [458, 69] on button "HANG UP" at bounding box center [455, 59] width 77 height 23
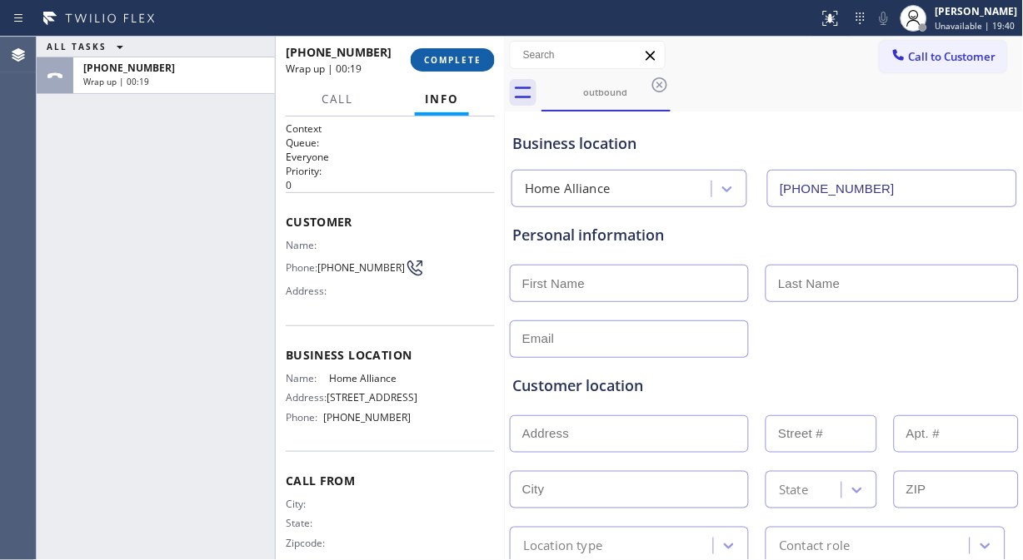
click at [459, 57] on span "COMPLETE" at bounding box center [452, 60] width 57 height 12
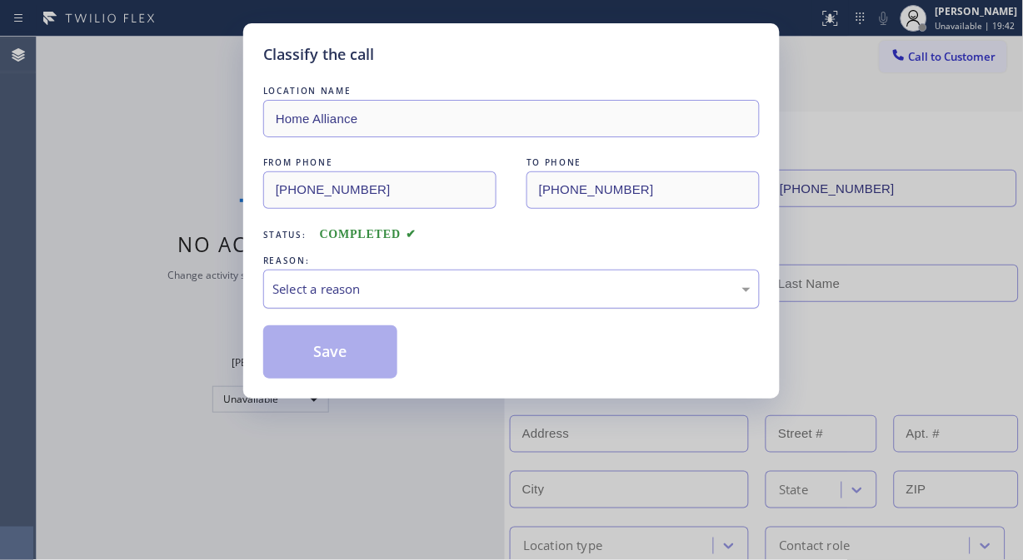
click at [451, 281] on div "Select a reason" at bounding box center [511, 289] width 478 height 19
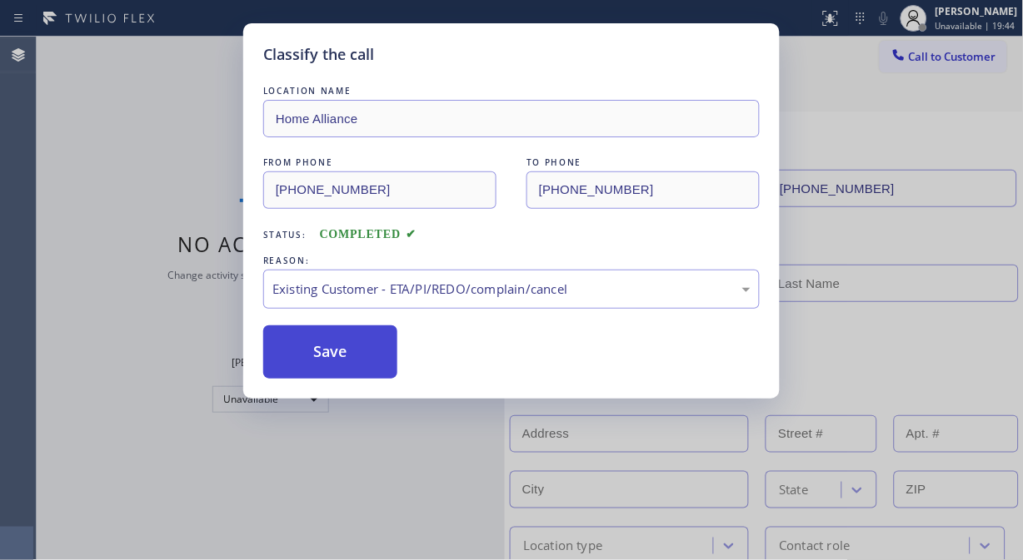
click at [348, 356] on button "Save" at bounding box center [330, 352] width 134 height 53
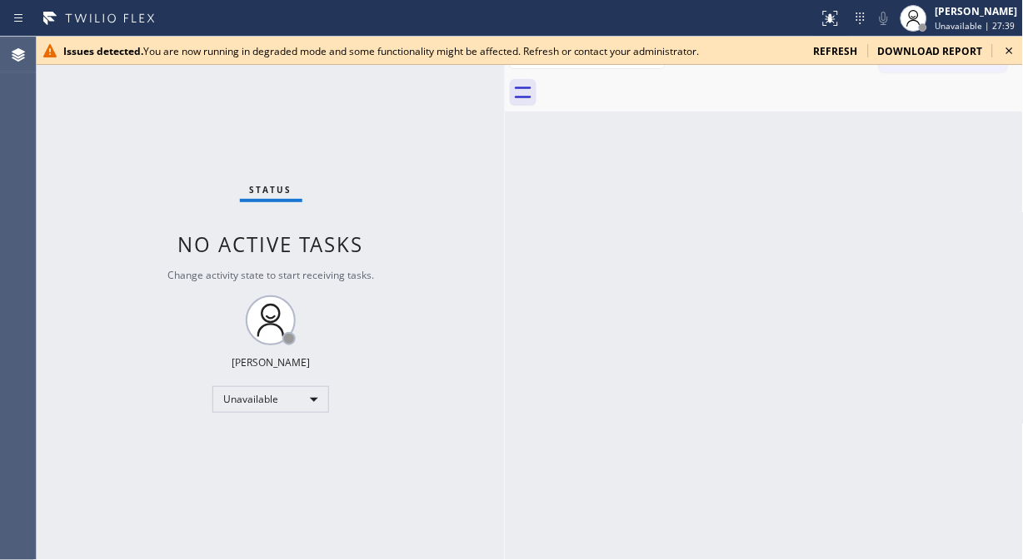
click at [1017, 47] on icon at bounding box center [1009, 51] width 20 height 20
click at [1013, 48] on icon at bounding box center [1009, 51] width 20 height 20
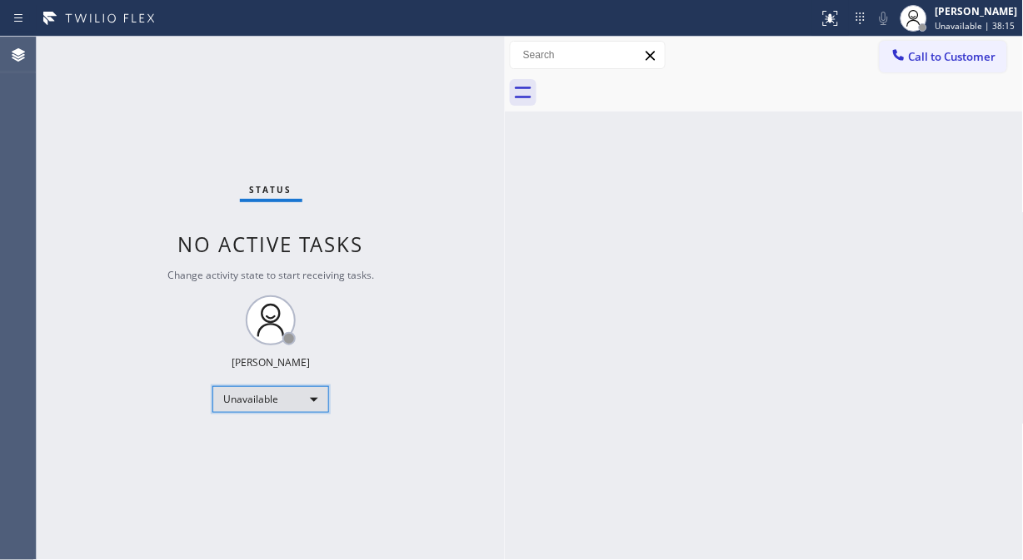
click at [303, 395] on div "Unavailable" at bounding box center [270, 399] width 117 height 27
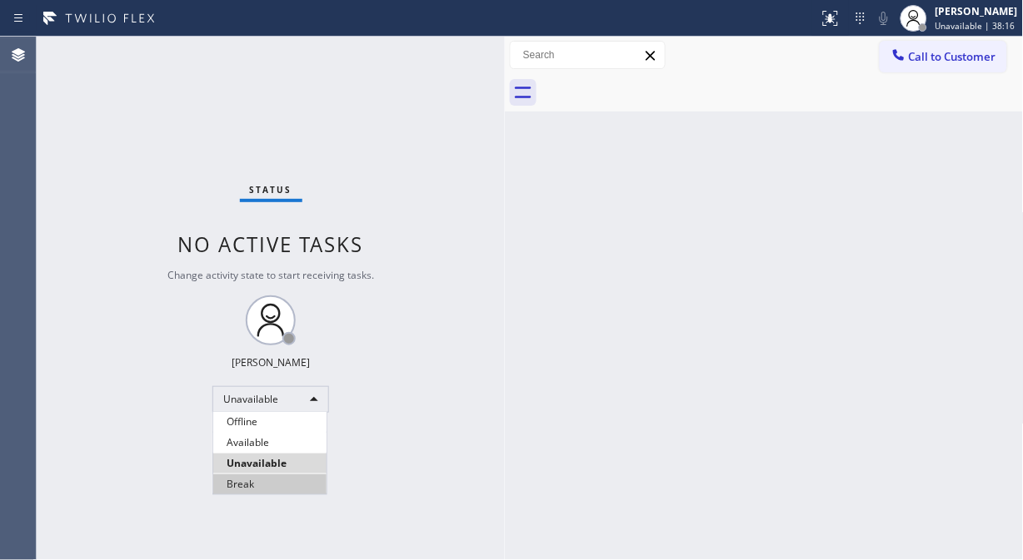
click at [259, 480] on li "Break" at bounding box center [269, 485] width 113 height 20
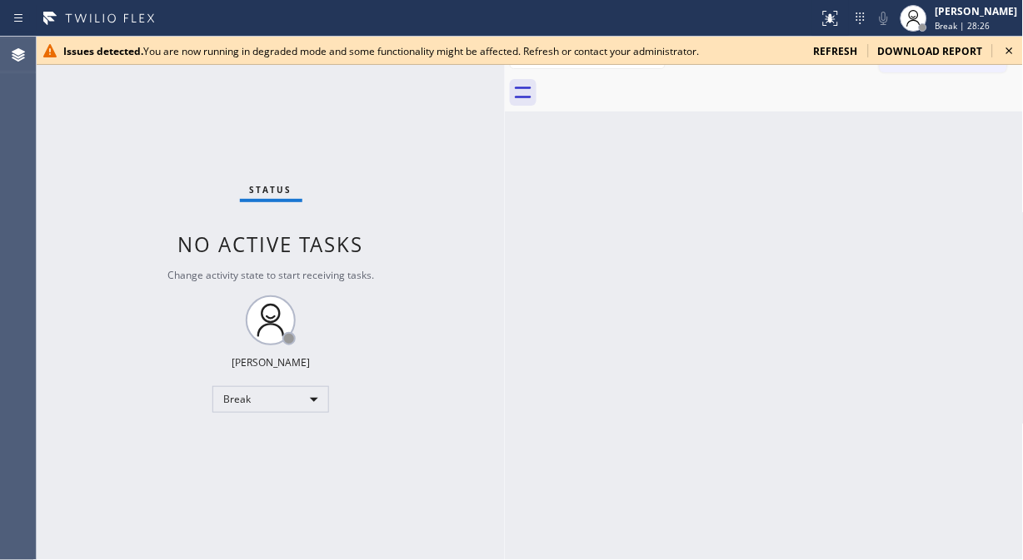
click at [1005, 53] on icon at bounding box center [1009, 51] width 20 height 20
